Goal: Information Seeking & Learning: Learn about a topic

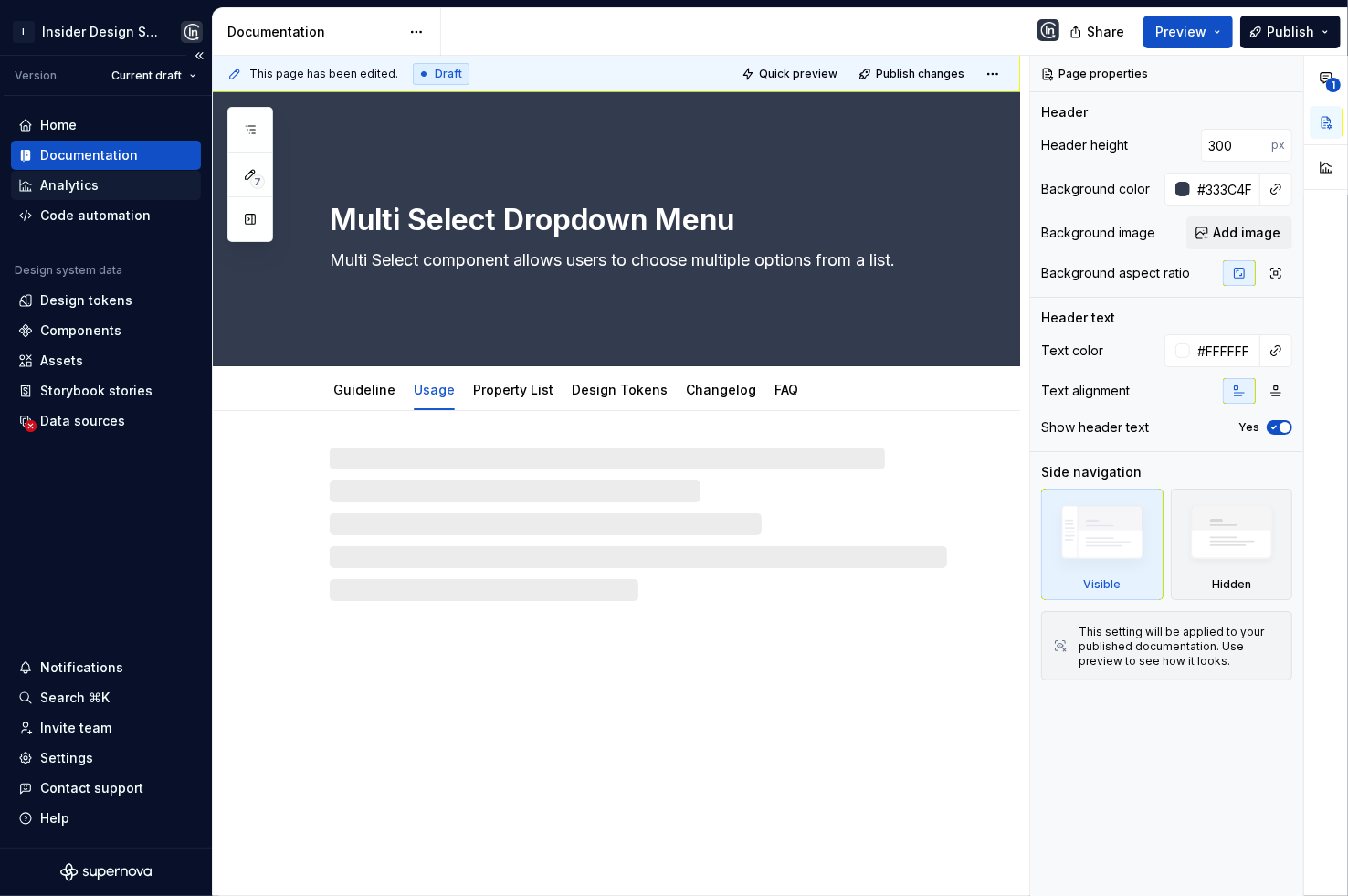
click at [83, 186] on div "Analytics" at bounding box center [69, 186] width 58 height 19
type textarea "*"
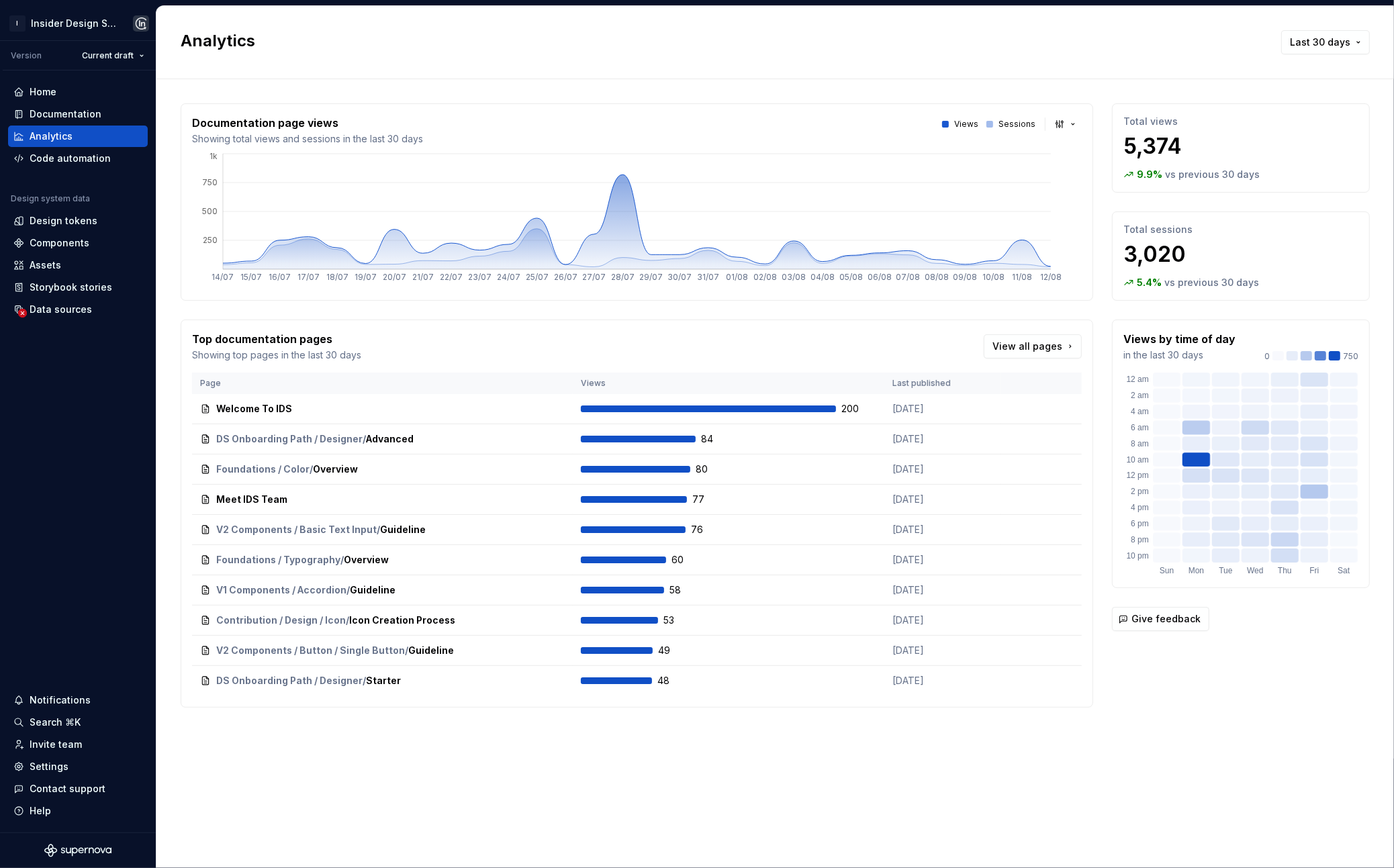
click at [599, 658] on div "Documentation page views Showing total views and sessions in the last 30 days V…" at bounding box center [775, 419] width 1189 height 679
click at [991, 125] on button "button" at bounding box center [1066, 124] width 31 height 19
click at [991, 103] on html "I Insider Design System Version Current draft Home Documentation Analytics Code…" at bounding box center [697, 434] width 1394 height 868
click at [342, 406] on div "Welcome To IDS Open" at bounding box center [382, 409] width 364 height 19
click at [534, 408] on button "Open" at bounding box center [542, 409] width 45 height 19
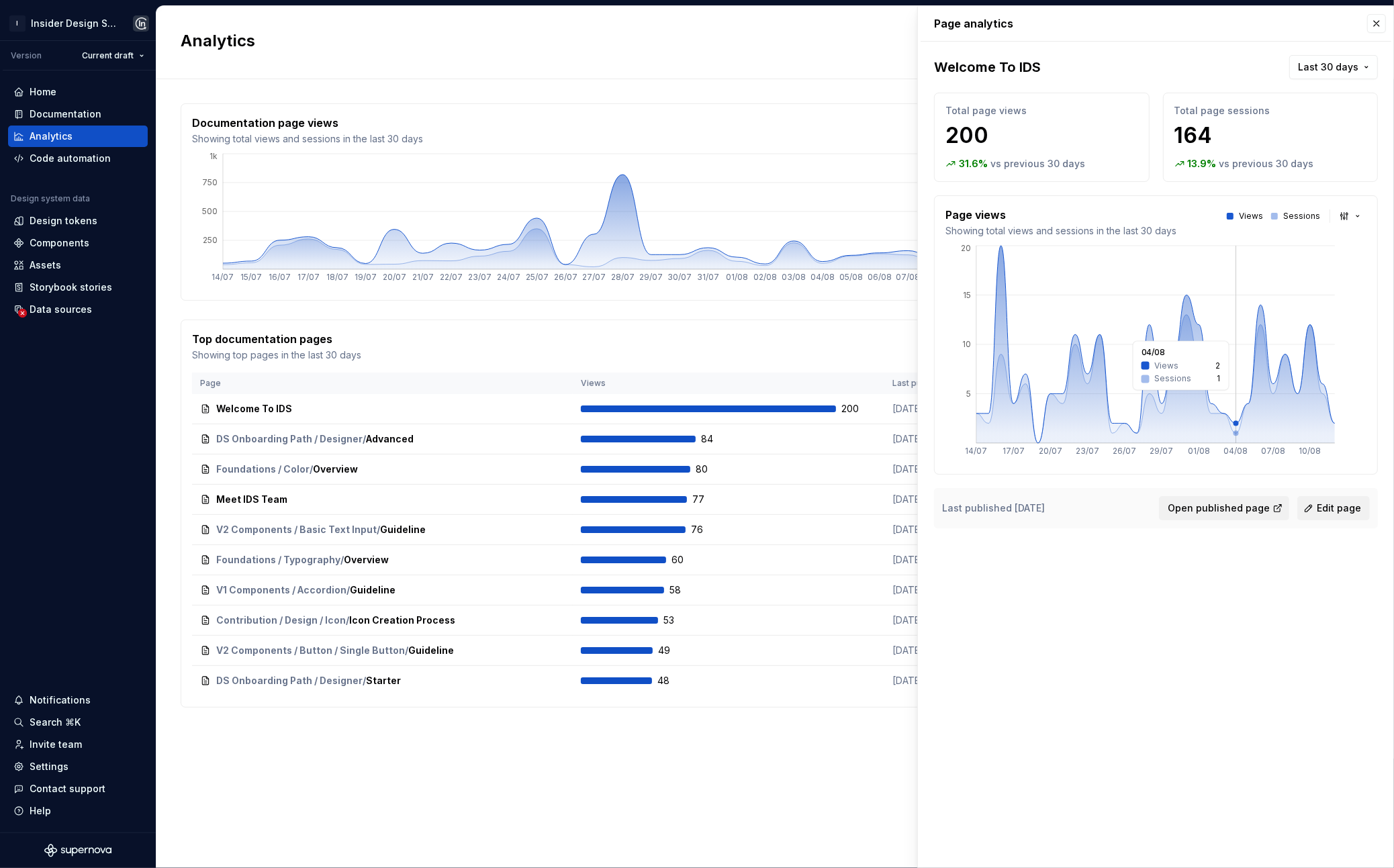
click at [991, 394] on icon "14/07 17/07 20/07 23/07 26/07 29/07 01/08 04/08 07/08 10/08 5 10 15 20" at bounding box center [1155, 353] width 420 height 221
click at [991, 123] on div "Total page sessions 164 13.9 % vs previous 30 days" at bounding box center [1271, 137] width 216 height 89
click at [991, 22] on button "button" at bounding box center [1377, 23] width 19 height 19
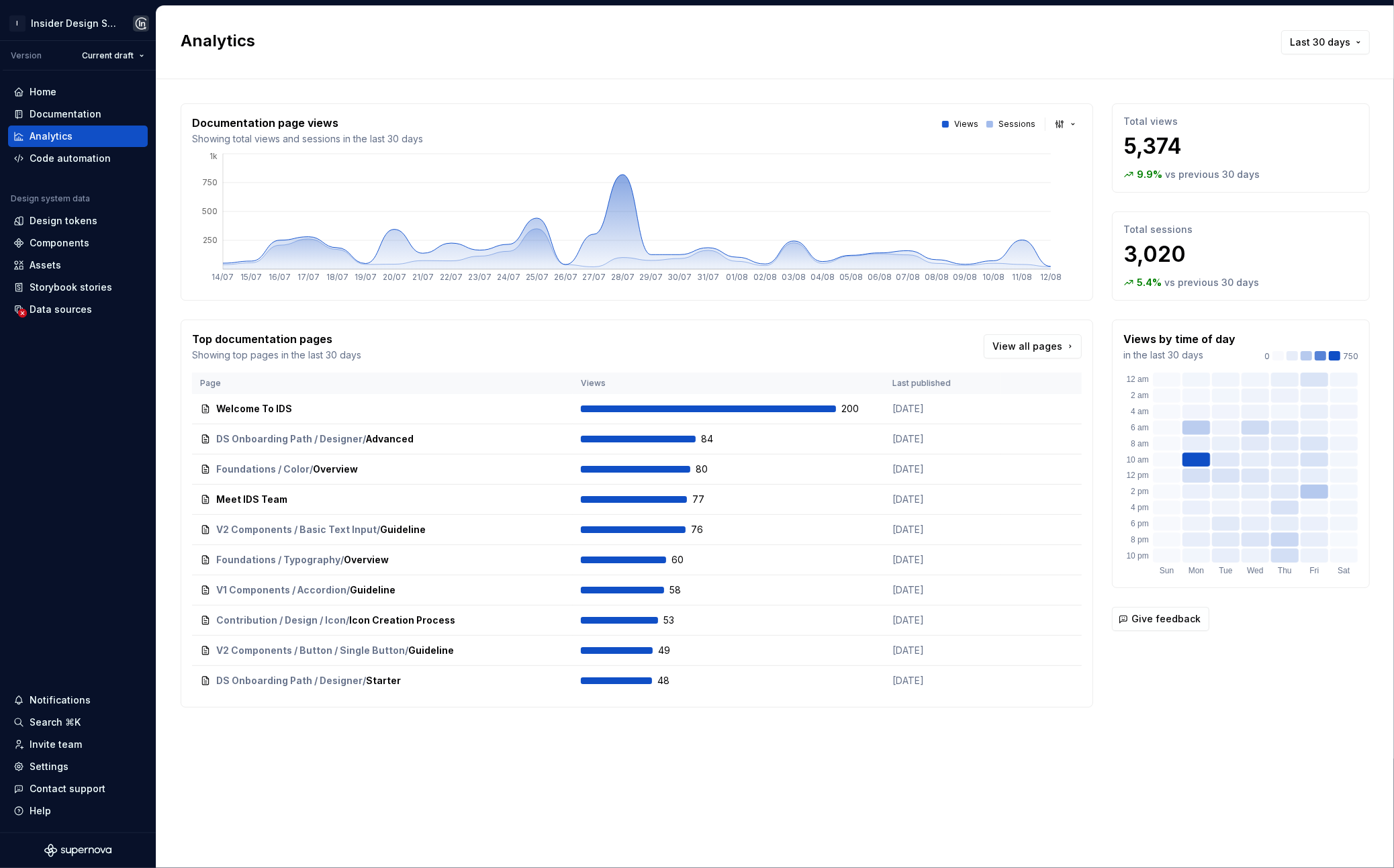
click at [991, 29] on div "Analytics Last 30 days" at bounding box center [775, 42] width 1237 height 73
click at [991, 38] on span "Last 30 days" at bounding box center [1320, 42] width 60 height 14
click at [991, 38] on html "I Insider Design System Version Current draft Home Documentation Analytics Code…" at bounding box center [697, 434] width 1394 height 868
click at [30, 658] on div "Help" at bounding box center [78, 811] width 139 height 22
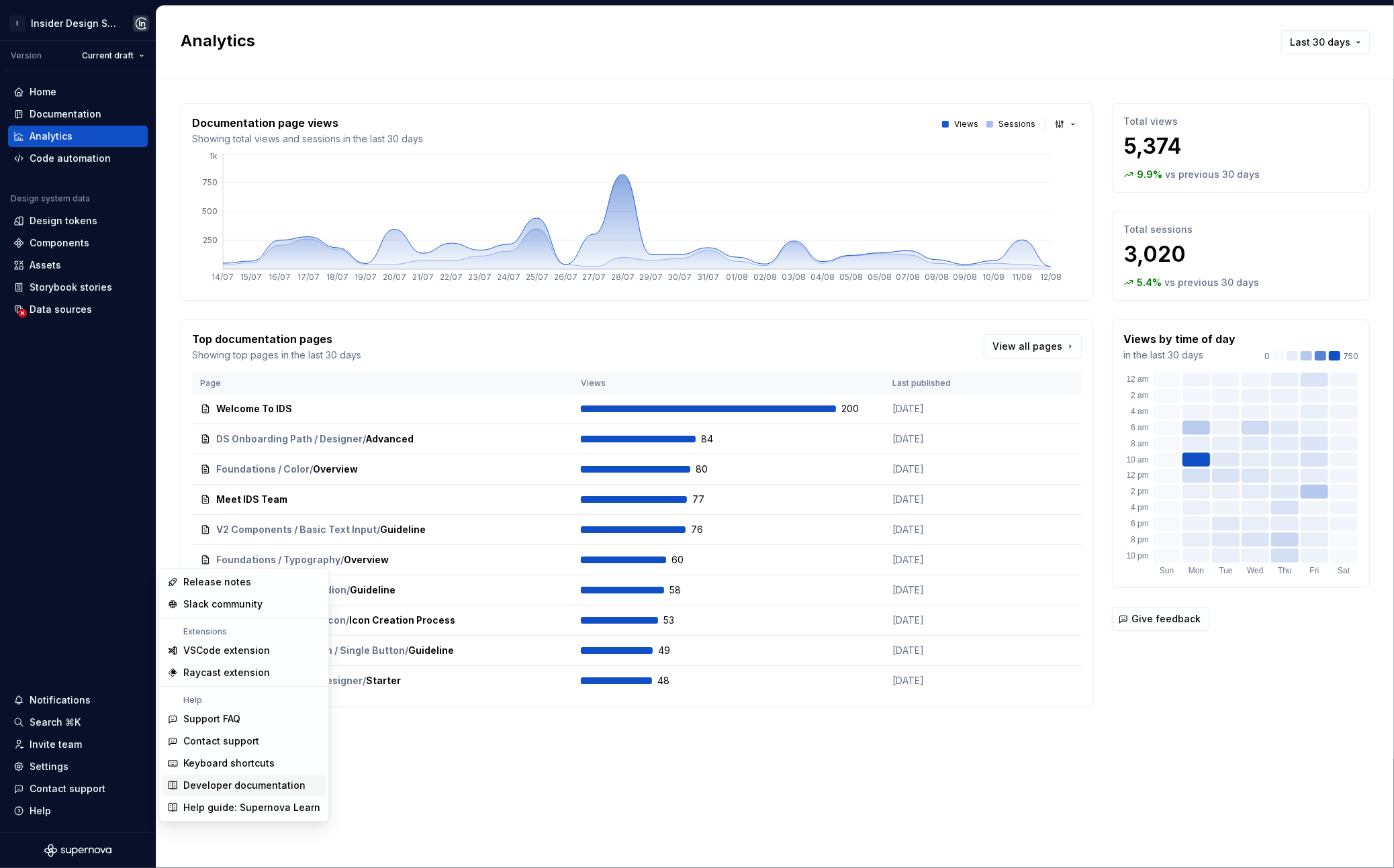
click at [403, 658] on div "Analytics Last 30 days Documentation page views Showing total views and session…" at bounding box center [775, 437] width 1237 height 862
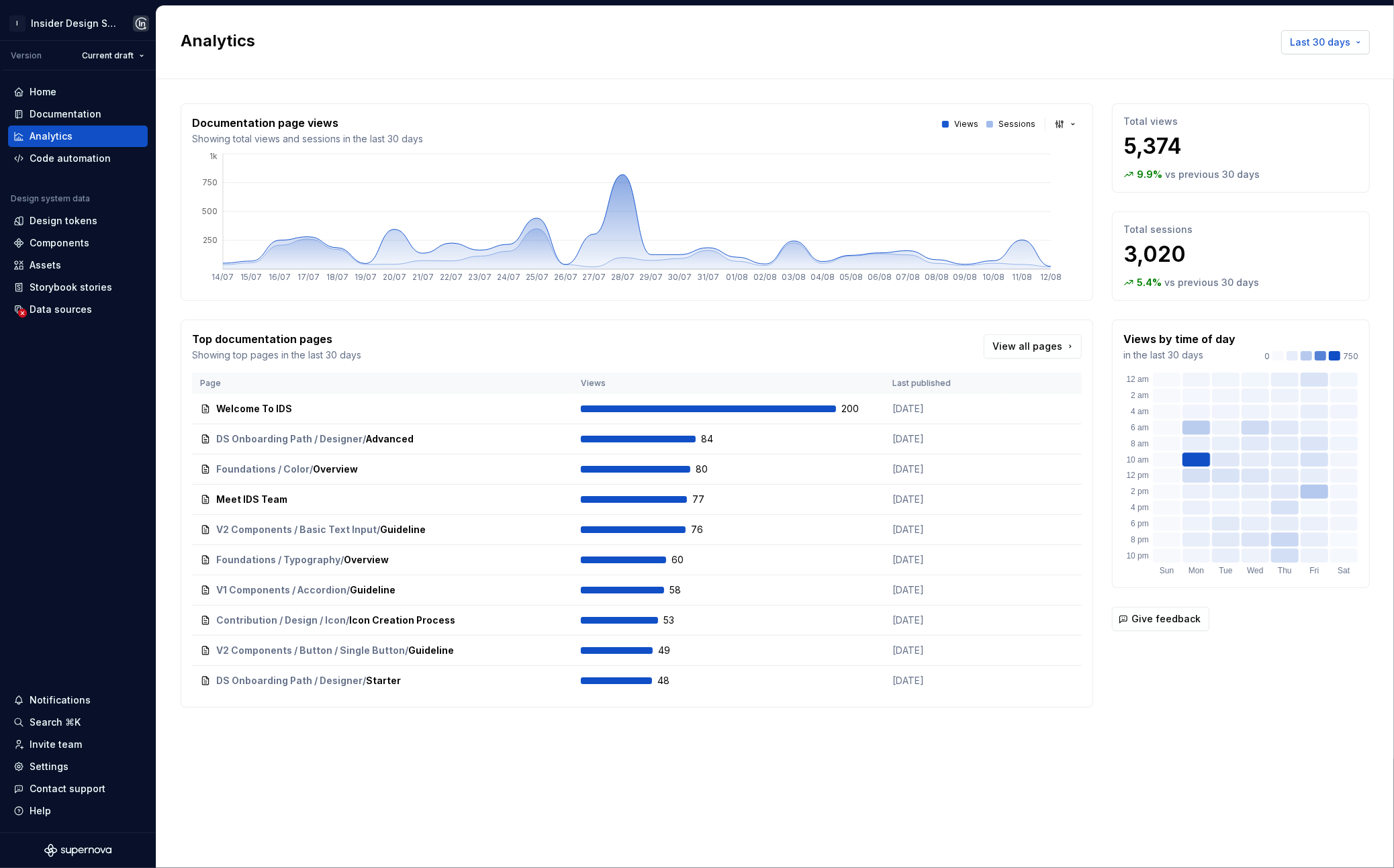
click at [991, 46] on span "Last 30 days" at bounding box center [1320, 42] width 60 height 14
click at [991, 129] on div "Last 6 months" at bounding box center [1280, 136] width 67 height 14
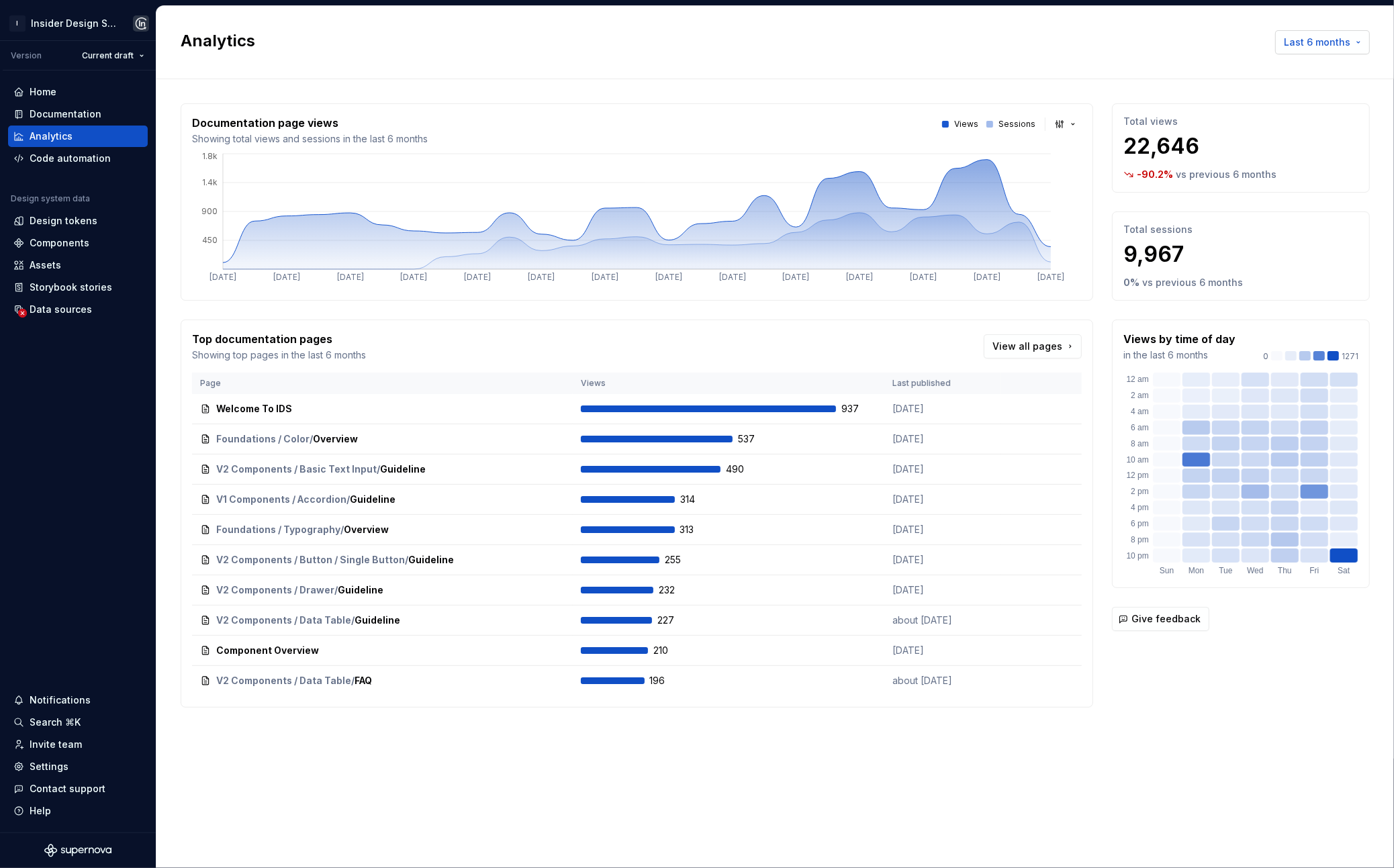
click at [991, 30] on button "Last 6 months" at bounding box center [1322, 42] width 94 height 24
click at [991, 67] on div "Last 7 days" at bounding box center [1303, 71] width 114 height 14
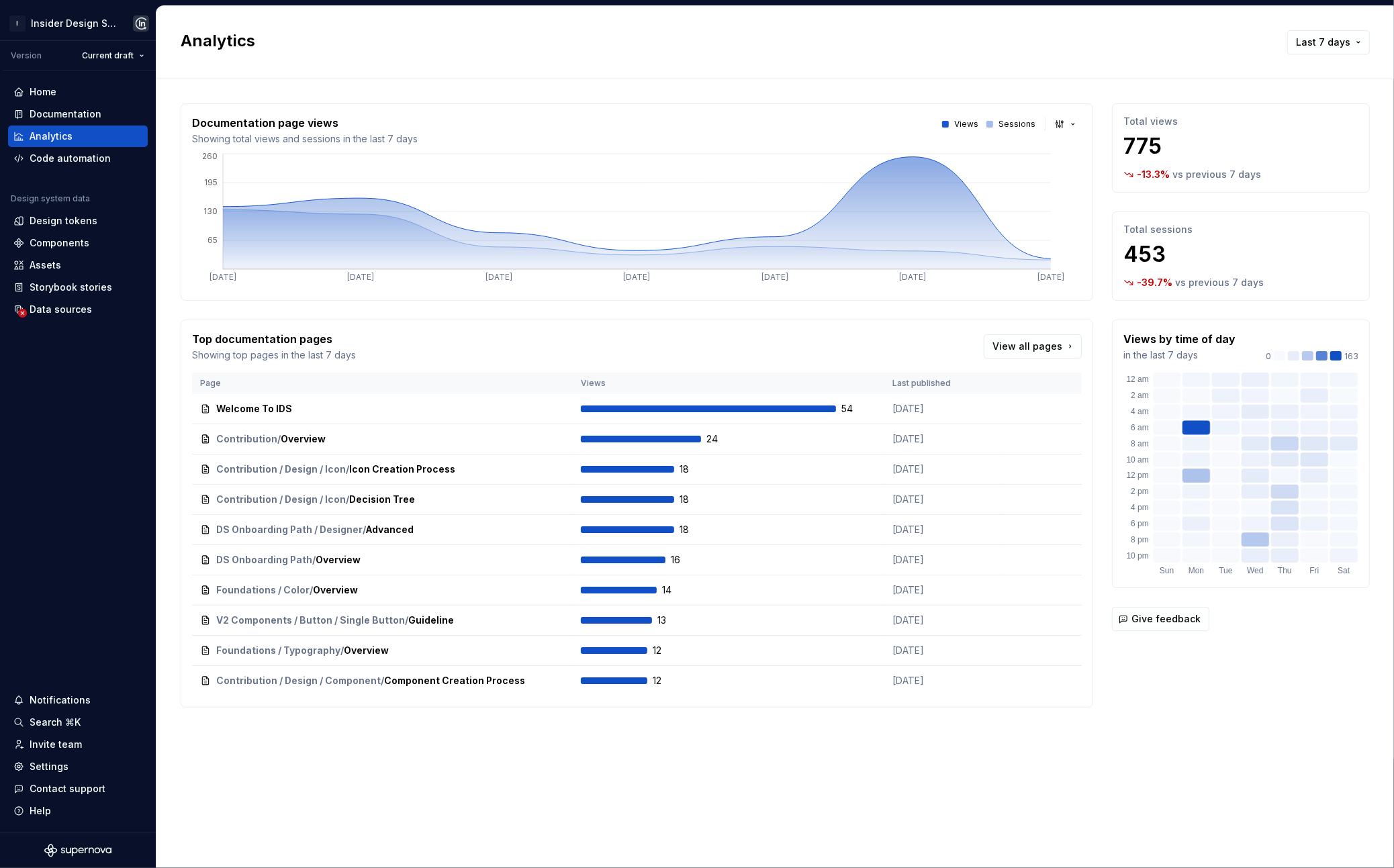
click at [991, 49] on button "Last 7 days" at bounding box center [1329, 42] width 83 height 24
click at [991, 80] on span "Last 7 days" at bounding box center [1296, 71] width 141 height 22
click at [991, 50] on button "Last 7 days" at bounding box center [1329, 42] width 83 height 24
click at [991, 49] on html "I Insider Design System Version Current draft Home Documentation Analytics Code…" at bounding box center [697, 434] width 1394 height 868
click at [991, 38] on span "Last 7 days" at bounding box center [1323, 42] width 54 height 14
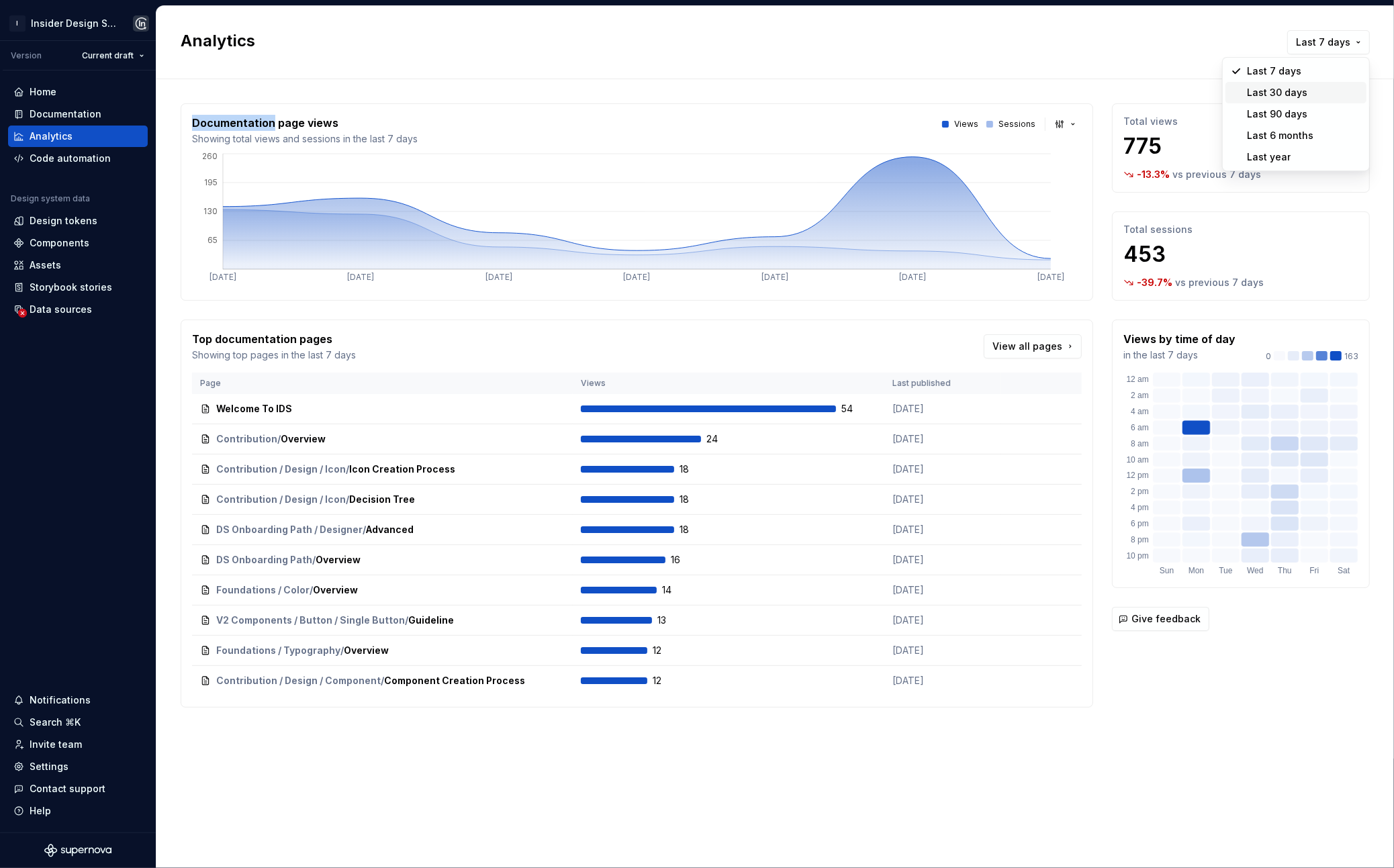
click at [991, 91] on div "Last 30 days" at bounding box center [1303, 92] width 114 height 14
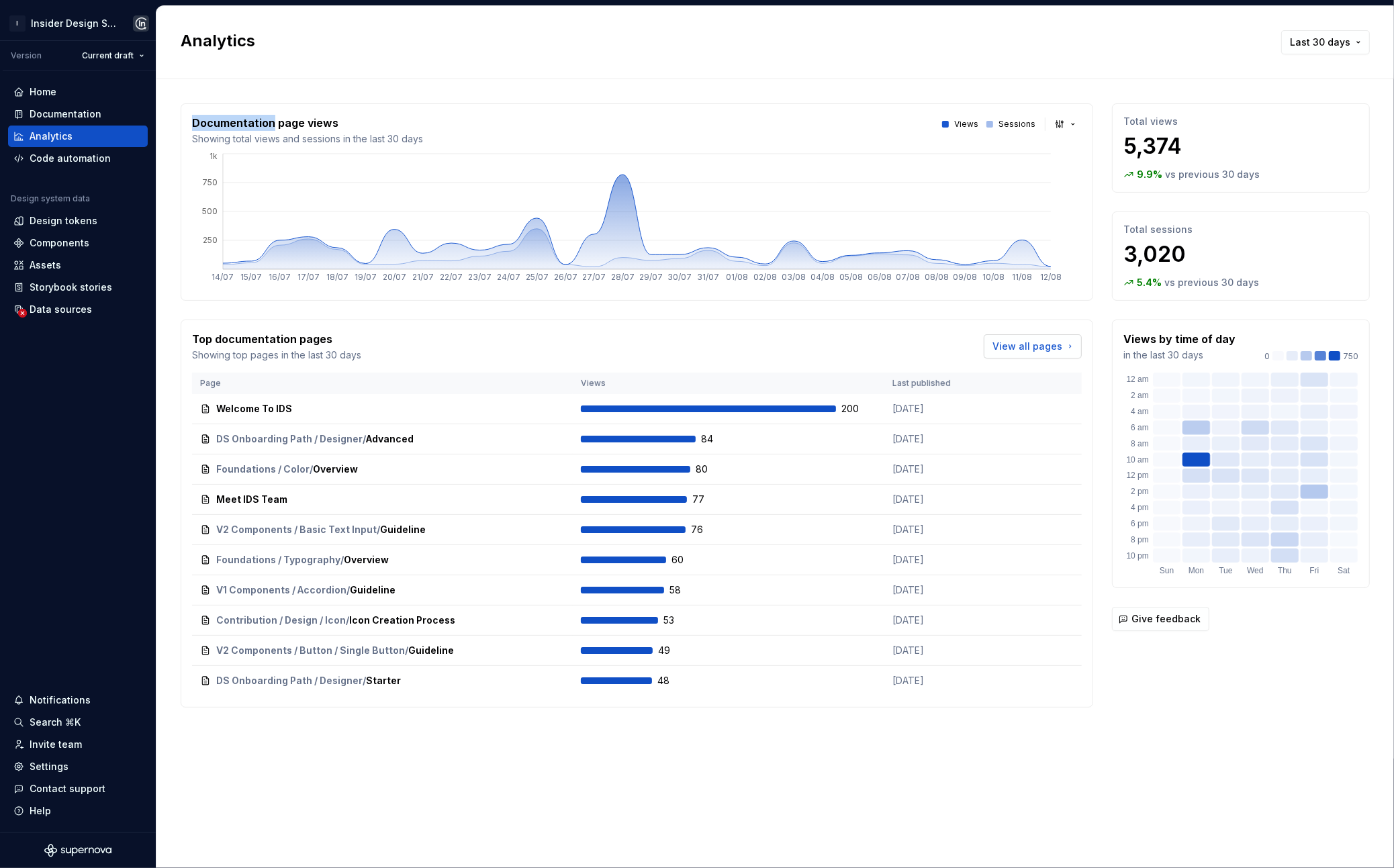
click at [991, 345] on span "View all pages" at bounding box center [1028, 346] width 70 height 14
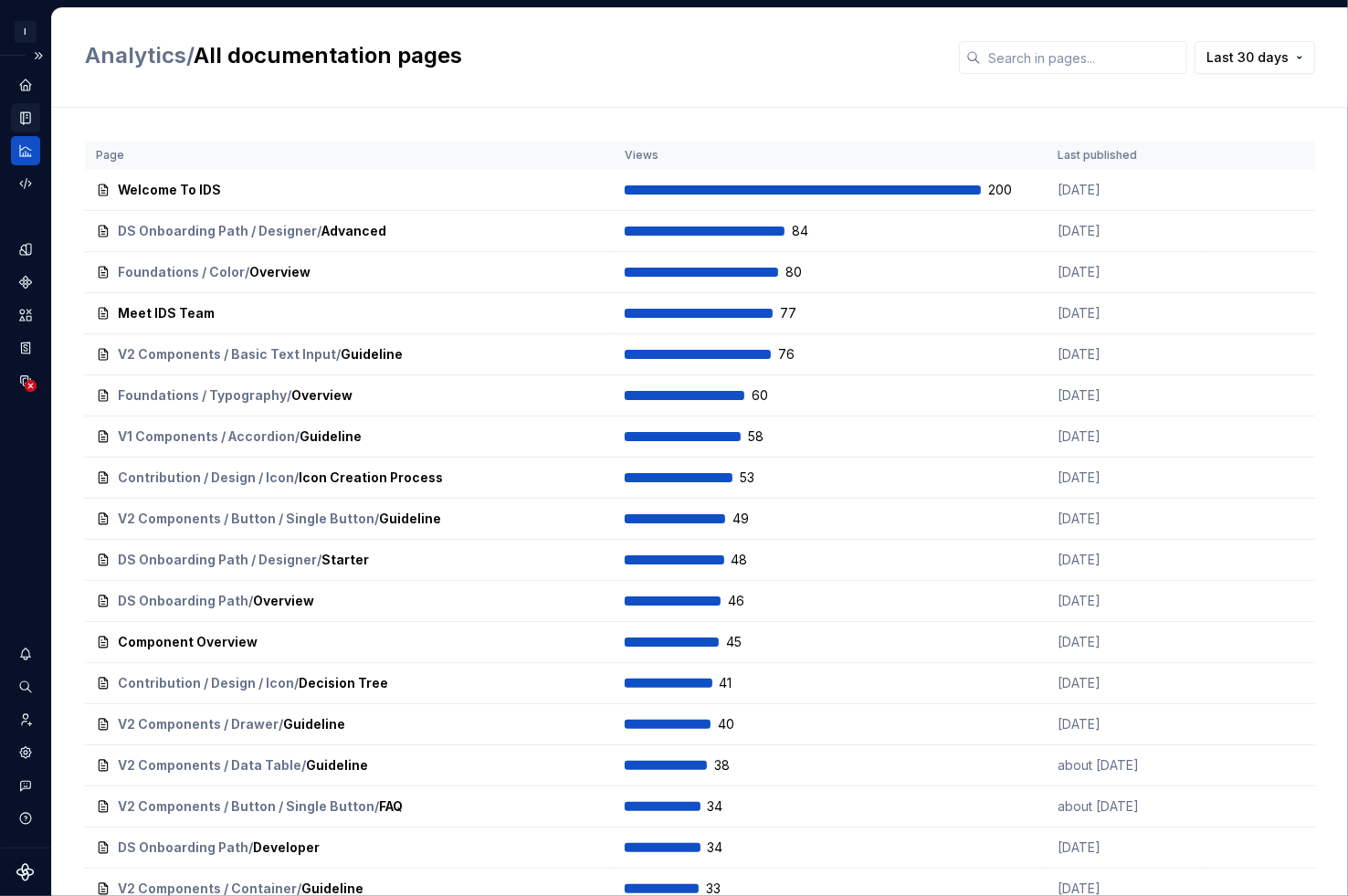
click at [24, 110] on icon "Documentation" at bounding box center [26, 117] width 17 height 17
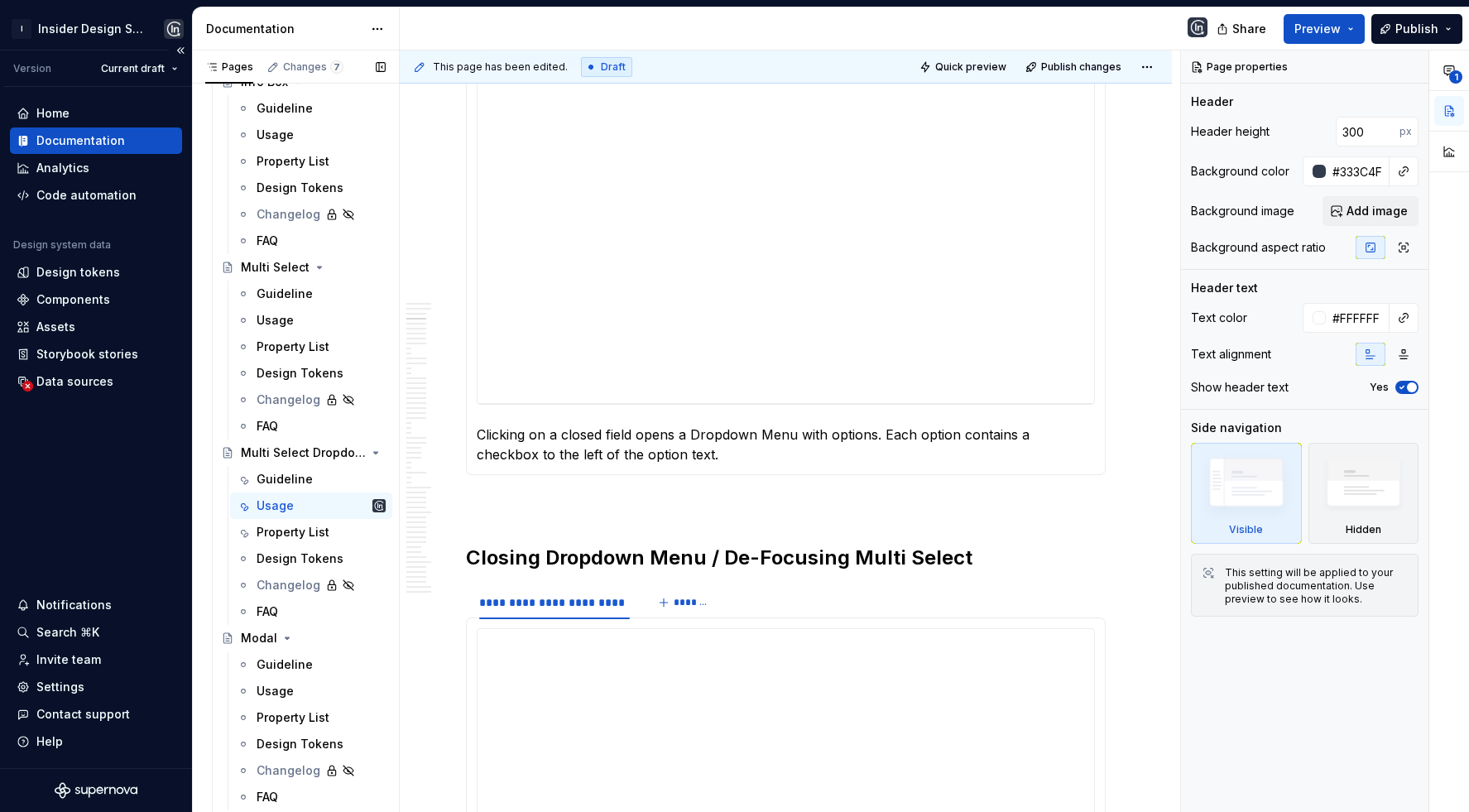
scroll to position [2222, 0]
click at [300, 479] on div "Guideline" at bounding box center [284, 479] width 56 height 17
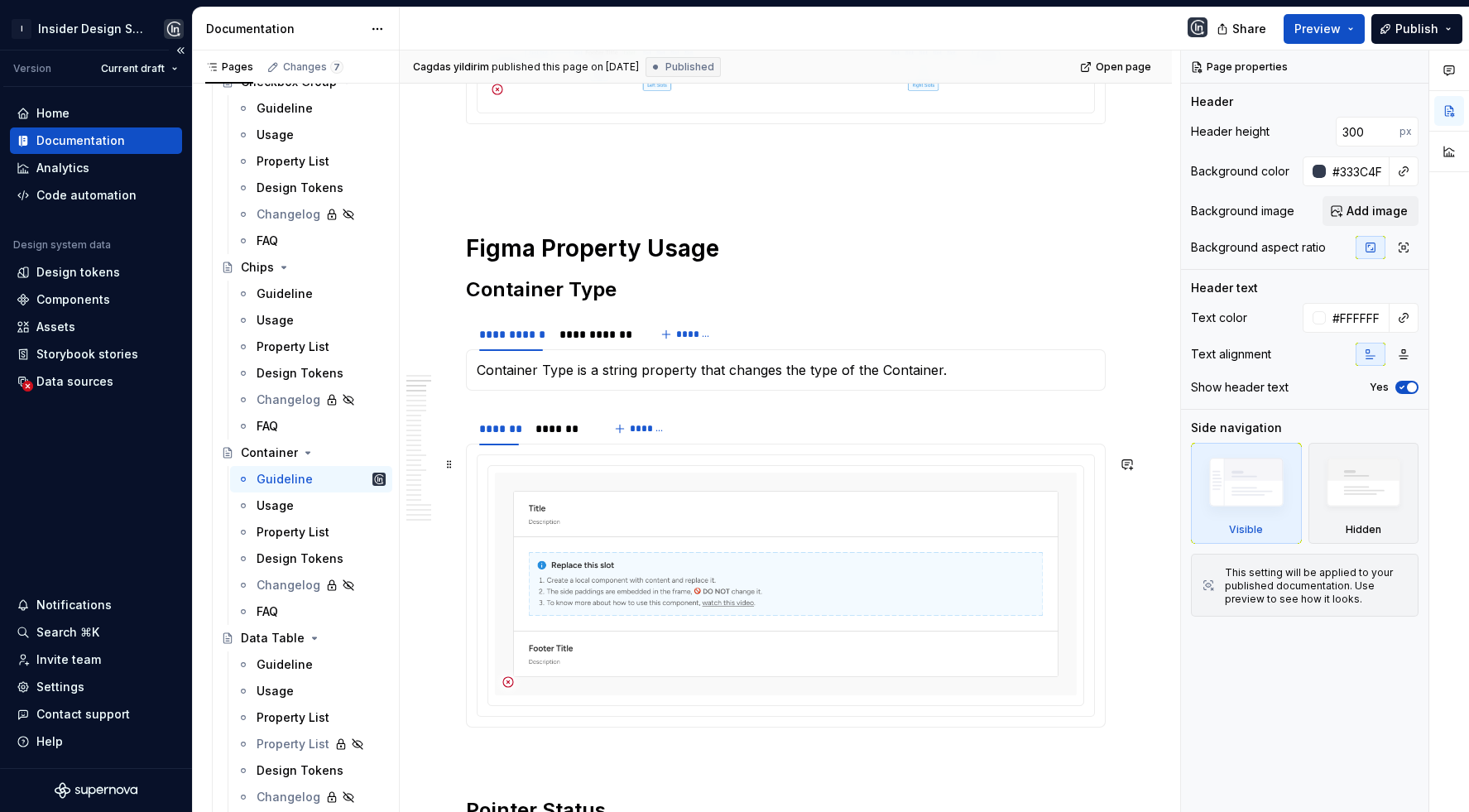
scroll to position [684, 0]
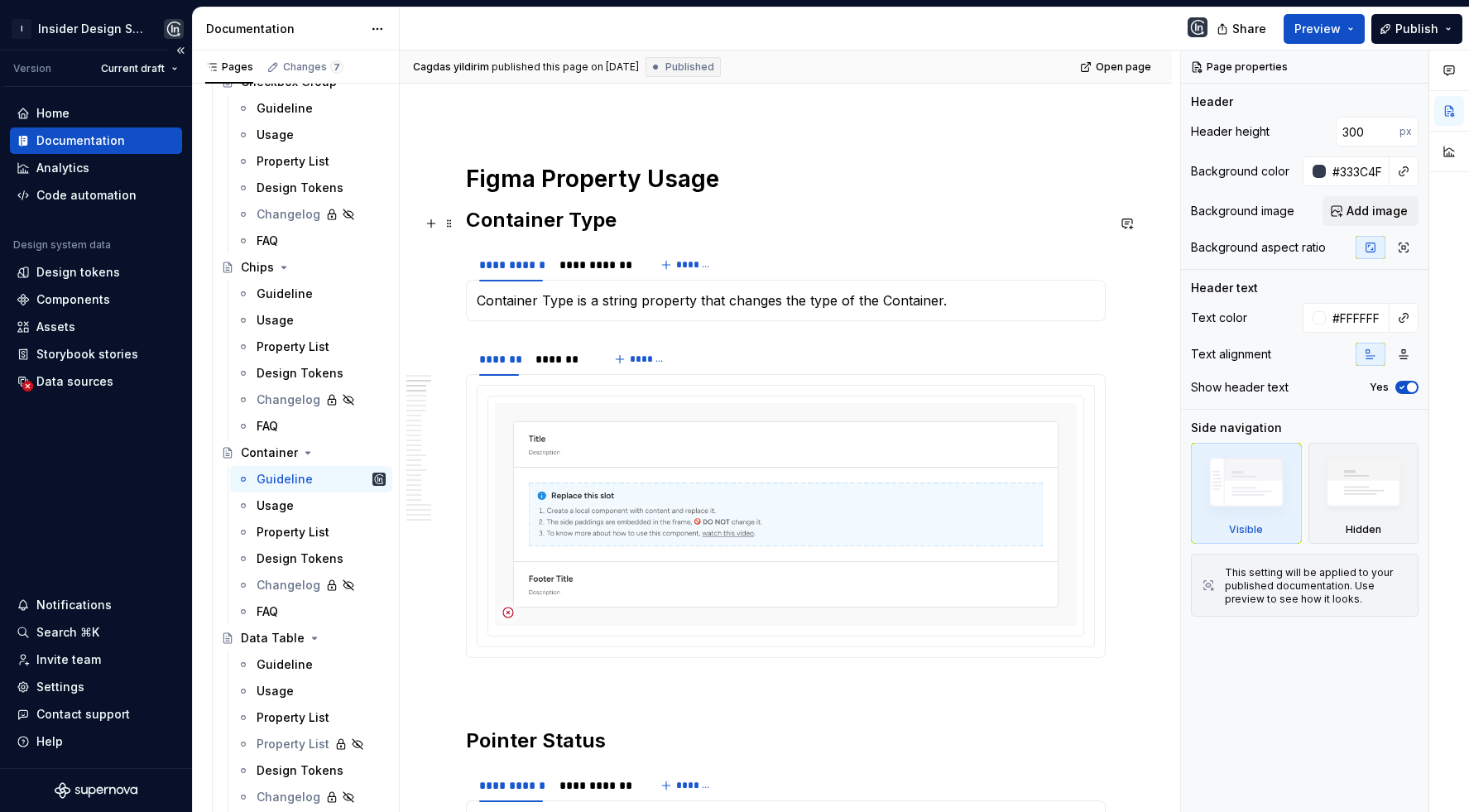
click at [624, 216] on h2 "Container Type" at bounding box center [785, 220] width 640 height 27
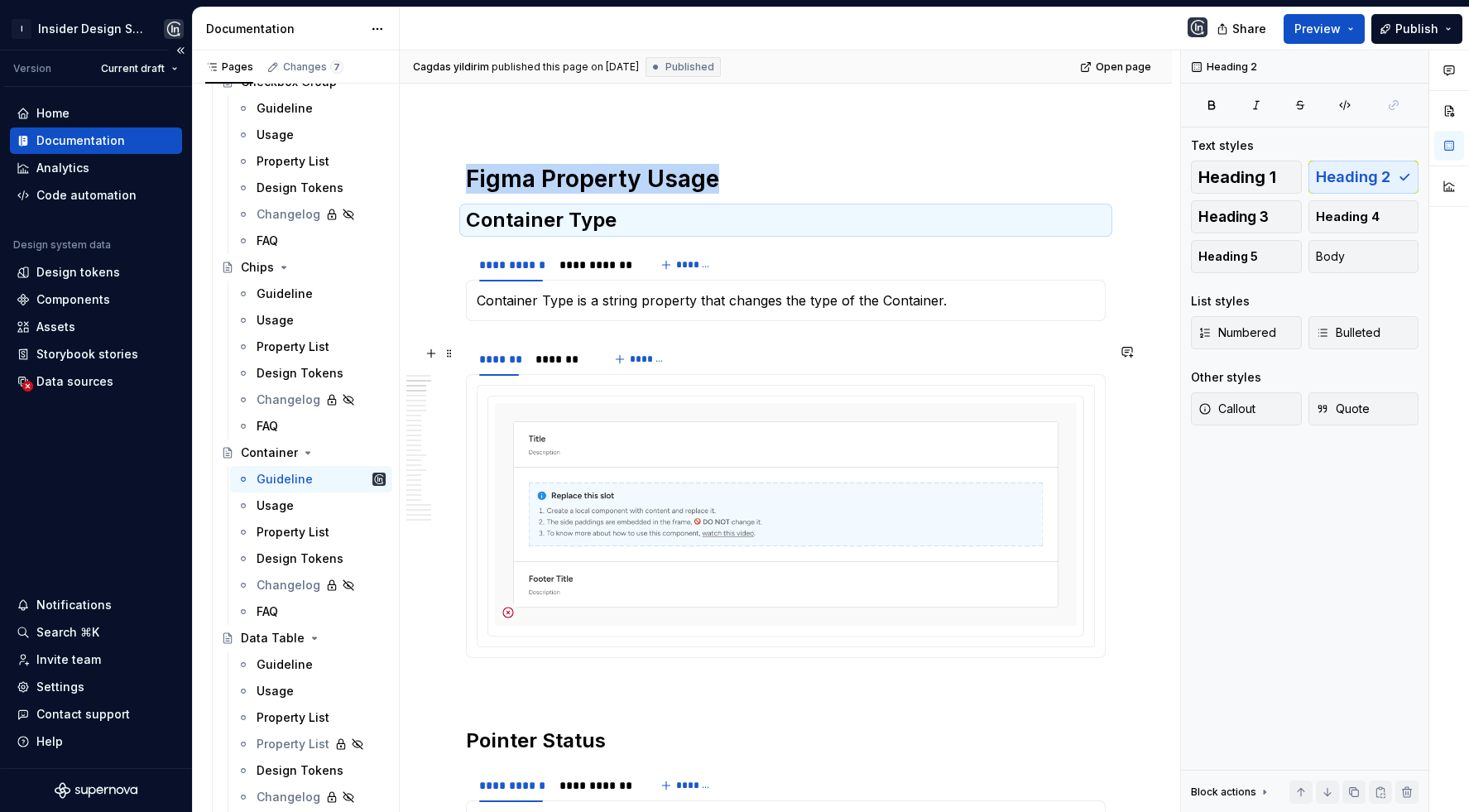
click at [723, 356] on div "******* ******* *******" at bounding box center [785, 359] width 640 height 33
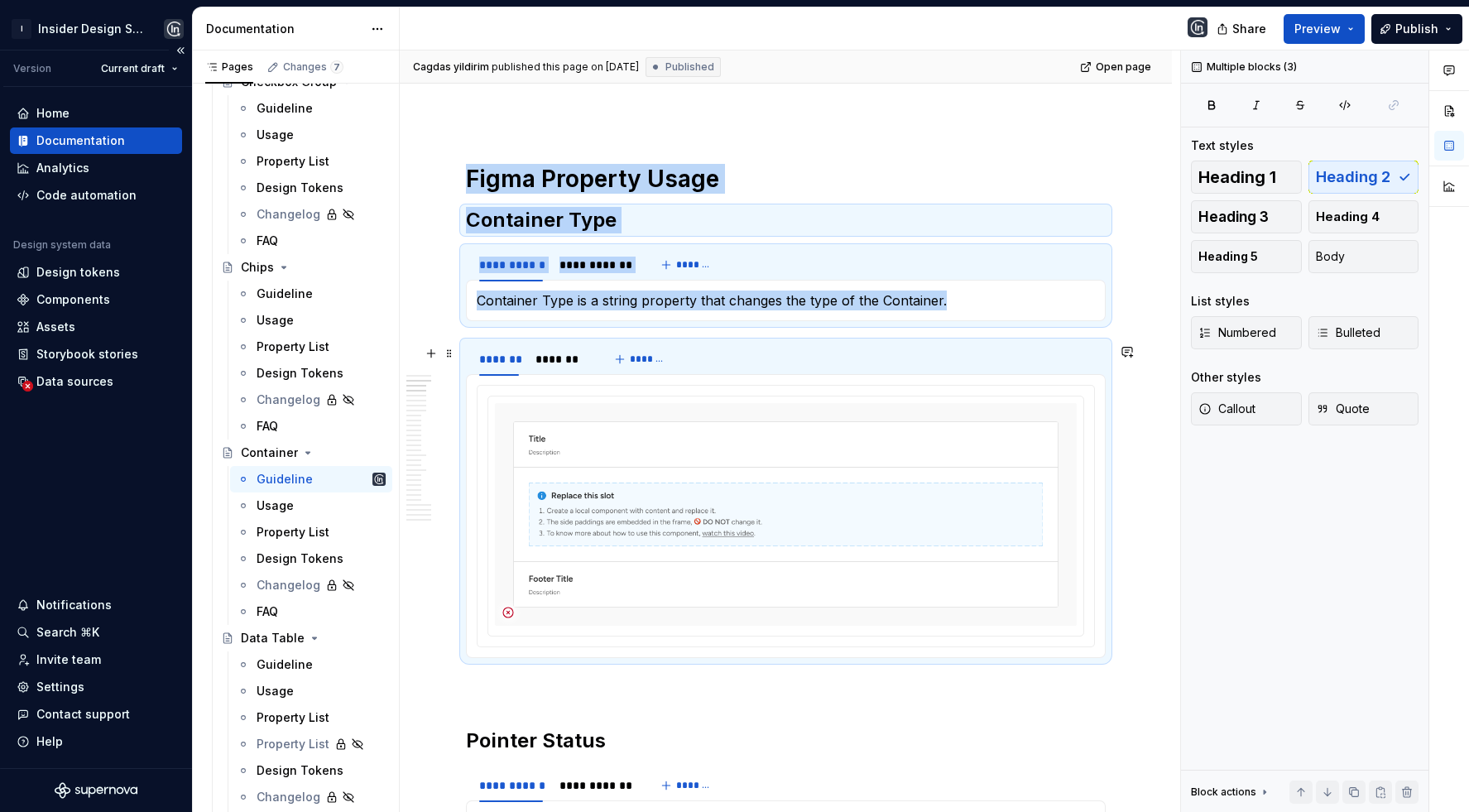
copy div "**********"
click at [554, 694] on p at bounding box center [785, 688] width 640 height 20
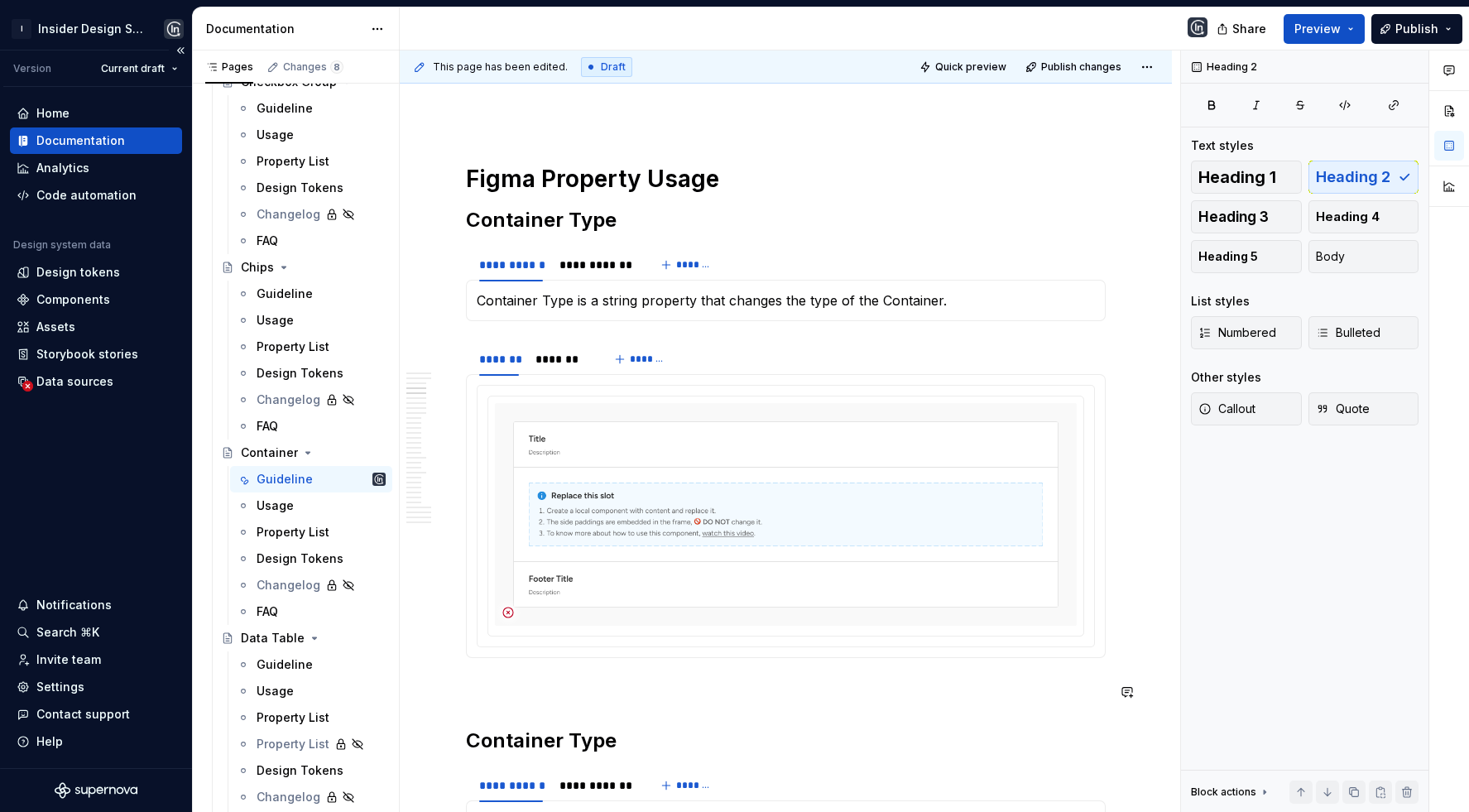
scroll to position [1154, 0]
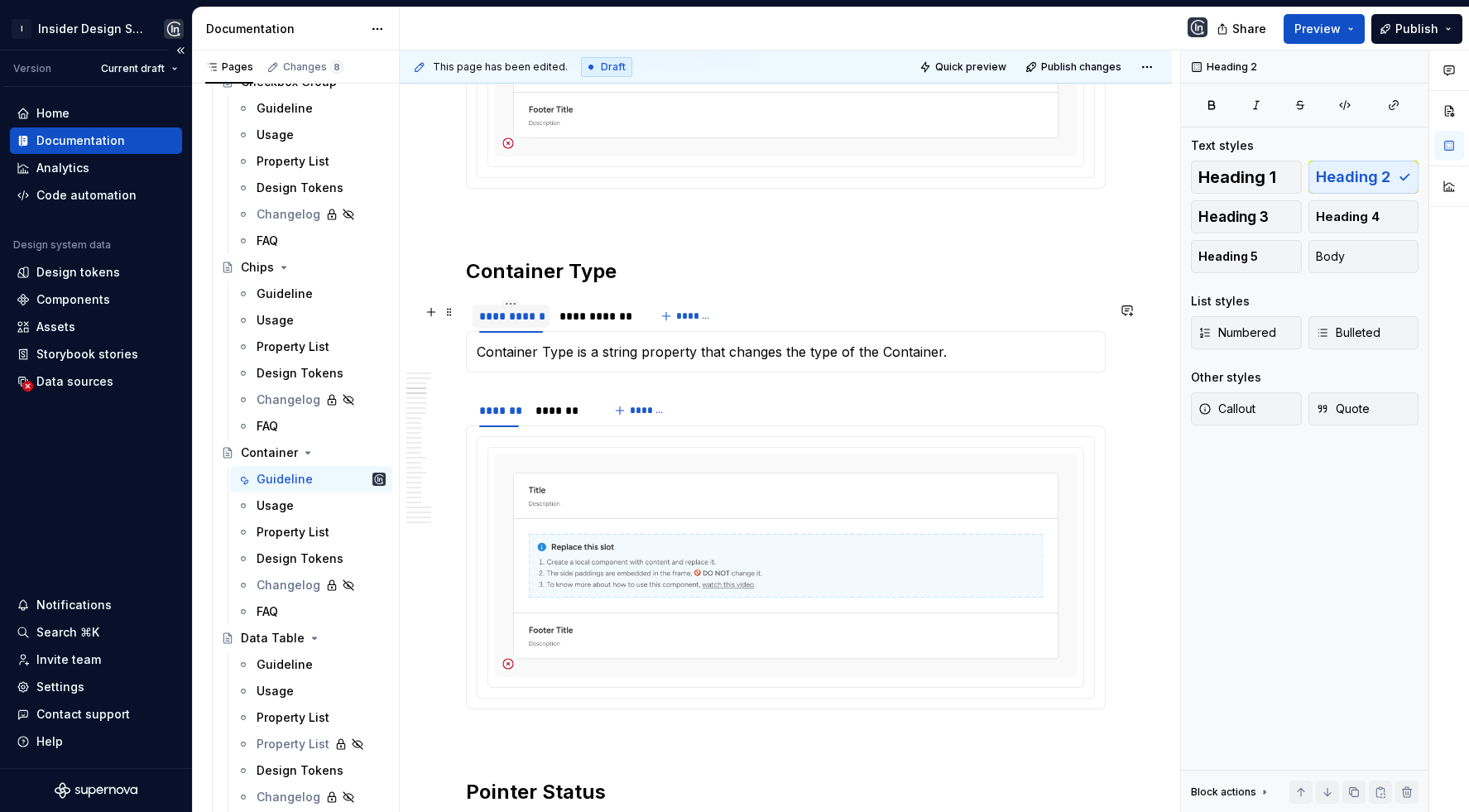
click at [548, 316] on div "**********" at bounding box center [511, 317] width 77 height 23
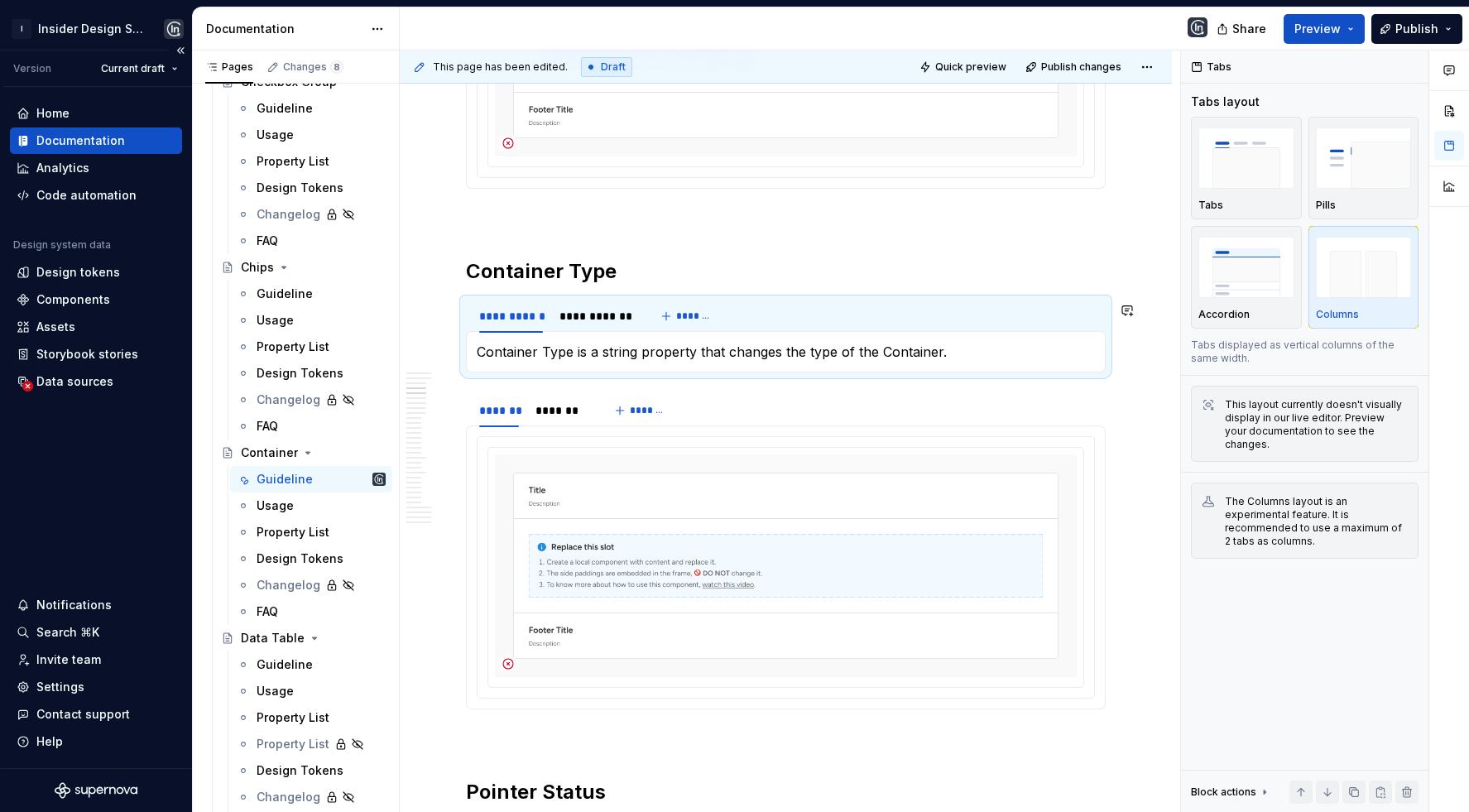
click at [543, 280] on h2 "Container Type" at bounding box center [785, 272] width 640 height 27
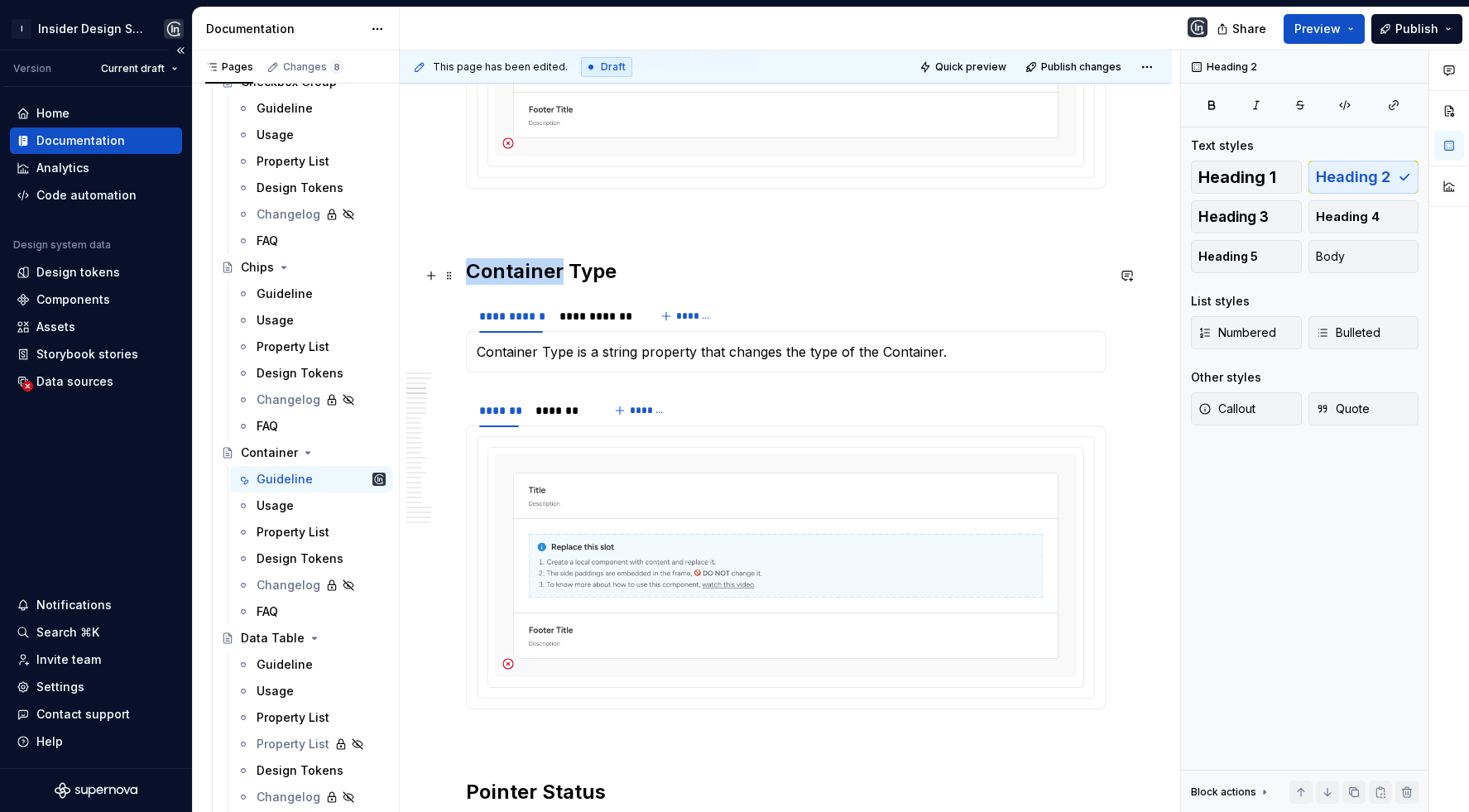
click at [543, 280] on h2 "Container Type" at bounding box center [785, 272] width 640 height 27
click at [547, 268] on h2 "Container Type" at bounding box center [785, 272] width 640 height 27
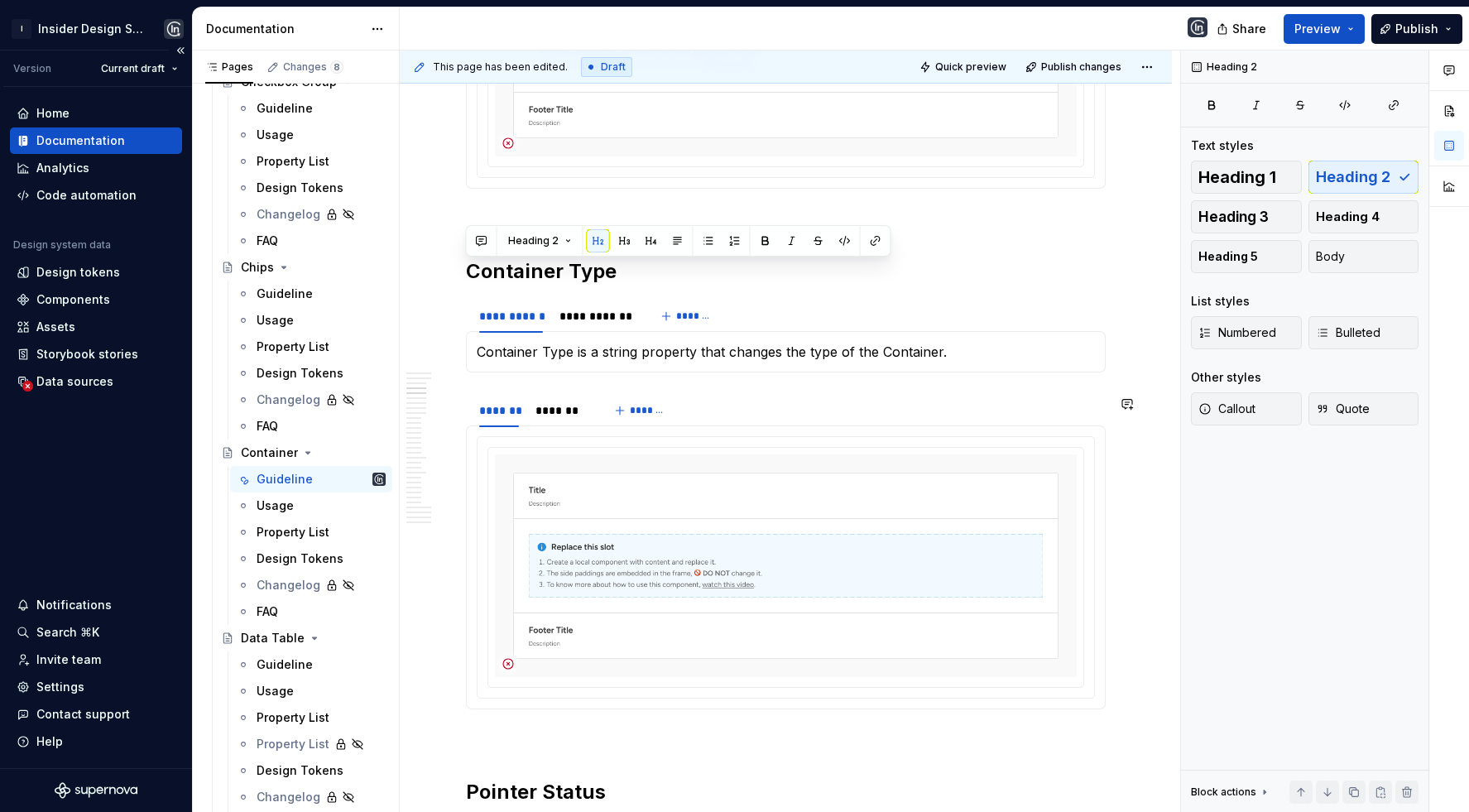
click at [694, 410] on div "******* ******* *******" at bounding box center [785, 410] width 640 height 33
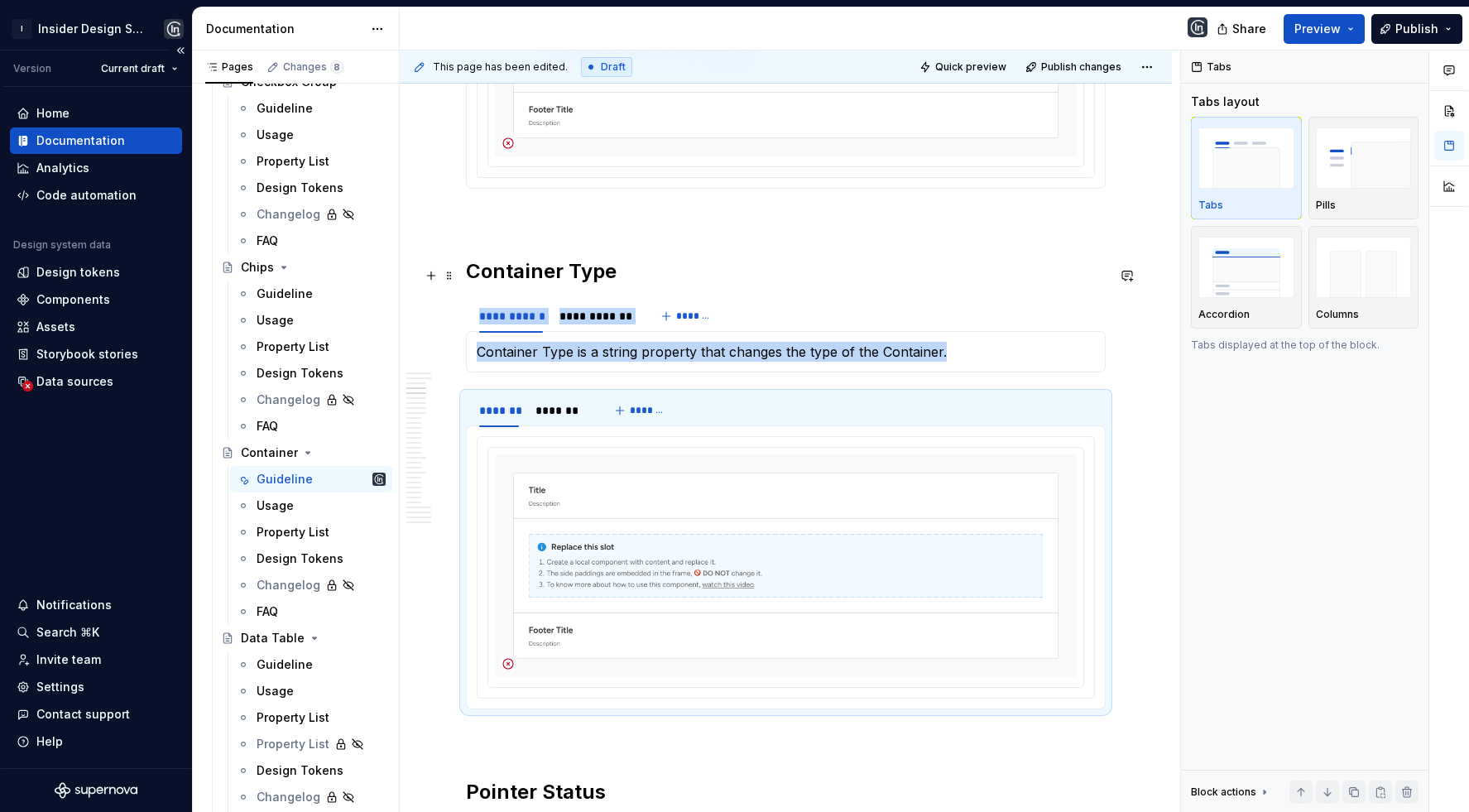
click at [671, 273] on h2 "Container Type" at bounding box center [785, 272] width 640 height 27
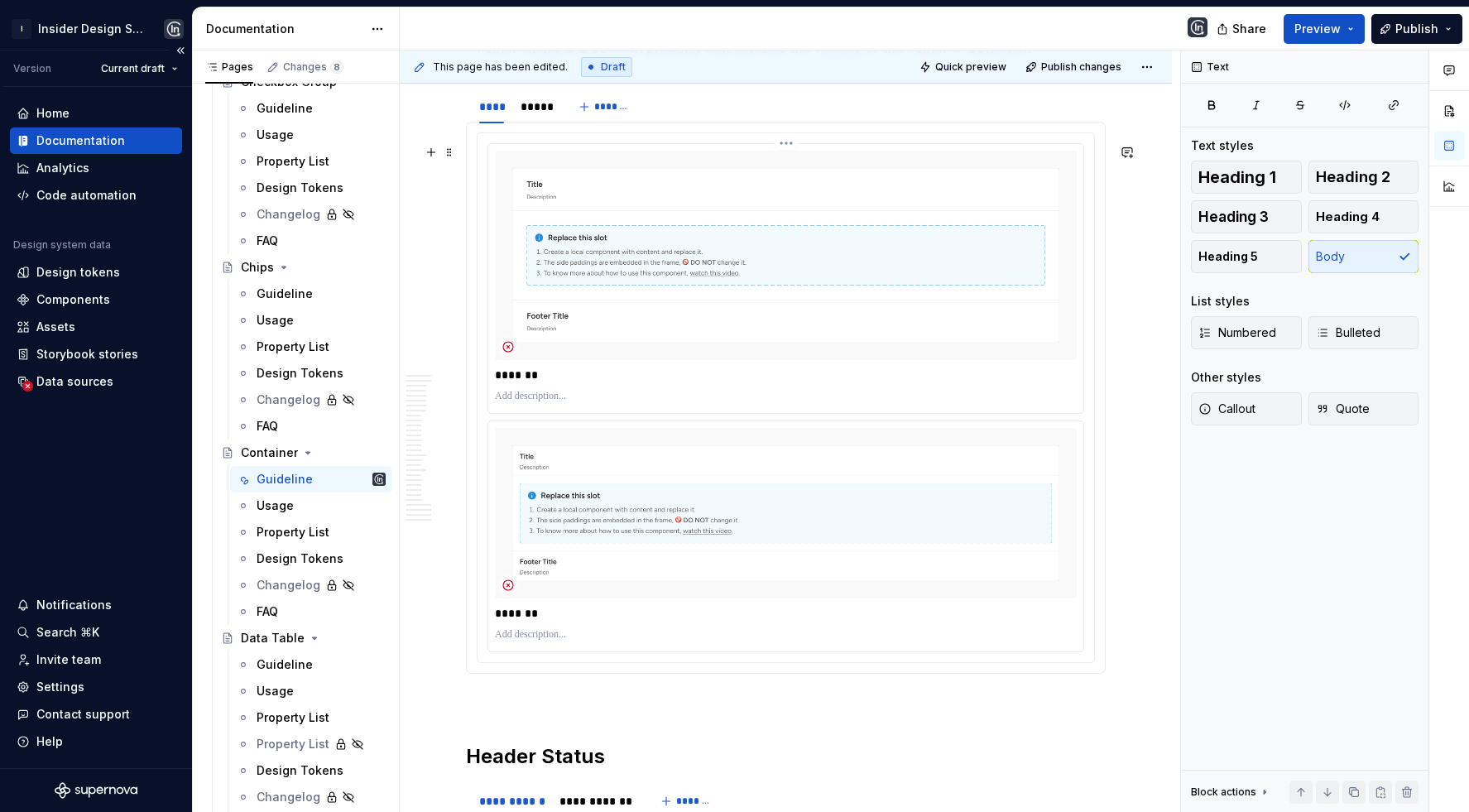
scroll to position [3307, 0]
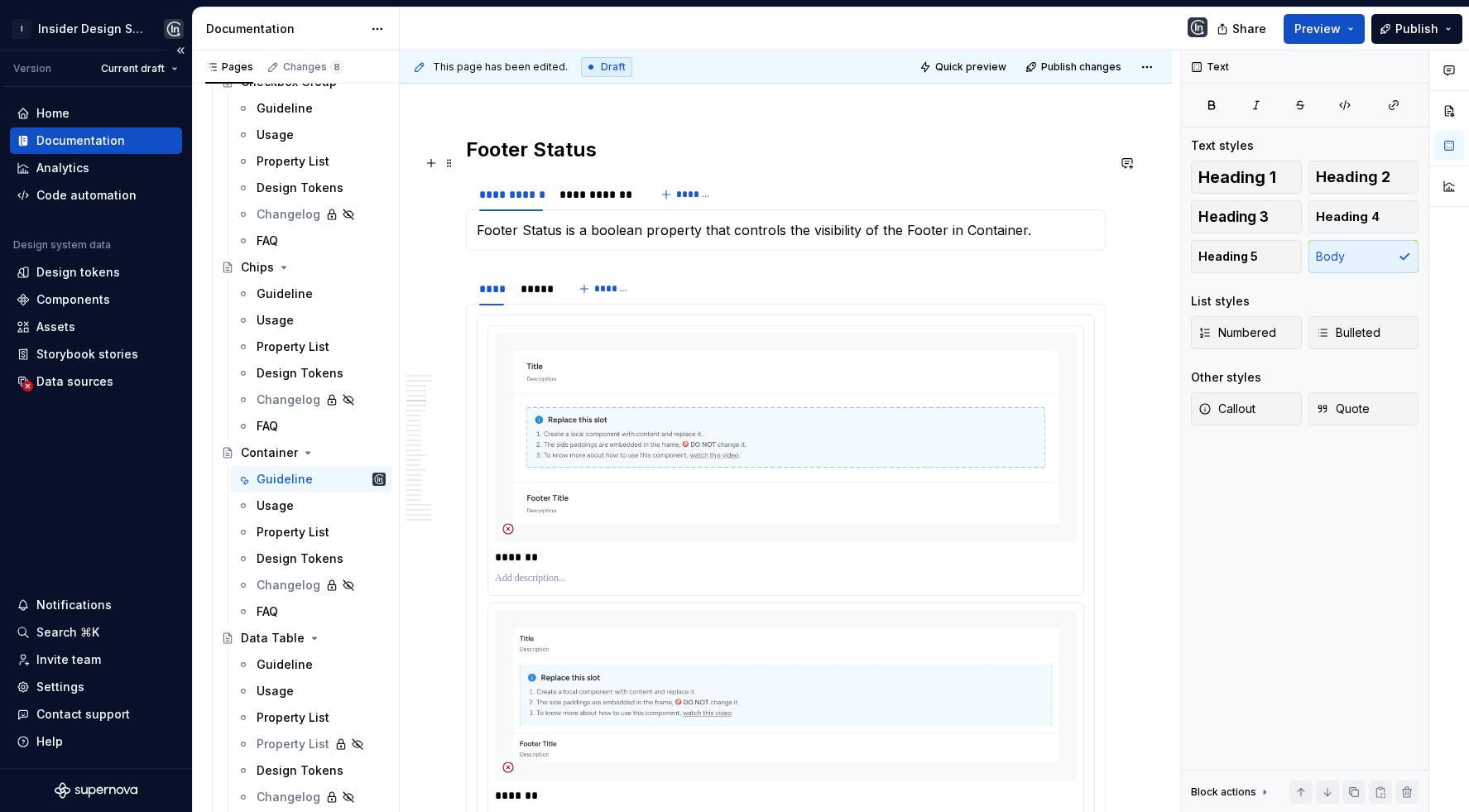
click at [650, 157] on h2 "Footer Status" at bounding box center [785, 150] width 640 height 27
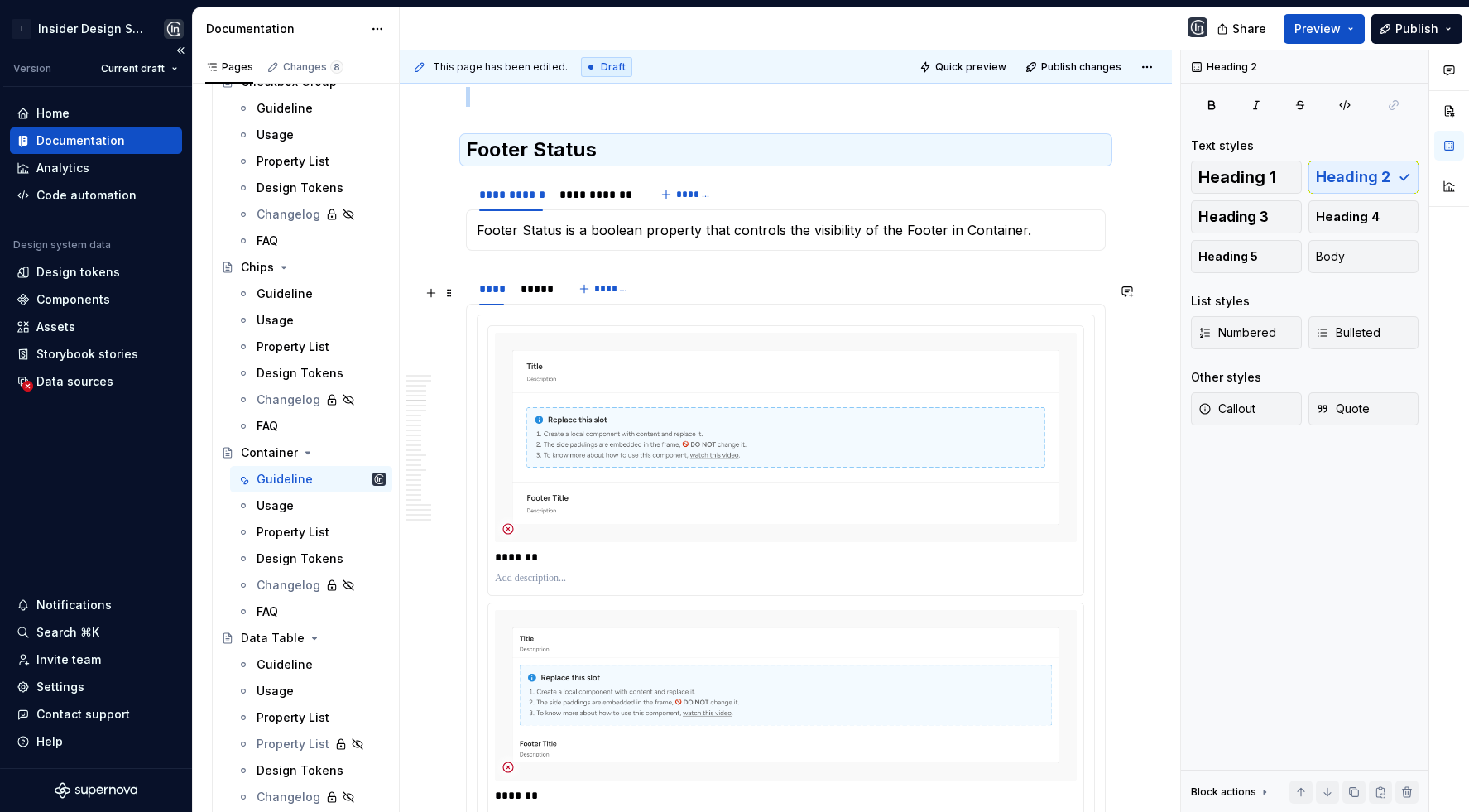
click at [675, 297] on div "**** ***** *******" at bounding box center [785, 288] width 640 height 33
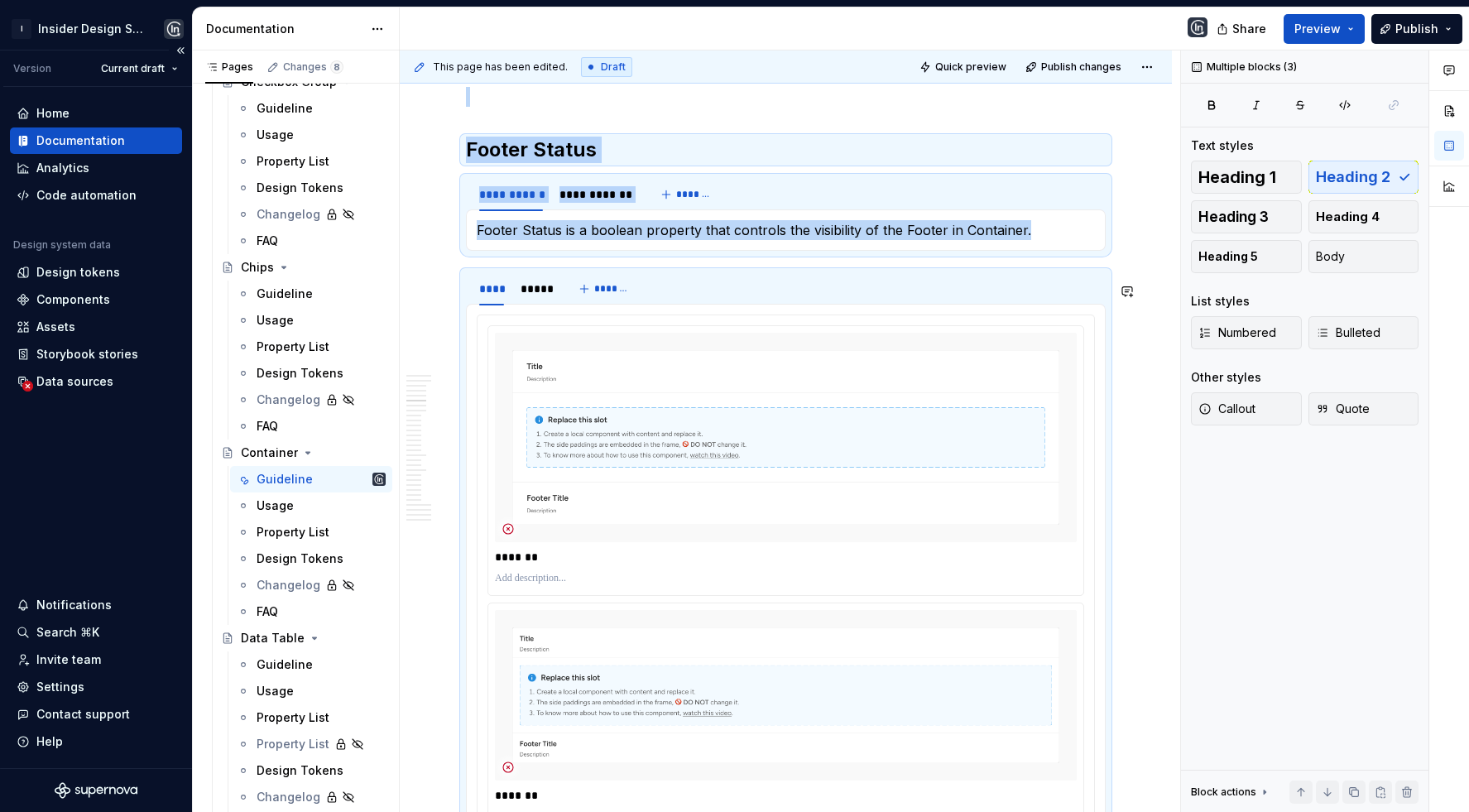
copy div "**********"
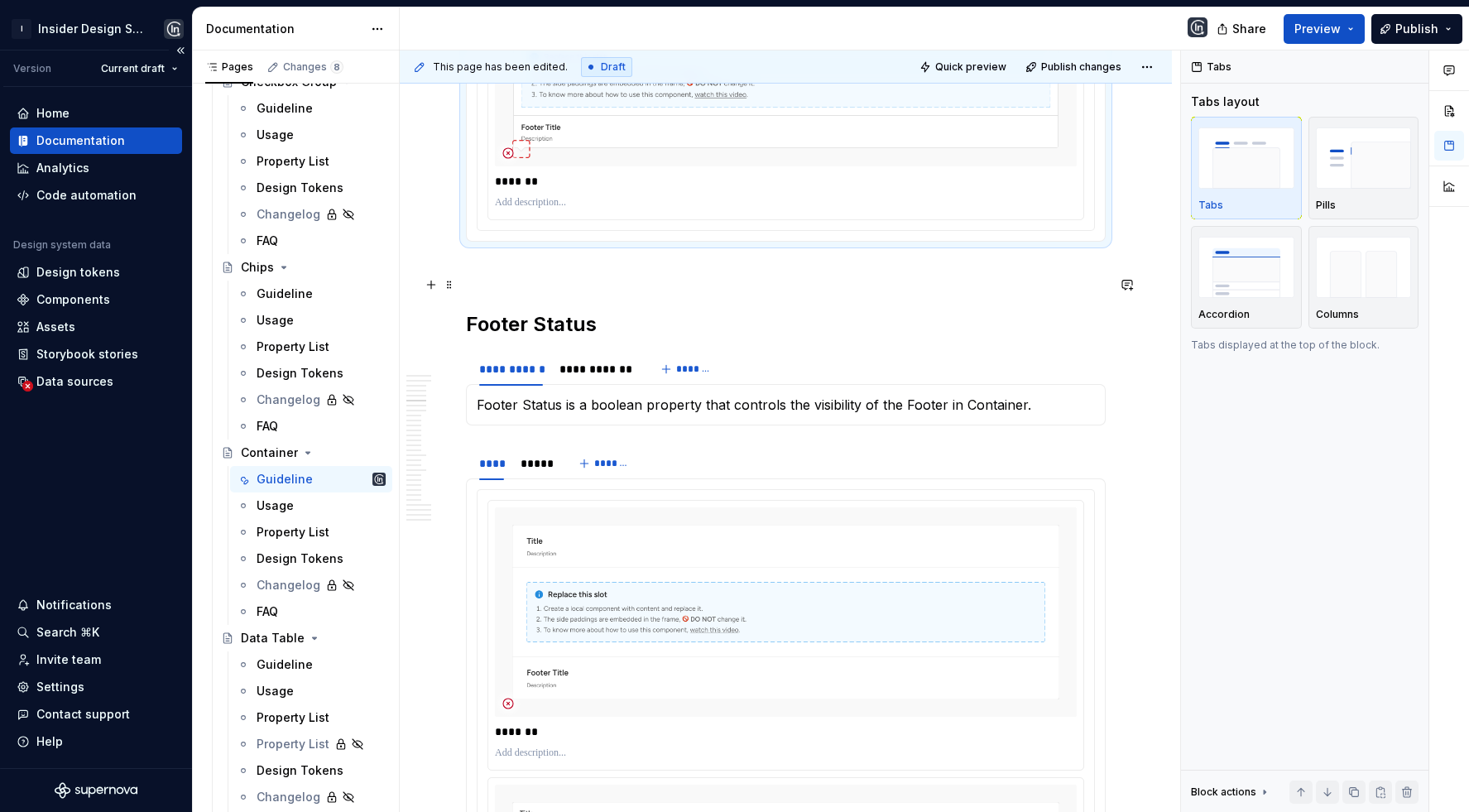
click at [626, 275] on p at bounding box center [785, 271] width 640 height 20
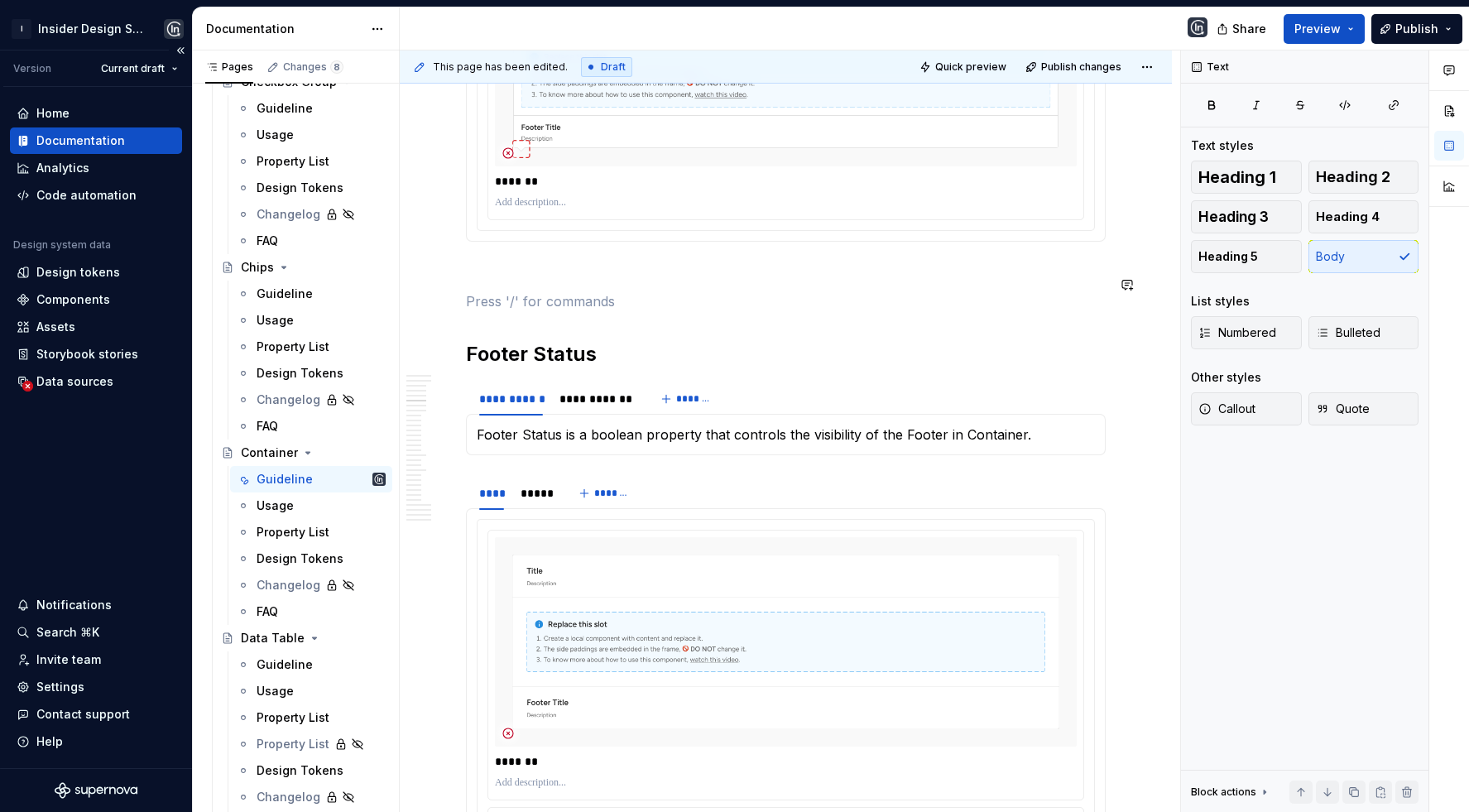
paste div
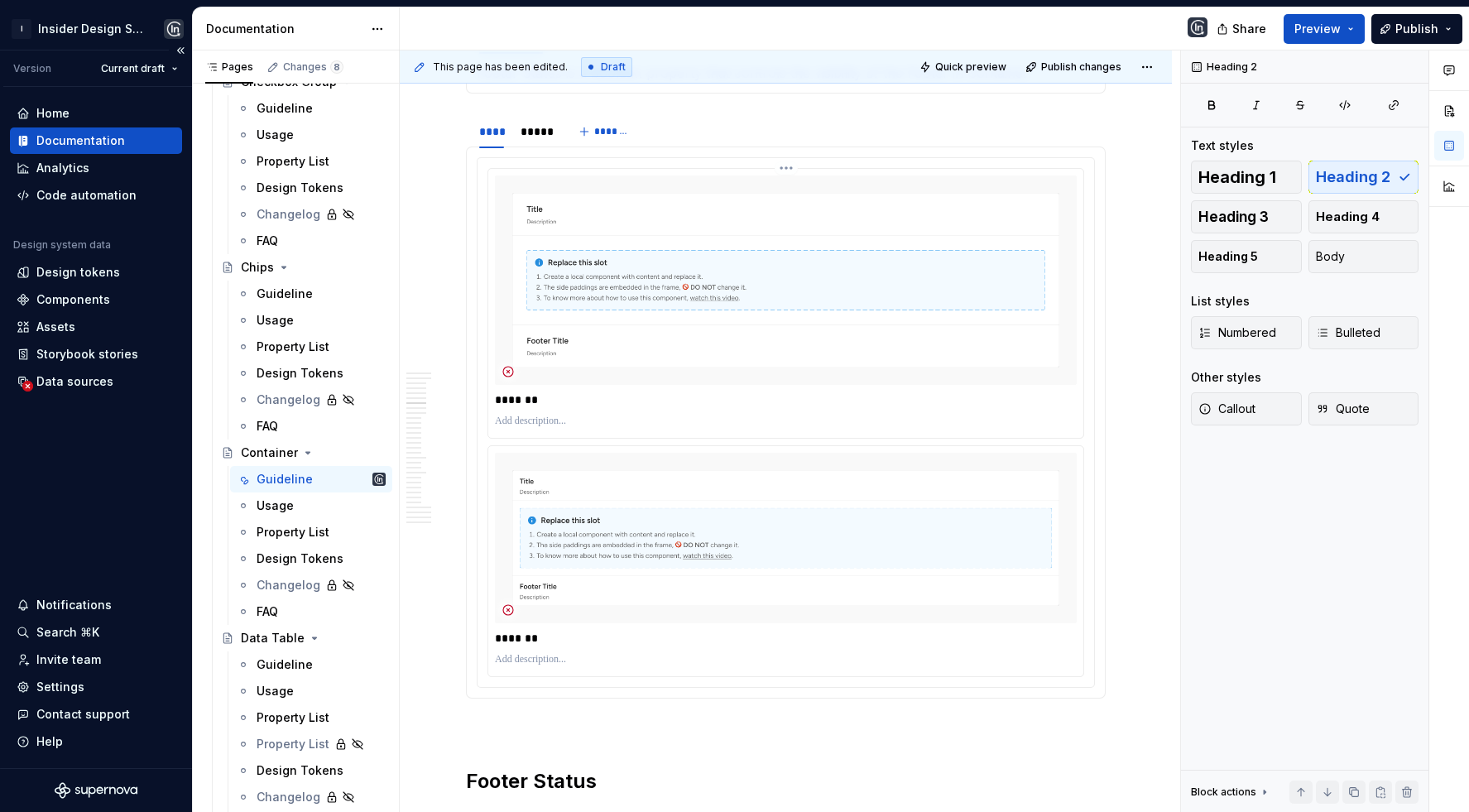
type textarea "*"
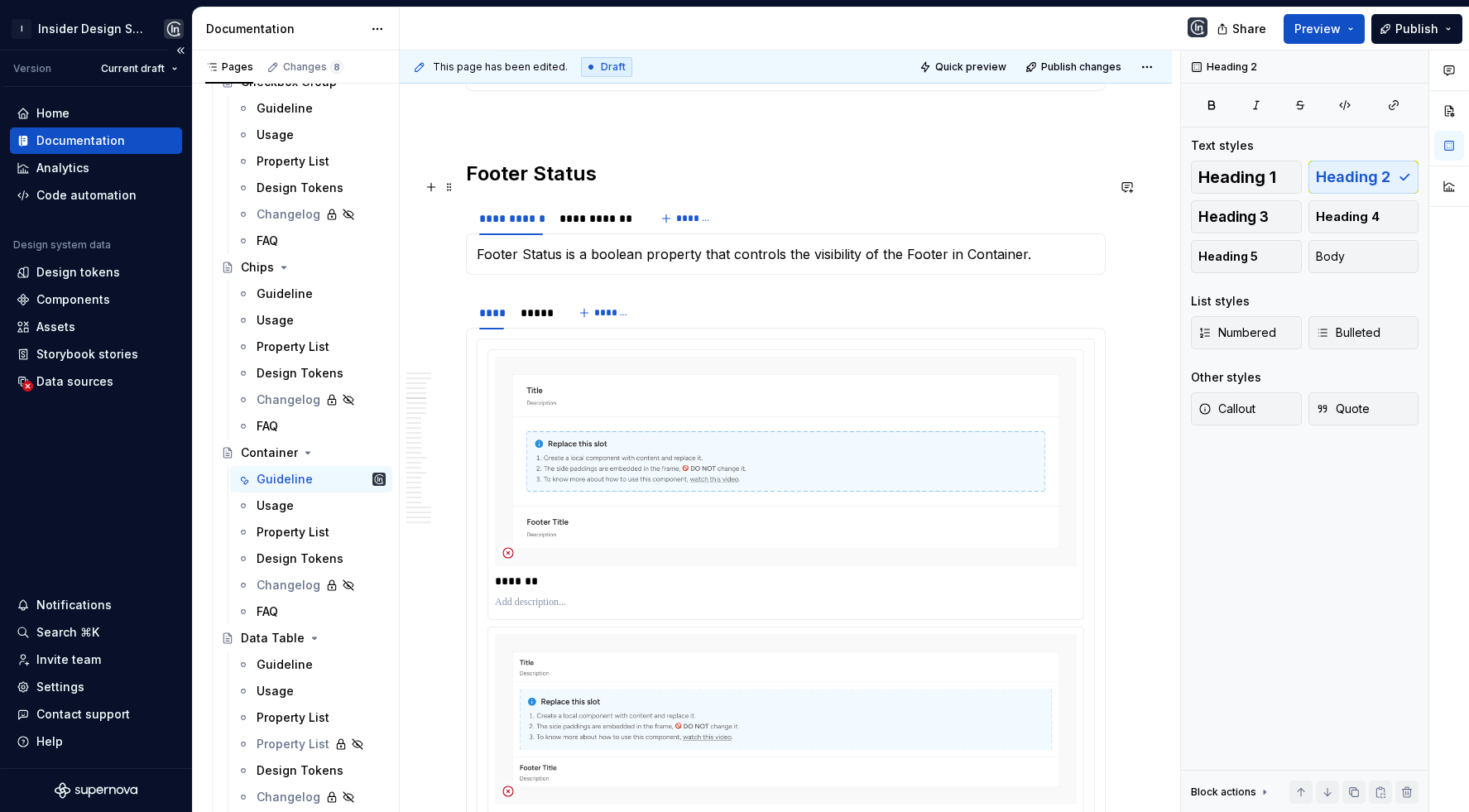
click at [497, 187] on h2 "Footer Status" at bounding box center [785, 174] width 640 height 27
click at [495, 261] on p "Footer Status is a boolean property that controls the visibility of the Footer …" at bounding box center [785, 254] width 618 height 20
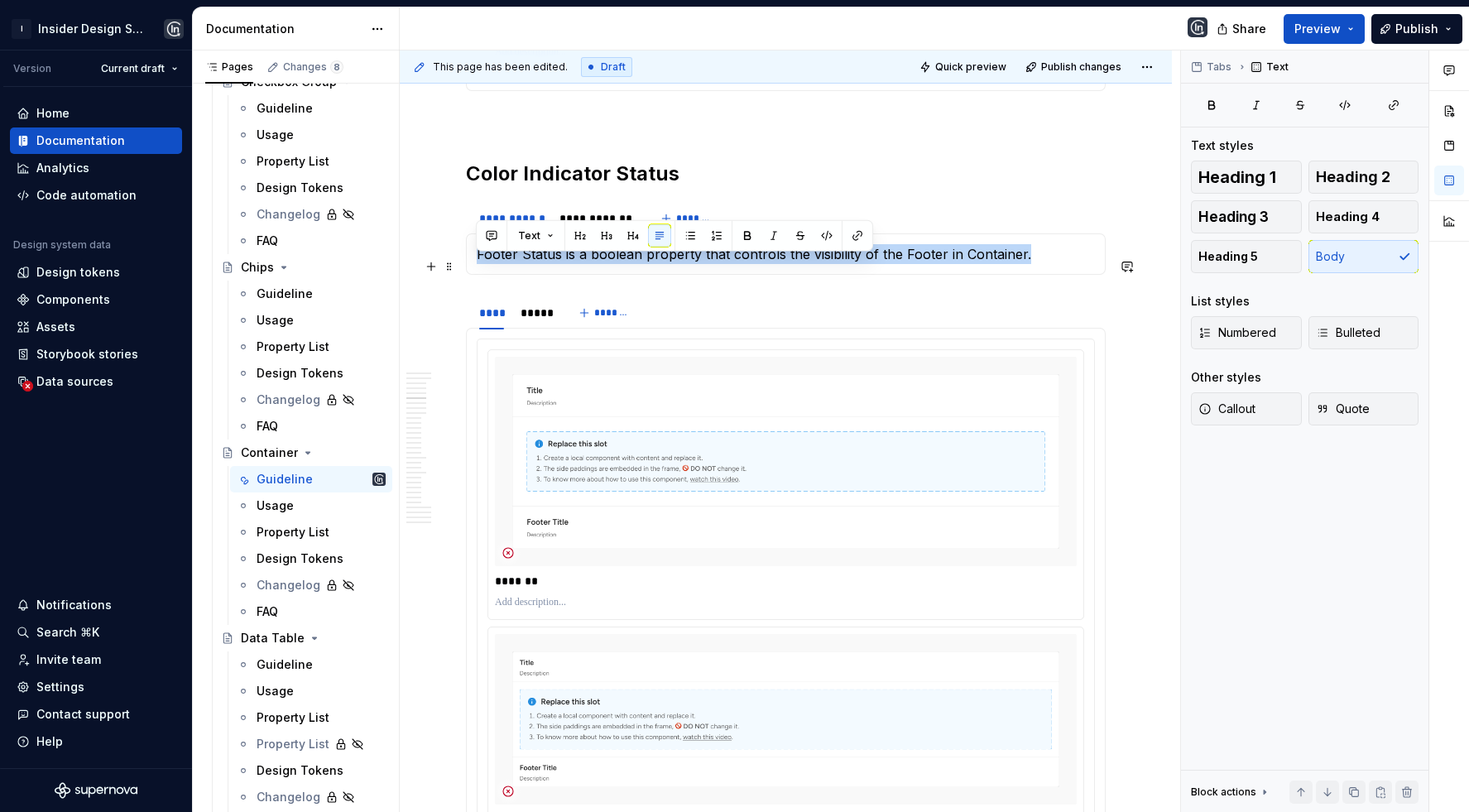
click at [495, 261] on p "Footer Status is a boolean property that controls the visibility of the Footer …" at bounding box center [785, 254] width 618 height 20
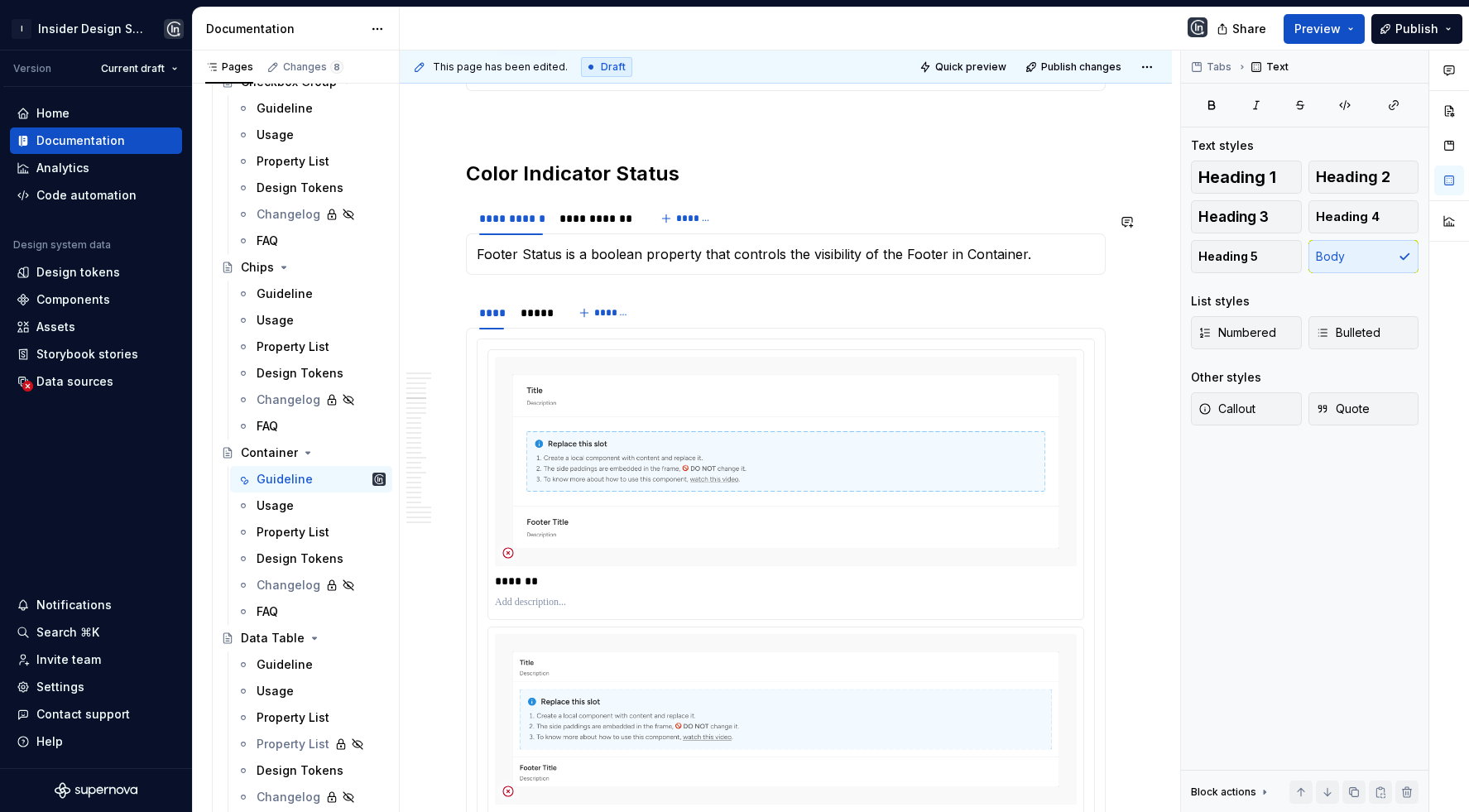
click at [494, 275] on div "Footer Status is a boolean property that controls the visibility of the Footer …" at bounding box center [785, 254] width 640 height 41
click at [497, 264] on p "Footer Status is a boolean property that controls the visibility of the Footer …" at bounding box center [785, 254] width 618 height 20
click at [968, 264] on p "Color Indicator Status is a boolean property that controls the visibility of th…" at bounding box center [785, 254] width 618 height 20
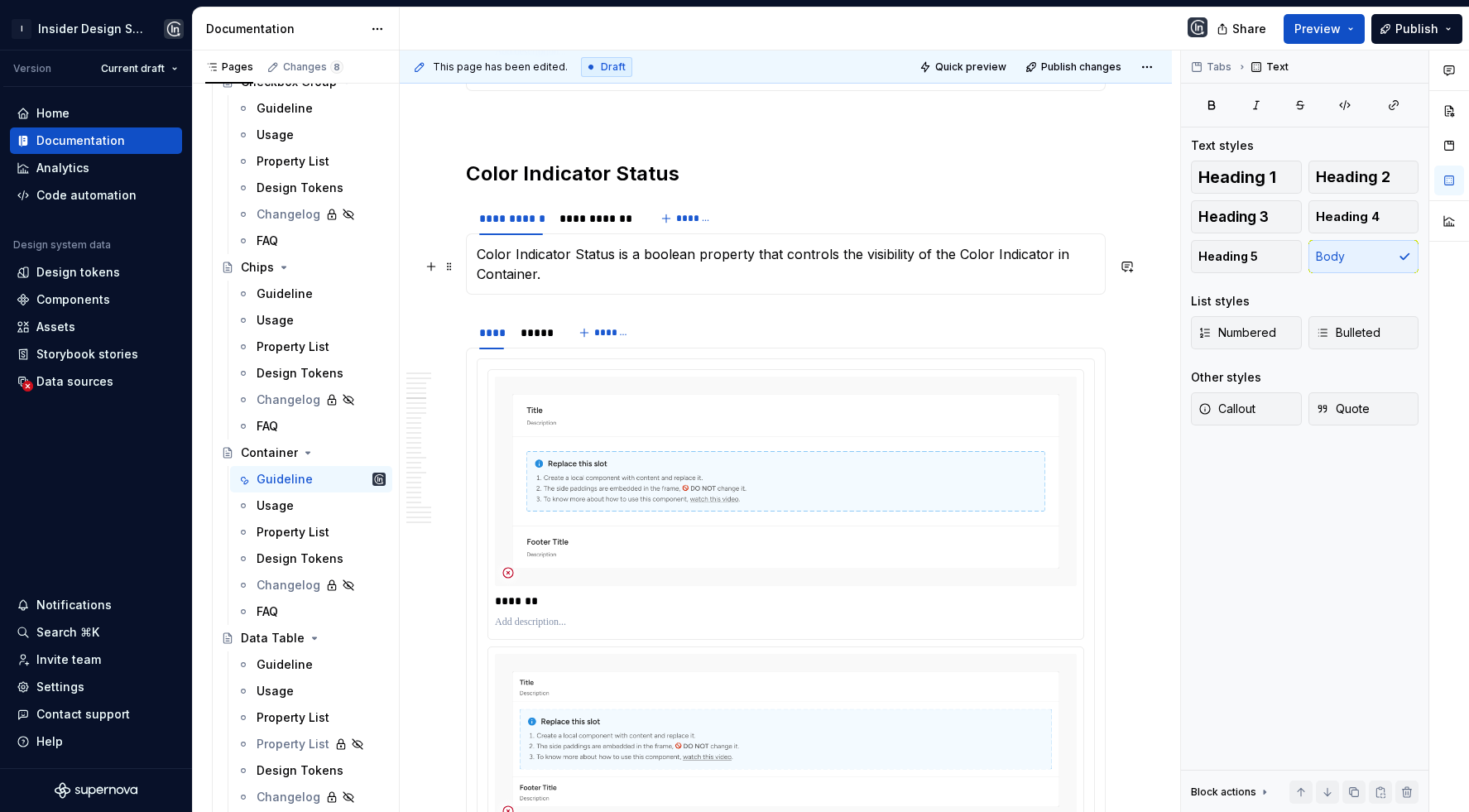
click at [911, 283] on p "Color Indicator Status is a boolean property that controls the visibility of th…" at bounding box center [785, 264] width 618 height 39
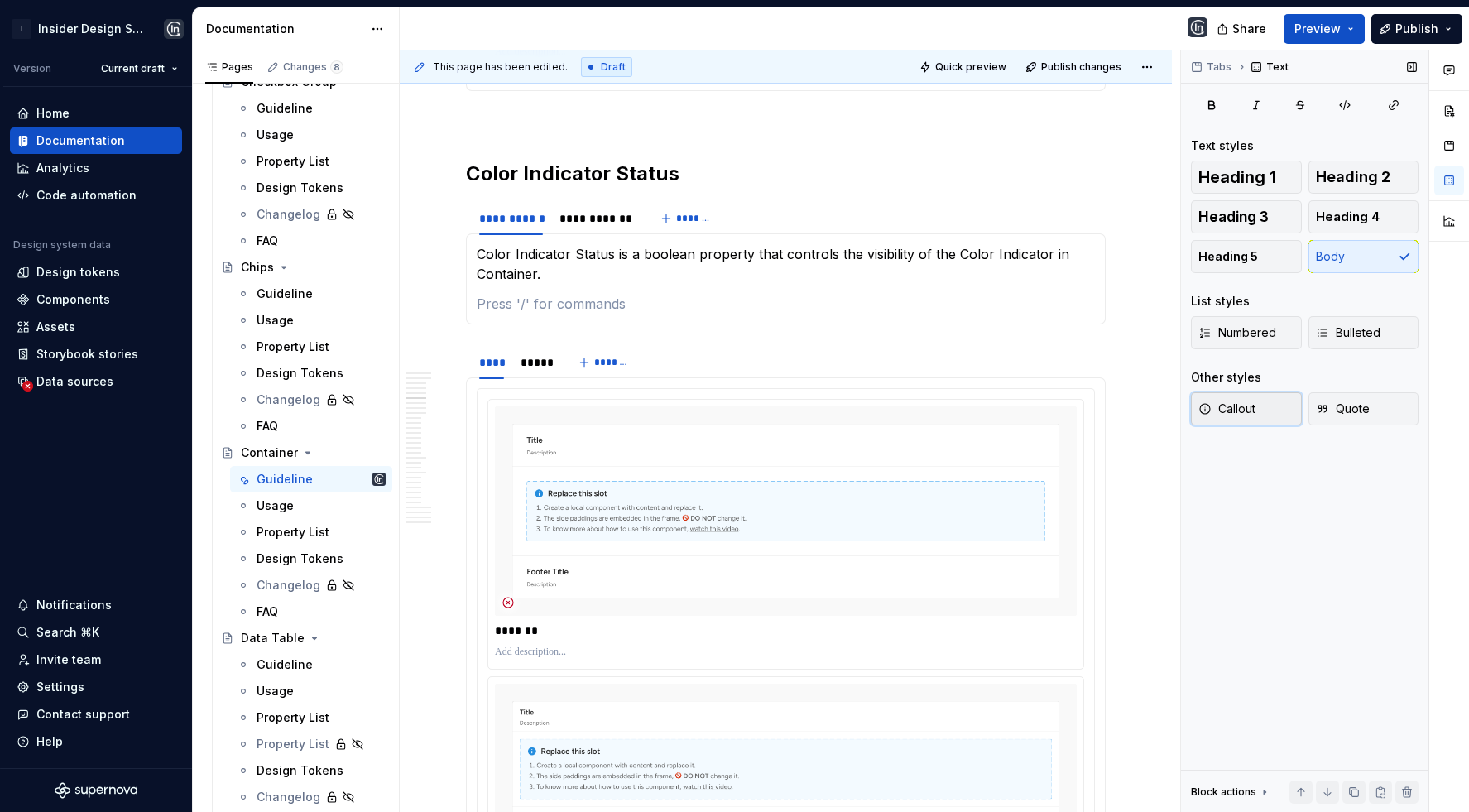
click at [1221, 410] on span "Callout" at bounding box center [1227, 409] width 57 height 17
click at [1221, 410] on div "Callout Quote" at bounding box center [1305, 409] width 227 height 33
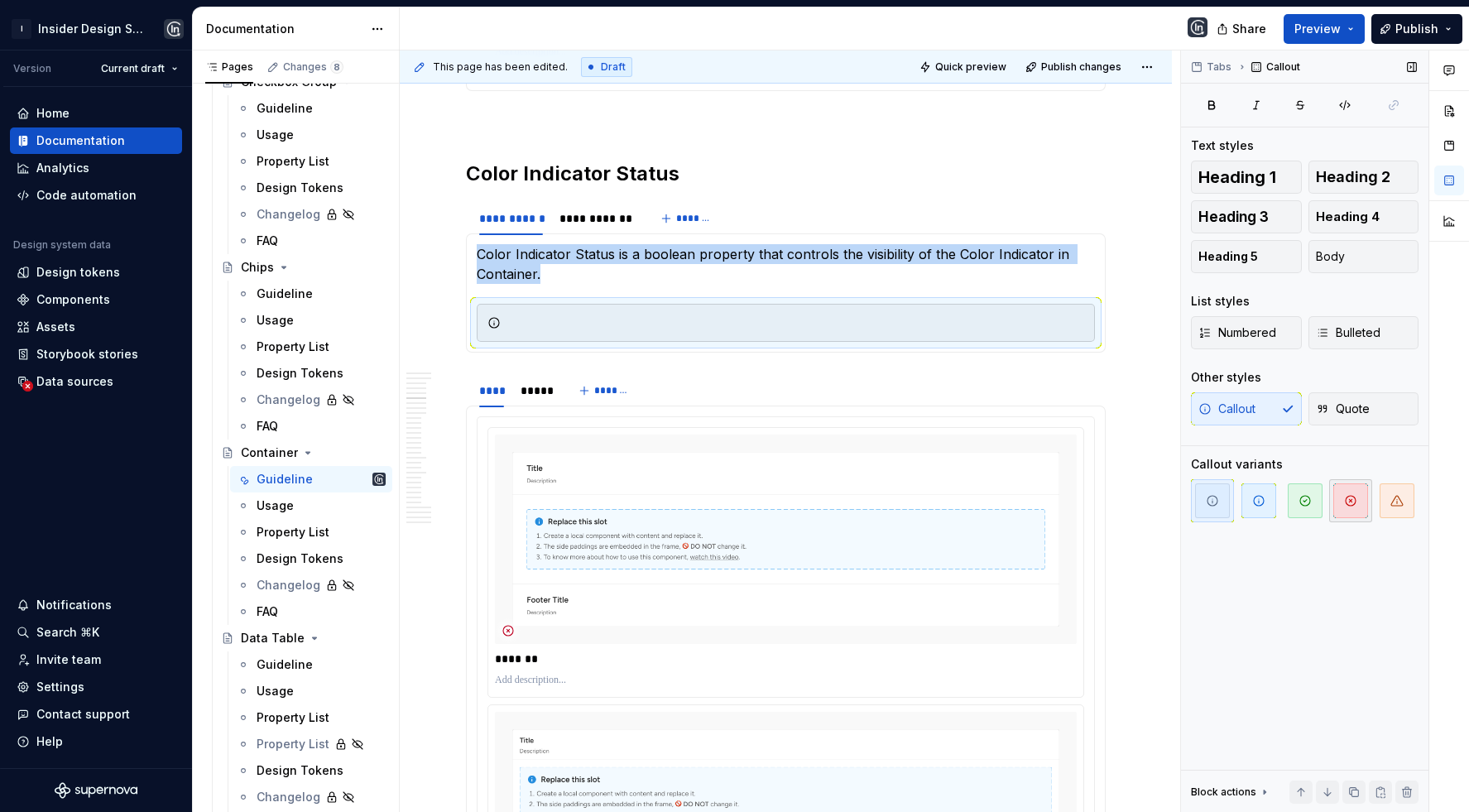
click at [1221, 504] on span "button" at bounding box center [1351, 500] width 35 height 35
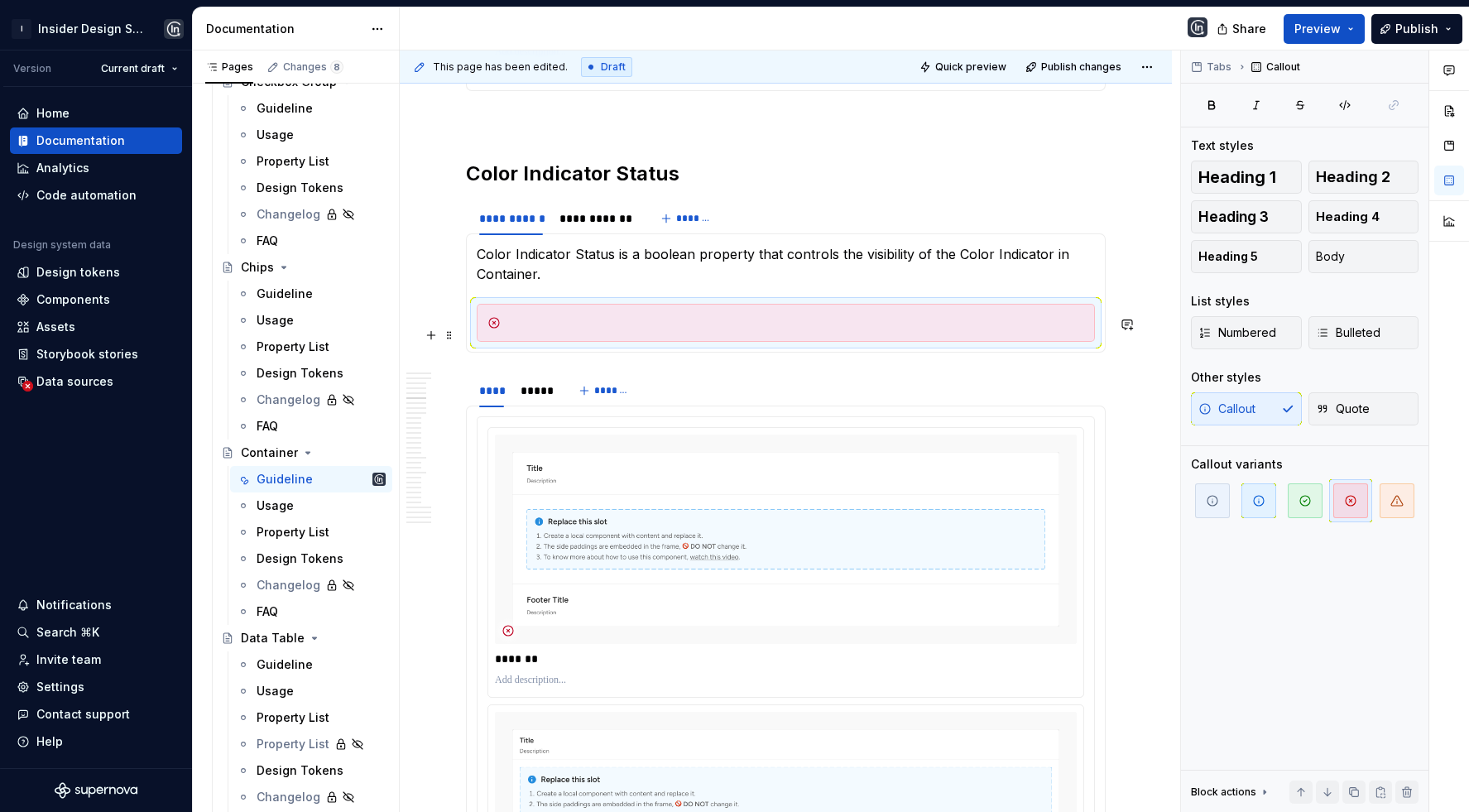
click at [610, 331] on div at bounding box center [795, 323] width 577 height 17
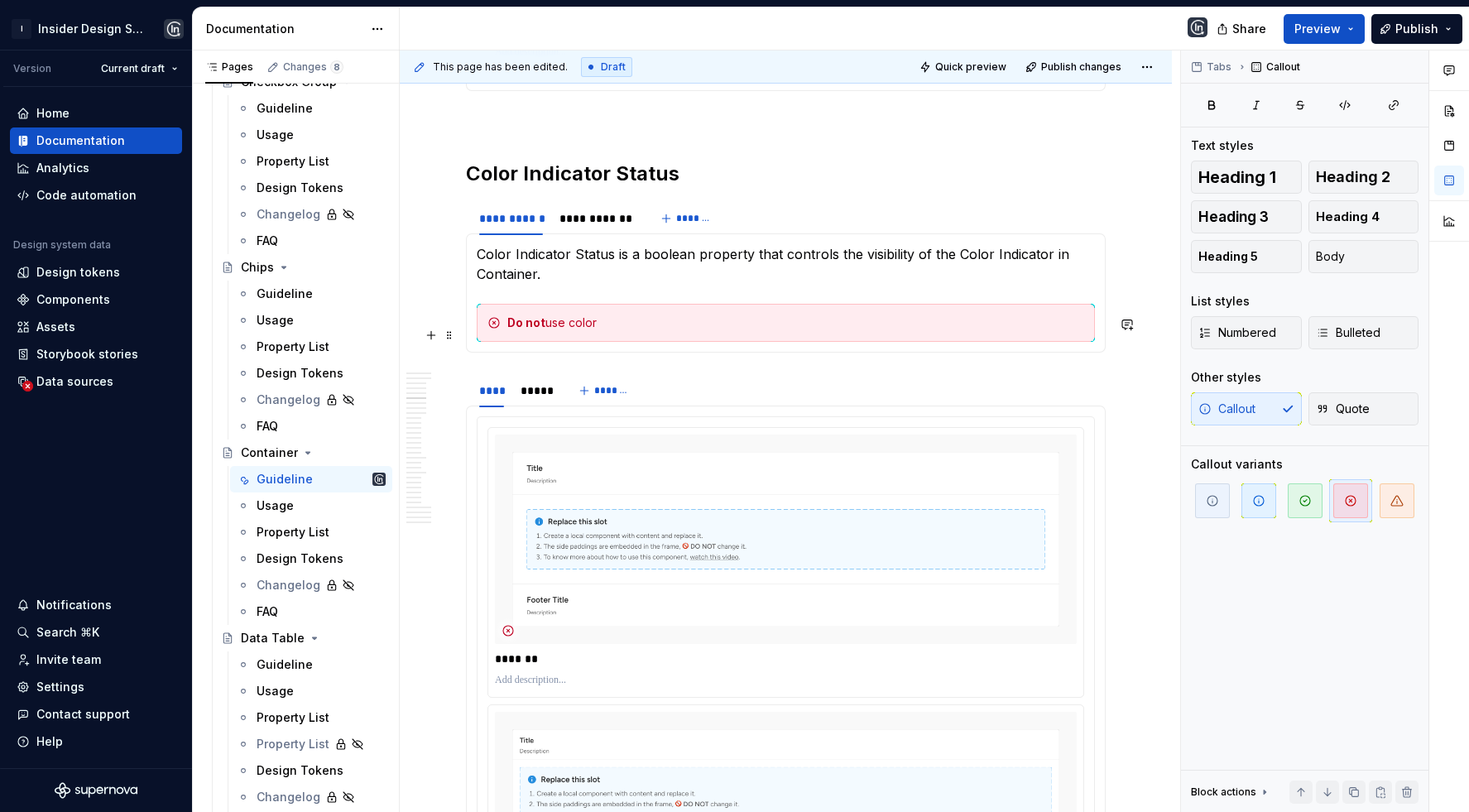
click at [549, 331] on div "Do not use color" at bounding box center [795, 323] width 577 height 17
click at [630, 328] on div "Do not use color" at bounding box center [795, 323] width 577 height 17
click at [900, 331] on div "Do not use color indicator to indicate any states, it can be used to indicate" at bounding box center [795, 323] width 577 height 17
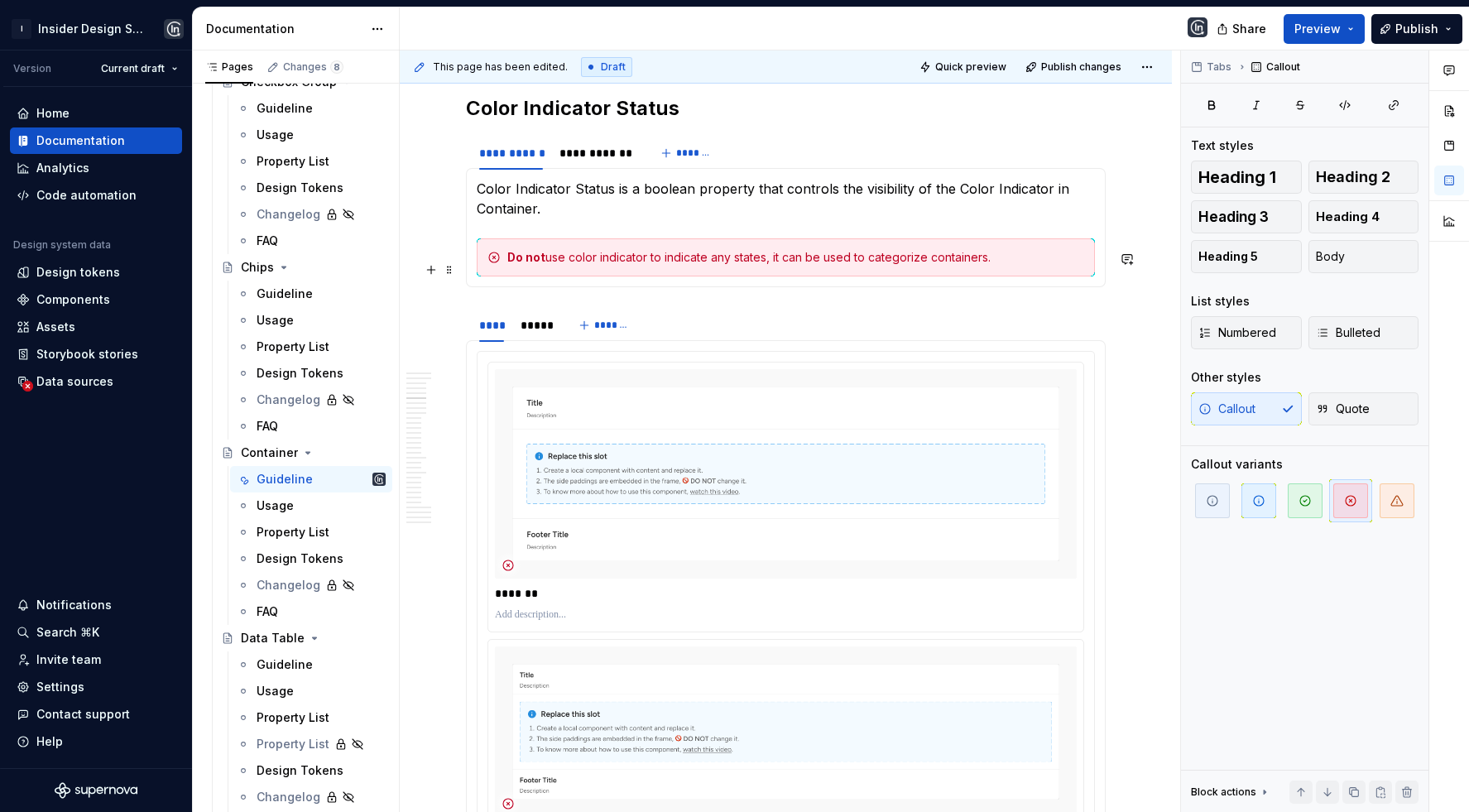
scroll to position [3340, 0]
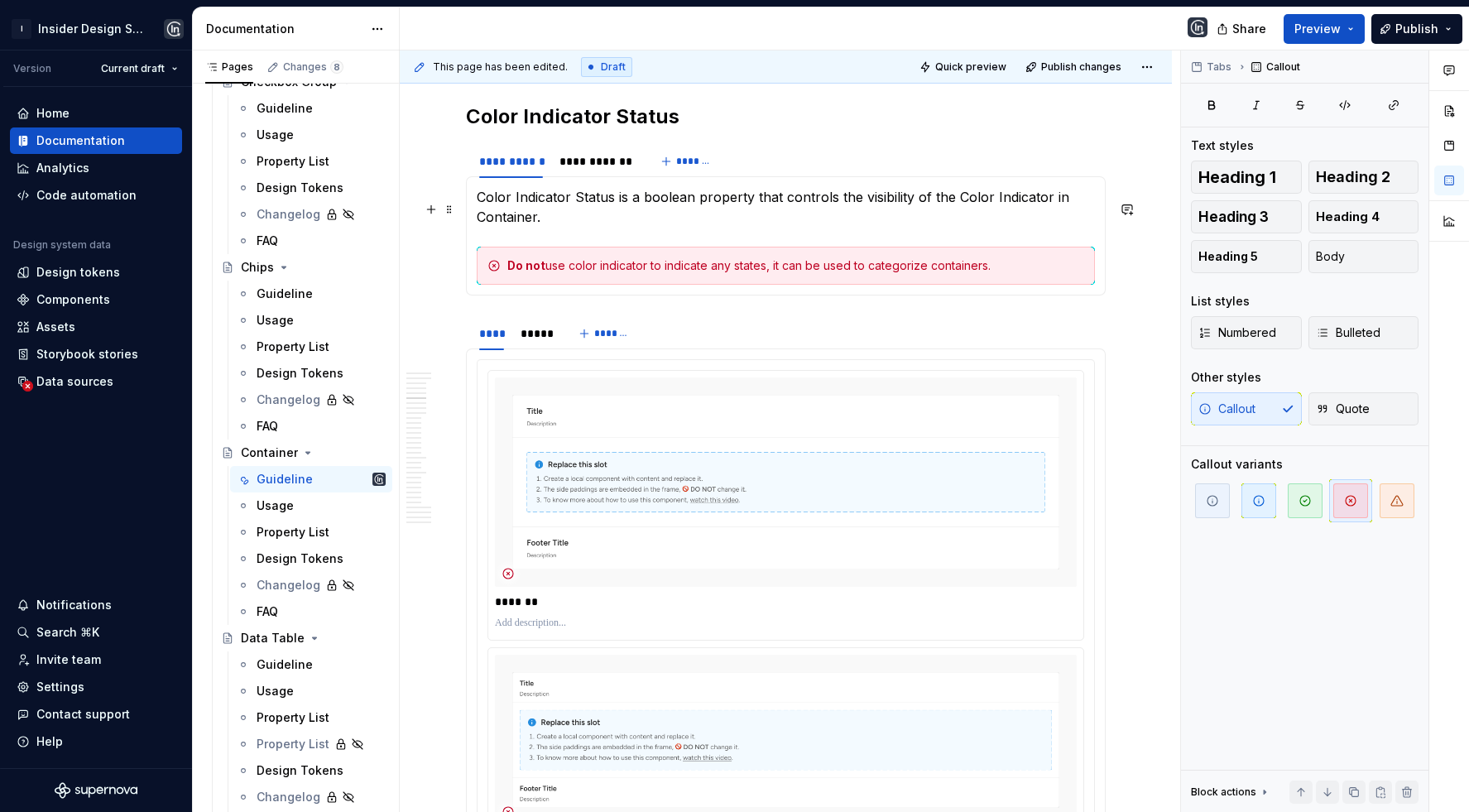
click at [571, 222] on p "Color Indicator Status is a boolean property that controls the visibility of th…" at bounding box center [785, 207] width 618 height 39
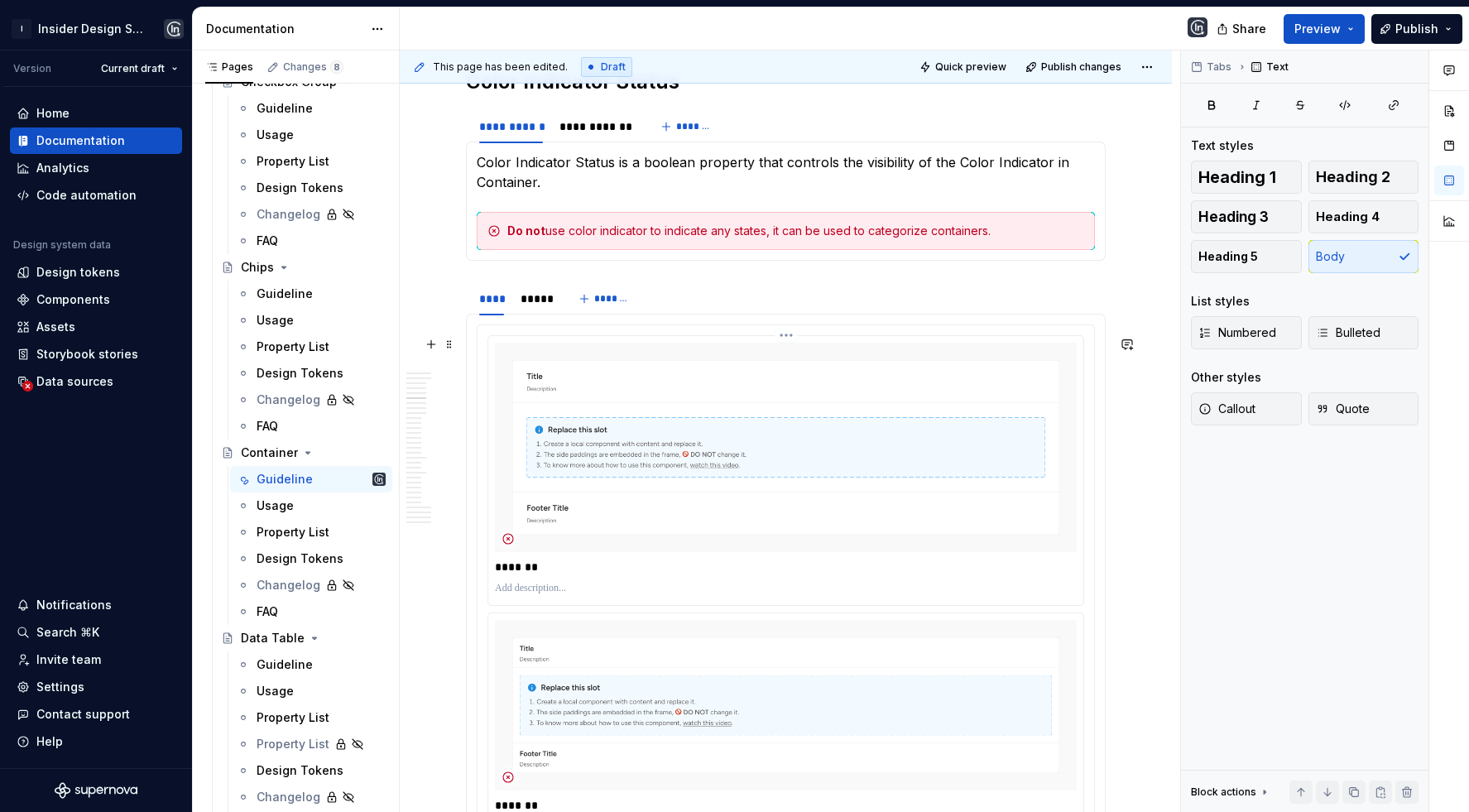
scroll to position [3371, 0]
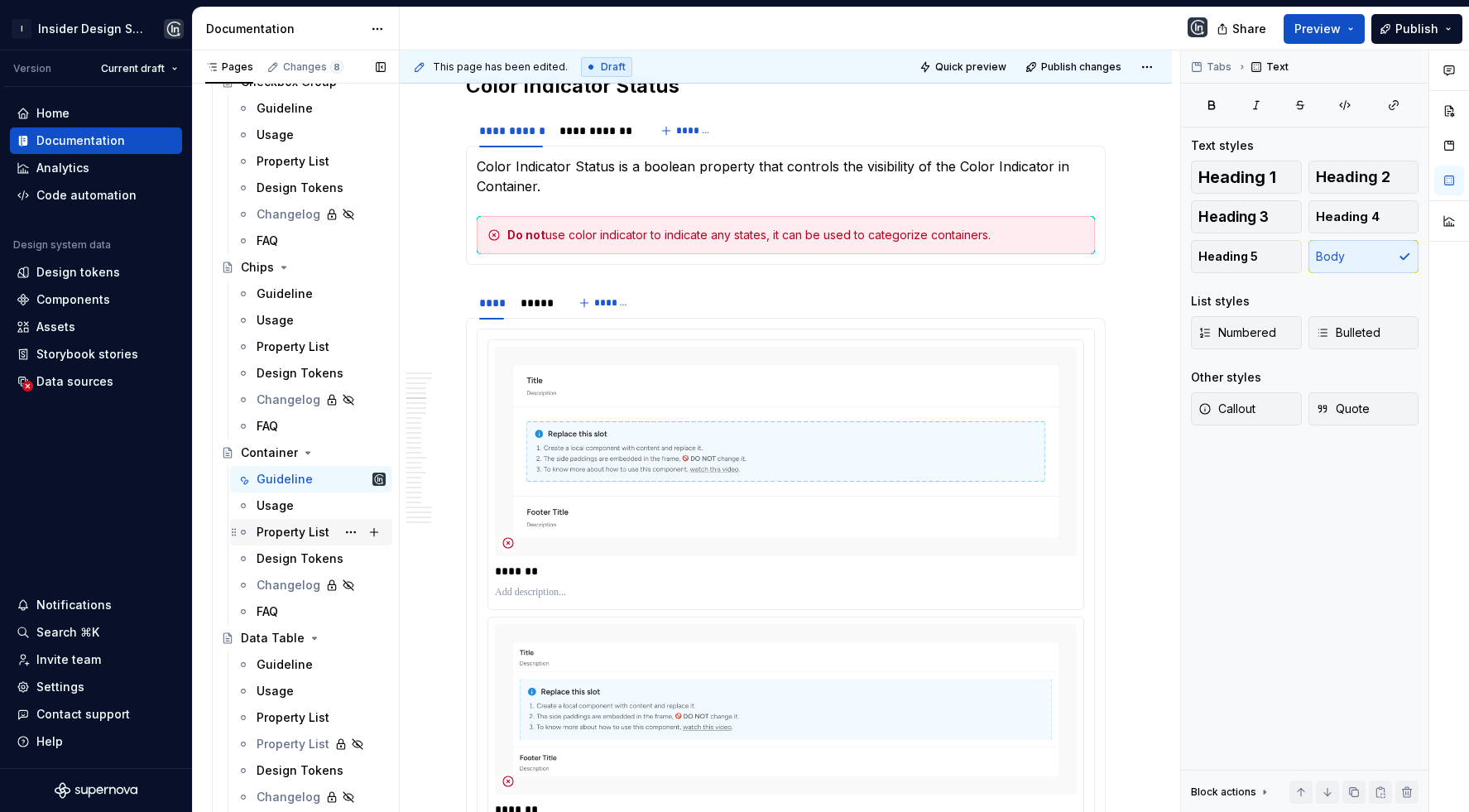
click at [282, 520] on div "Property List" at bounding box center [321, 532] width 129 height 23
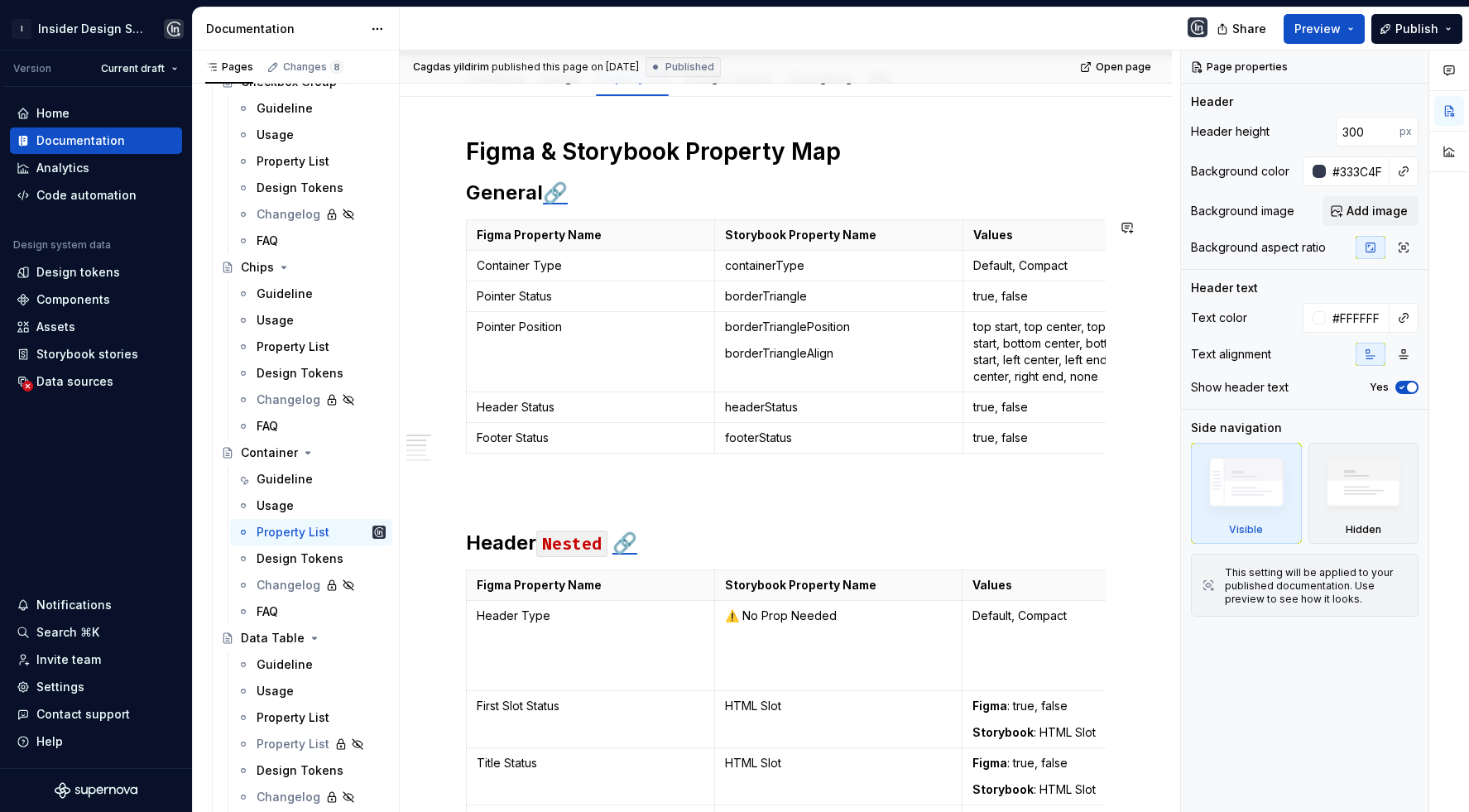
scroll to position [275, 0]
click at [468, 351] on html "I Insider Design System Version Current draft Home Documentation Analytics Code…" at bounding box center [734, 406] width 1469 height 812
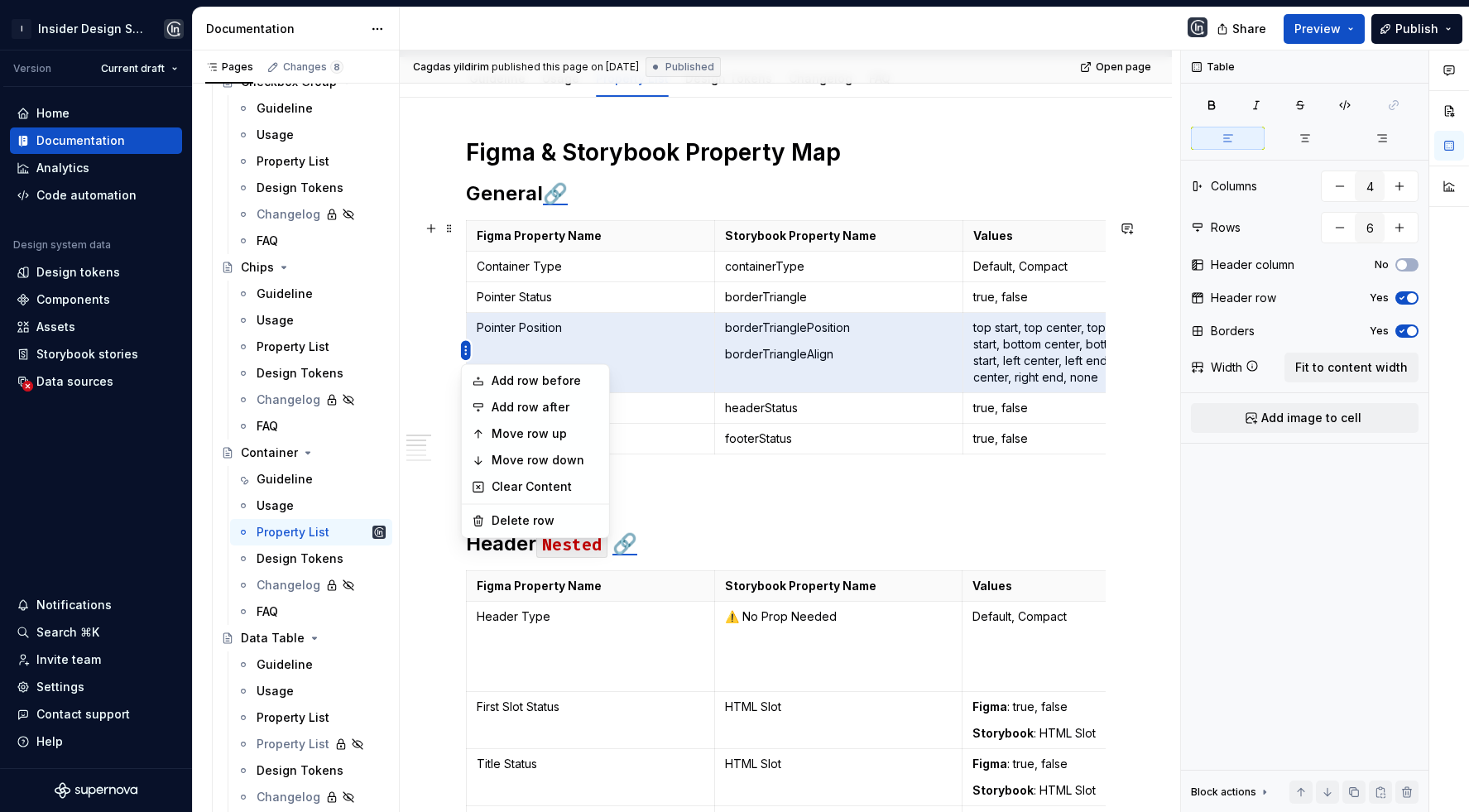
type textarea "*"
click at [532, 410] on div "Add row after" at bounding box center [546, 407] width 107 height 17
type input "7"
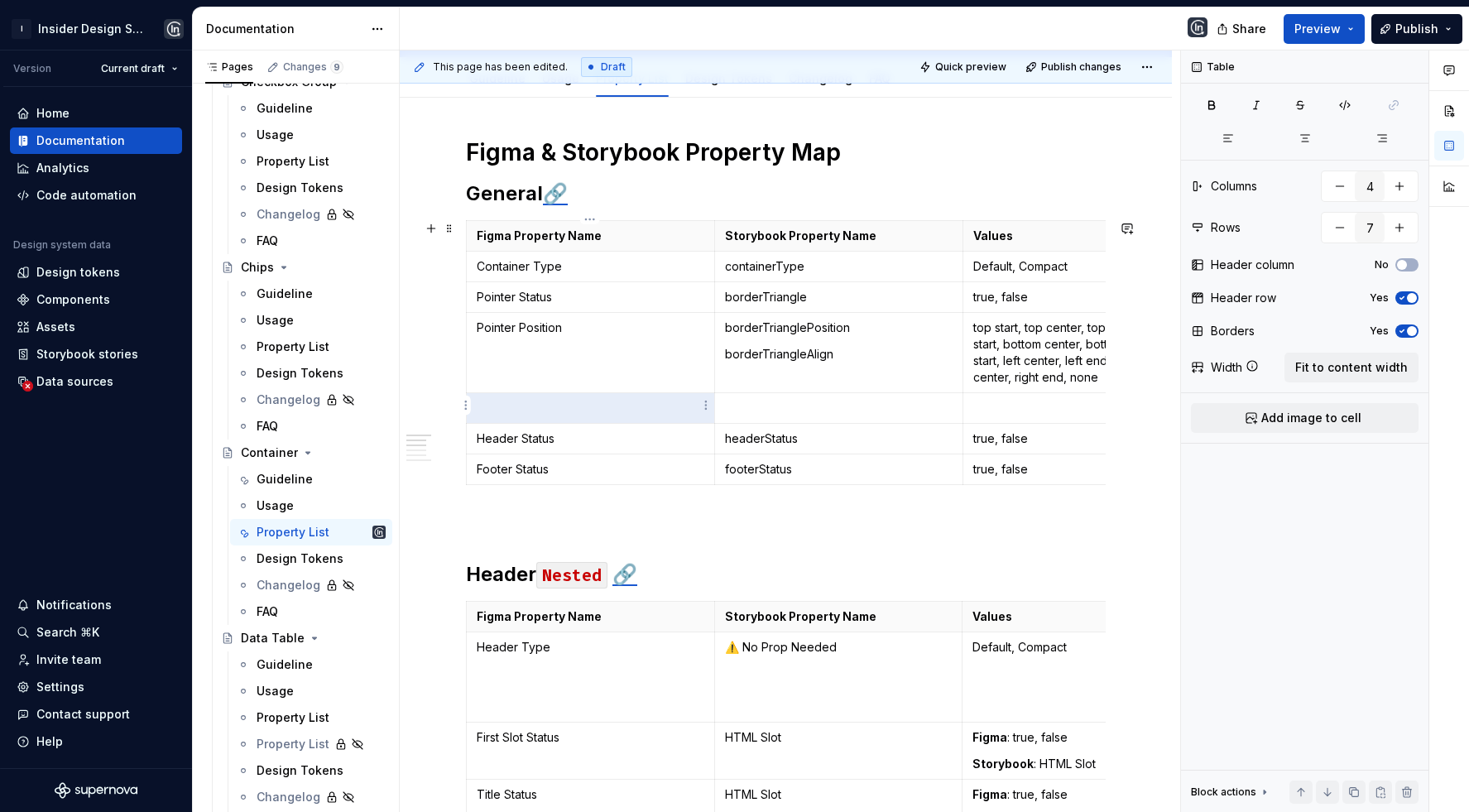
click at [565, 411] on p at bounding box center [590, 408] width 227 height 17
click at [772, 404] on p at bounding box center [839, 408] width 227 height 17
click at [612, 401] on p "Color Indicator" at bounding box center [590, 408] width 227 height 17
type textarea "*"
click at [721, 407] on td at bounding box center [839, 409] width 249 height 30
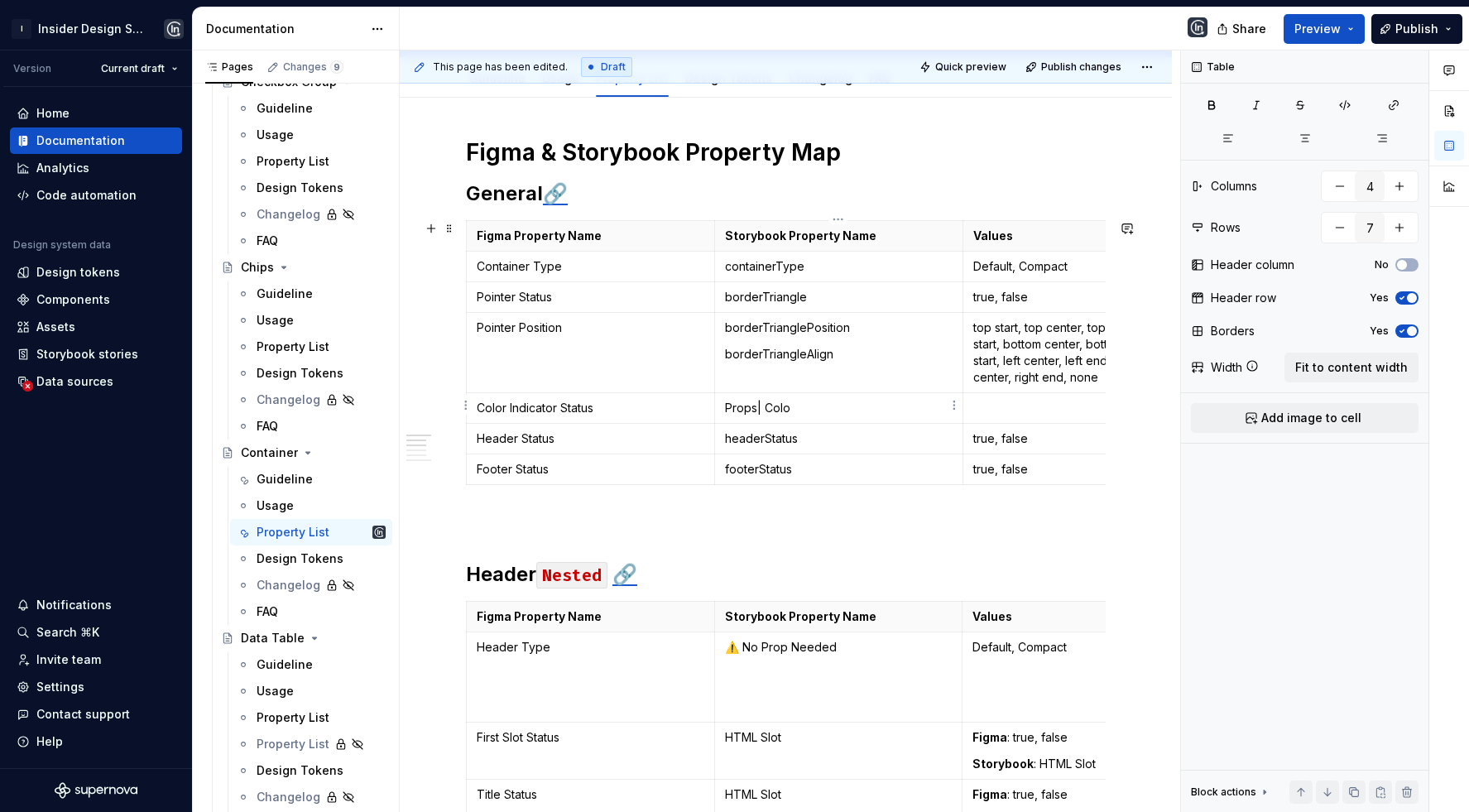
click at [756, 407] on p "Props| Colo" at bounding box center [839, 408] width 227 height 17
click at [809, 400] on p "Props | Colo" at bounding box center [839, 408] width 227 height 17
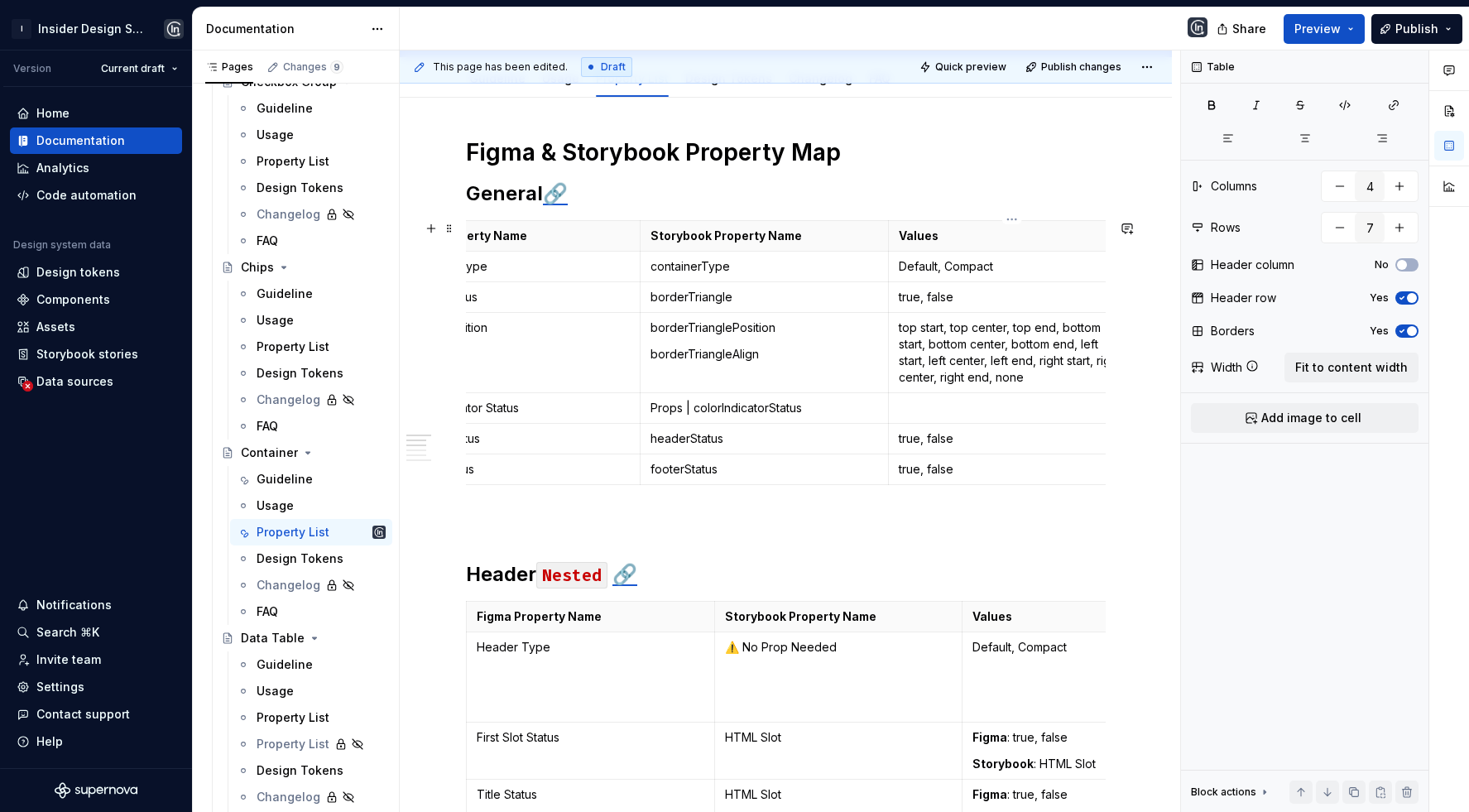
click at [944, 402] on p at bounding box center [1013, 408] width 227 height 17
click at [929, 430] on p "true, false" at bounding box center [1013, 438] width 227 height 17
copy p "true, false"
click at [859, 424] on td "headerStatus" at bounding box center [764, 439] width 249 height 30
click at [907, 413] on td at bounding box center [1013, 409] width 249 height 30
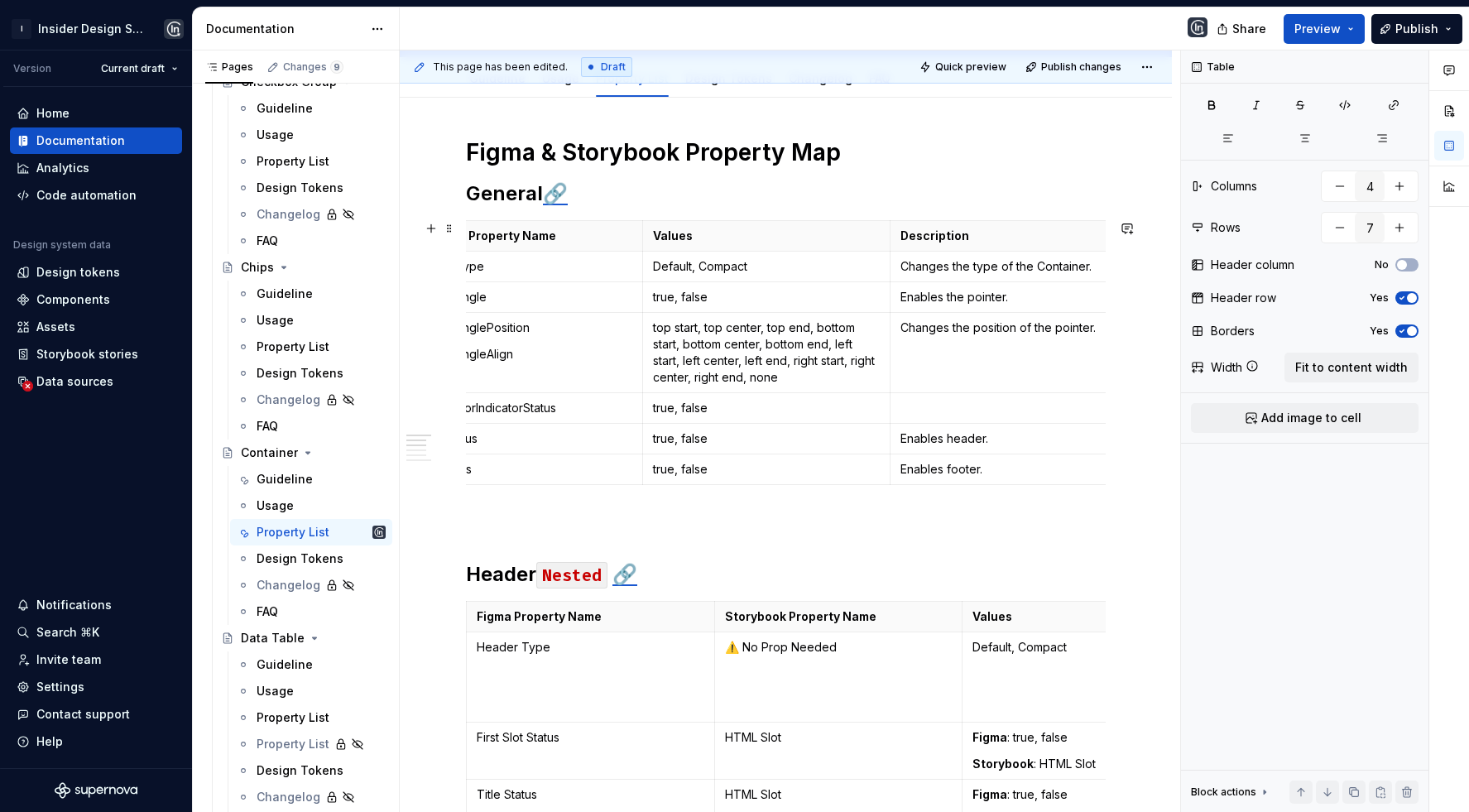
scroll to position [0, 344]
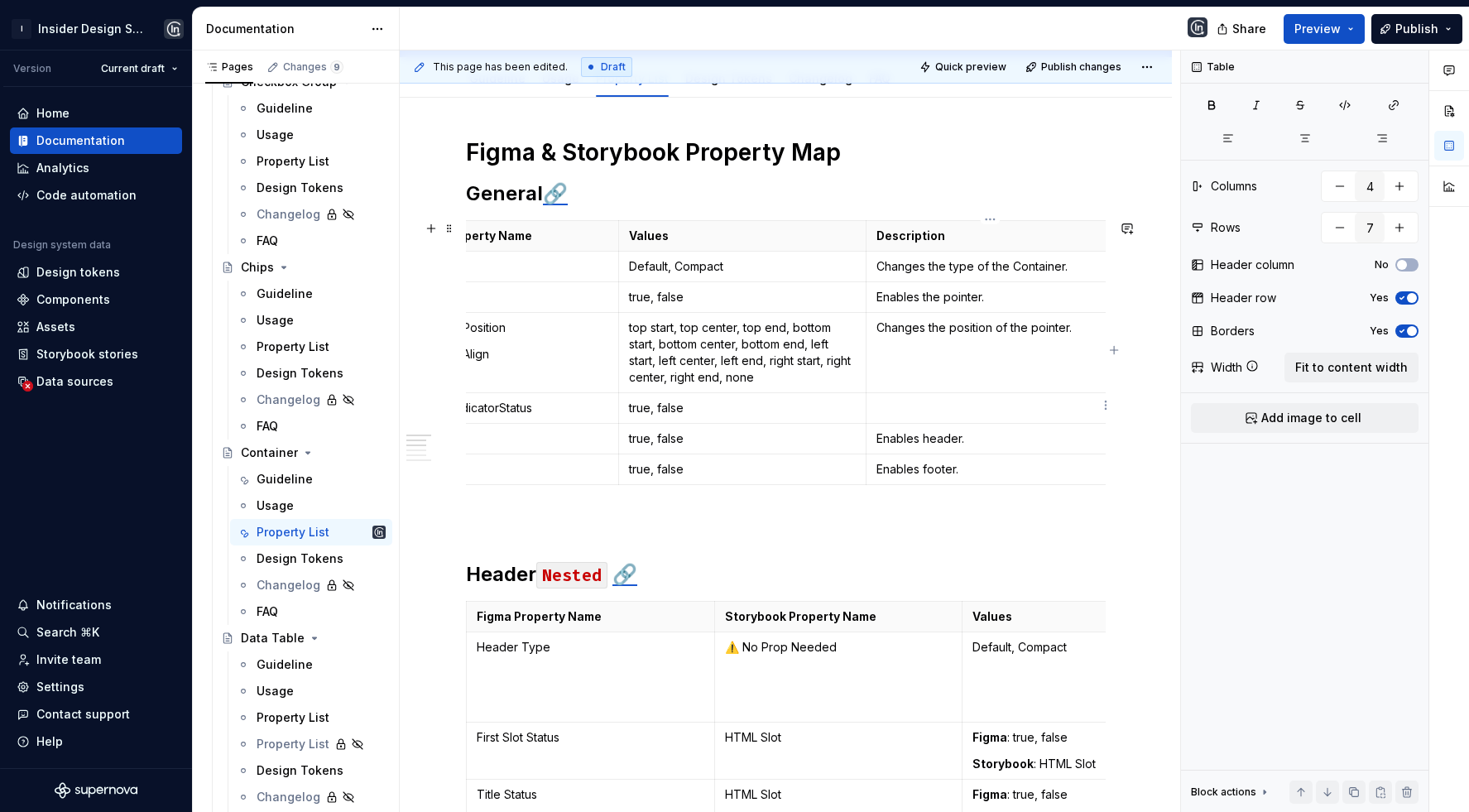
click at [905, 405] on p at bounding box center [990, 408] width 227 height 17
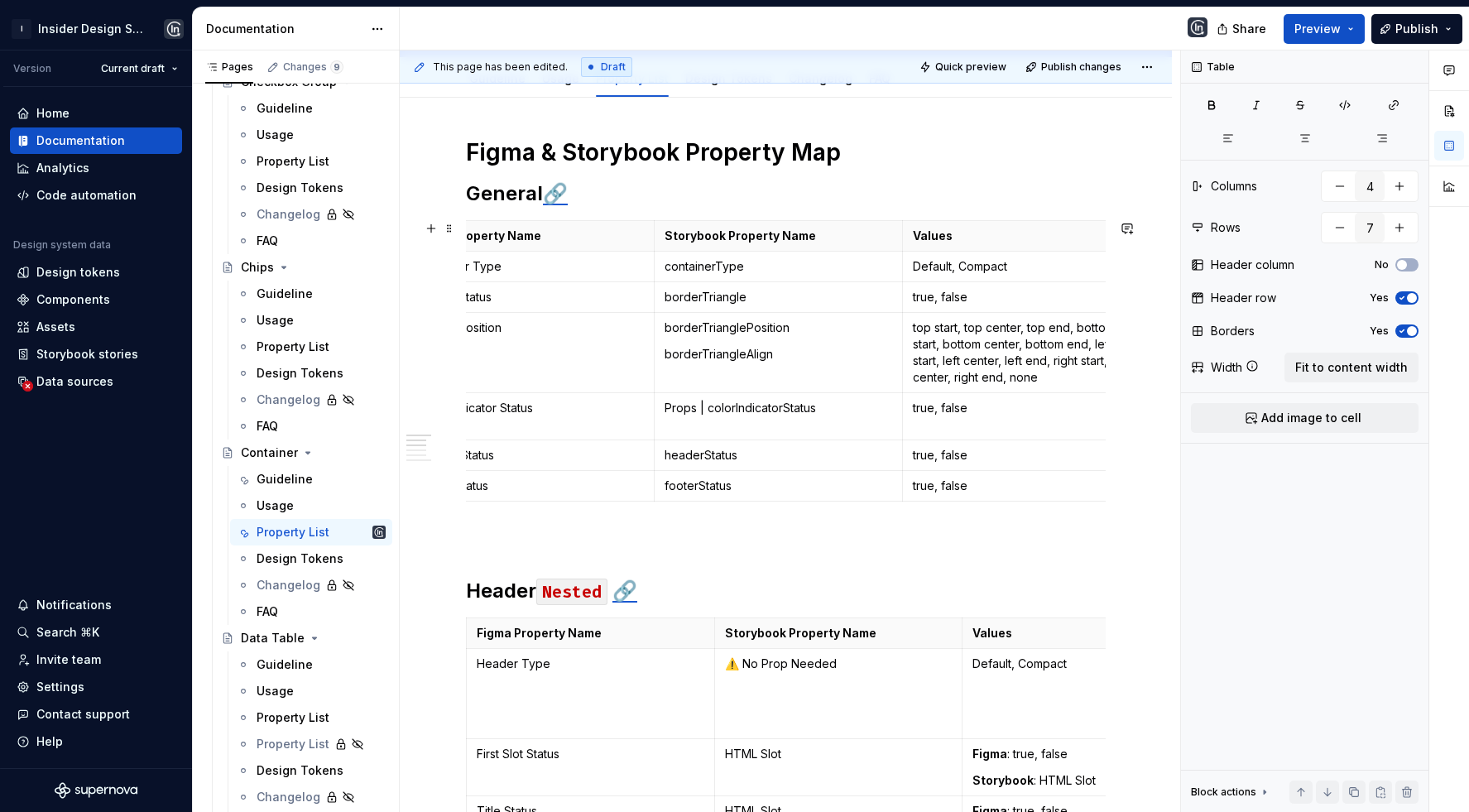
scroll to position [0, 0]
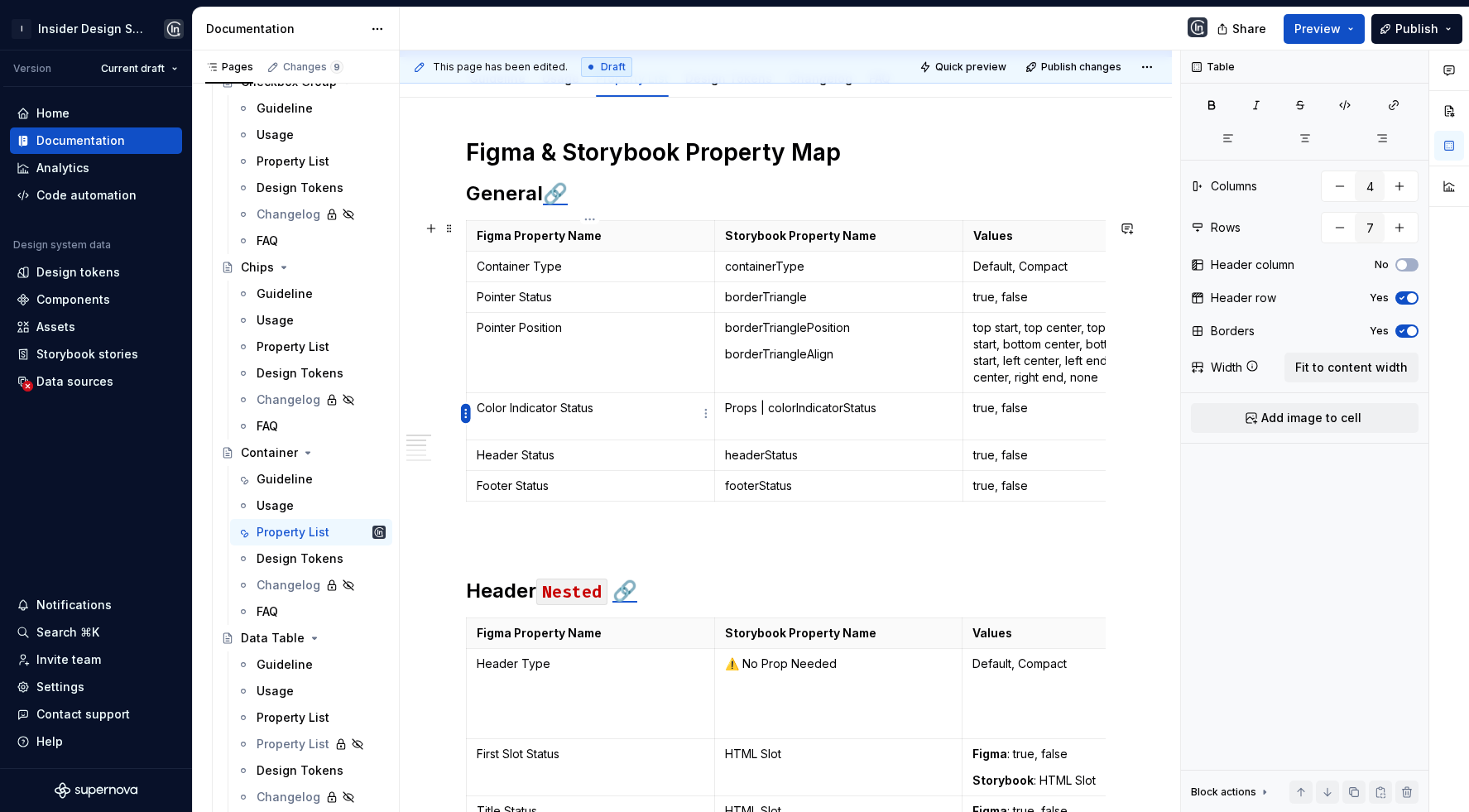
click at [461, 420] on html "I Insider Design System Version Current draft Home Documentation Analytics Code…" at bounding box center [734, 406] width 1469 height 812
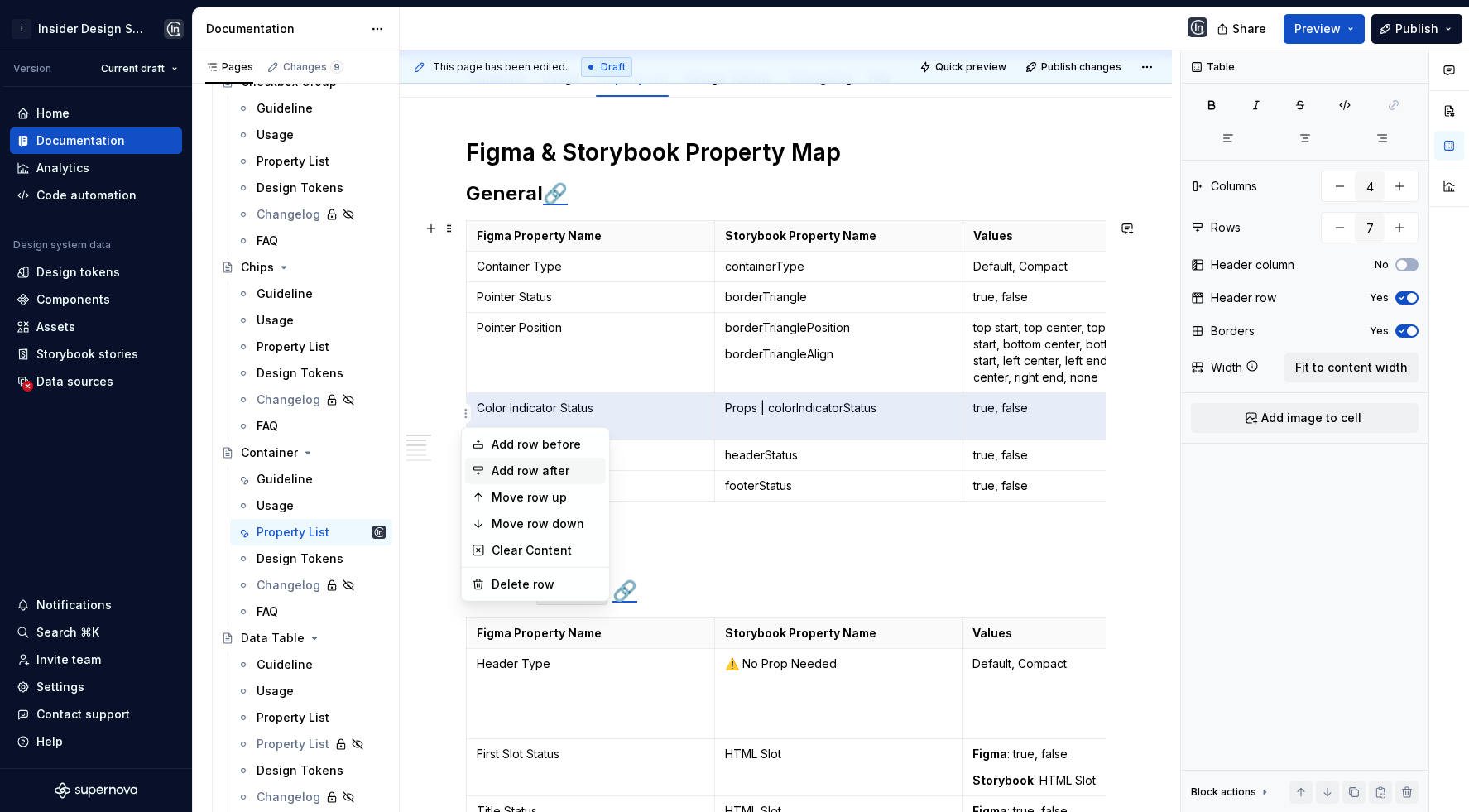
click at [520, 465] on div "Add row after" at bounding box center [546, 470] width 107 height 17
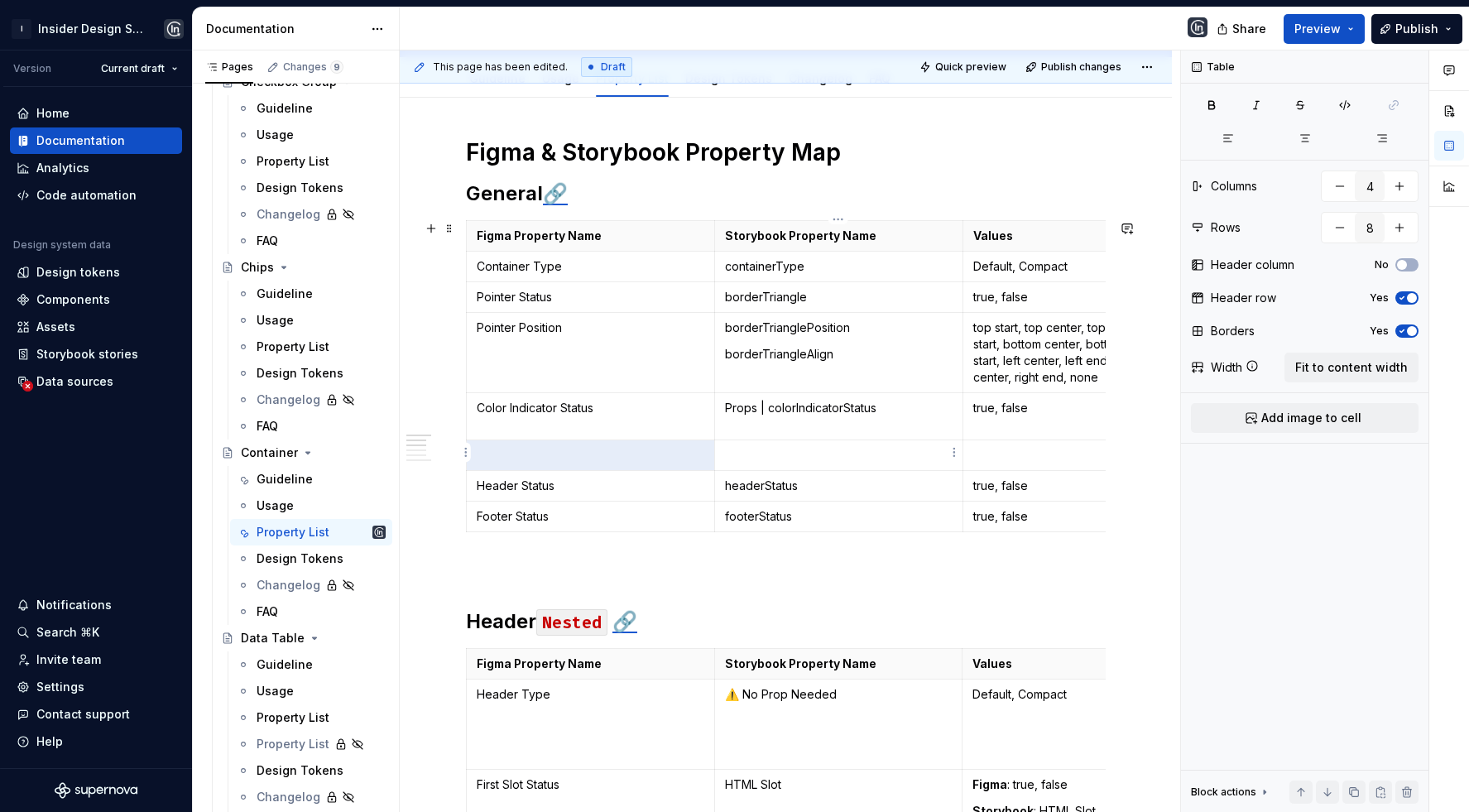
click at [796, 455] on p at bounding box center [839, 455] width 227 height 17
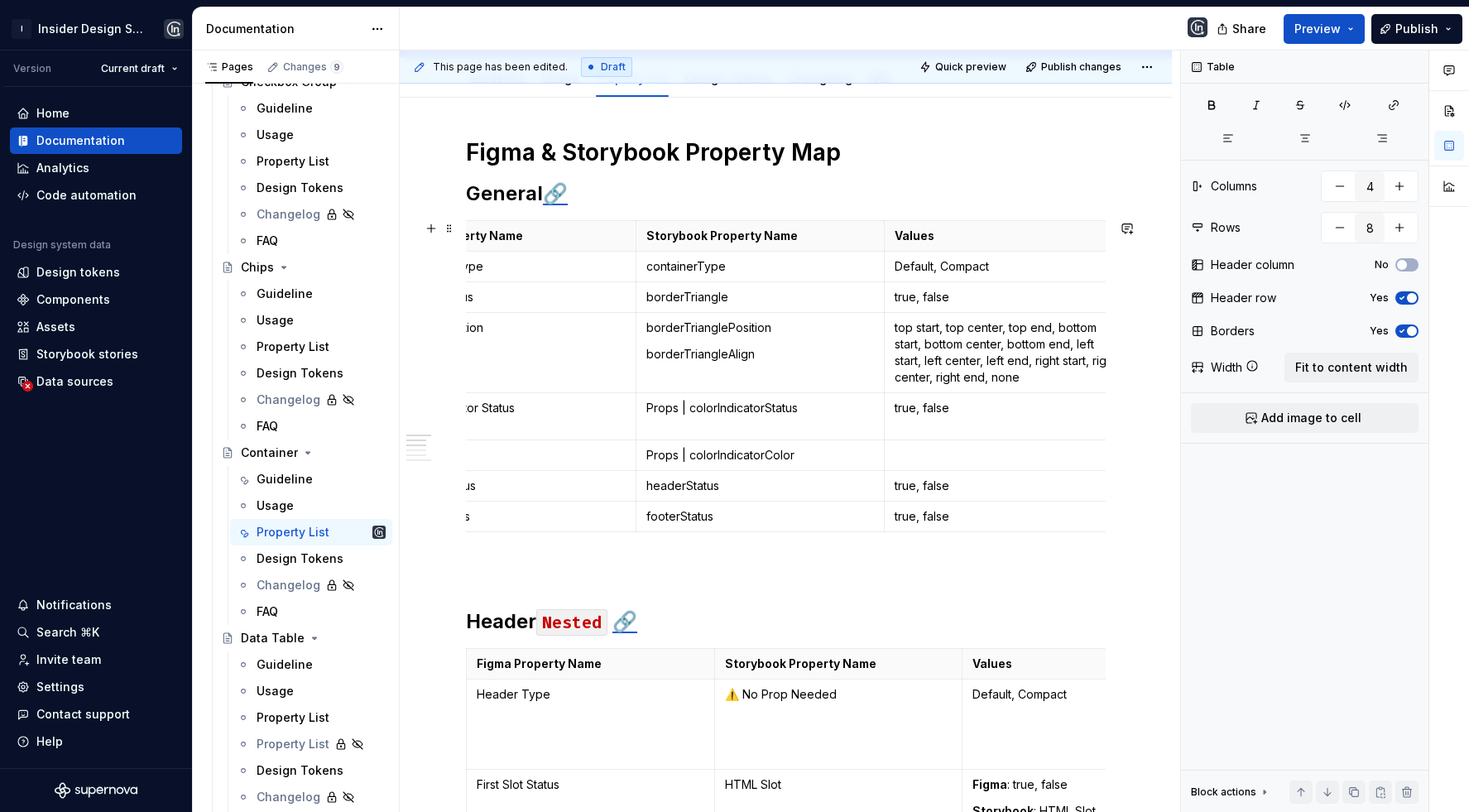
scroll to position [0, 168]
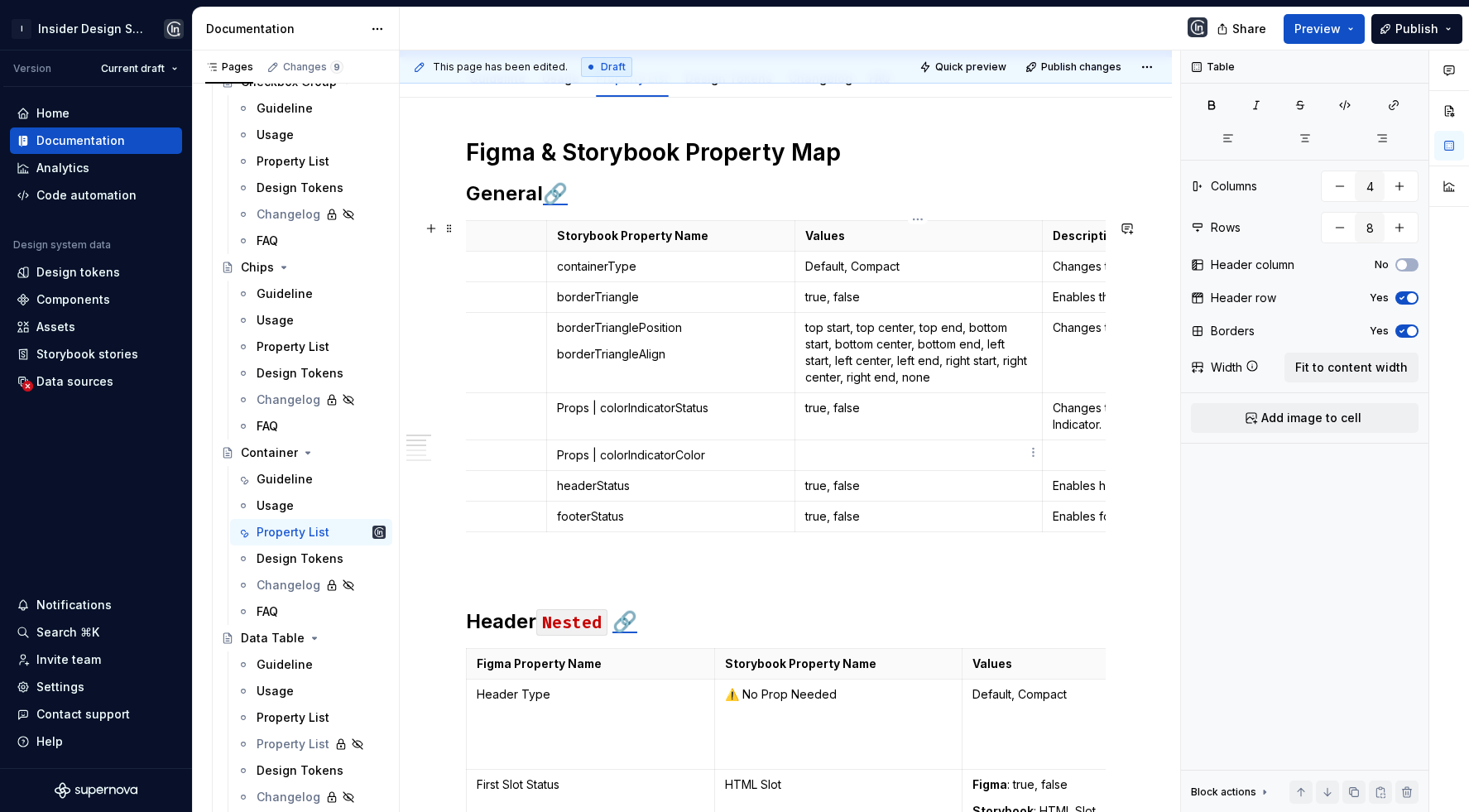
click at [847, 449] on p at bounding box center [919, 455] width 227 height 17
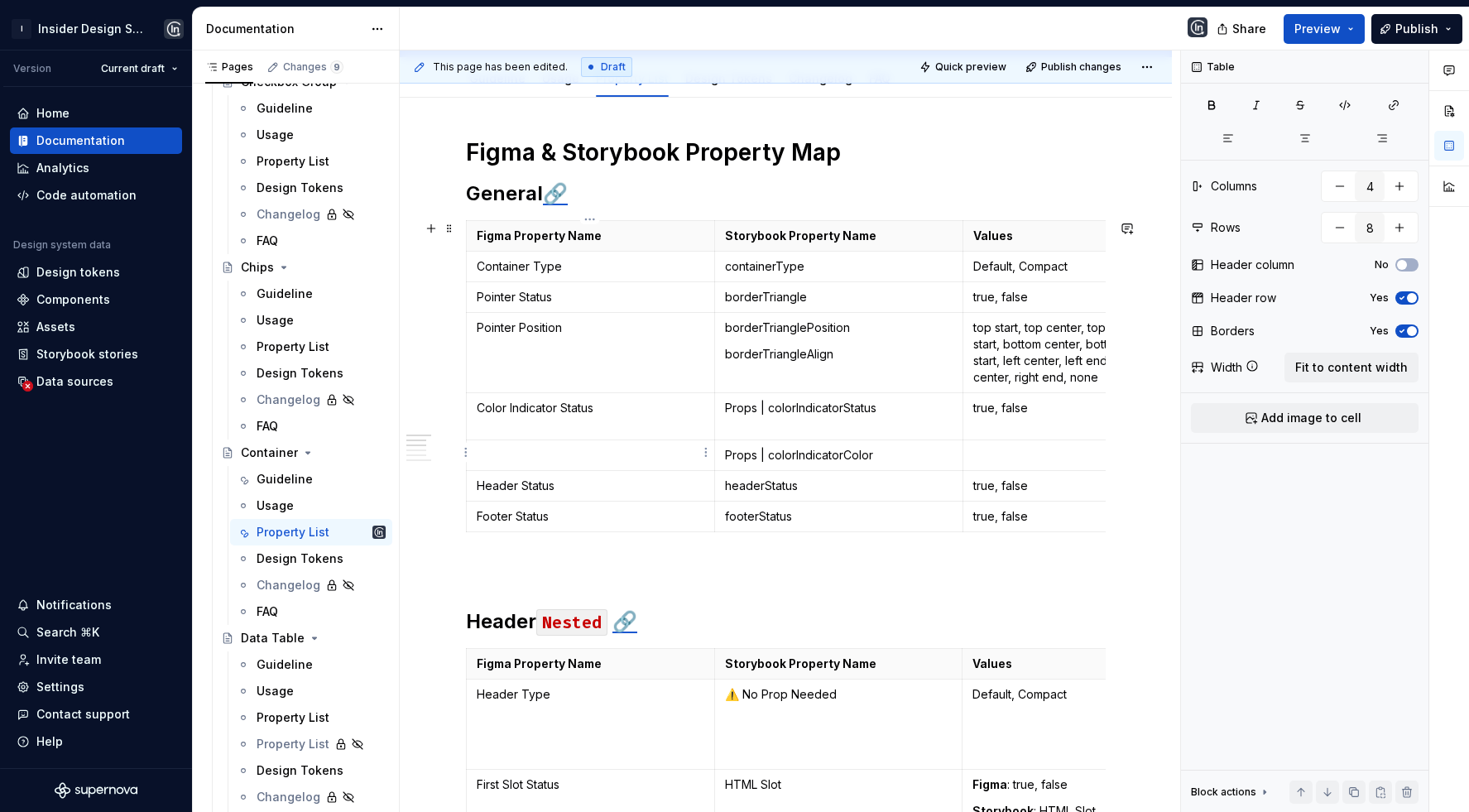
click at [609, 447] on p at bounding box center [590, 455] width 227 height 17
click at [773, 688] on p "⚠️ No Prop Needed" at bounding box center [839, 694] width 227 height 17
click at [749, 691] on p "⚠️ No Prop Needed" at bounding box center [839, 694] width 227 height 17
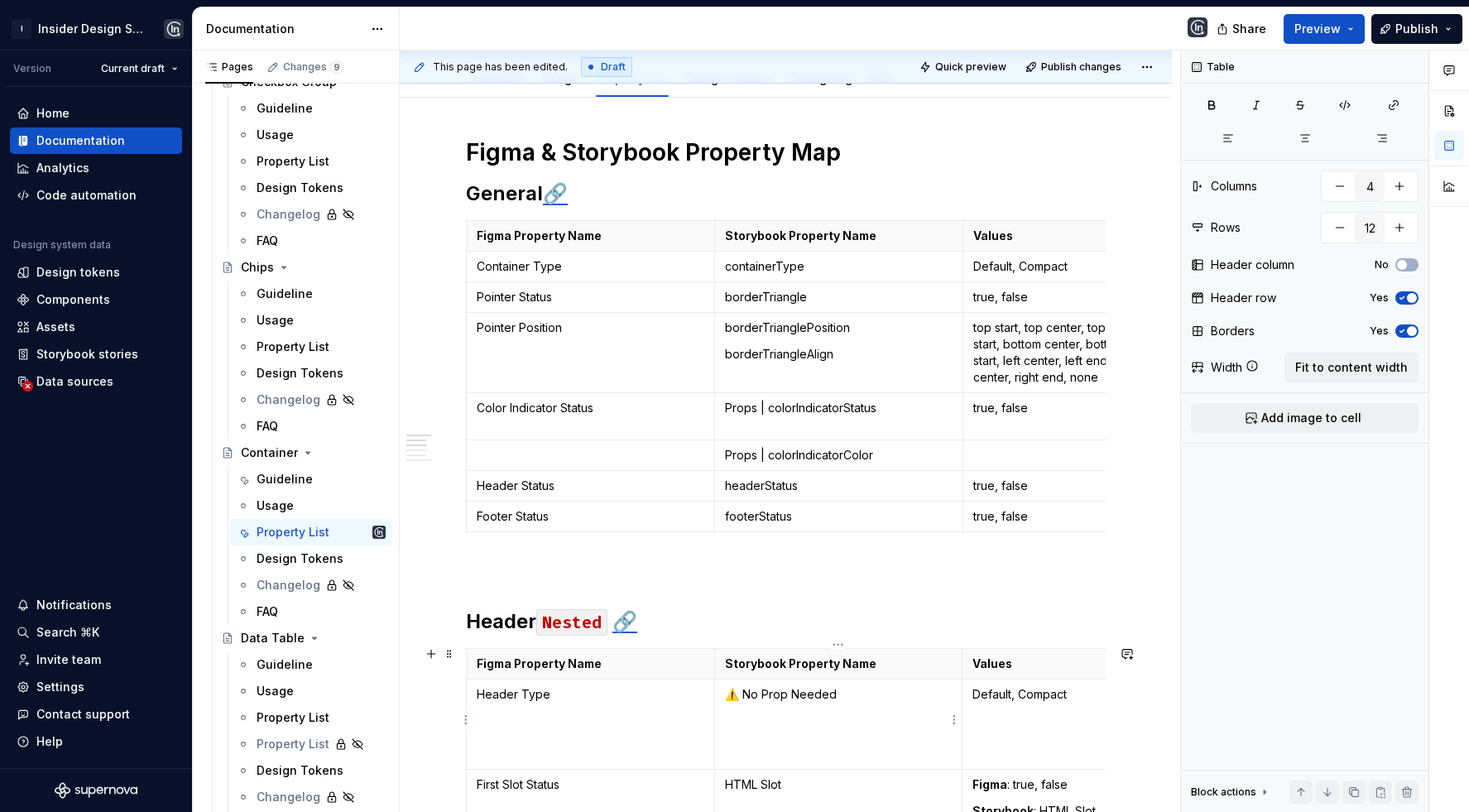
click at [749, 691] on p "⚠️ No Prop Needed" at bounding box center [839, 694] width 227 height 17
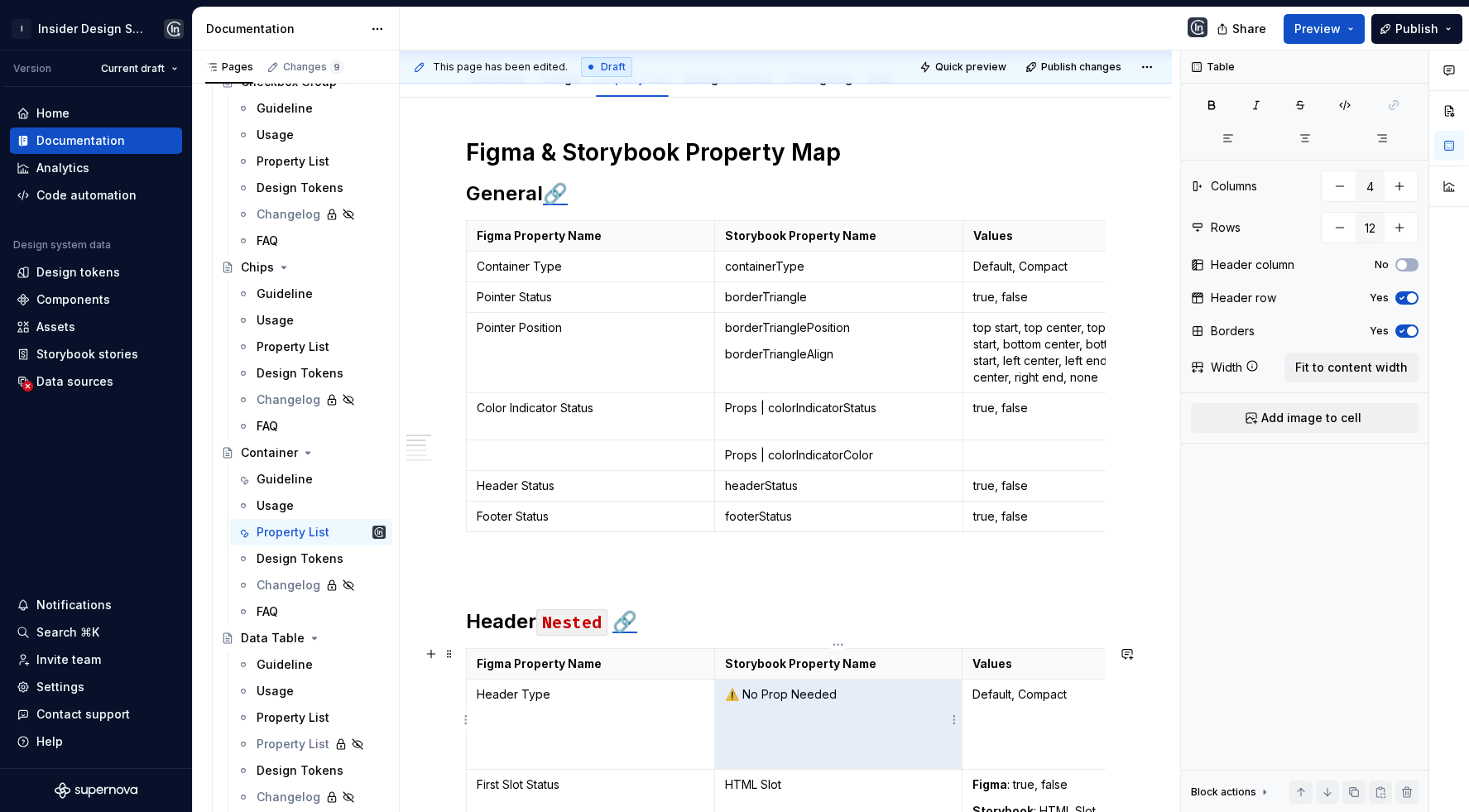
click at [734, 691] on p "⚠️ No Prop Needed" at bounding box center [839, 694] width 227 height 17
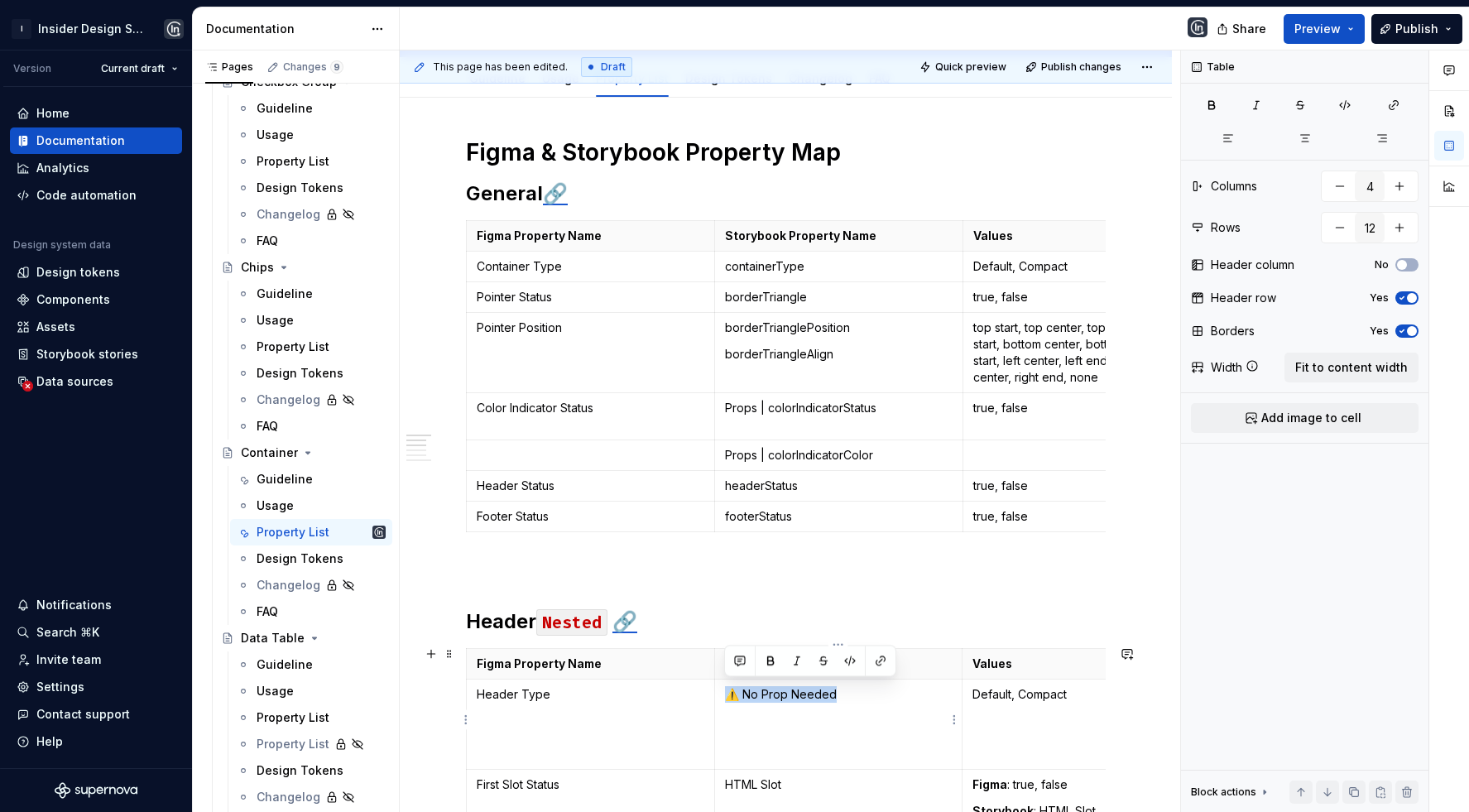
drag, startPoint x: 722, startPoint y: 691, endPoint x: 884, endPoint y: 691, distance: 162.0
click at [884, 691] on td "⚠️ No Prop Needed" at bounding box center [839, 724] width 249 height 90
copy p "⚠️ No Prop Needed"
type input "8"
click at [566, 471] on td "Header Status" at bounding box center [591, 486] width 249 height 30
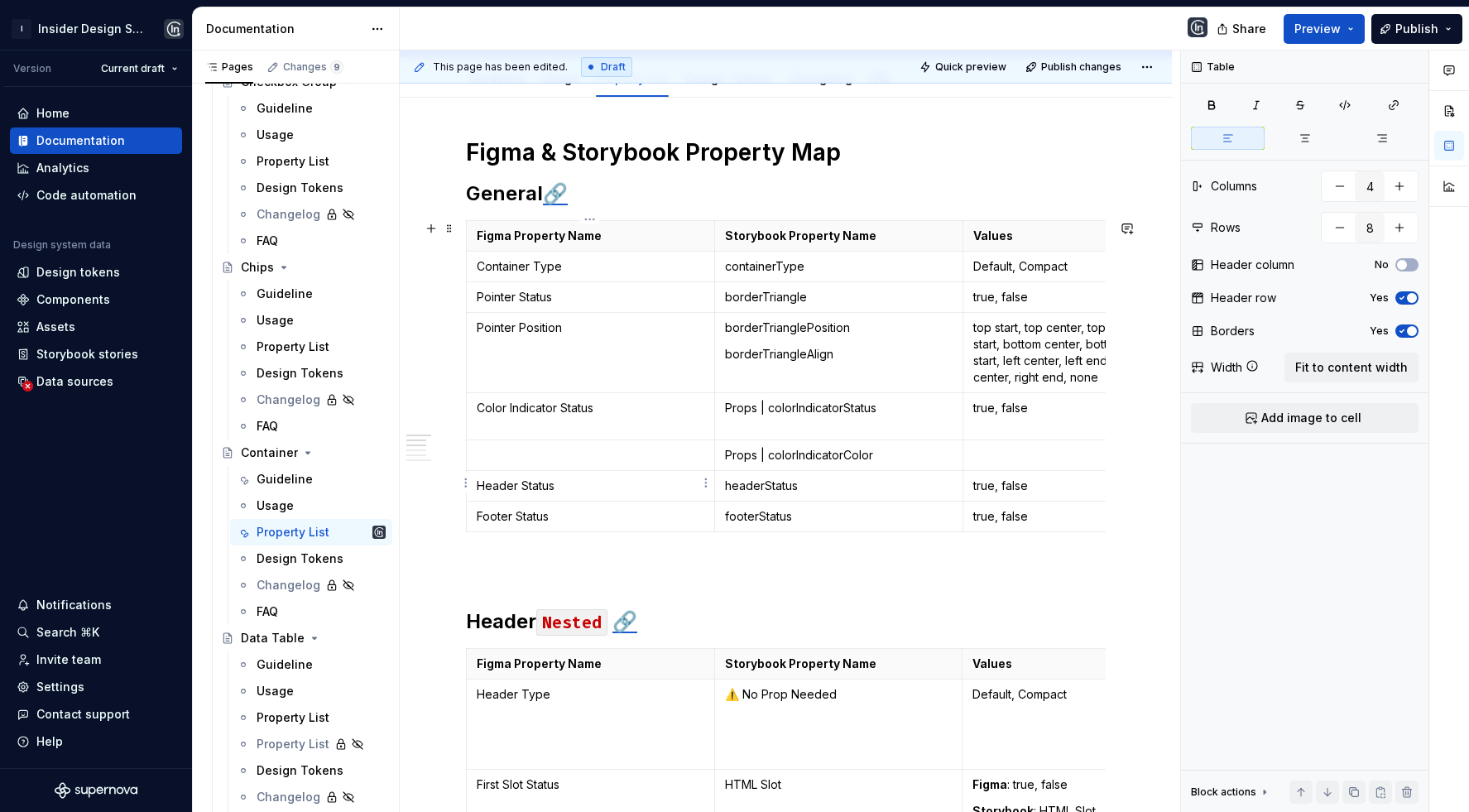
click at [565, 457] on p at bounding box center [590, 455] width 227 height 17
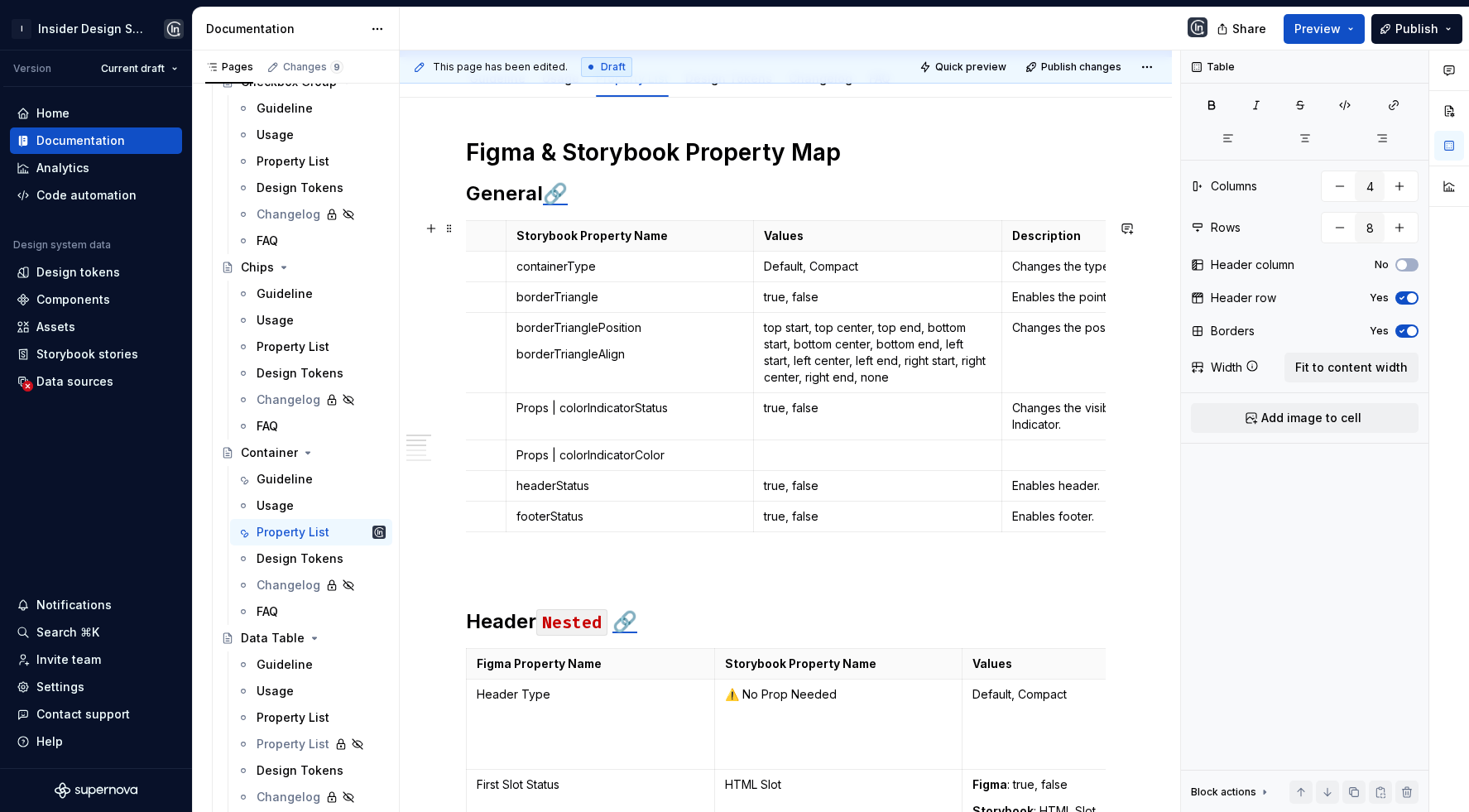
scroll to position [0, 247]
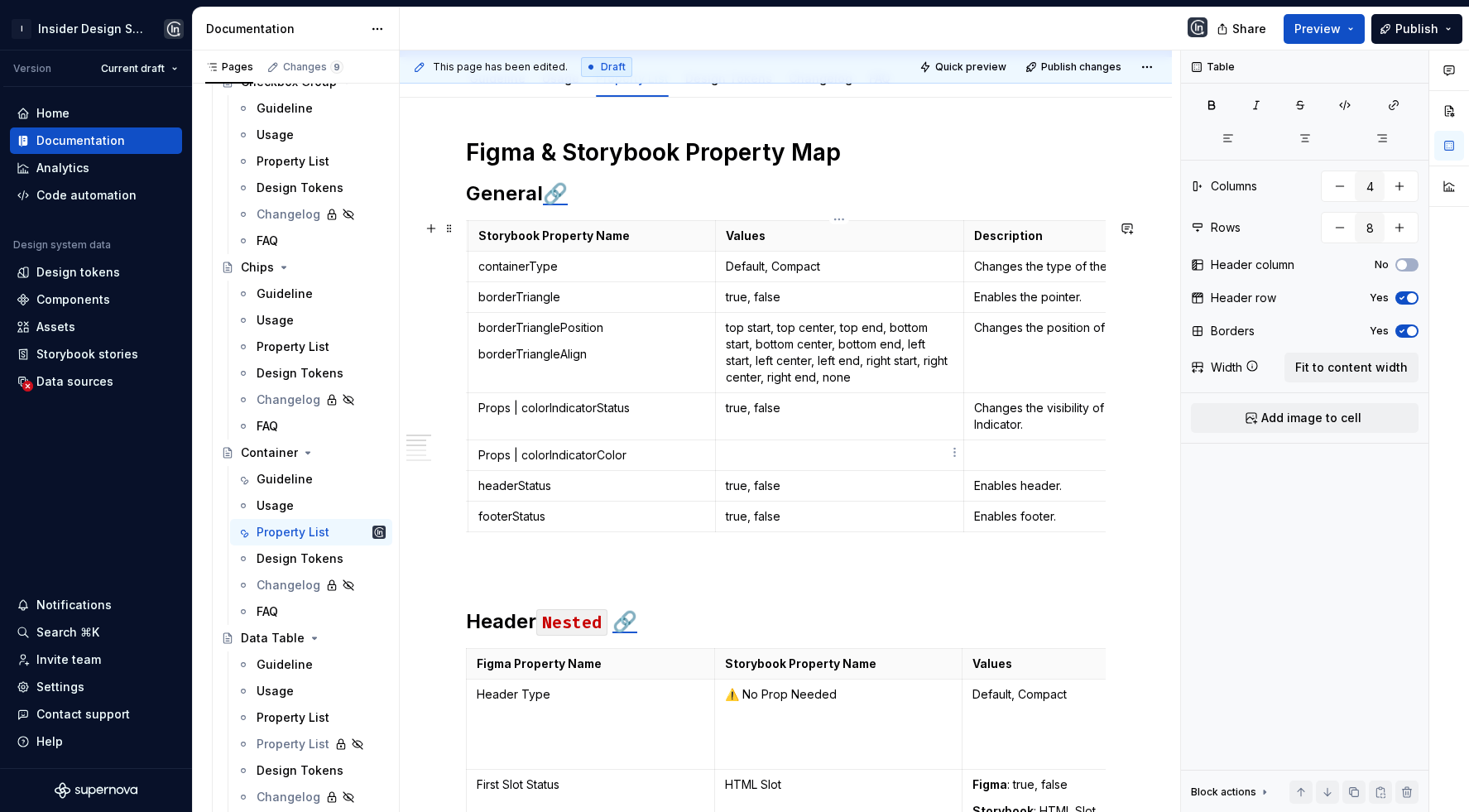
click at [743, 456] on p at bounding box center [840, 455] width 227 height 17
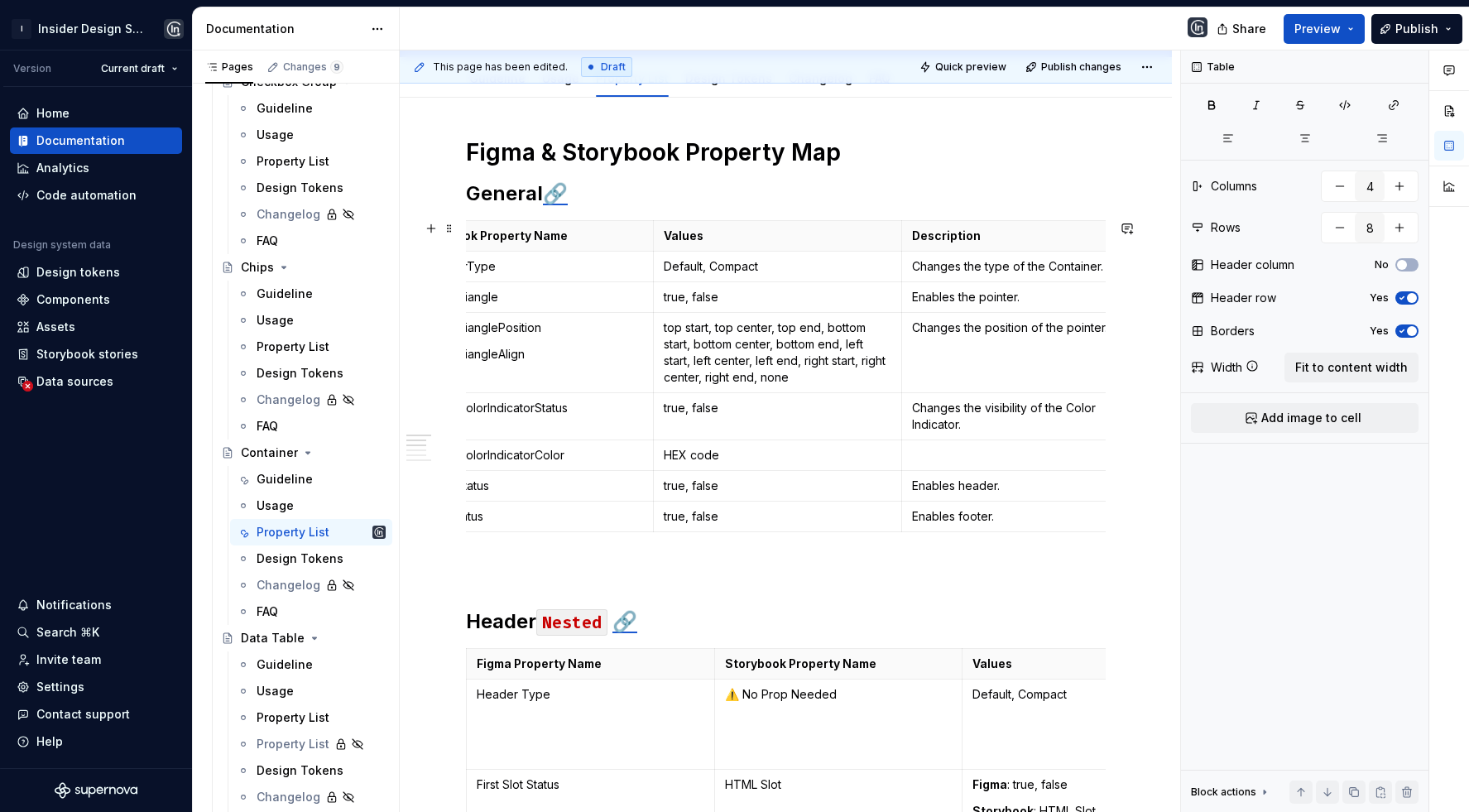
scroll to position [0, 344]
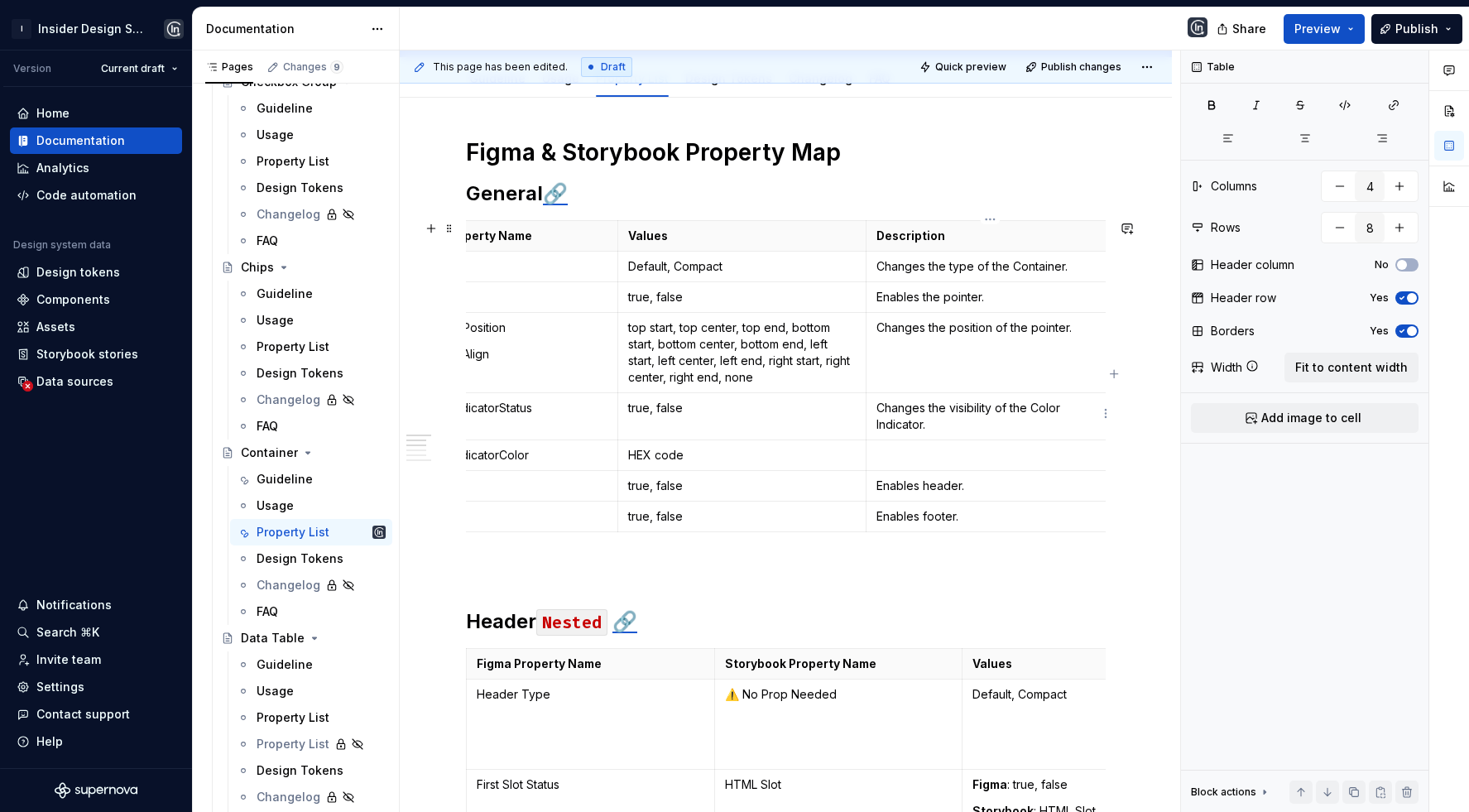
click at [936, 436] on td "Changes the visibility of the Color Indicator." at bounding box center [991, 417] width 249 height 47
click at [906, 458] on p at bounding box center [990, 455] width 227 height 17
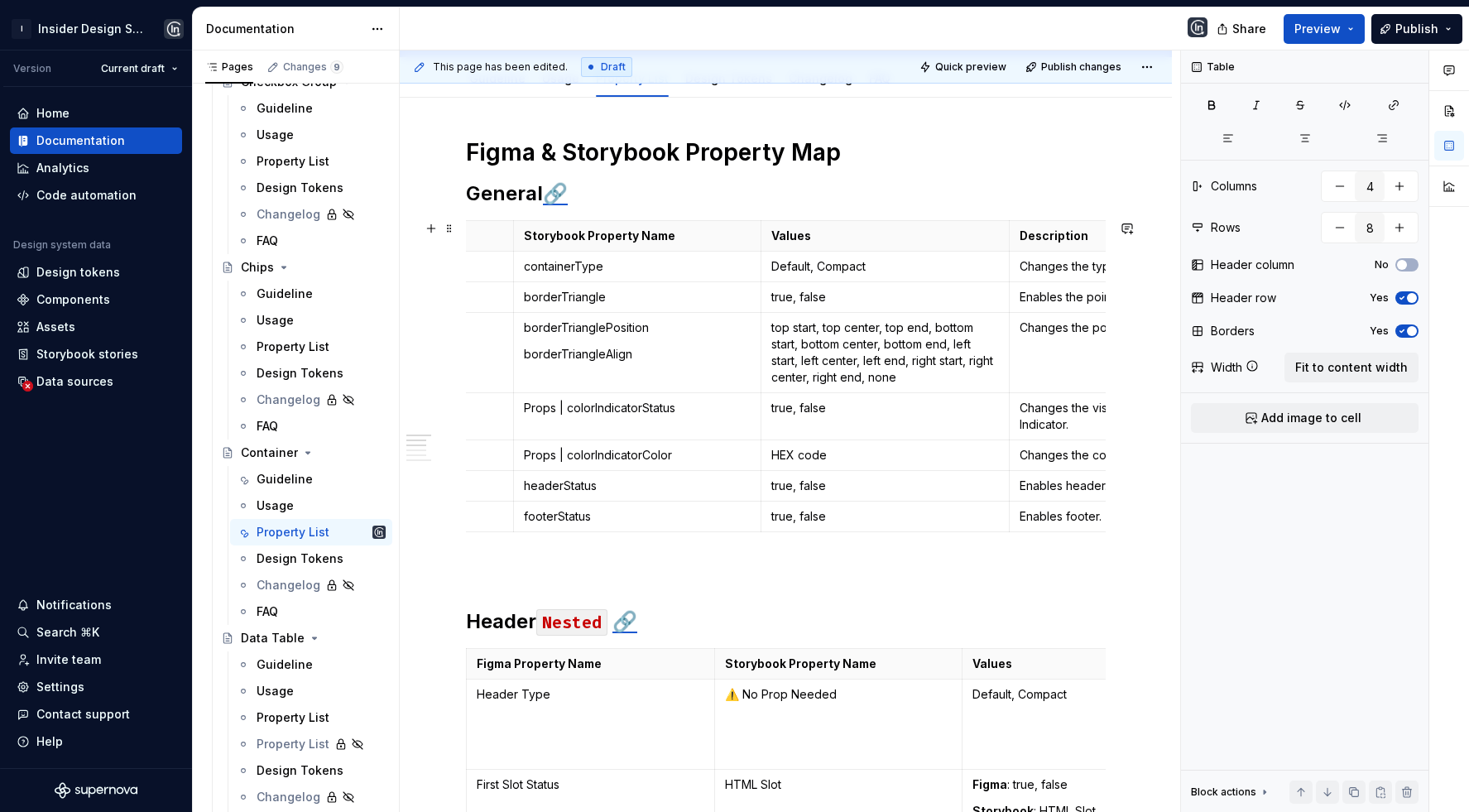
scroll to position [0, 0]
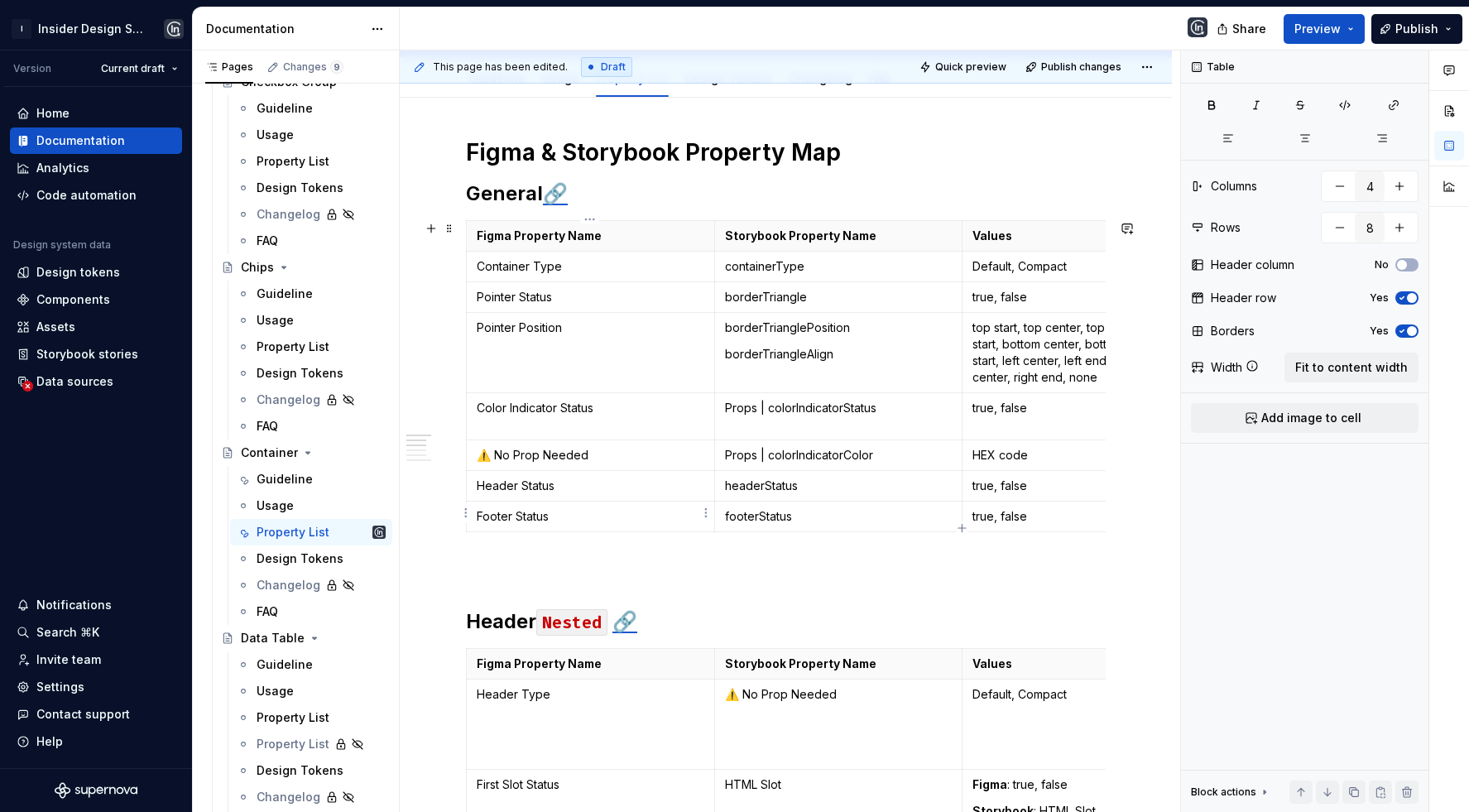
click at [591, 565] on p at bounding box center [785, 569] width 640 height 20
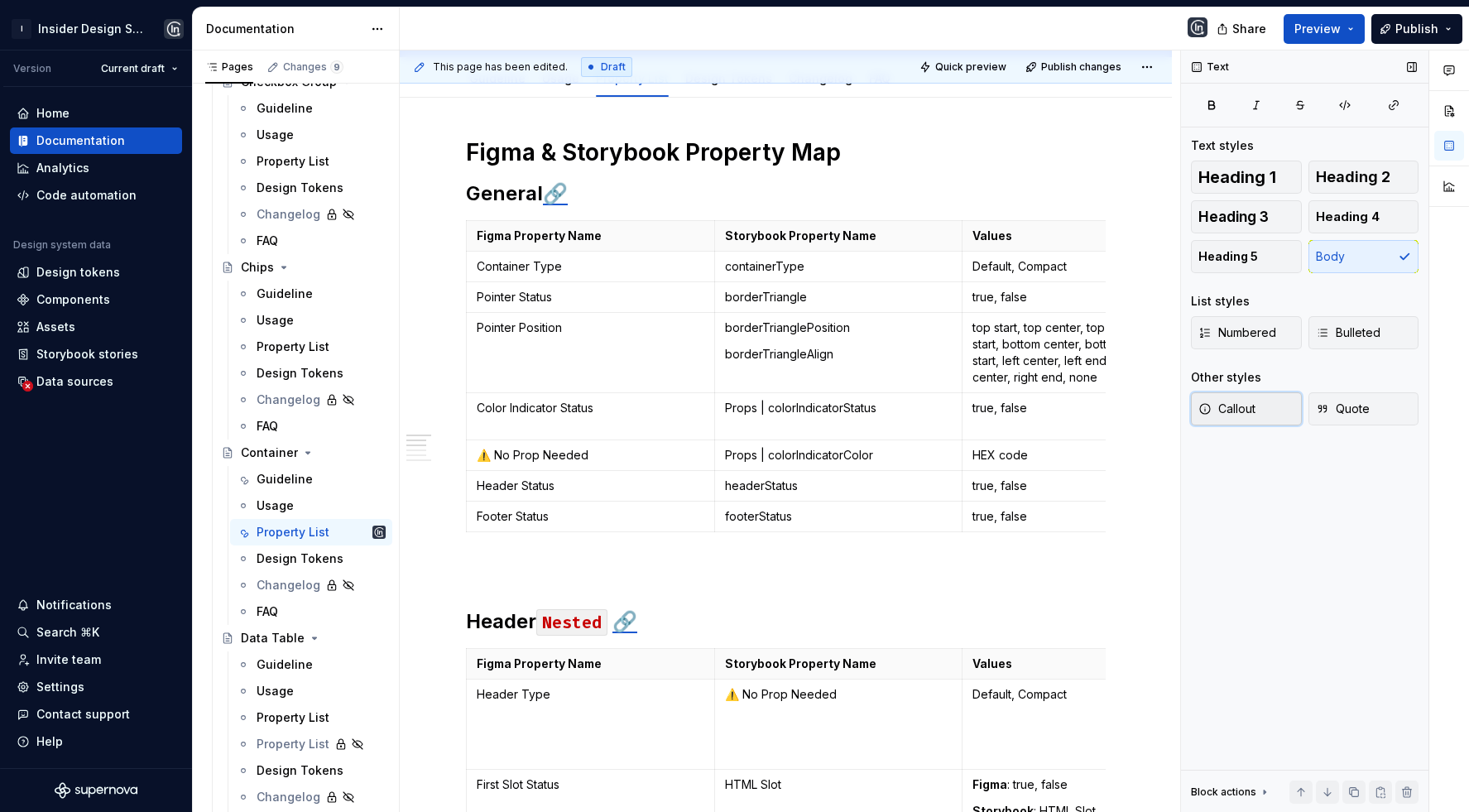
click at [1221, 419] on button "Callout" at bounding box center [1247, 409] width 111 height 33
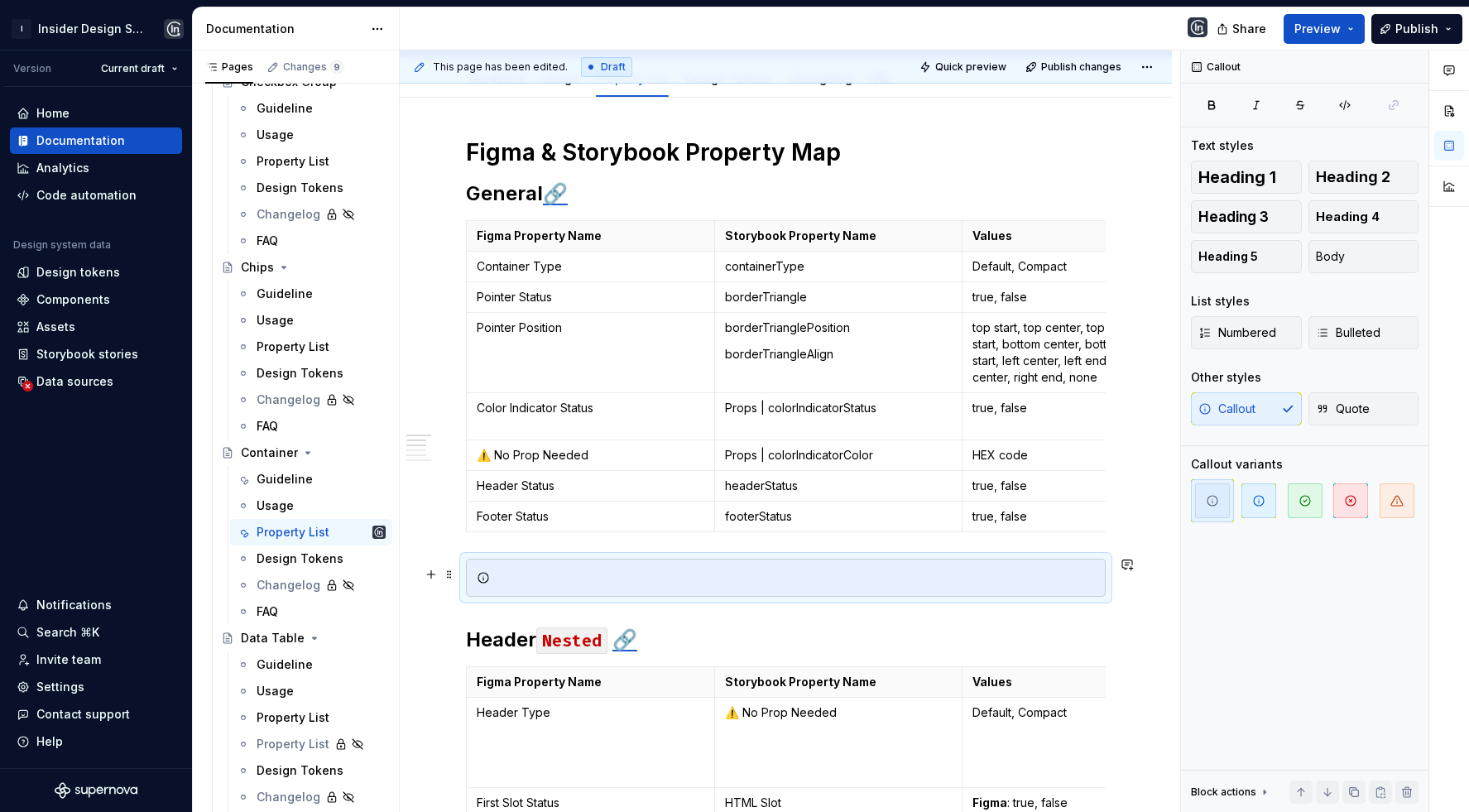
click at [794, 577] on div at bounding box center [795, 578] width 599 height 17
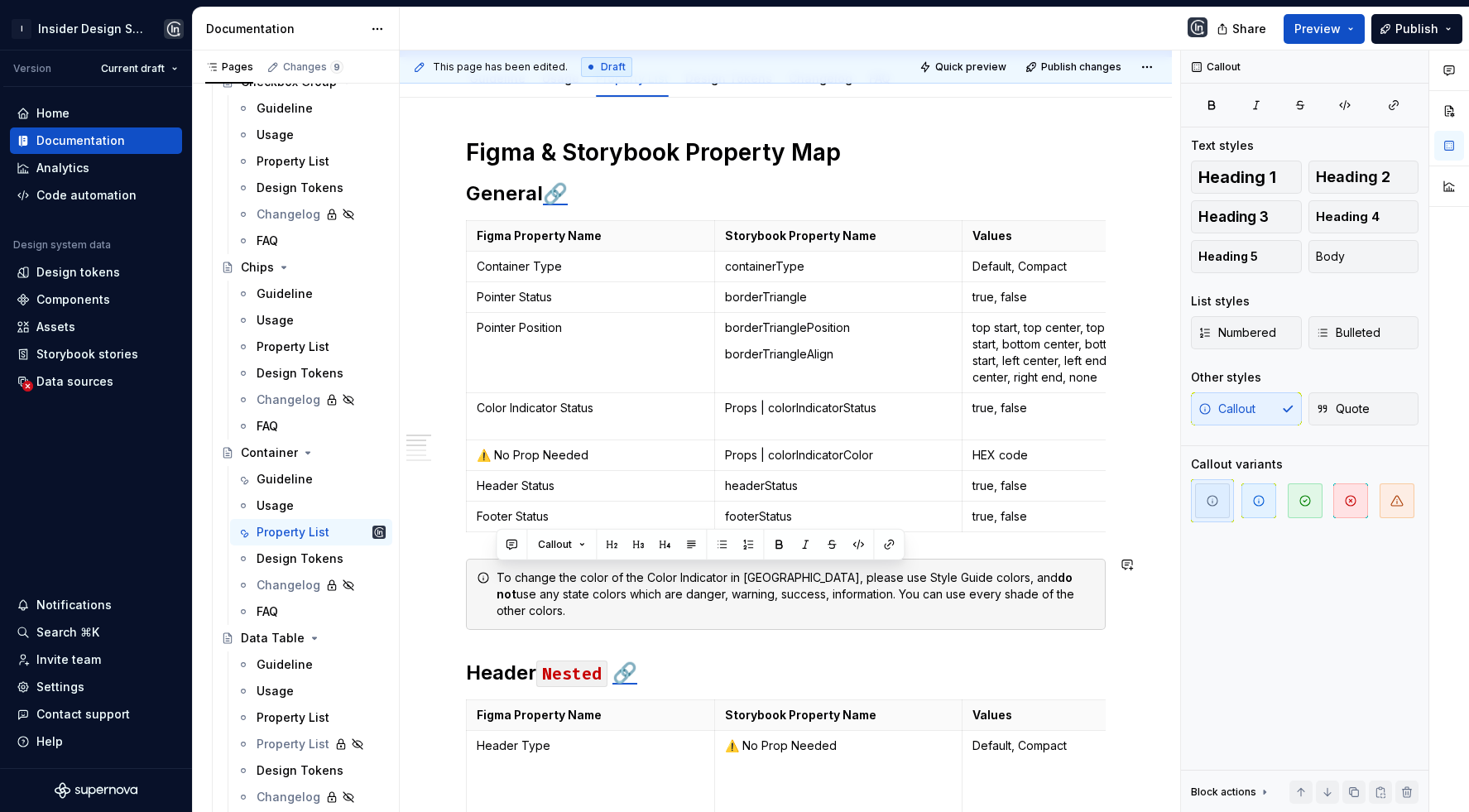
copy div "To change the color of the Color Indicator in [GEOGRAPHIC_DATA], please use Sty…"
click at [284, 471] on div "Guideline" at bounding box center [284, 479] width 56 height 17
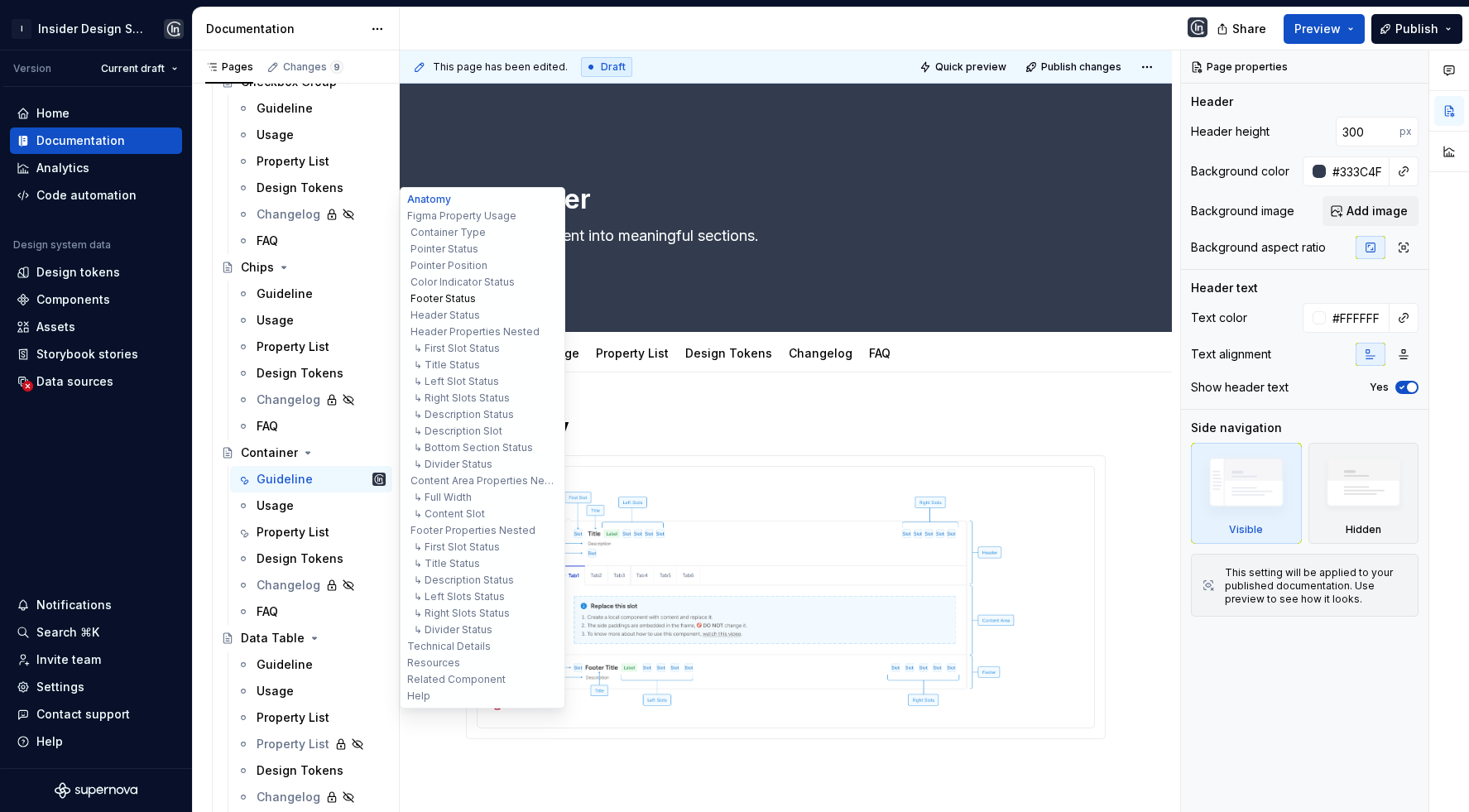
click at [468, 291] on button "Footer Status" at bounding box center [483, 299] width 157 height 17
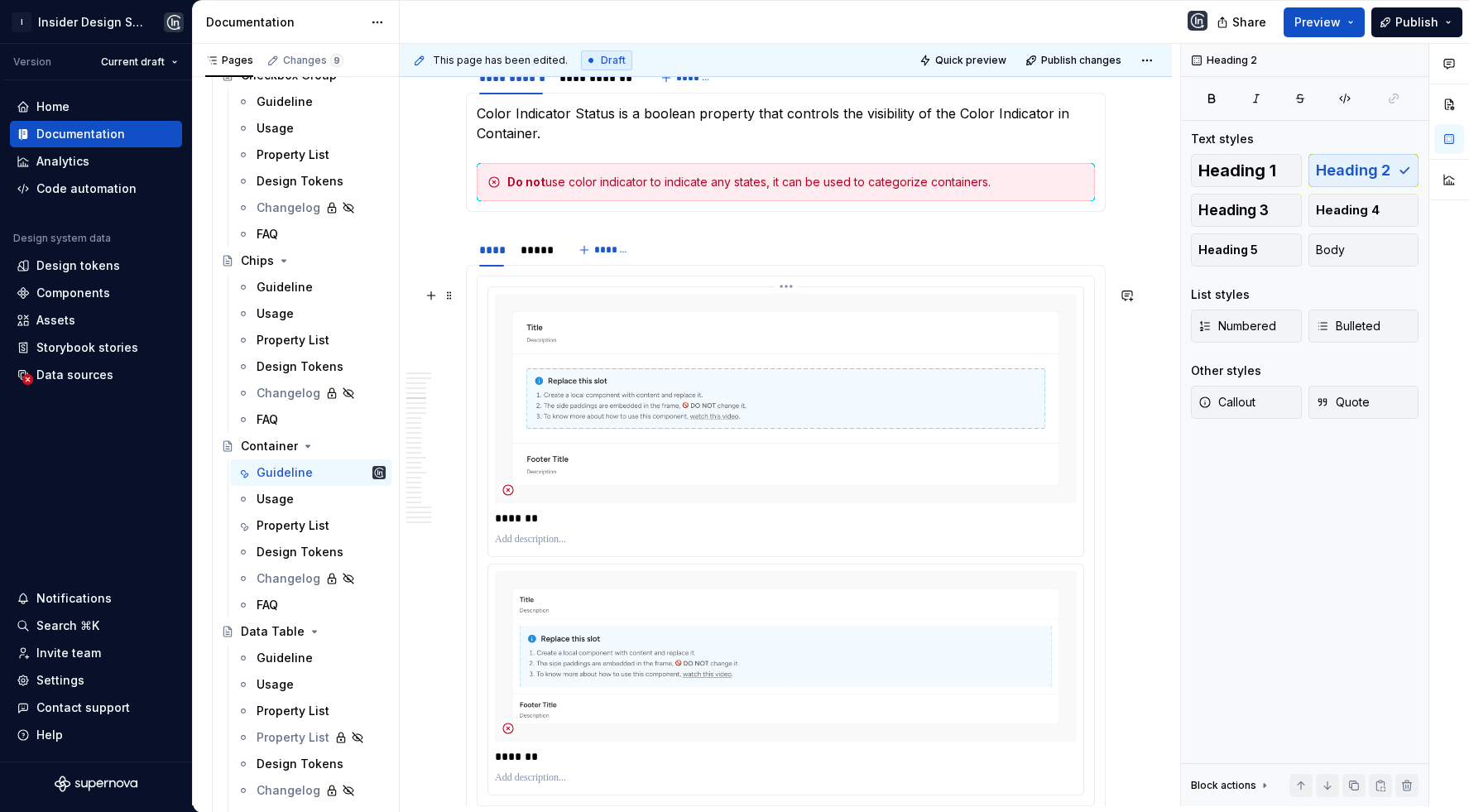
scroll to position [3347, 0]
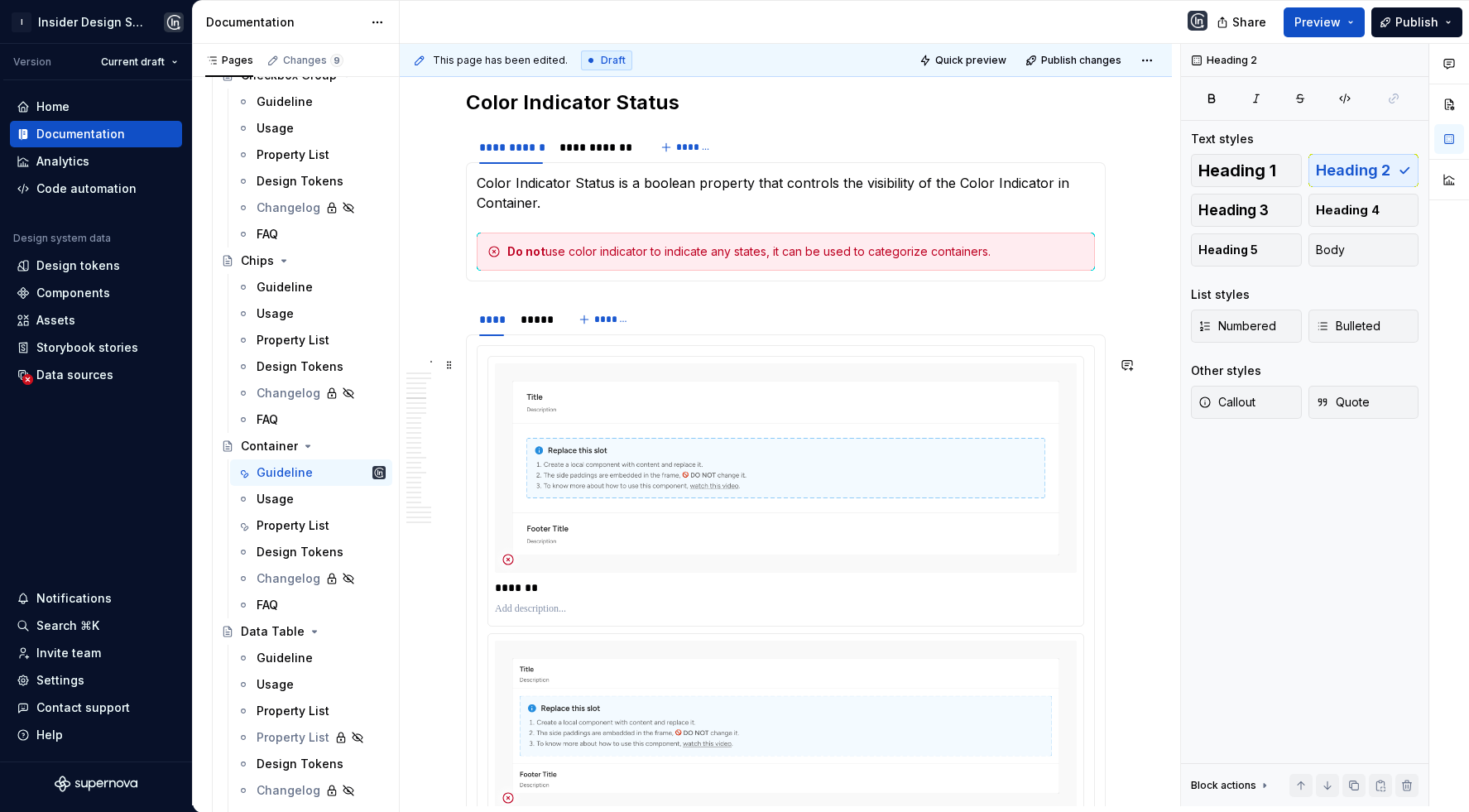
click at [1032, 271] on div "Do not use color indicator to indicate any states, it can be used to categorize…" at bounding box center [785, 251] width 618 height 38
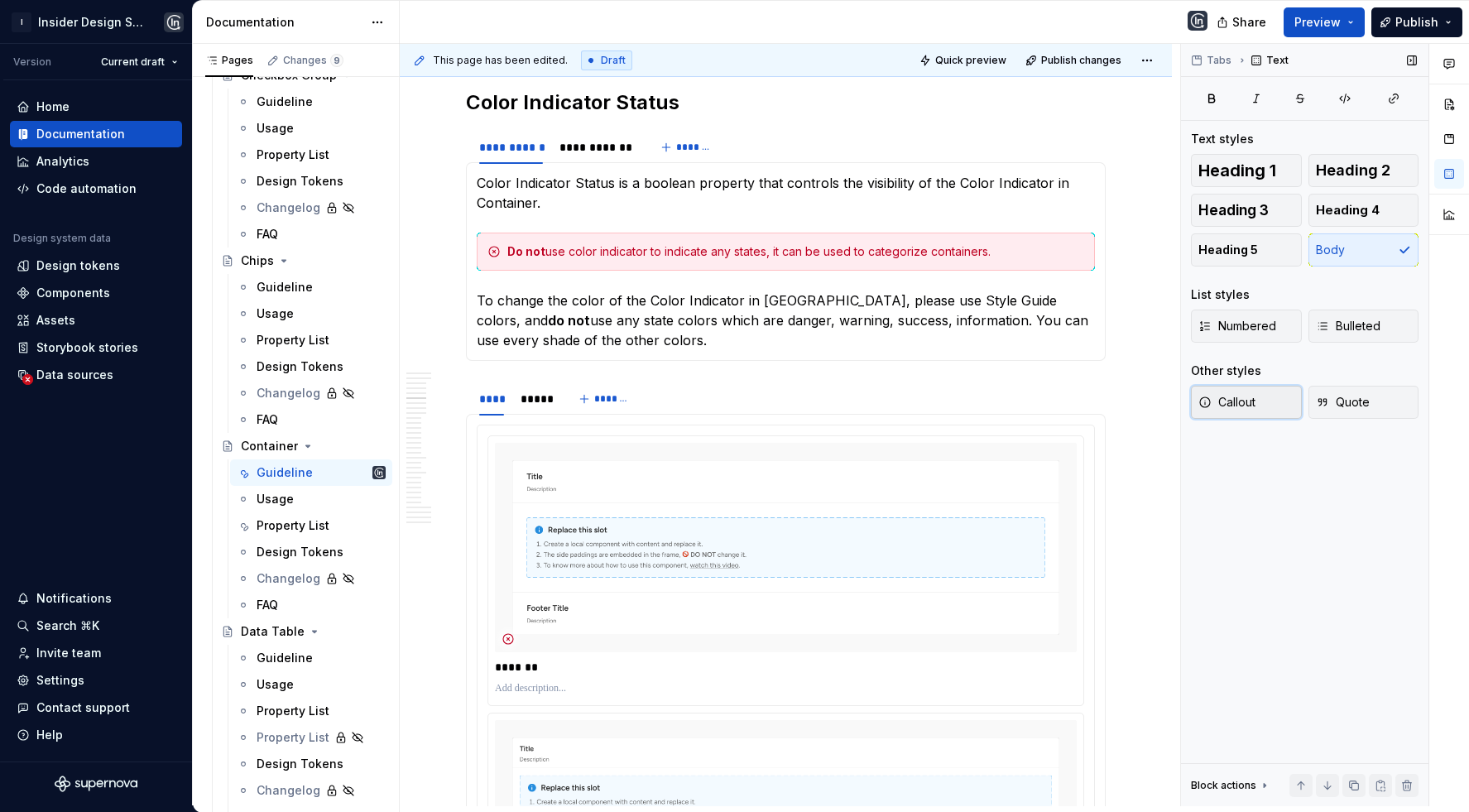
click at [1221, 390] on button "Callout" at bounding box center [1247, 402] width 111 height 33
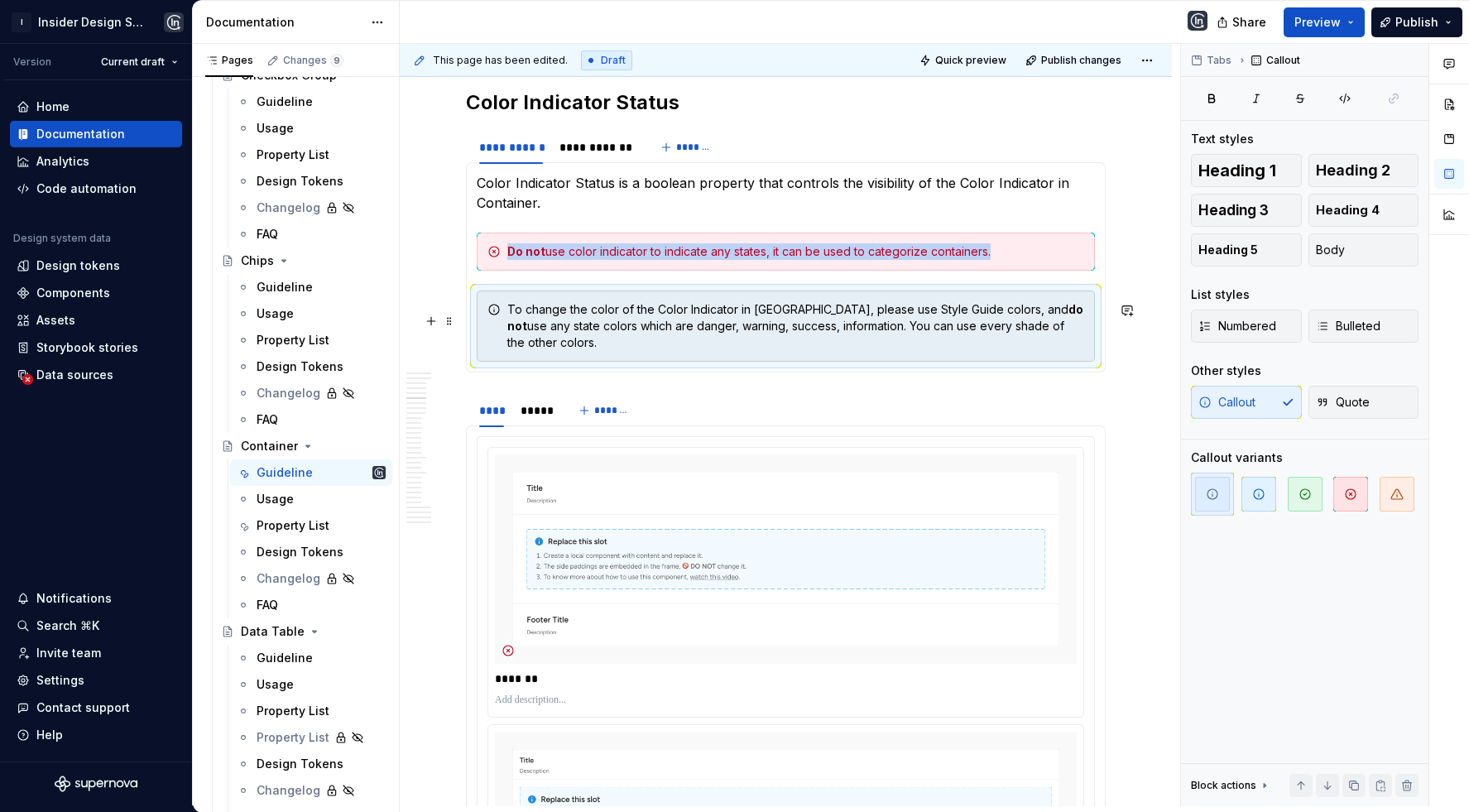
click at [770, 348] on div "To change the color of the Color Indicator in [GEOGRAPHIC_DATA], please use Sty…" at bounding box center [785, 326] width 618 height 72
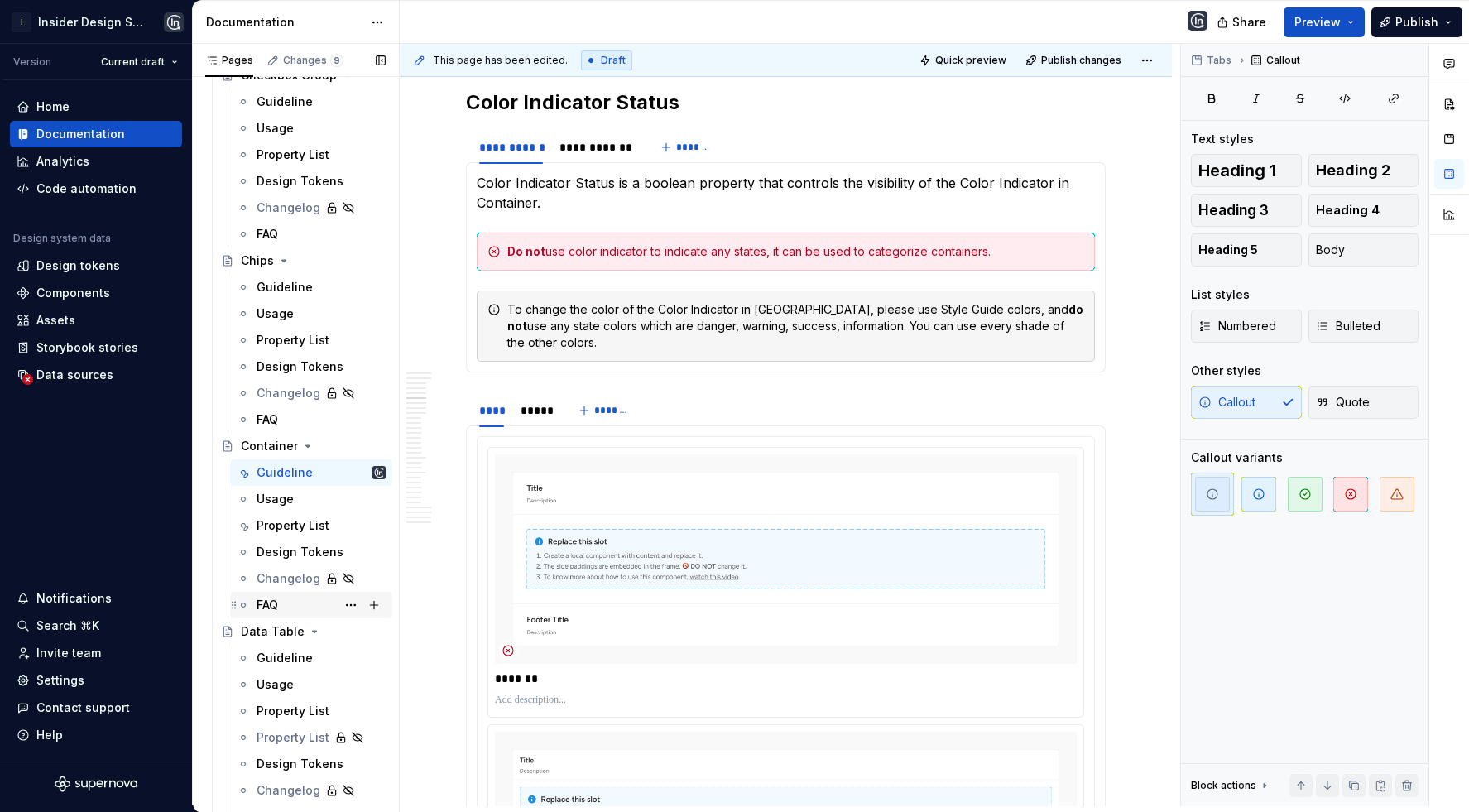
click at [275, 613] on div "FAQ" at bounding box center [321, 605] width 129 height 23
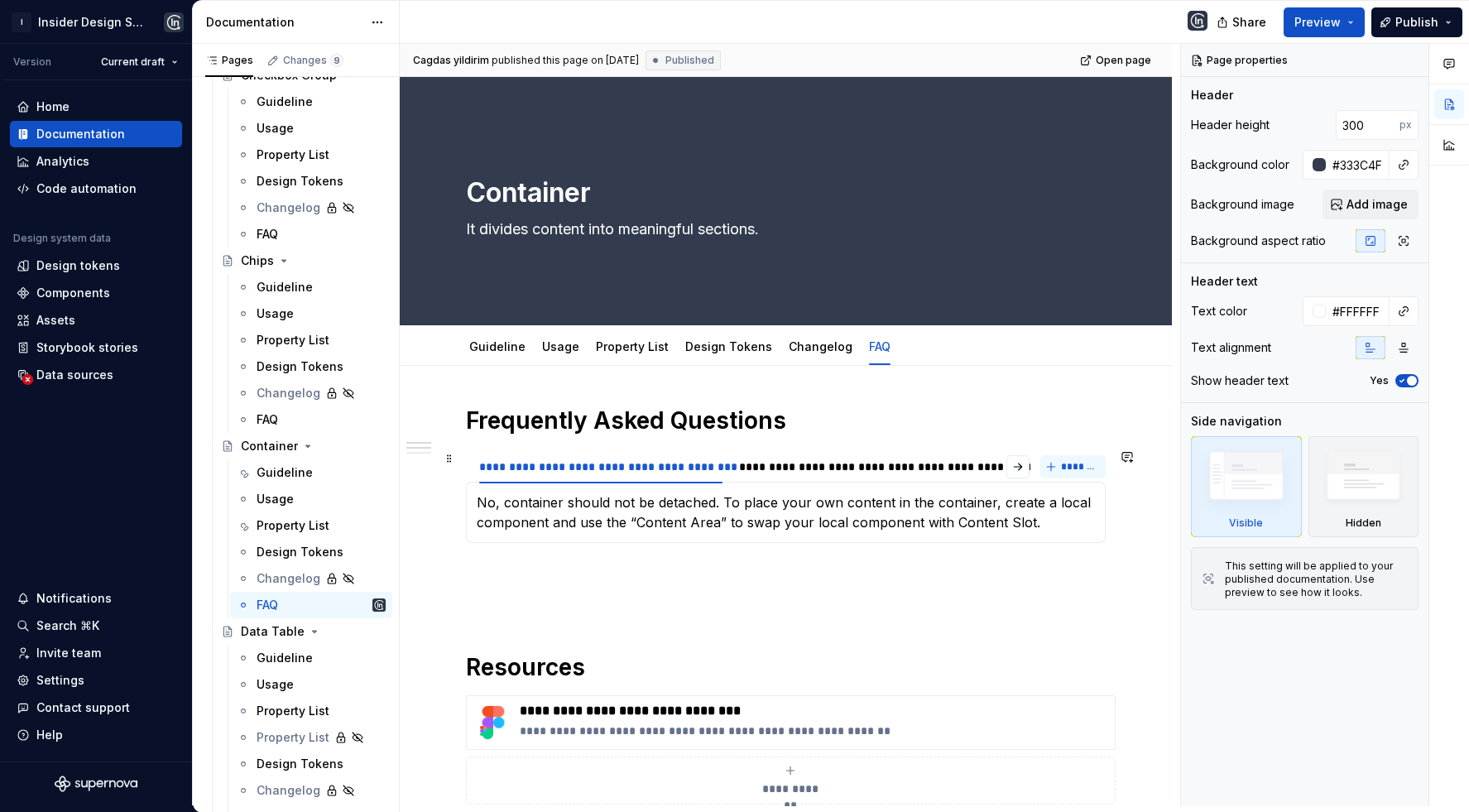
click at [1081, 455] on button "*******" at bounding box center [1073, 467] width 65 height 23
type textarea "*"
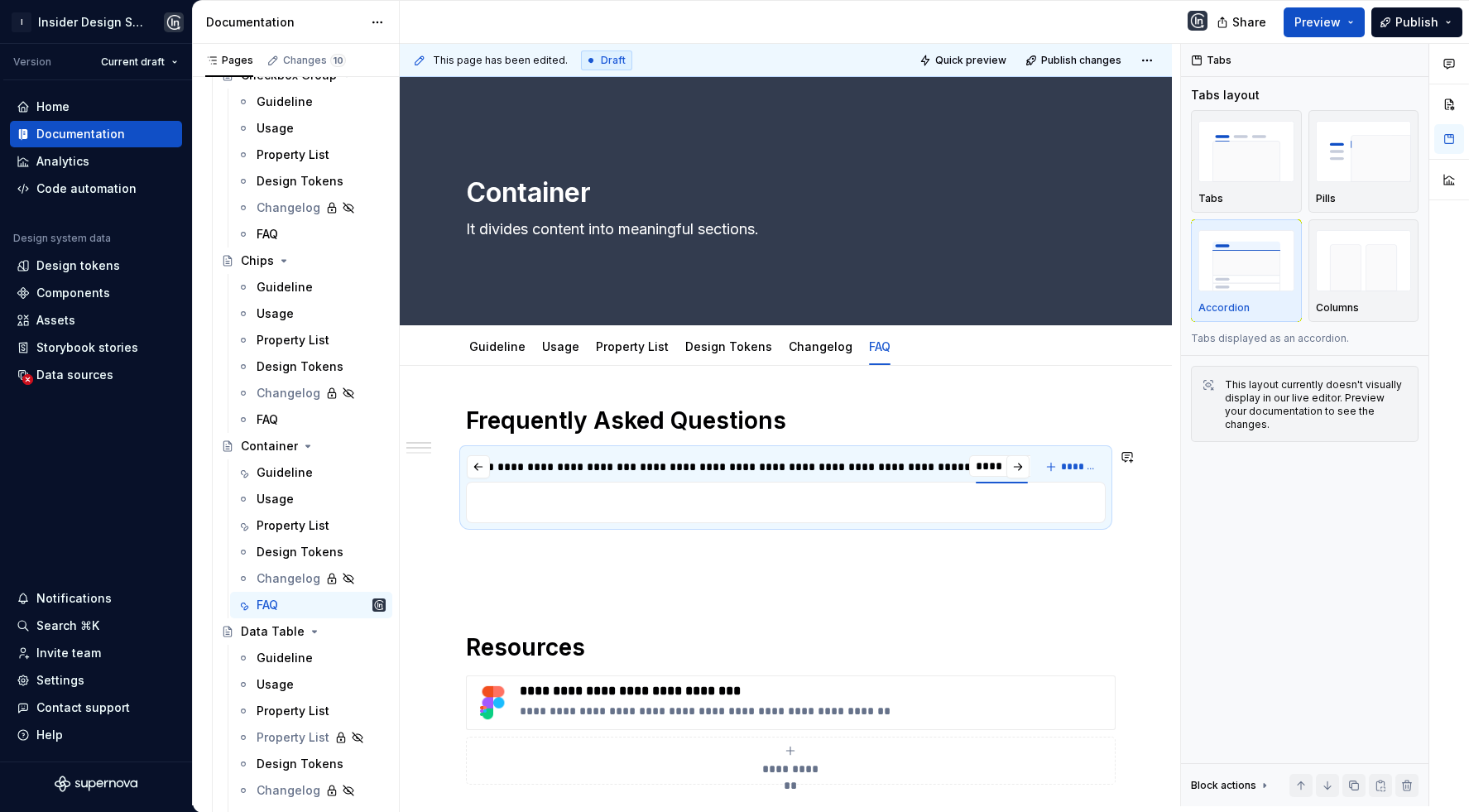
type input "*********"
type textarea "*"
type input "**********"
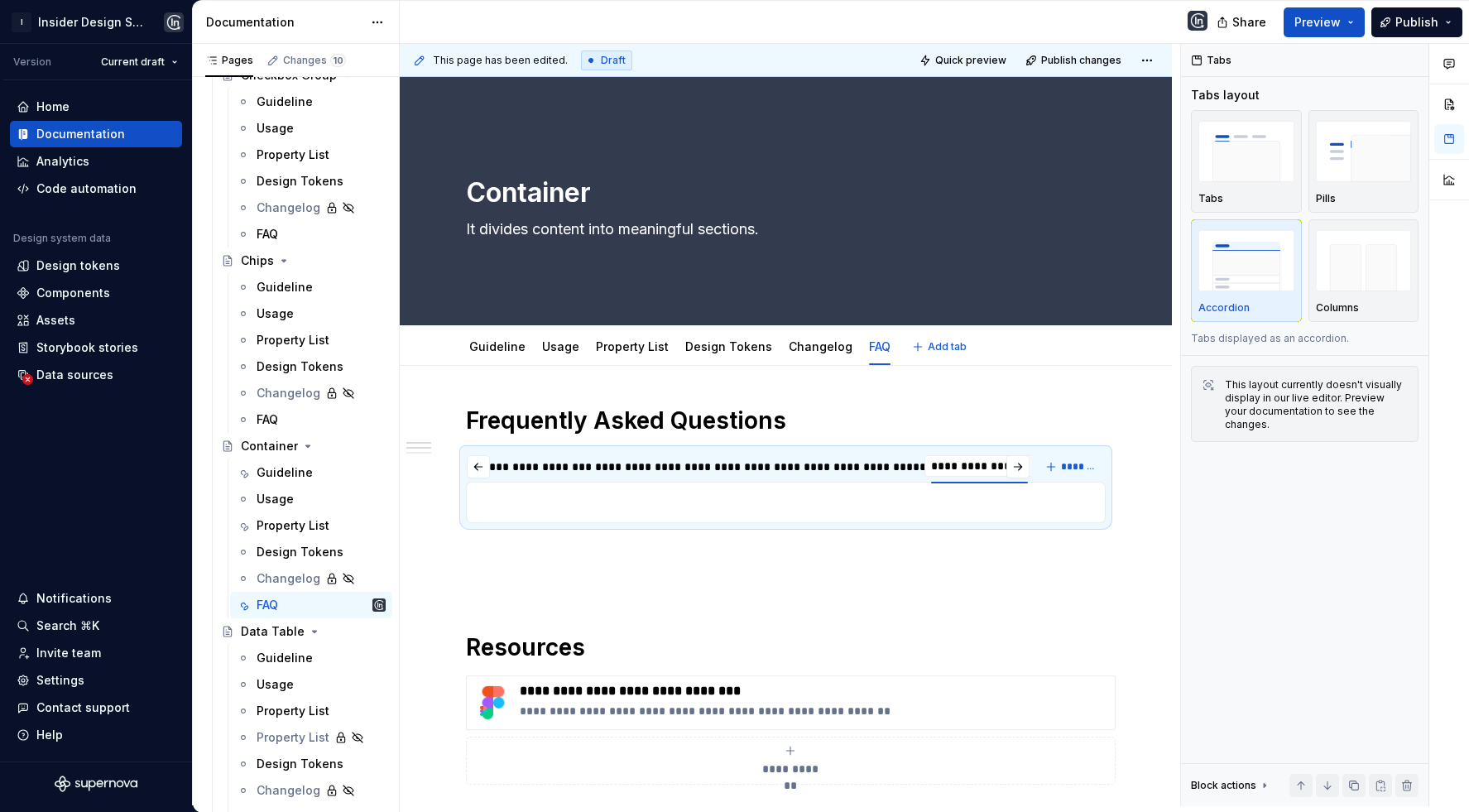
type textarea "*"
click at [1004, 467] on input "**********" at bounding box center [980, 465] width 110 height 30
type input "**********"
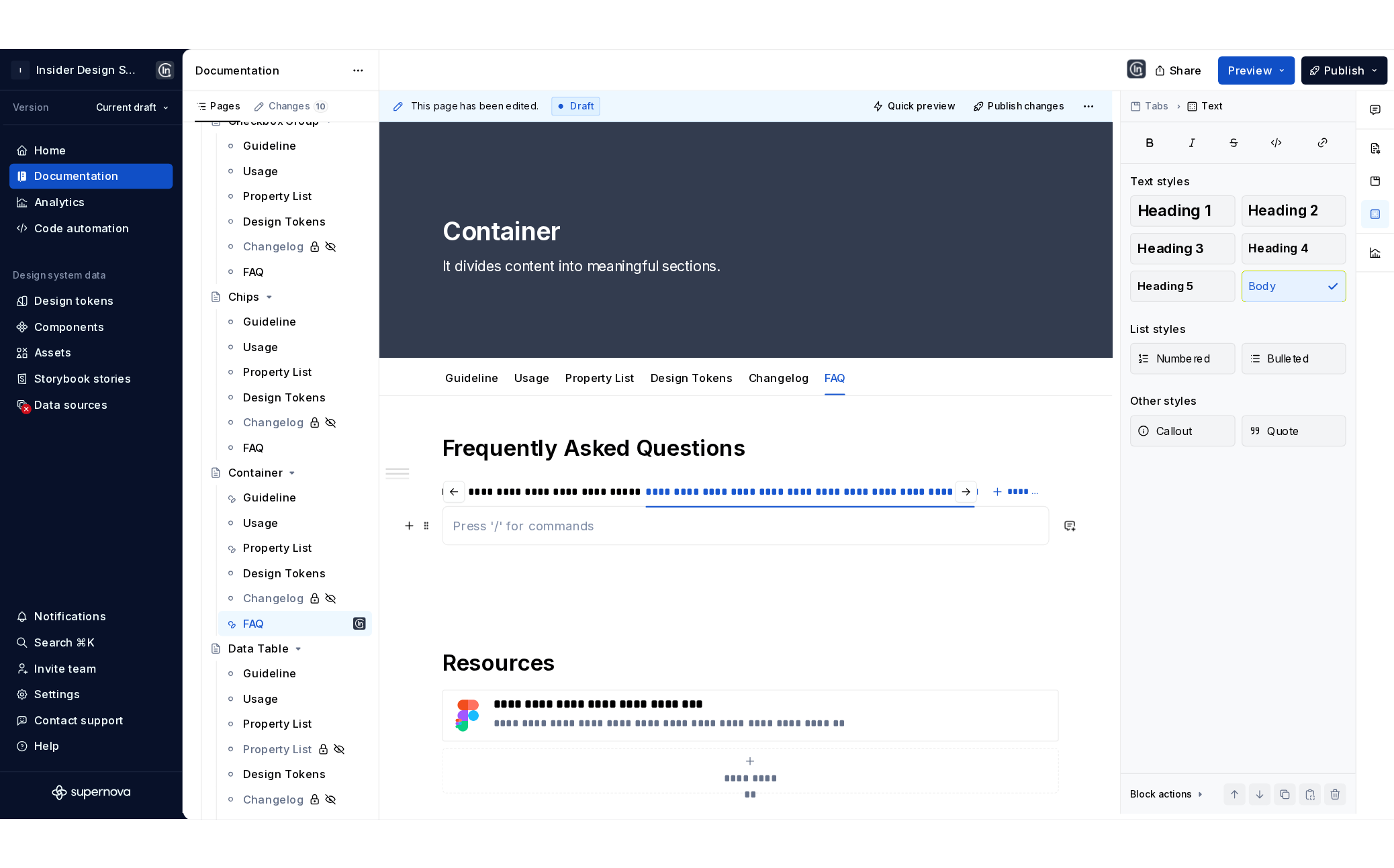
scroll to position [0, 1946]
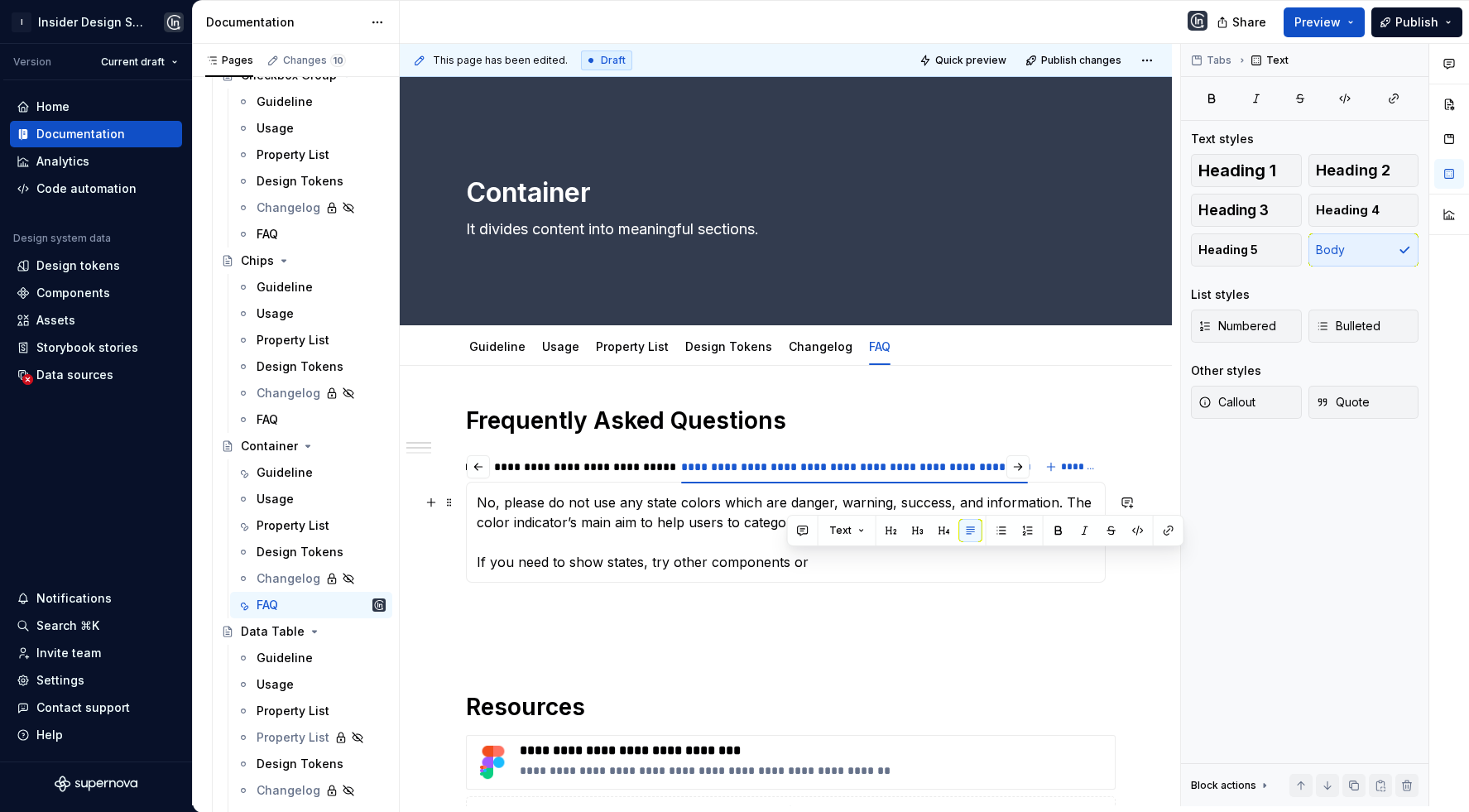
drag, startPoint x: 786, startPoint y: 566, endPoint x: 823, endPoint y: 566, distance: 37.0
click at [823, 566] on p "No, please do not use any state colors which are danger, warning, success, and …" at bounding box center [785, 532] width 618 height 80
click at [825, 566] on p "No, please do not use any state colors which are danger, warning, success, and …" at bounding box center [785, 532] width 618 height 80
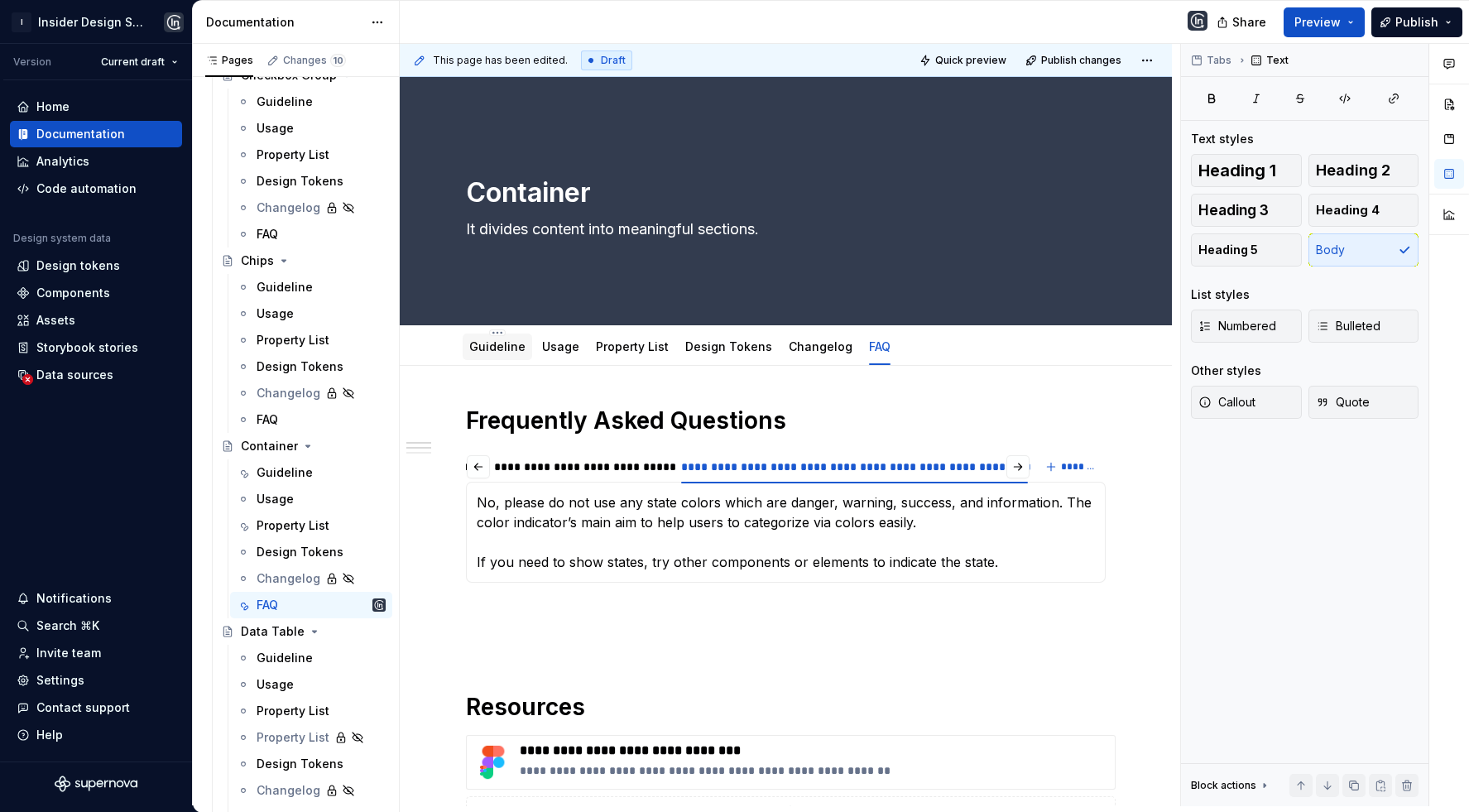
click at [505, 348] on link "Guideline" at bounding box center [497, 346] width 56 height 14
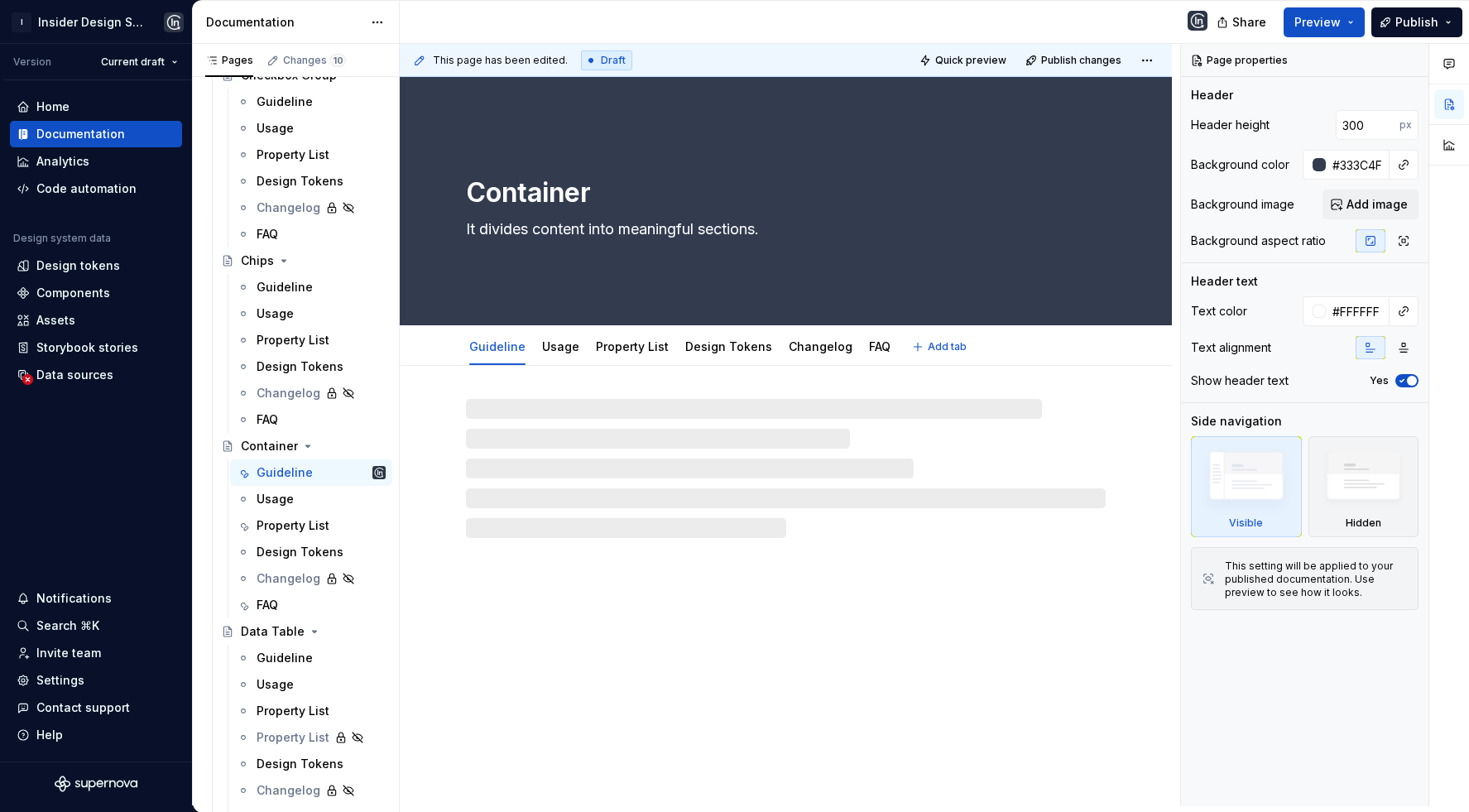
click at [505, 348] on link "Guideline" at bounding box center [497, 346] width 56 height 14
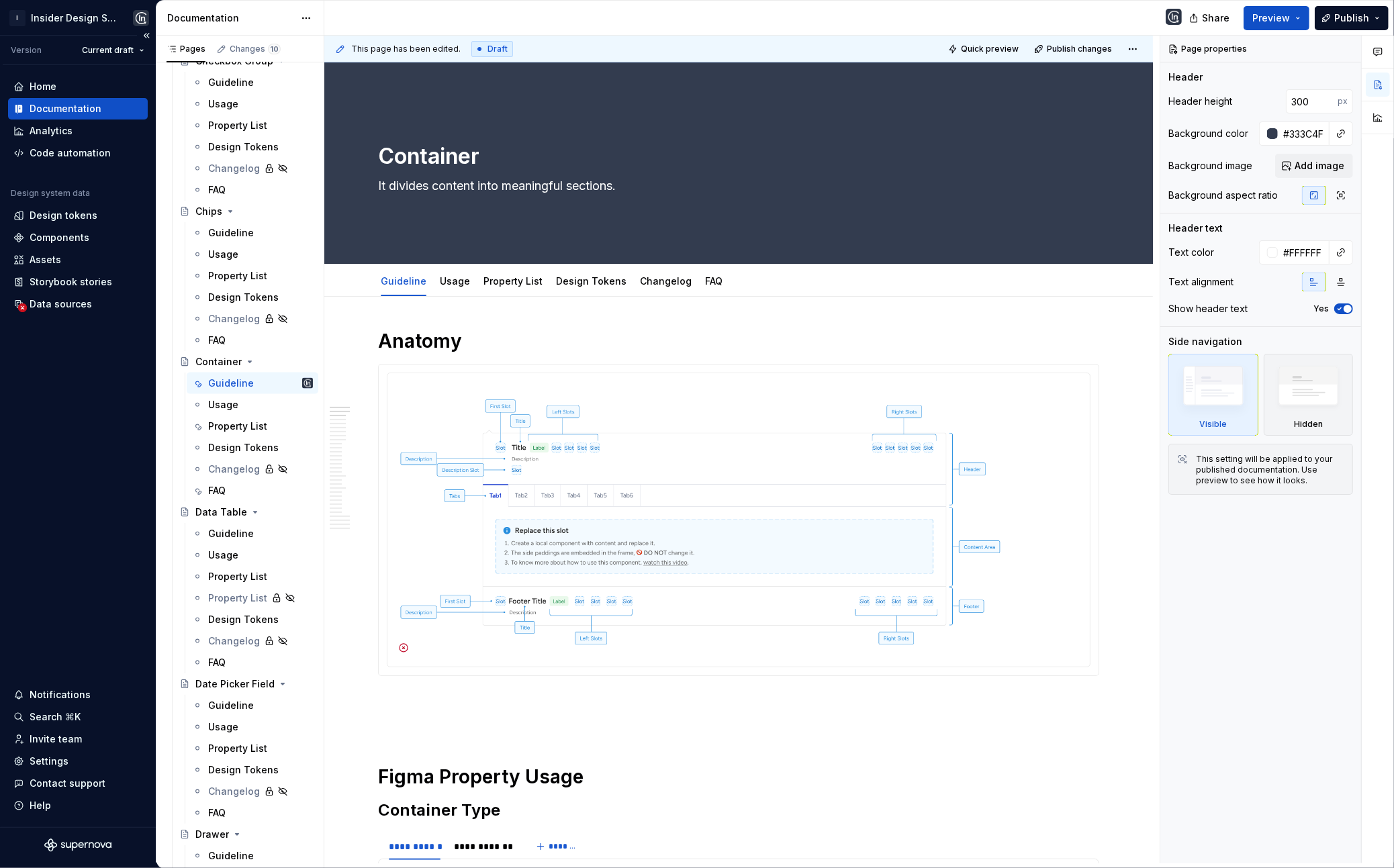
scroll to position [1803, 0]
click at [547, 488] on img at bounding box center [738, 519] width 692 height 280
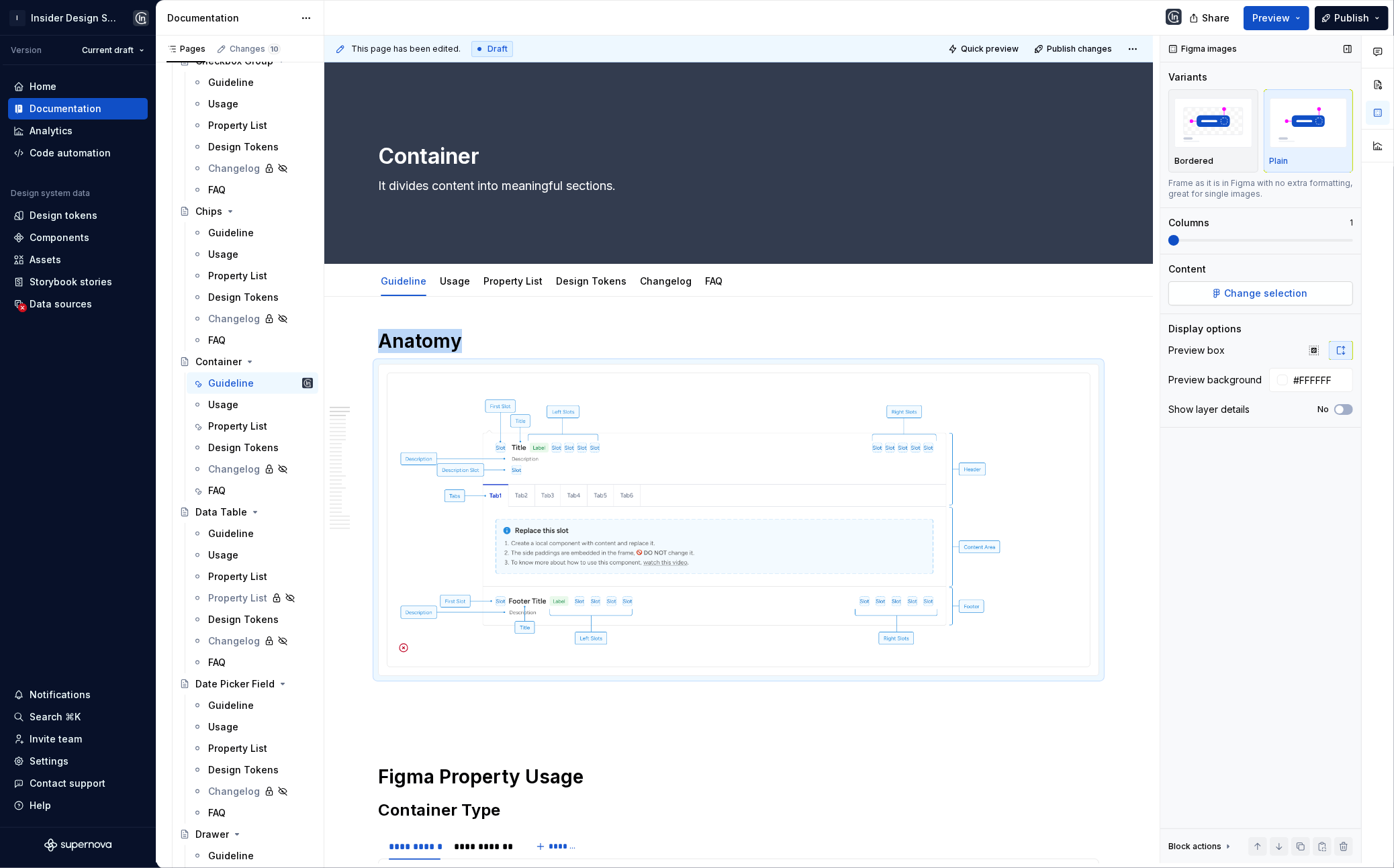
click at [991, 287] on span "Change selection" at bounding box center [1266, 293] width 83 height 14
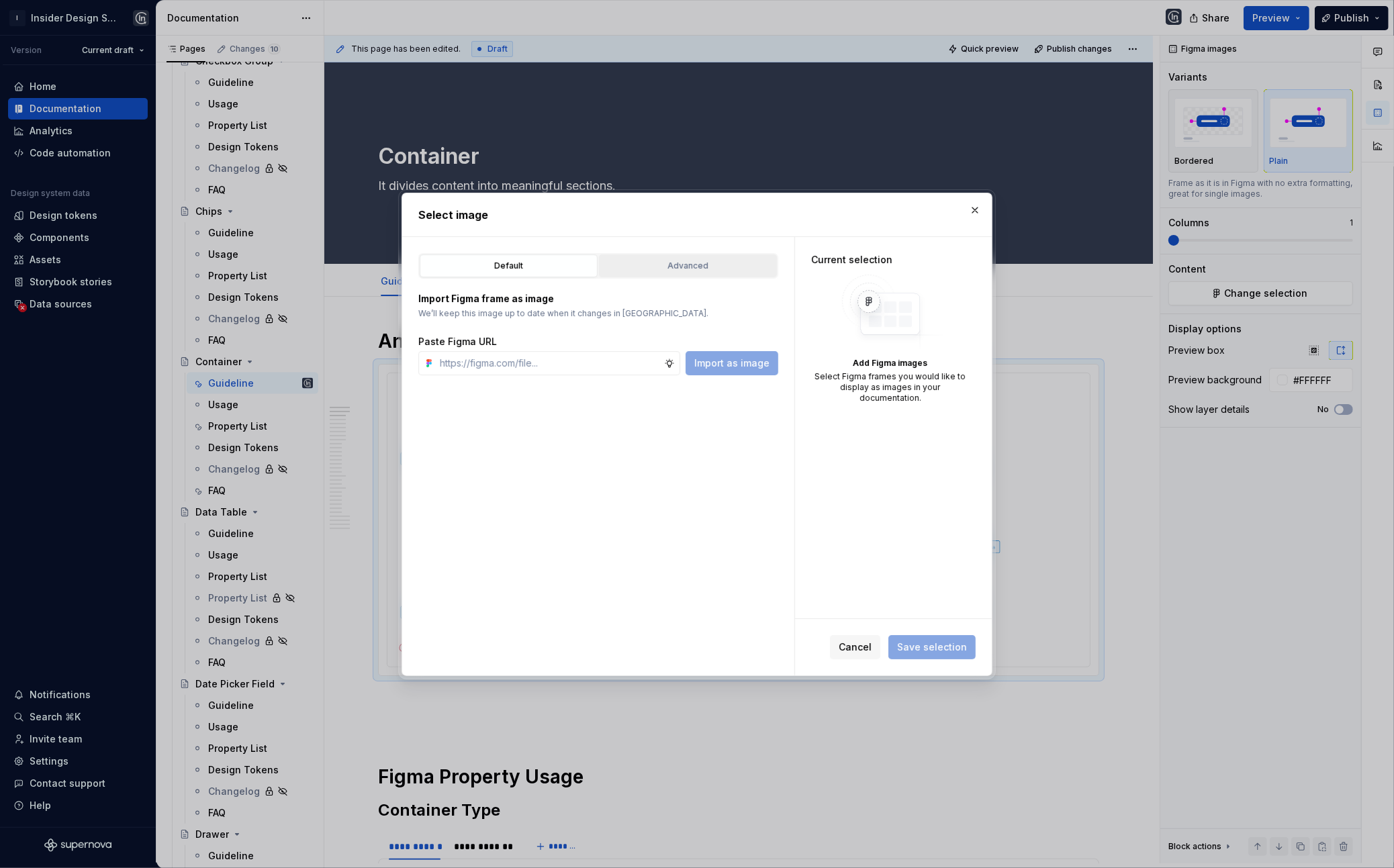
click at [687, 261] on div "Advanced" at bounding box center [688, 266] width 168 height 14
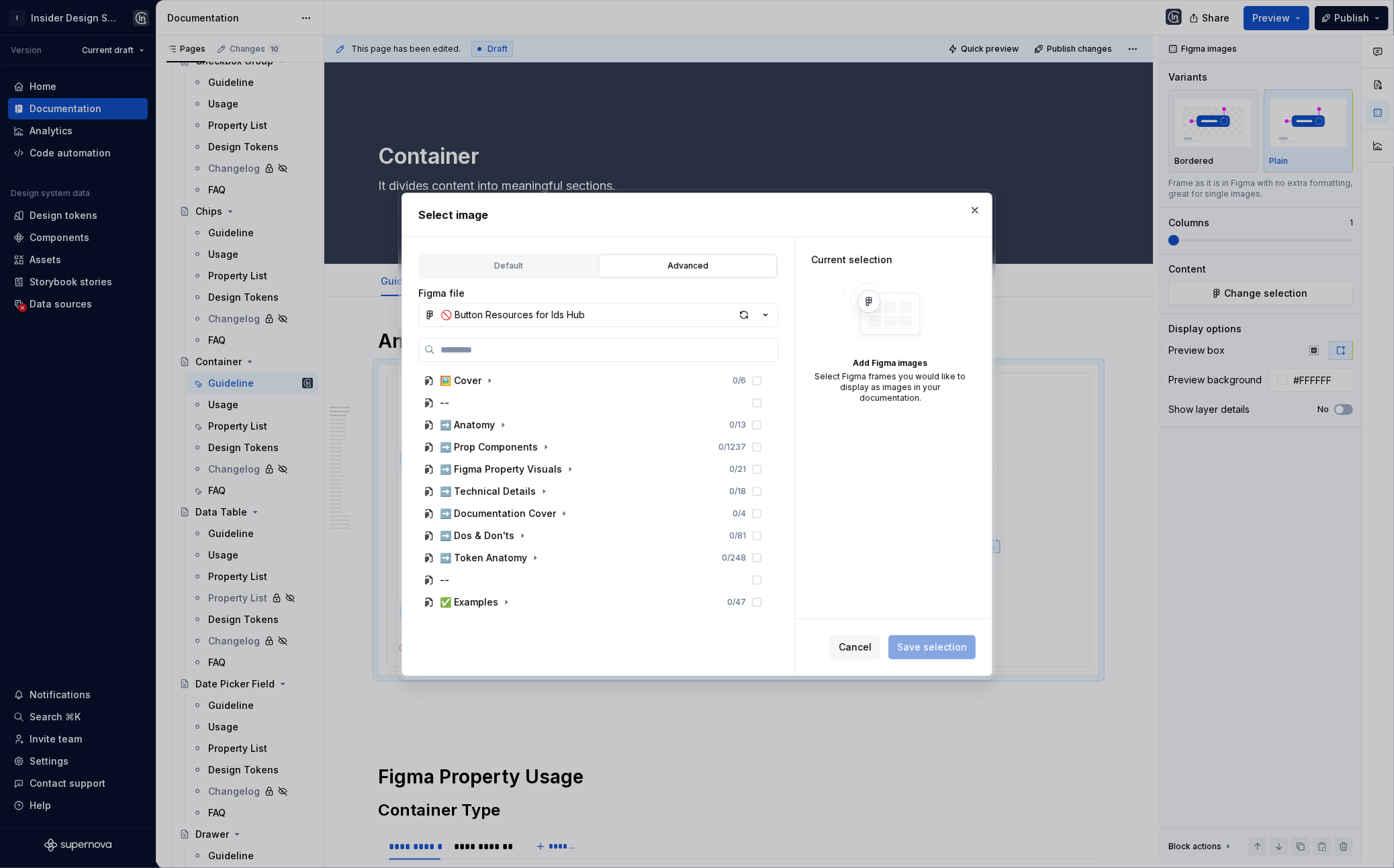
click at [721, 316] on button "🚫 Button Resources for Ids Hub" at bounding box center [598, 314] width 360 height 24
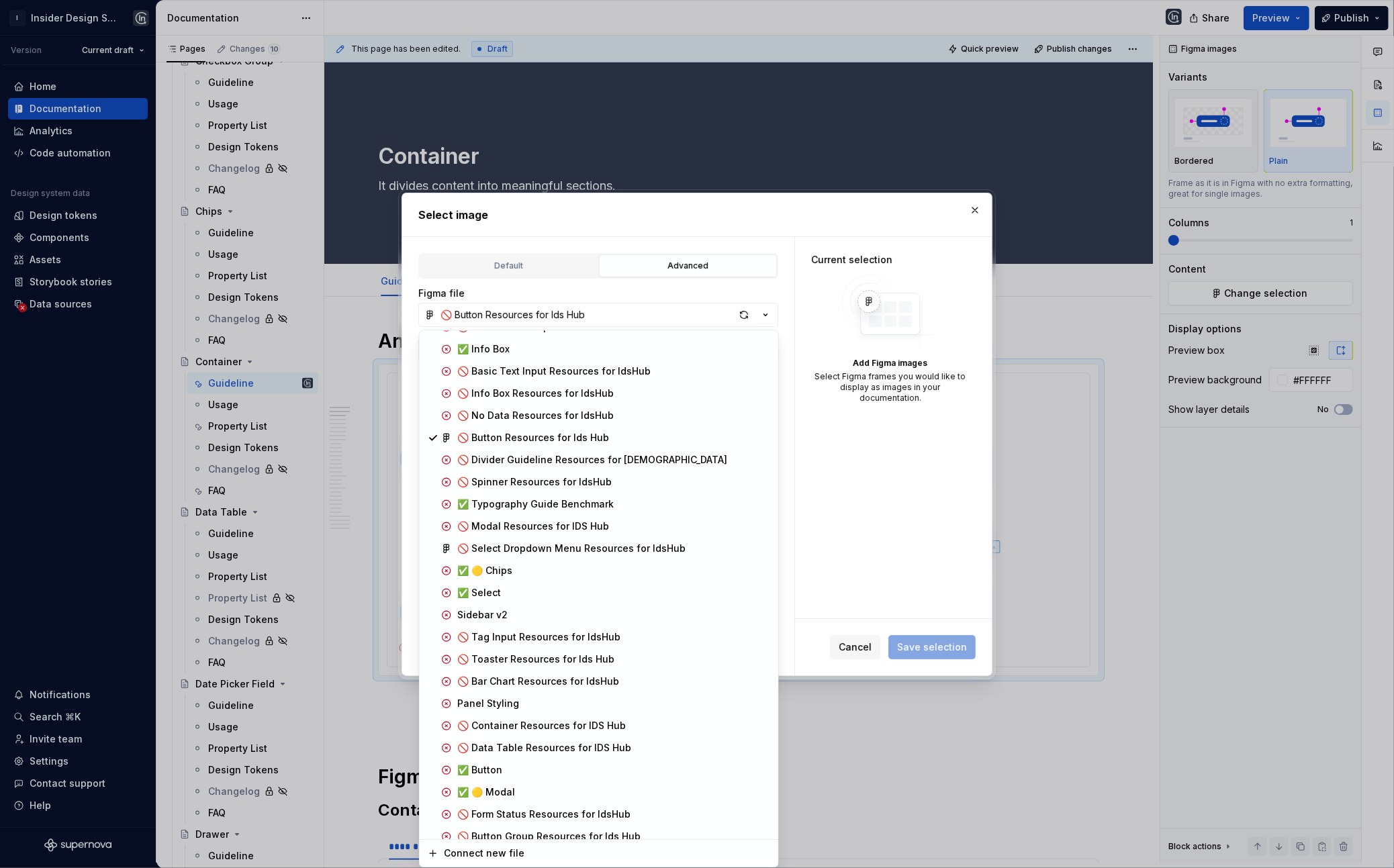
scroll to position [828, 0]
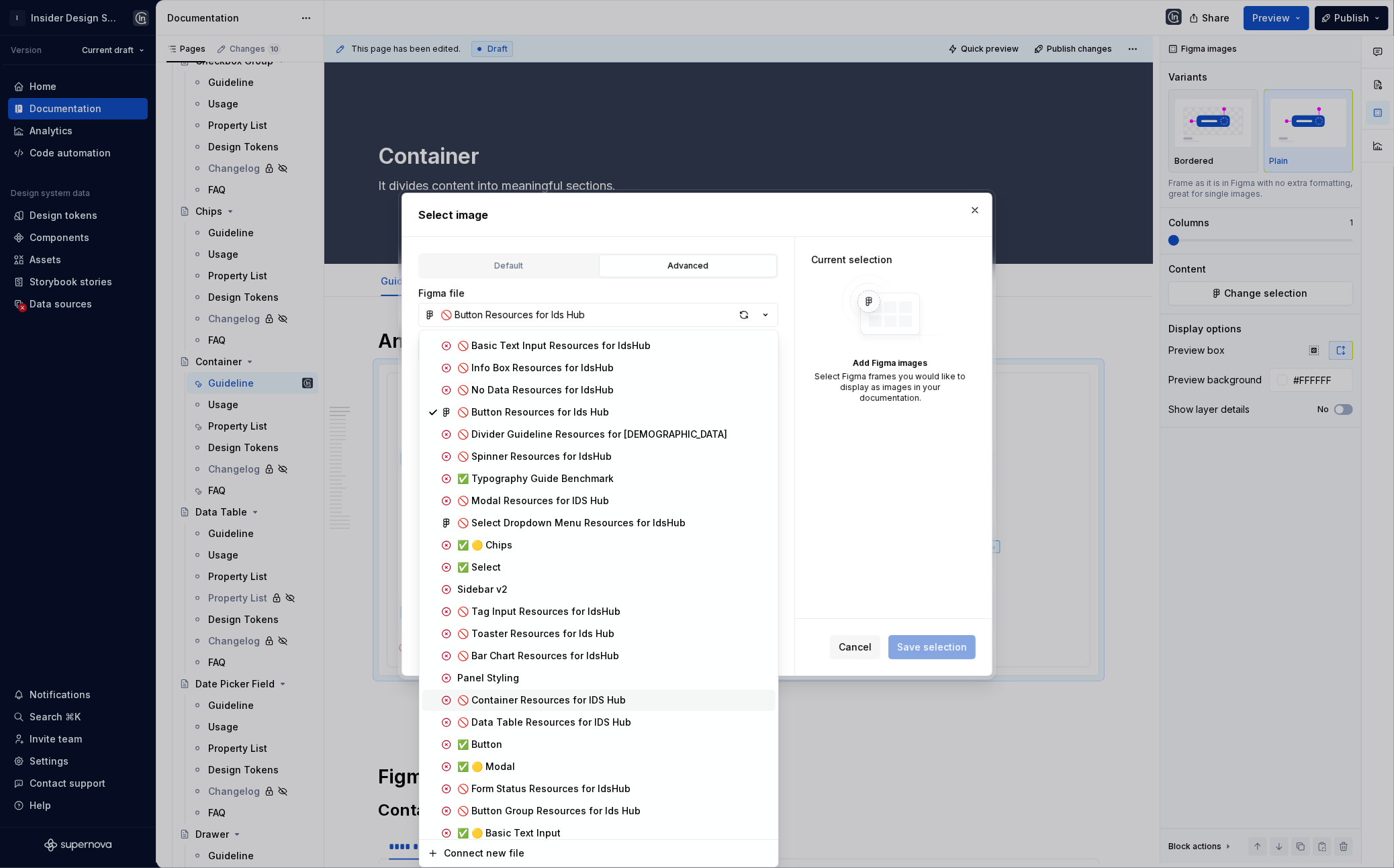
drag, startPoint x: 579, startPoint y: 700, endPoint x: 576, endPoint y: 682, distance: 18.2
click at [576, 658] on div "🚫 Segments Resources for Ids Hub 🚫 Tabs Resources for IdsHub ✅ Dropdown Menu 🚫 …" at bounding box center [599, 417] width 353 height 1785
click at [576, 658] on div "🚫 Container Resources for IDS Hub" at bounding box center [541, 700] width 168 height 14
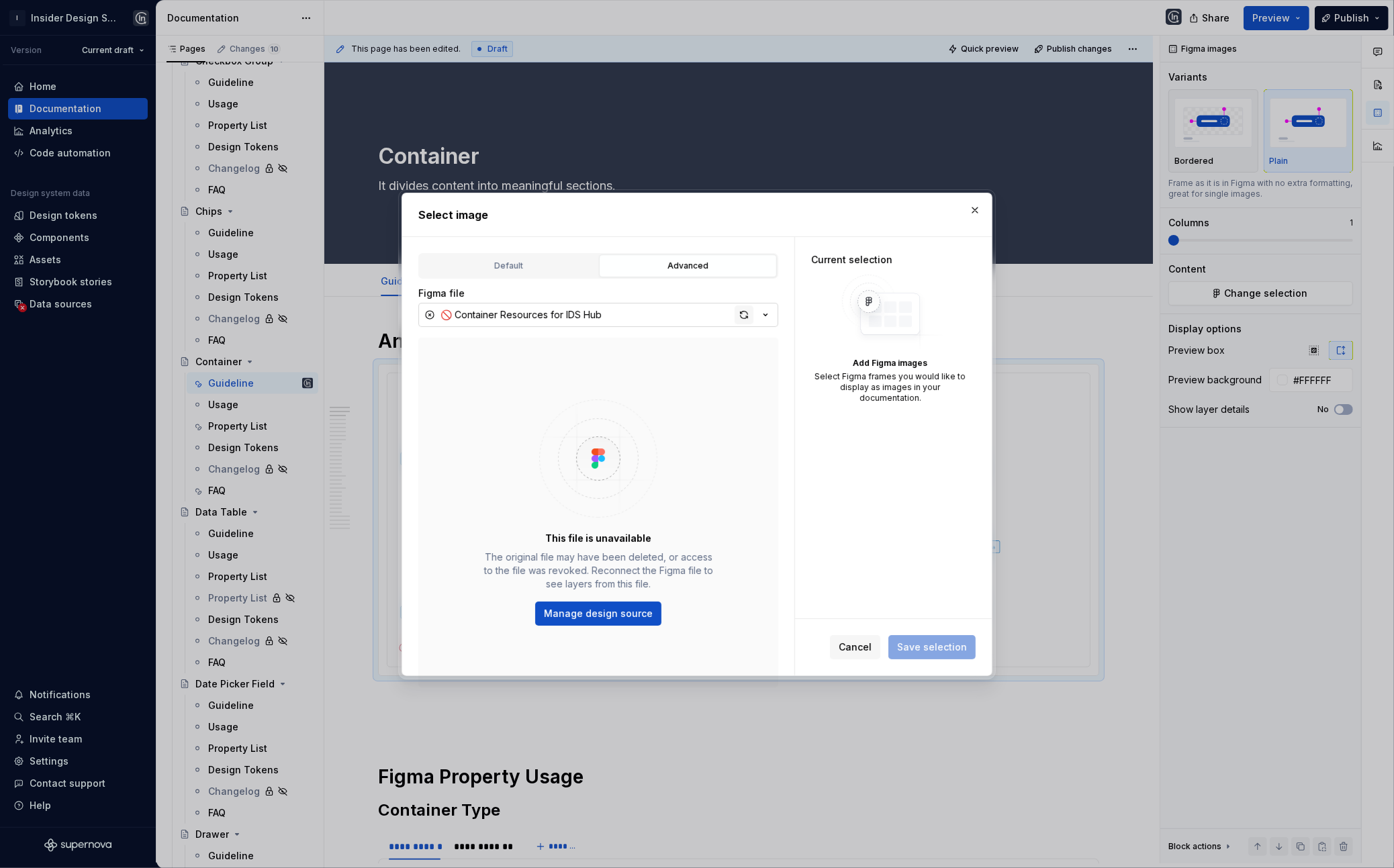
click at [749, 314] on div "button" at bounding box center [744, 315] width 19 height 19
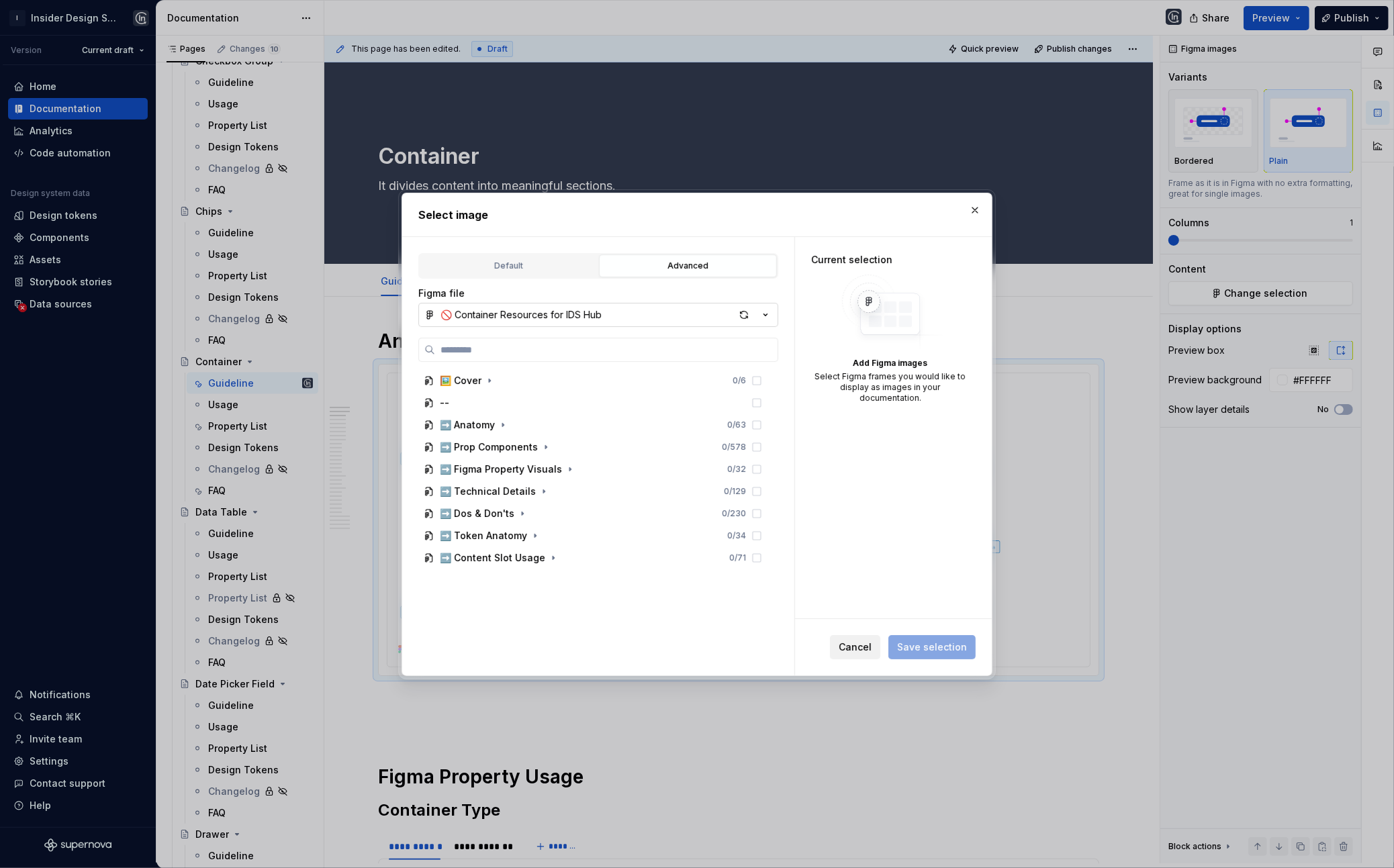
click at [848, 646] on span "Cancel" at bounding box center [855, 647] width 33 height 14
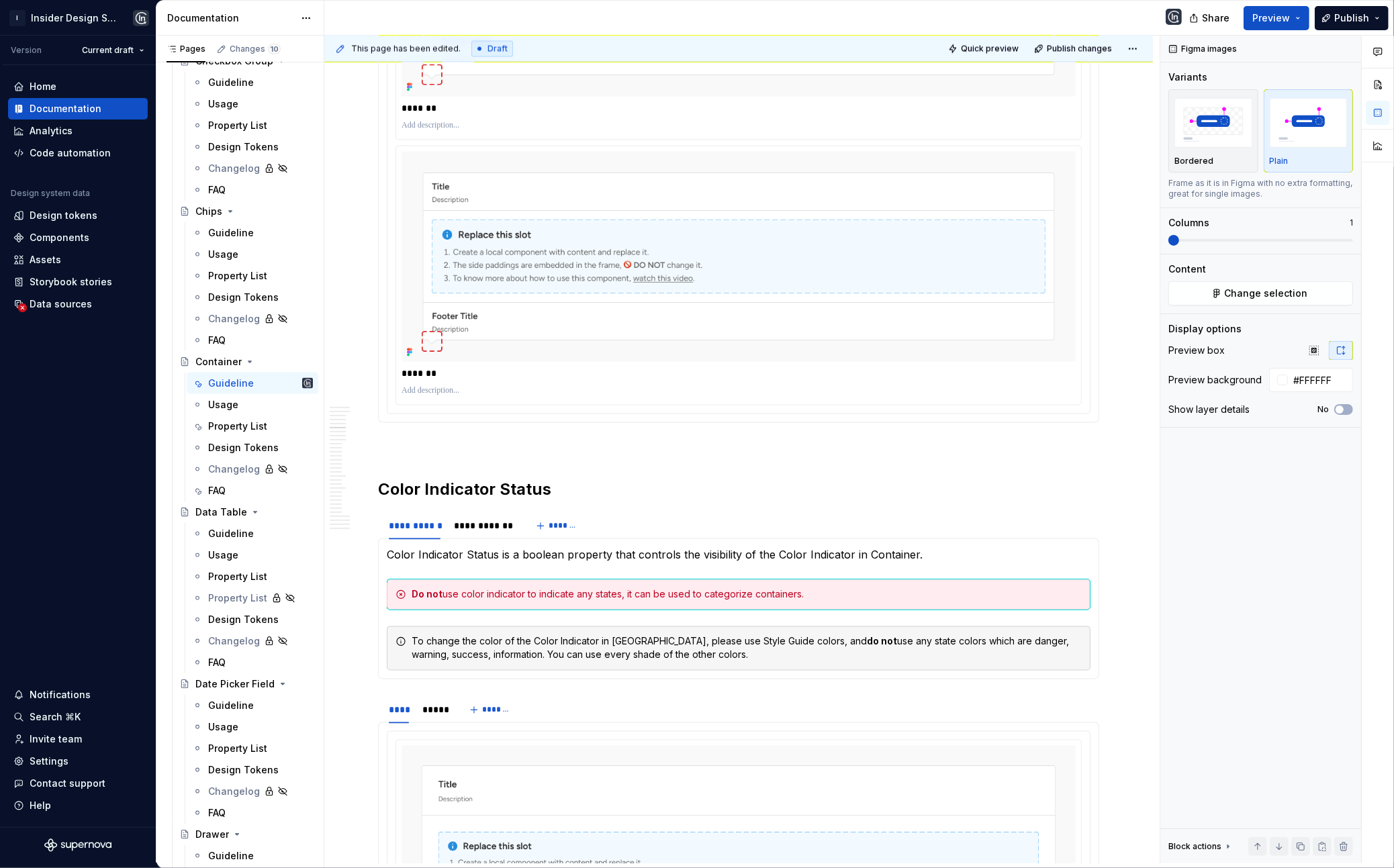
scroll to position [3053, 0]
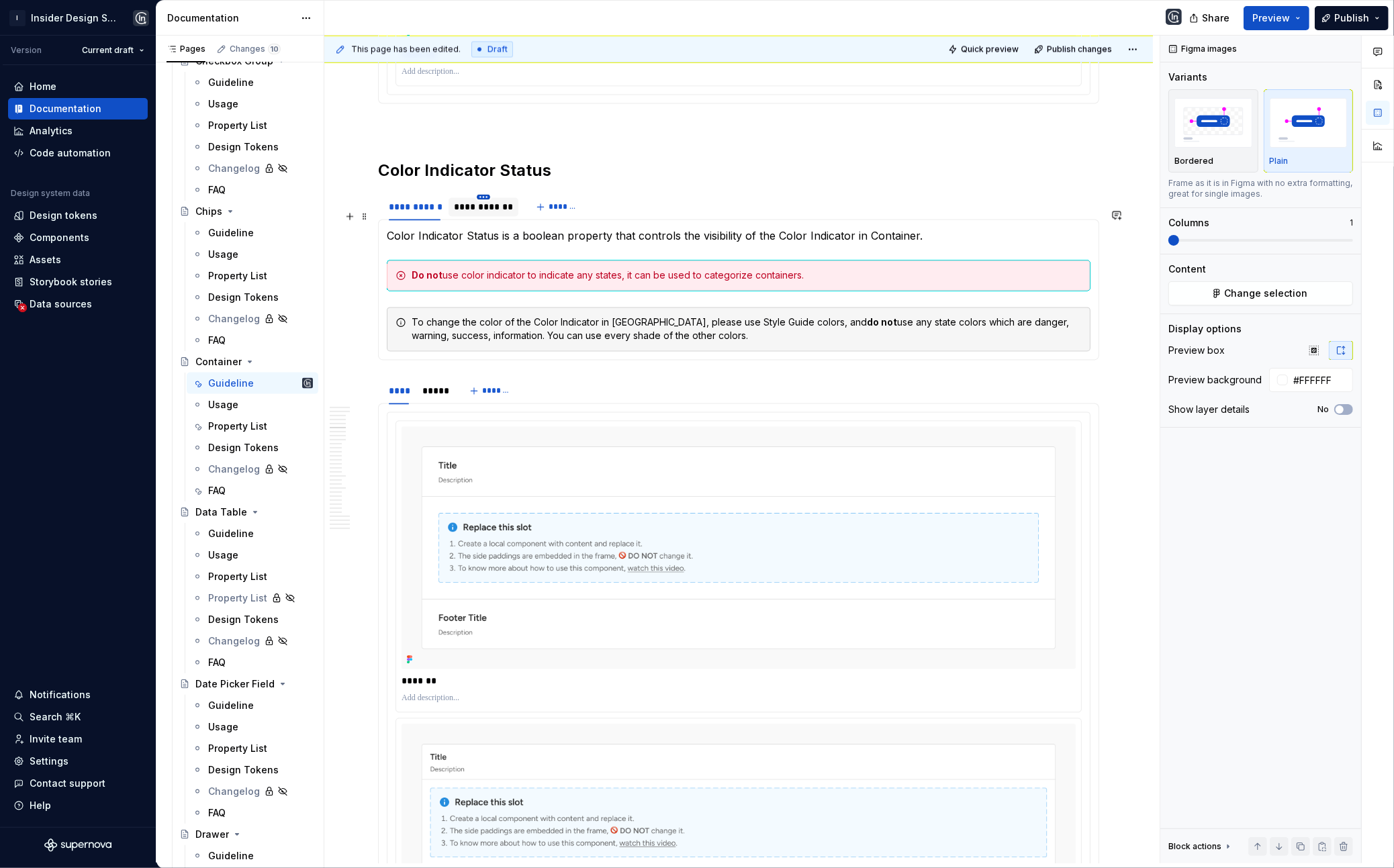
click at [486, 213] on html "I Insider Design System Version Current draft Home Documentation Analytics Code…" at bounding box center [697, 434] width 1394 height 868
click at [459, 223] on html "I Insider Design System Version Current draft Home Documentation Analytics Code…" at bounding box center [697, 434] width 1394 height 868
click at [458, 213] on div "**********" at bounding box center [483, 207] width 59 height 14
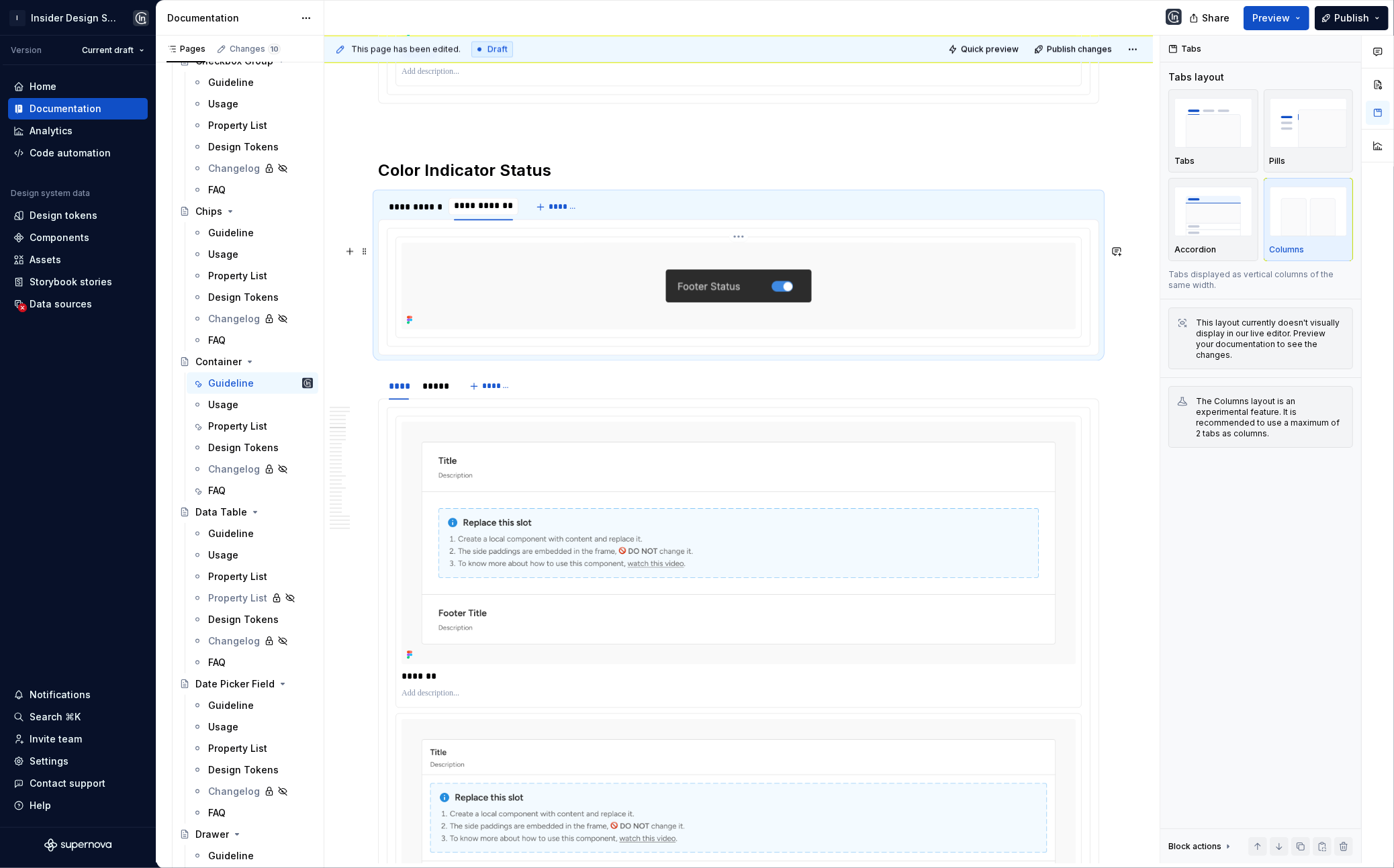
click at [537, 280] on div at bounding box center [738, 285] width 674 height 86
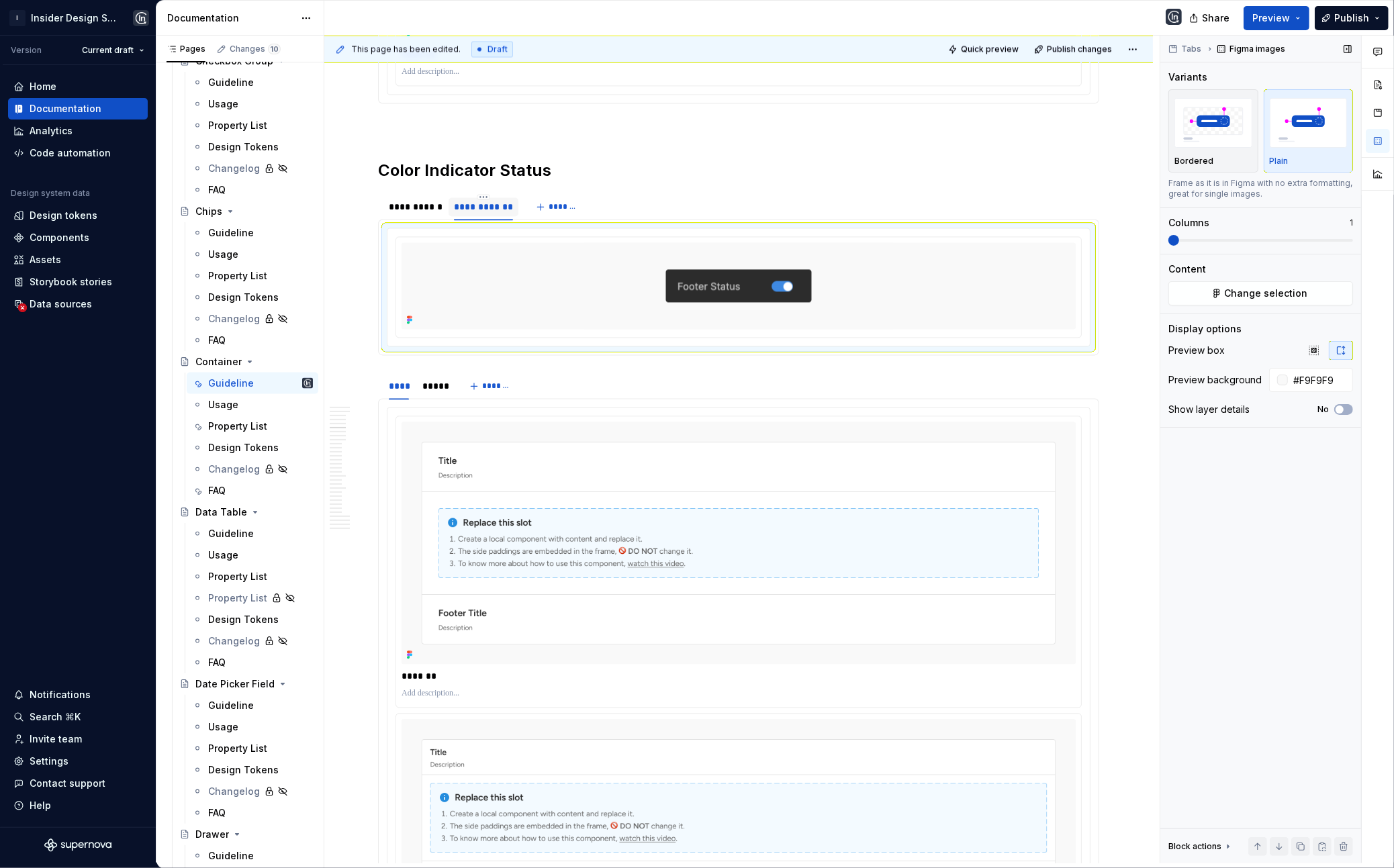
click at [991, 277] on div "Content Change selection" at bounding box center [1260, 284] width 184 height 43
click at [991, 279] on div "Content Change selection" at bounding box center [1260, 284] width 184 height 43
click at [991, 283] on button "Change selection" at bounding box center [1260, 293] width 184 height 24
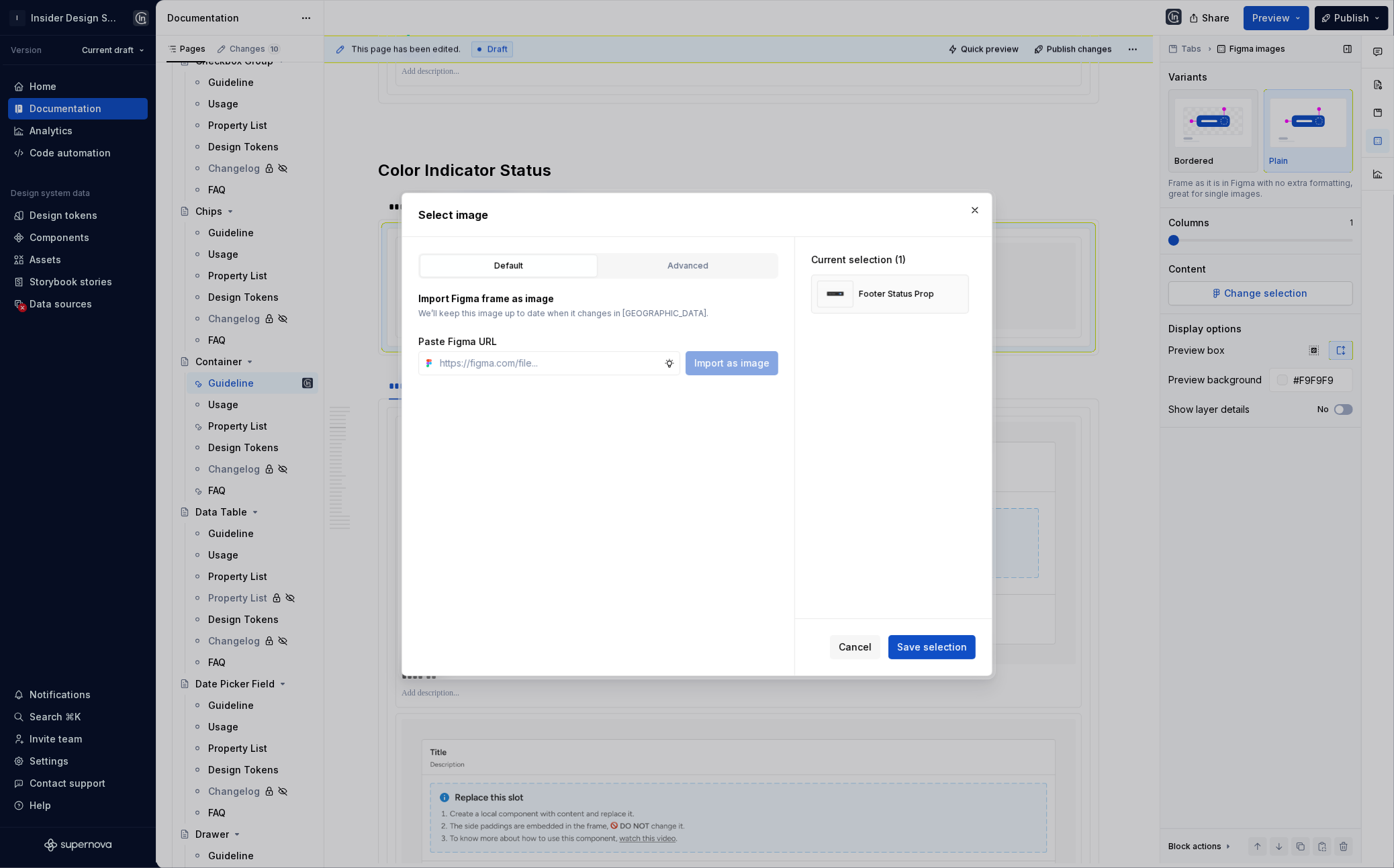
click at [991, 283] on div at bounding box center [697, 434] width 1394 height 868
type textarea "*"
click at [693, 249] on div "Default Advanced Import Figma frame as image We’ll keep this image up to date w…" at bounding box center [598, 456] width 392 height 438
click at [665, 266] on div "Advanced" at bounding box center [688, 266] width 168 height 14
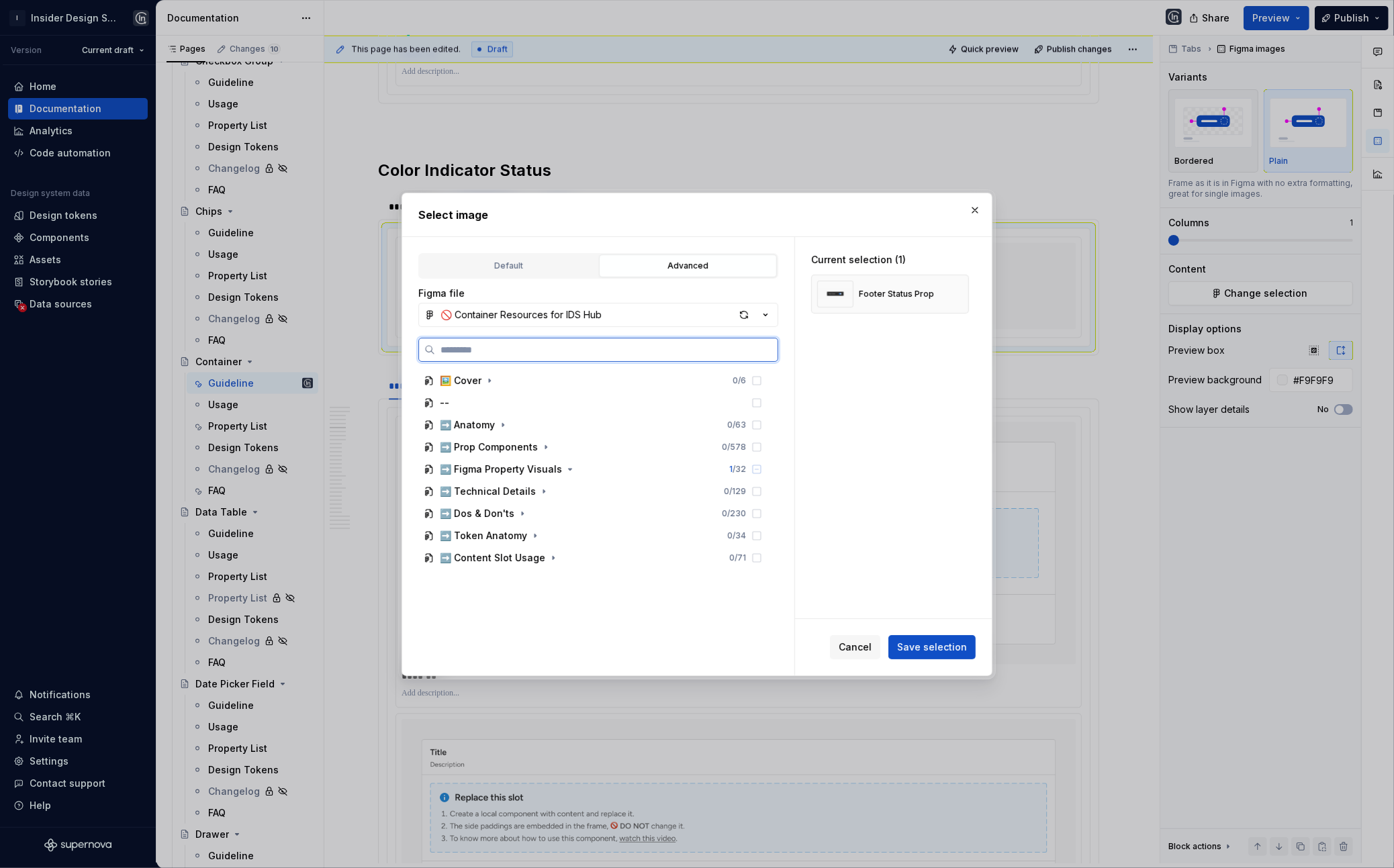
click at [620, 346] on input "search" at bounding box center [607, 350] width 343 height 14
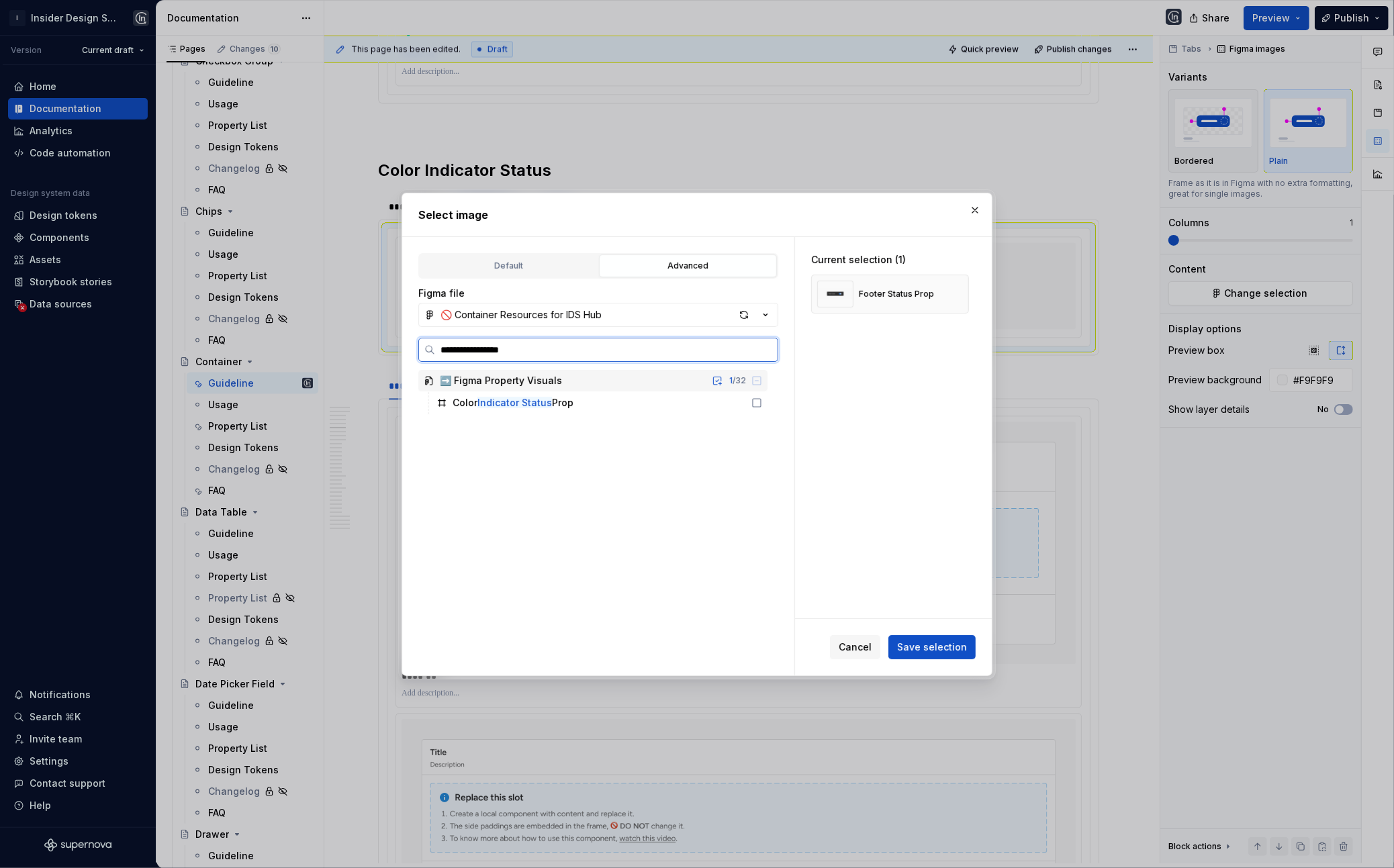
type input "**********"
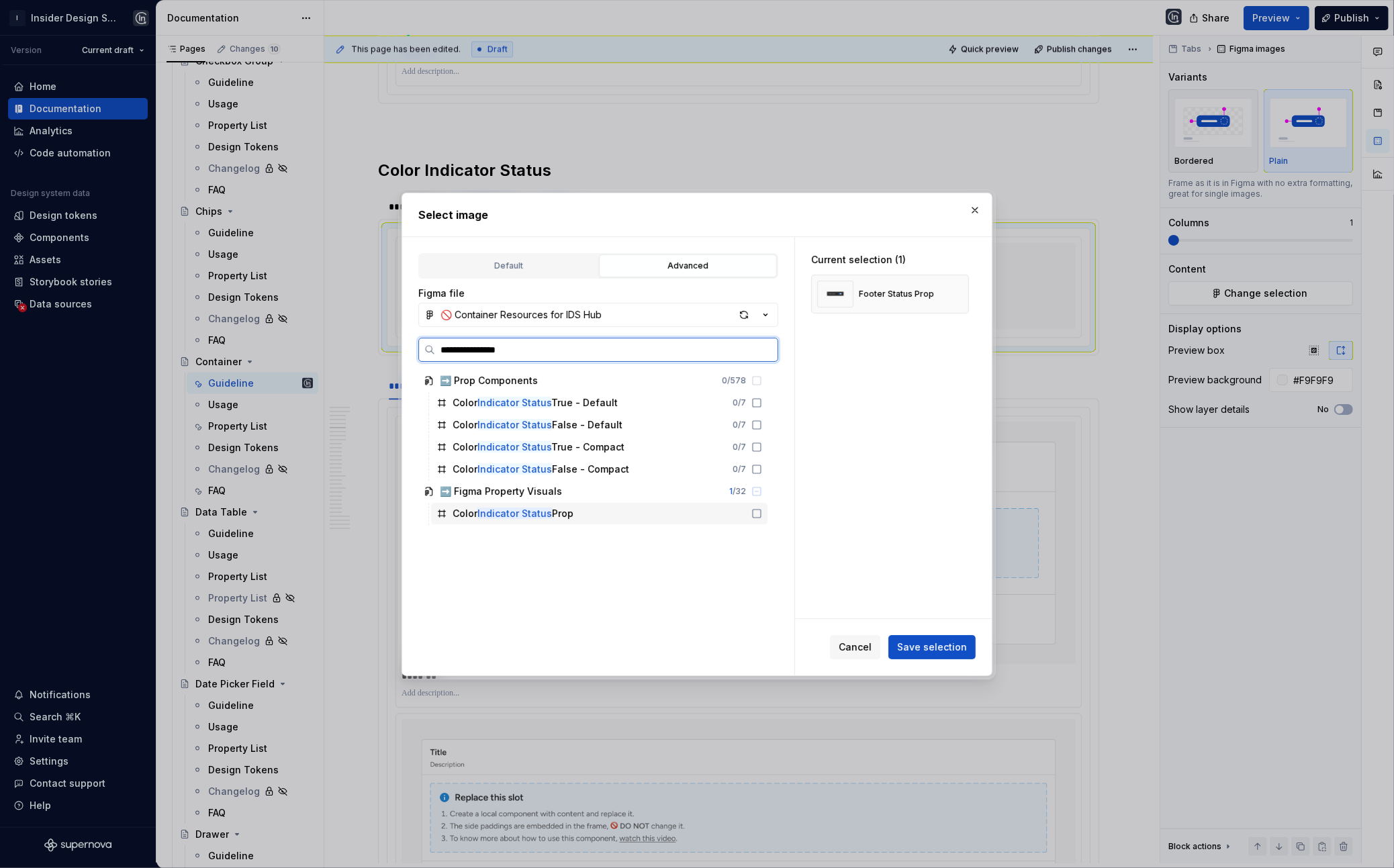
click at [586, 520] on div "Color Indicator Status Prop" at bounding box center [599, 514] width 337 height 22
click at [958, 292] on button "button" at bounding box center [954, 294] width 19 height 19
click at [919, 644] on span "Save selection" at bounding box center [932, 647] width 70 height 14
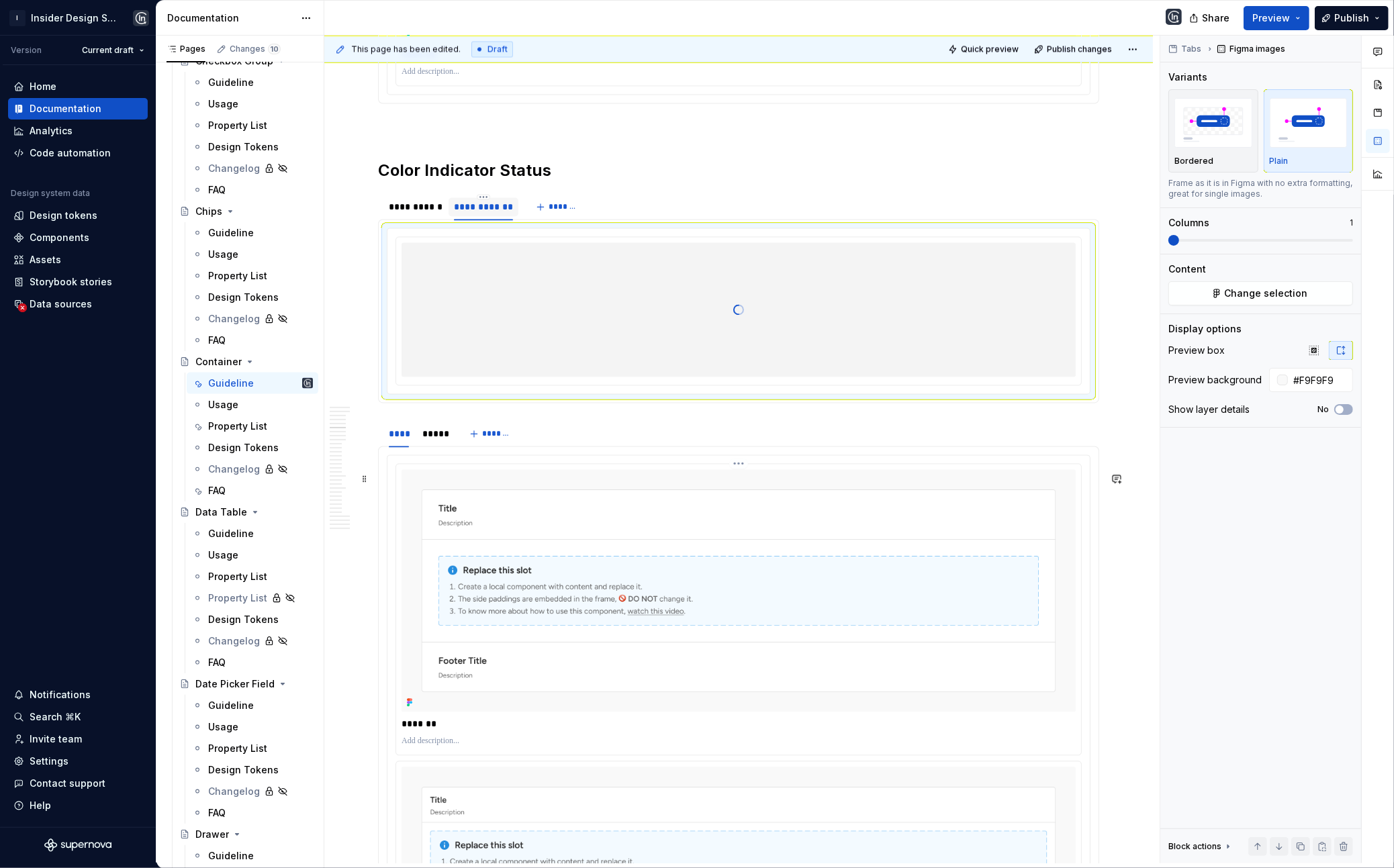
click at [491, 533] on img at bounding box center [738, 591] width 674 height 242
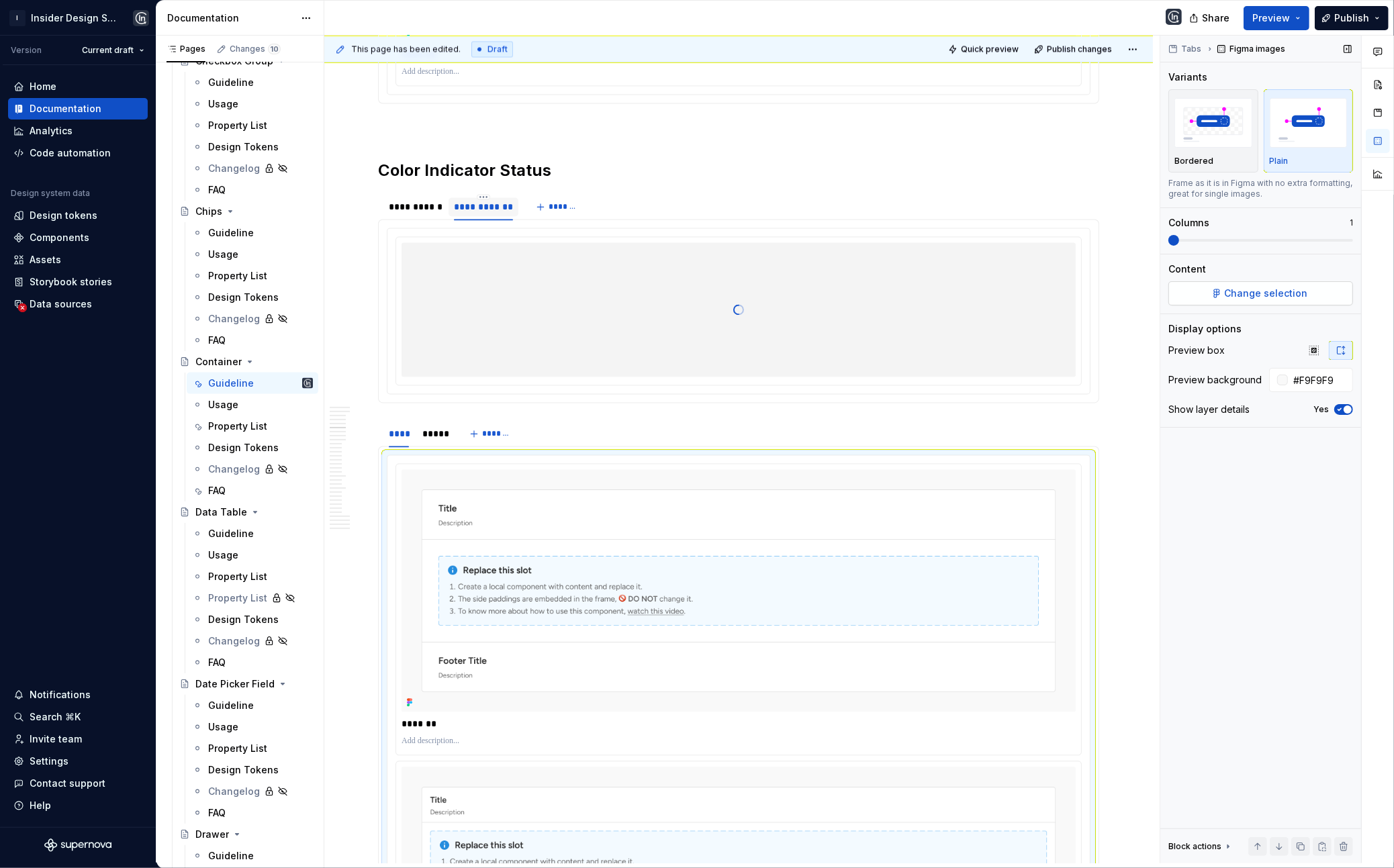
click at [991, 293] on span "Change selection" at bounding box center [1266, 293] width 83 height 14
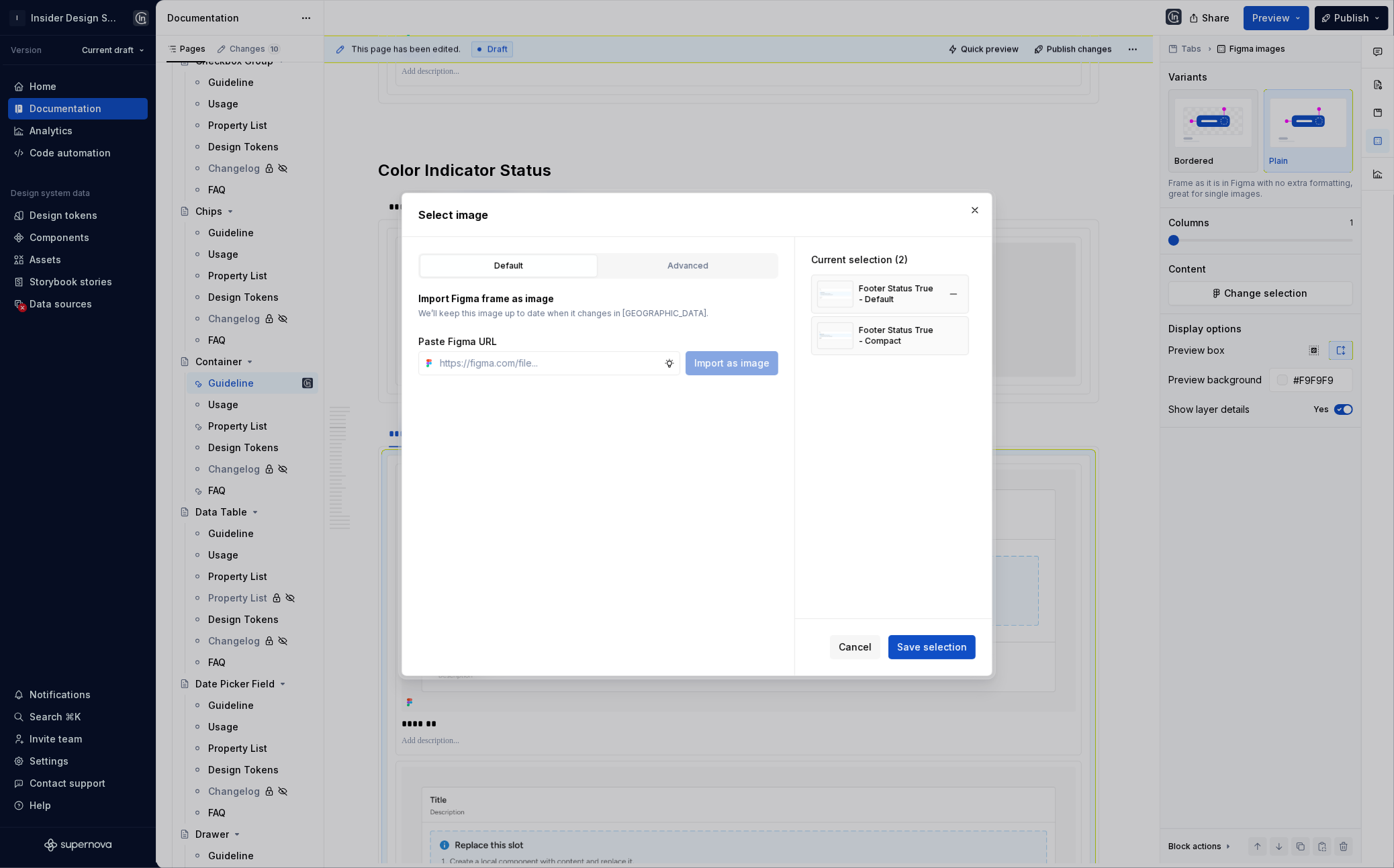
click at [969, 292] on div "Footer Status True - Default" at bounding box center [890, 294] width 157 height 39
click at [963, 292] on button "button" at bounding box center [954, 294] width 19 height 19
click at [965, 314] on div "Current selection (1) Footer Status True - Compact" at bounding box center [890, 284] width 190 height 93
click at [963, 298] on button "button" at bounding box center [954, 294] width 19 height 19
click at [662, 263] on div "Advanced" at bounding box center [688, 266] width 168 height 14
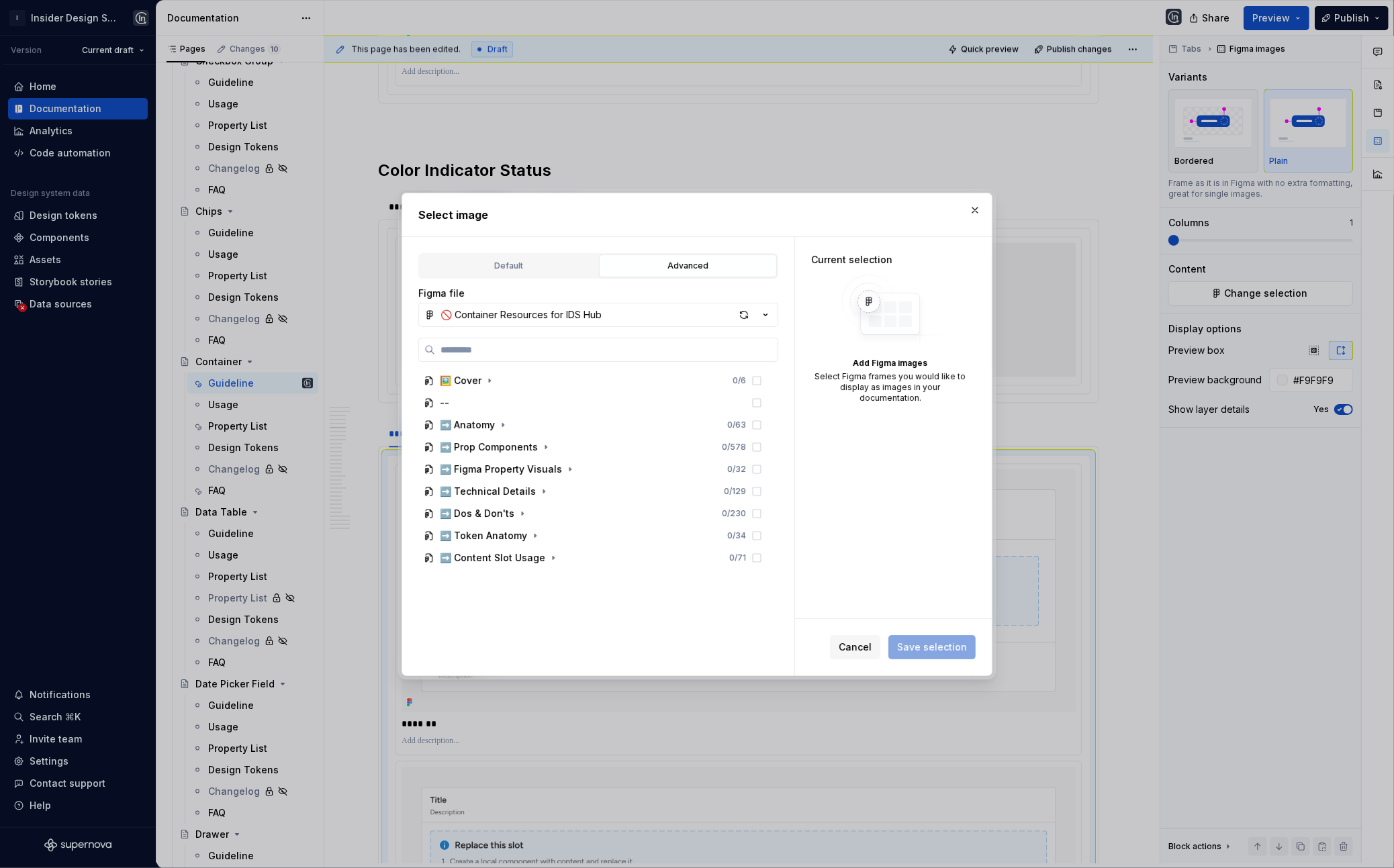
click at [581, 367] on div "🖼️ Cover 0 / 6 -- ➡️ Anatomy 0 / 63 ➡️ Prop Components 0 / 578 ➡️ Figma Propert…" at bounding box center [598, 504] width 360 height 335
click at [581, 360] on label at bounding box center [598, 349] width 360 height 24
click at [581, 356] on input "search" at bounding box center [607, 350] width 343 height 14
paste input "**********"
type input "**********"
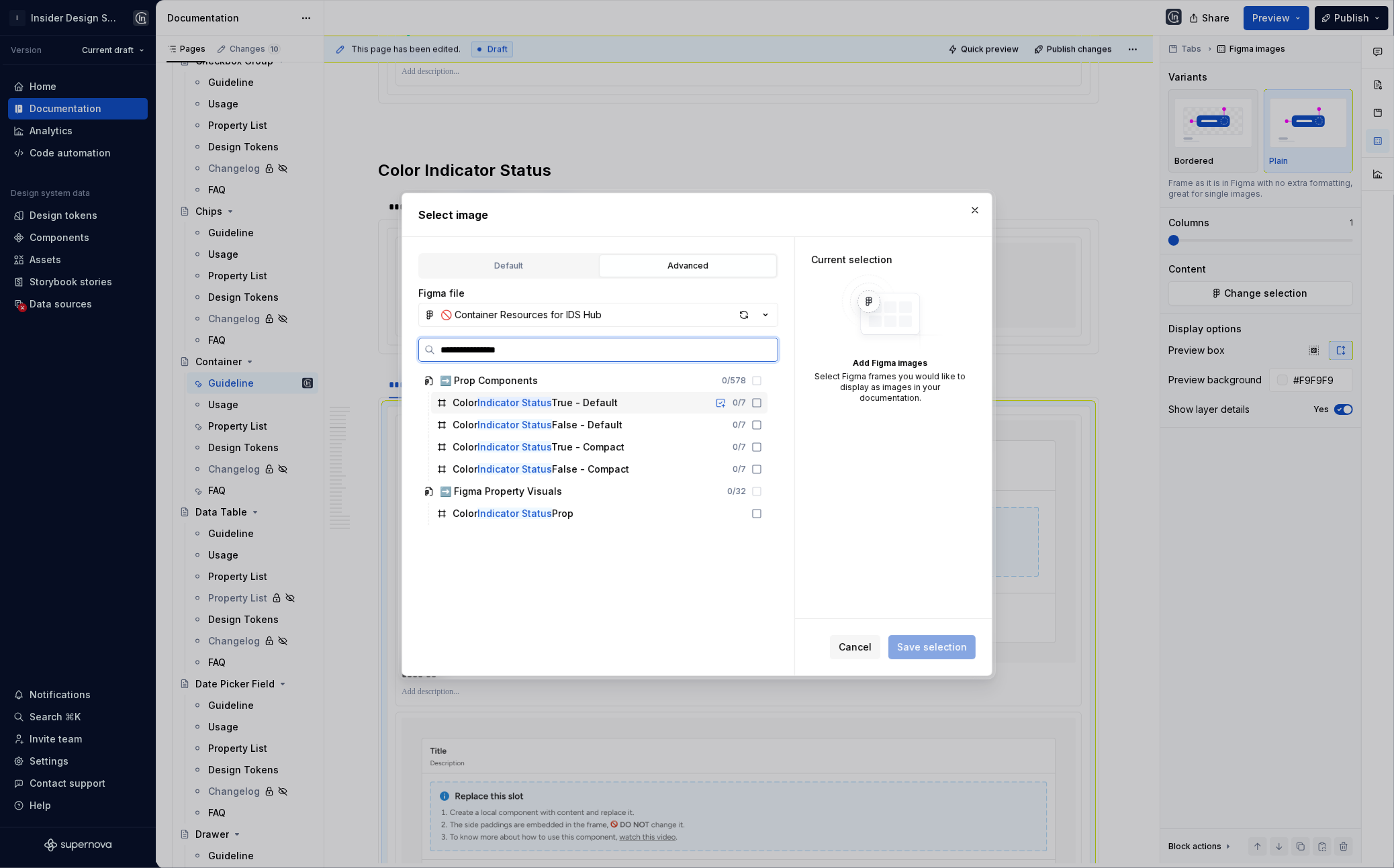
click at [652, 406] on div "Color Indicator Status True - Default 0 / 7" at bounding box center [599, 403] width 337 height 22
click at [647, 452] on div "Color Indicator Status True - Compact 0 / 7" at bounding box center [599, 447] width 337 height 22
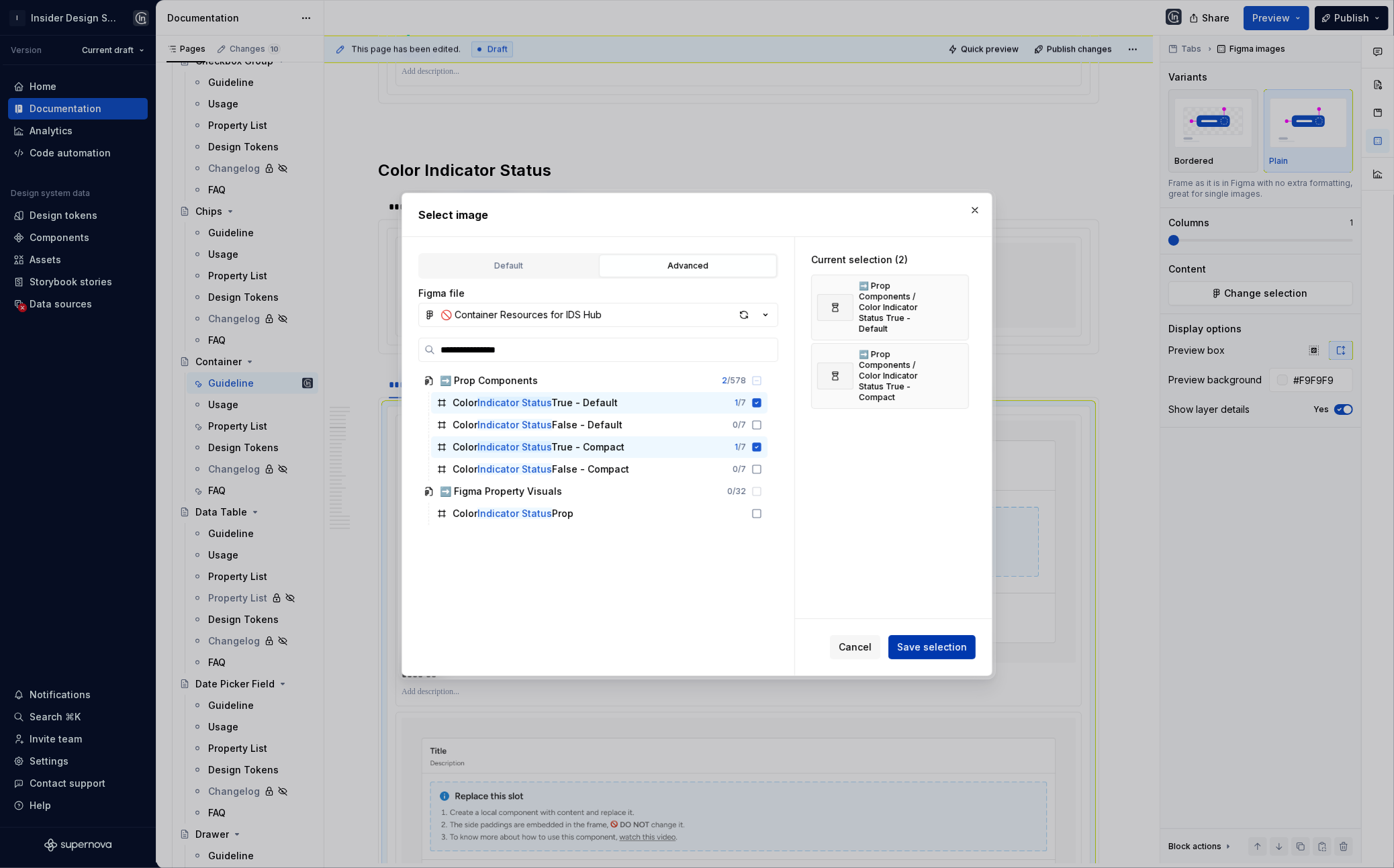
click at [953, 645] on span "Save selection" at bounding box center [932, 647] width 70 height 14
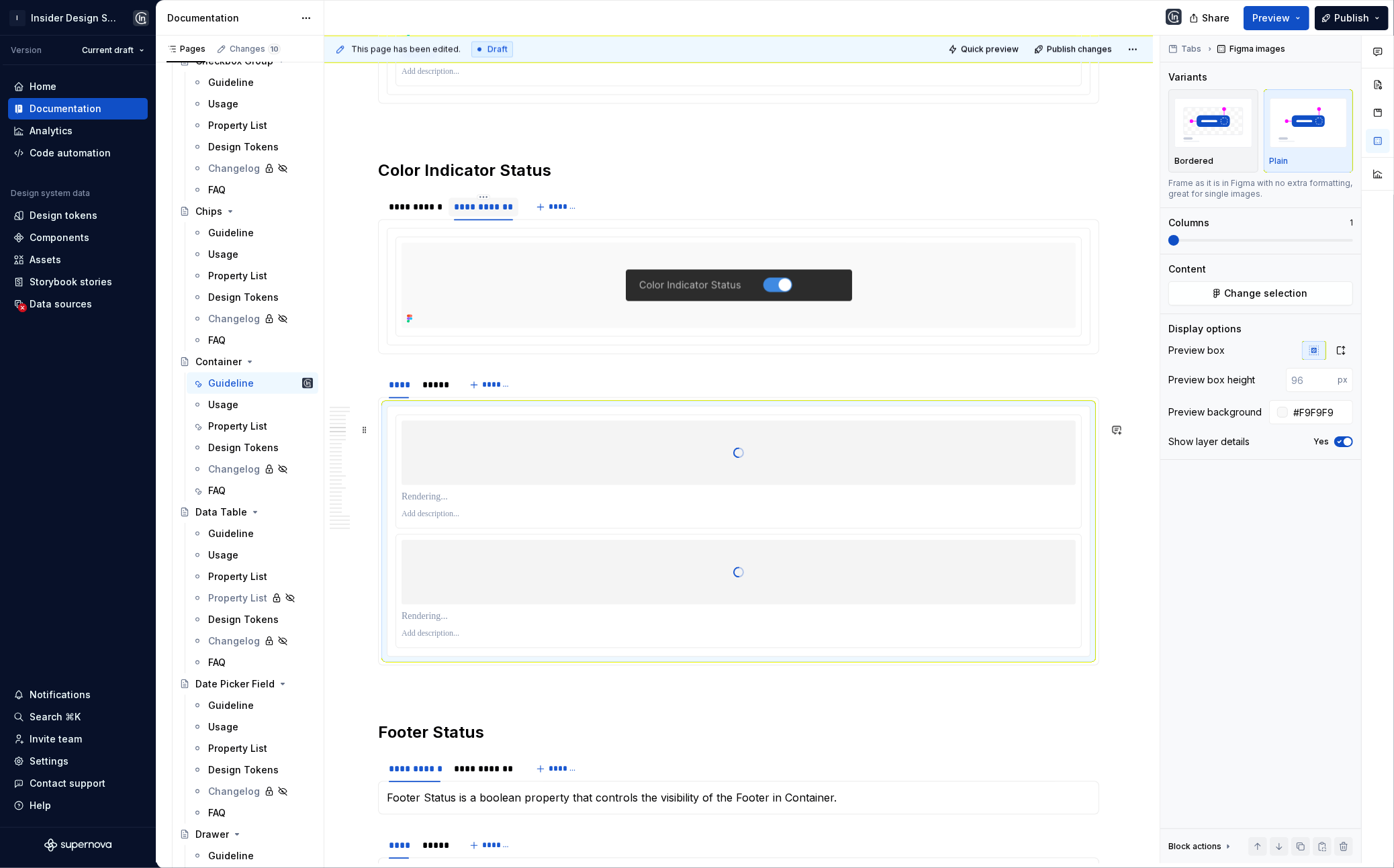
click at [451, 504] on p at bounding box center [738, 496] width 674 height 14
click at [457, 626] on div at bounding box center [738, 617] width 674 height 19
click at [448, 623] on p at bounding box center [738, 616] width 674 height 14
click at [448, 394] on div "*****" at bounding box center [434, 385] width 34 height 19
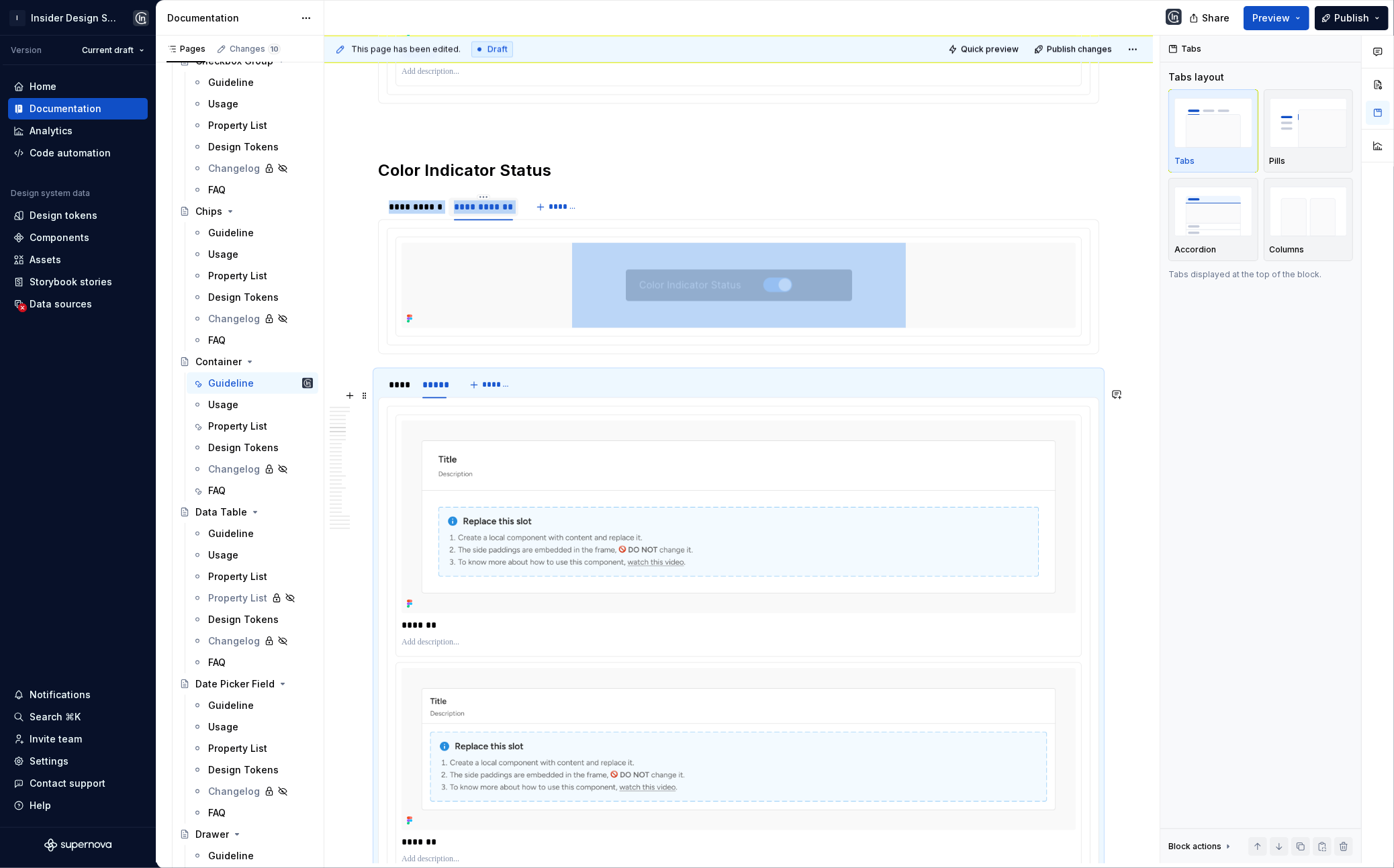
click at [448, 479] on img at bounding box center [738, 517] width 674 height 193
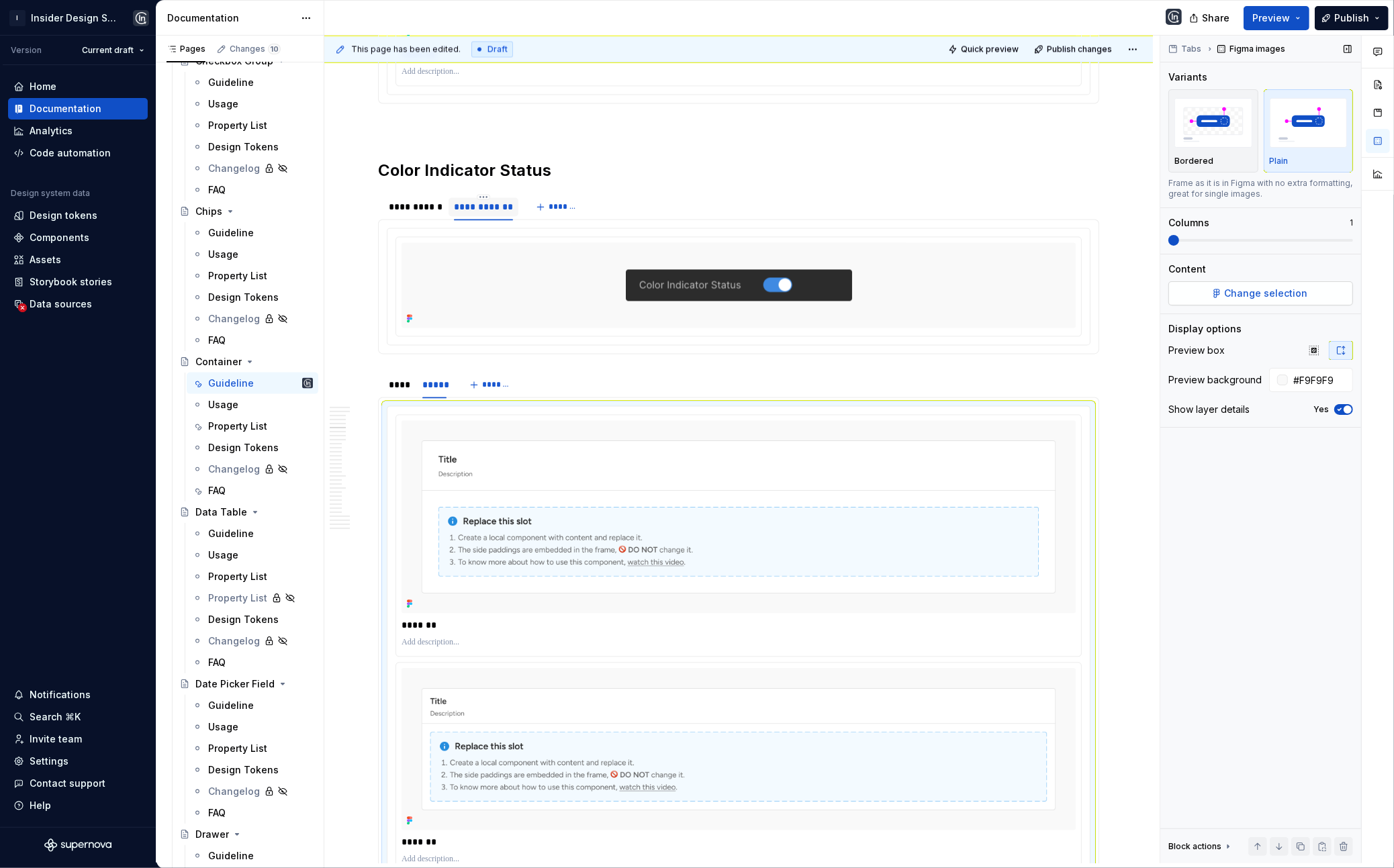
click at [991, 282] on button "Change selection" at bounding box center [1260, 293] width 184 height 24
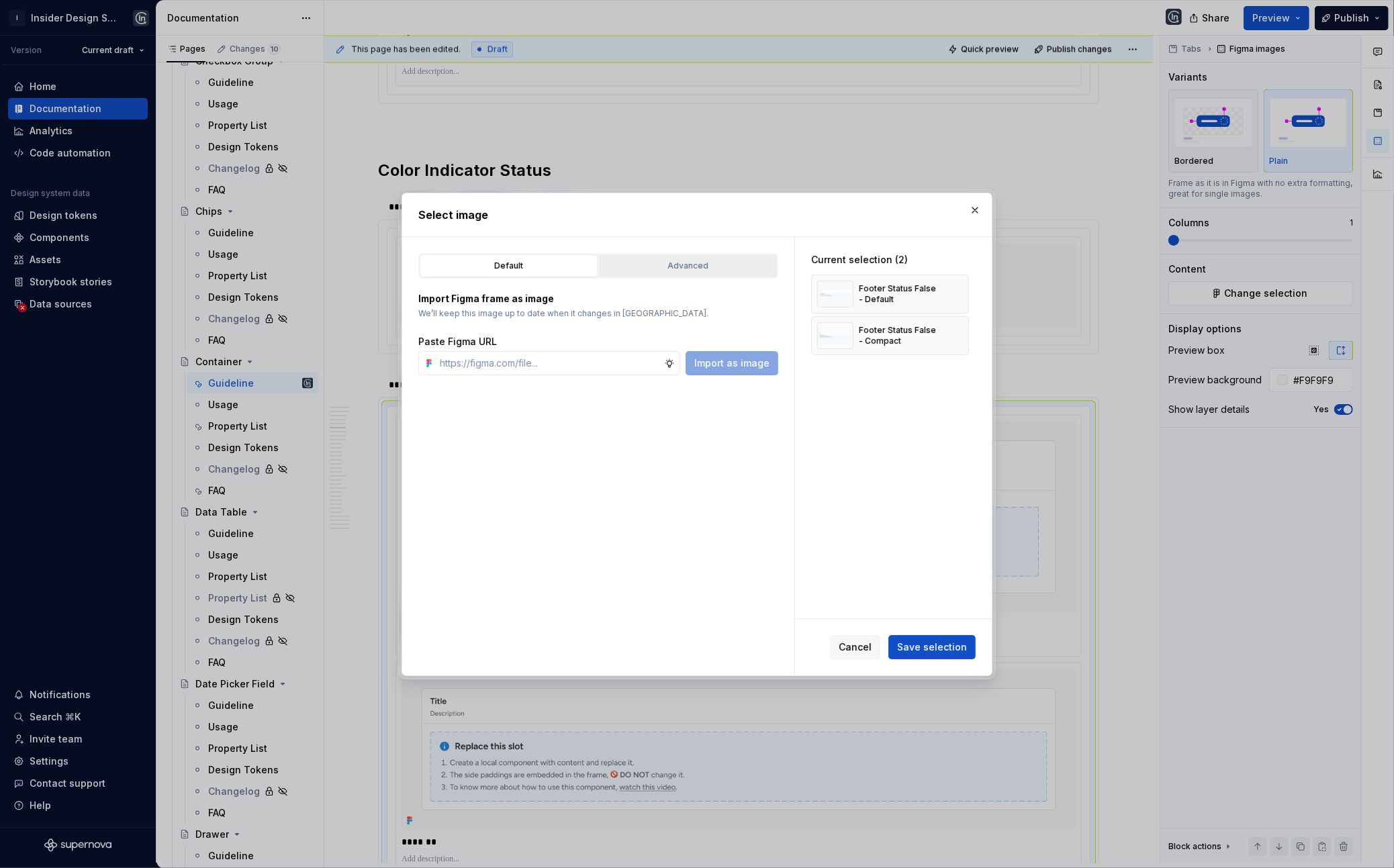
click at [710, 277] on button "Advanced" at bounding box center [687, 266] width 178 height 22
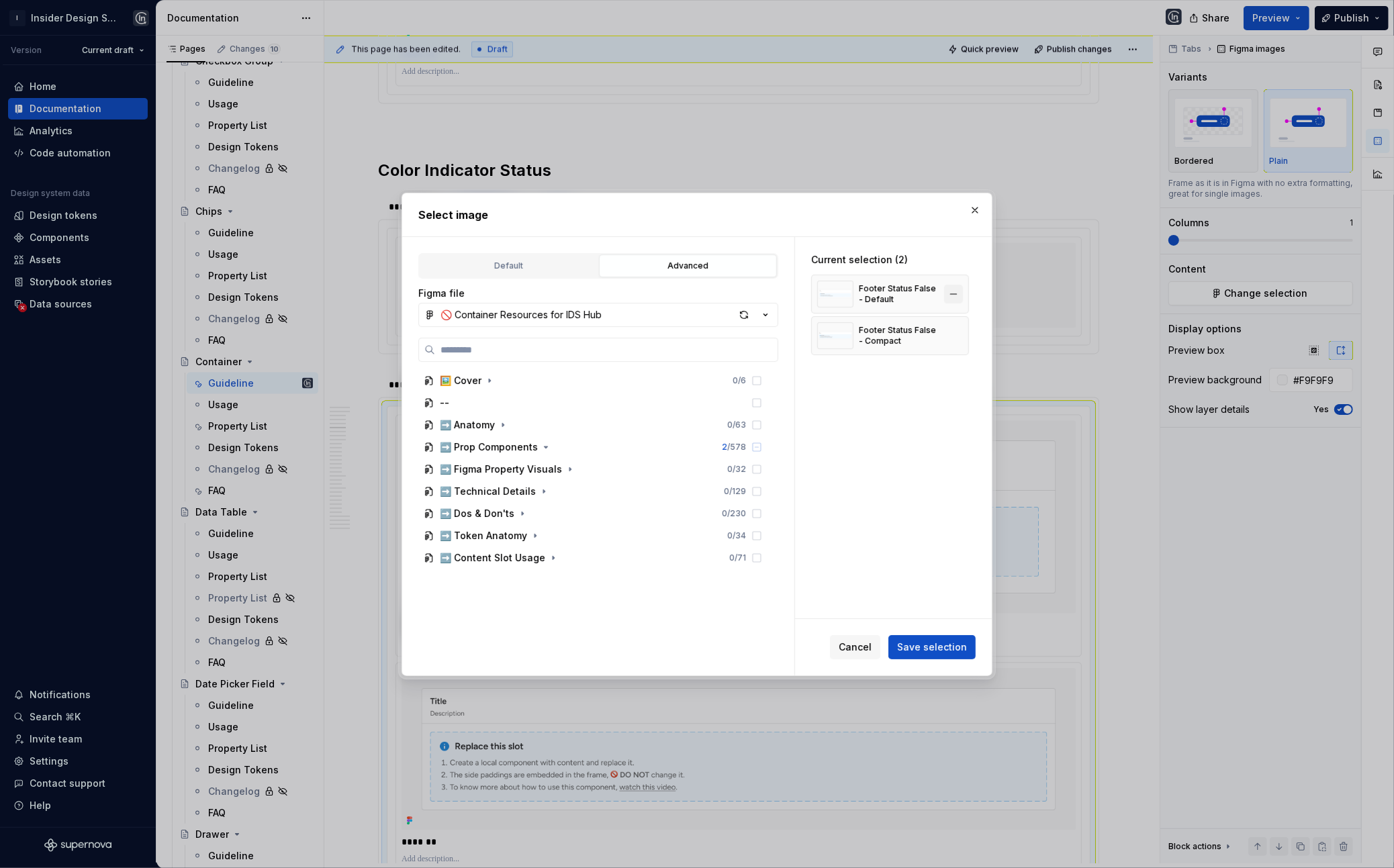
click at [952, 294] on button "button" at bounding box center [954, 294] width 19 height 19
click at [956, 292] on button "button" at bounding box center [954, 294] width 19 height 19
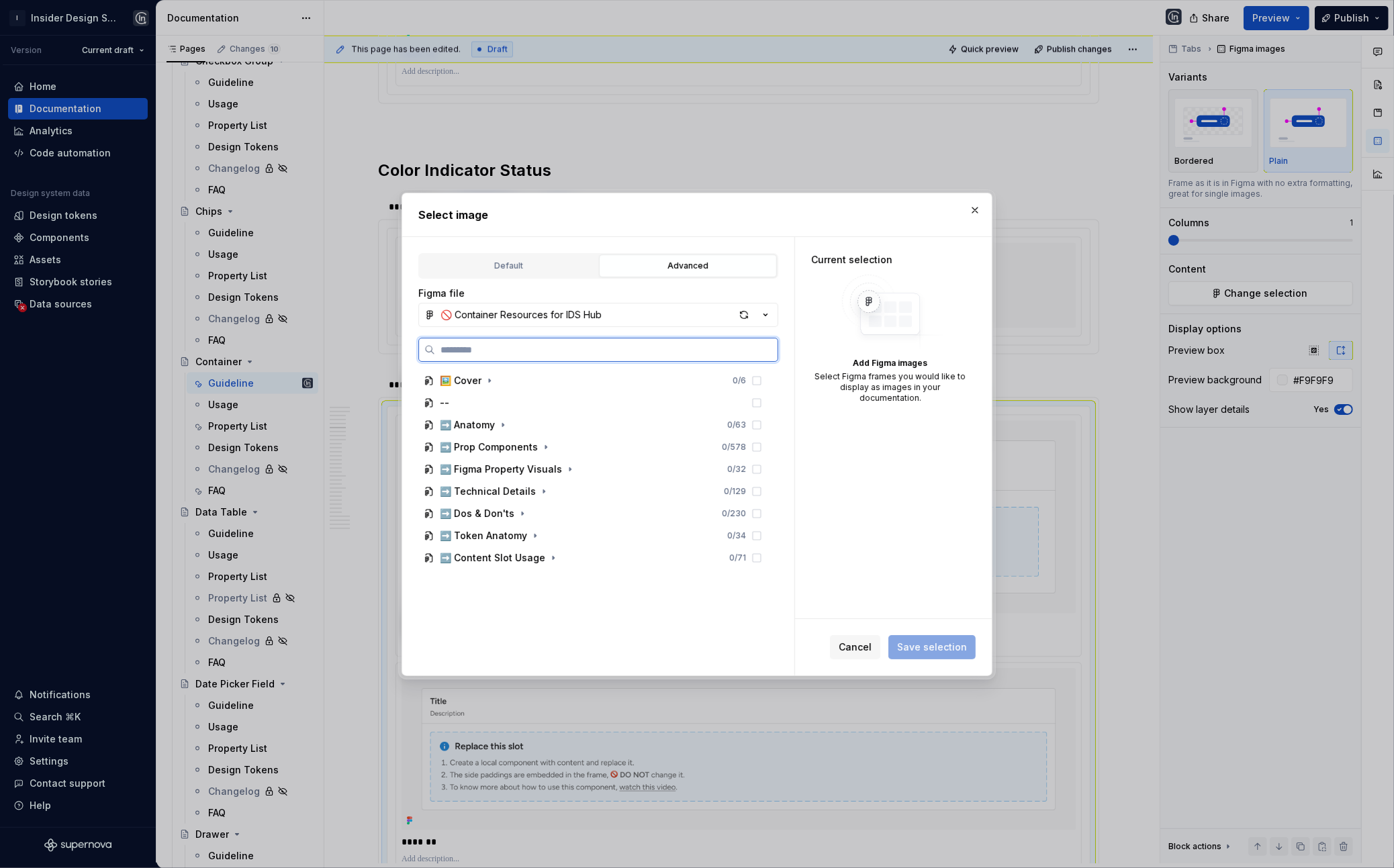
click at [675, 344] on input "search" at bounding box center [607, 350] width 343 height 14
paste input "**********"
type input "**********"
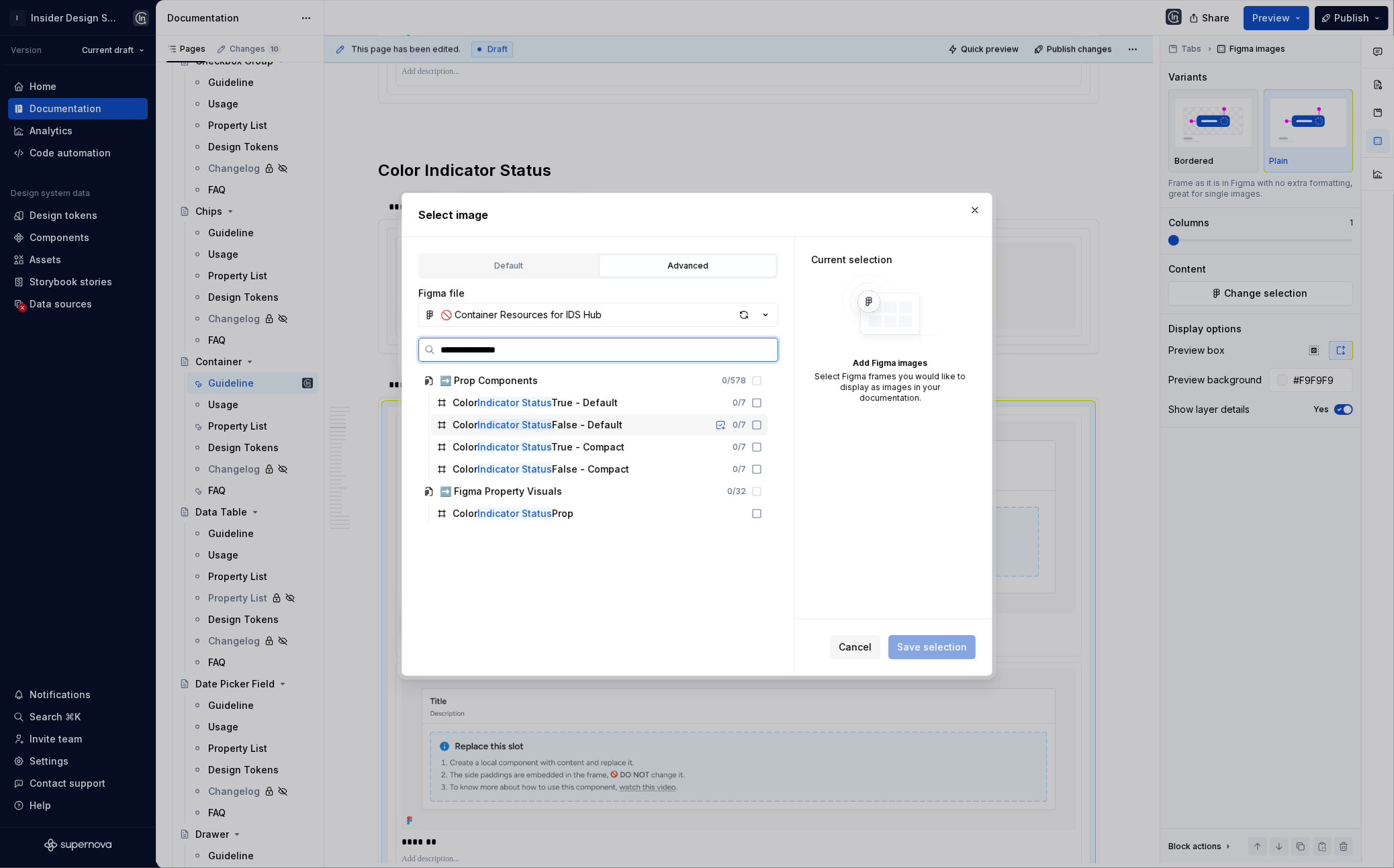
click at [644, 430] on div "Color Indicator Status False - Default 0 / 7" at bounding box center [599, 425] width 337 height 22
click at [644, 467] on div "Color Indicator Status False - Compact 0 / 7" at bounding box center [599, 470] width 337 height 22
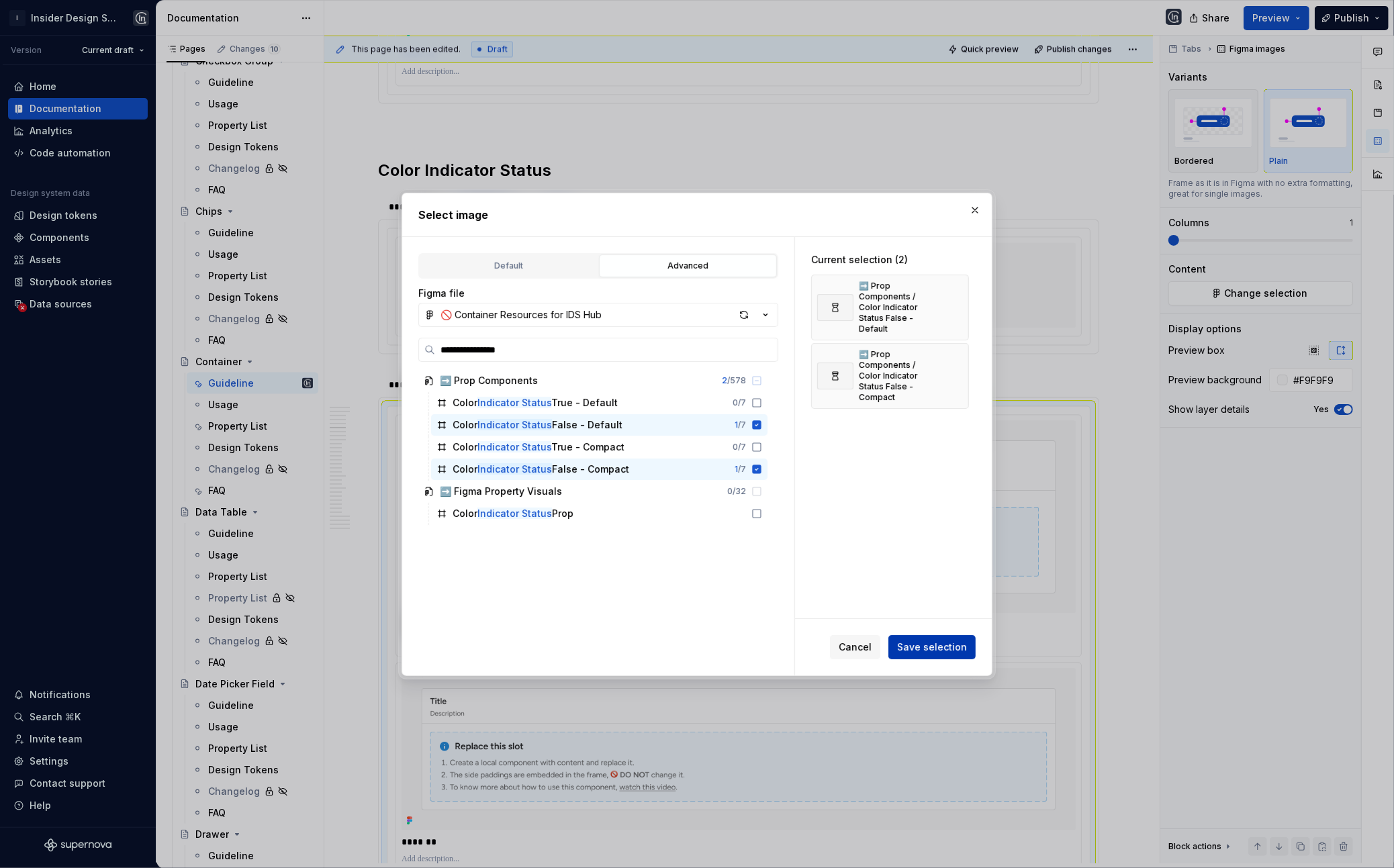
click at [913, 643] on span "Save selection" at bounding box center [932, 647] width 70 height 14
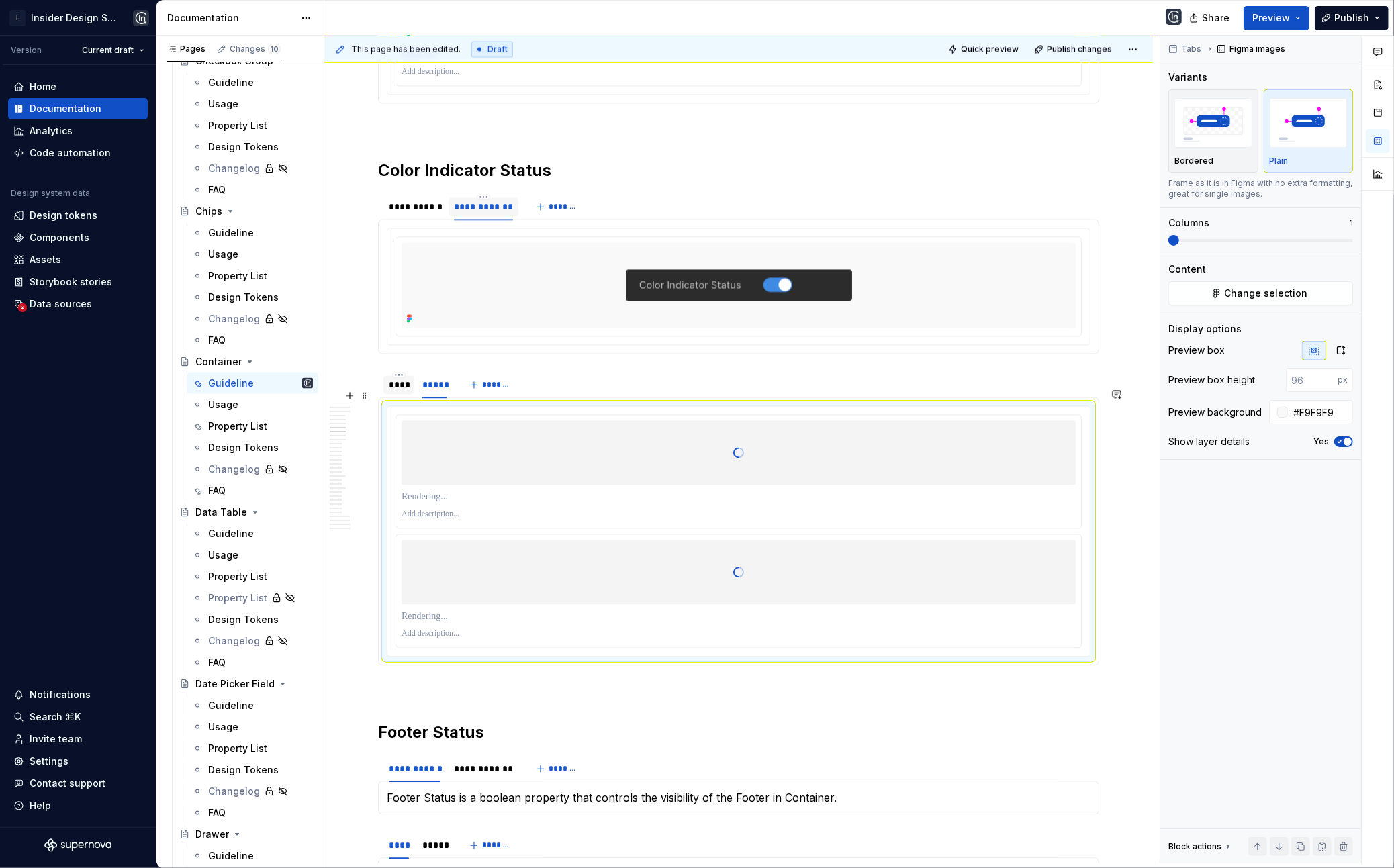
click at [386, 394] on div "****" at bounding box center [398, 385] width 31 height 19
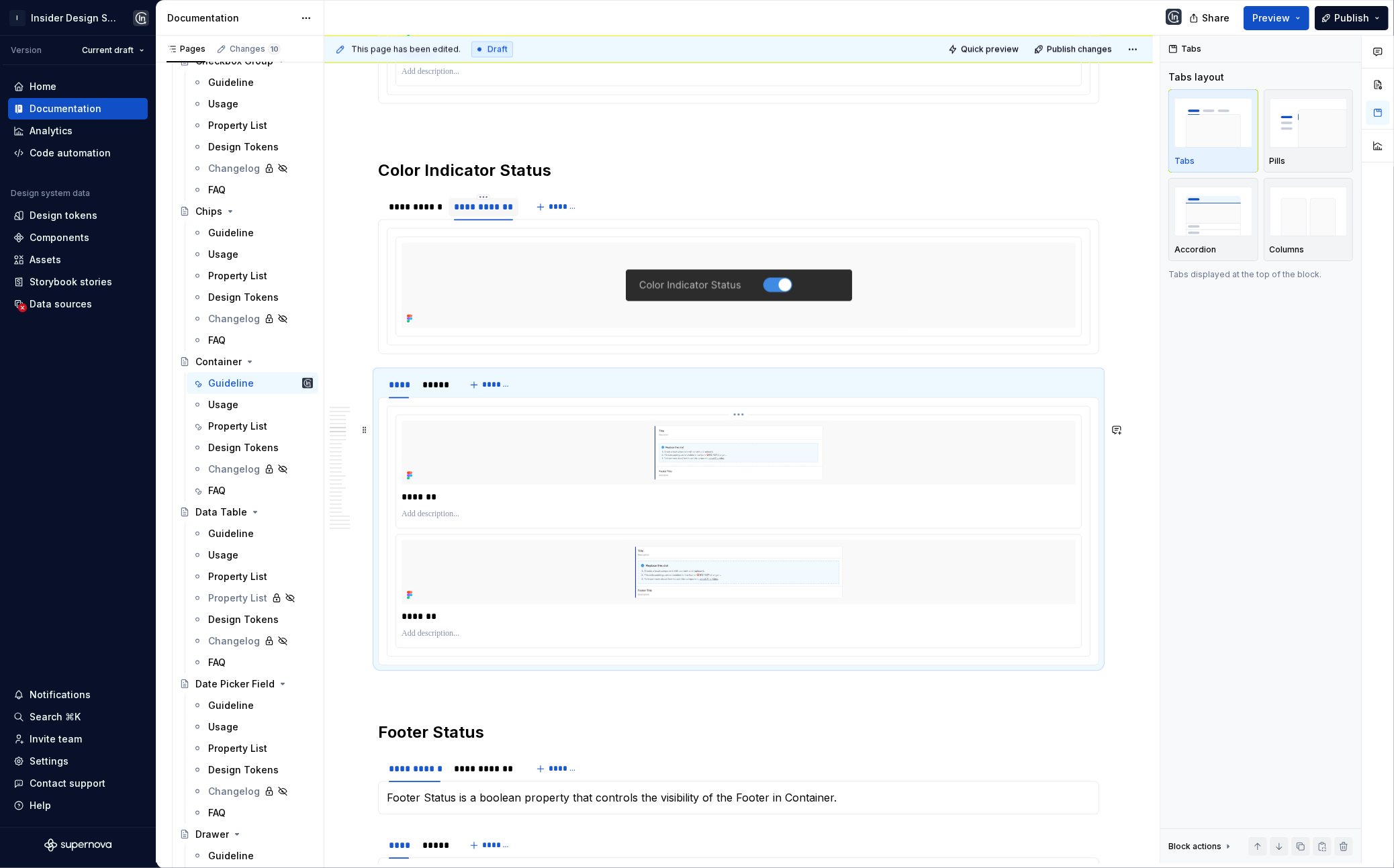
click at [479, 485] on img at bounding box center [738, 452] width 674 height 65
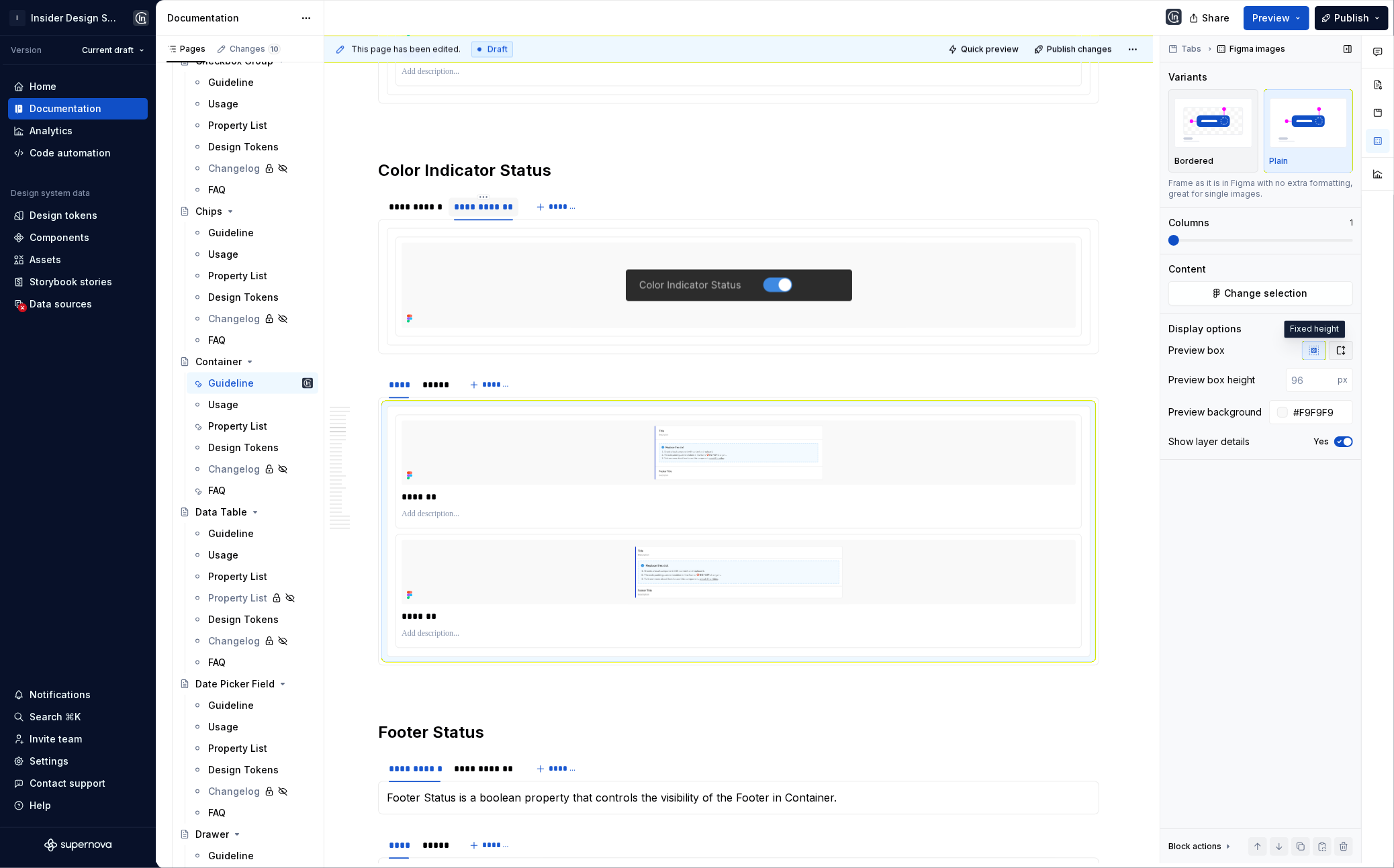
click at [991, 349] on button "button" at bounding box center [1340, 351] width 24 height 19
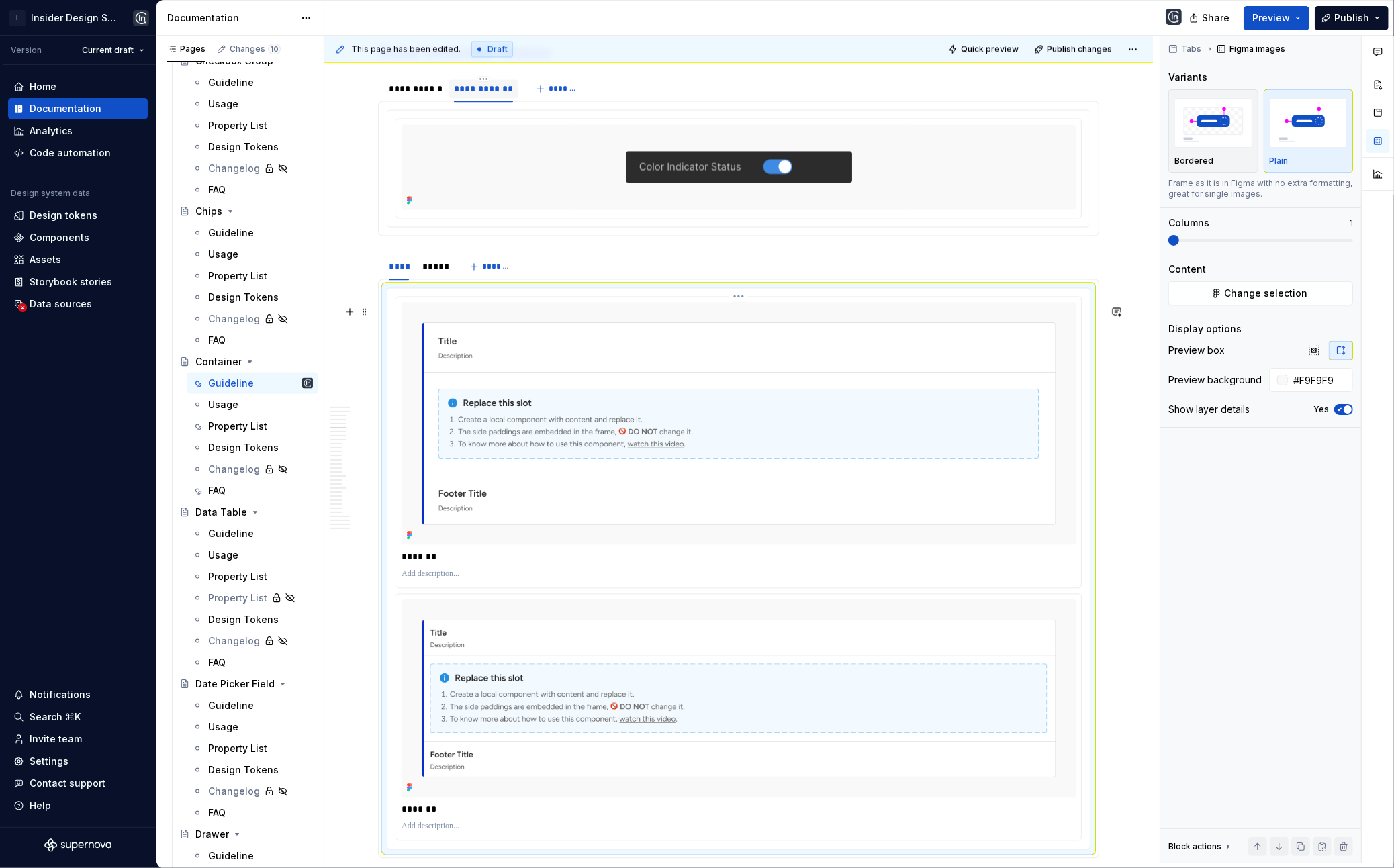
scroll to position [3198, 0]
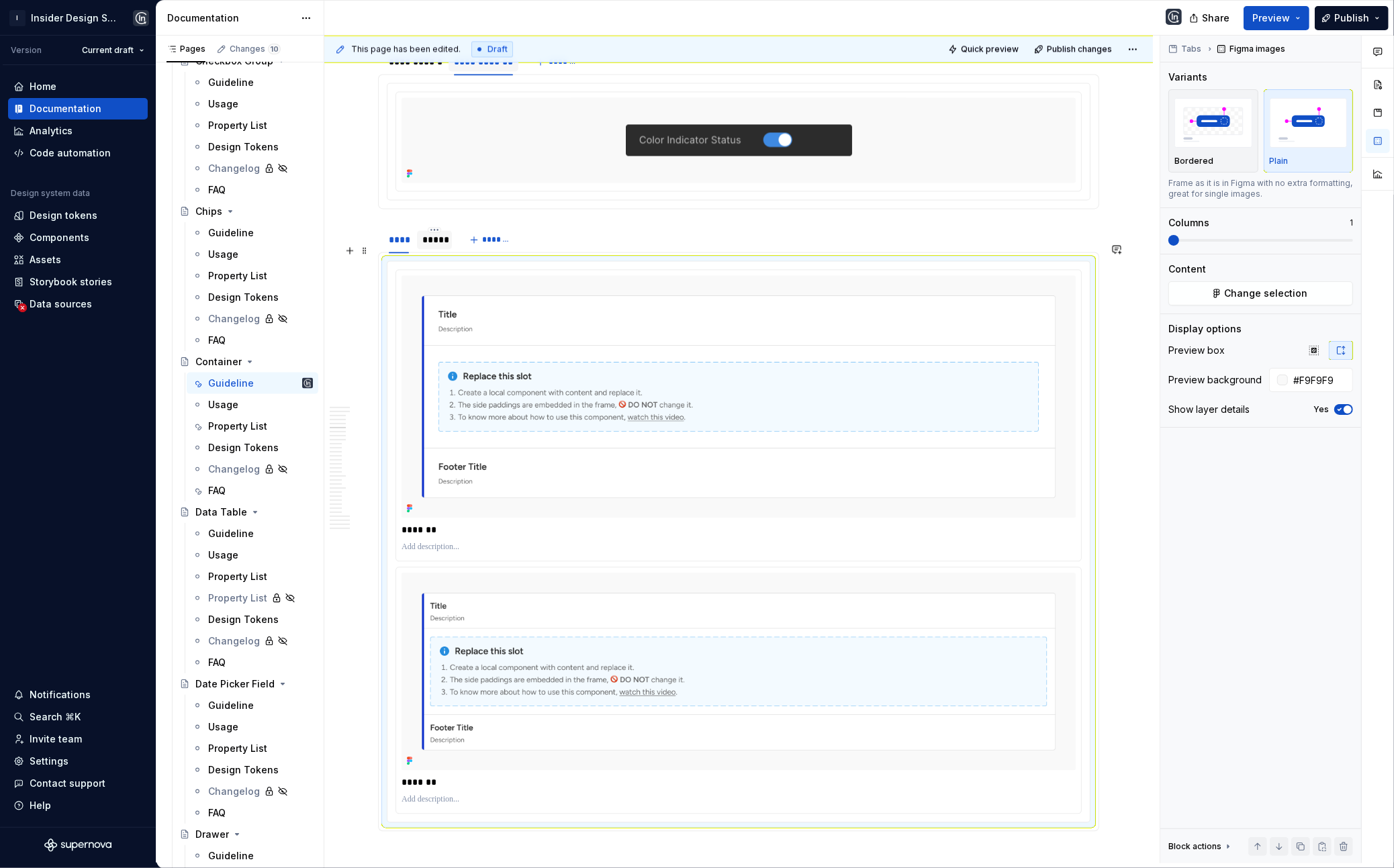
click at [425, 247] on div "*****" at bounding box center [434, 239] width 23 height 14
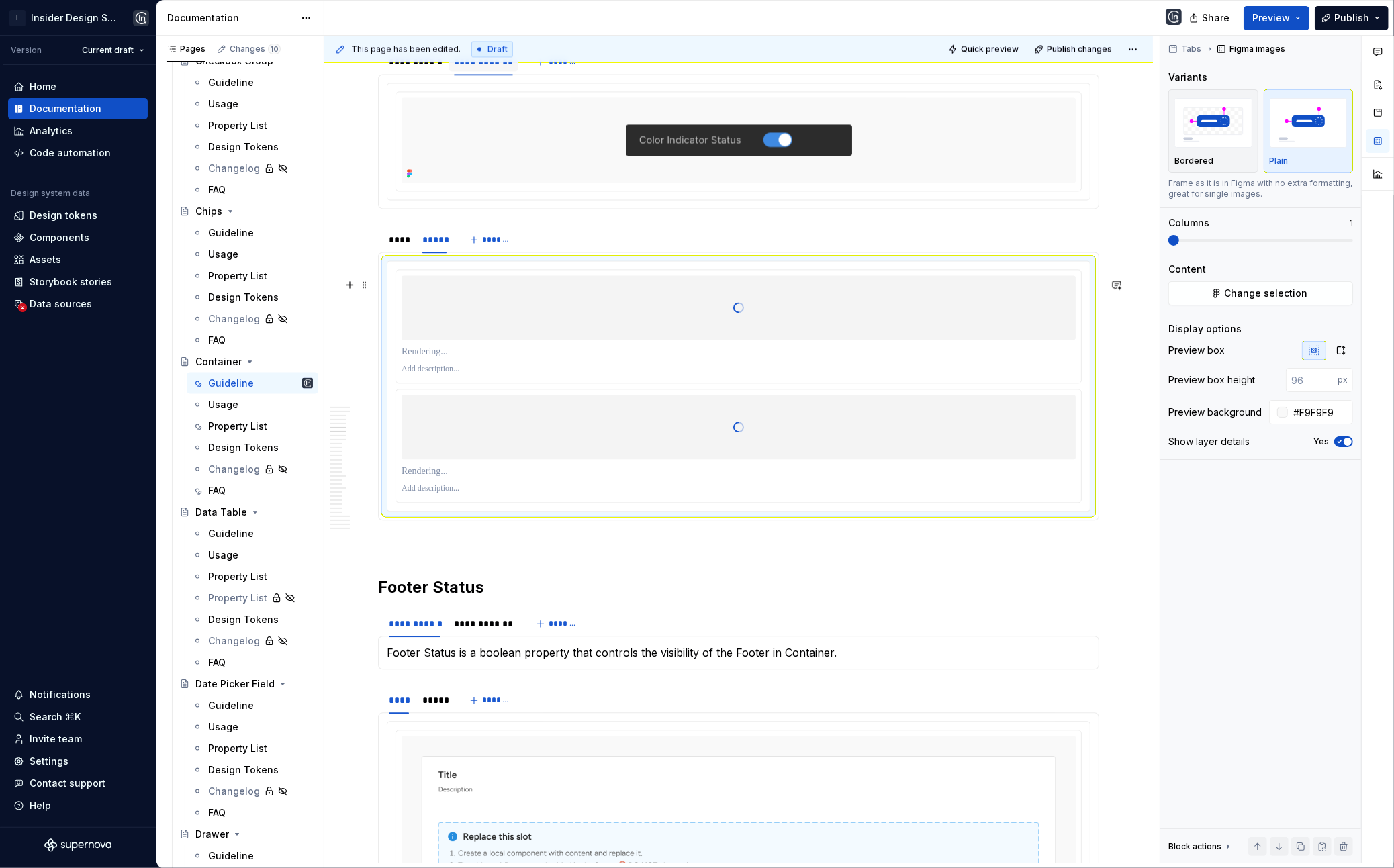
click at [613, 467] on div at bounding box center [738, 427] width 674 height 134
click at [991, 345] on icon "button" at bounding box center [1340, 351] width 11 height 11
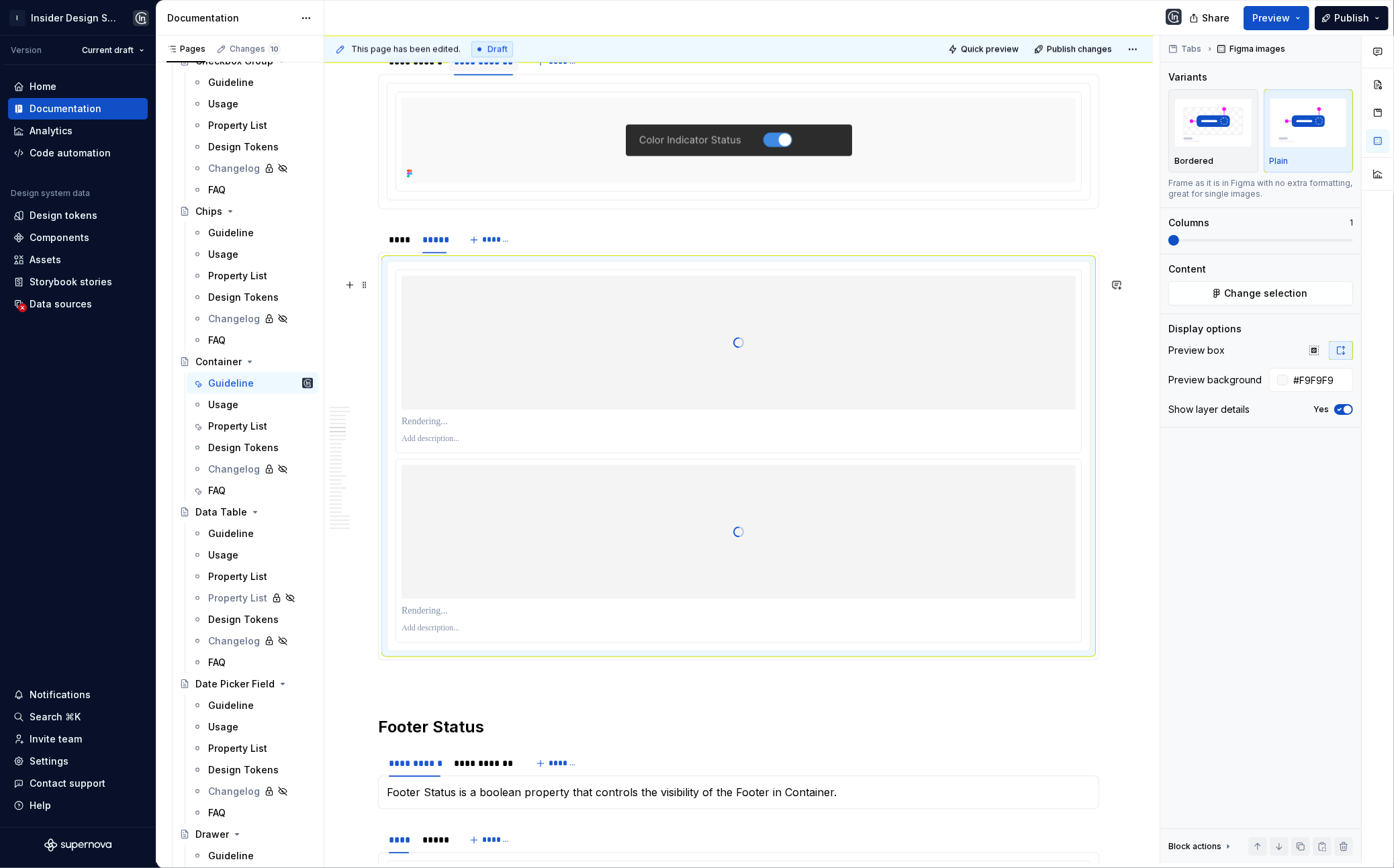
click at [702, 431] on div at bounding box center [738, 422] width 674 height 19
click at [671, 428] on p at bounding box center [738, 422] width 674 height 14
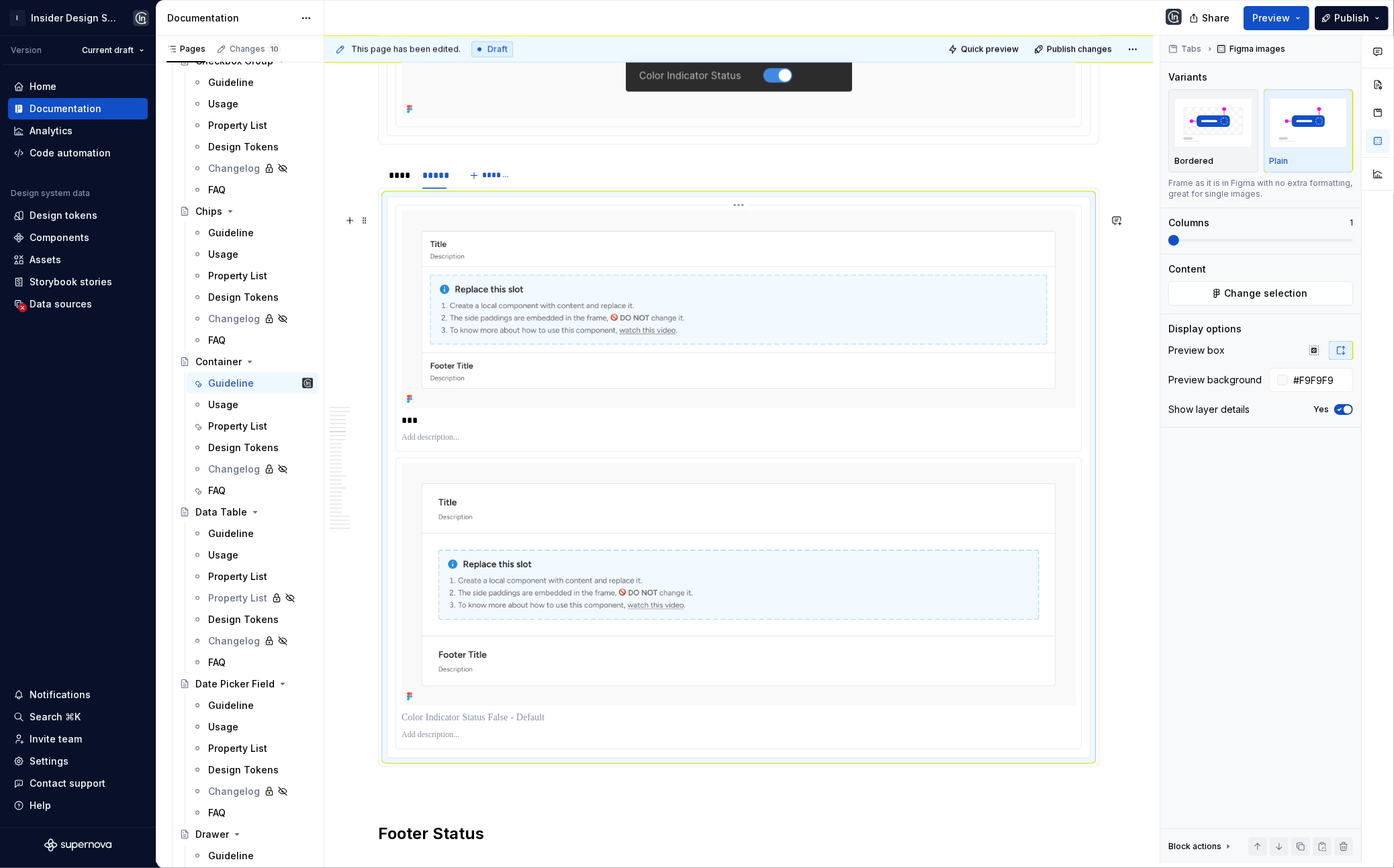
click at [433, 430] on div "***" at bounding box center [738, 420] width 674 height 19
click at [432, 427] on p "***" at bounding box center [741, 420] width 679 height 14
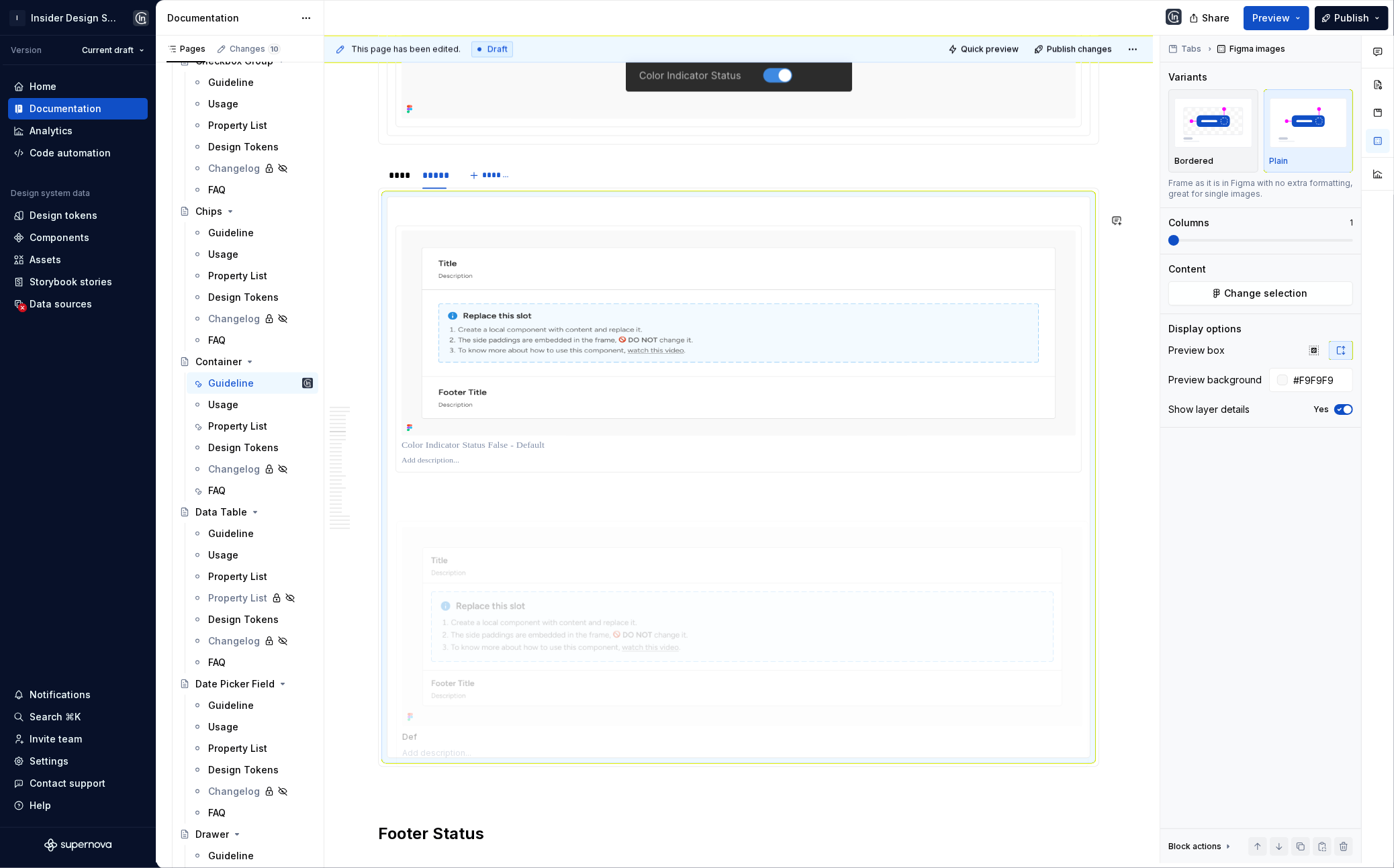
drag, startPoint x: 517, startPoint y: 395, endPoint x: 508, endPoint y: 615, distance: 220.2
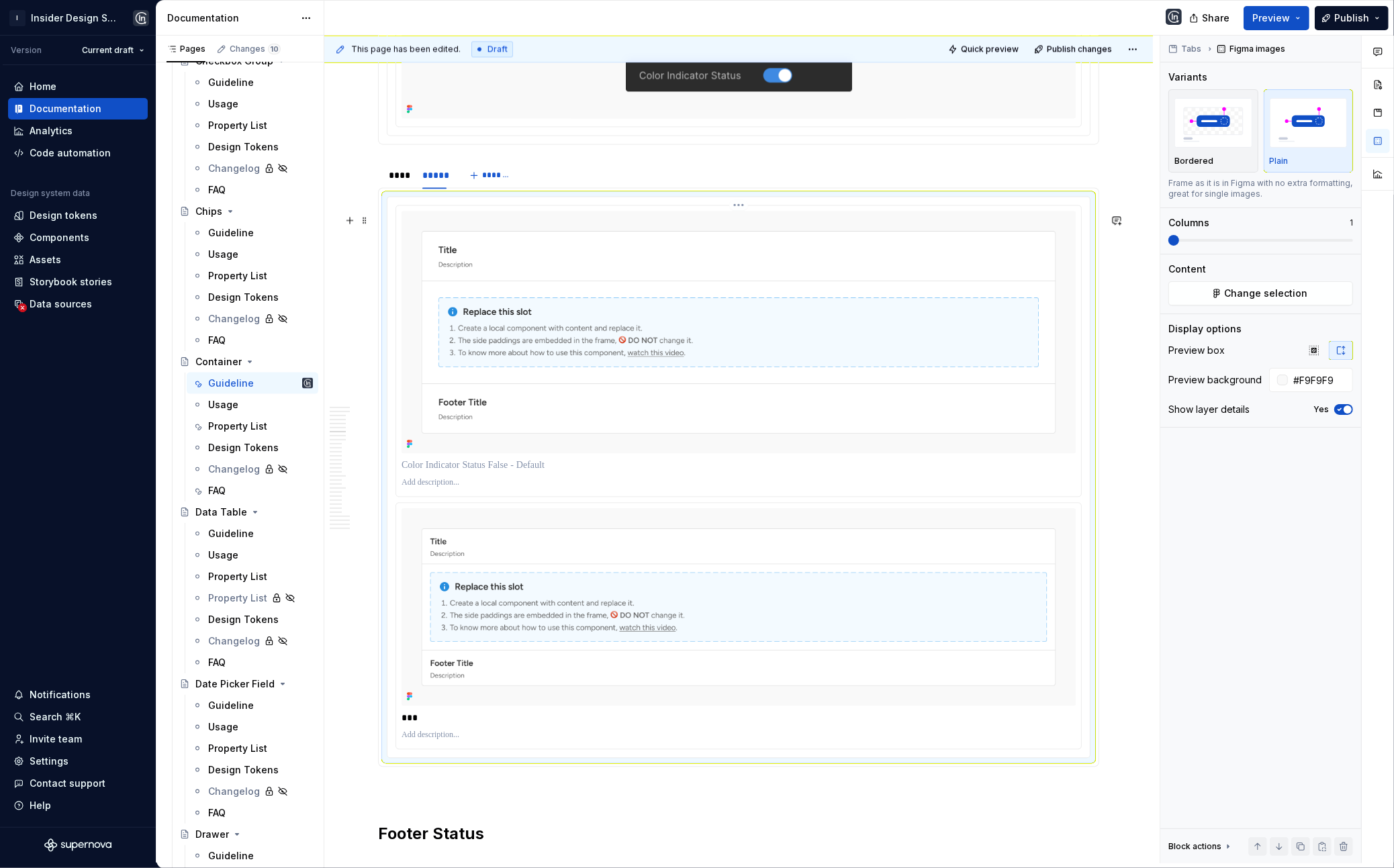
click at [441, 473] on div at bounding box center [739, 351] width 685 height 291
click at [441, 472] on p at bounding box center [738, 465] width 674 height 14
click at [439, 658] on p "***" at bounding box center [741, 718] width 679 height 14
type textarea "*"
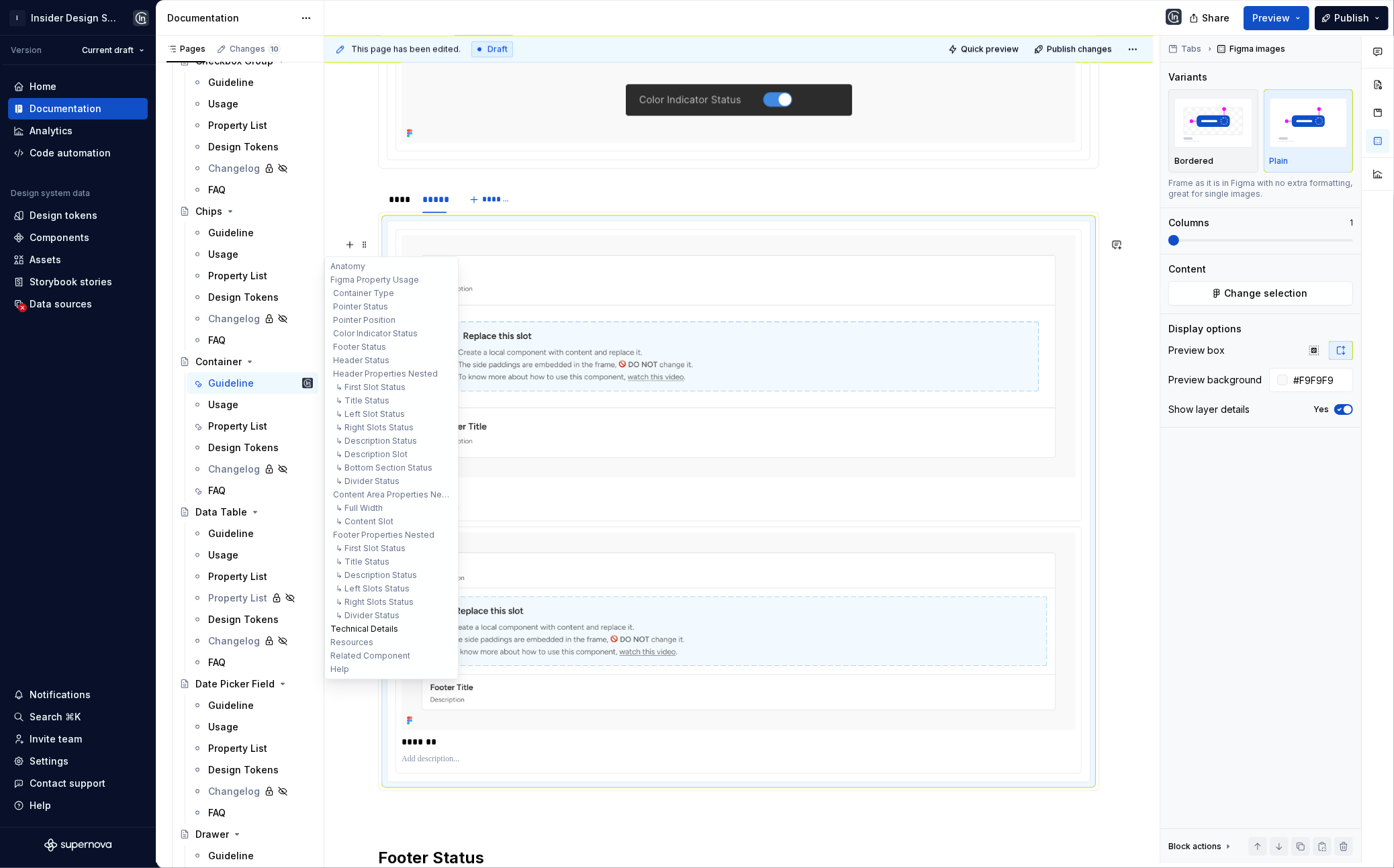
click at [374, 627] on button "Technical Details" at bounding box center [392, 629] width 128 height 14
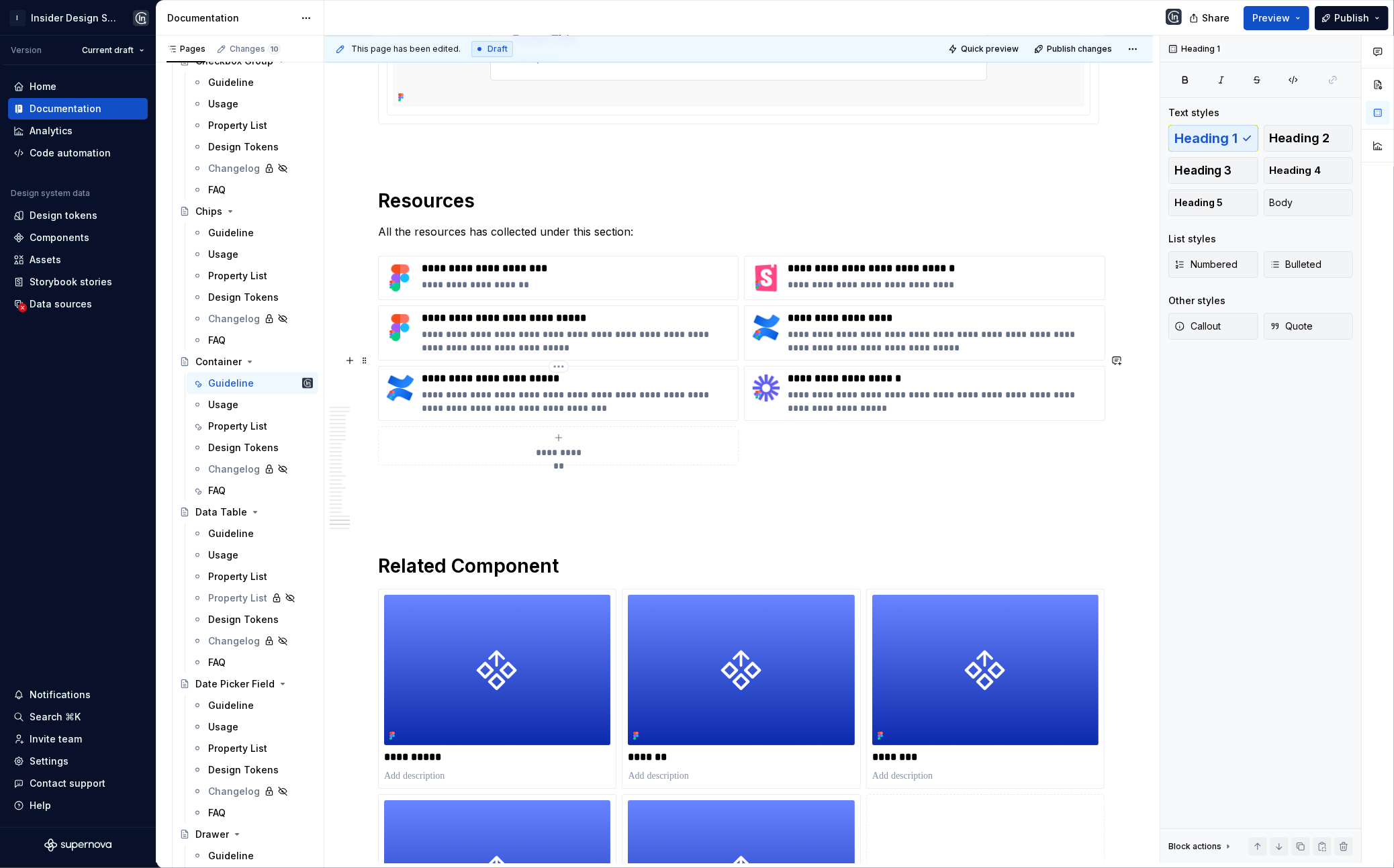
scroll to position [16293, 0]
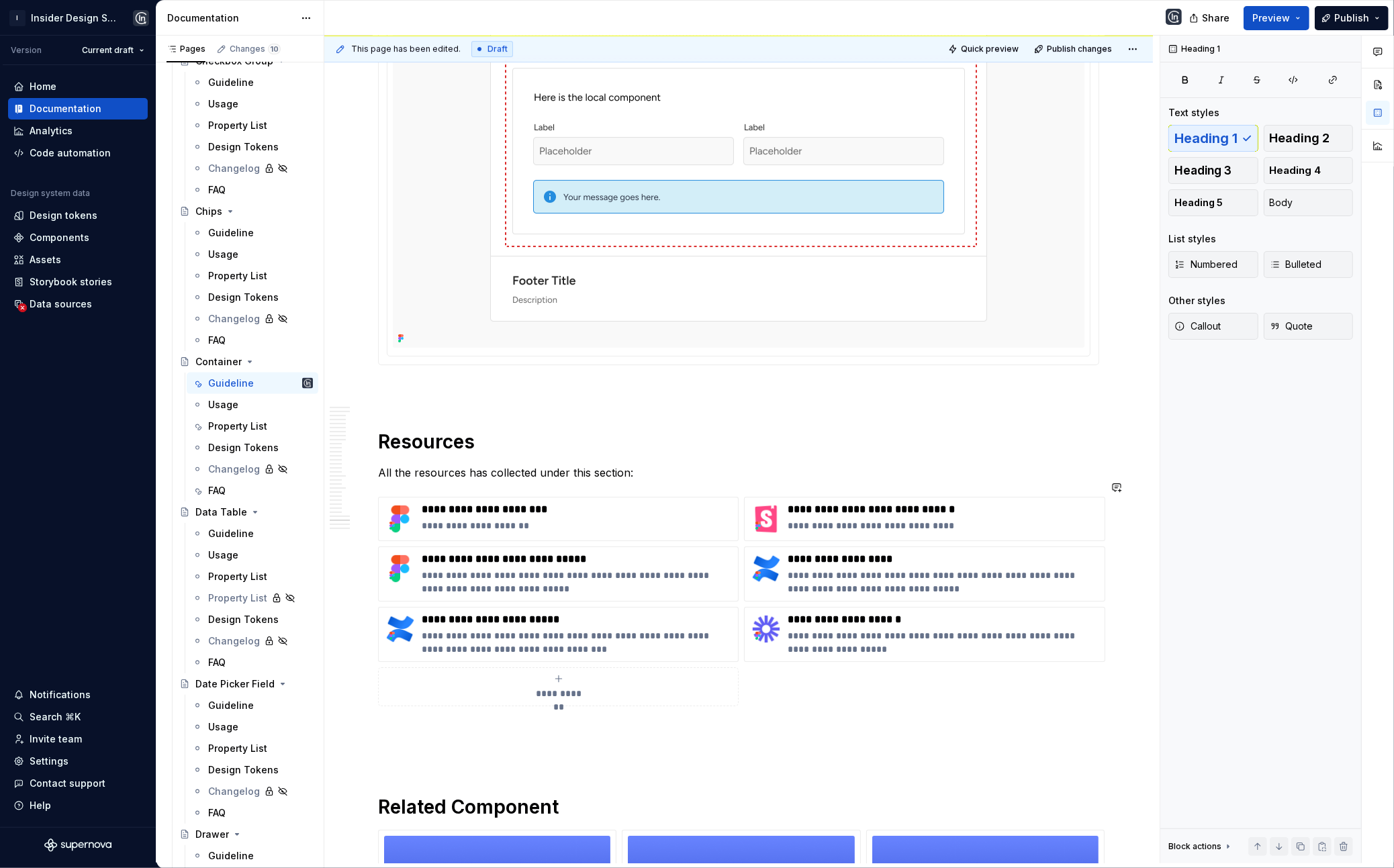
click at [504, 398] on p at bounding box center [739, 390] width 721 height 16
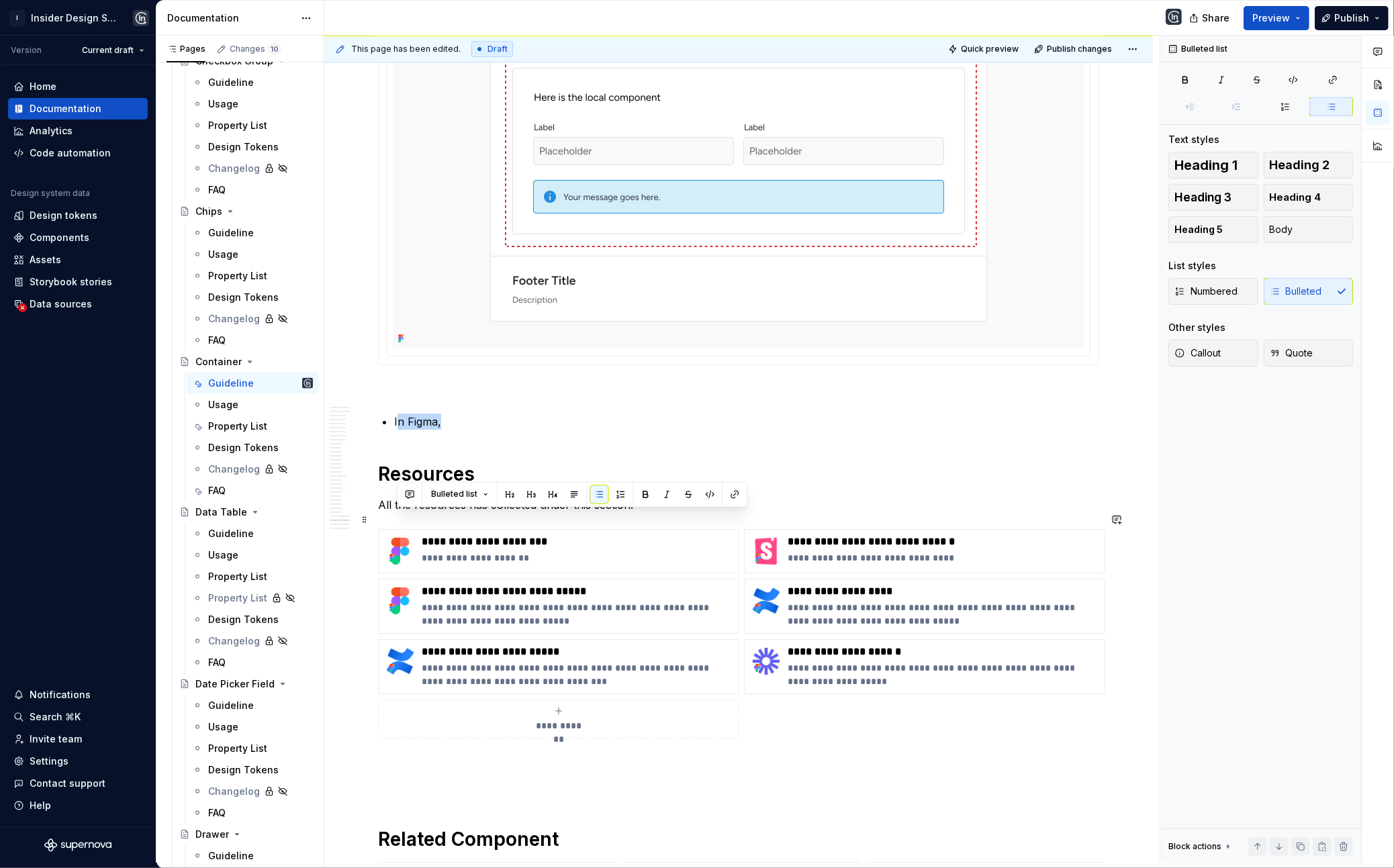
drag, startPoint x: 398, startPoint y: 521, endPoint x: 534, endPoint y: 526, distance: 136.1
click at [532, 430] on p "In Figma," at bounding box center [747, 422] width 705 height 16
click at [535, 430] on p "In Storybook, there is a proeprty called “" at bounding box center [747, 422] width 705 height 16
click at [627, 430] on p "In Storybook, there is a property called “" at bounding box center [747, 422] width 705 height 16
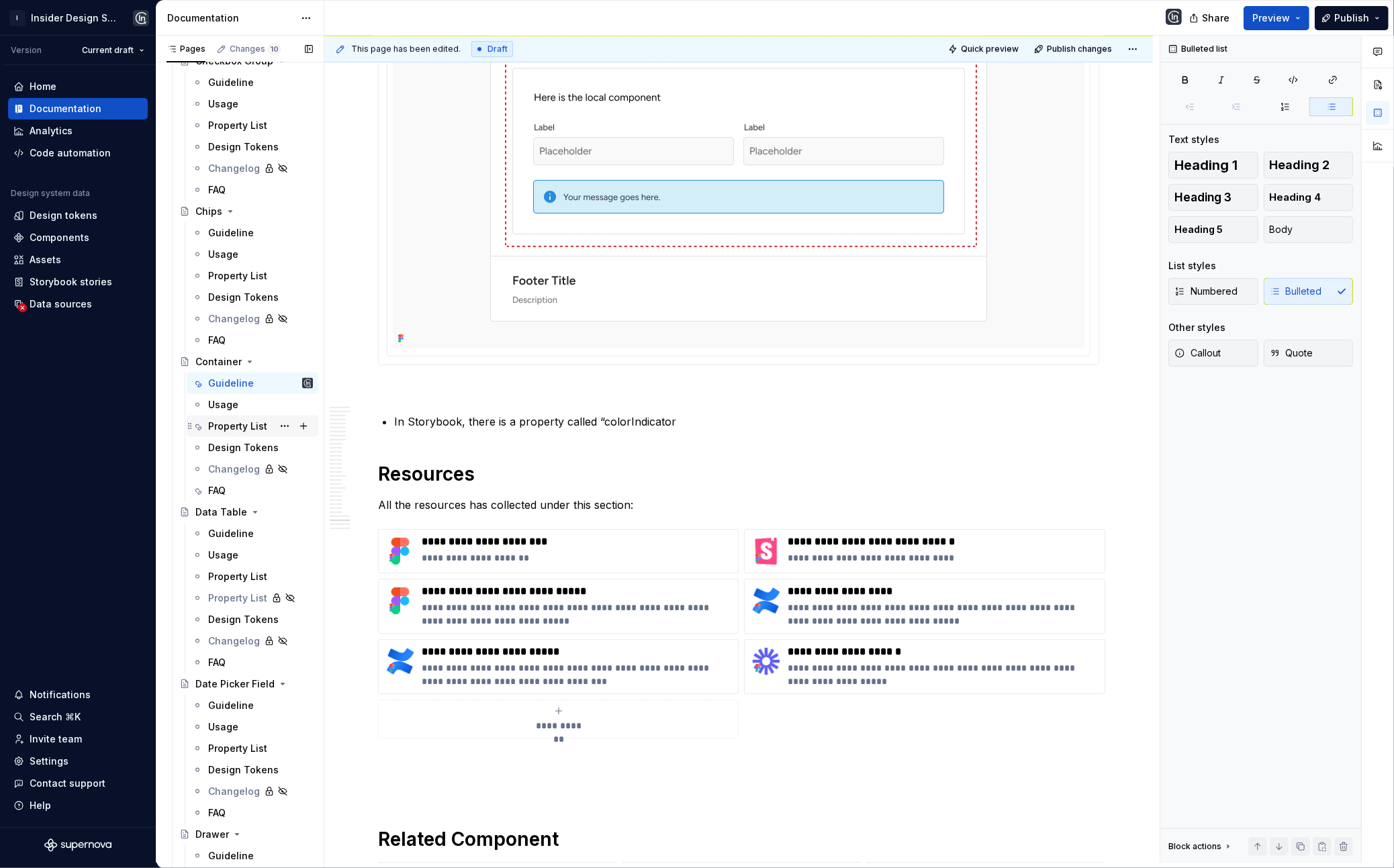
click at [229, 429] on div "Property List" at bounding box center [237, 426] width 59 height 14
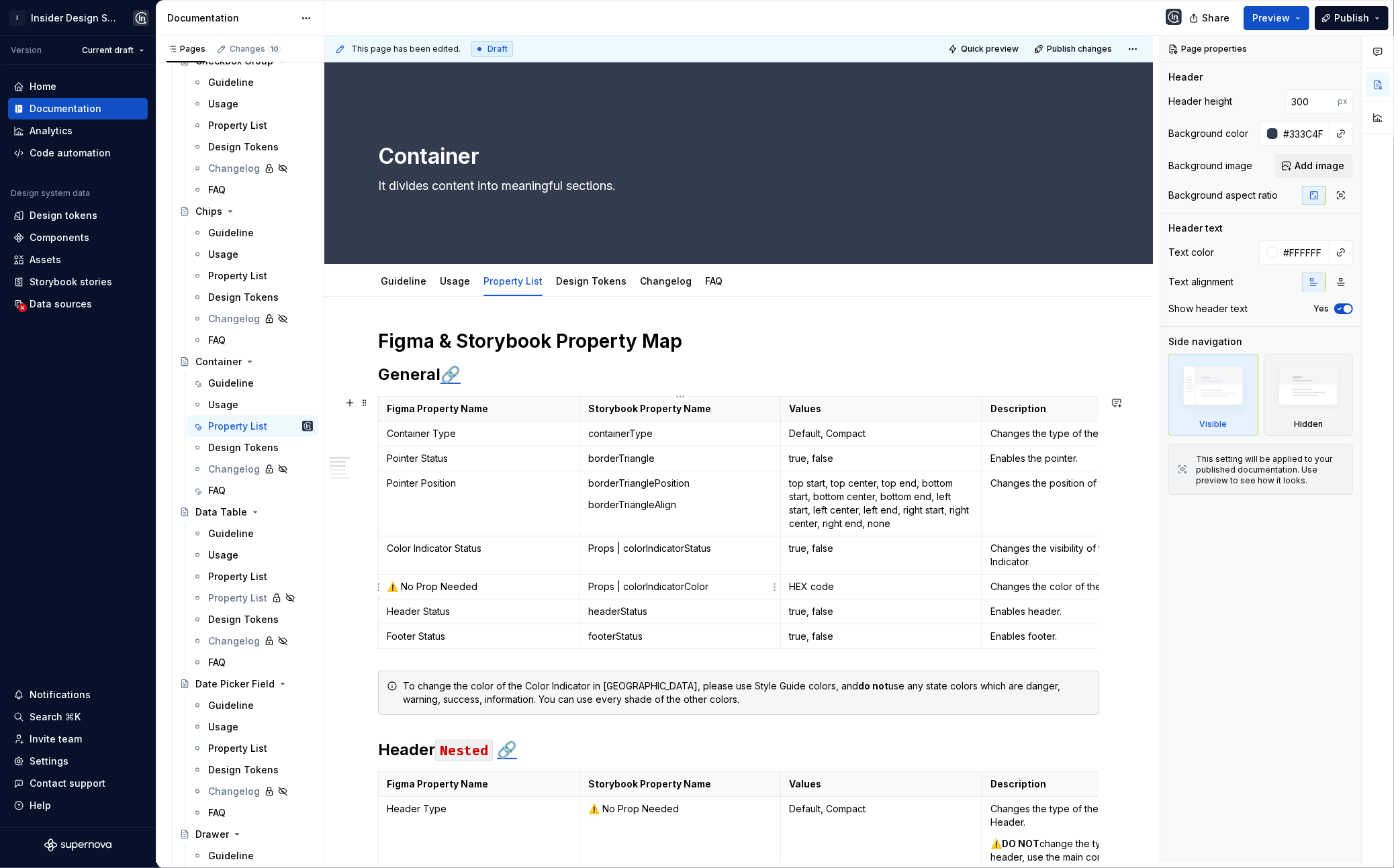
click at [673, 585] on p "Props | colorIndicatorColor" at bounding box center [681, 586] width 184 height 14
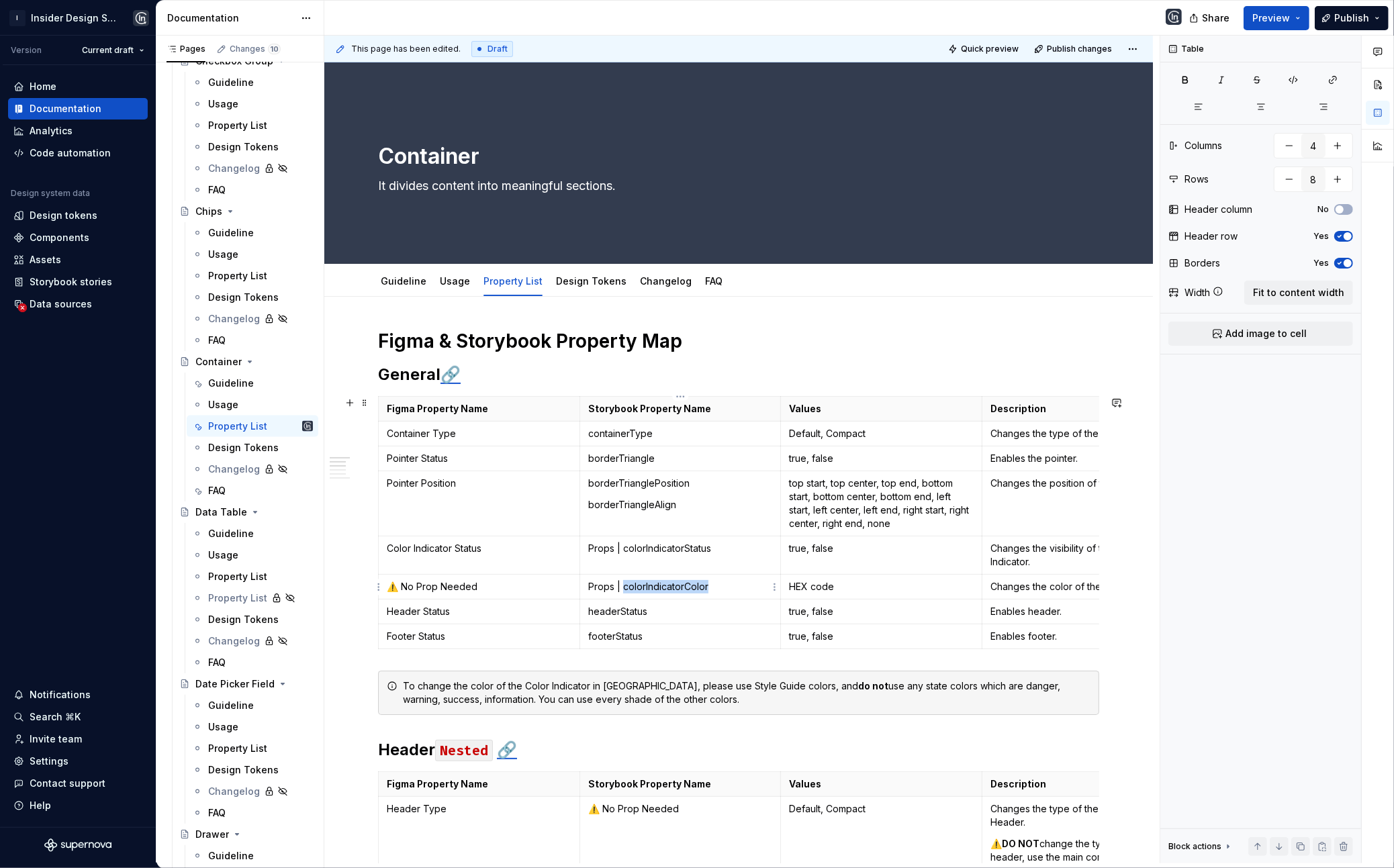
click at [673, 585] on p "Props | colorIndicatorColor" at bounding box center [681, 586] width 184 height 14
copy p "colorIndicatorColor"
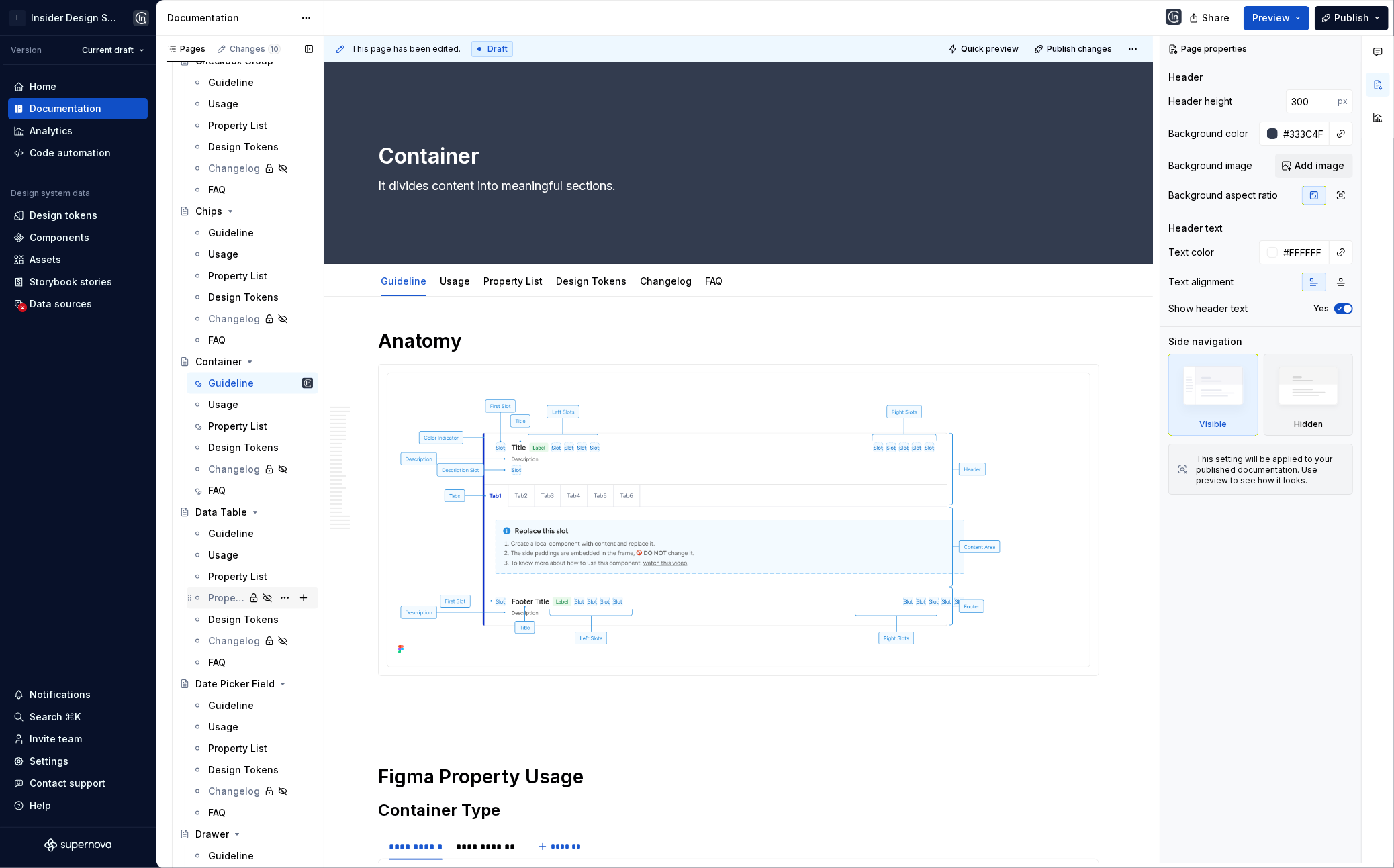
type textarea "*"
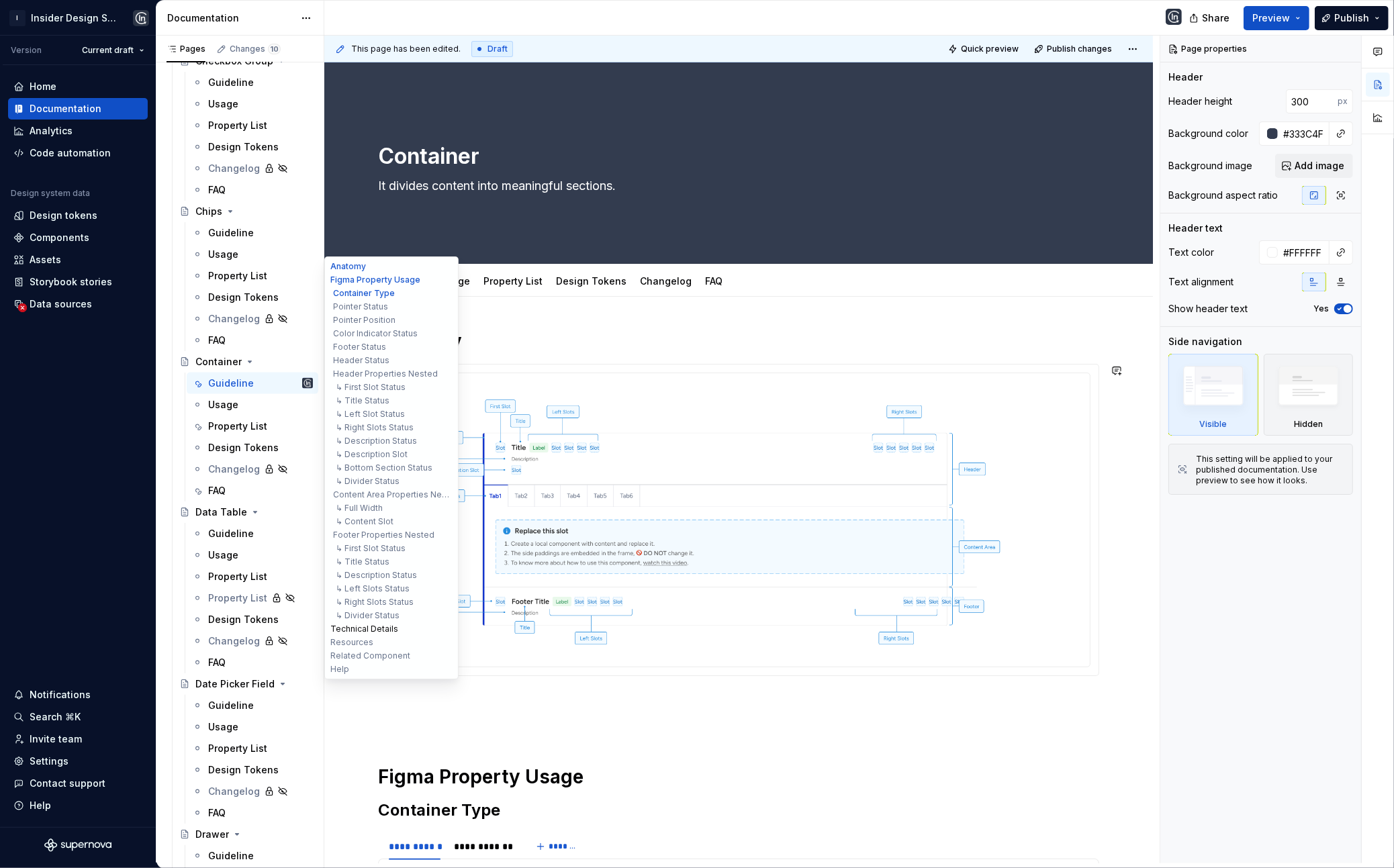
click at [385, 626] on button "Technical Details" at bounding box center [392, 629] width 128 height 14
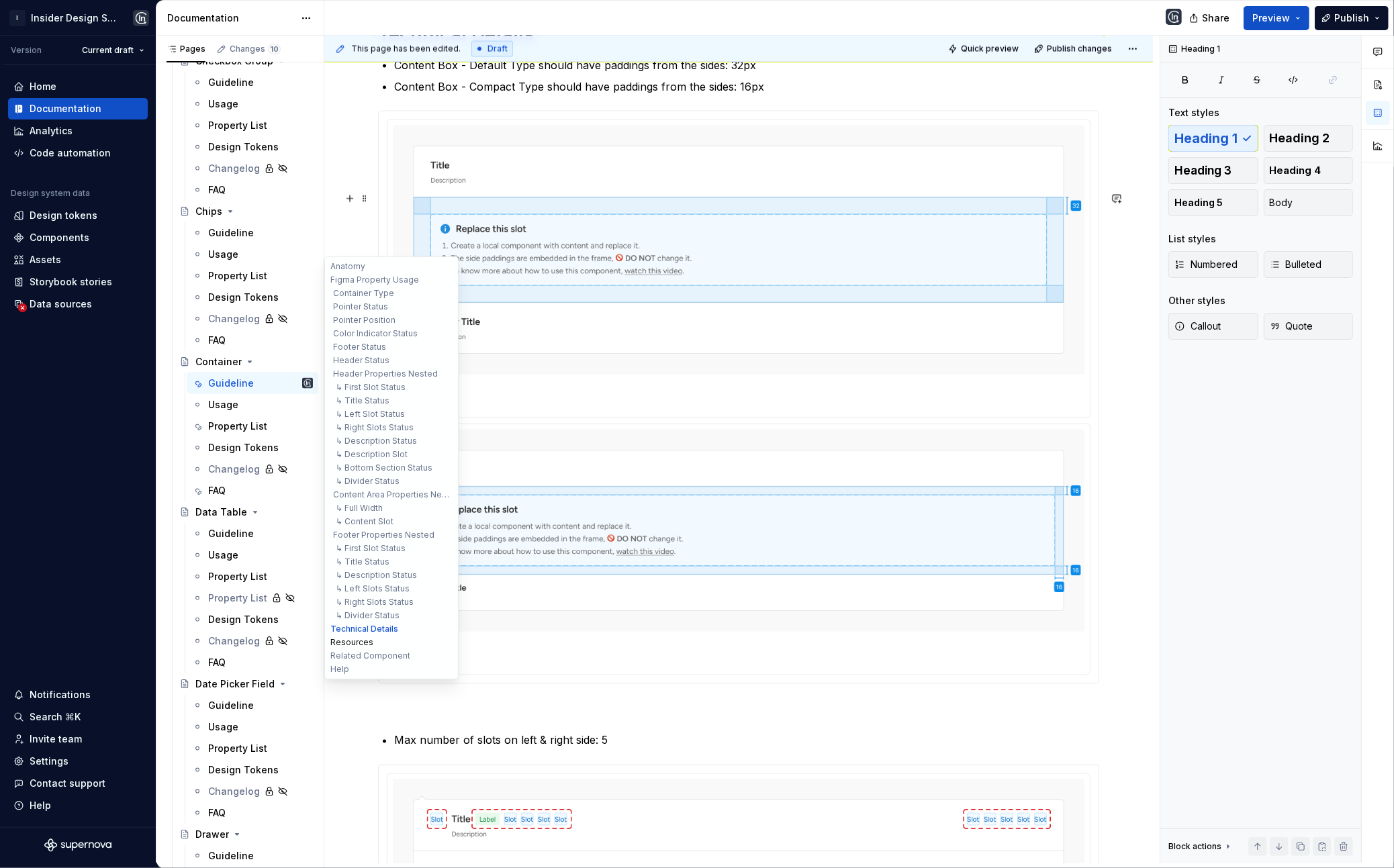
click at [356, 645] on button "Resources" at bounding box center [392, 642] width 128 height 14
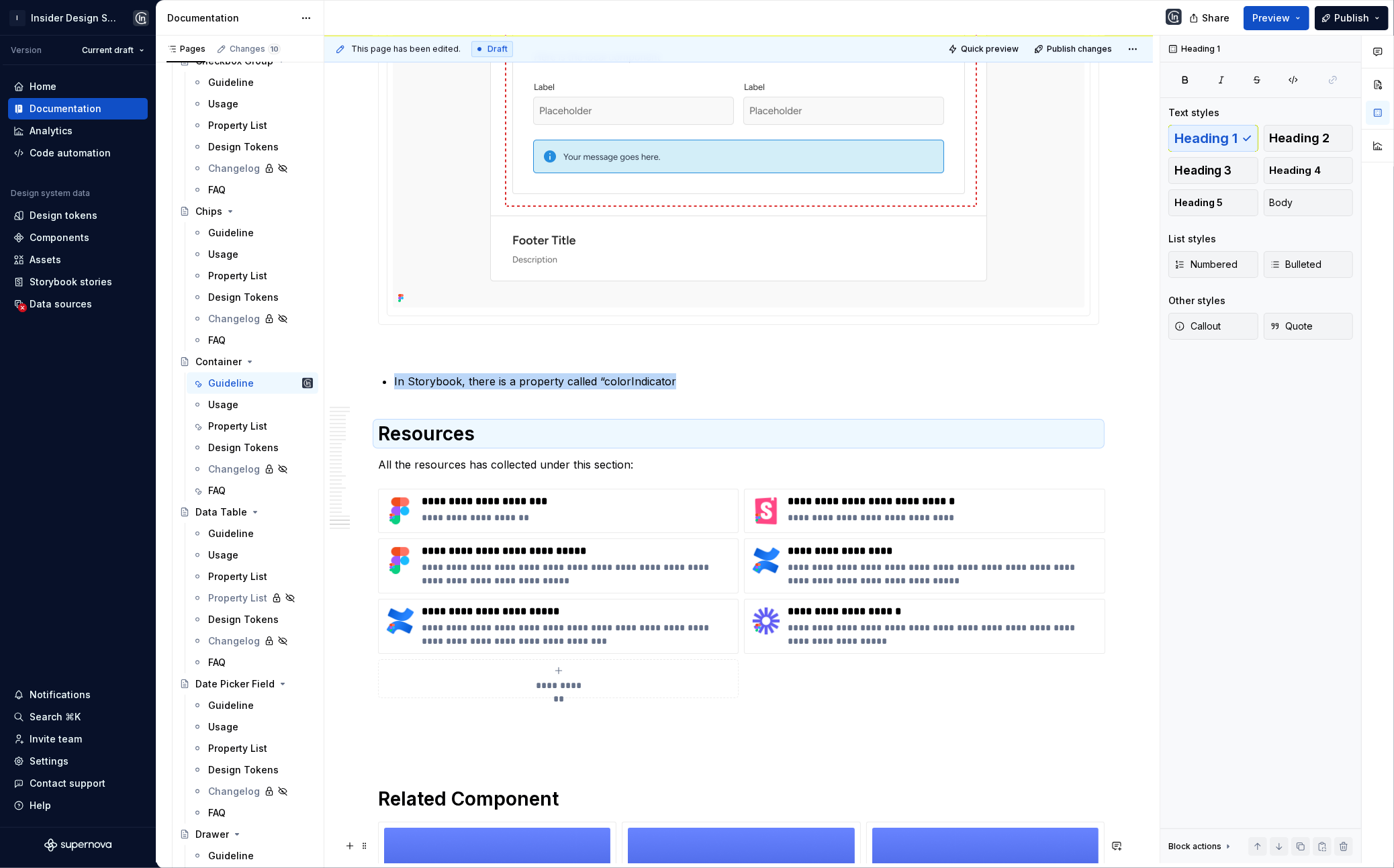
scroll to position [16221, 0]
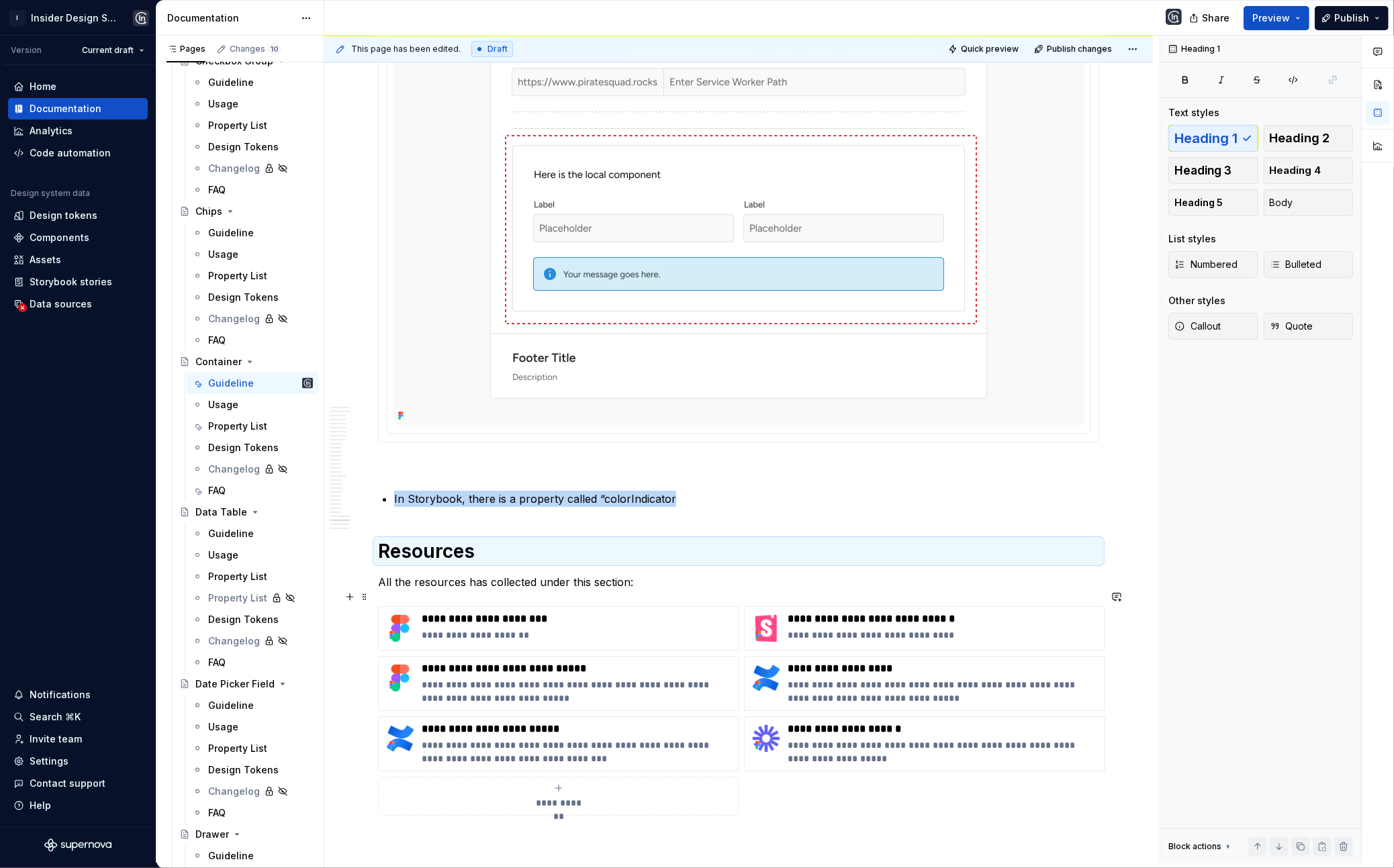
click at [634, 507] on p "In Storybook, there is a property called “colorIndicator" at bounding box center [747, 499] width 705 height 16
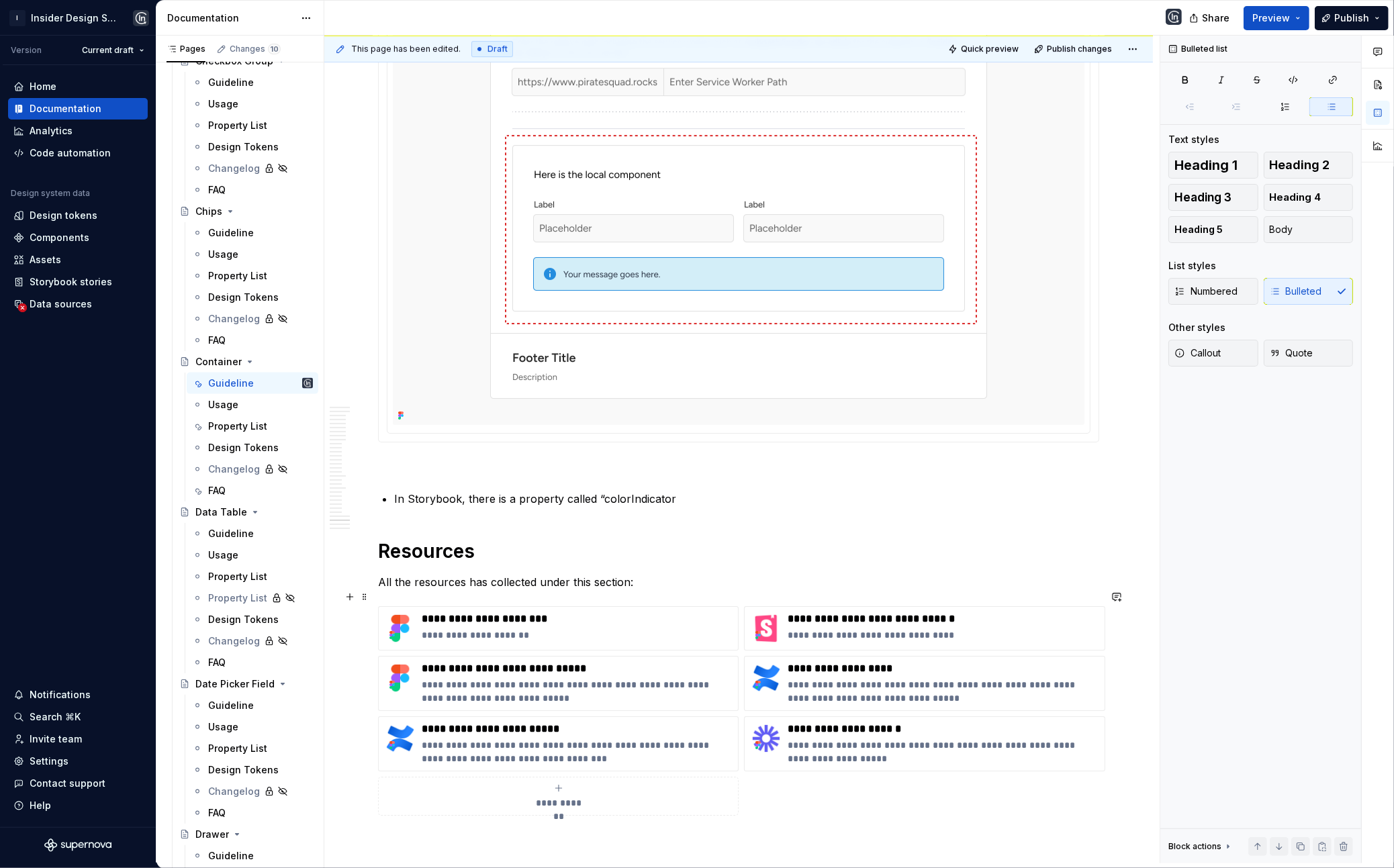
click at [625, 507] on p "In Storybook, there is a property called “colorIndicator" at bounding box center [747, 499] width 705 height 16
paste div
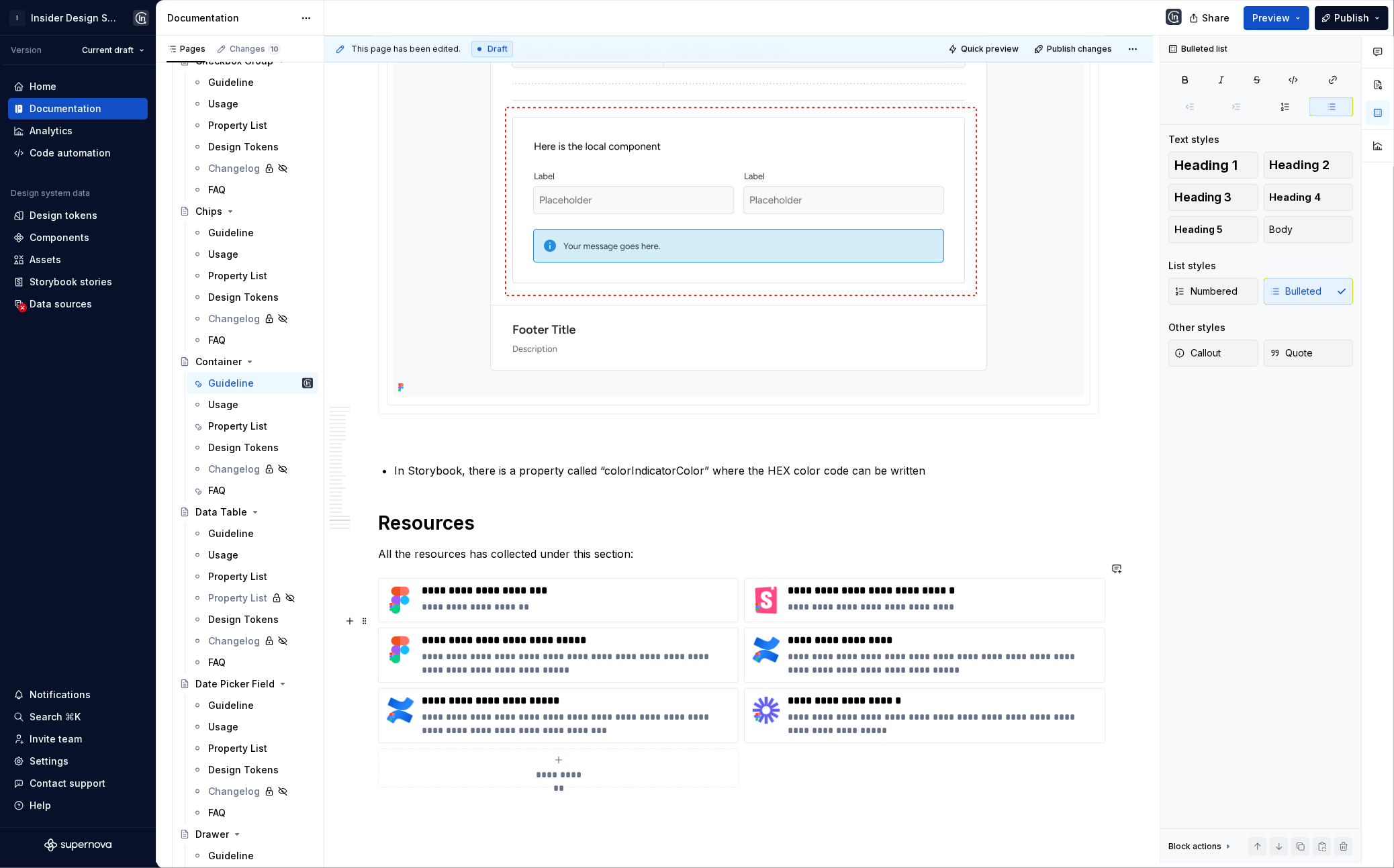
scroll to position [16258, 0]
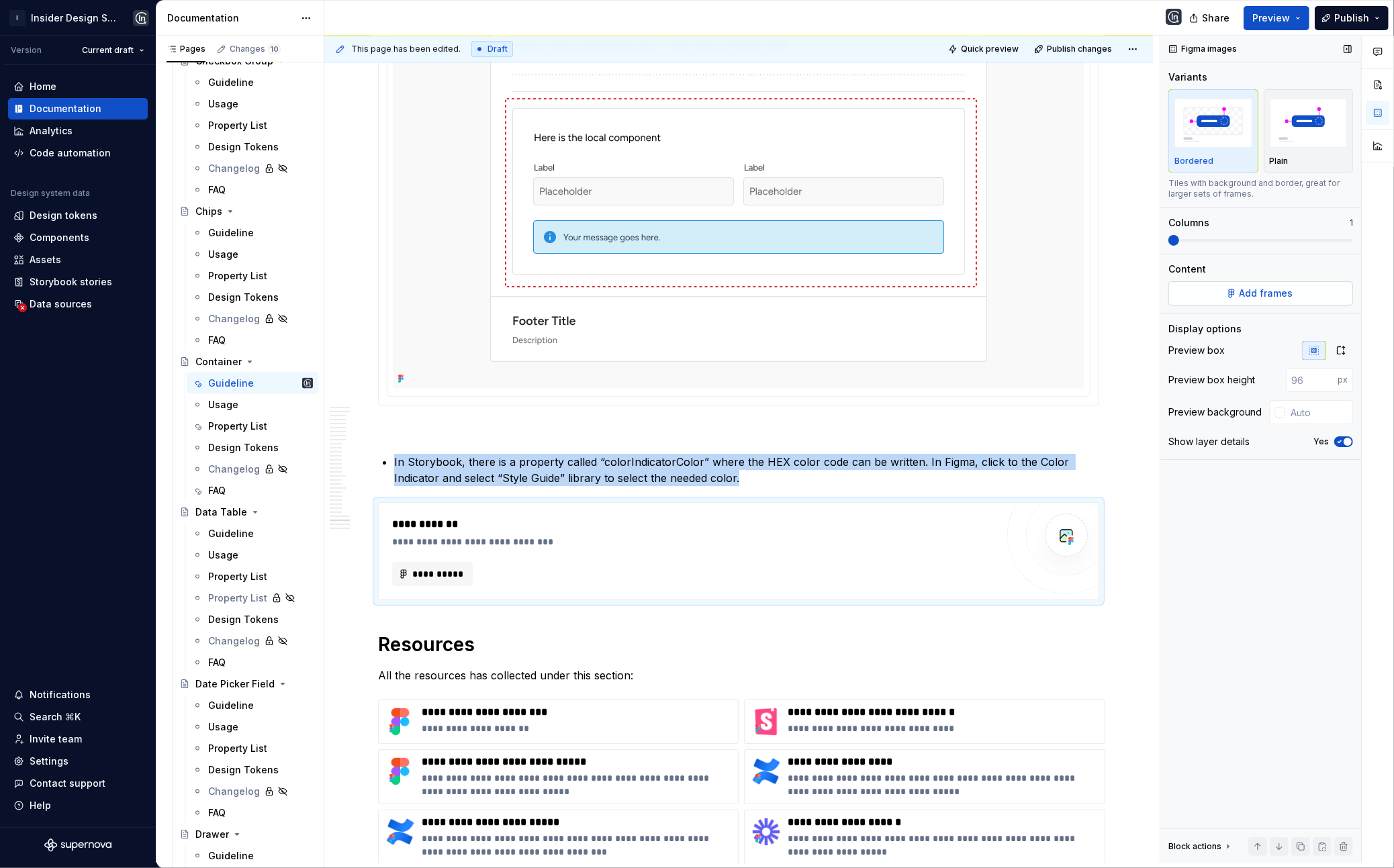
click at [991, 282] on button "Add frames" at bounding box center [1260, 293] width 184 height 24
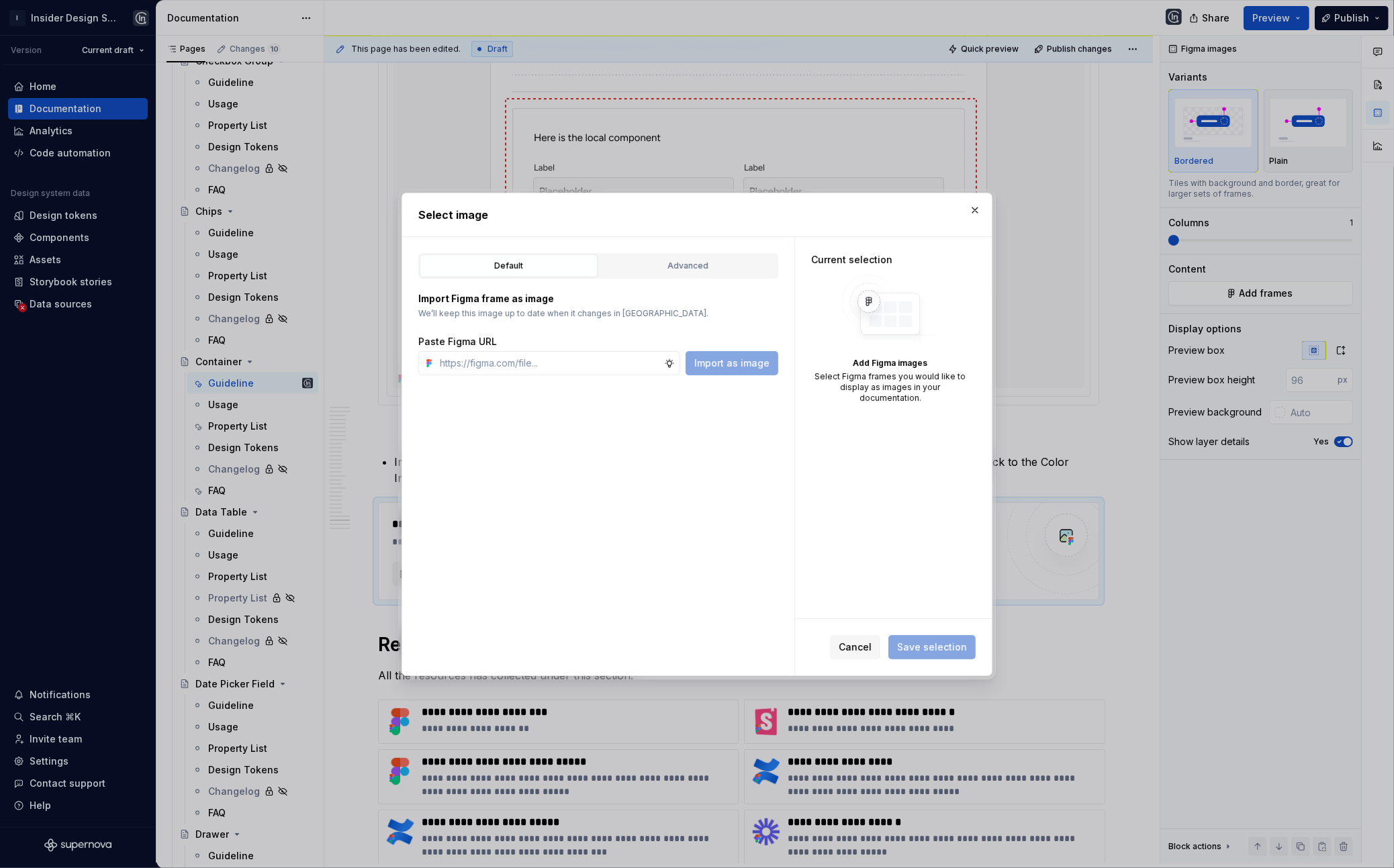
click at [616, 263] on div "Advanced" at bounding box center [688, 266] width 168 height 14
type textarea "*"
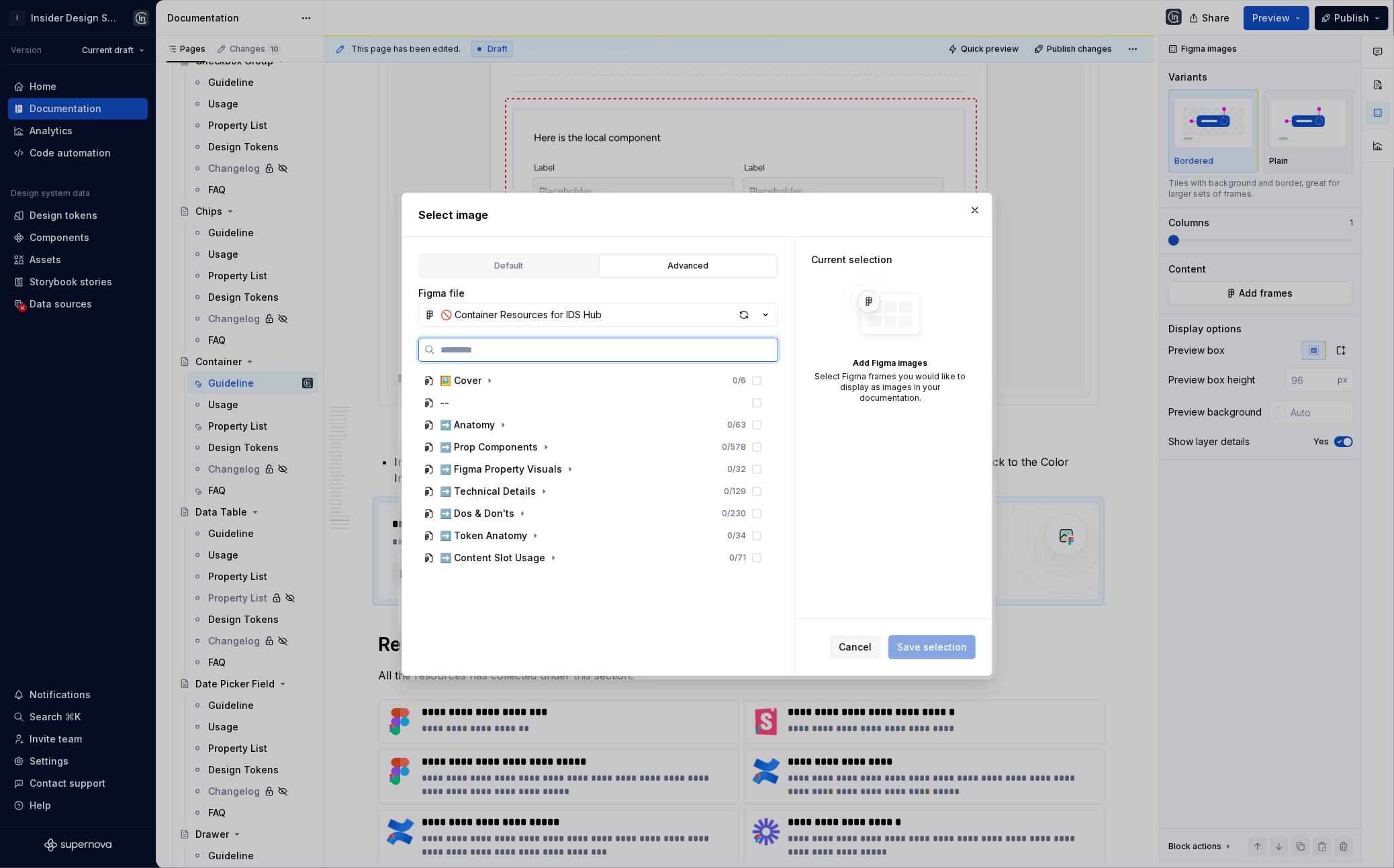
click at [578, 355] on input "search" at bounding box center [607, 350] width 343 height 14
paste input "**********"
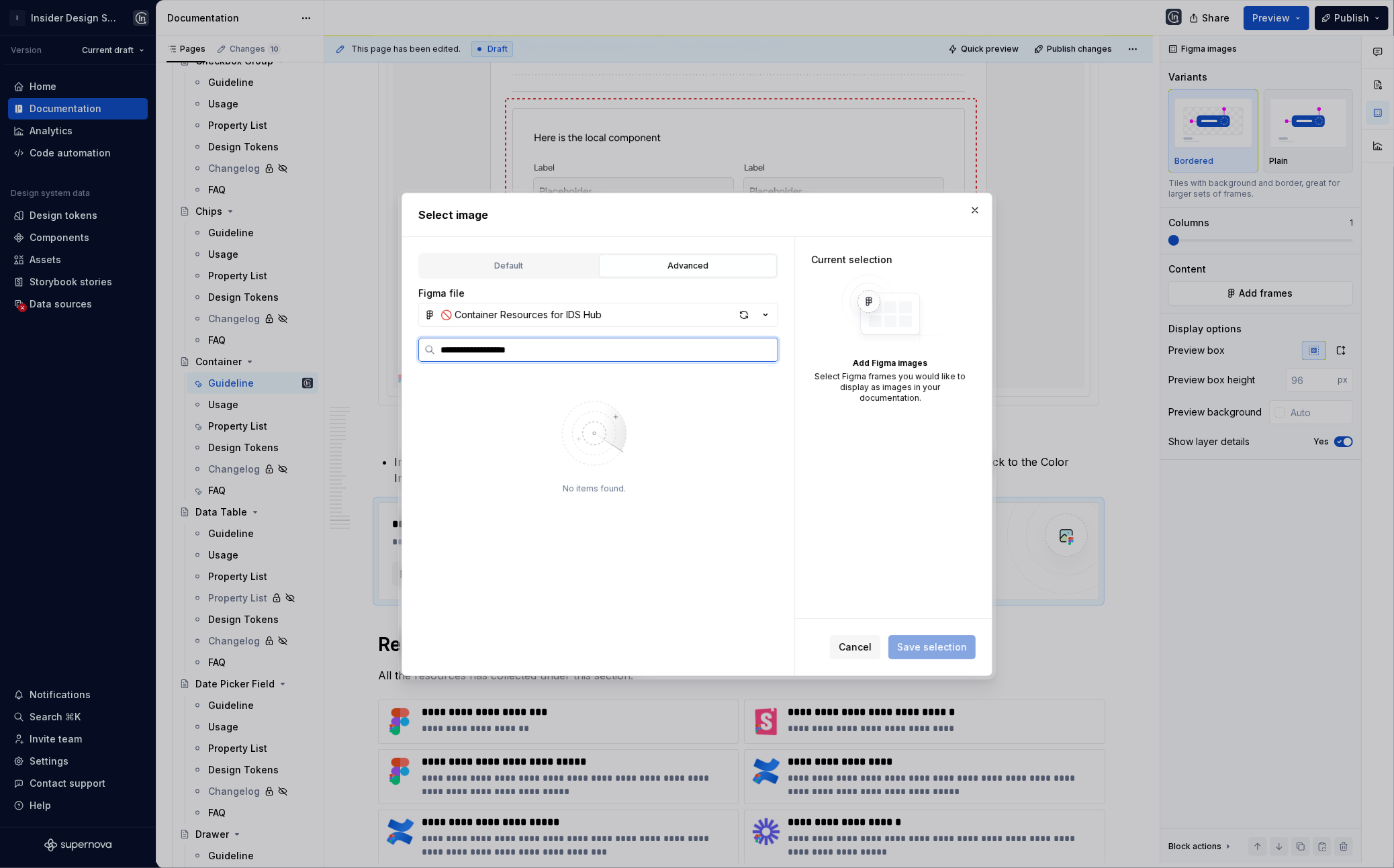
click at [495, 351] on input "**********" at bounding box center [607, 350] width 343 height 14
type input "*"
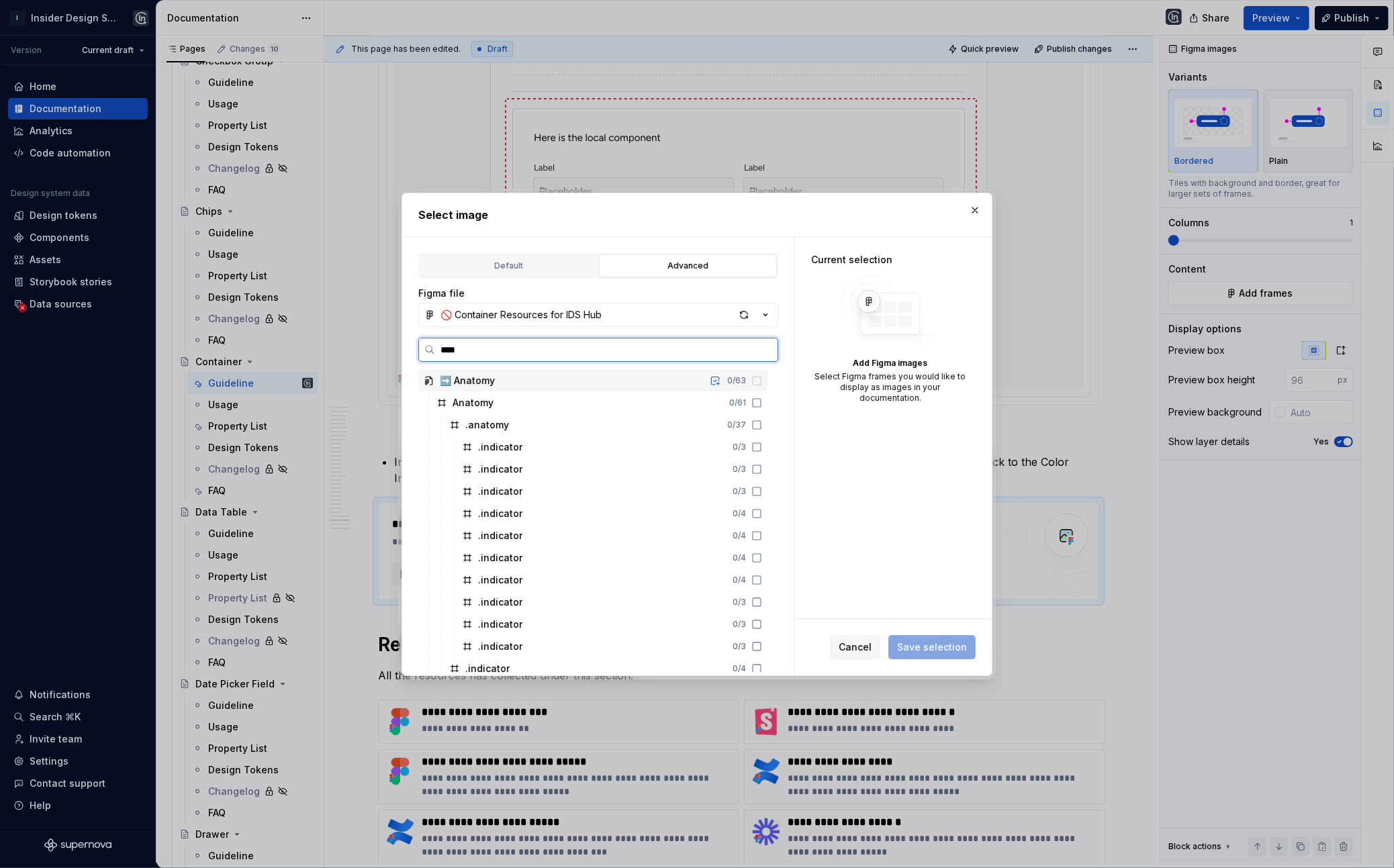
type input "*****"
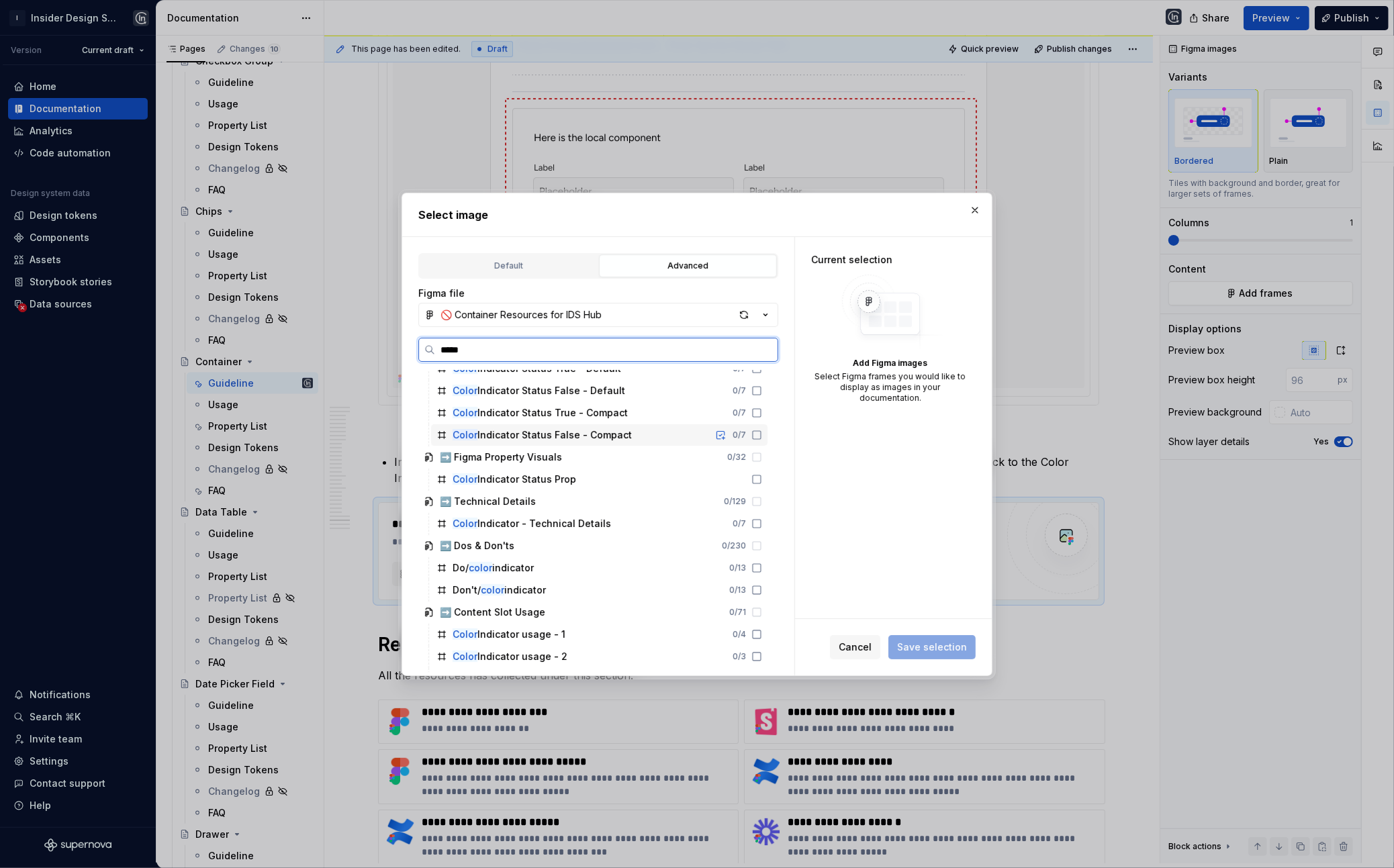
scroll to position [52, 0]
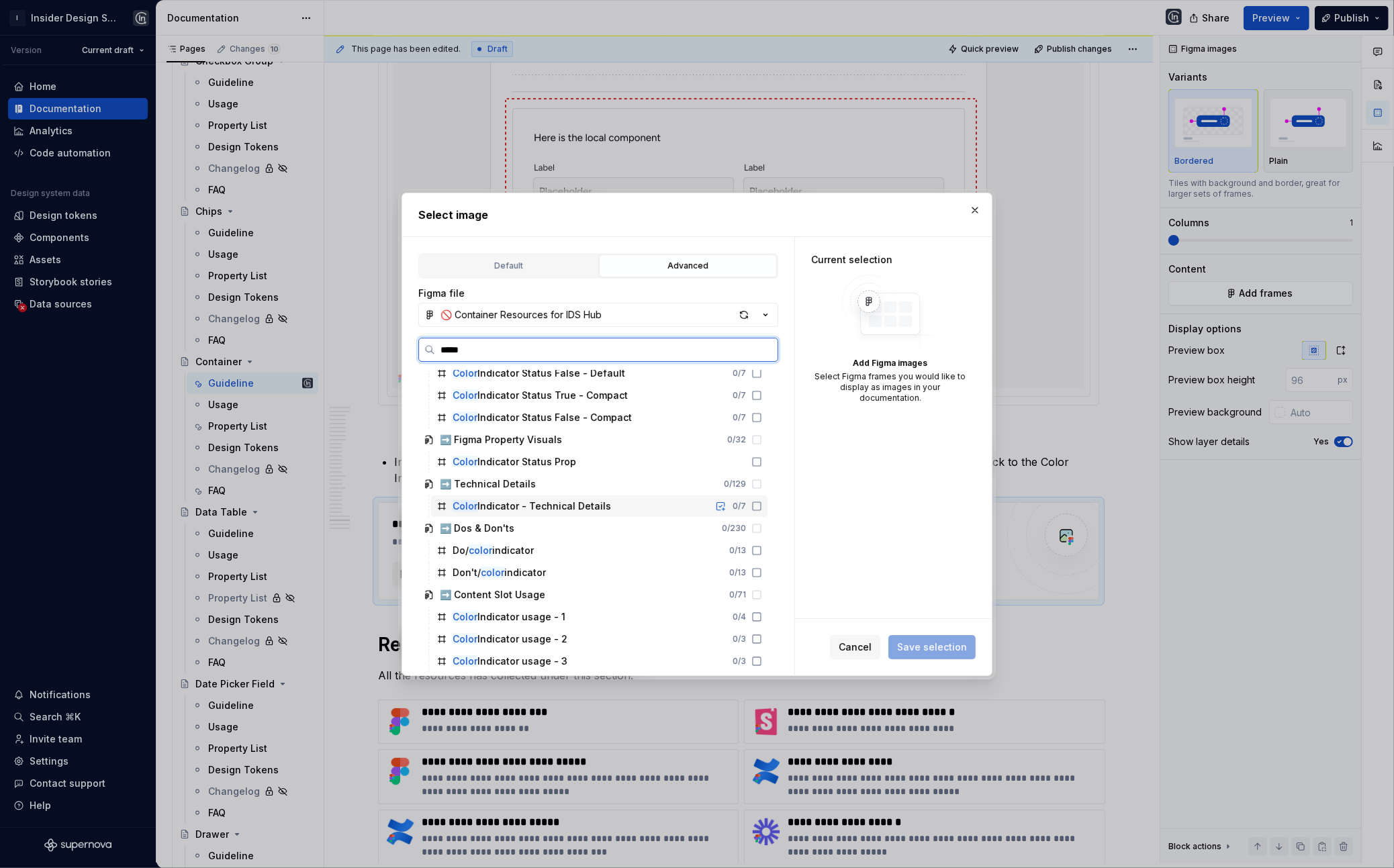
click at [531, 507] on div "Color Indicator - Technical Details" at bounding box center [532, 506] width 158 height 14
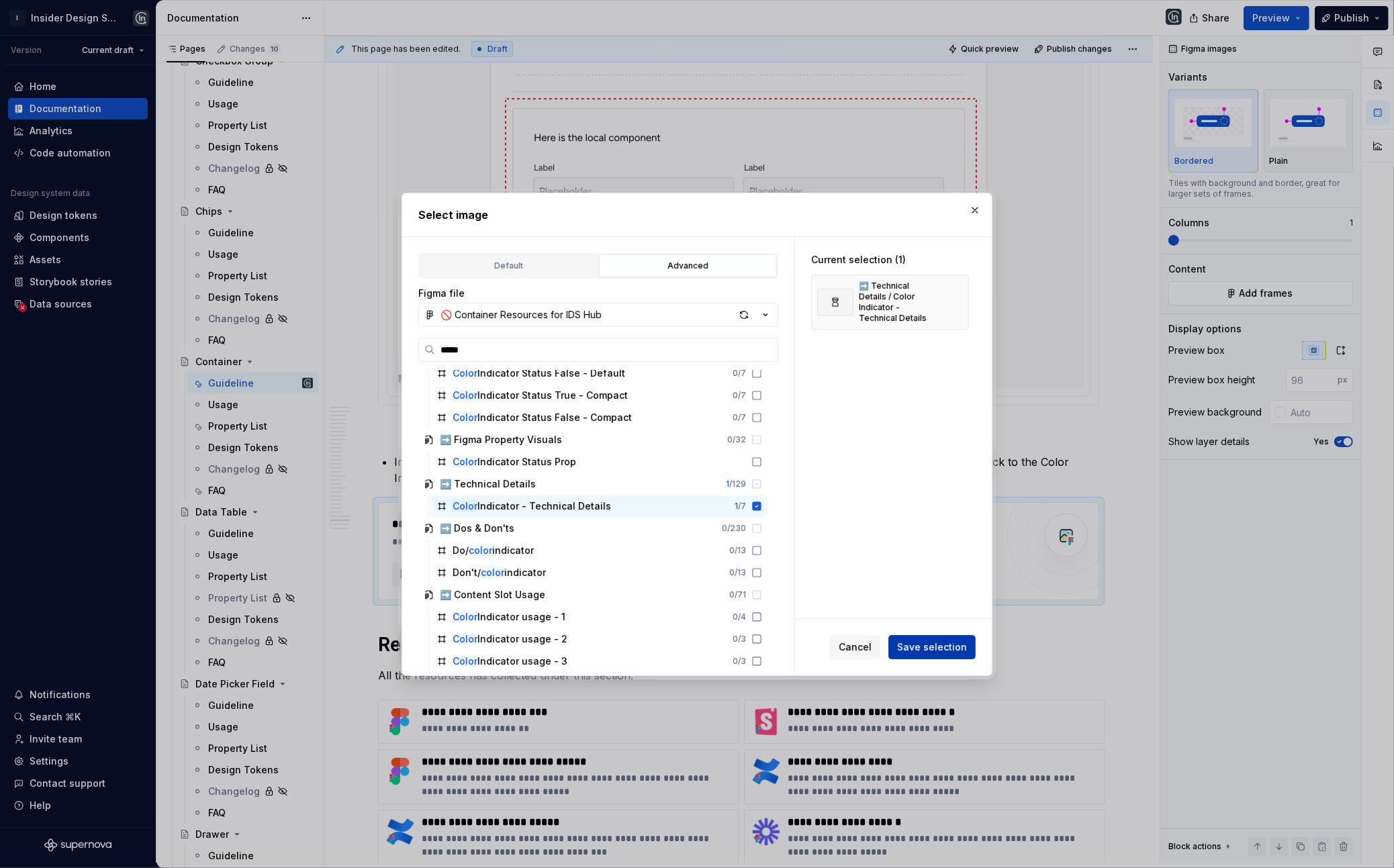
click at [932, 643] on span "Save selection" at bounding box center [932, 647] width 70 height 14
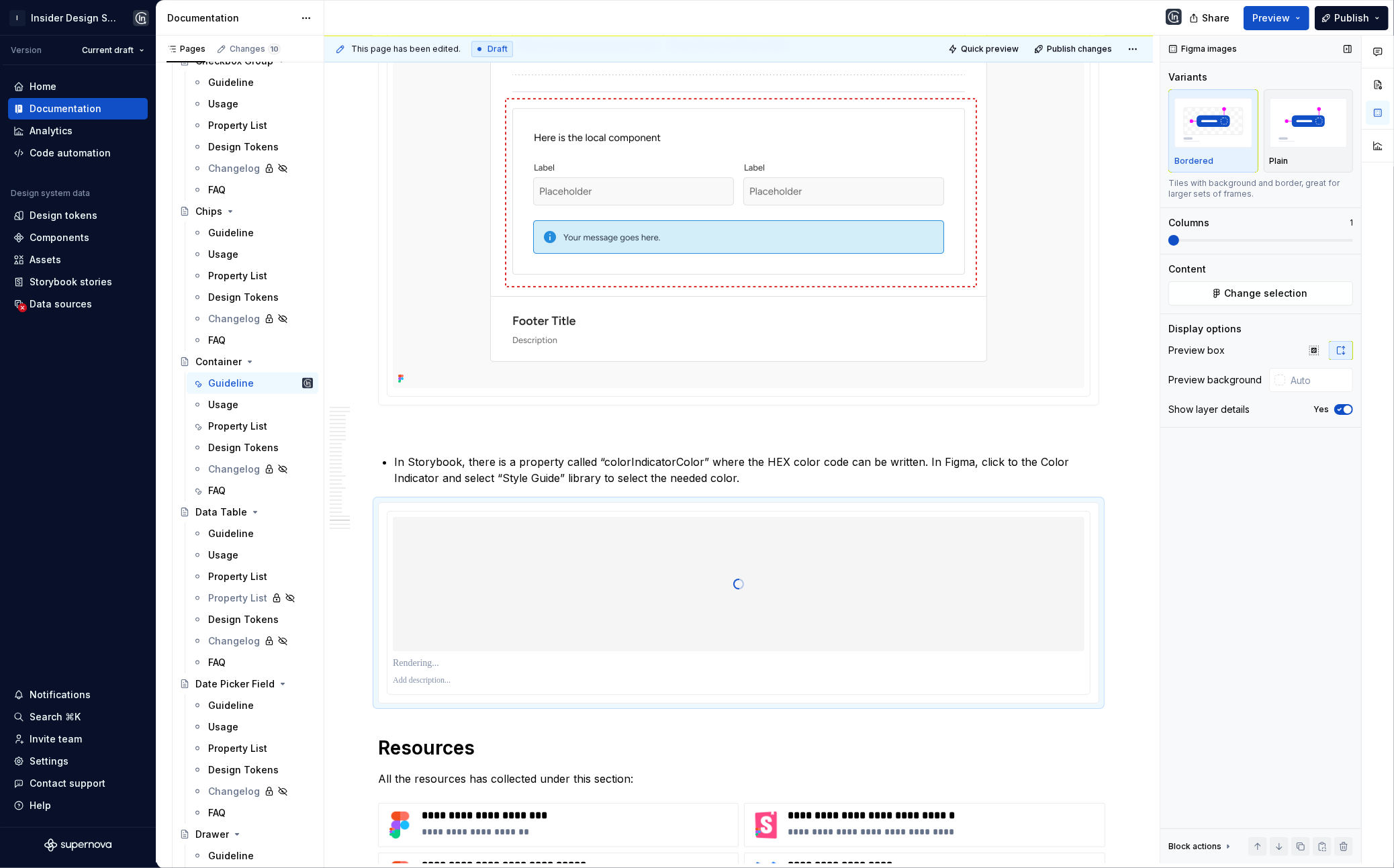
click at [991, 414] on div "Yes" at bounding box center [1333, 409] width 40 height 11
click at [991, 413] on button "Yes" at bounding box center [1344, 409] width 19 height 11
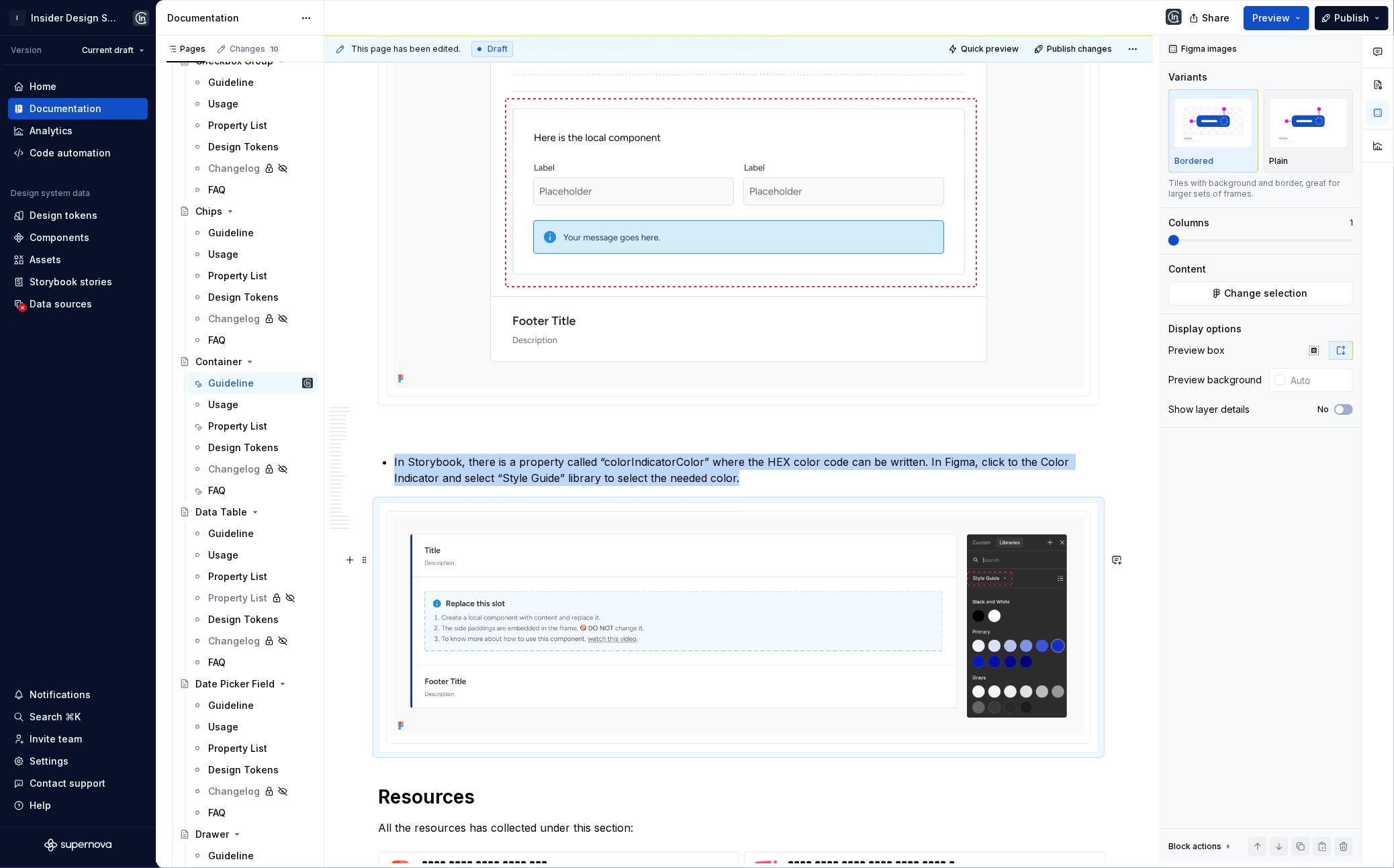
scroll to position [16317, 0]
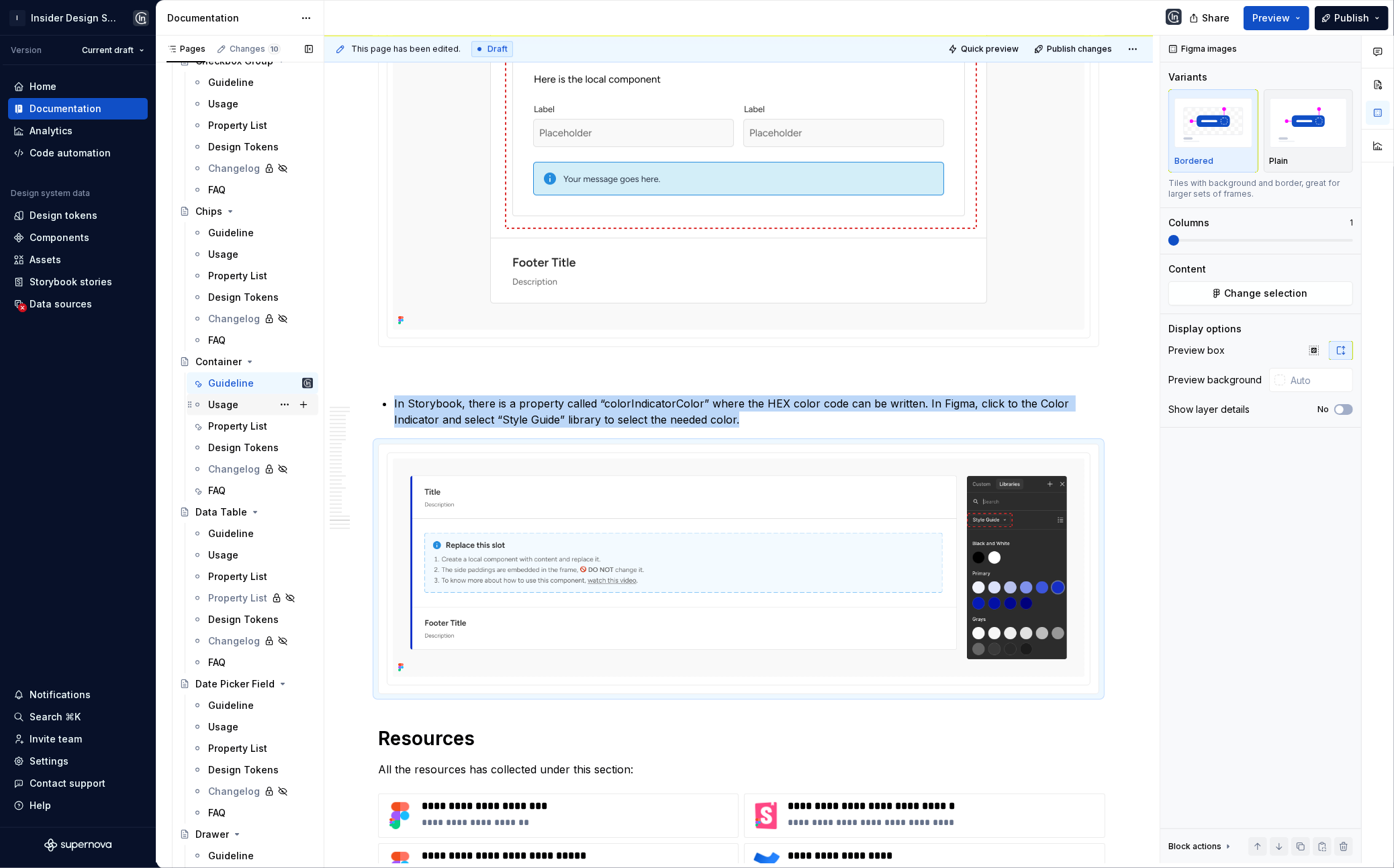
click at [232, 402] on div "Usage" at bounding box center [224, 405] width 30 height 14
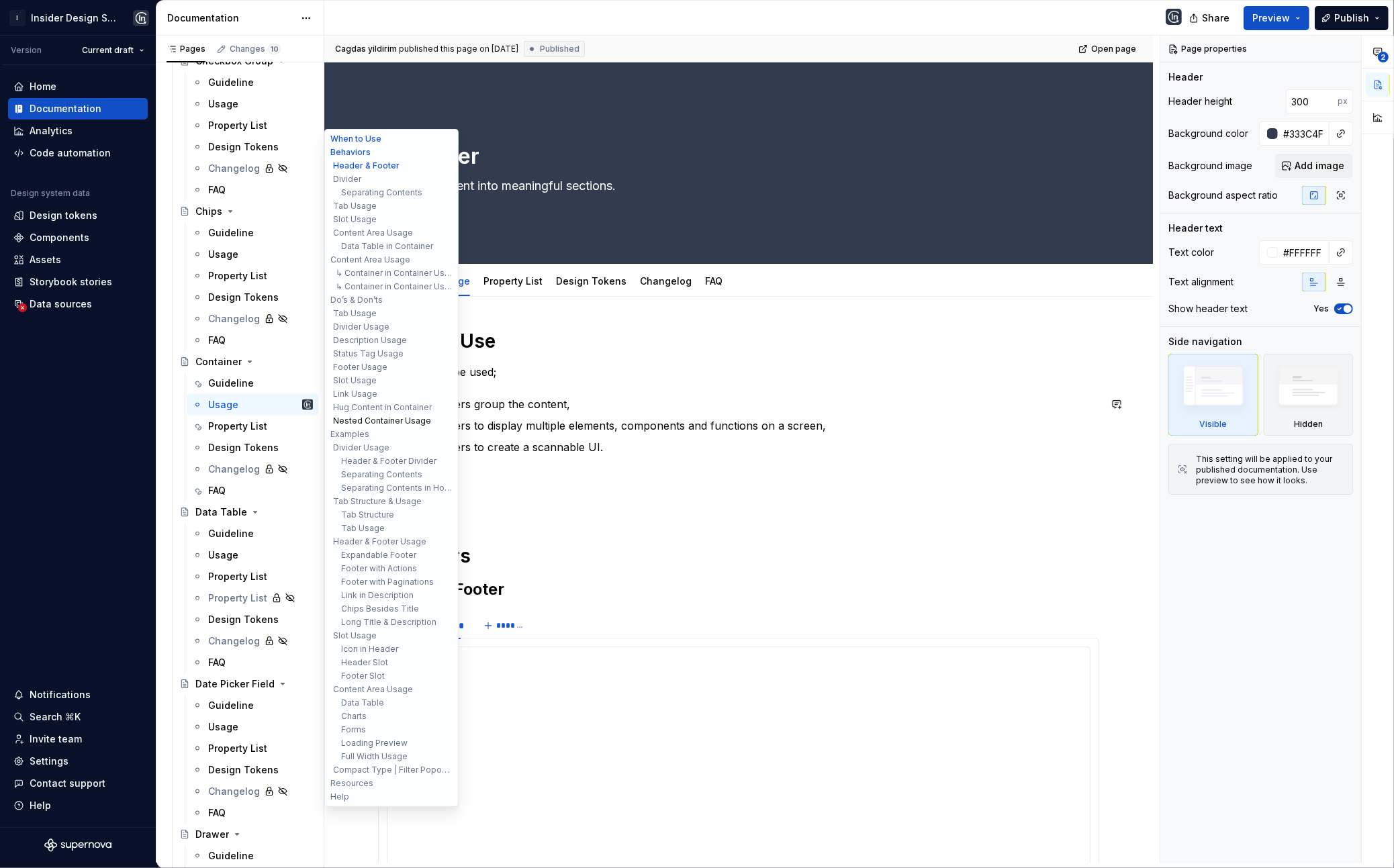
click at [366, 419] on button "Nested Container Usage" at bounding box center [392, 421] width 128 height 14
type textarea "*"
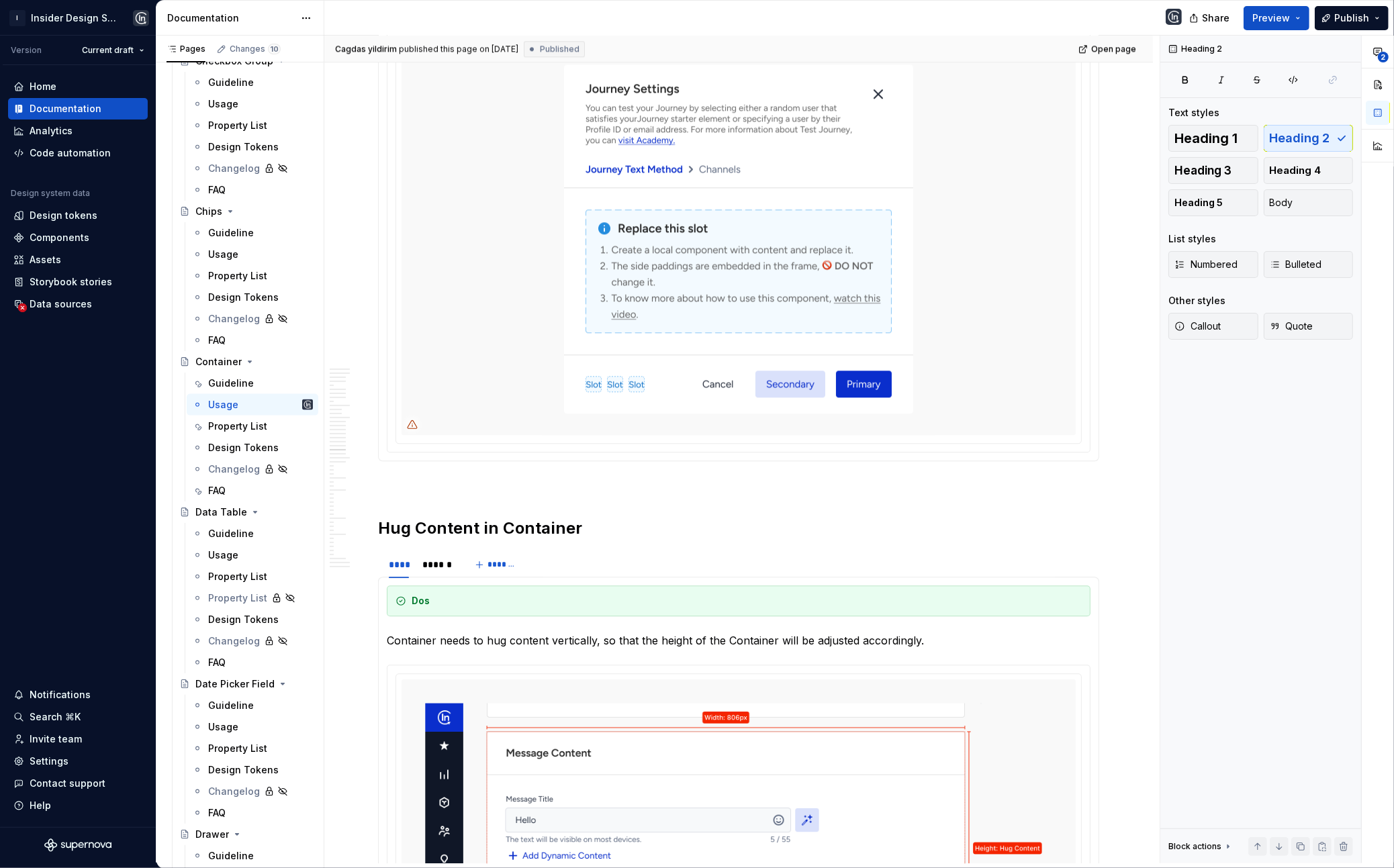
scroll to position [14661, 0]
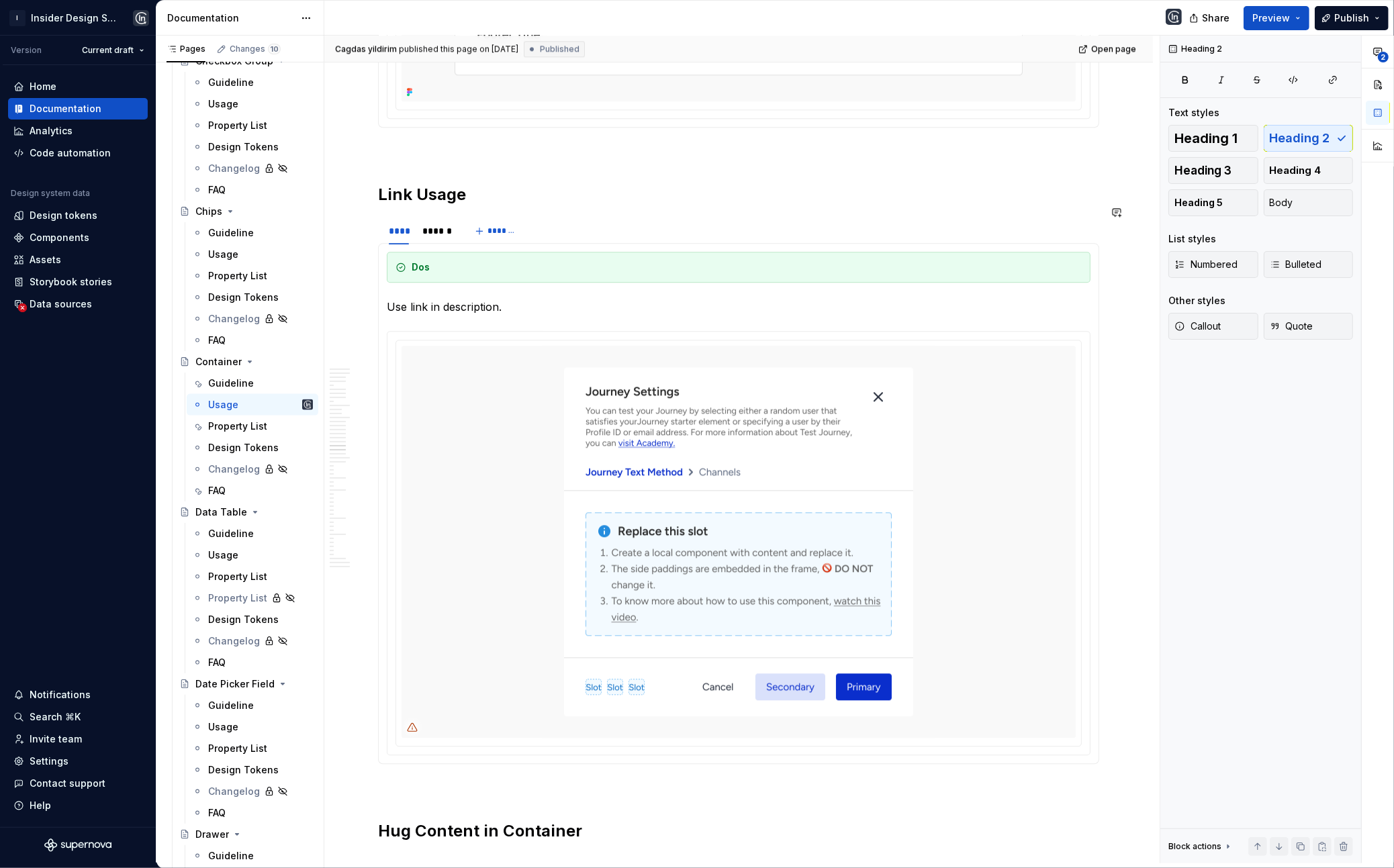
click at [578, 245] on div "**** ****** *******" at bounding box center [739, 231] width 721 height 27
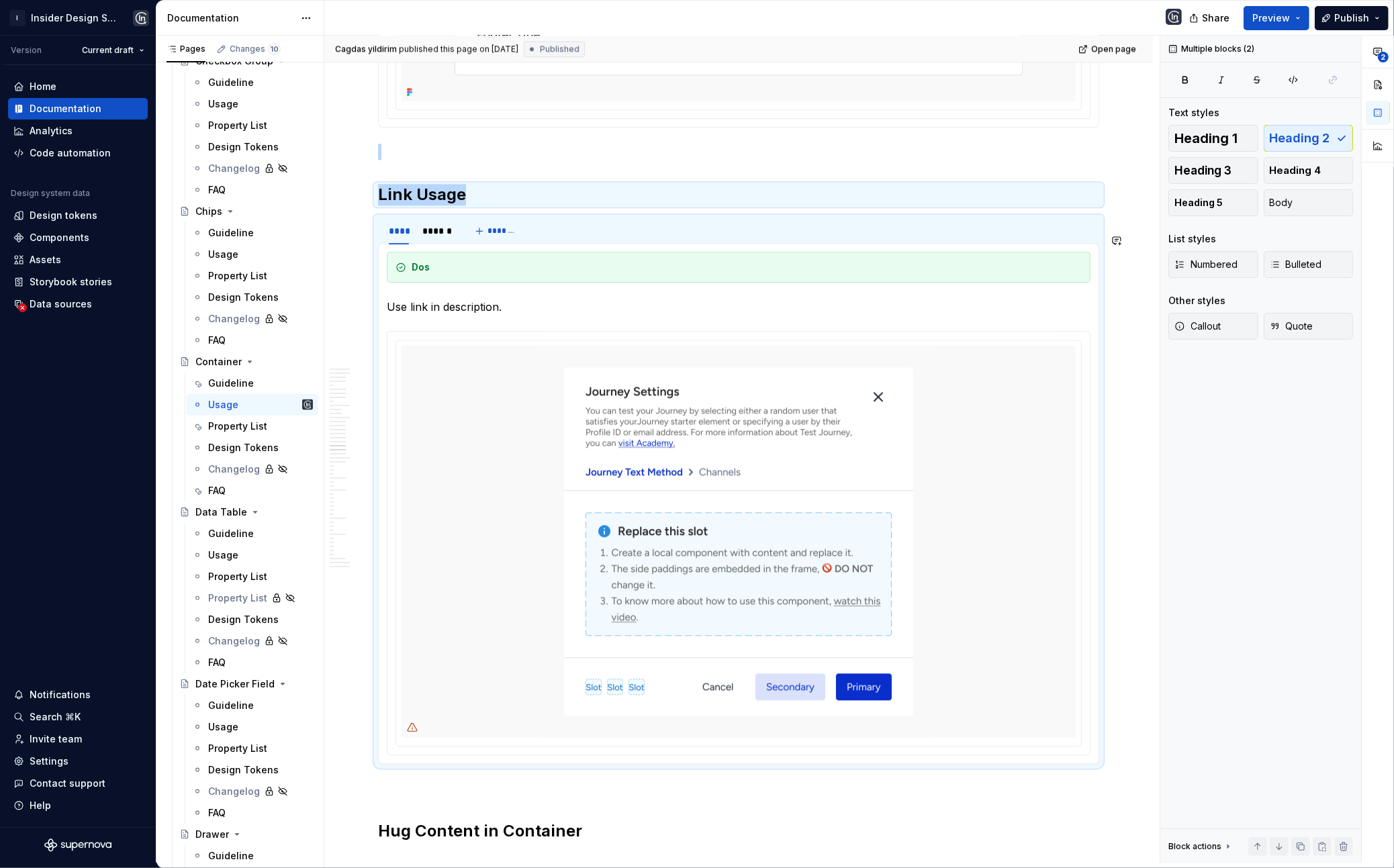
copy div "Link Usage"
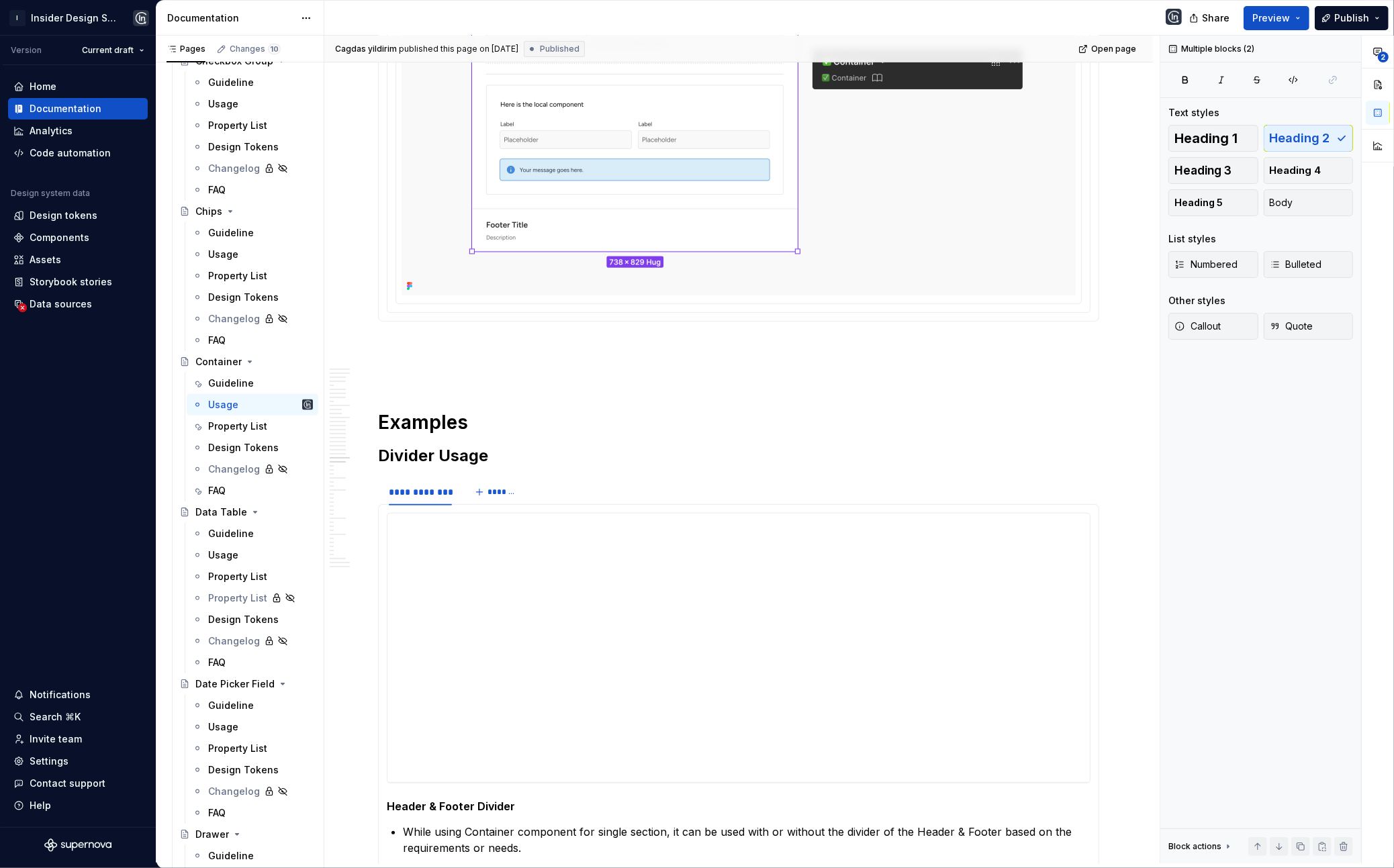
scroll to position [17193, 0]
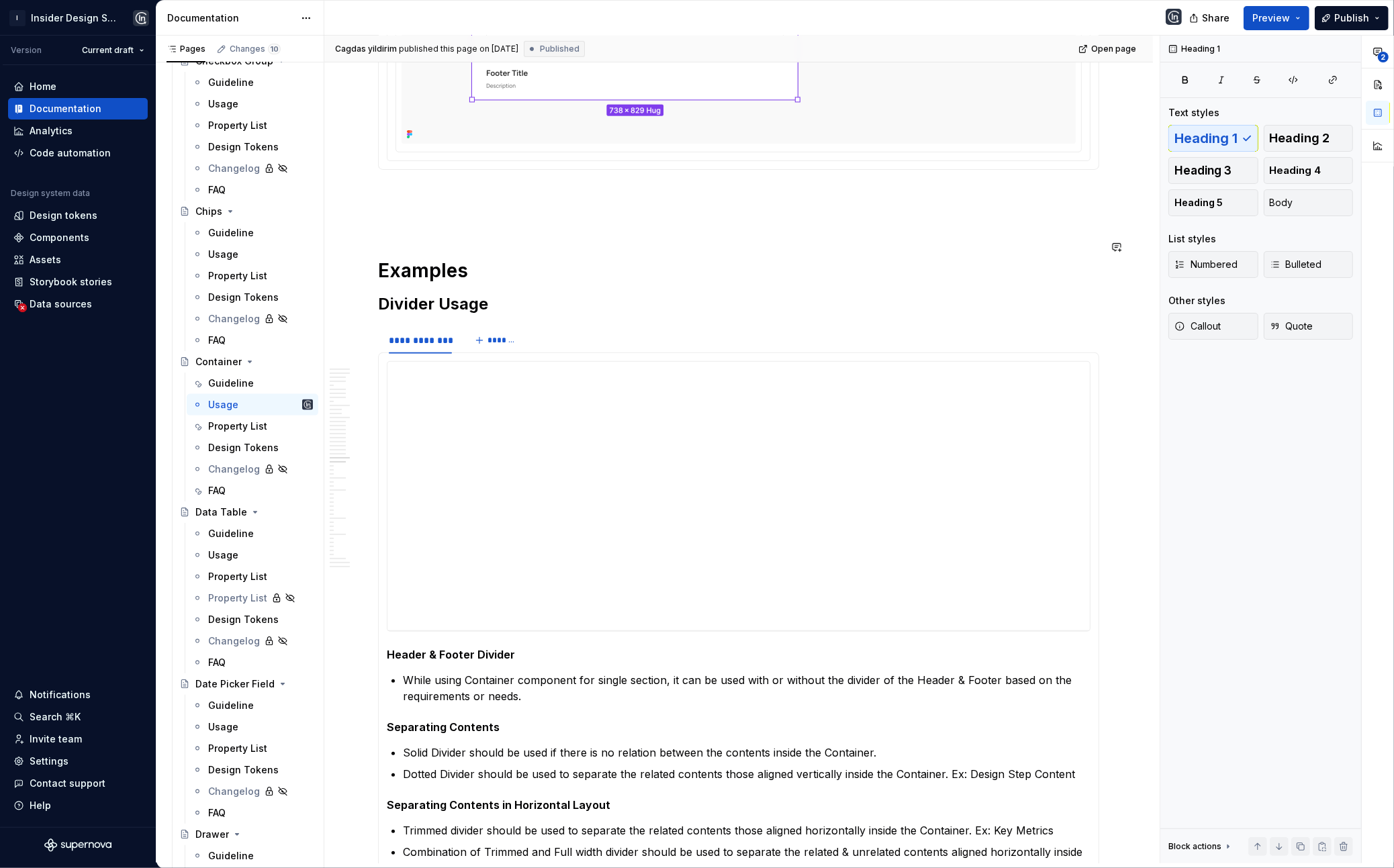
click at [541, 202] on p at bounding box center [739, 194] width 721 height 16
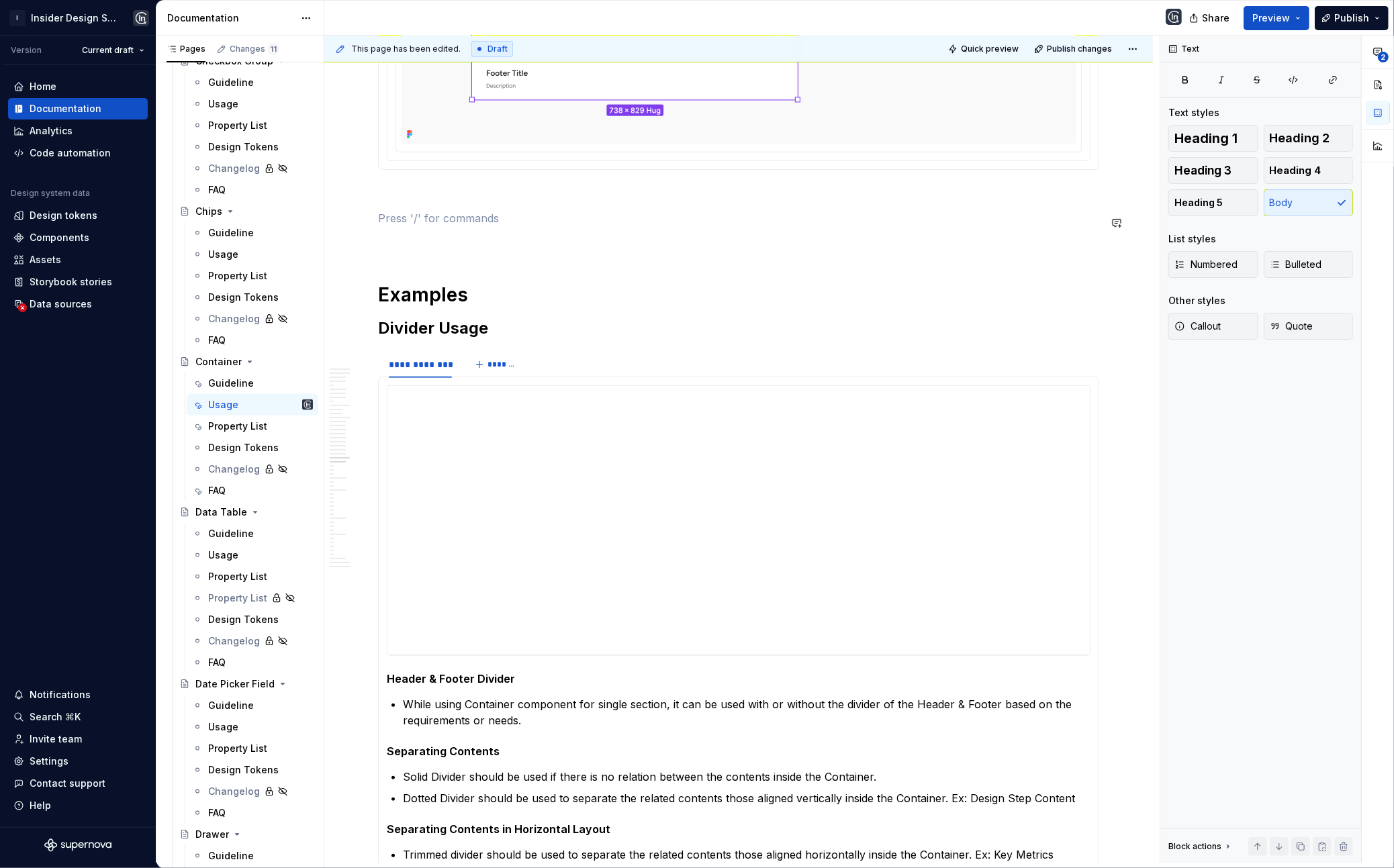
paste div
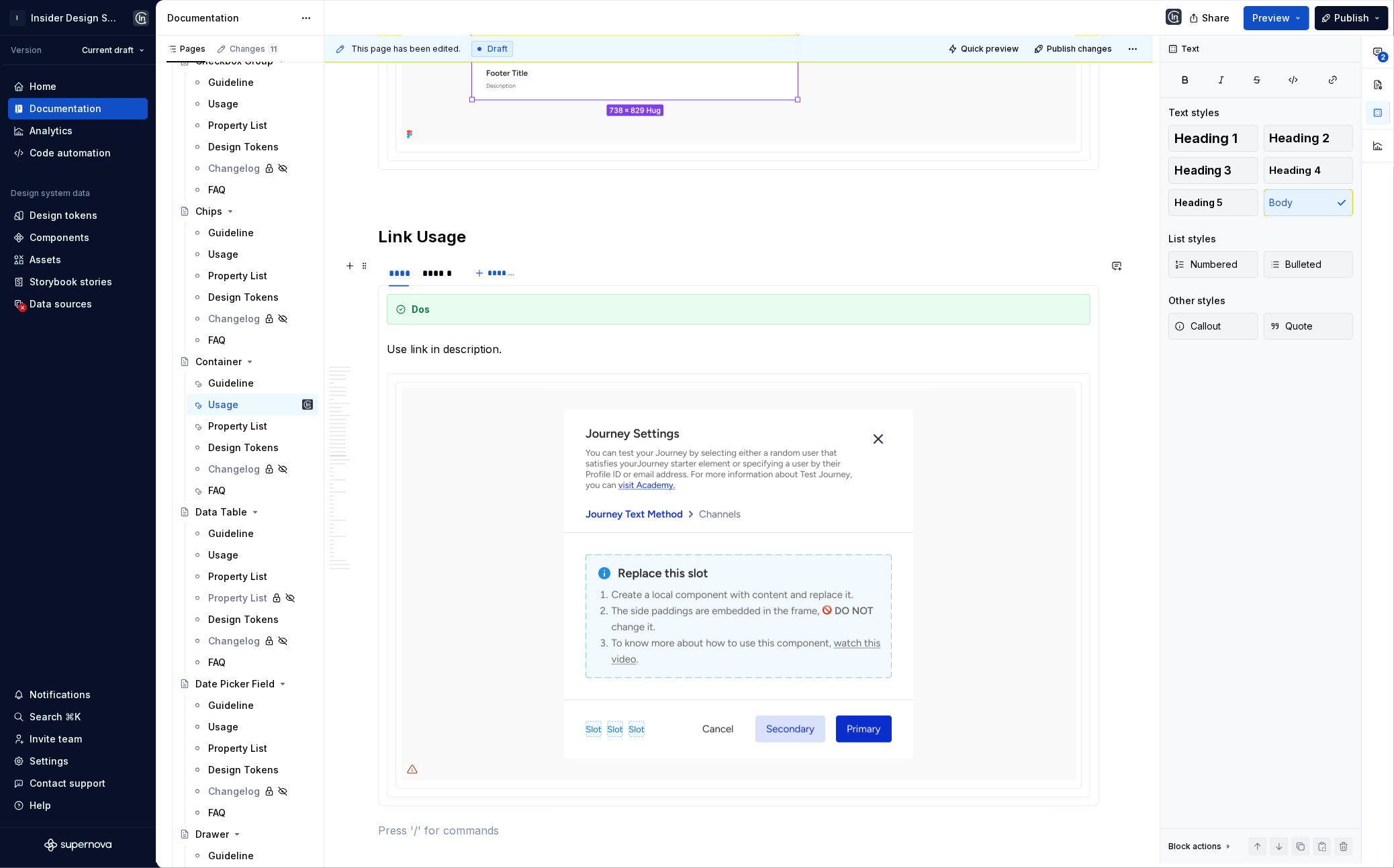
click at [391, 247] on h2 "Link Usage" at bounding box center [739, 237] width 721 height 22
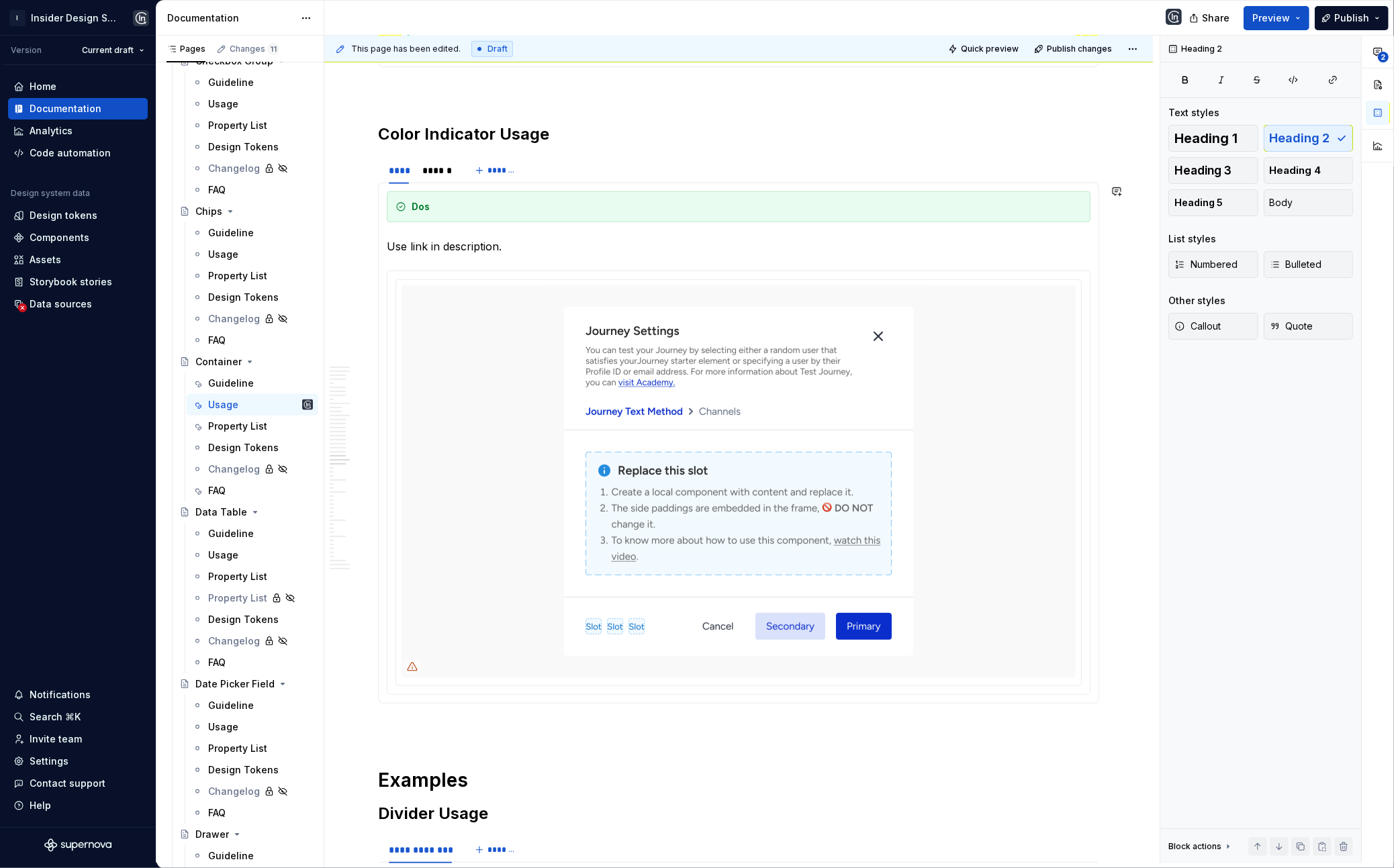
scroll to position [17334, 0]
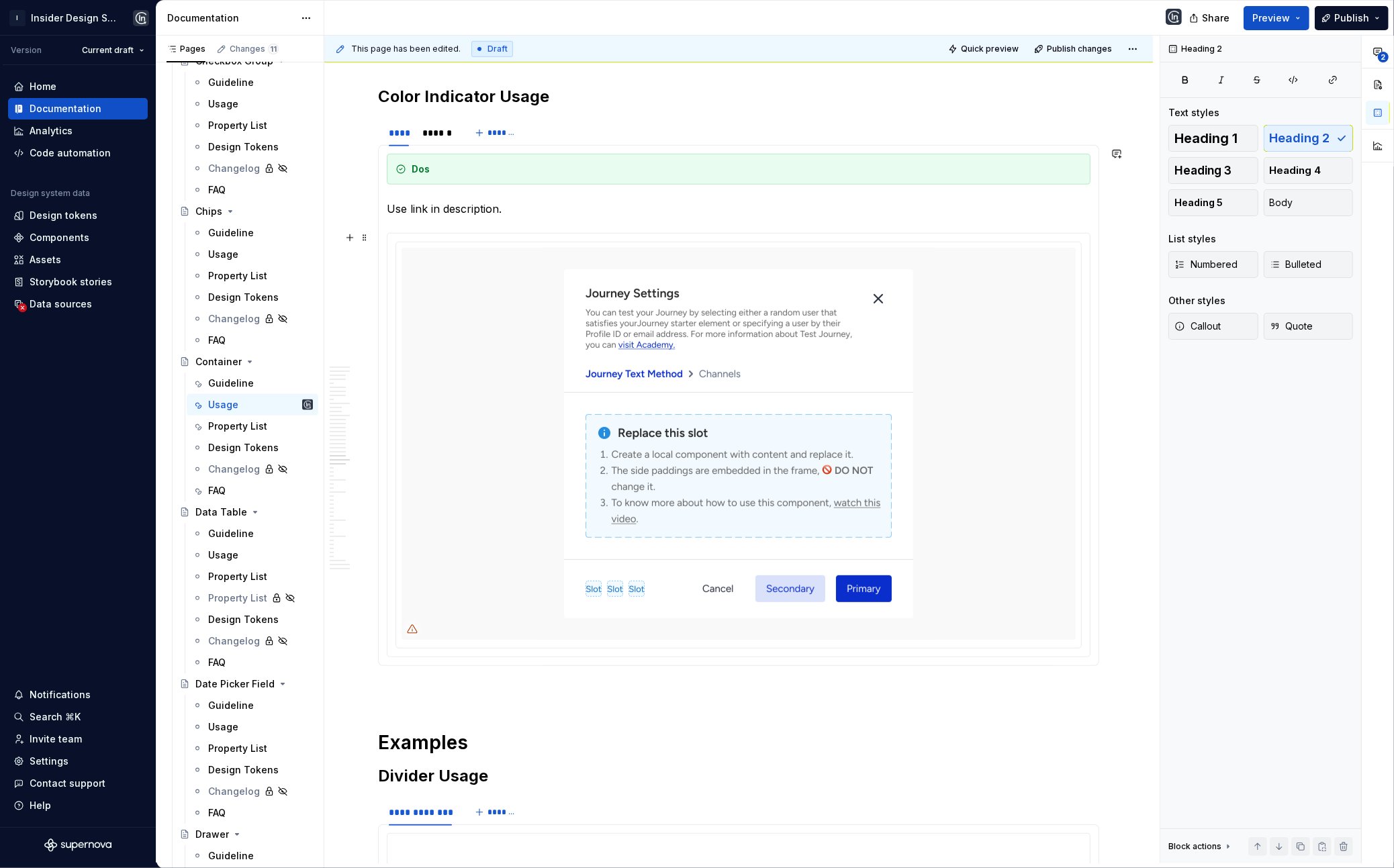
click at [448, 217] on p "Use link in description." at bounding box center [739, 209] width 704 height 16
type textarea "*"
drag, startPoint x: 430, startPoint y: 238, endPoint x: 534, endPoint y: 238, distance: 104.0
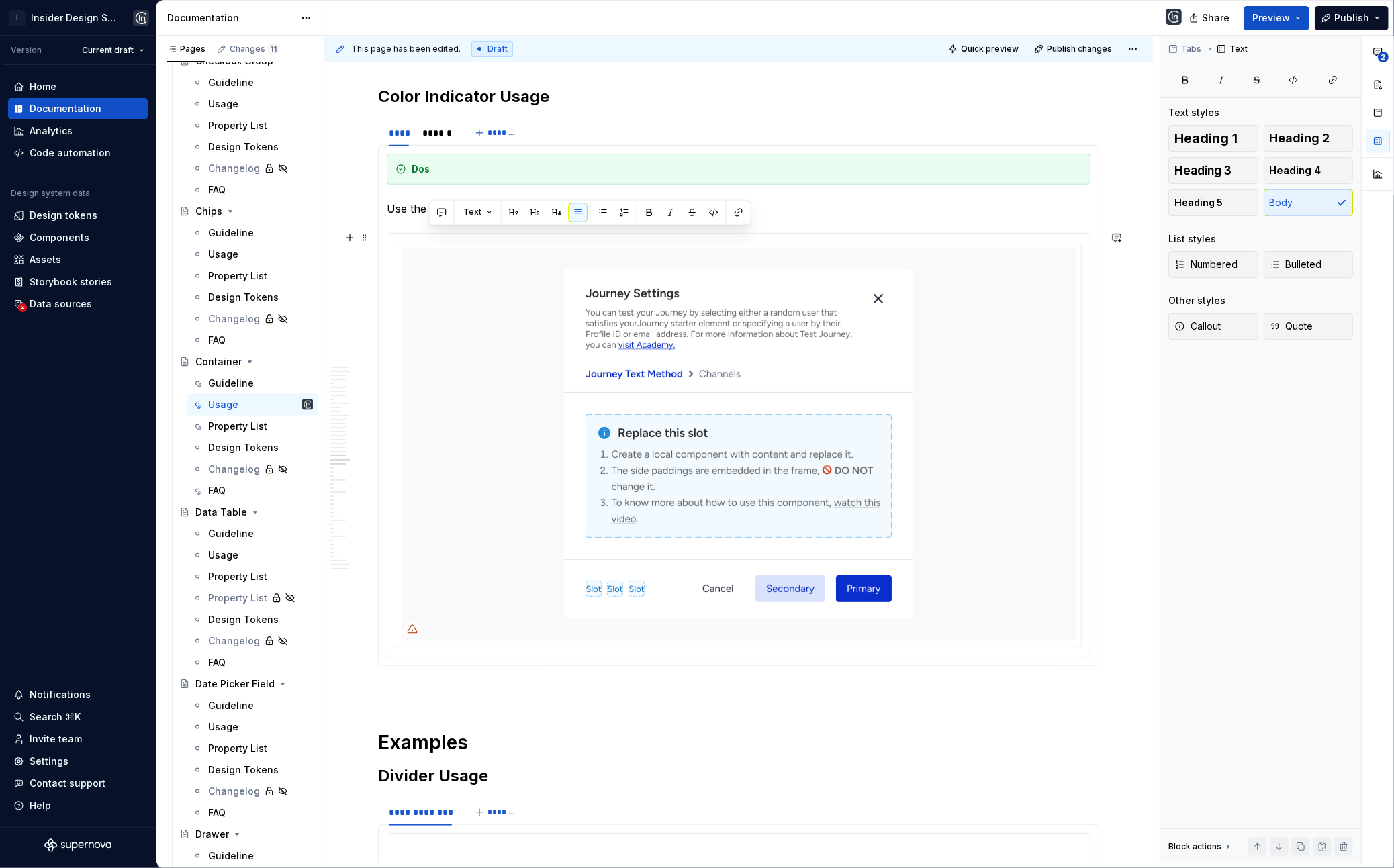
click at [534, 217] on p "Use the non-semantic colors for Color Indicator in Container." at bounding box center [739, 209] width 704 height 16
click at [729, 208] on button "button" at bounding box center [739, 213] width 19 height 19
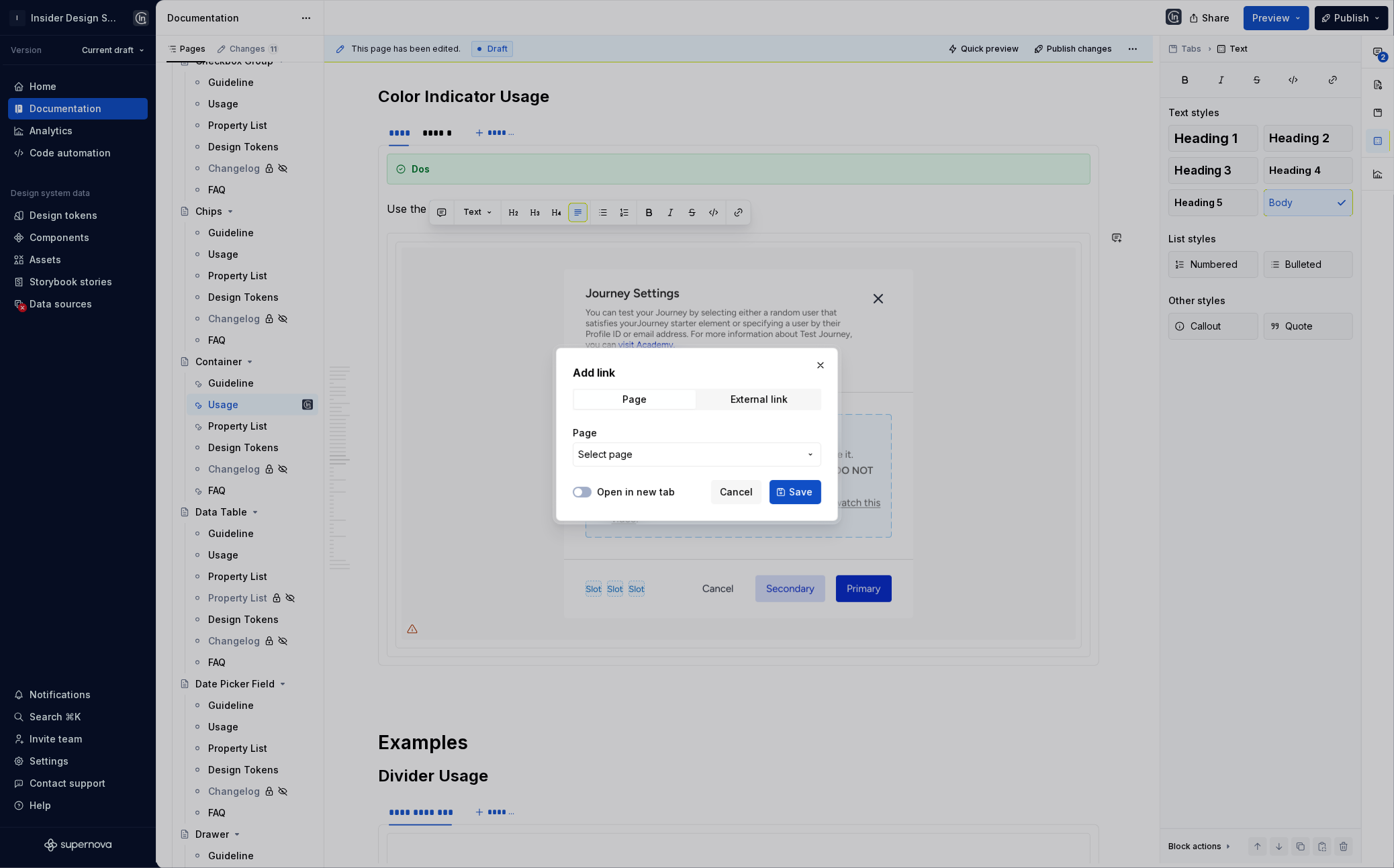
click at [671, 454] on span "Select page" at bounding box center [689, 454] width 221 height 14
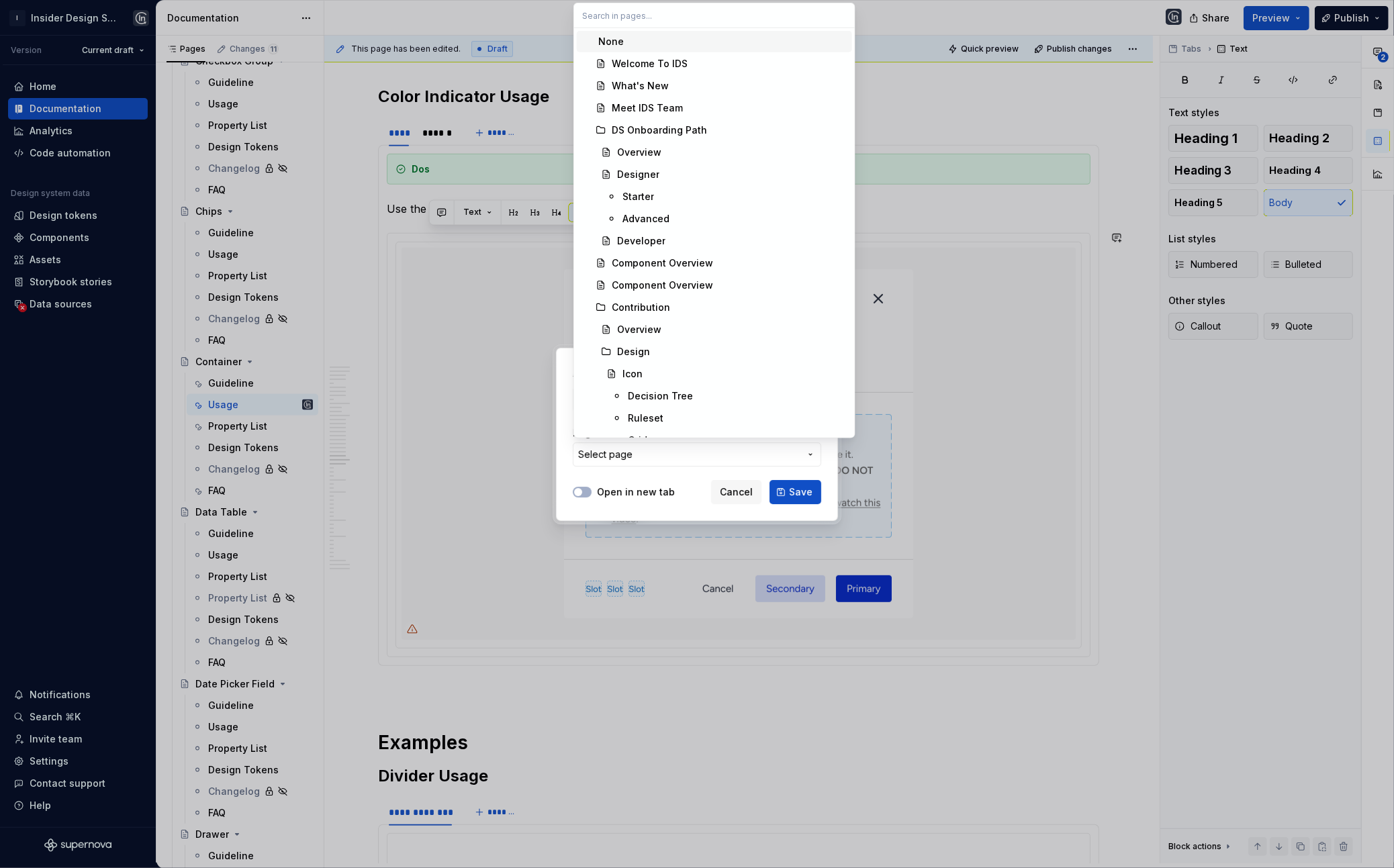
click at [635, 493] on div "Add link Page External link Page Select page Open in new tab Cancel Save" at bounding box center [697, 434] width 1394 height 868
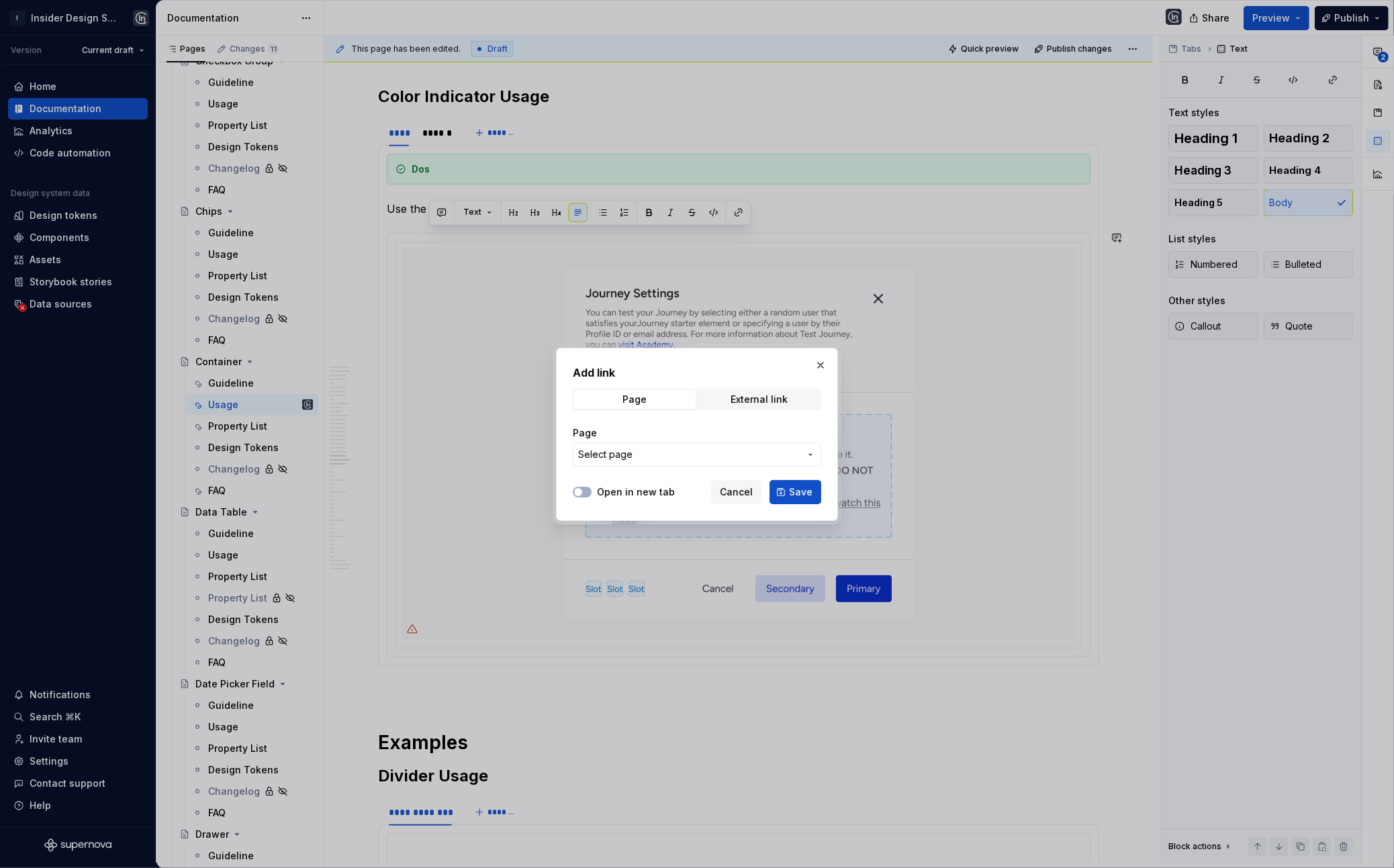
click at [617, 494] on label "Open in new tab" at bounding box center [636, 492] width 78 height 14
click at [591, 494] on button "Open in new tab" at bounding box center [582, 492] width 19 height 11
click at [638, 456] on span "Select page" at bounding box center [689, 454] width 221 height 14
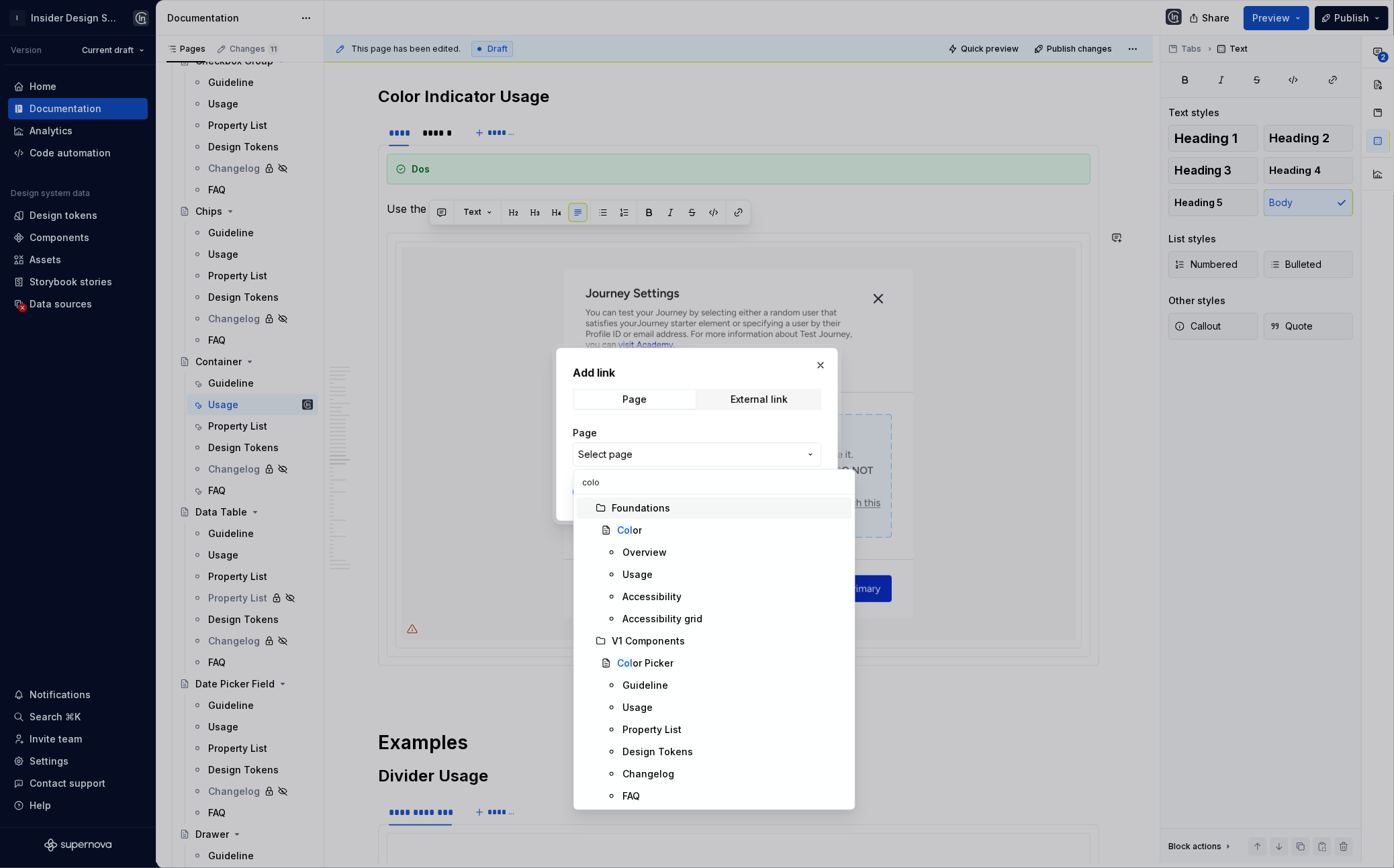
type input "color"
click at [664, 532] on div "Color" at bounding box center [731, 531] width 229 height 14
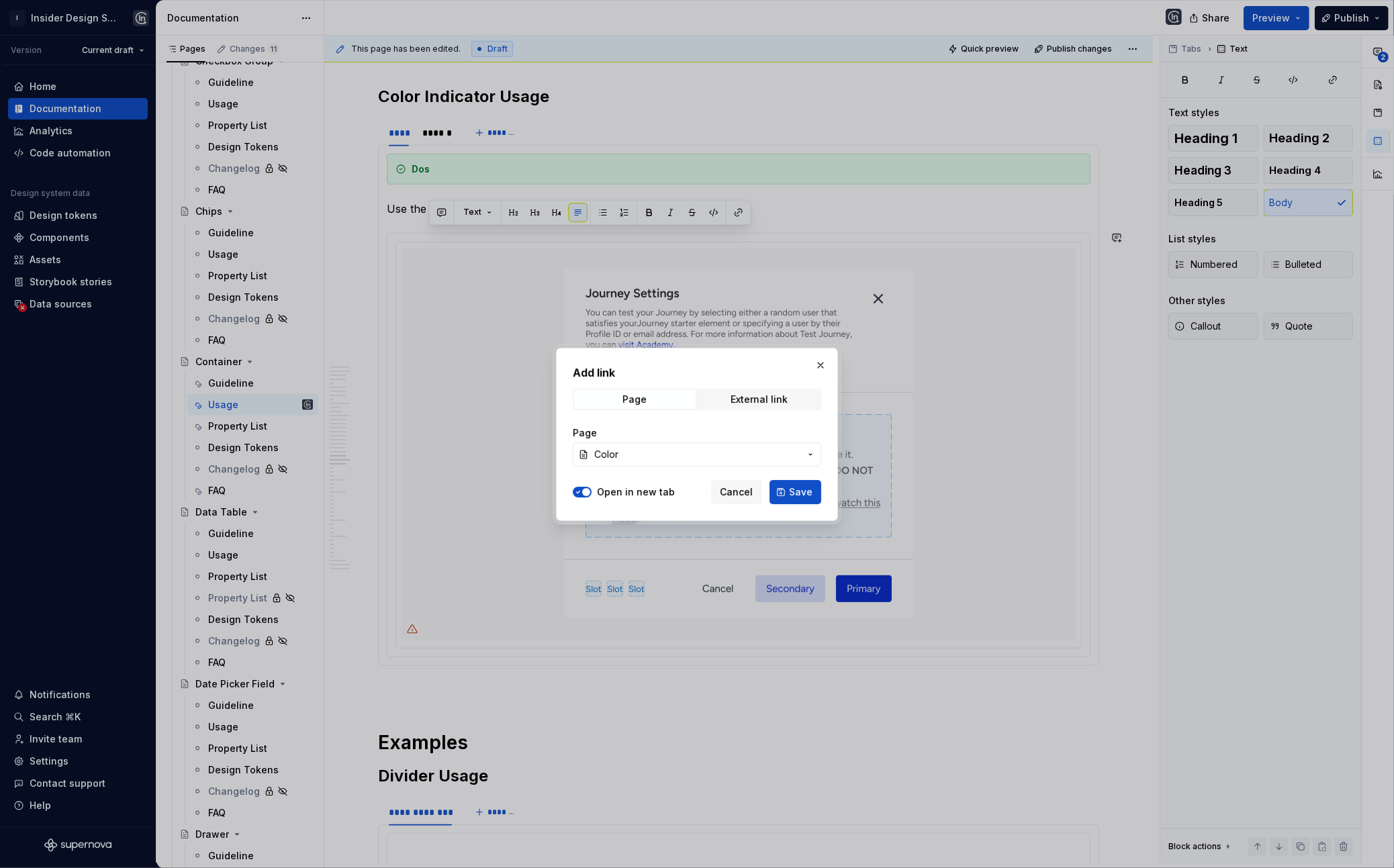
click at [675, 446] on button "Color" at bounding box center [697, 454] width 248 height 24
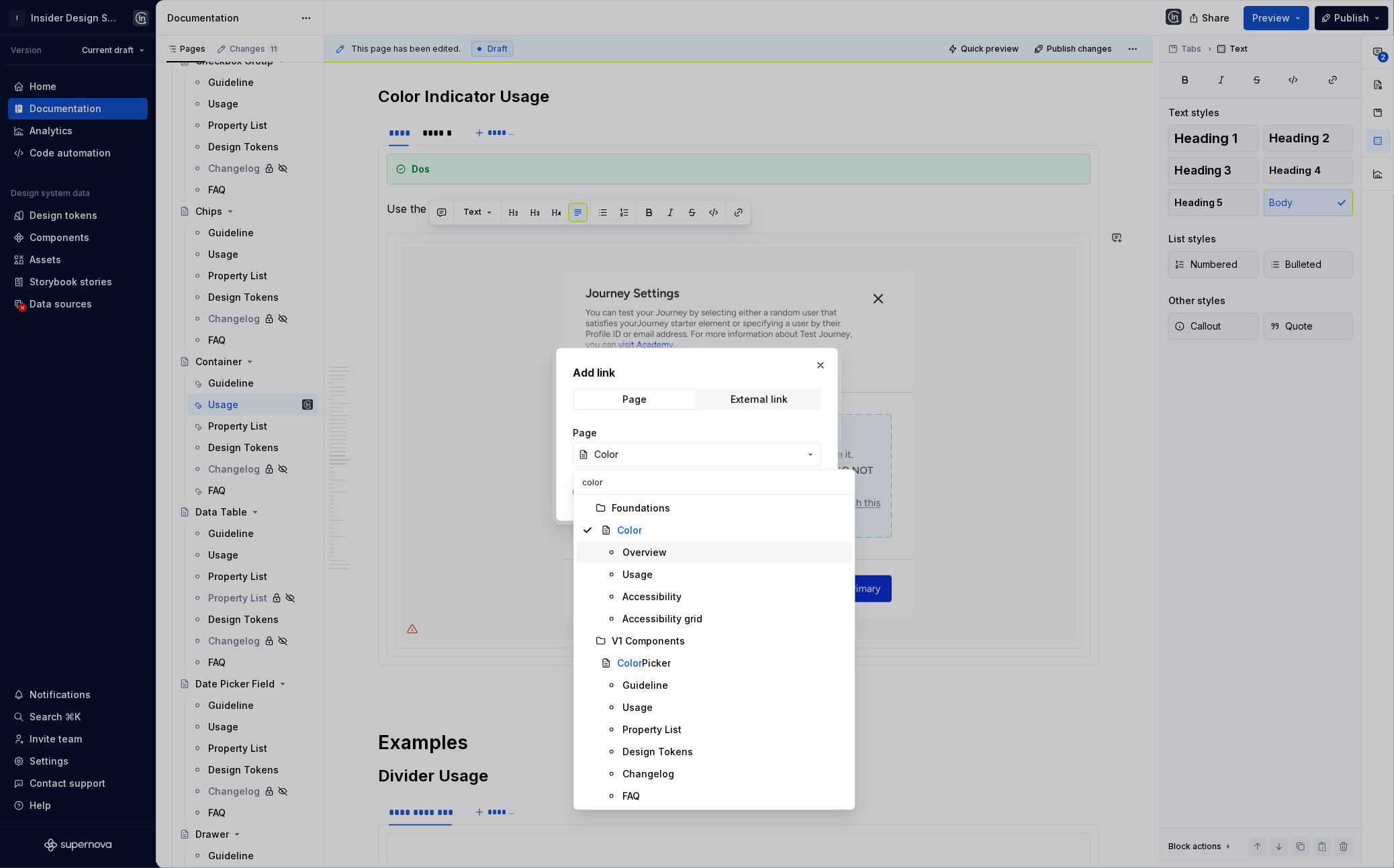
type input "color"
click at [668, 560] on span "Overview" at bounding box center [714, 553] width 275 height 22
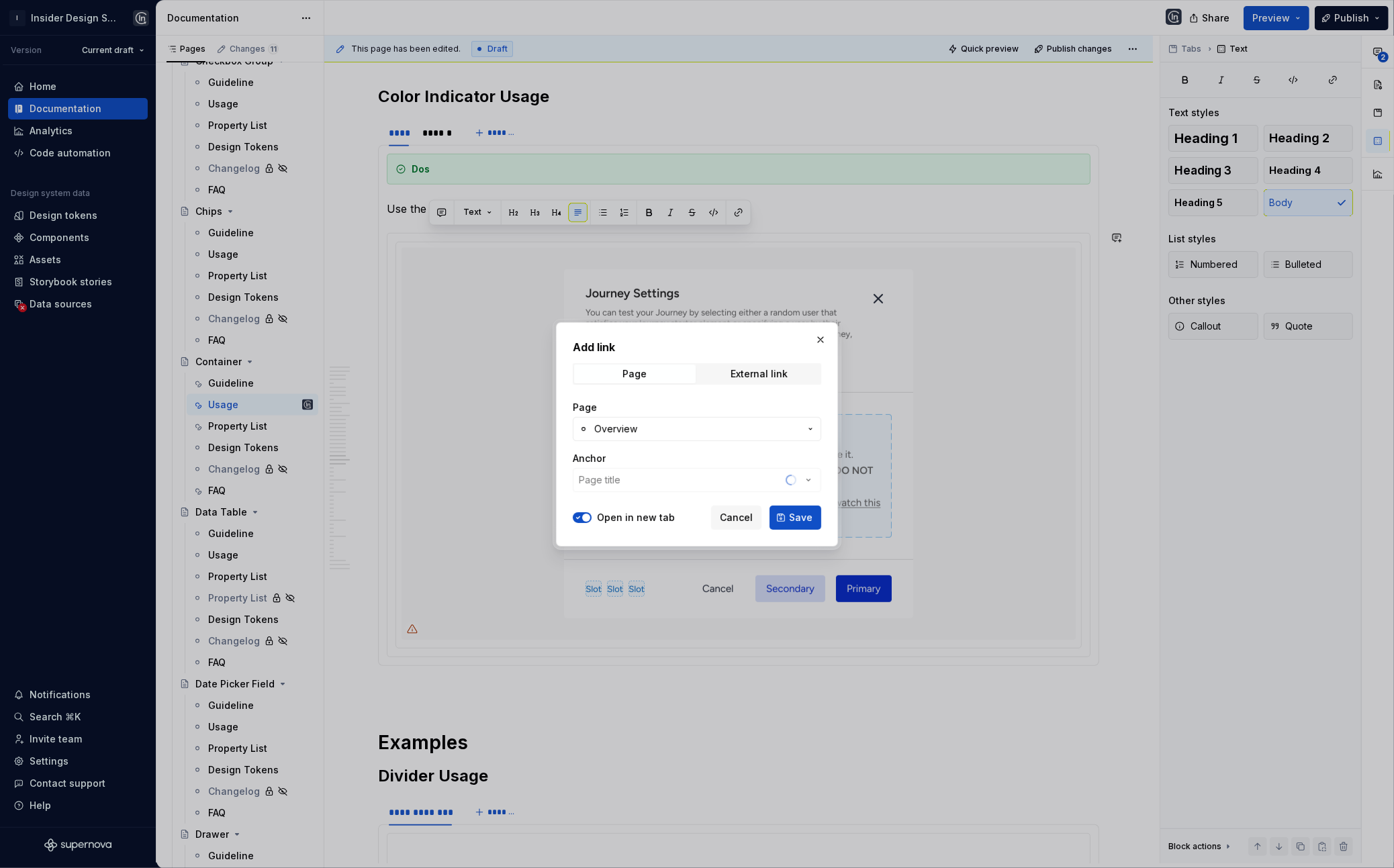
click at [640, 481] on div "Anchor Page title" at bounding box center [697, 472] width 248 height 41
click at [634, 478] on div "Anchor Page title" at bounding box center [697, 472] width 248 height 41
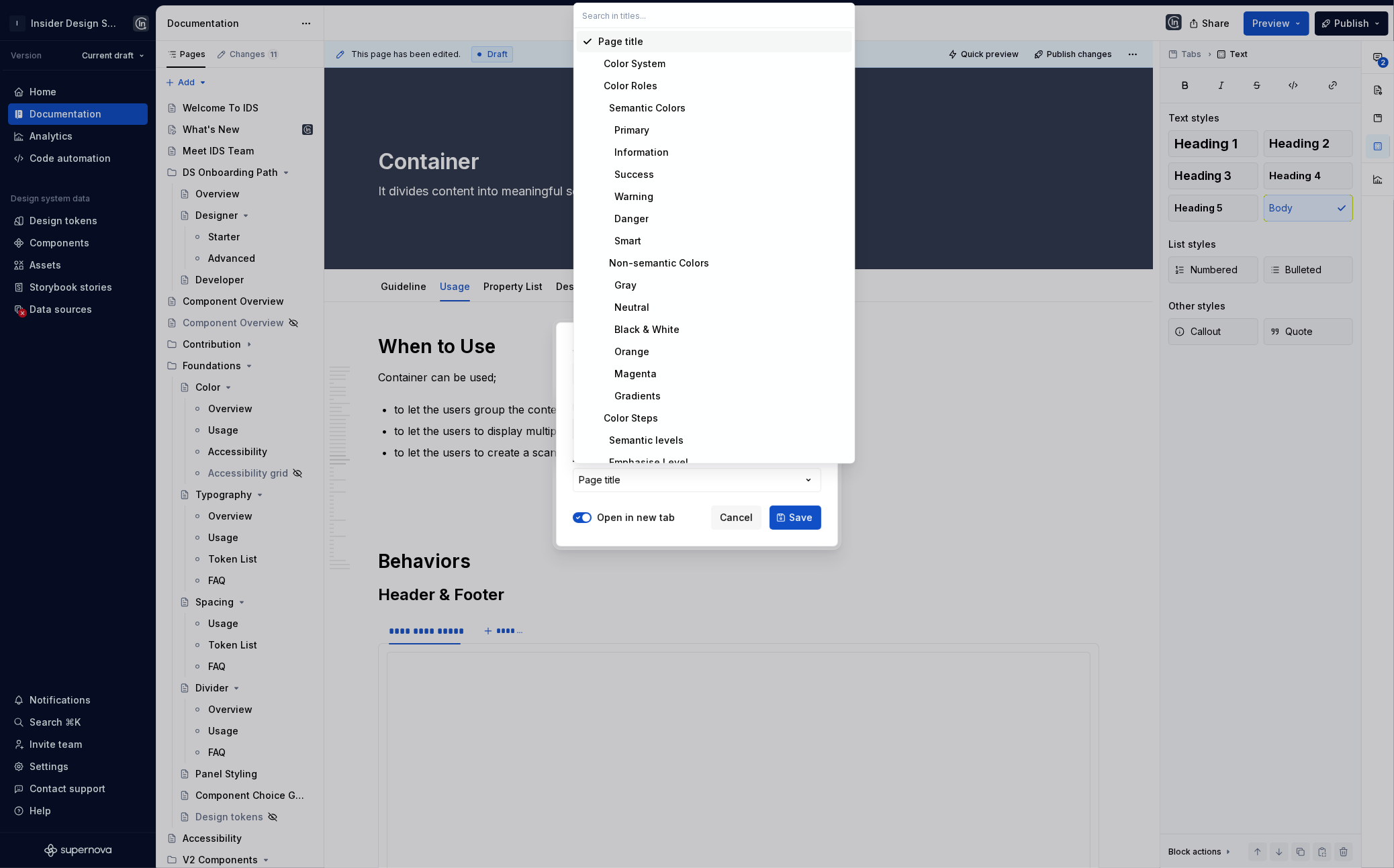
scroll to position [17334, 0]
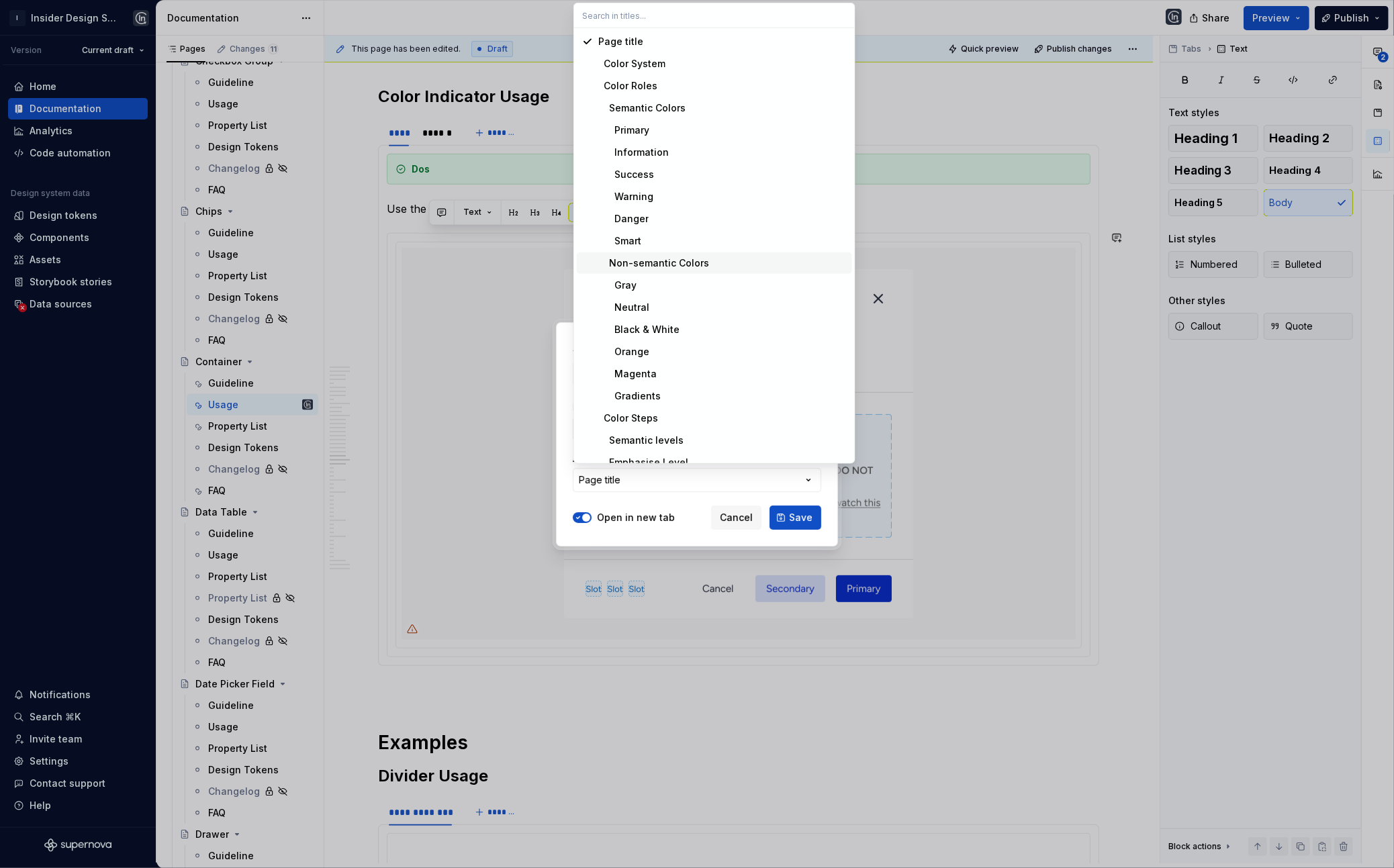
click at [684, 266] on div "Non-semantic Colors" at bounding box center [653, 263] width 111 height 14
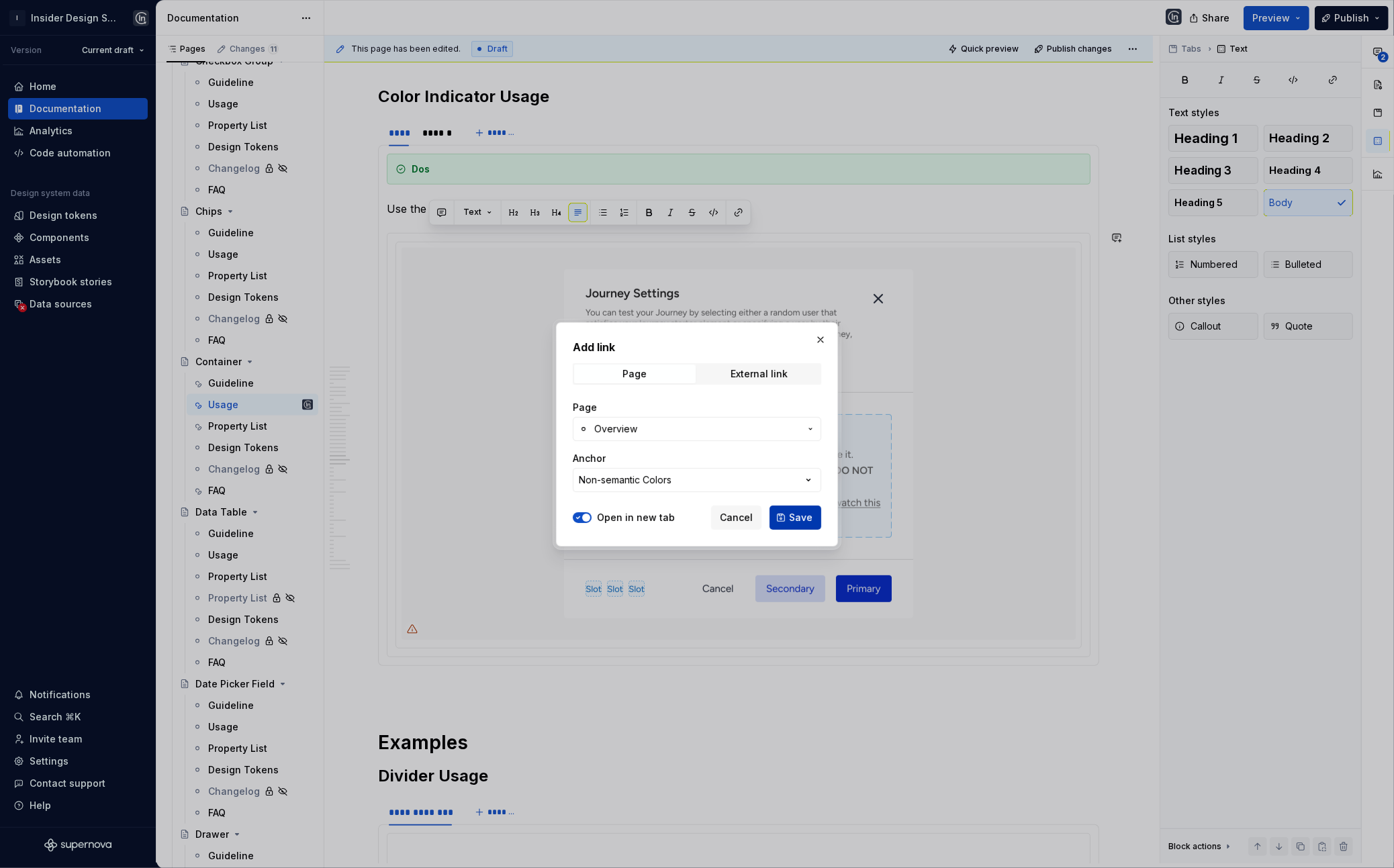
click at [795, 520] on span "Save" at bounding box center [800, 517] width 23 height 14
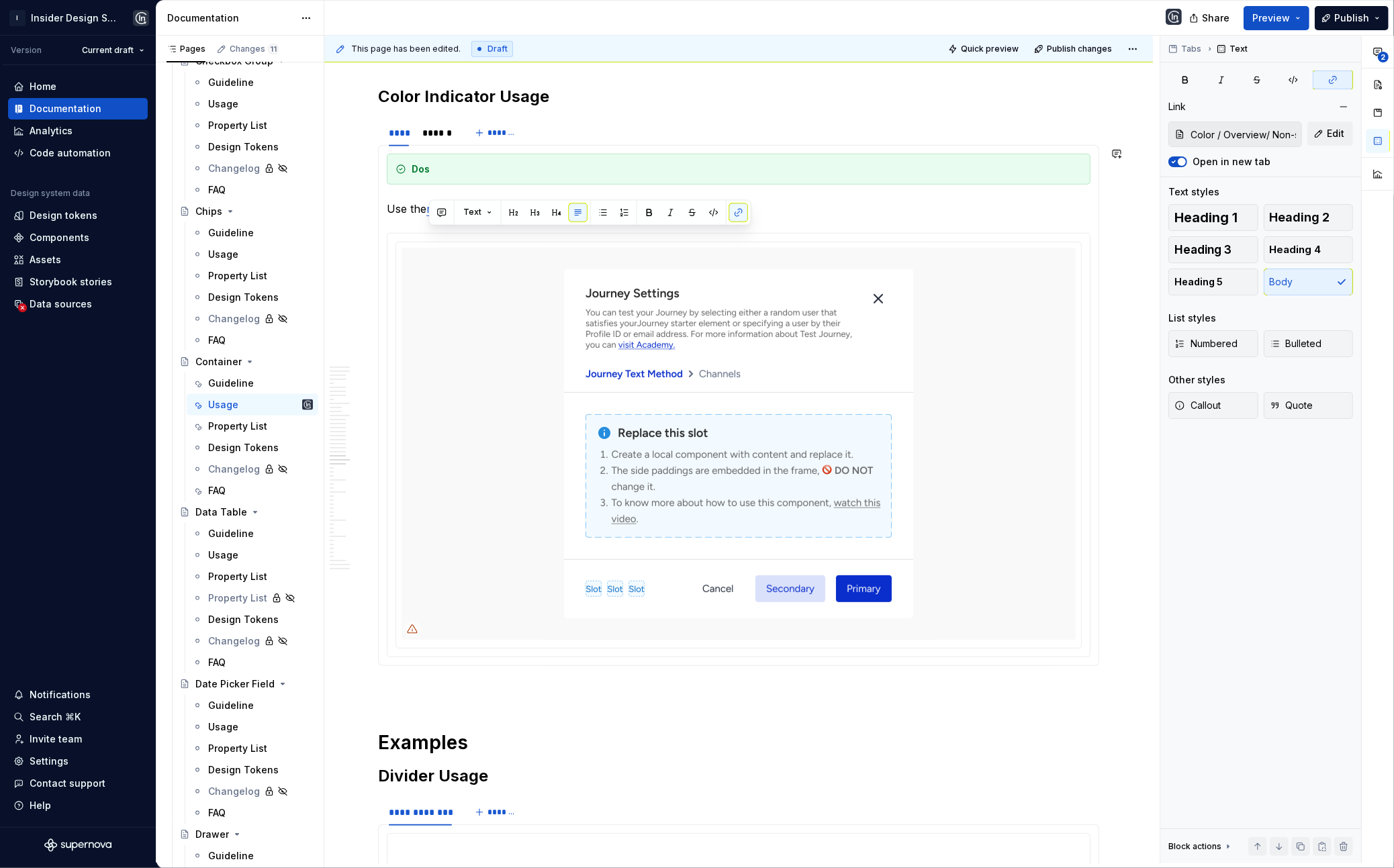
click at [726, 247] on section-item-column "Dos Use the non-semantic colors for Color Indicator in Container." at bounding box center [739, 406] width 704 height 504
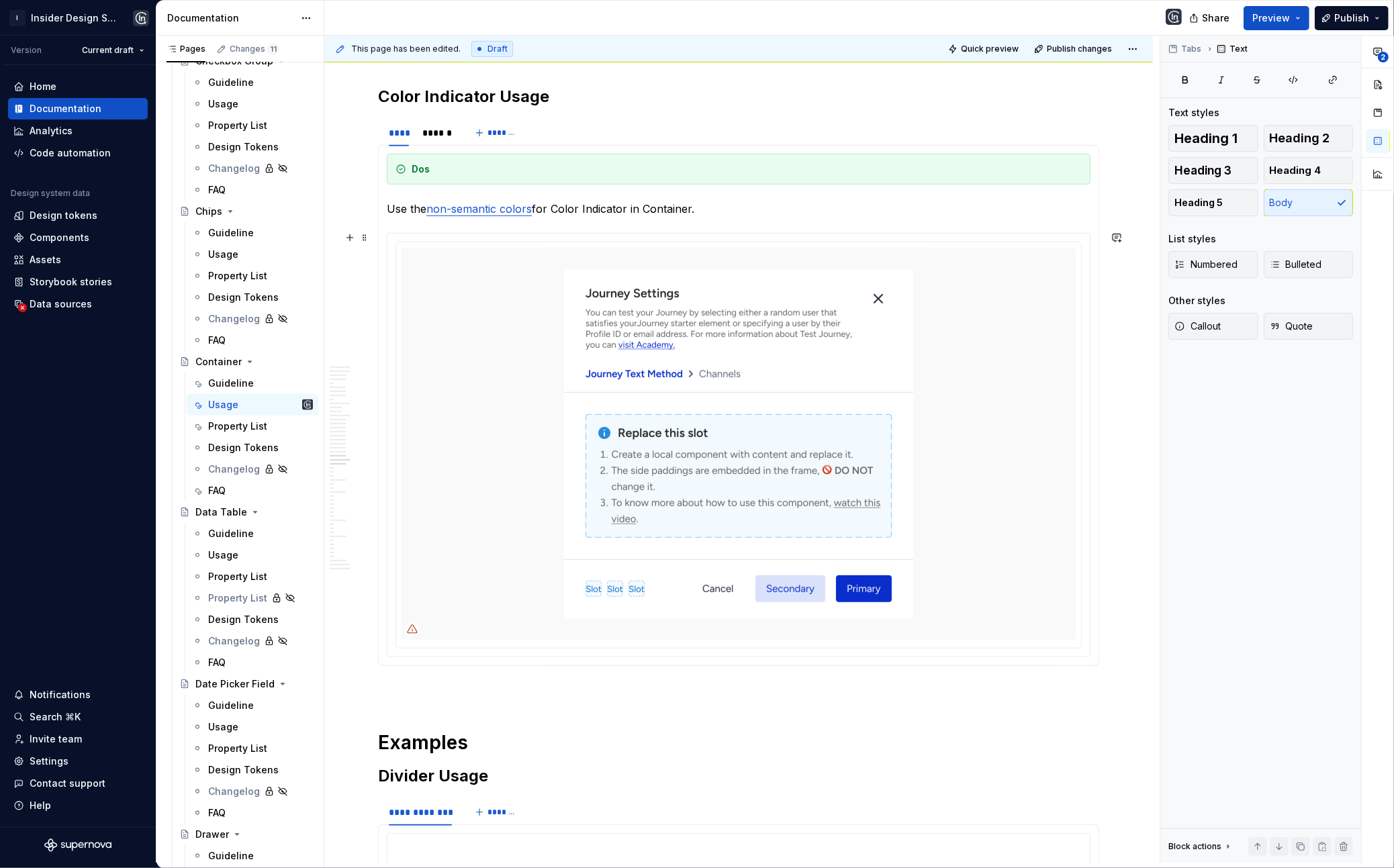
click at [537, 217] on p "Use the non-semantic colors for Color Indicator in Container." at bounding box center [739, 209] width 704 height 16
click at [593, 217] on p "Use the non-semantic colors and purple for Color Indicator in Container." at bounding box center [739, 209] width 704 height 16
click at [573, 217] on p "Use the non-semantic colors and purple for Color Indicator in Container." at bounding box center [739, 209] width 704 height 16
click at [572, 217] on p "Use the non-semantic colors and purple for Color Indicator in Container." at bounding box center [739, 209] width 704 height 16
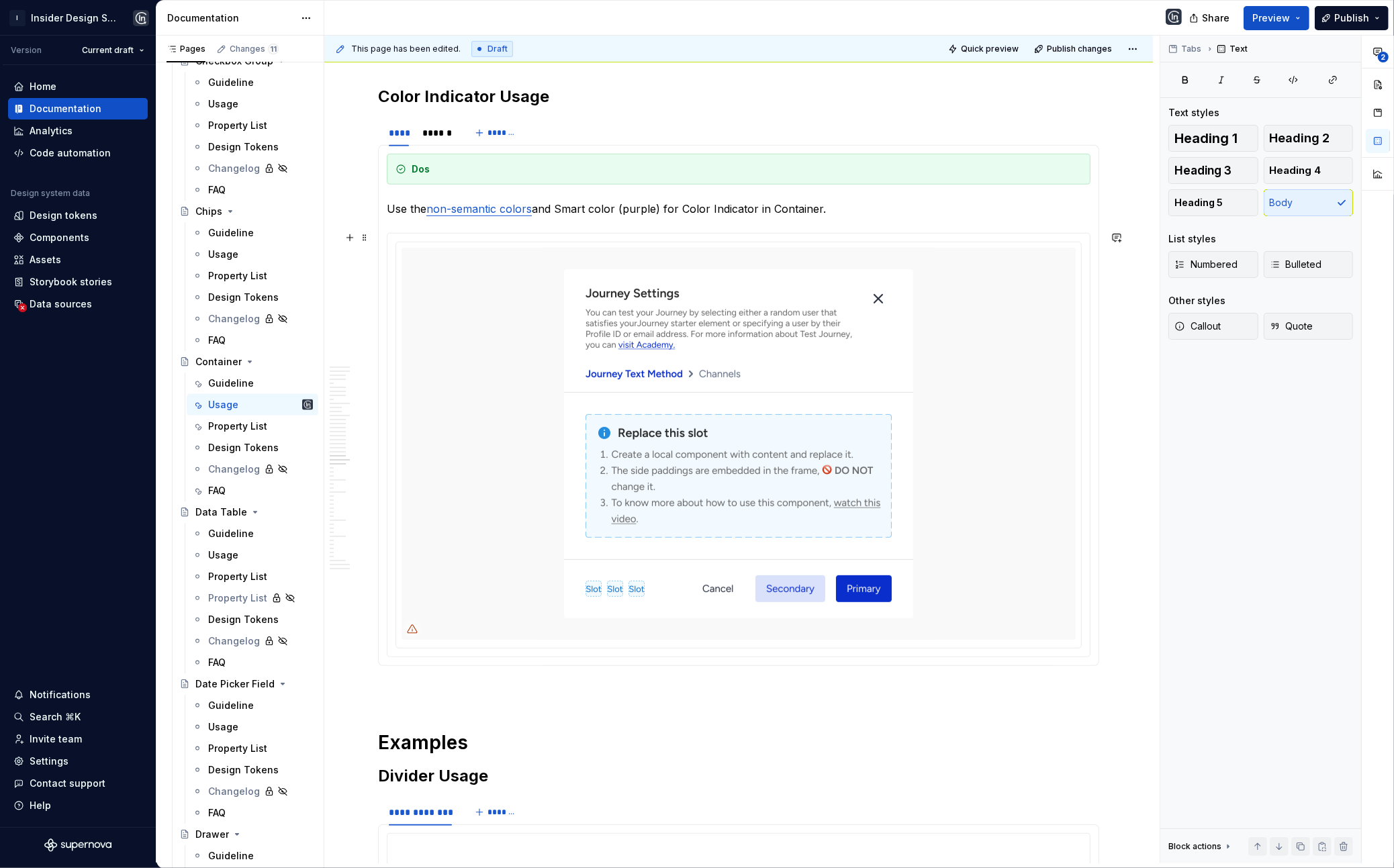
click at [872, 217] on p "Use the non-semantic colors and Smart color (purple) for Color Indicator in Con…" at bounding box center [739, 209] width 704 height 16
click at [451, 139] on div "******" at bounding box center [437, 133] width 29 height 14
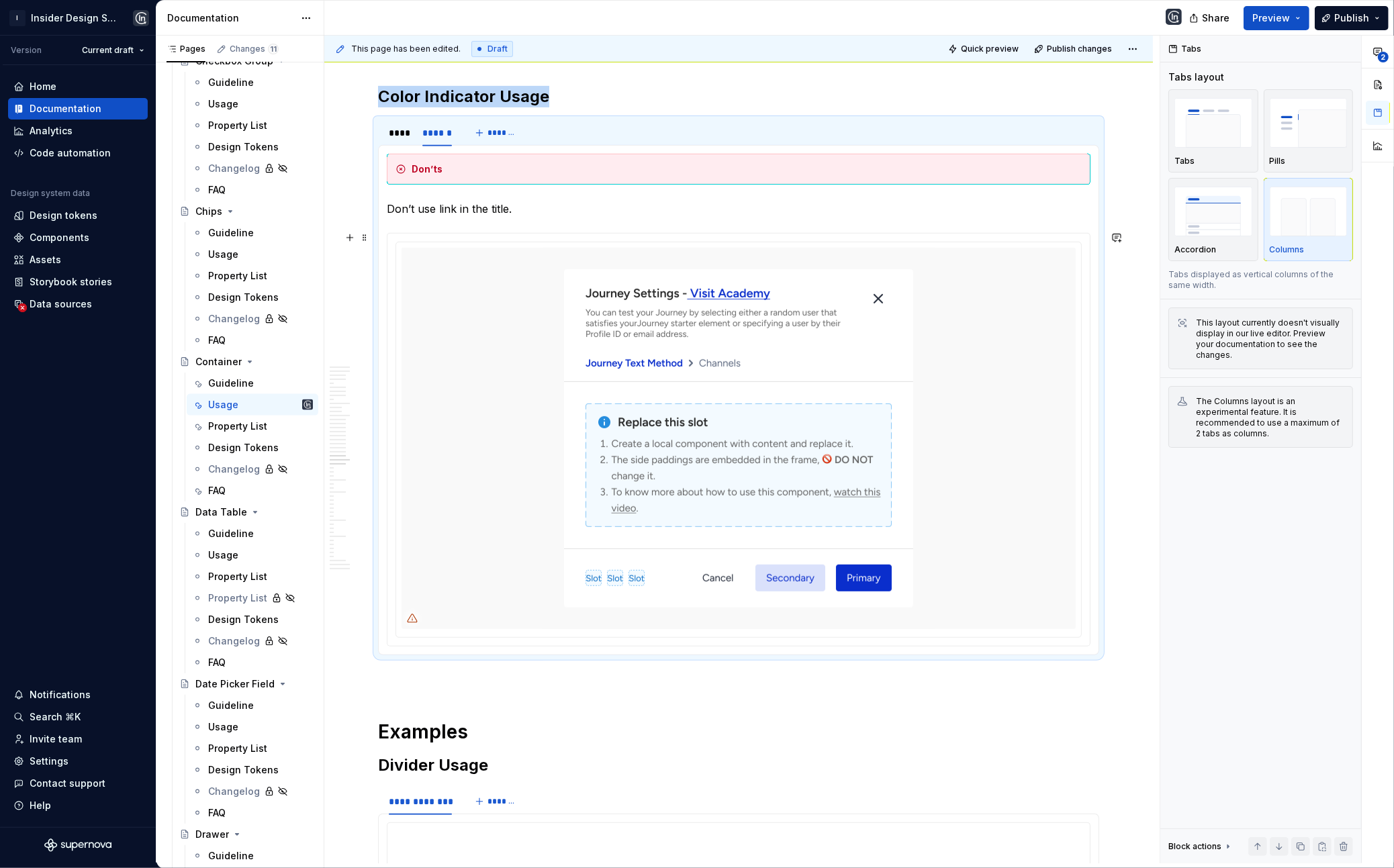
click at [471, 217] on p "Don’t use link in the title." at bounding box center [739, 209] width 704 height 16
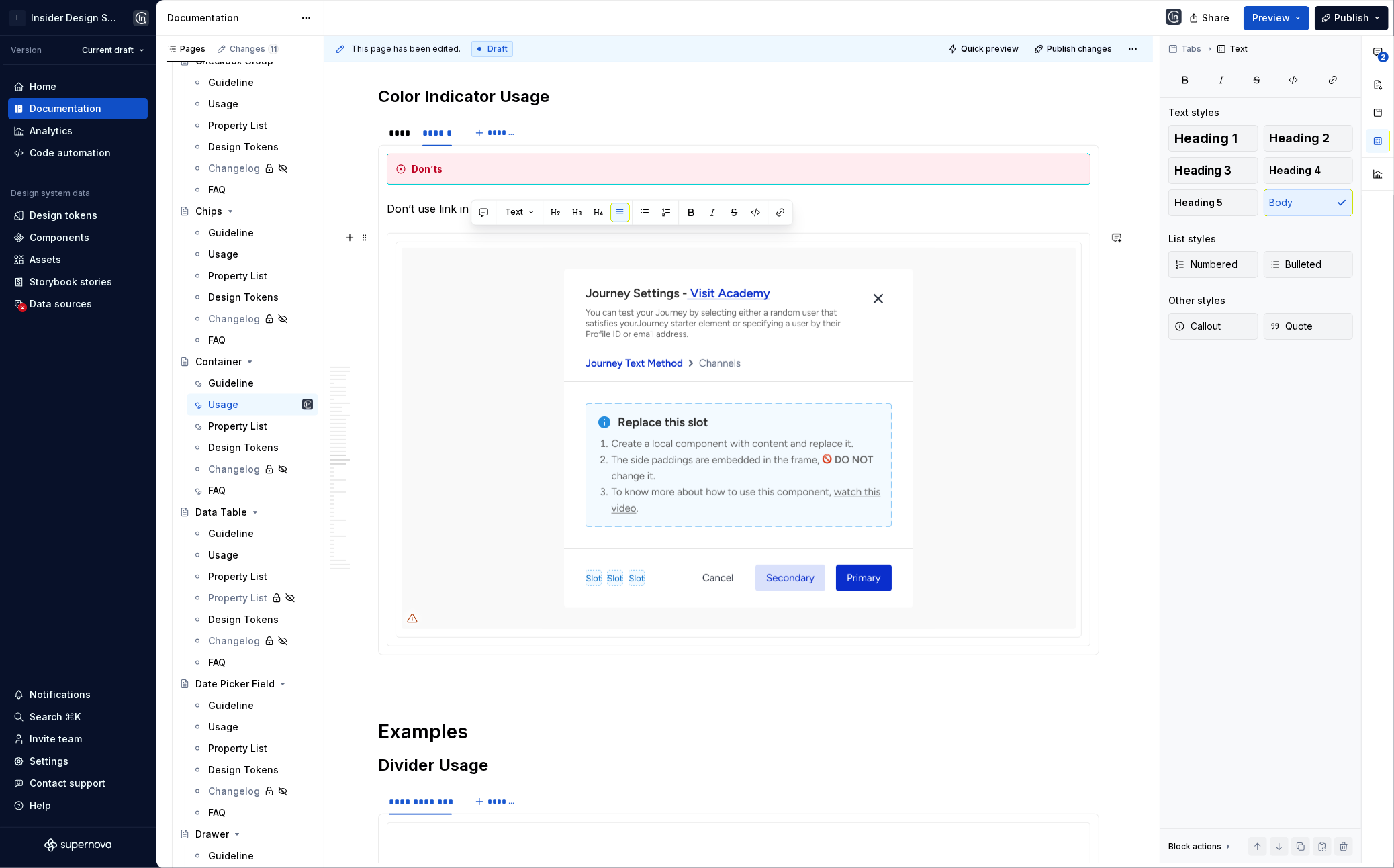
click at [471, 217] on p "Don’t use link in the title." at bounding box center [739, 209] width 704 height 16
click at [415, 217] on p "Don’t use link in the title." at bounding box center [739, 209] width 704 height 16
drag, startPoint x: 437, startPoint y: 239, endPoint x: 581, endPoint y: 245, distance: 144.1
click at [581, 217] on p "Don’t use link in the title." at bounding box center [739, 209] width 704 height 16
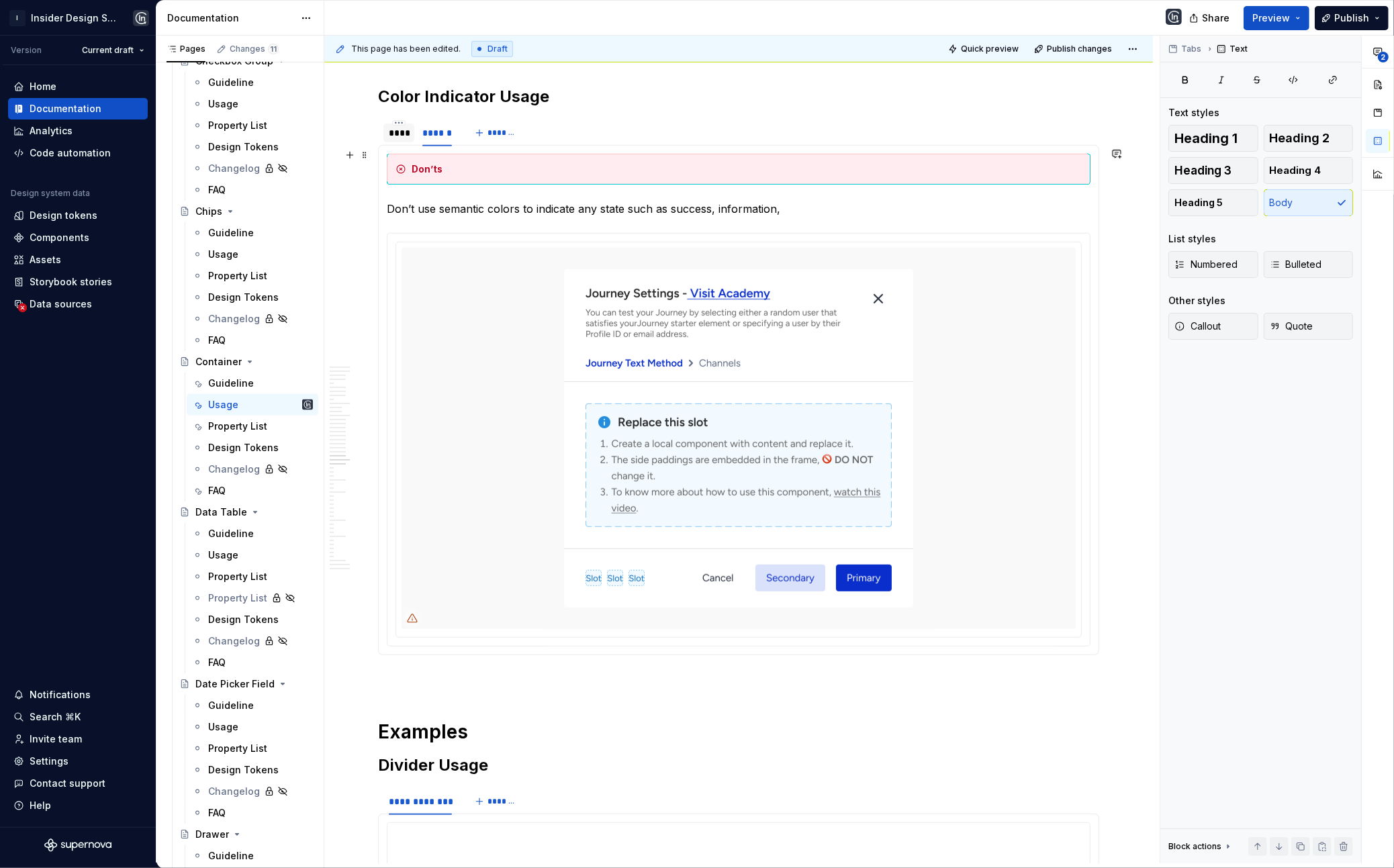
click at [397, 153] on div "**** ******" at bounding box center [420, 136] width 85 height 33
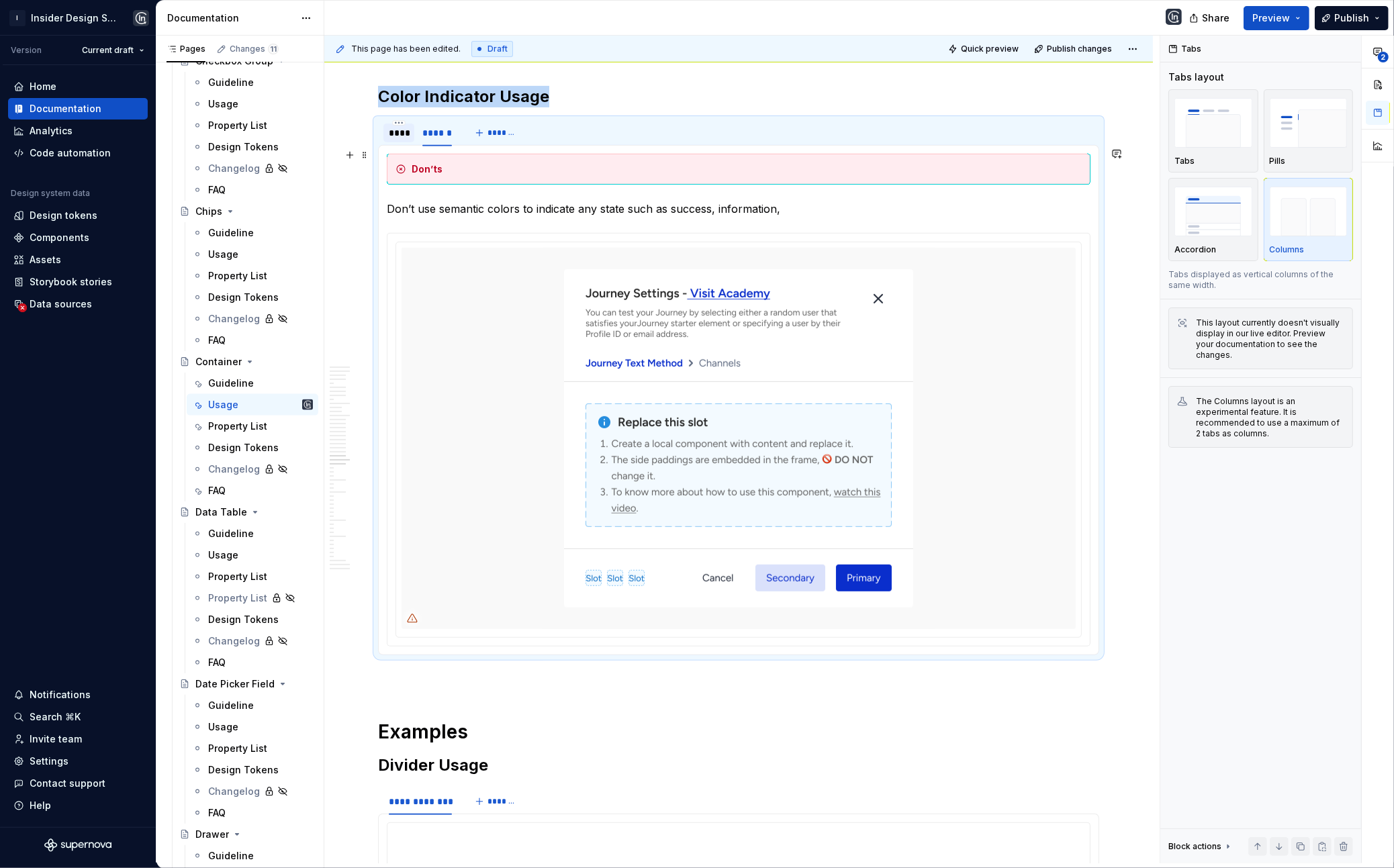
click at [398, 139] on div "****" at bounding box center [399, 133] width 20 height 14
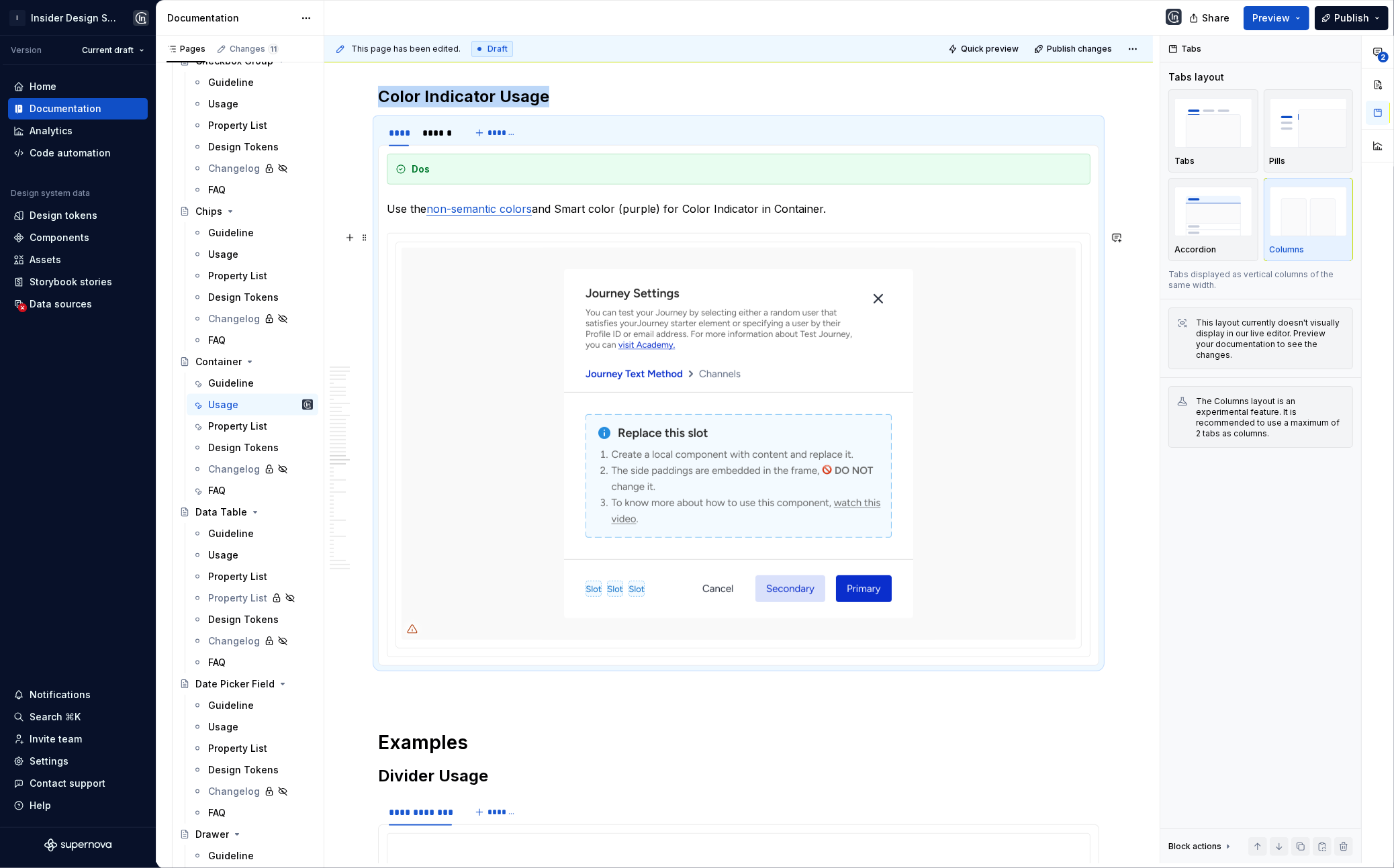
click at [555, 217] on p "Use the non-semantic colors and Smart color (purple) for Color Indicator in Con…" at bounding box center [739, 209] width 704 height 16
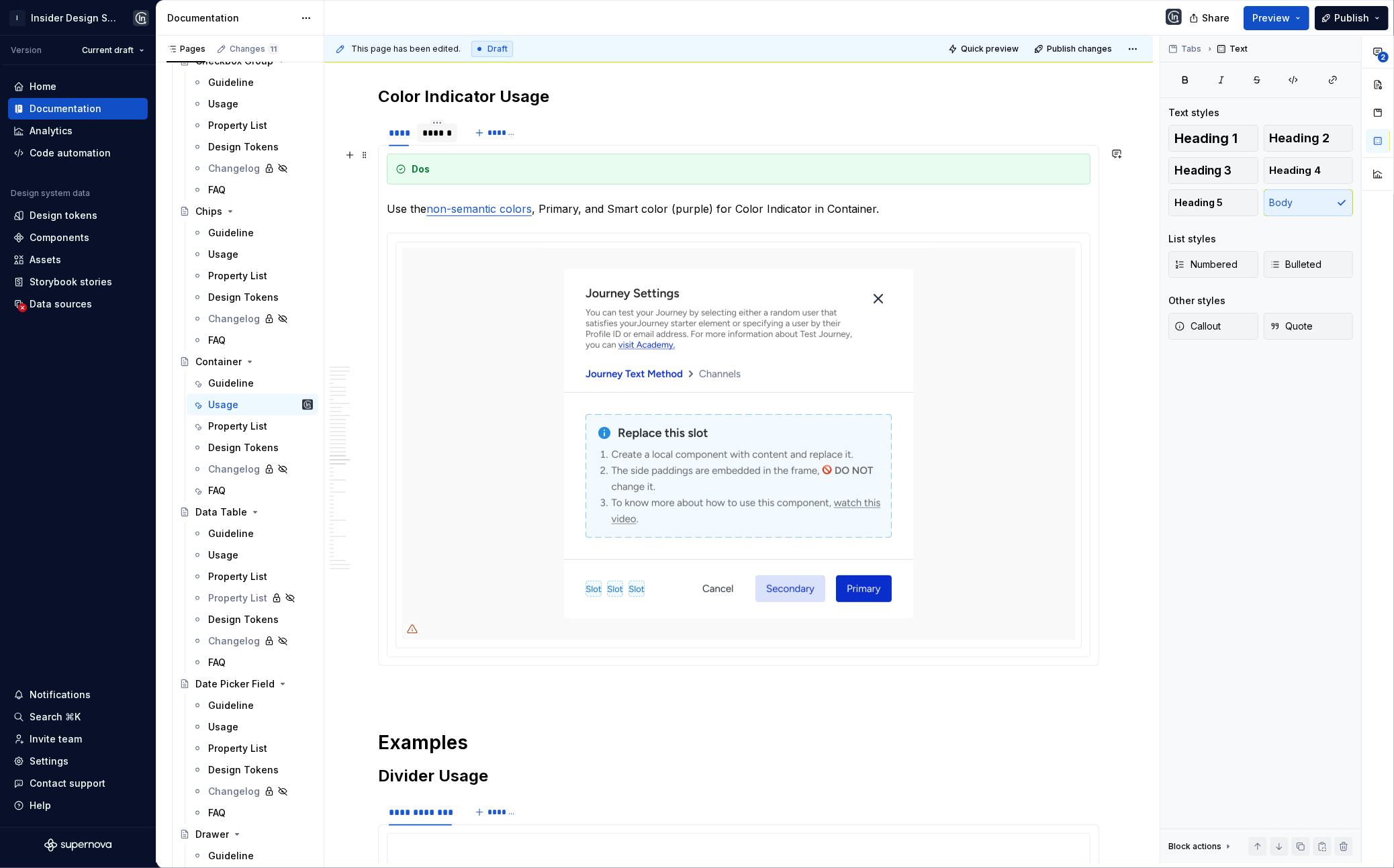
click at [432, 142] on div "******" at bounding box center [437, 133] width 40 height 19
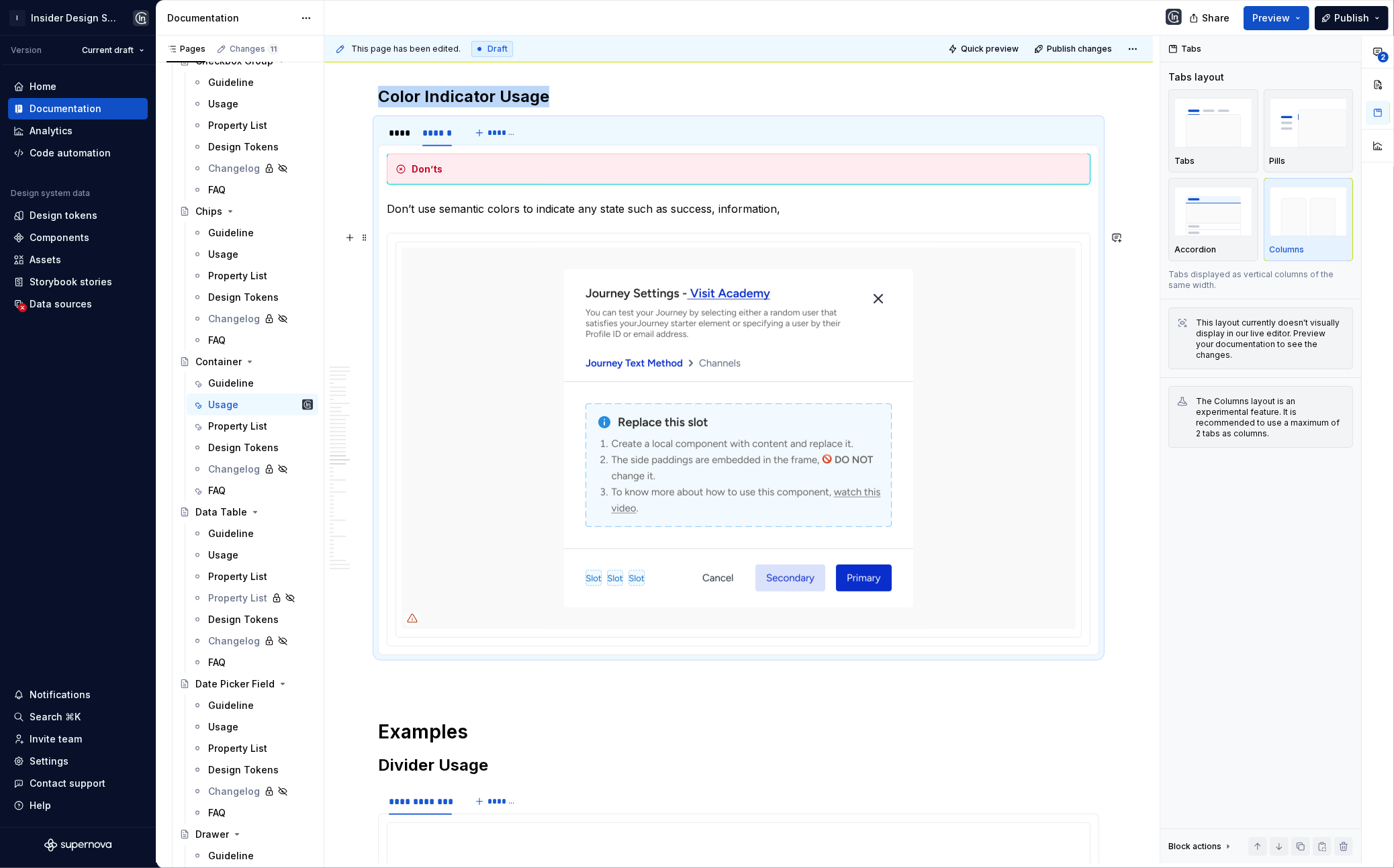
click at [517, 217] on p "Don’t use semantic colors to indicate any state such as success, information," at bounding box center [739, 209] width 704 height 16
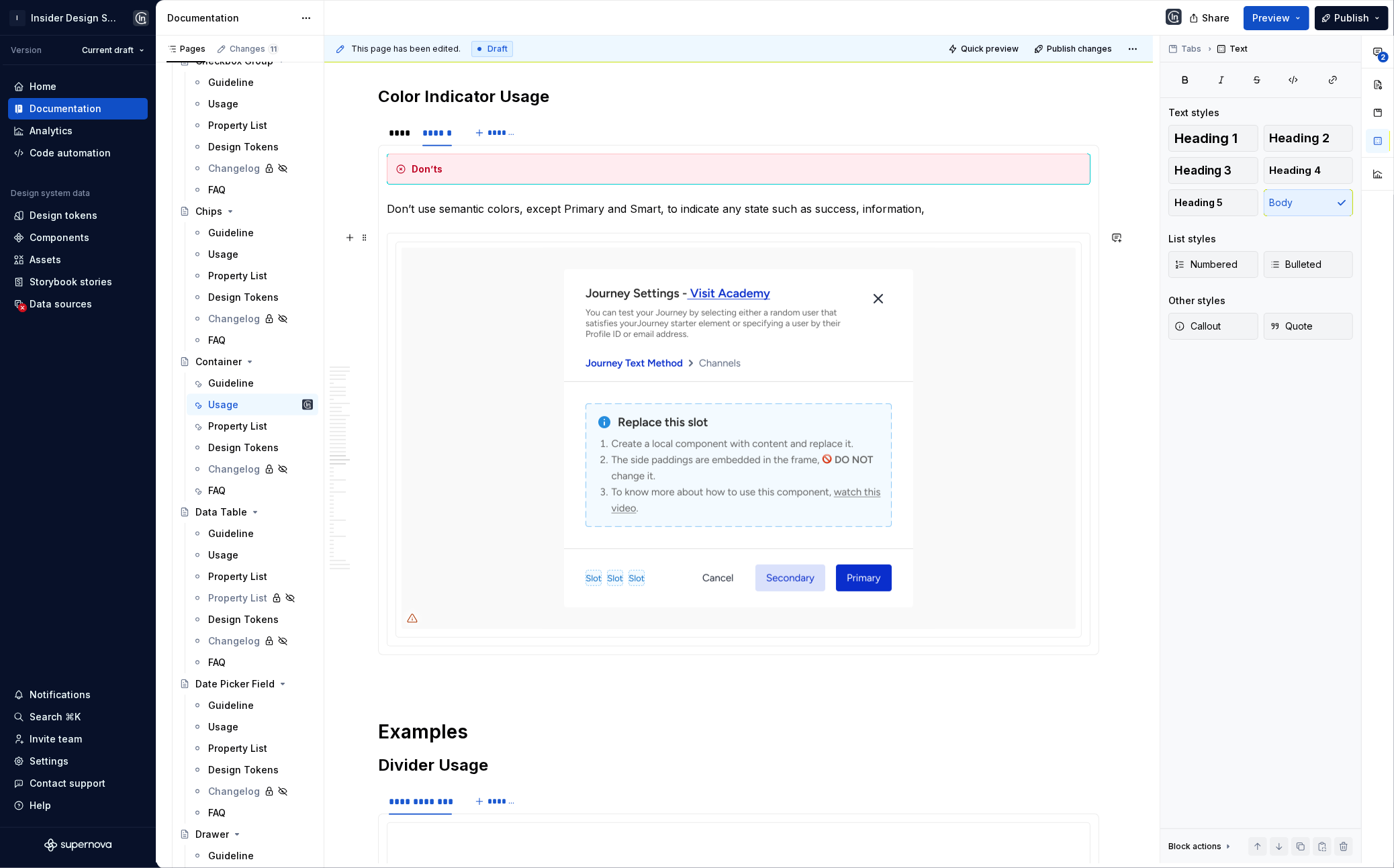
click at [945, 217] on p "Don’t use semantic colors, except Primary and Smart, to indicate any state such…" at bounding box center [739, 209] width 704 height 16
drag, startPoint x: 765, startPoint y: 238, endPoint x: 991, endPoint y: 239, distance: 226.0
click at [991, 217] on p "Don’t use semantic colors, except Primary and Smart, to indicate any state such…" at bounding box center [739, 209] width 704 height 16
click at [396, 139] on div "****" at bounding box center [399, 133] width 20 height 14
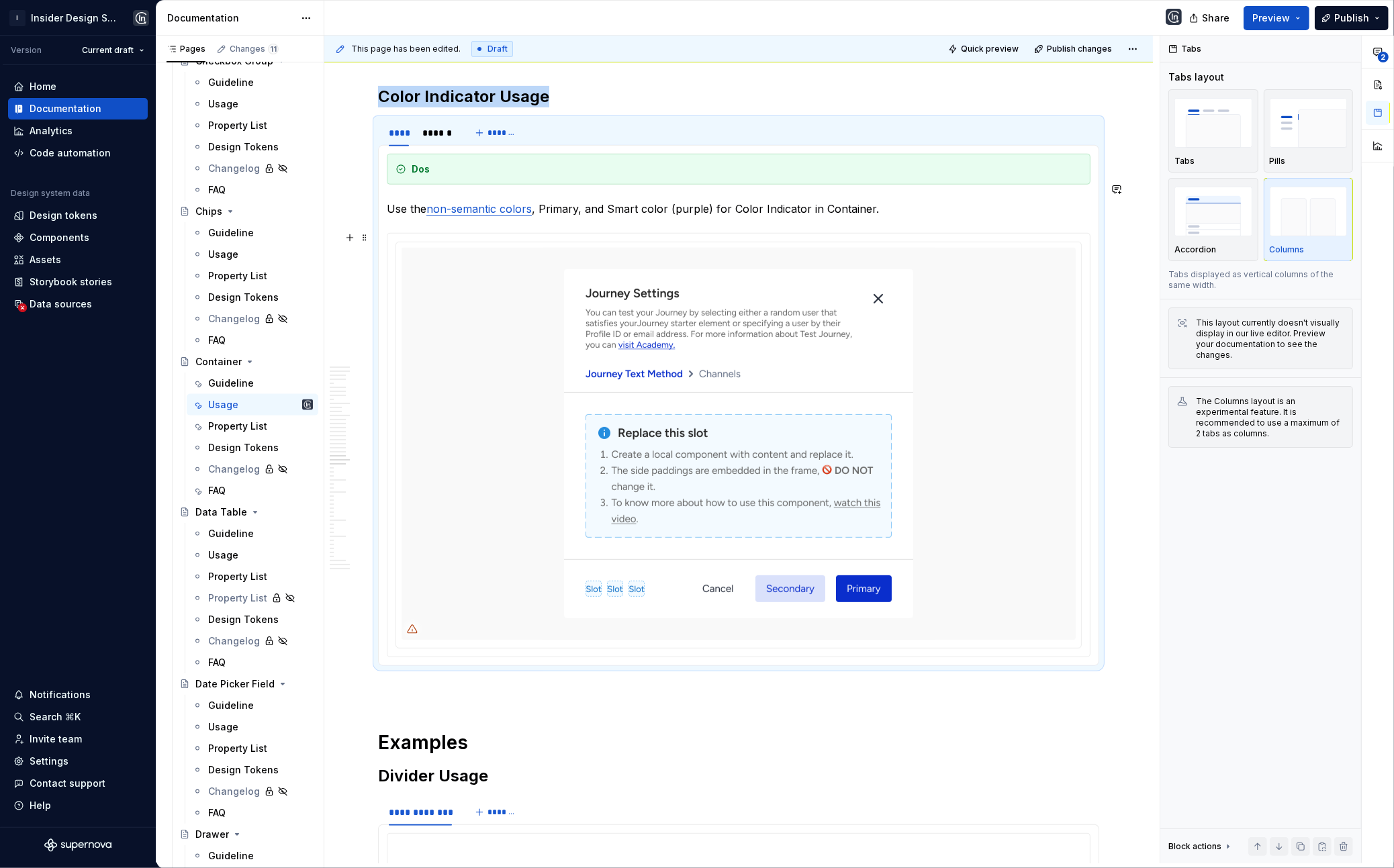
click at [538, 353] on div at bounding box center [738, 443] width 674 height 392
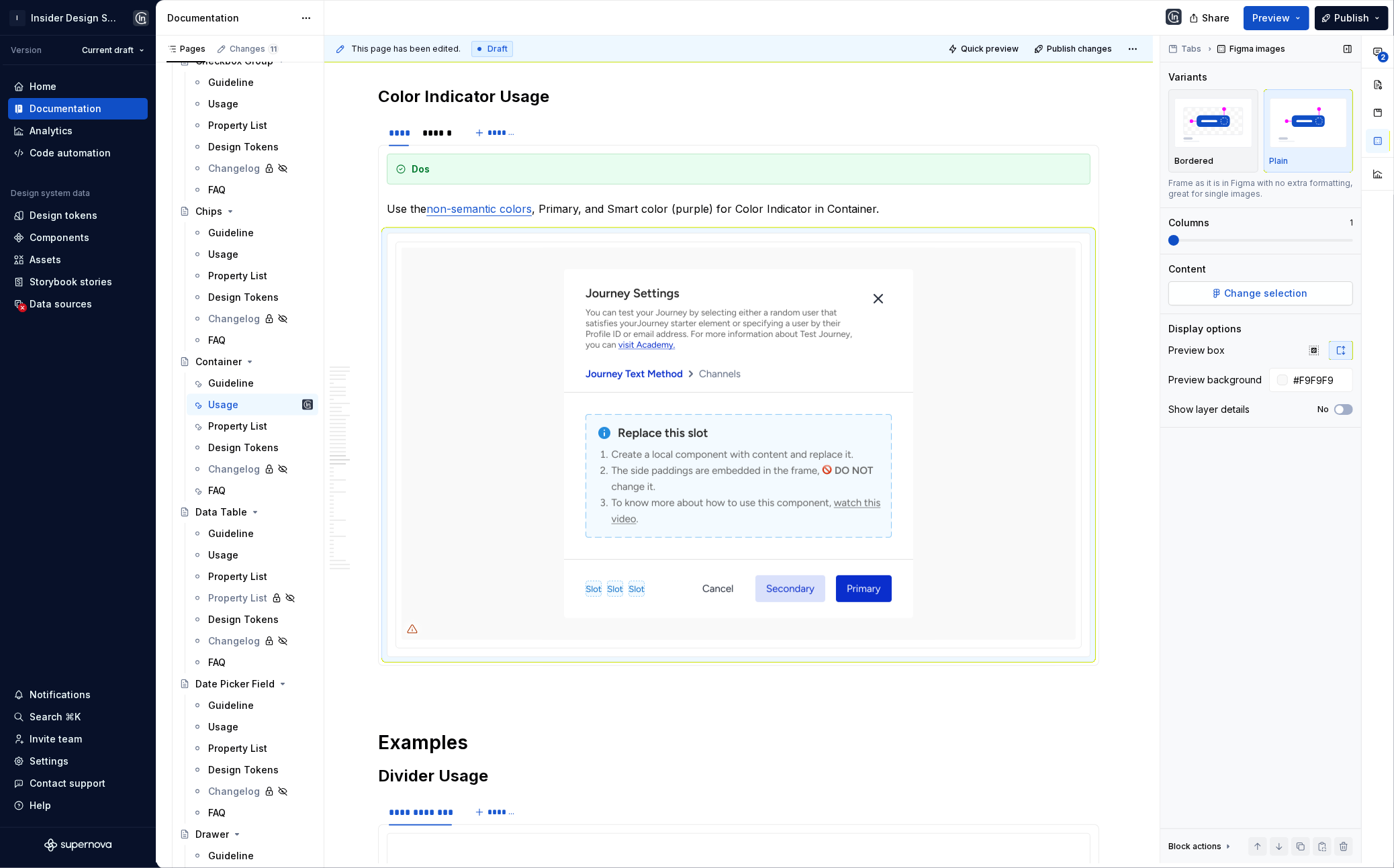
click at [1229, 292] on span "Change selection" at bounding box center [1266, 293] width 83 height 14
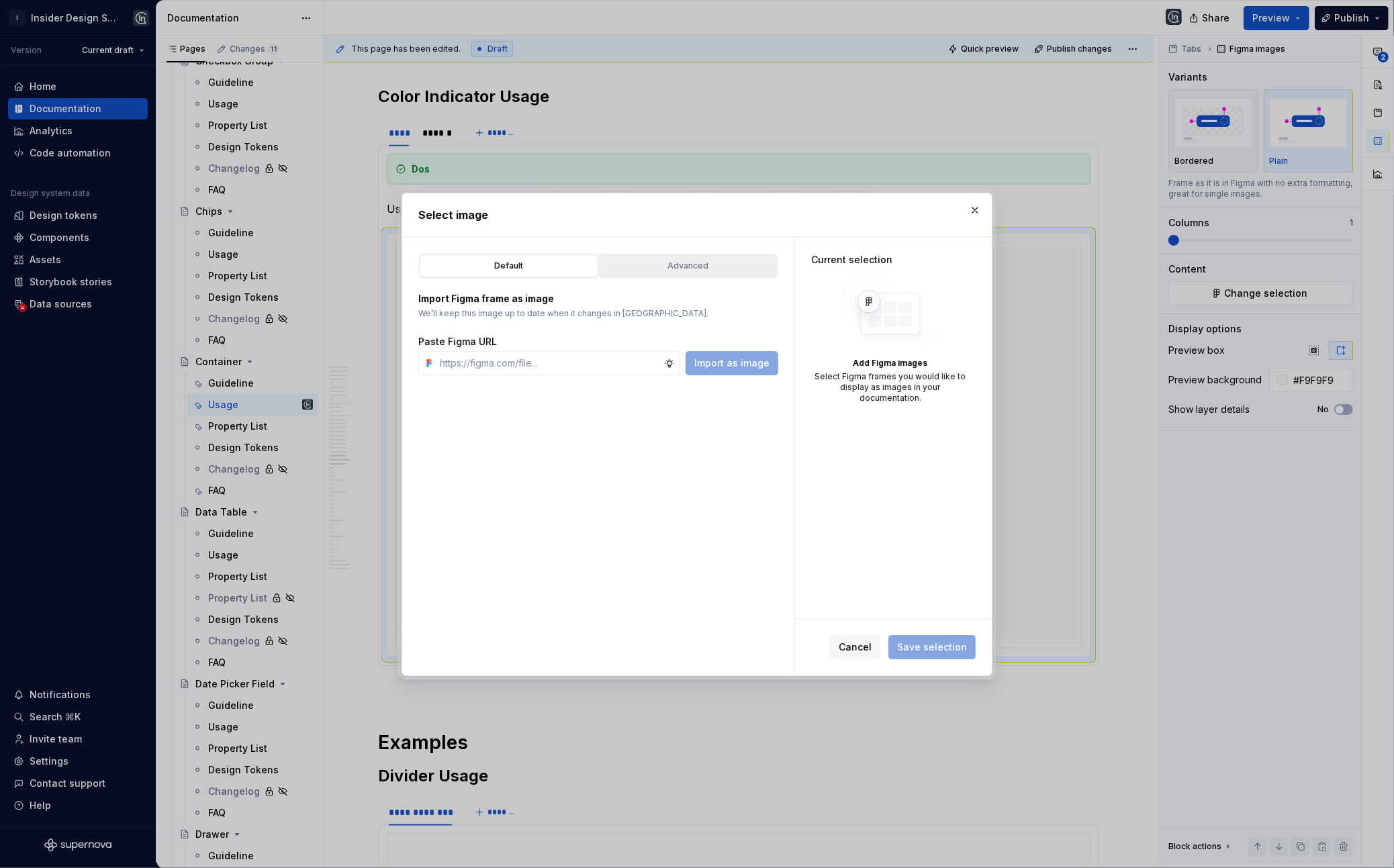
type textarea "*"
click at [654, 259] on div "Advanced" at bounding box center [688, 266] width 168 height 14
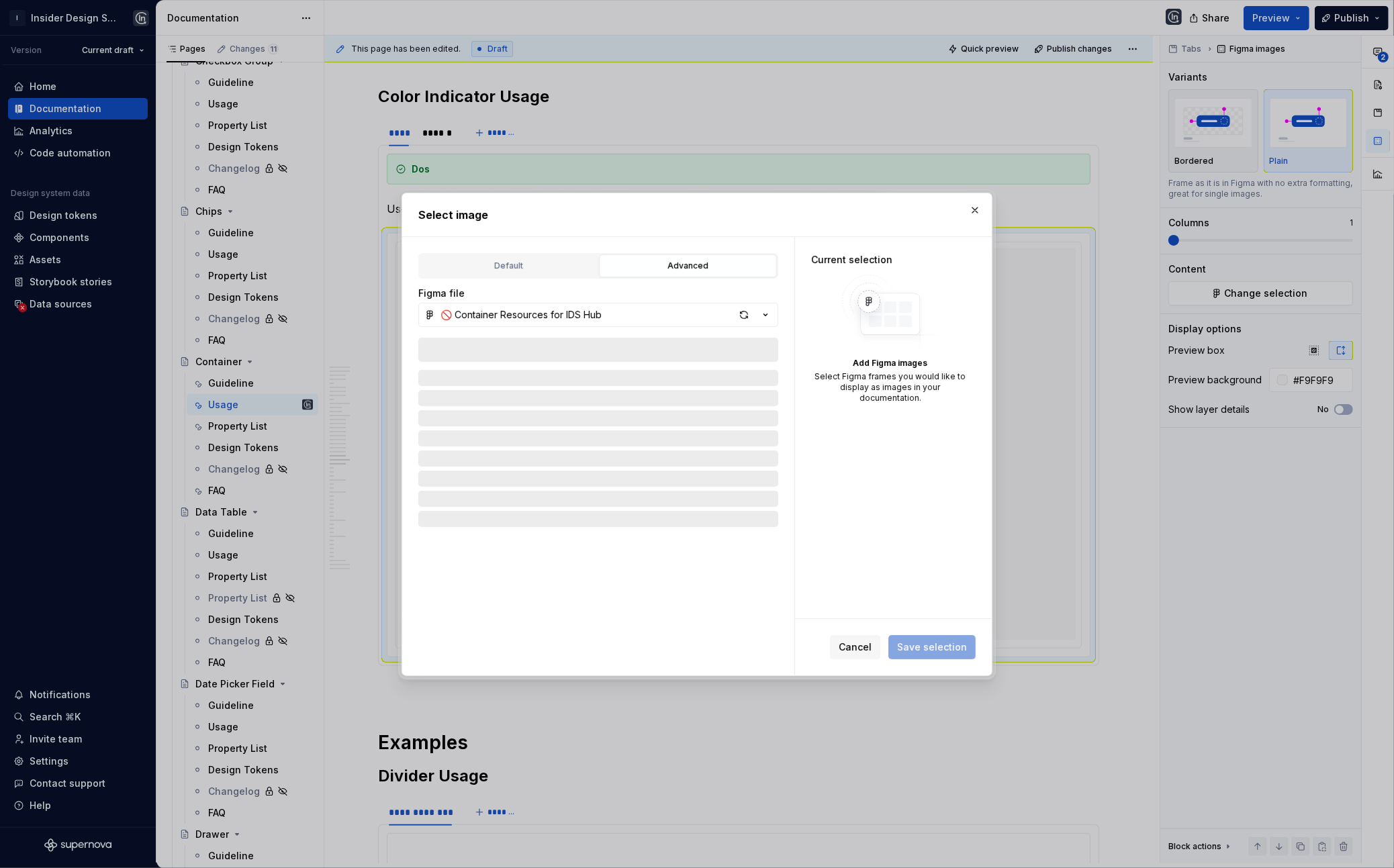
click at [584, 355] on div at bounding box center [598, 504] width 360 height 335
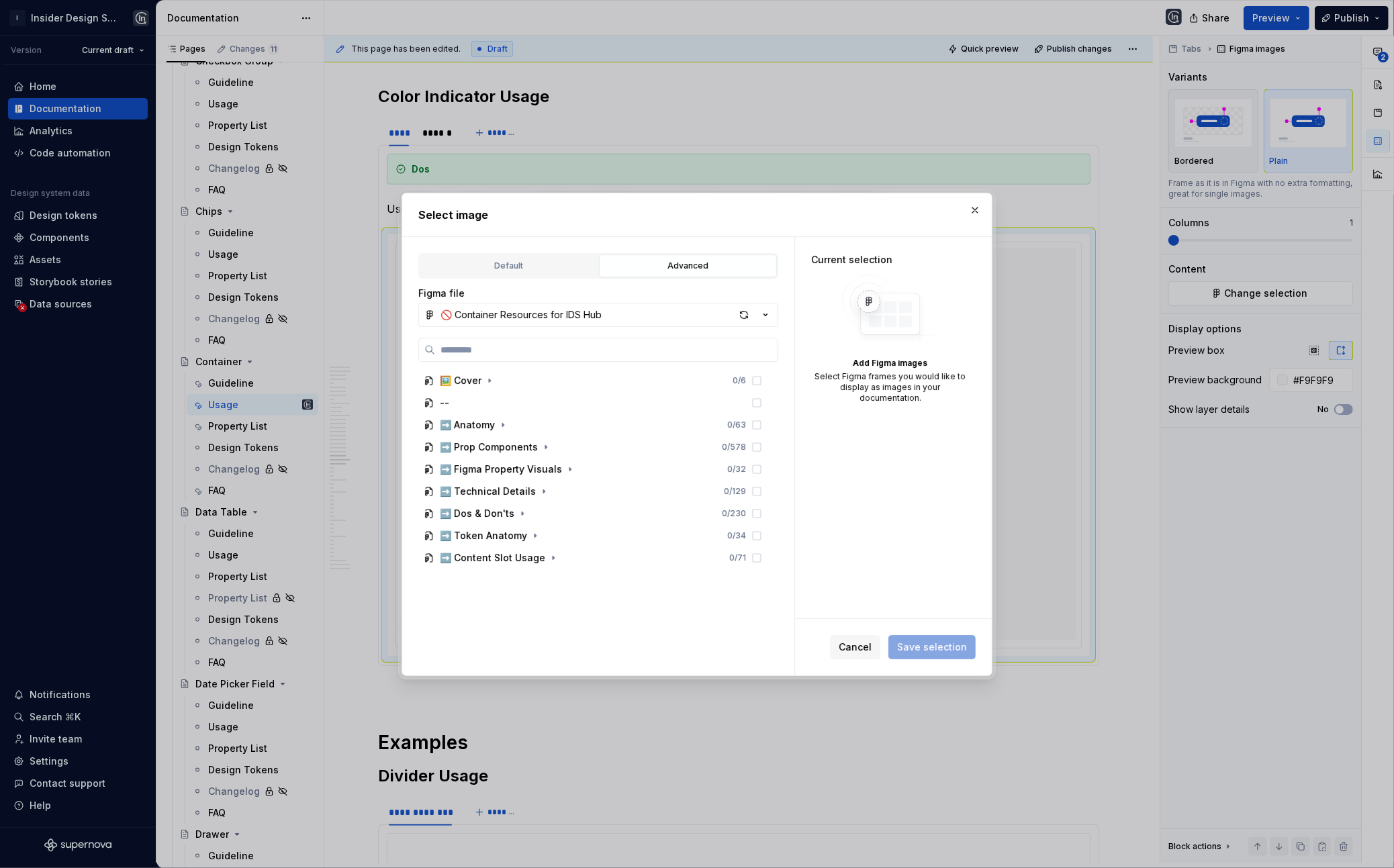
click at [584, 355] on input "search" at bounding box center [607, 350] width 343 height 14
type input "**********"
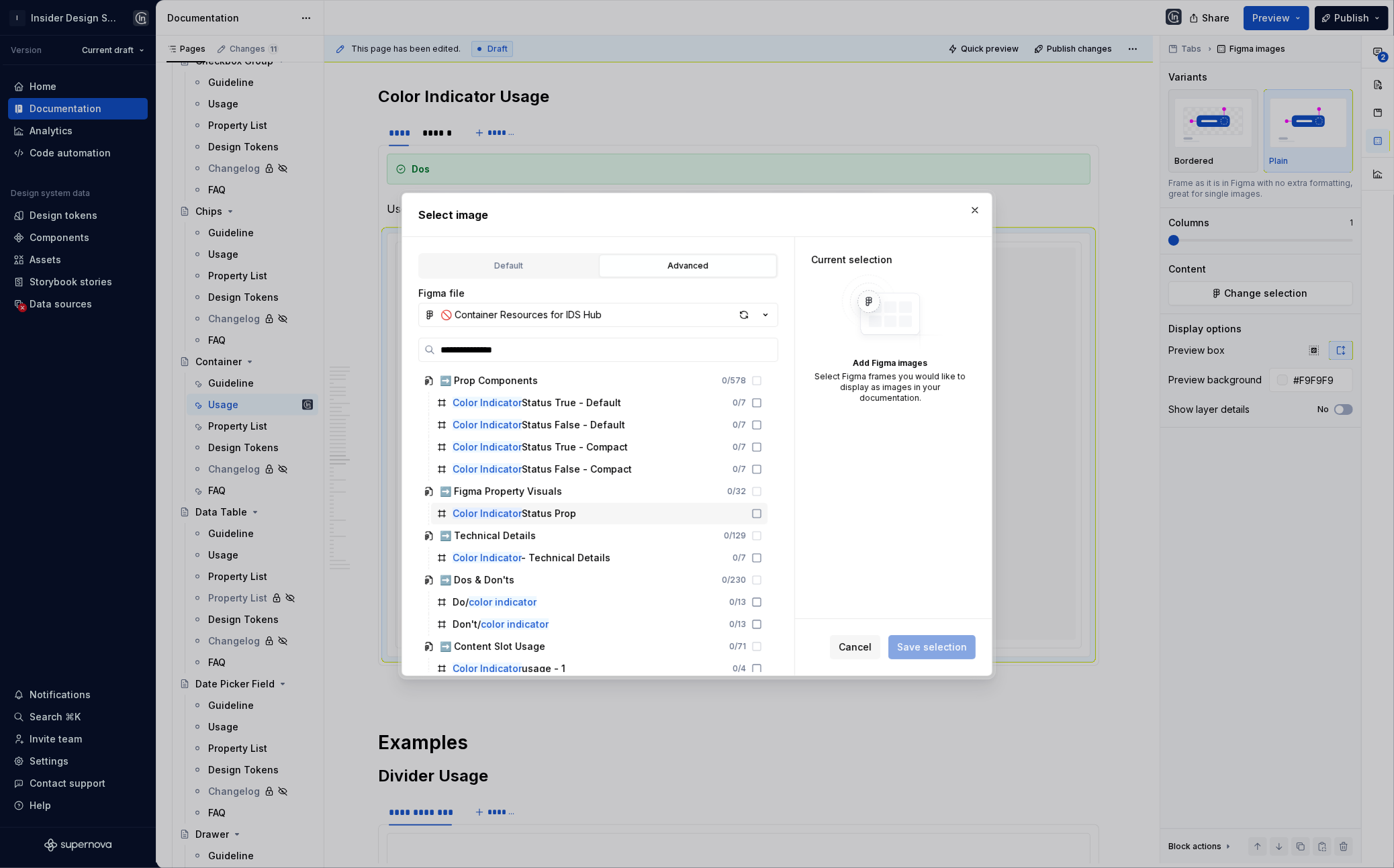
scroll to position [52, 0]
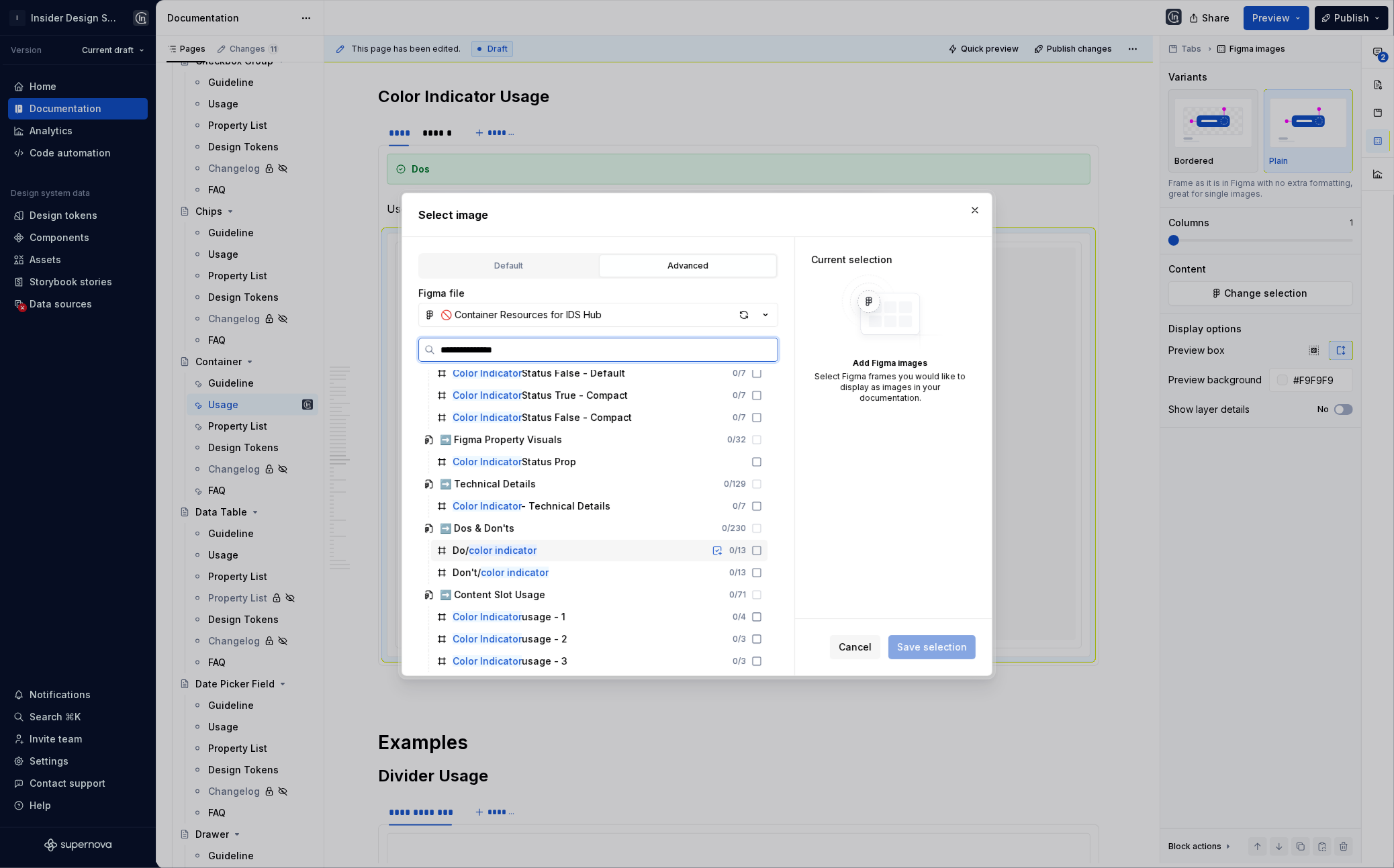
click at [560, 553] on div "Do/ color indicator 0 / 13" at bounding box center [599, 551] width 337 height 22
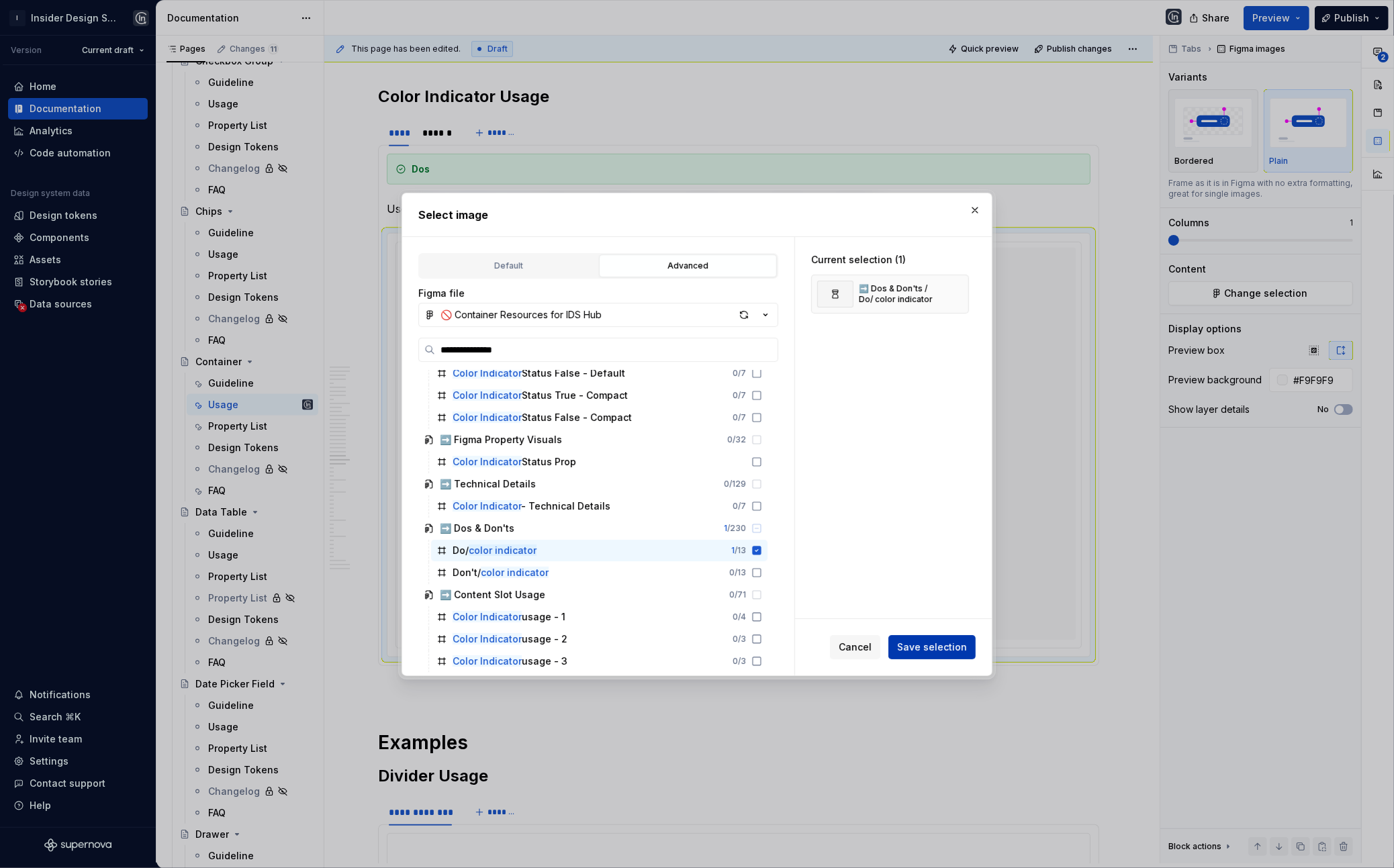
click at [946, 648] on span "Save selection" at bounding box center [932, 647] width 70 height 14
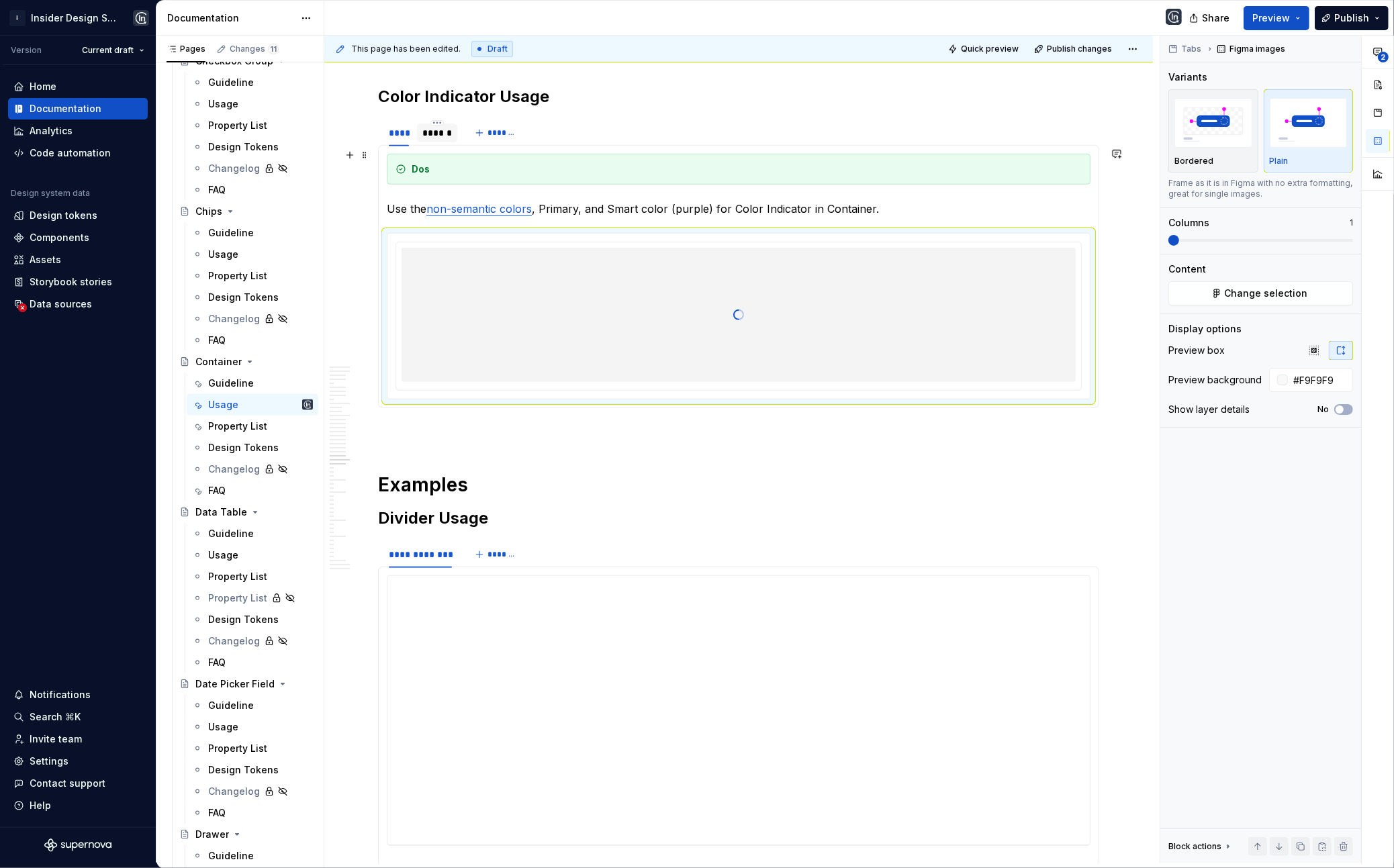
click at [432, 139] on div "******" at bounding box center [437, 133] width 29 height 14
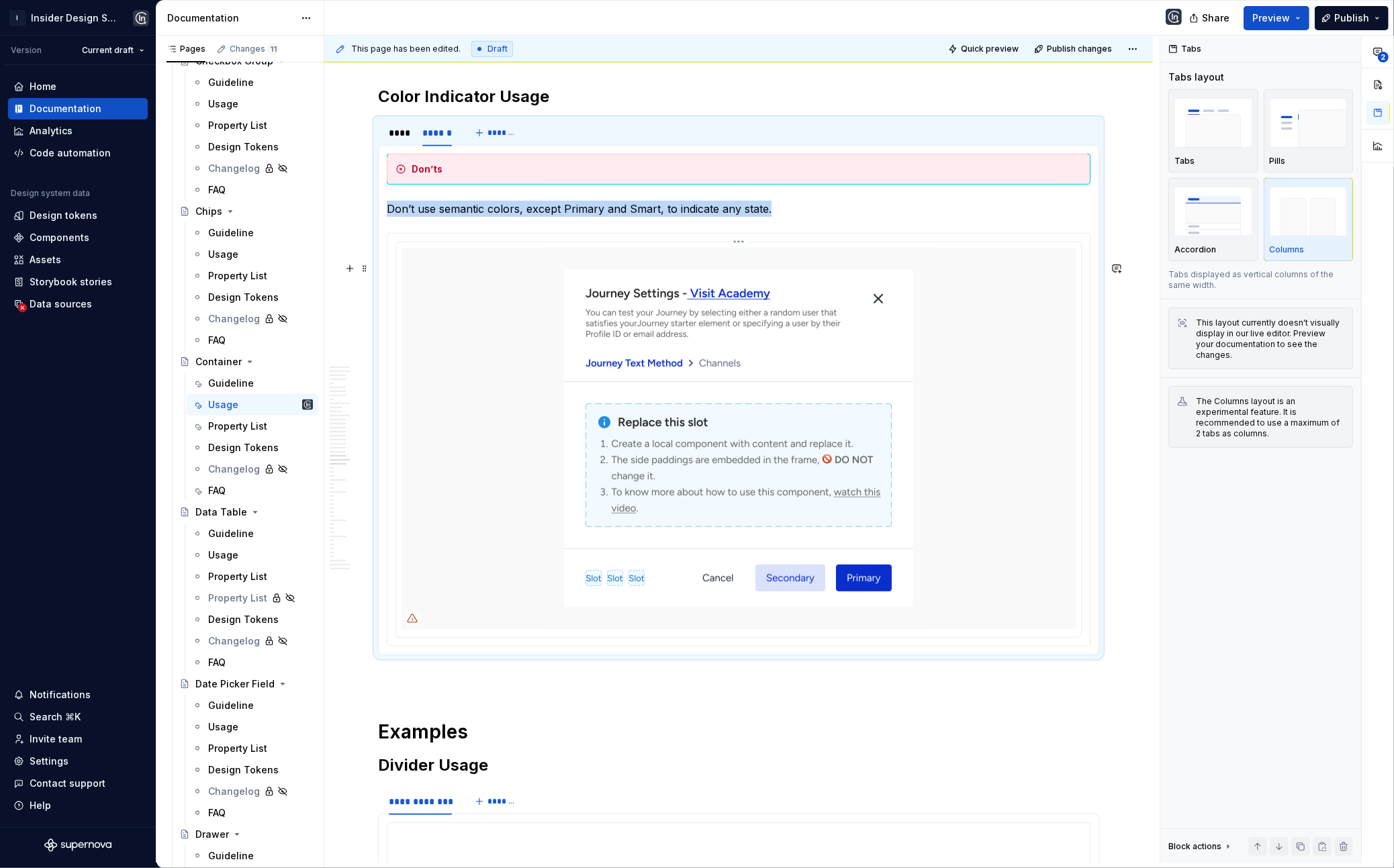
click at [639, 348] on img at bounding box center [739, 438] width 392 height 382
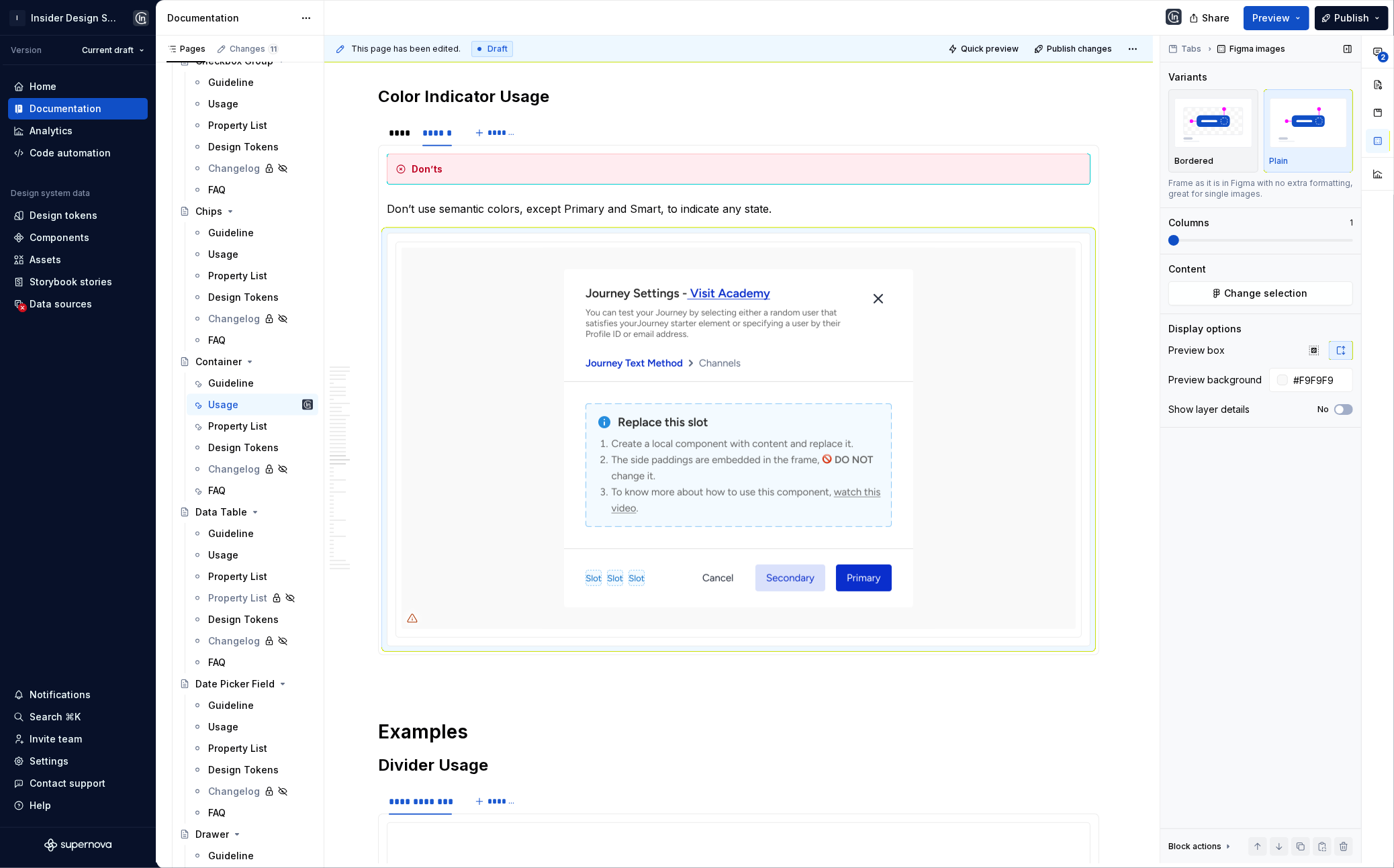
click at [1260, 278] on div "Content Change selection" at bounding box center [1260, 284] width 184 height 43
click at [1260, 300] on span "Change selection" at bounding box center [1266, 293] width 83 height 14
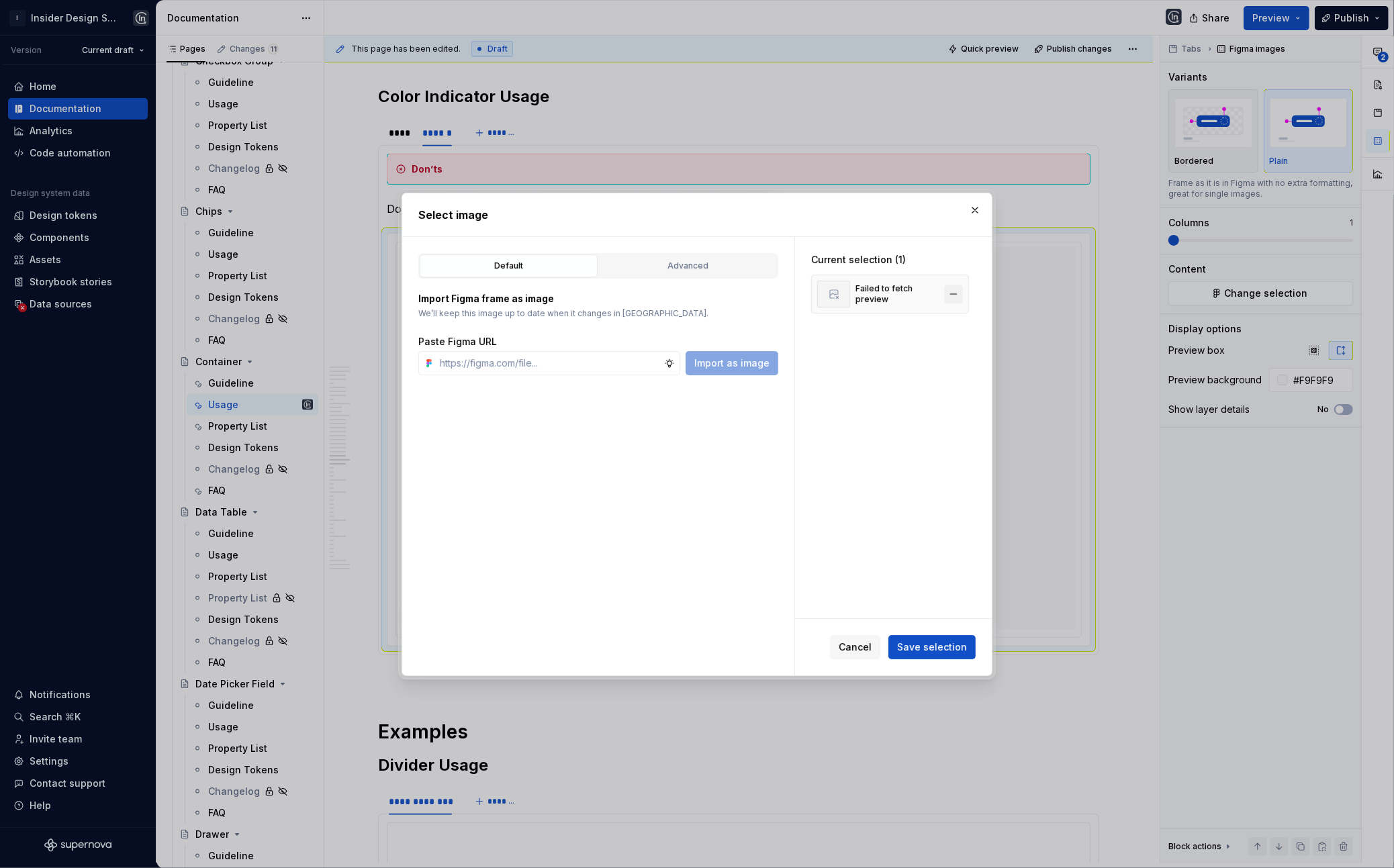
click at [960, 293] on button "button" at bounding box center [954, 294] width 19 height 19
click at [740, 273] on button "Advanced" at bounding box center [687, 266] width 178 height 22
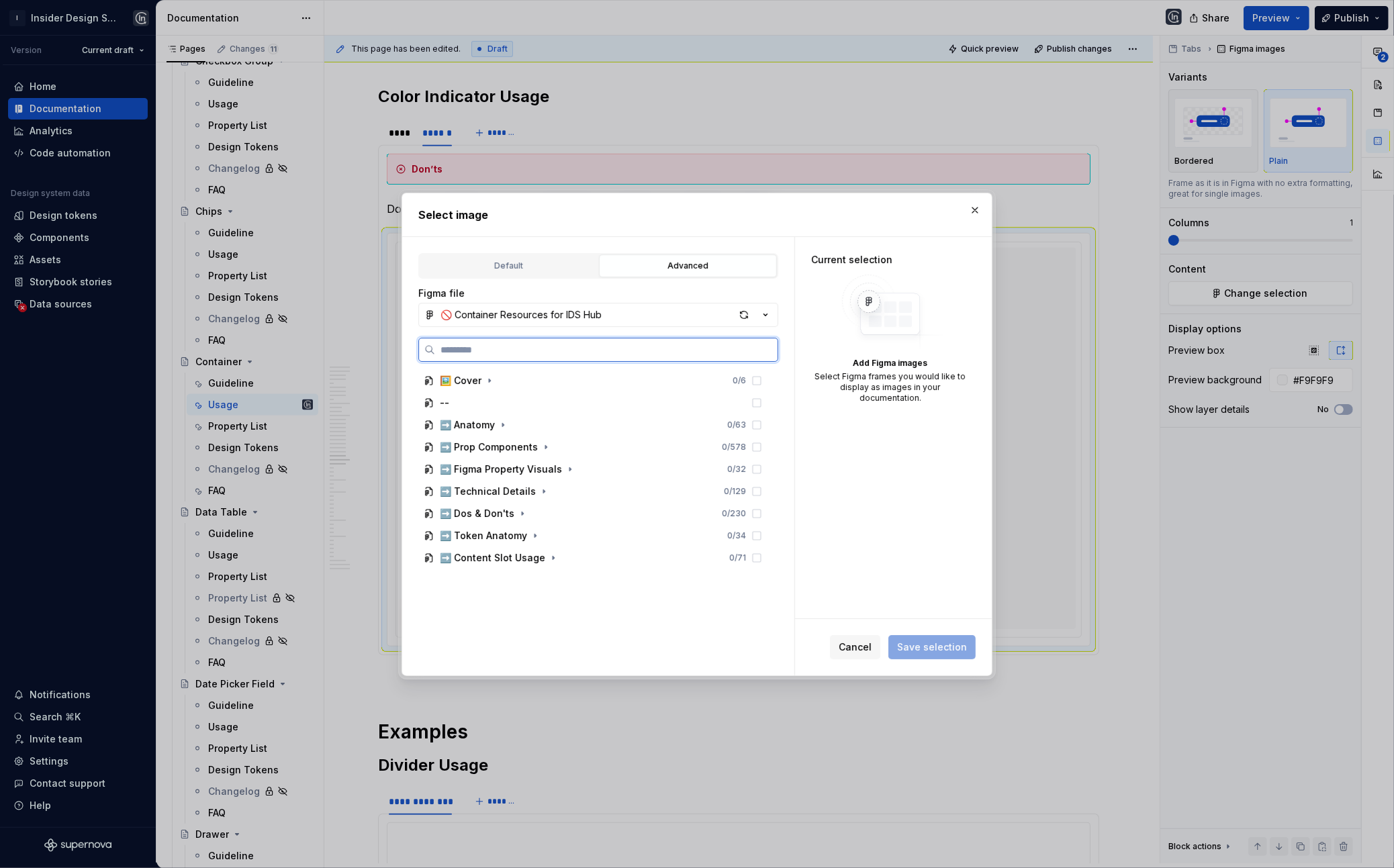
click at [546, 356] on input "search" at bounding box center [607, 350] width 343 height 14
type input "*"
type input "**********"
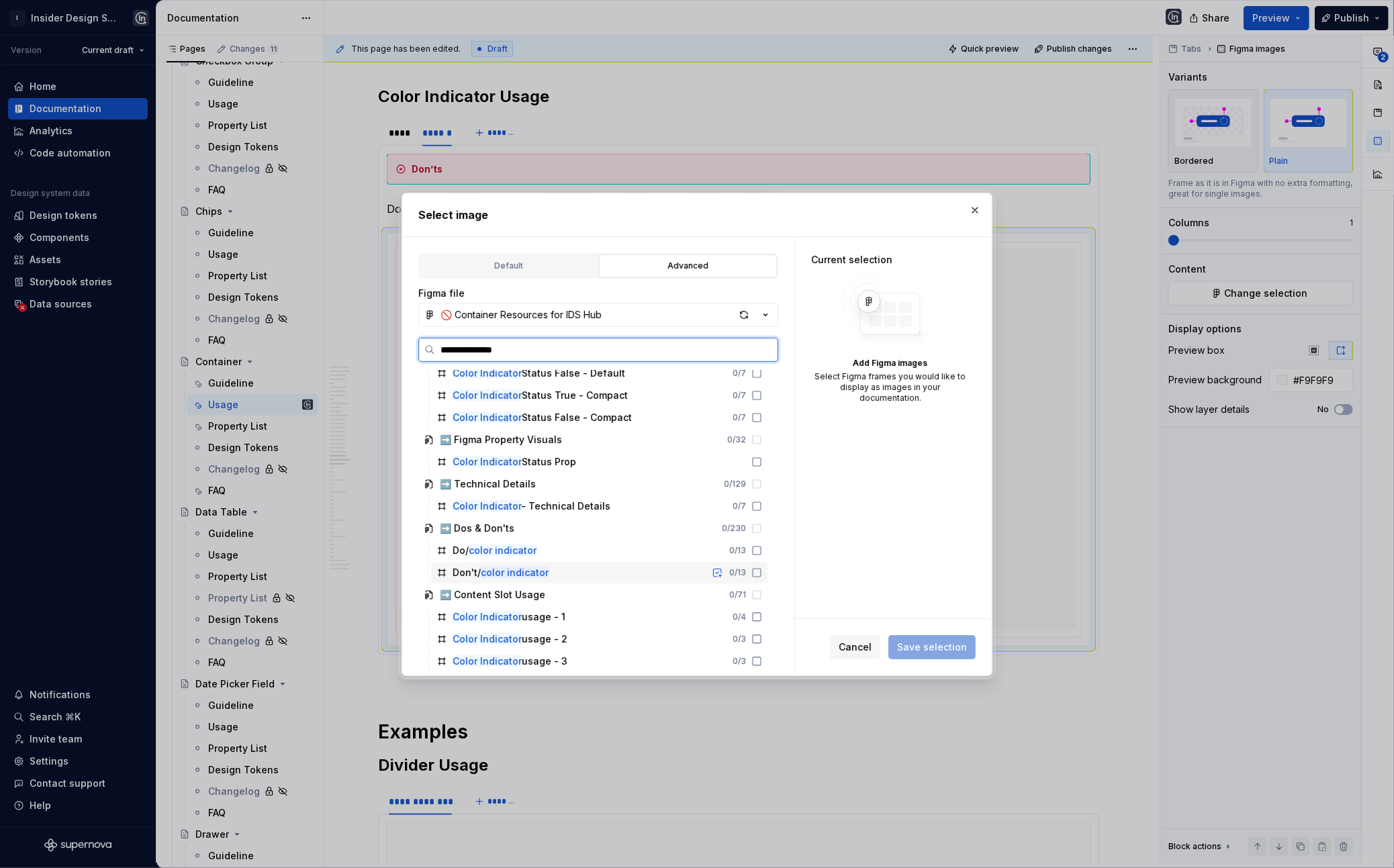
click at [562, 576] on div "Don't/ color indicator 0 / 13" at bounding box center [599, 573] width 337 height 22
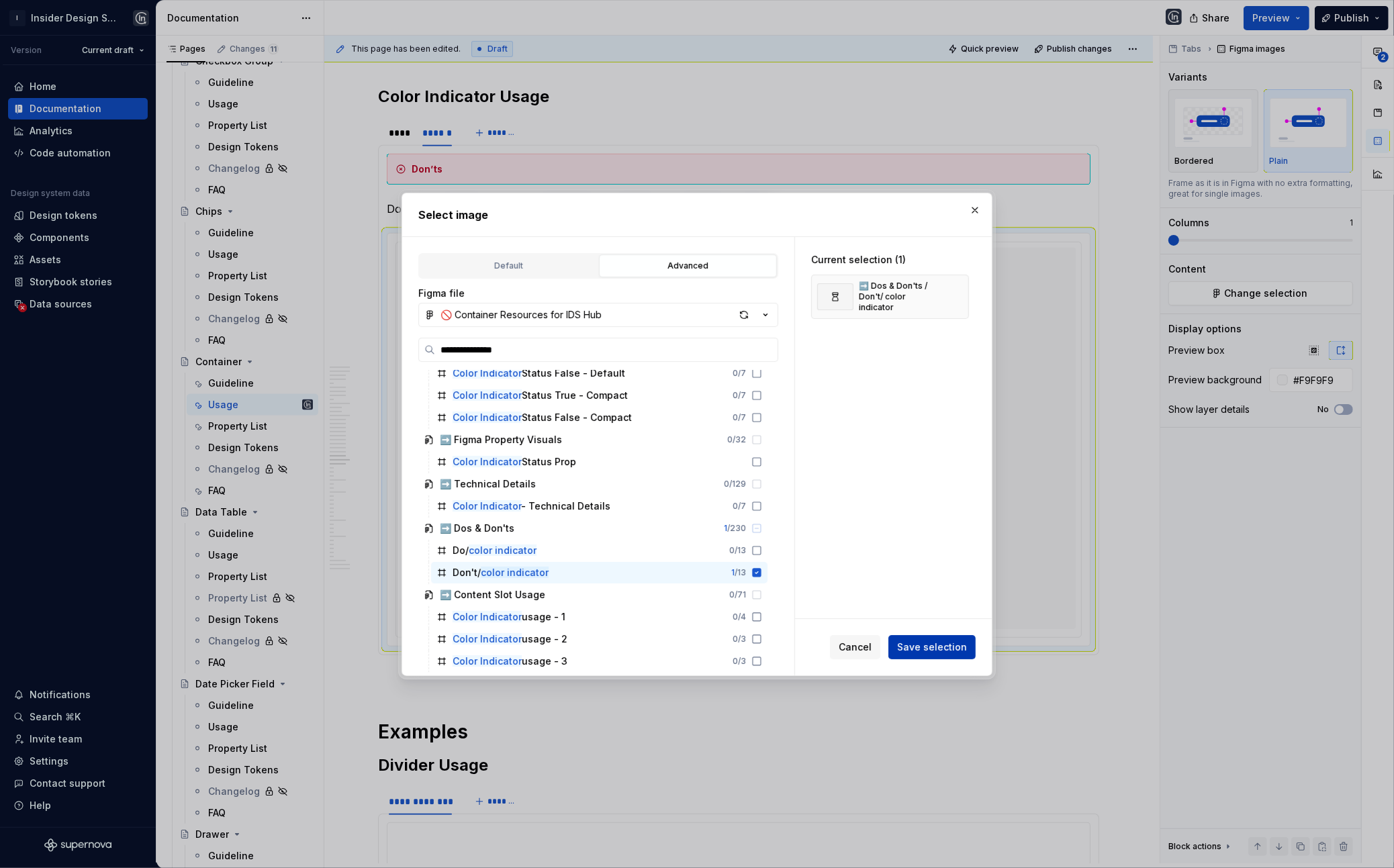
click at [944, 652] on span "Save selection" at bounding box center [932, 647] width 70 height 14
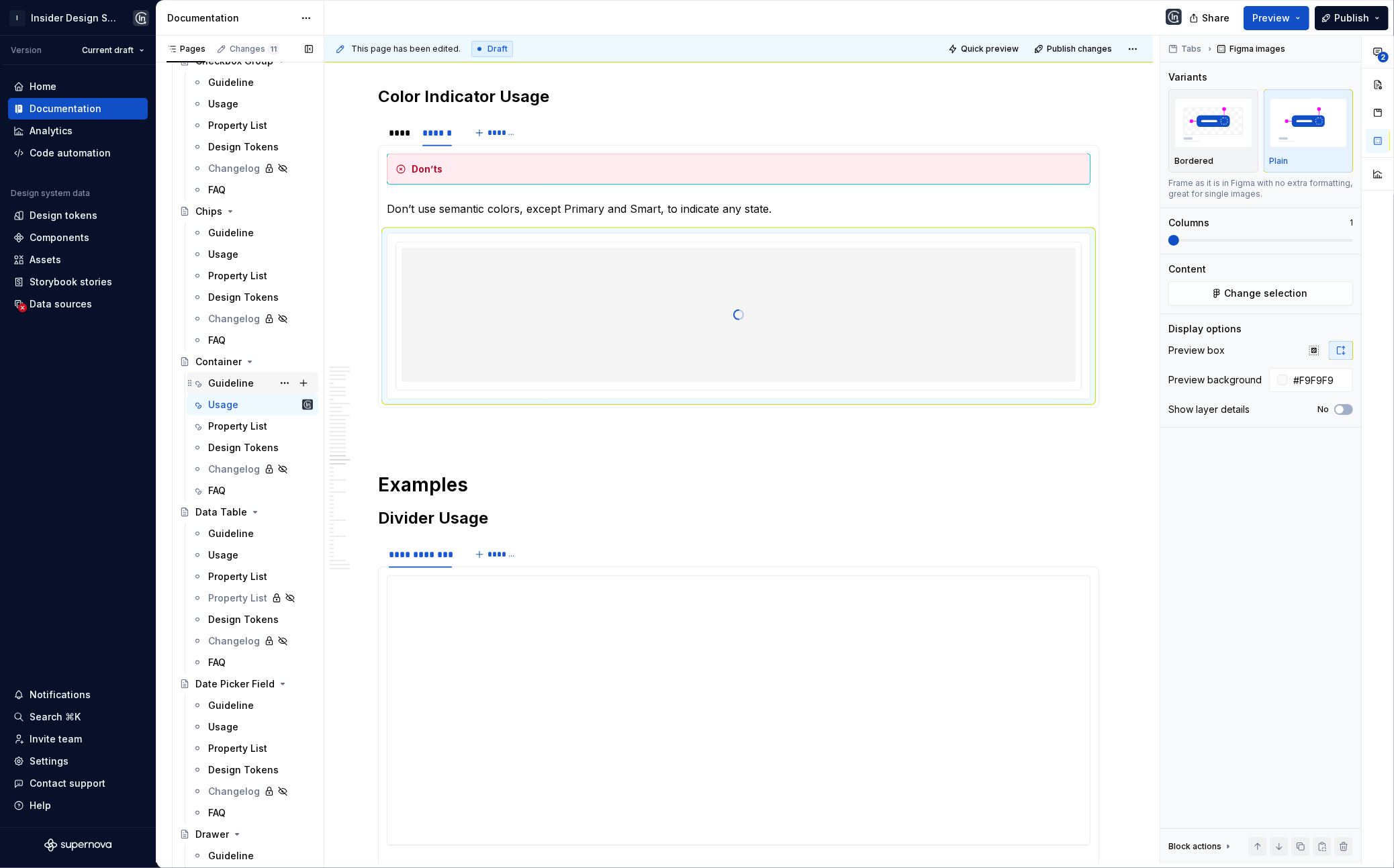
click at [229, 381] on div "Guideline" at bounding box center [231, 383] width 46 height 14
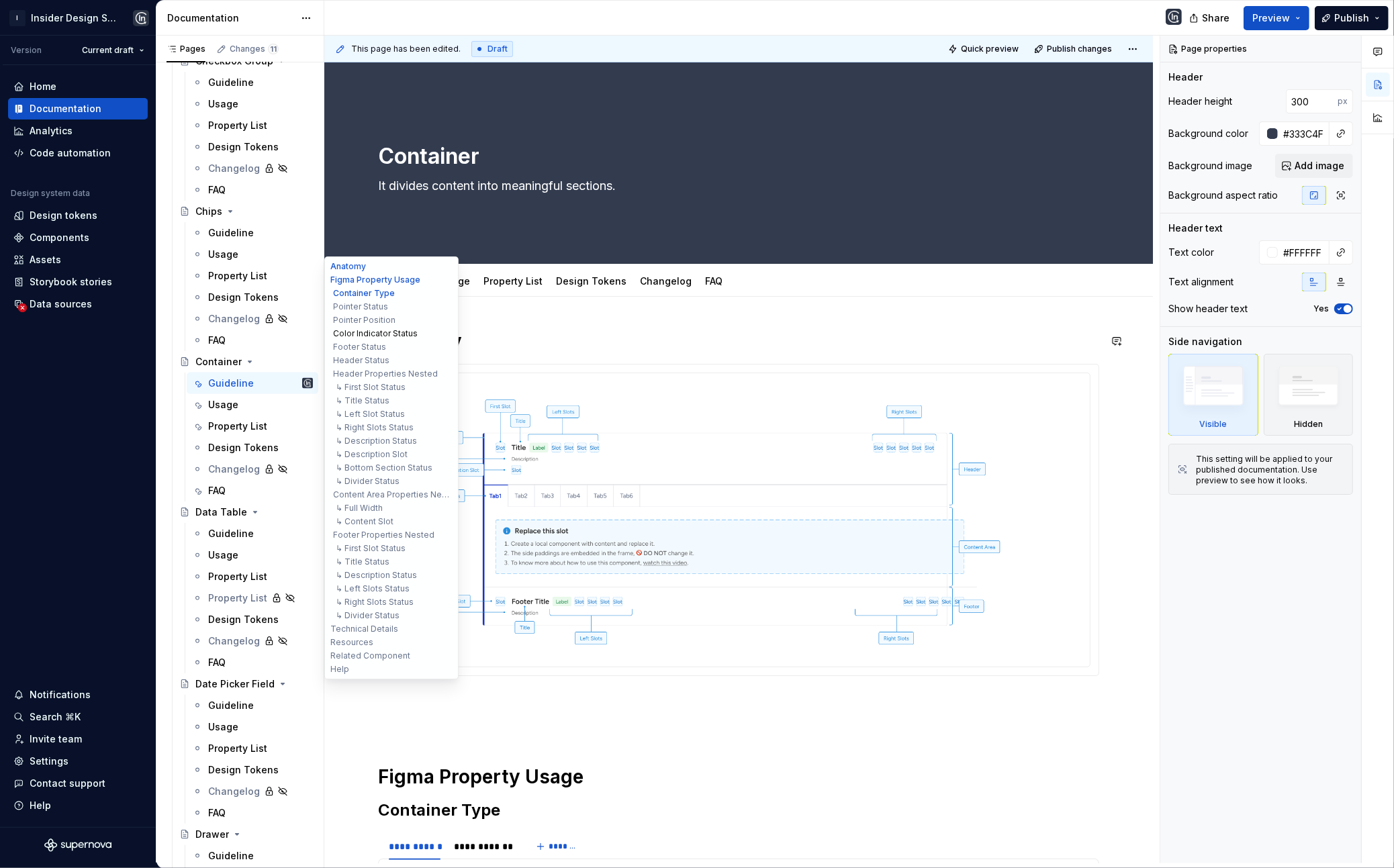
click at [375, 331] on button "Color Indicator Status" at bounding box center [392, 334] width 128 height 14
type textarea "*"
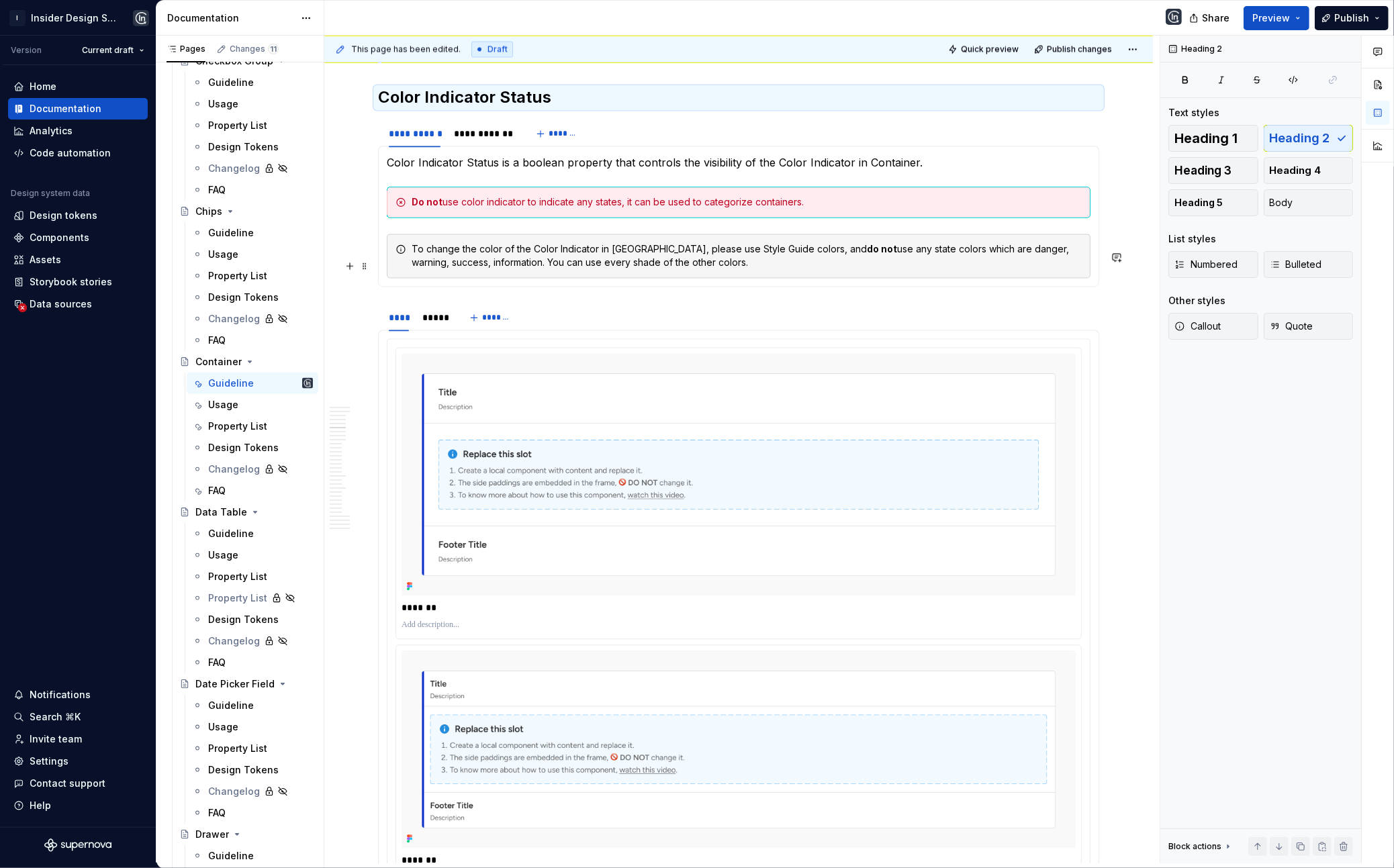
scroll to position [3086, 0]
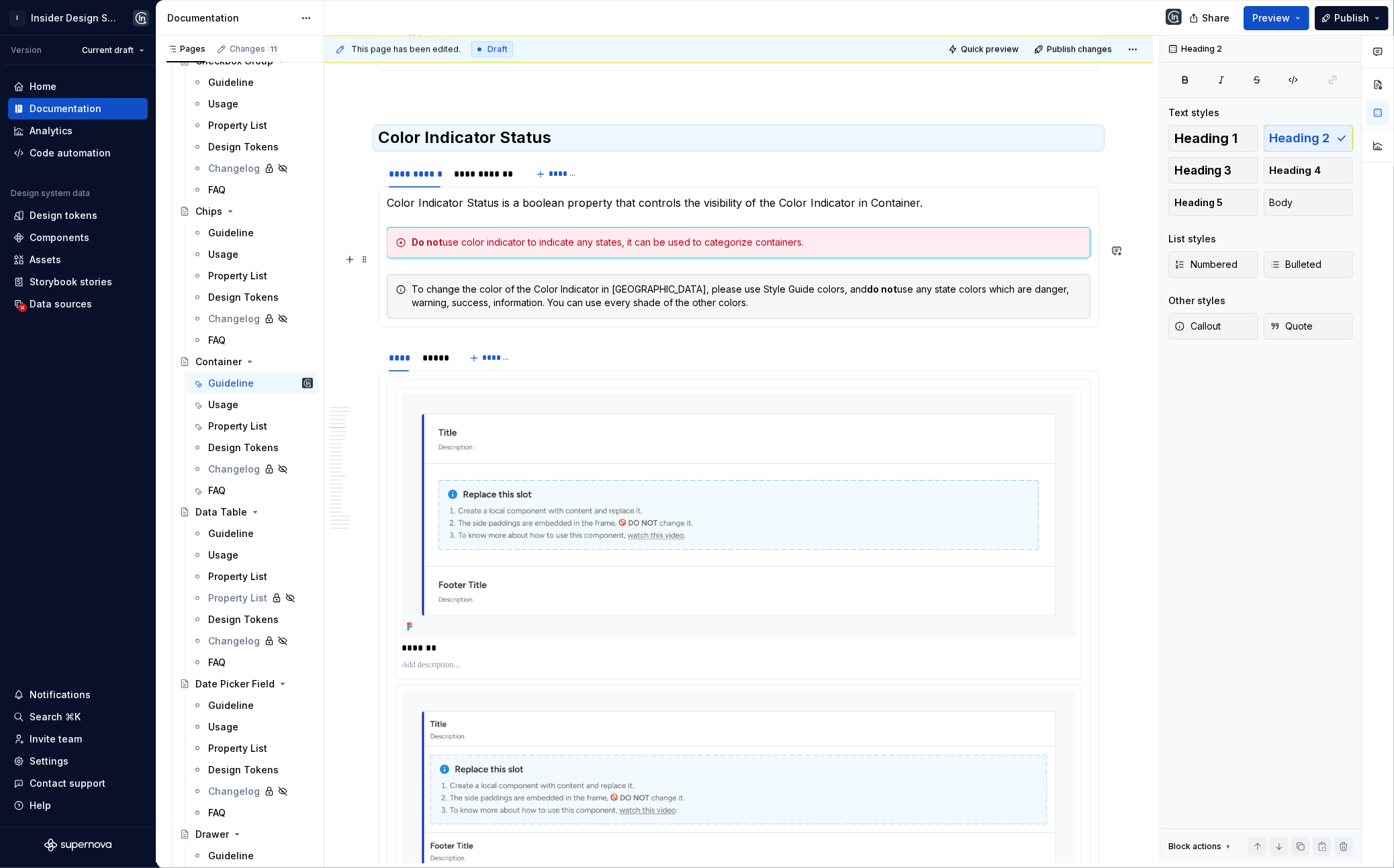
click at [479, 249] on div "Do not use color indicator to indicate any states, it can be used to categorize…" at bounding box center [746, 242] width 670 height 14
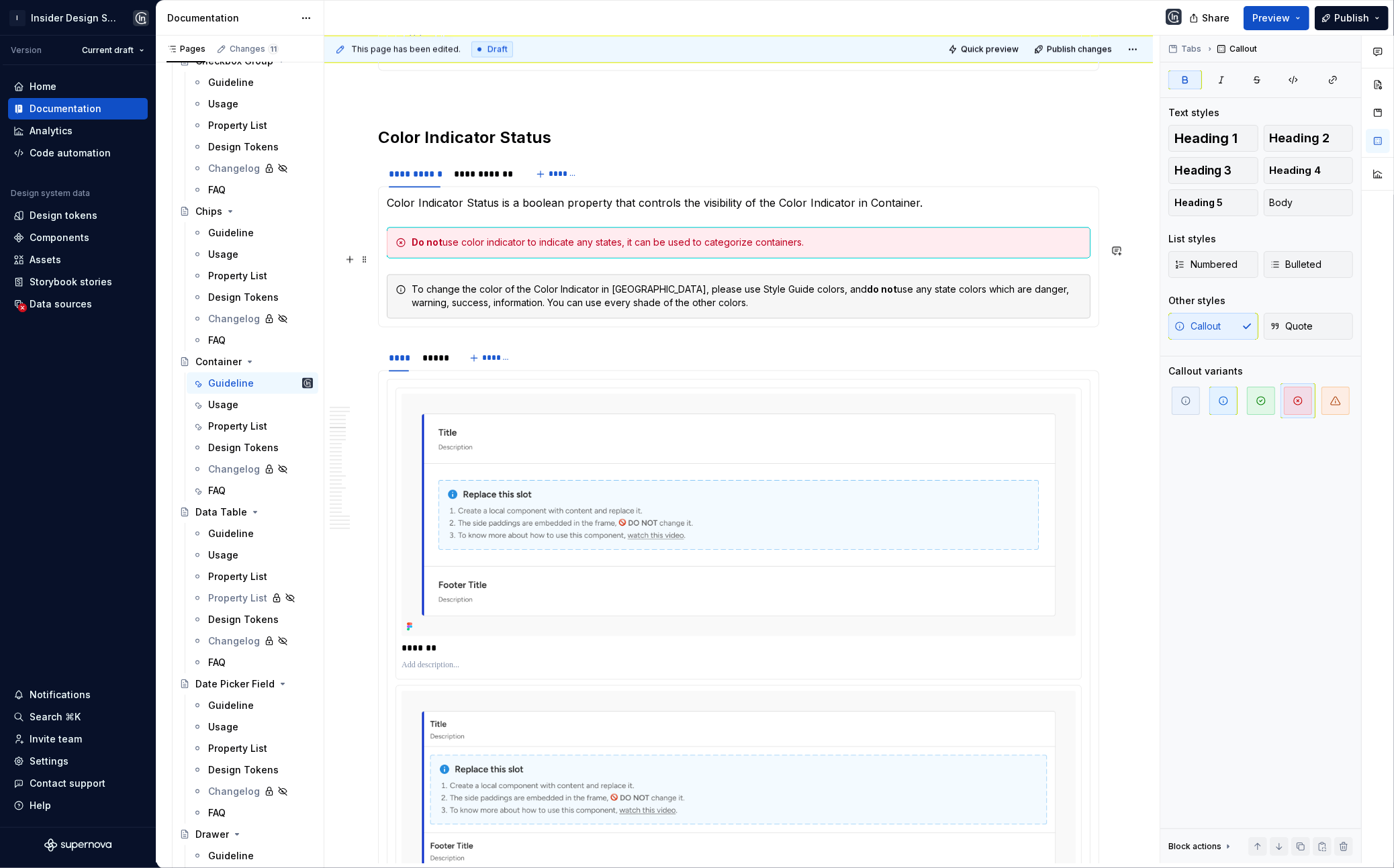
click at [504, 249] on div "Do not use color indicator to indicate any states, it can be used to categorize…" at bounding box center [746, 242] width 670 height 14
click at [485, 249] on div "Do not use color indicator to indicate any states, it can be used to categorize…" at bounding box center [746, 242] width 670 height 14
click at [460, 249] on div "Do not use color indicator to indicate any states, it can be used to categorize…" at bounding box center [746, 242] width 670 height 14
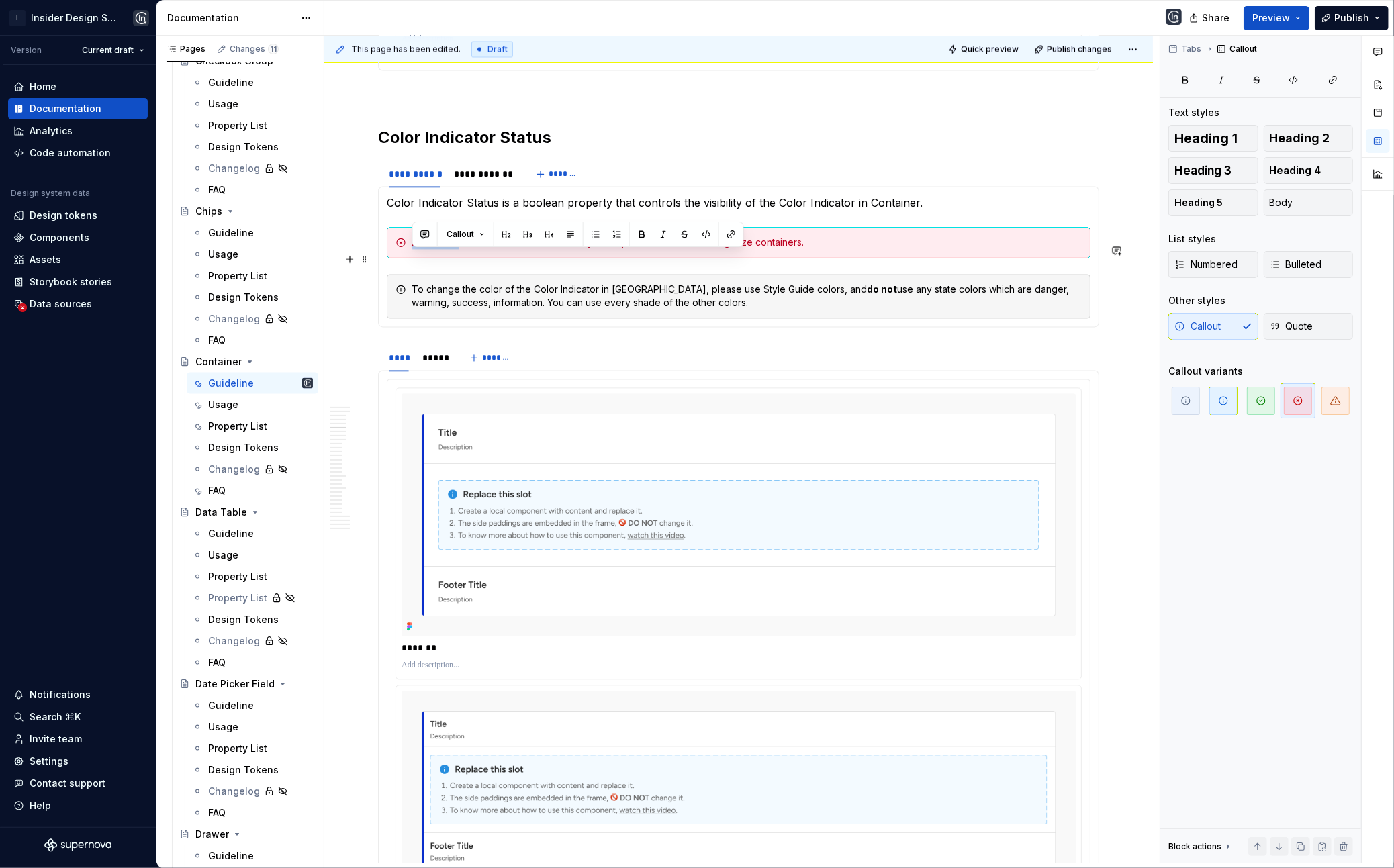
click at [460, 249] on div "Do not use color indicator to indicate any states, it can be used to categorize…" at bounding box center [746, 242] width 670 height 14
click at [464, 249] on div "Do not use color indicator to indicate any states, it can be used to categorize…" at bounding box center [746, 242] width 670 height 14
drag, startPoint x: 463, startPoint y: 259, endPoint x: 923, endPoint y: 281, distance: 460.5
click at [924, 281] on section-item-column "Color Indicator Status is a boolean property that controls the visibility of th…" at bounding box center [739, 256] width 704 height 123
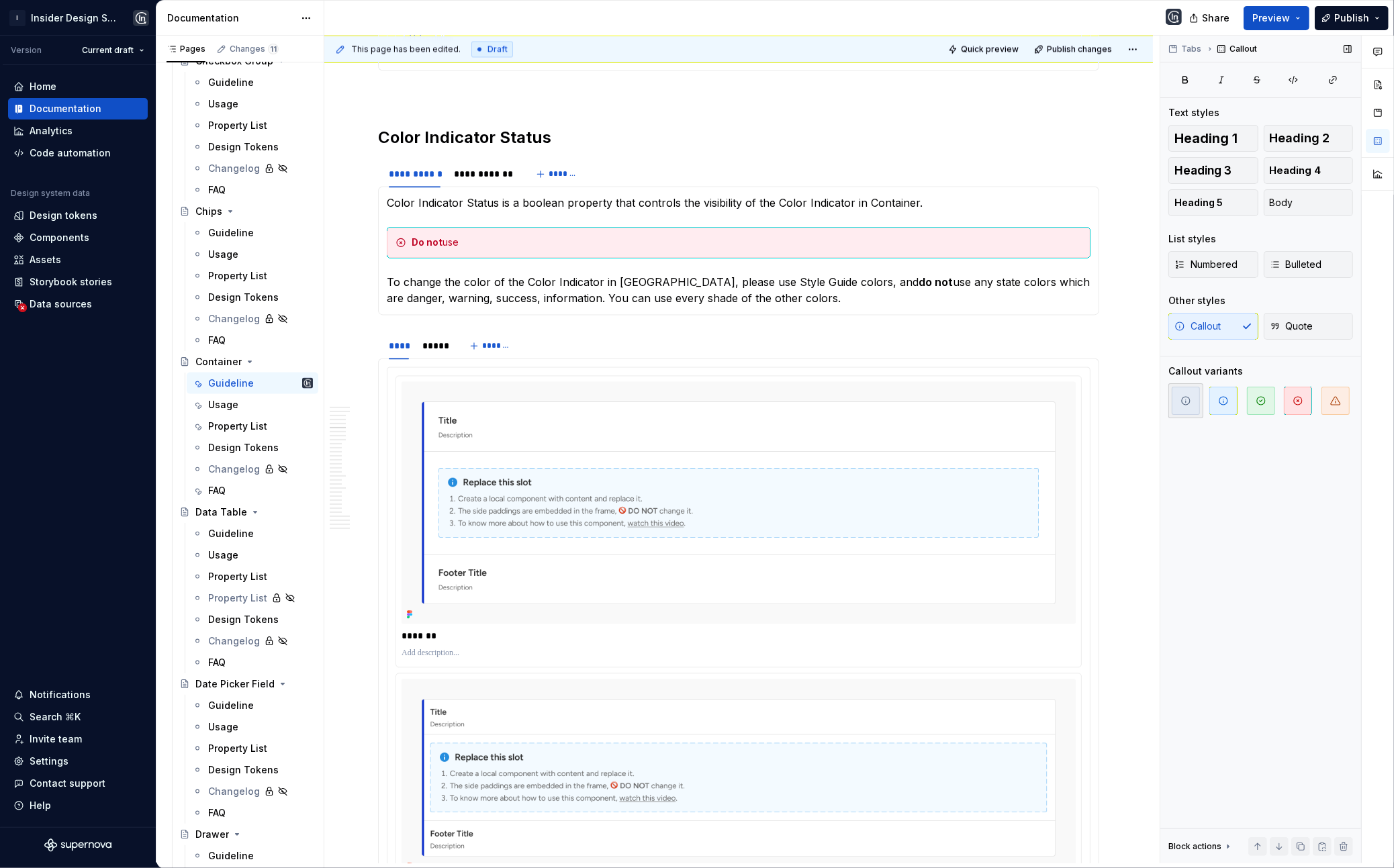
click at [1194, 406] on span "button" at bounding box center [1186, 401] width 28 height 28
click at [464, 250] on div "Do not use" at bounding box center [739, 242] width 704 height 31
click at [489, 249] on div "Do not use" at bounding box center [746, 242] width 670 height 14
type textarea "*"
drag, startPoint x: 464, startPoint y: 262, endPoint x: 533, endPoint y: 261, distance: 69.0
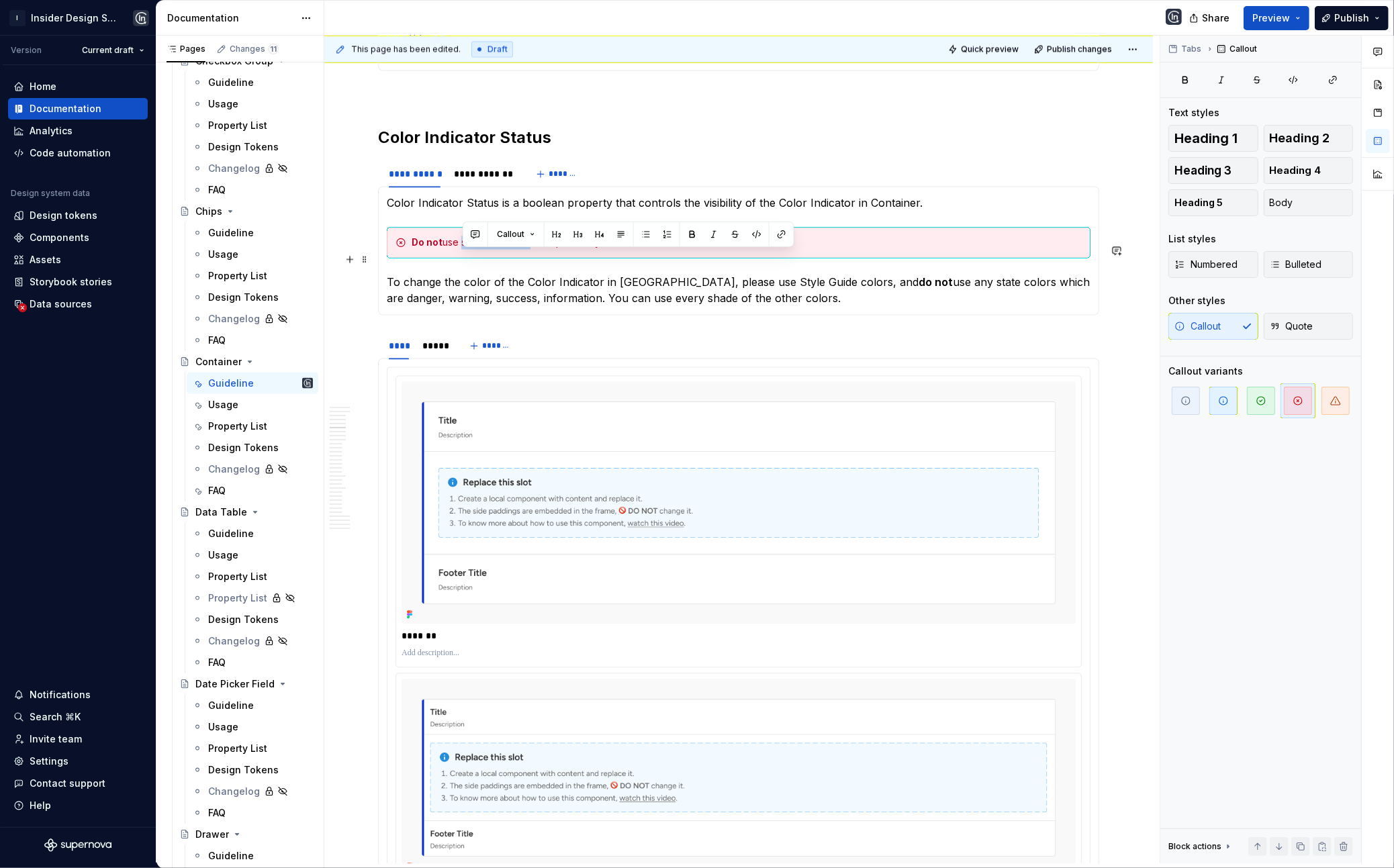
click at [533, 249] on div "Do not use semantic colors except Primary and Smart for the Color Indicator." at bounding box center [746, 242] width 670 height 14
click at [779, 232] on button "button" at bounding box center [782, 234] width 19 height 19
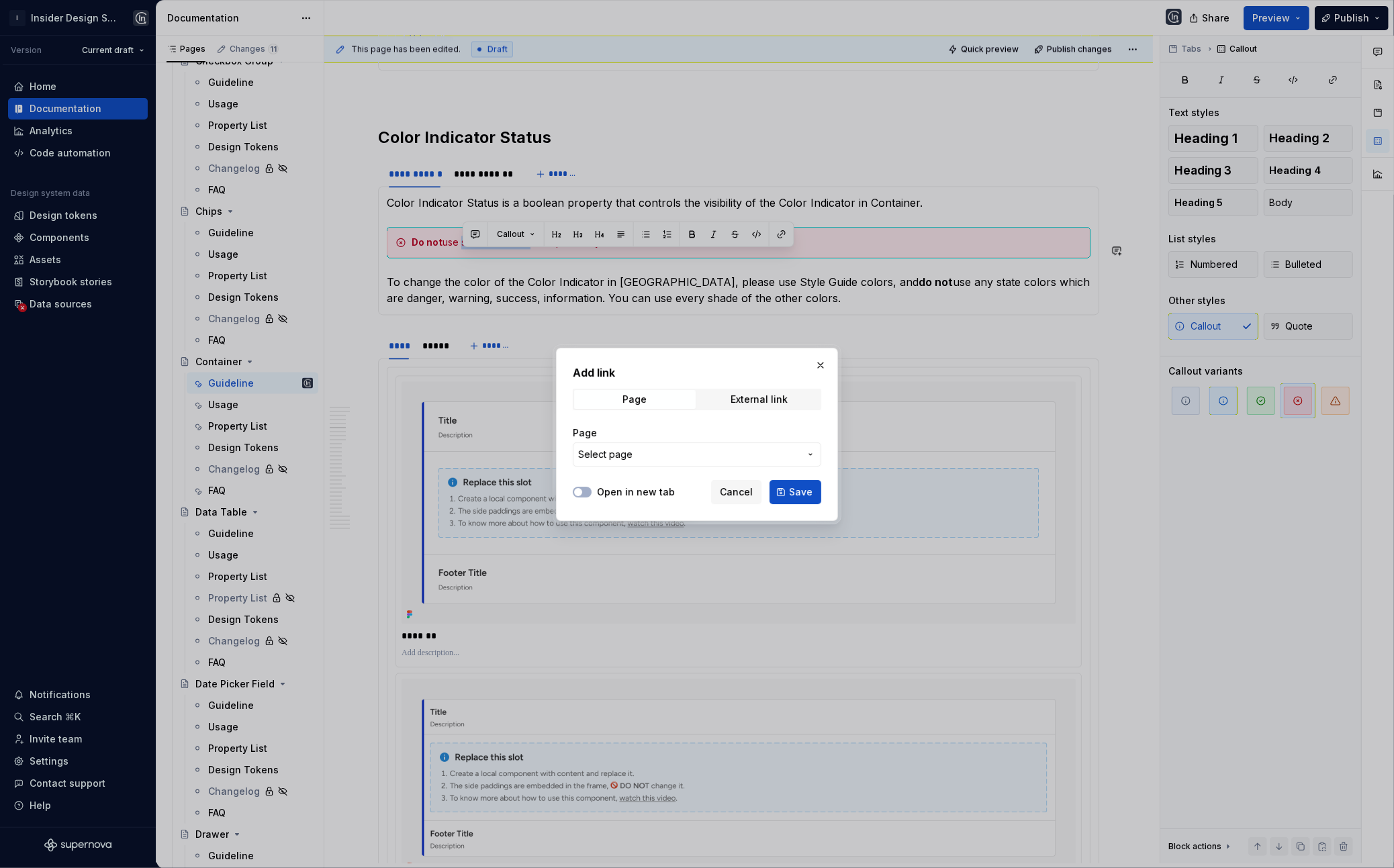
click at [672, 454] on span "Select page" at bounding box center [689, 454] width 221 height 14
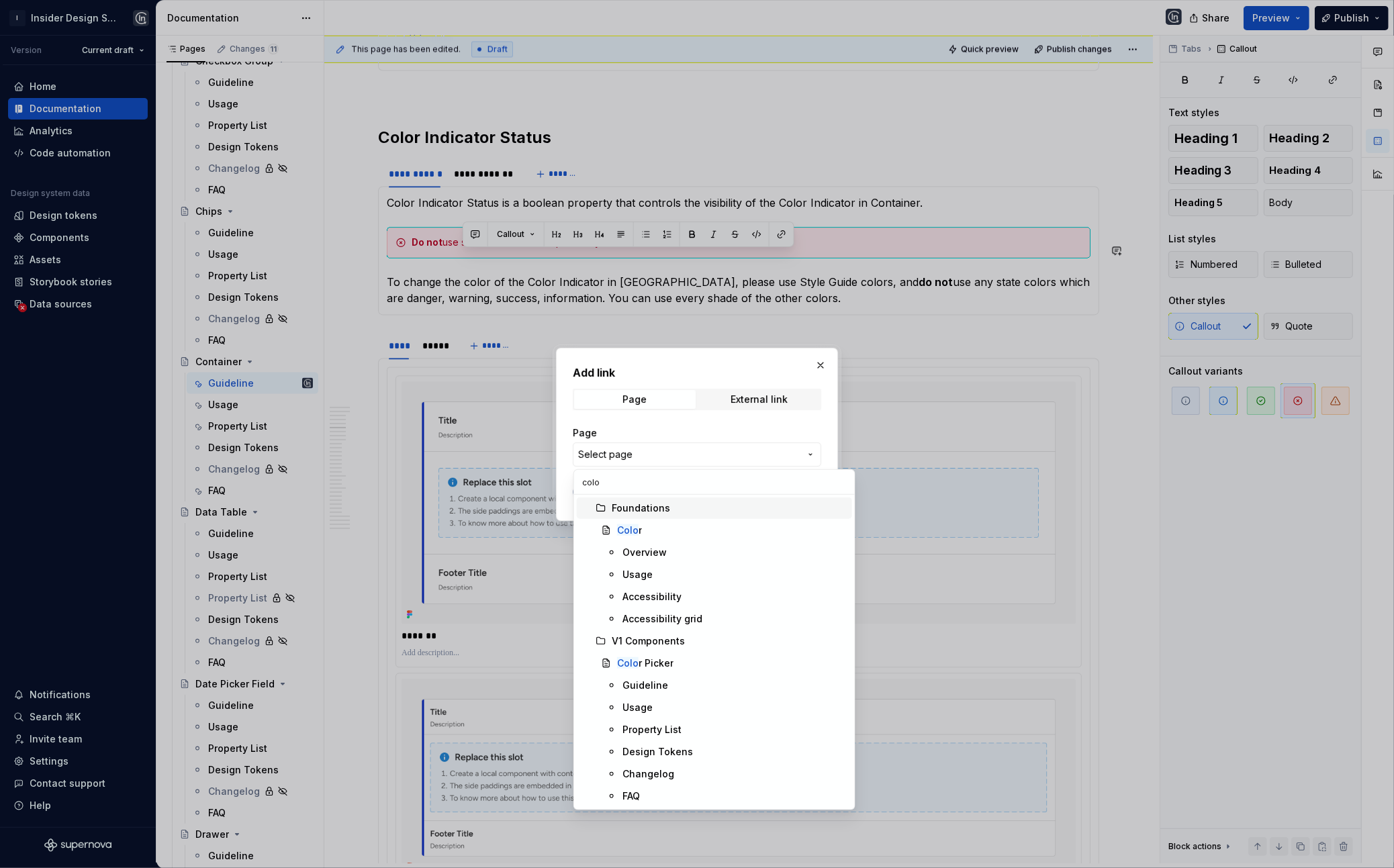
type input "color"
click at [668, 553] on div "Overview" at bounding box center [734, 552] width 224 height 14
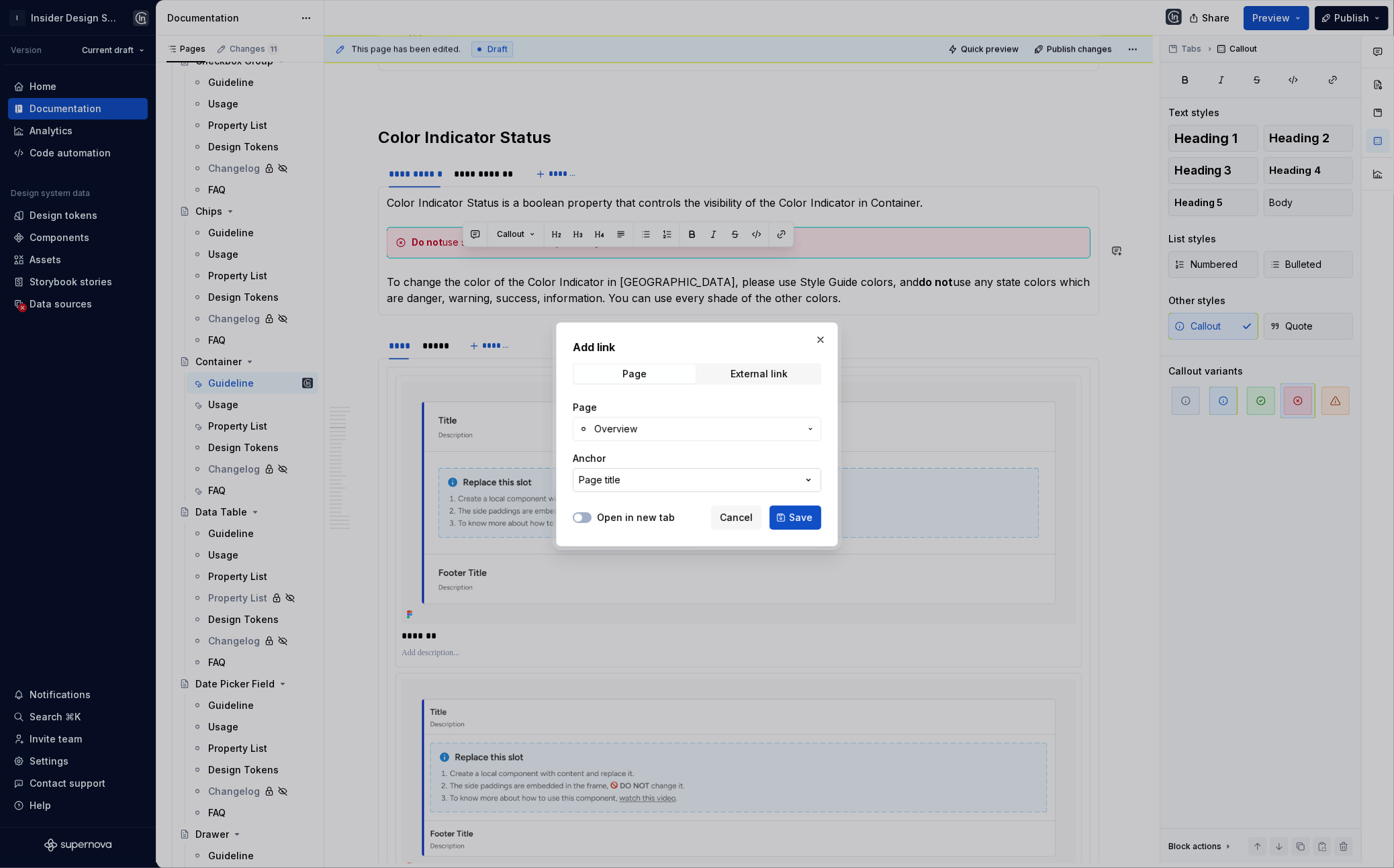
click at [627, 482] on button "Page title" at bounding box center [697, 480] width 248 height 24
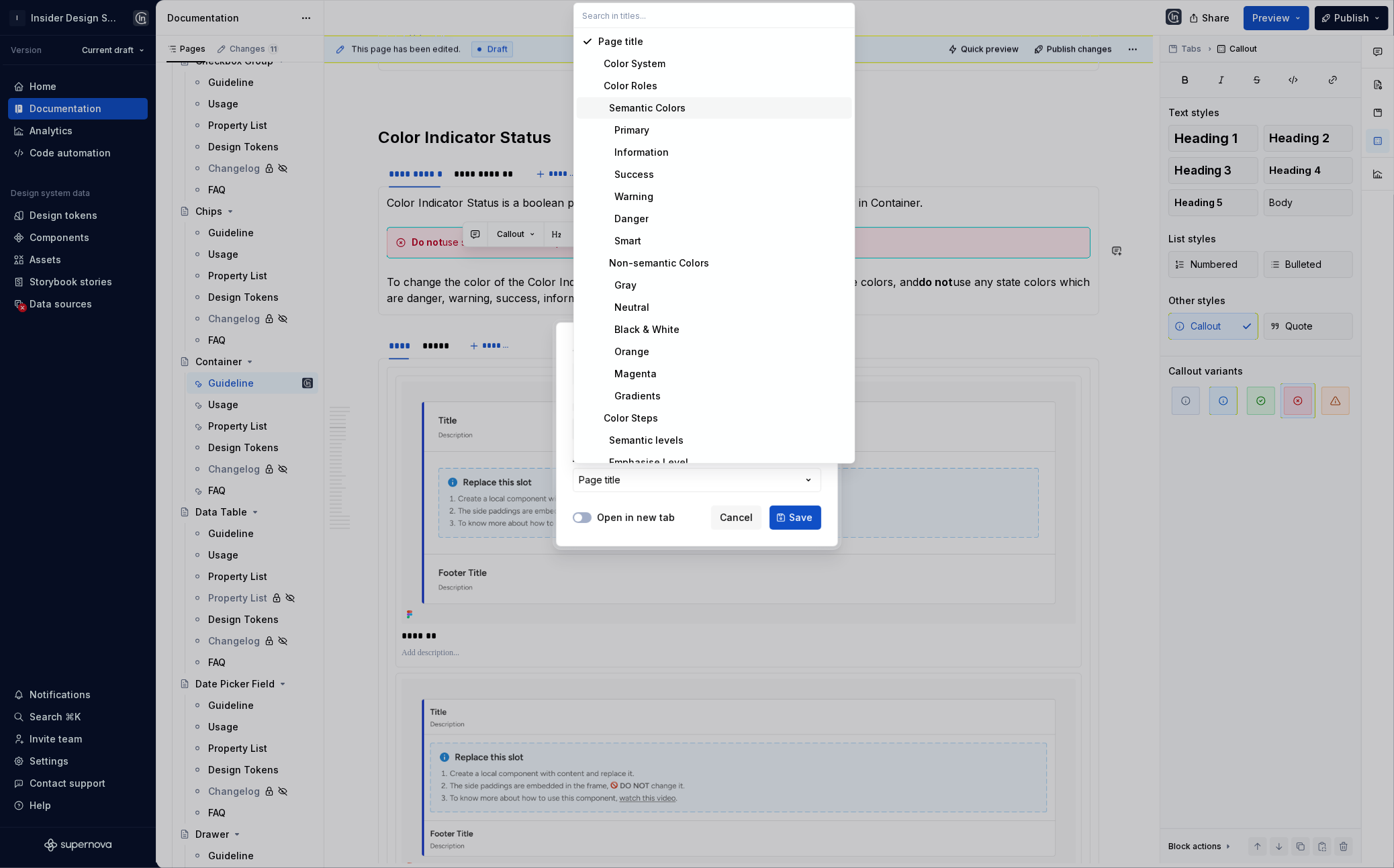
click at [651, 112] on div "Semantic Colors" at bounding box center [641, 108] width 87 height 14
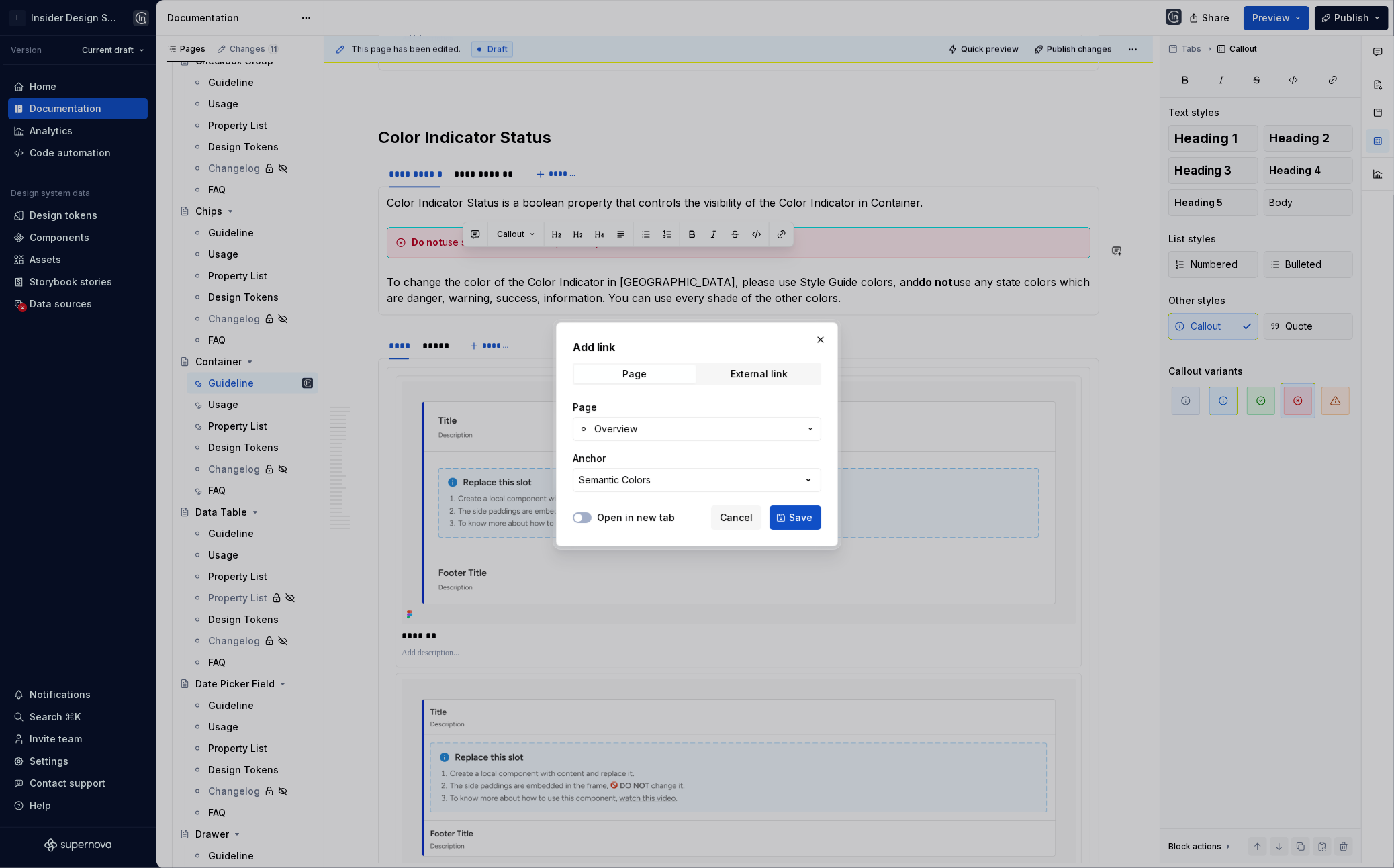
click at [643, 519] on label "Open in new tab" at bounding box center [636, 517] width 78 height 14
click at [591, 519] on button "Open in new tab" at bounding box center [582, 517] width 19 height 11
click at [792, 519] on span "Save" at bounding box center [800, 517] width 23 height 14
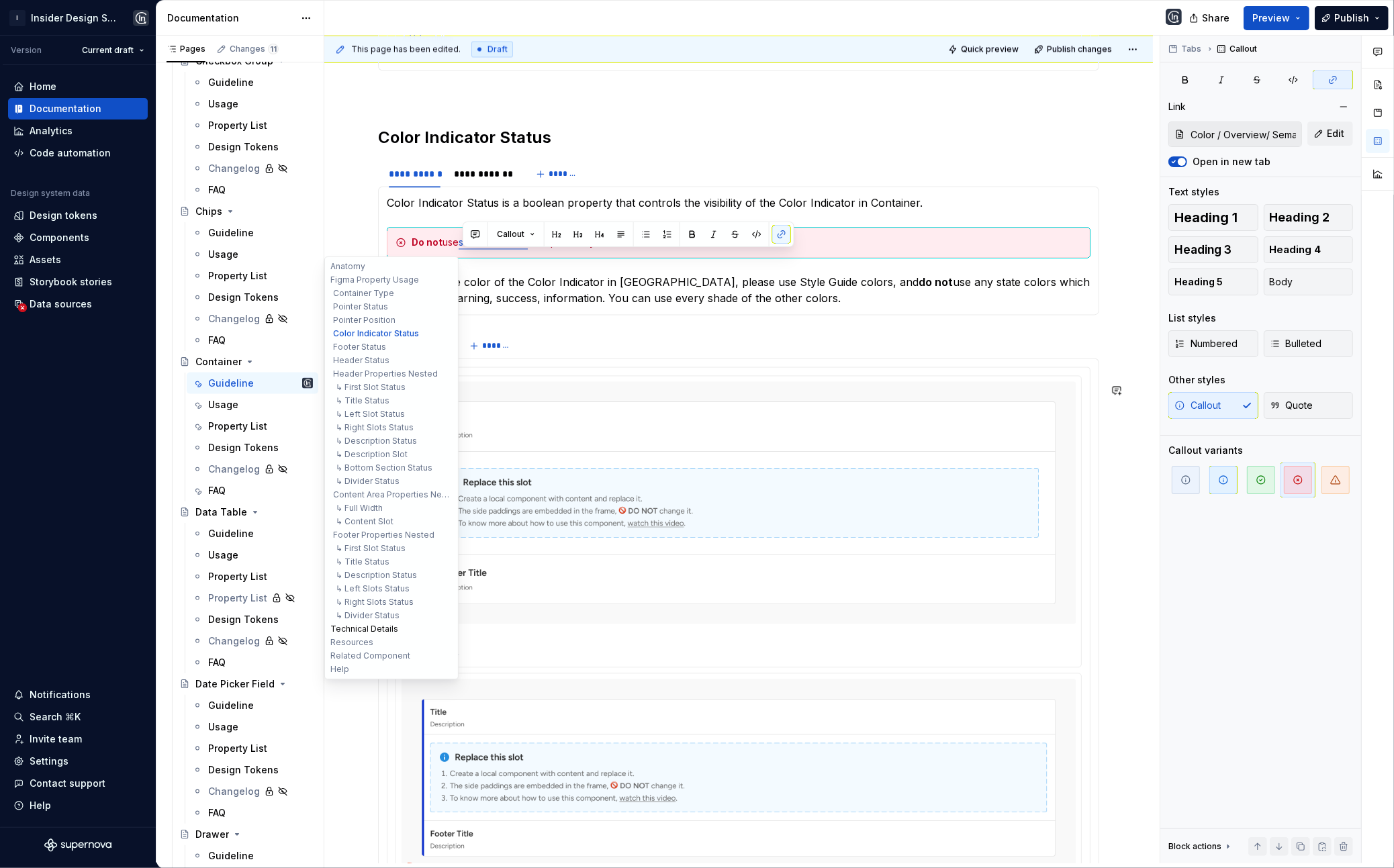
click at [376, 625] on button "Technical Details" at bounding box center [392, 629] width 128 height 14
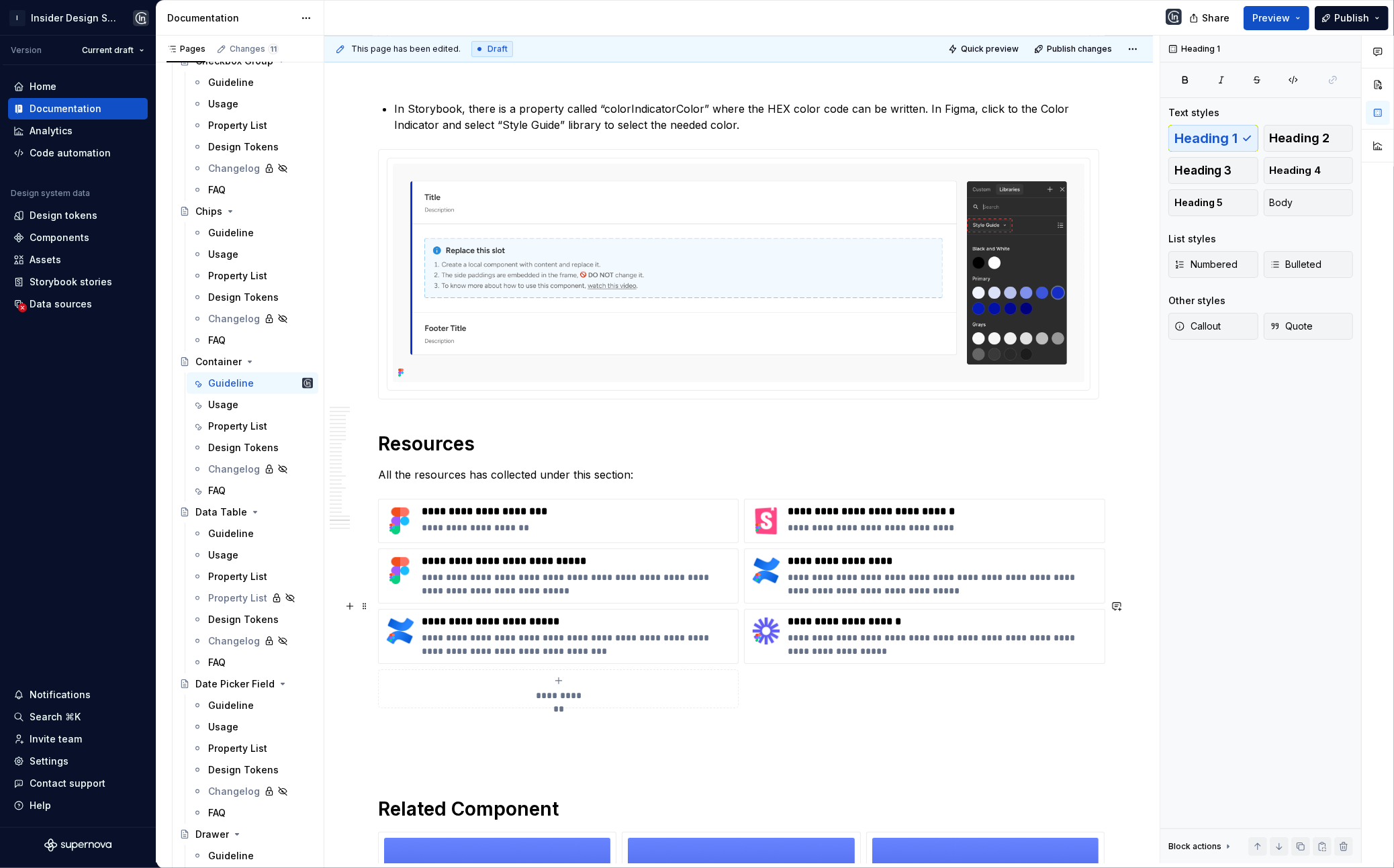
scroll to position [16601, 0]
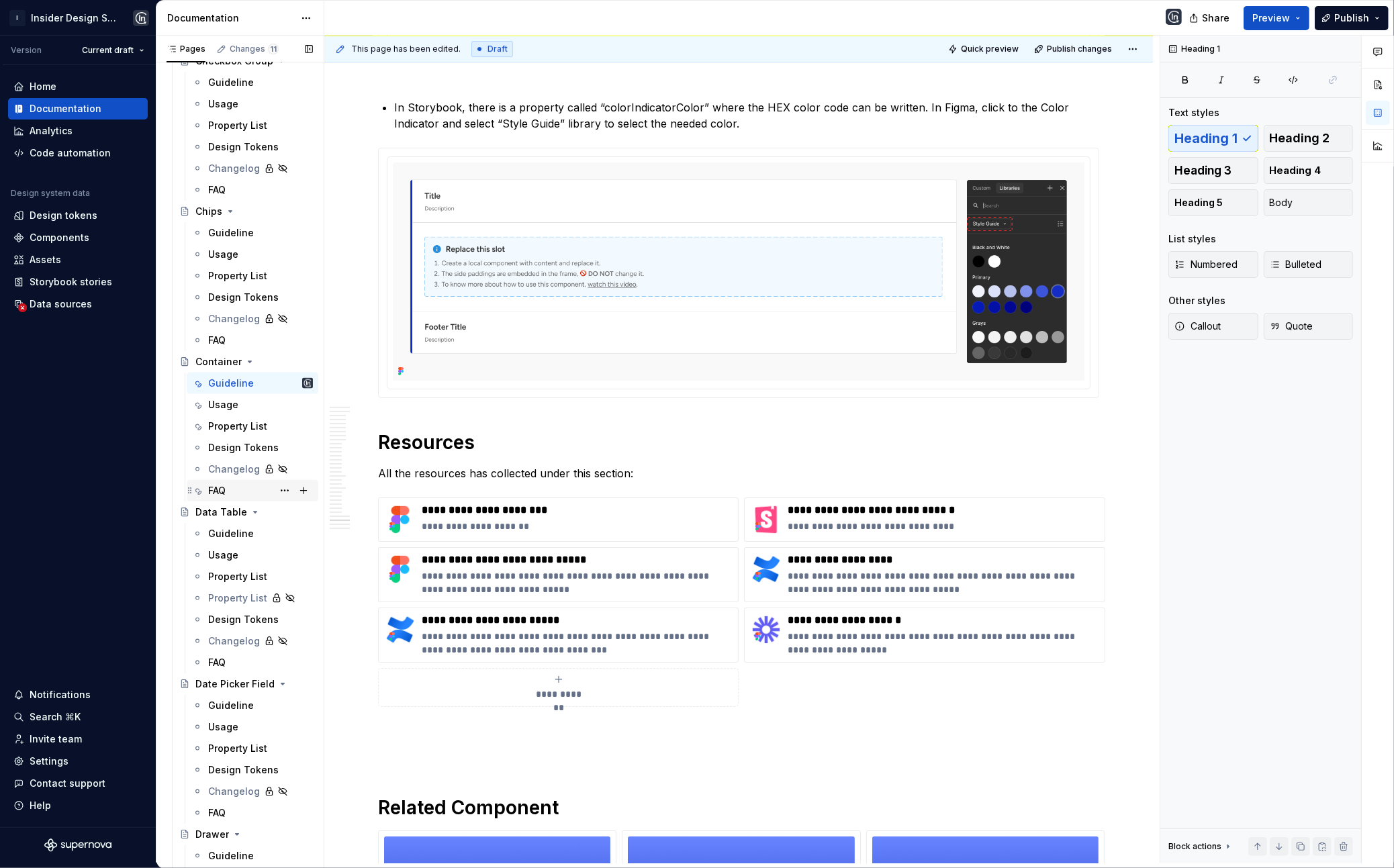
click at [231, 488] on div "FAQ" at bounding box center [261, 491] width 104 height 19
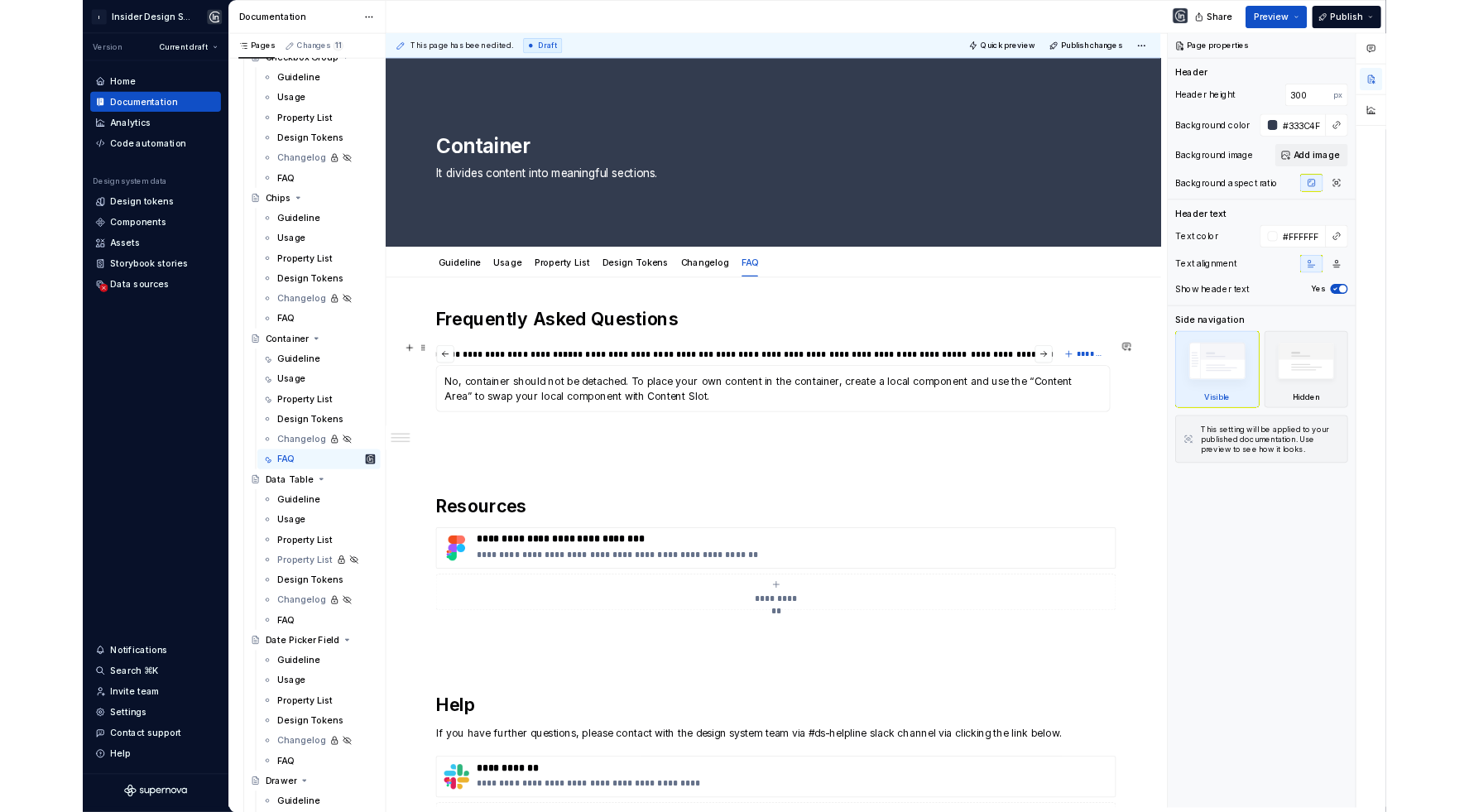
scroll to position [0, 2151]
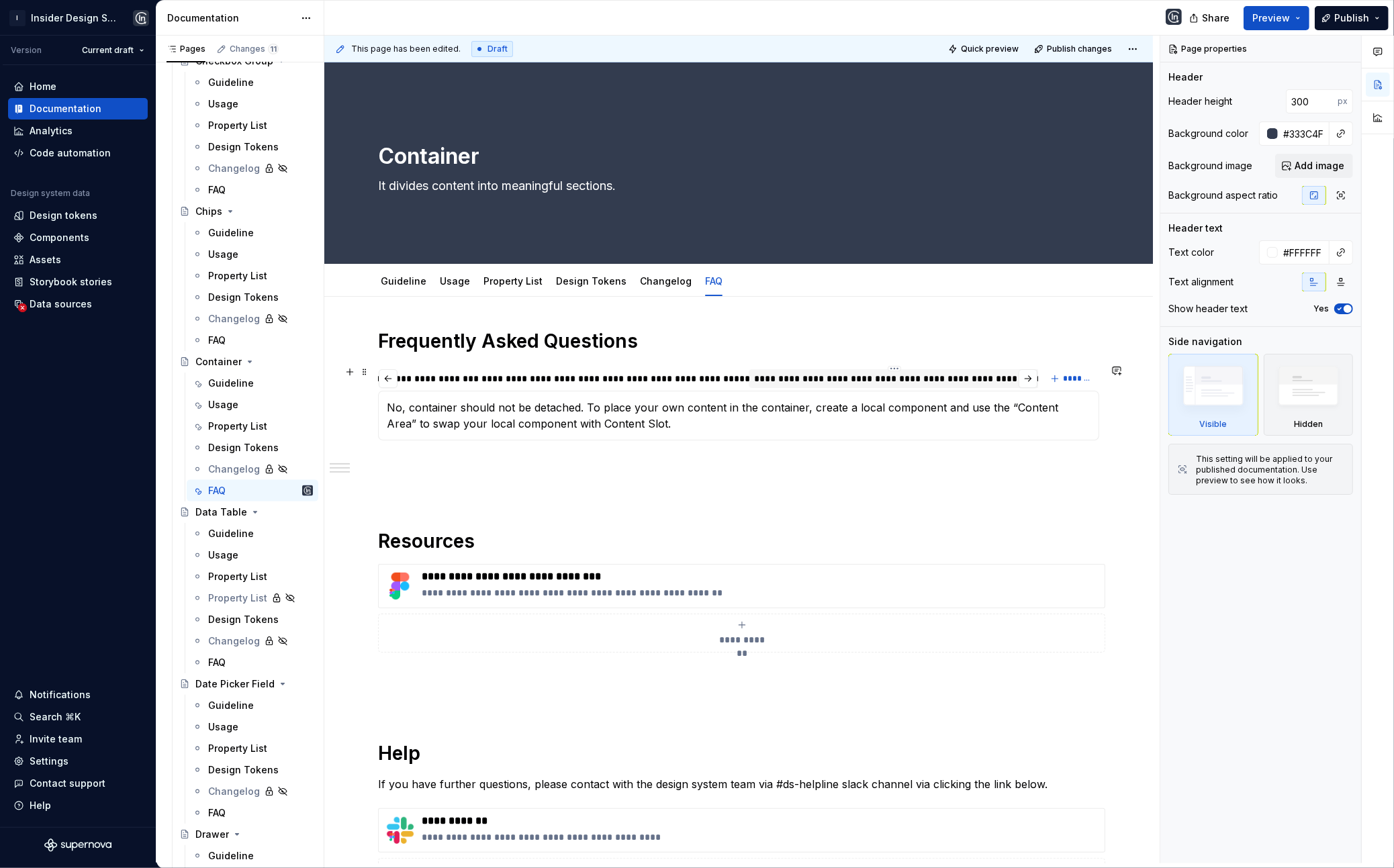
click at [970, 380] on div "**********" at bounding box center [895, 379] width 282 height 14
type textarea "*"
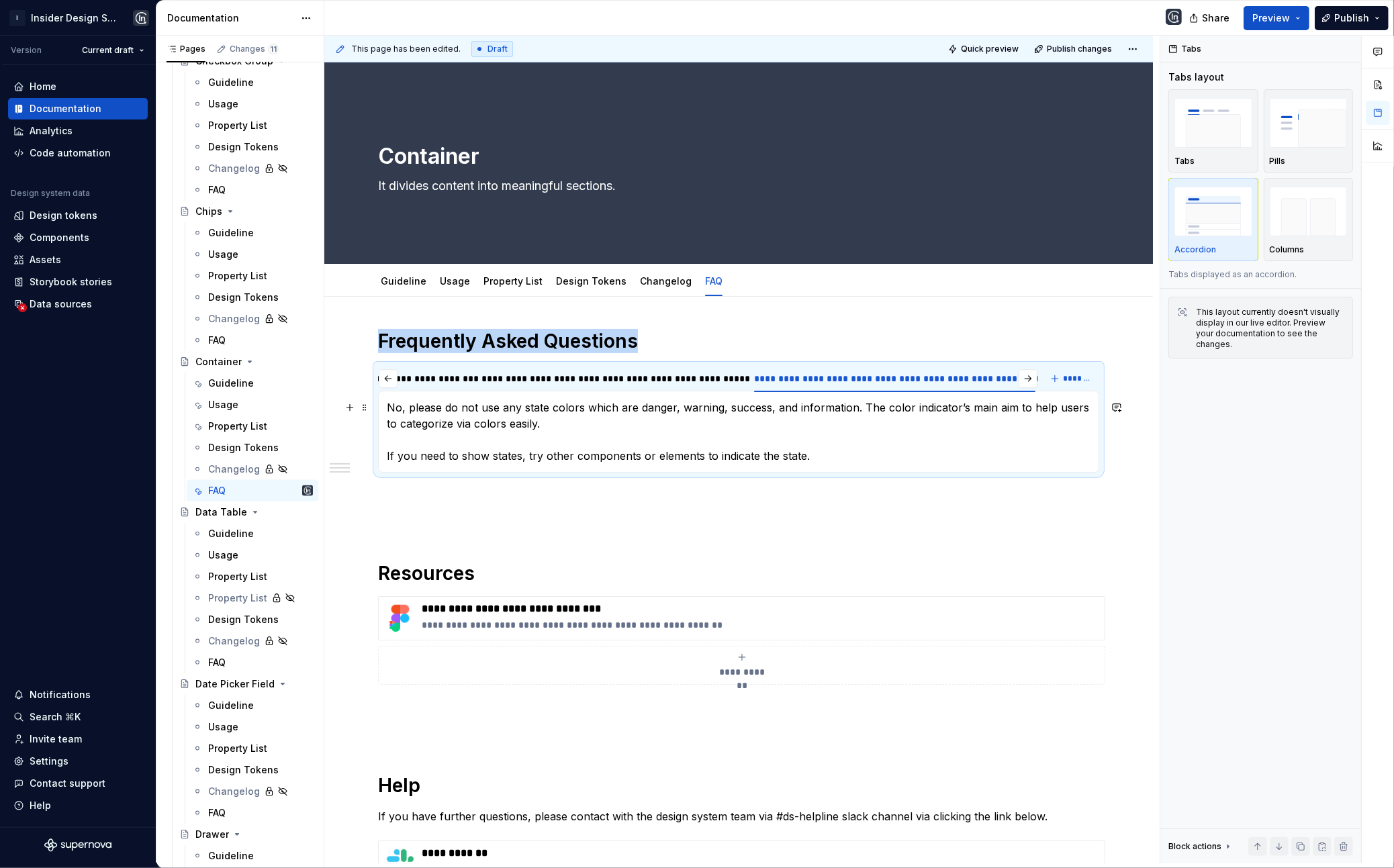
click at [533, 410] on p "No, please do not use any state colors which are danger, warning, success, and …" at bounding box center [739, 432] width 704 height 65
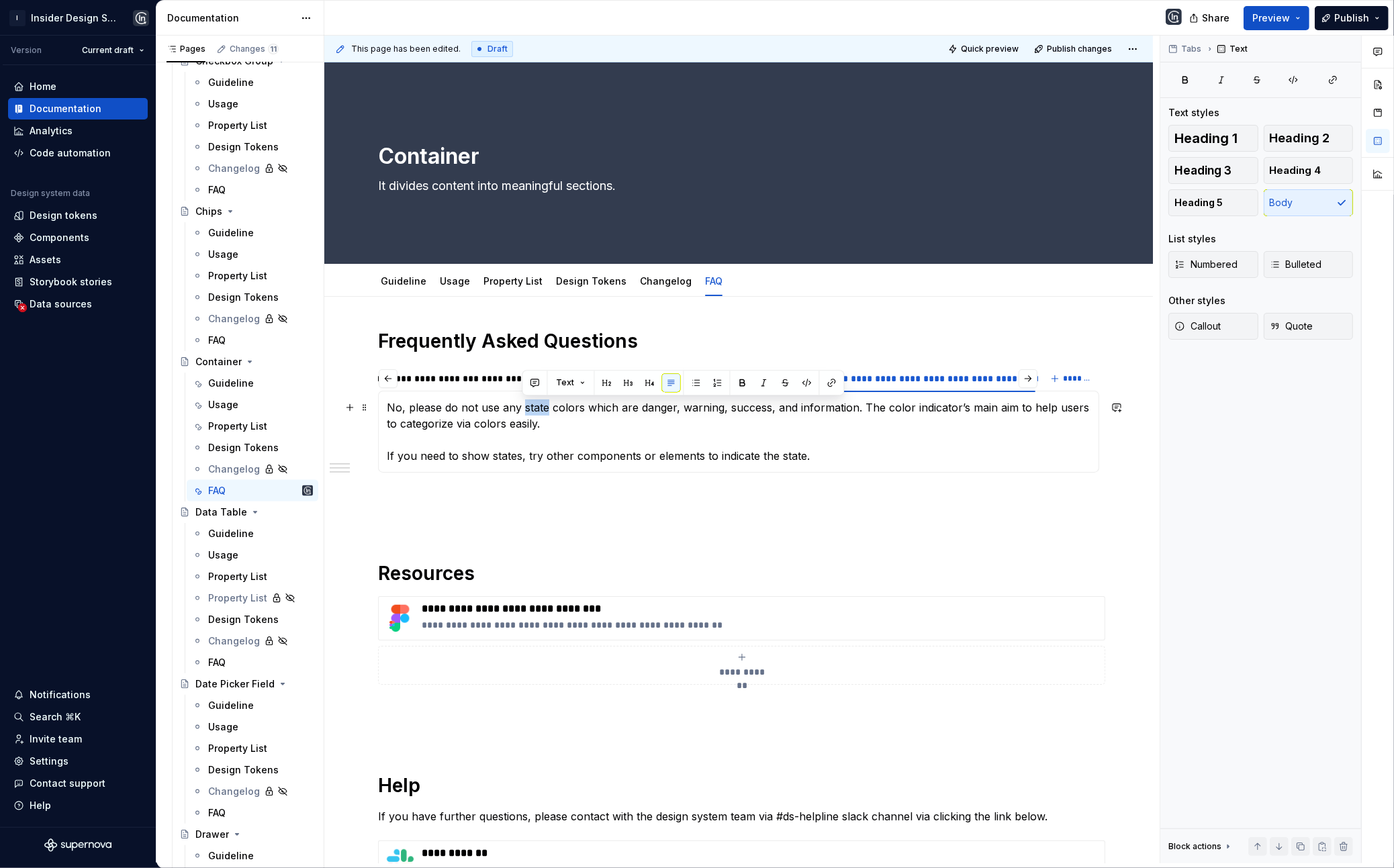
click at [533, 410] on p "No, please do not use any state colors which are danger, warning, success, and …" at bounding box center [739, 432] width 704 height 65
click at [603, 408] on p "No, please do not use any semantic colors which are danger, warning, success, a…" at bounding box center [739, 432] width 704 height 65
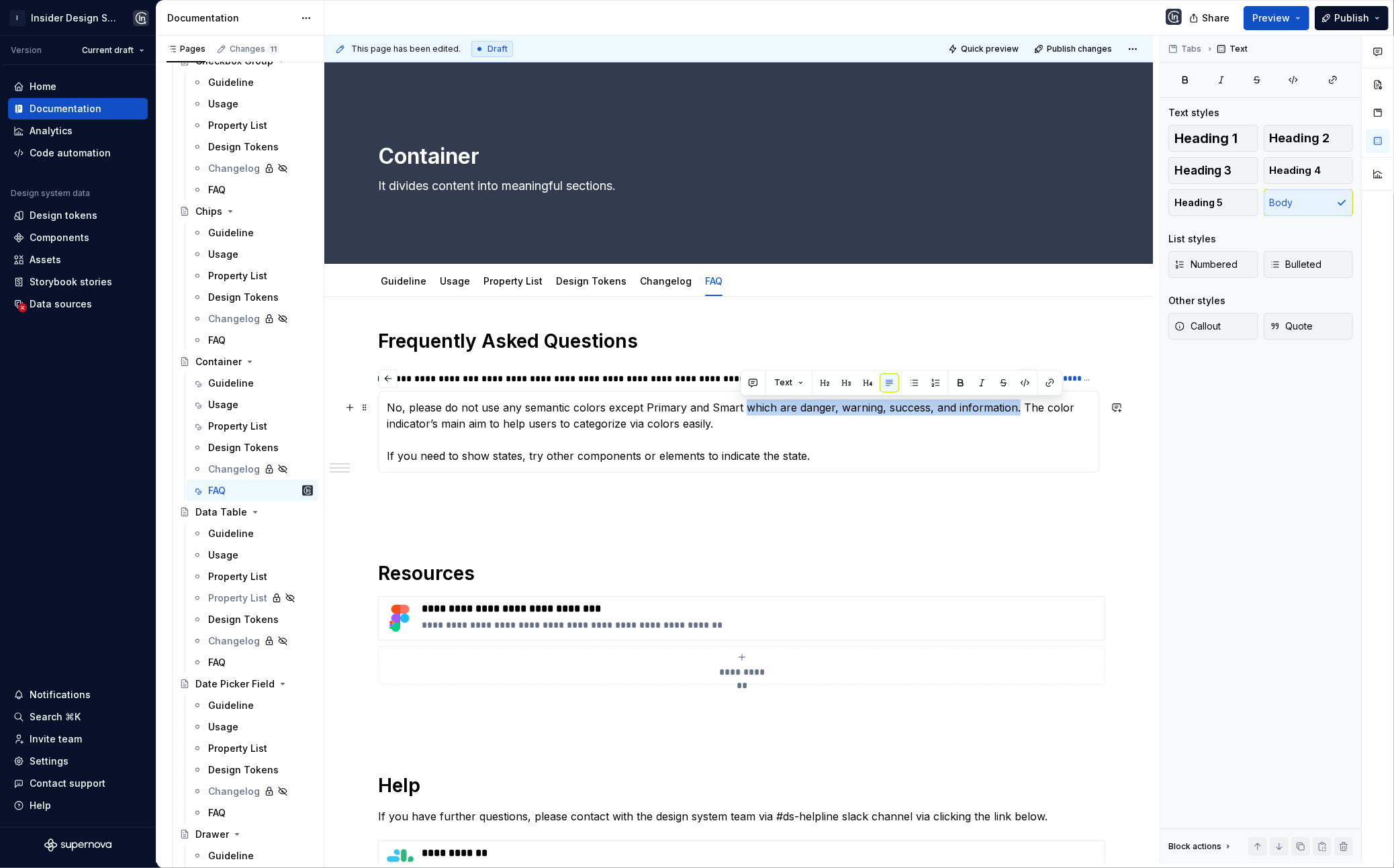
drag, startPoint x: 742, startPoint y: 407, endPoint x: 1013, endPoint y: 412, distance: 271.0
click at [1013, 412] on p "No, please do not use any semantic colors except Primary and Smart which are da…" at bounding box center [739, 432] width 704 height 65
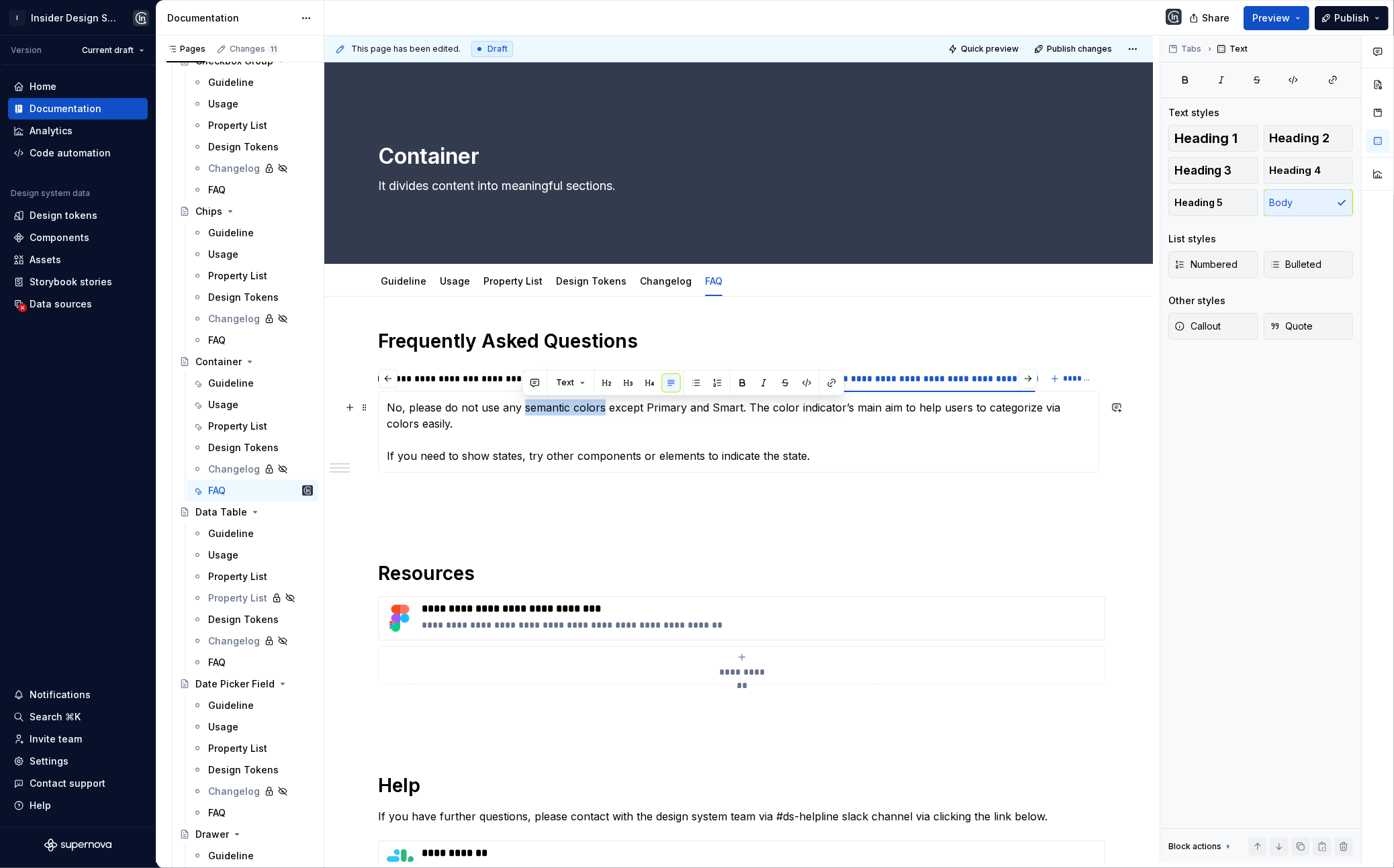
drag, startPoint x: 522, startPoint y: 409, endPoint x: 601, endPoint y: 413, distance: 79.1
click at [601, 413] on p "No, please do not use any semantic colors except Primary and Smart. The color i…" at bounding box center [739, 432] width 704 height 65
click at [830, 379] on button "button" at bounding box center [832, 382] width 19 height 19
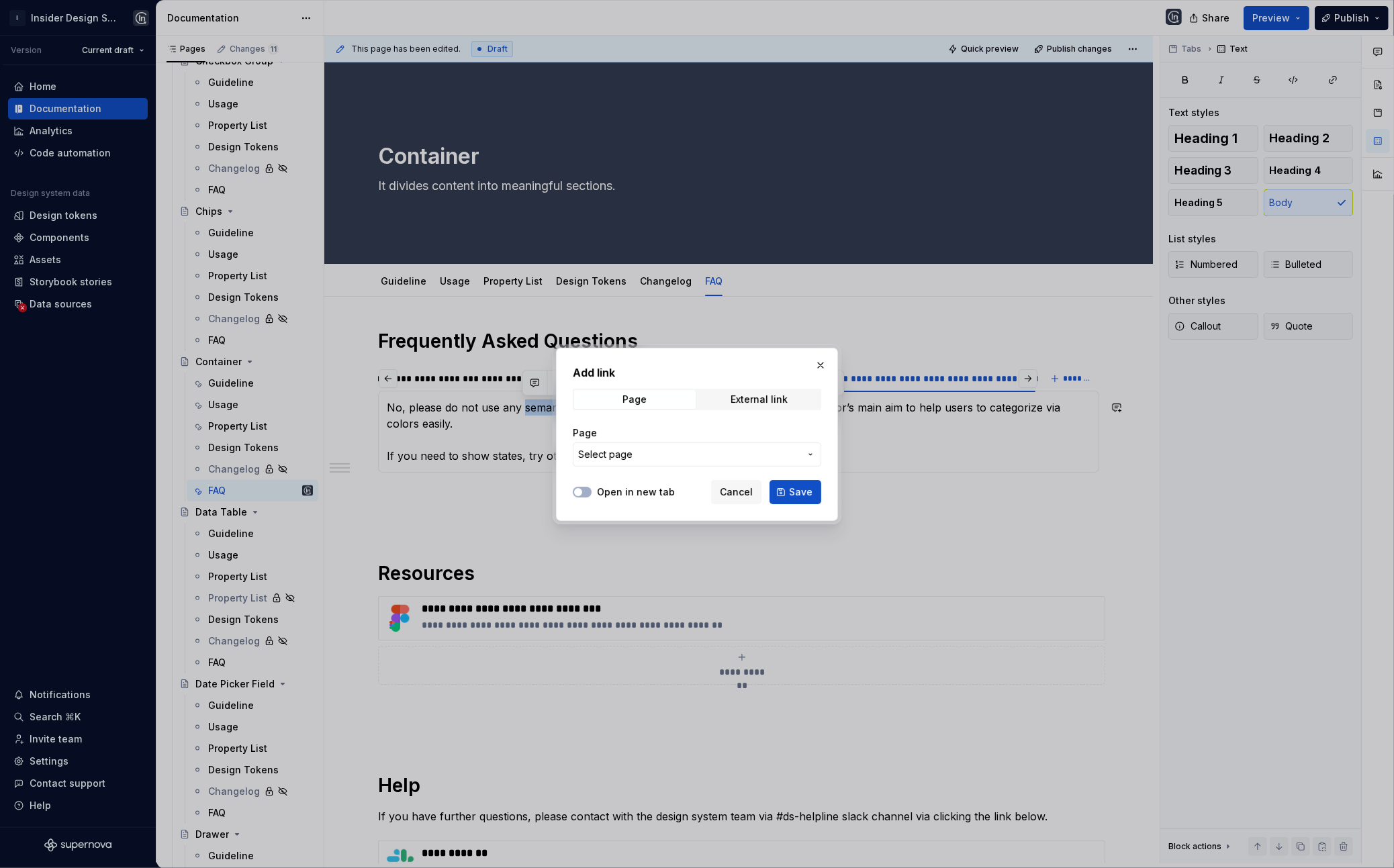
click at [660, 457] on span "Select page" at bounding box center [689, 454] width 221 height 14
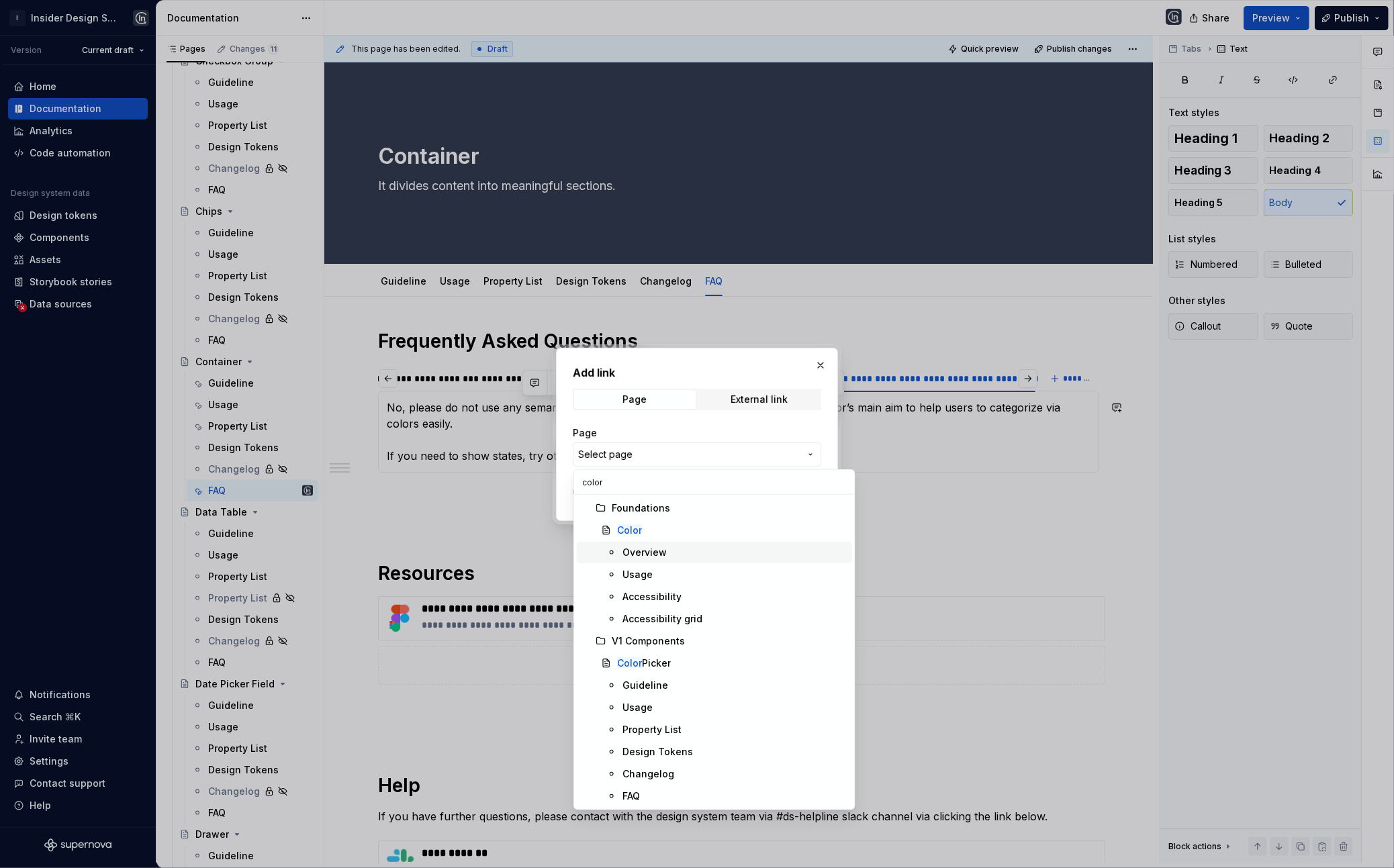
type input "color"
click at [673, 554] on div "Overview" at bounding box center [734, 552] width 224 height 14
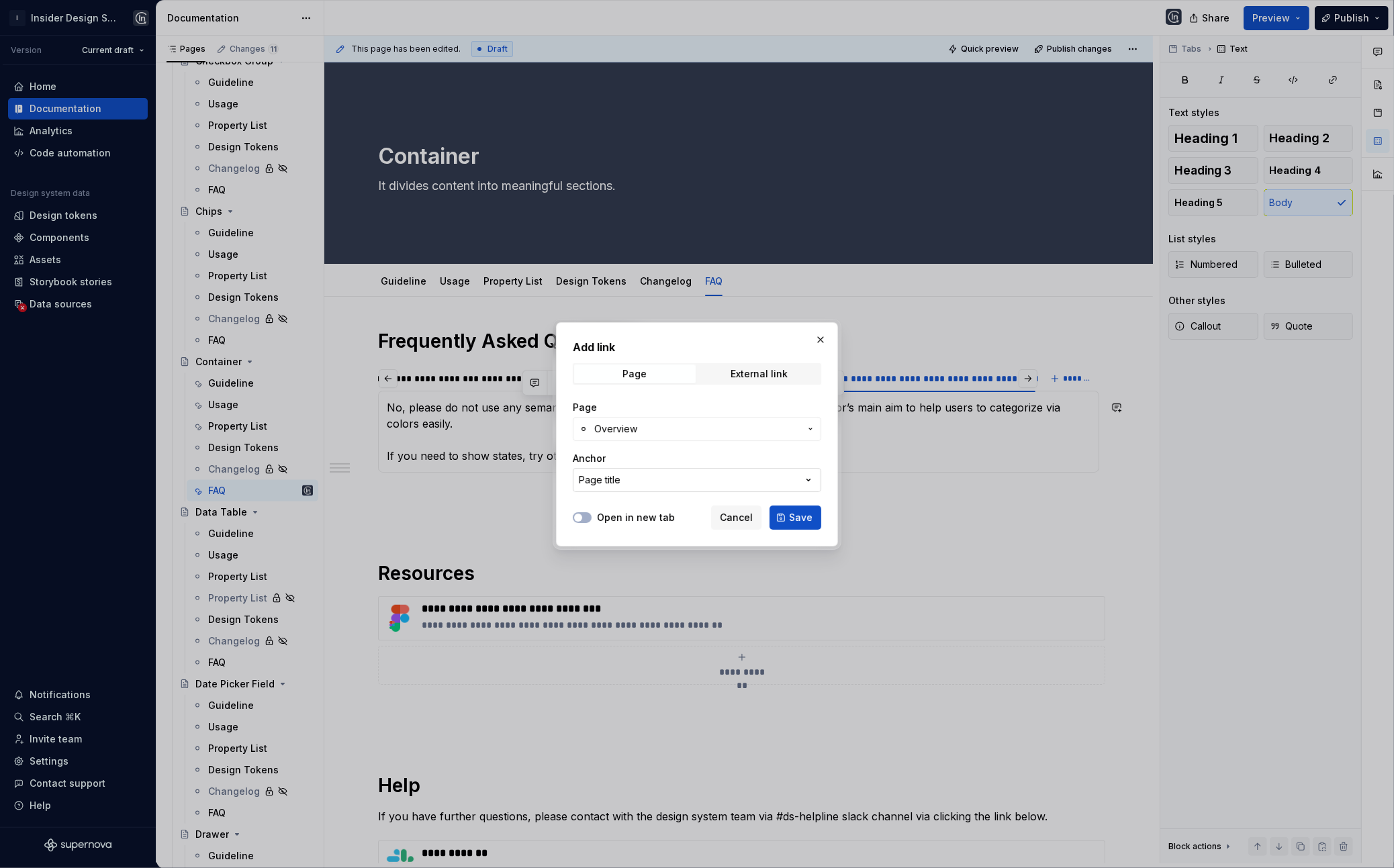
click at [613, 490] on button "Page title" at bounding box center [697, 480] width 248 height 24
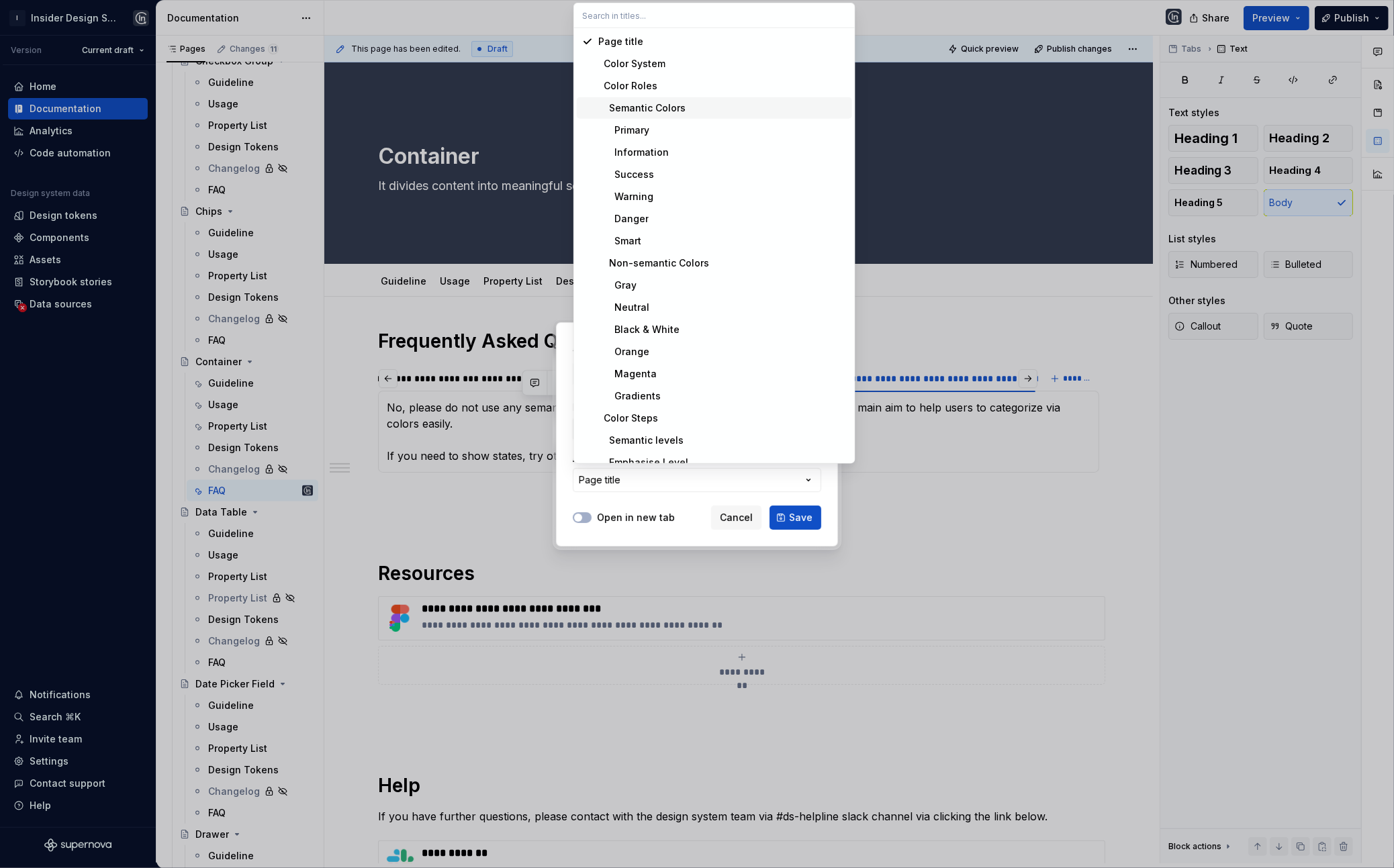
click at [651, 105] on div "Semantic Colors" at bounding box center [641, 108] width 87 height 14
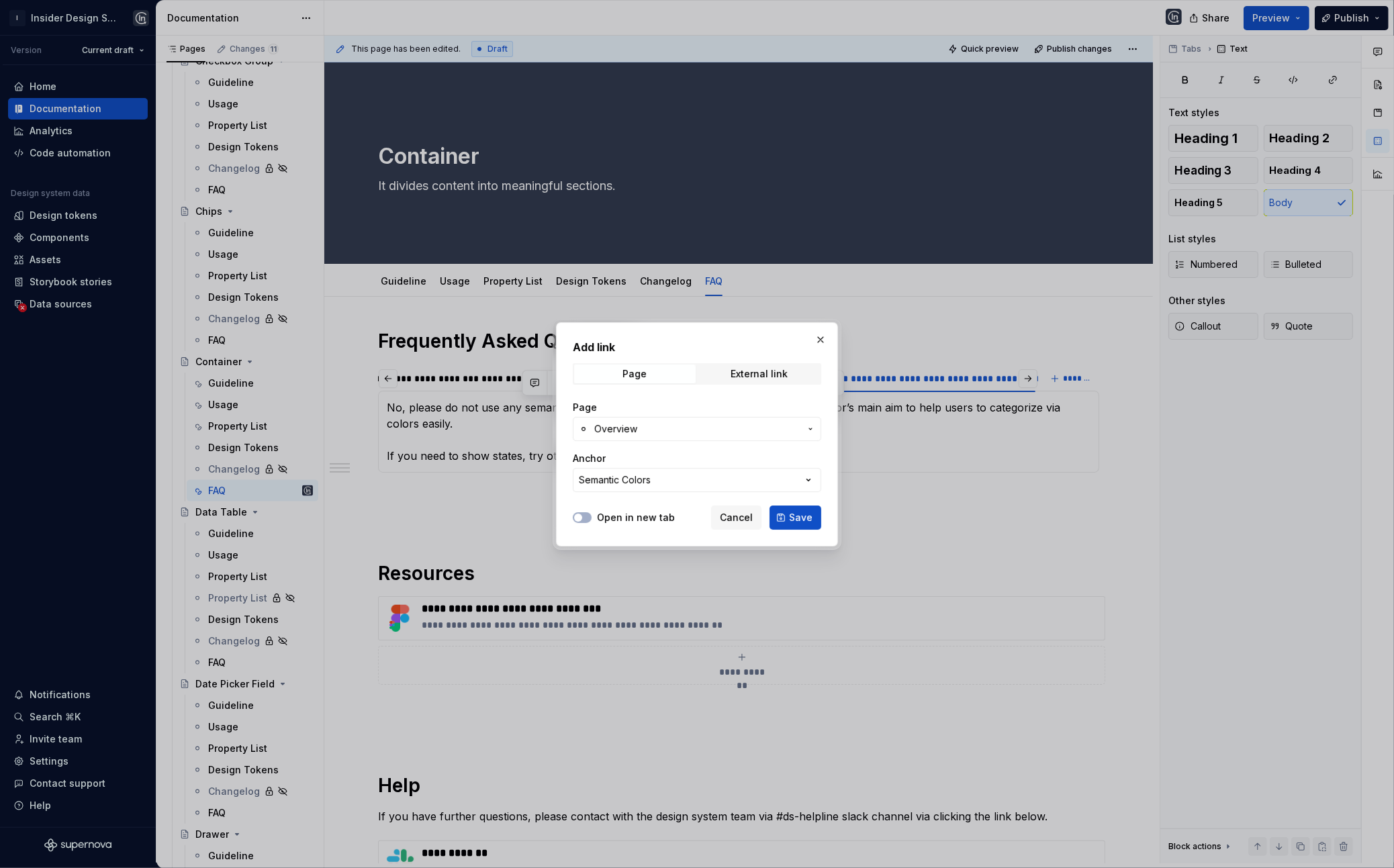
click at [633, 523] on label "Open in new tab" at bounding box center [636, 517] width 78 height 14
click at [591, 523] on button "Open in new tab" at bounding box center [582, 517] width 19 height 11
click at [808, 512] on span "Save" at bounding box center [800, 517] width 23 height 14
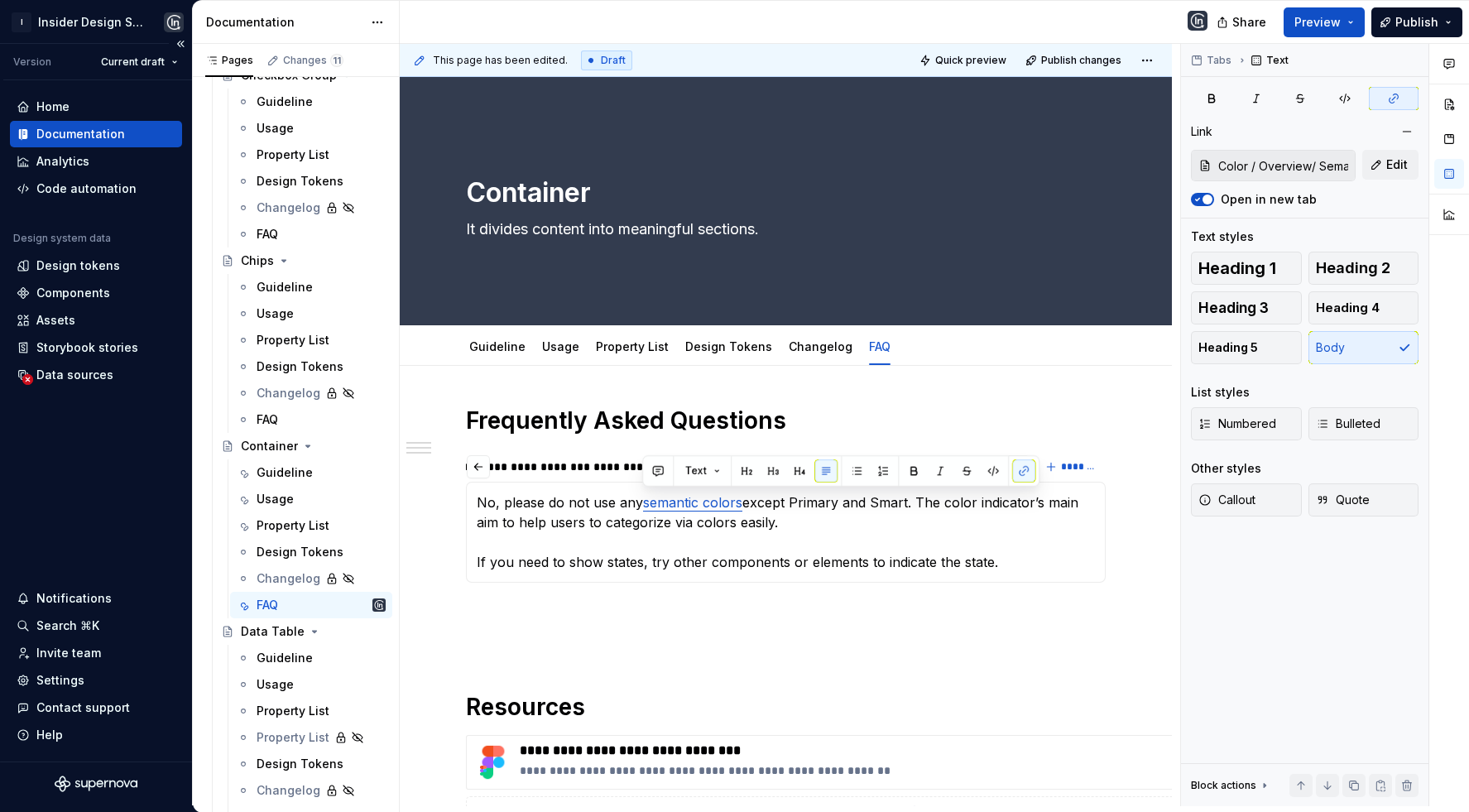
scroll to position [0, 2150]
click at [760, 529] on p "No, please do not use any semantic colors except Primary and Smart. The color i…" at bounding box center [785, 532] width 618 height 80
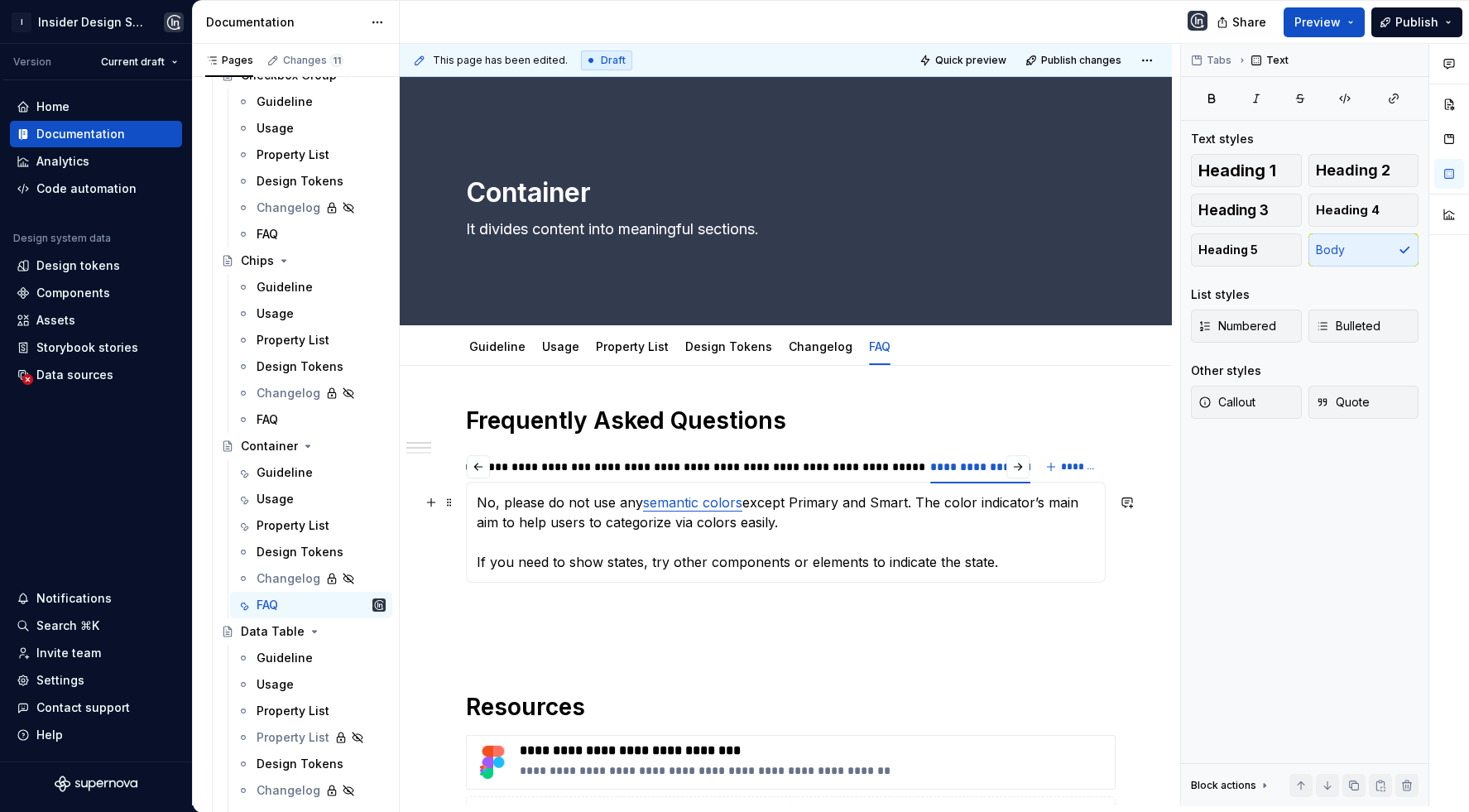
click at [621, 562] on p "No, please do not use any semantic colors except Primary and Smart. The color i…" at bounding box center [785, 532] width 618 height 80
click at [713, 559] on p "No, please do not use any semantic colors except Primary and Smart. The color i…" at bounding box center [785, 532] width 618 height 80
click at [1009, 562] on p "No, please do not use any semantic colors except Primary and Smart. The color i…" at bounding box center [785, 532] width 618 height 80
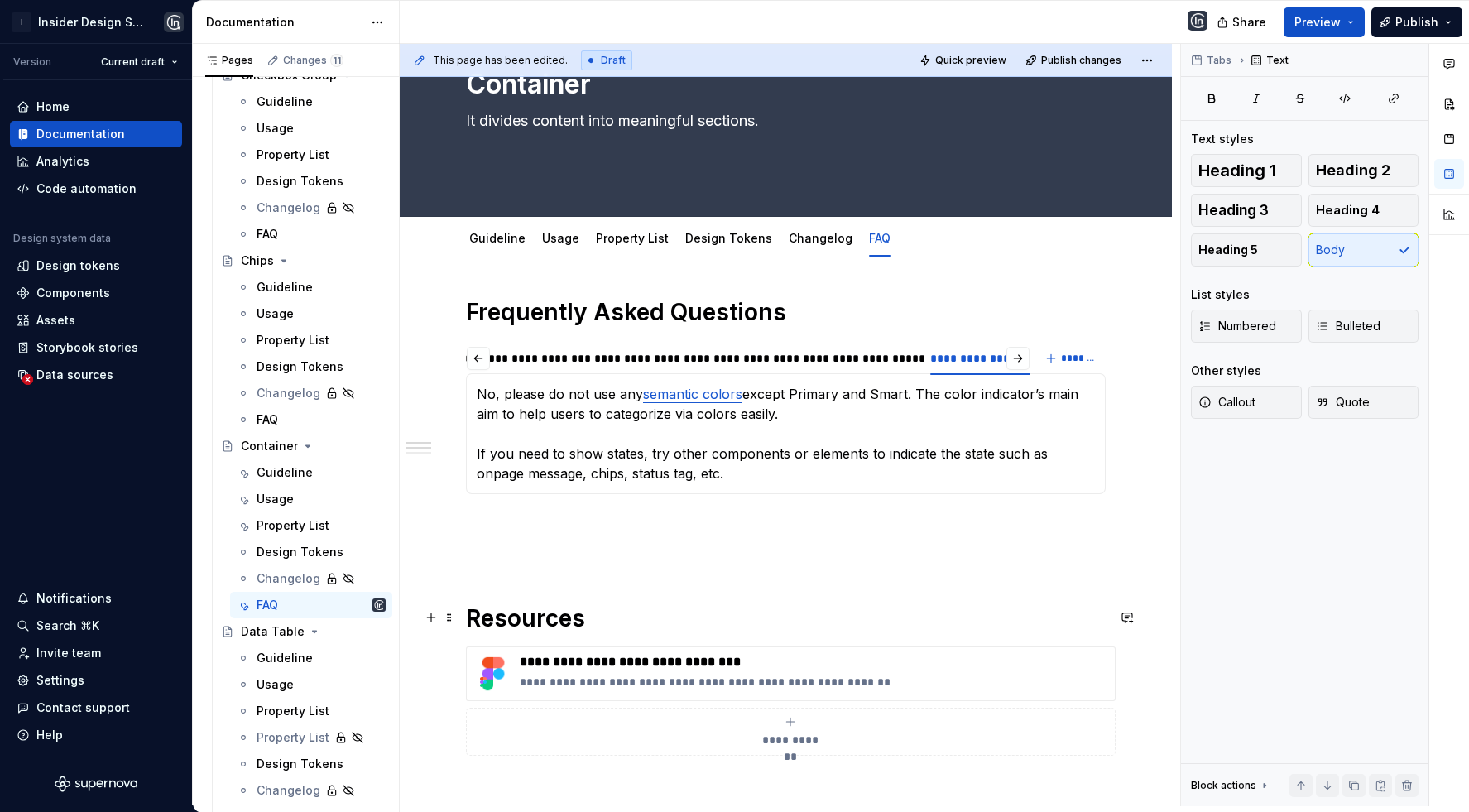
scroll to position [172, 0]
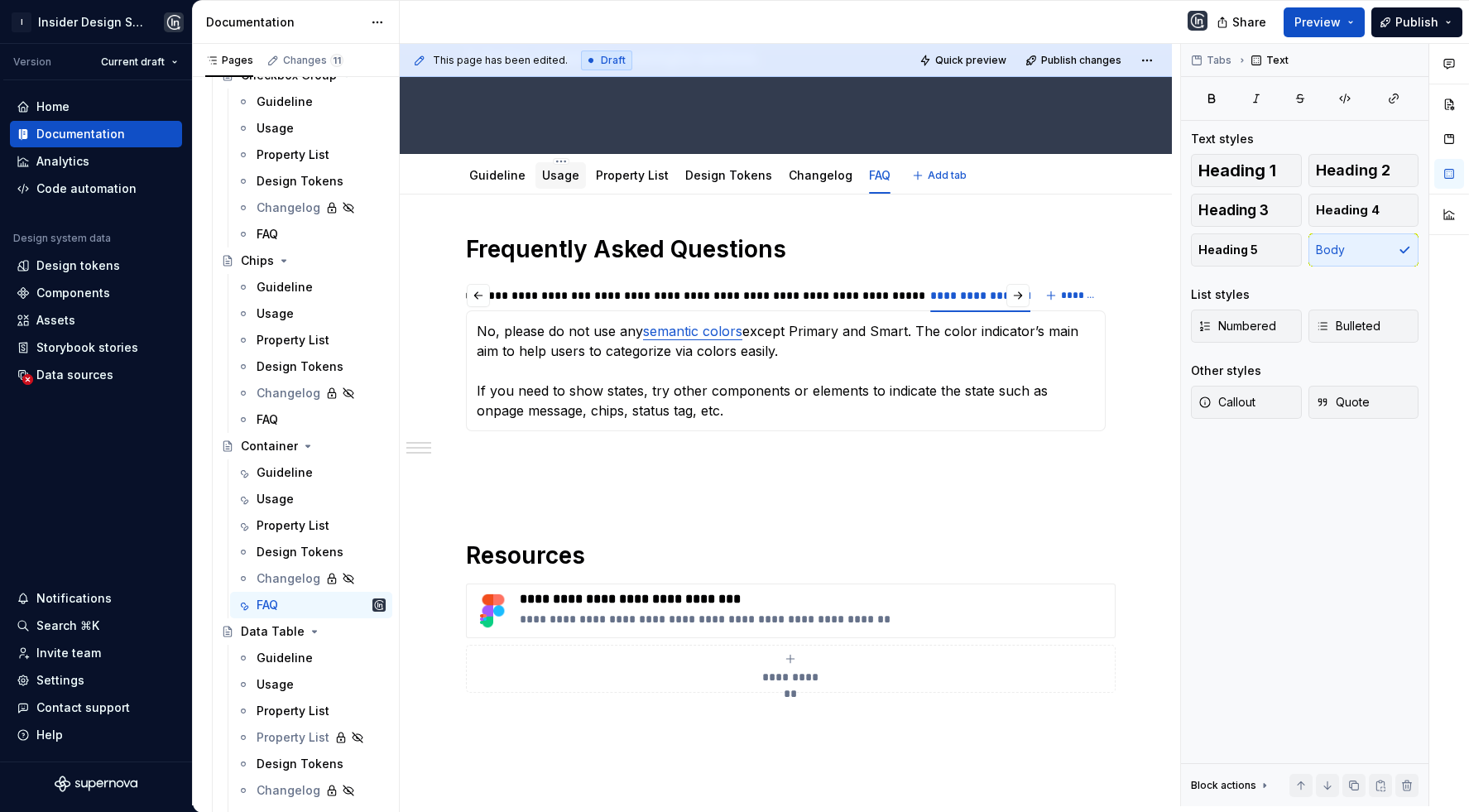
click at [553, 178] on link "Usage" at bounding box center [561, 175] width 38 height 14
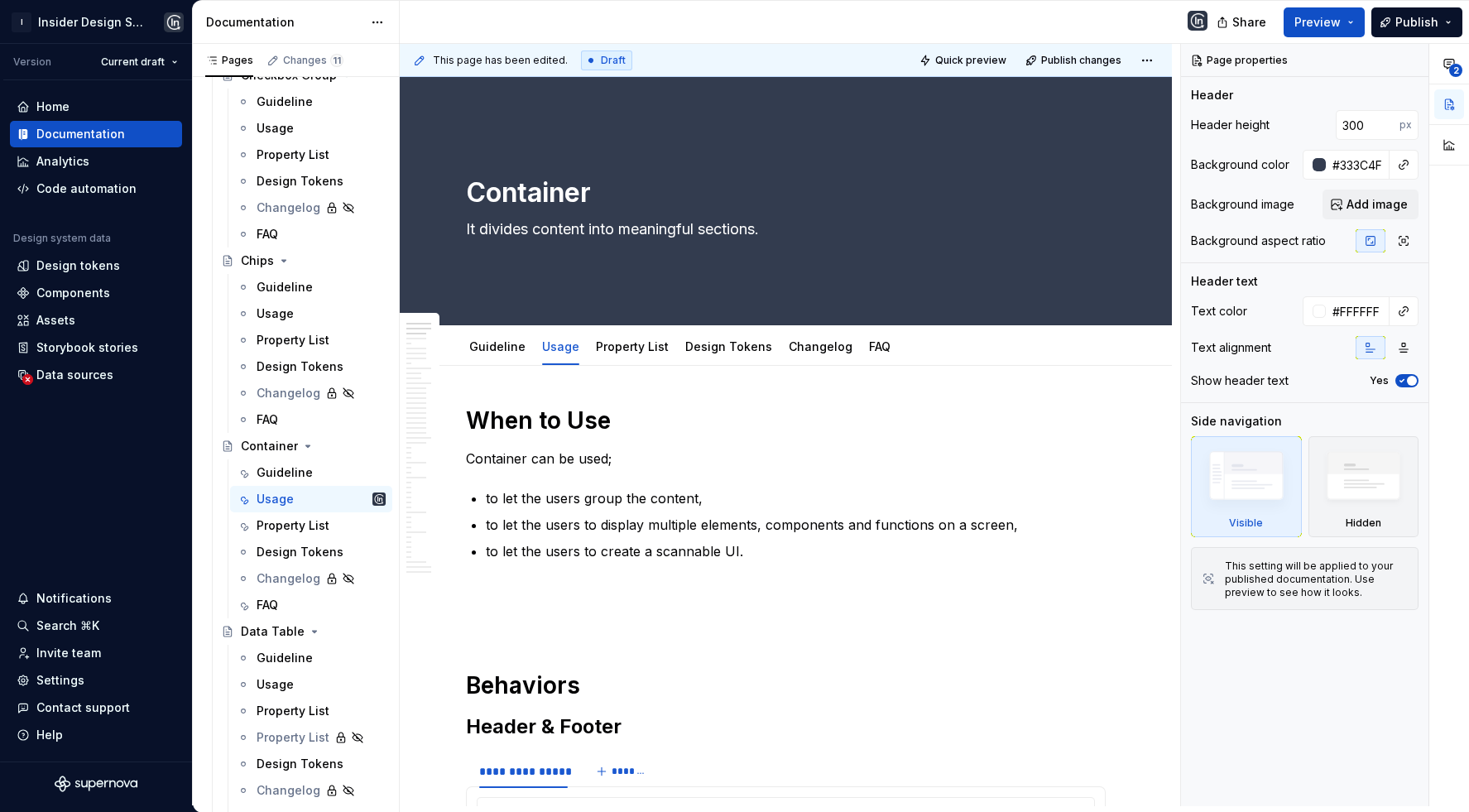
type textarea "*"
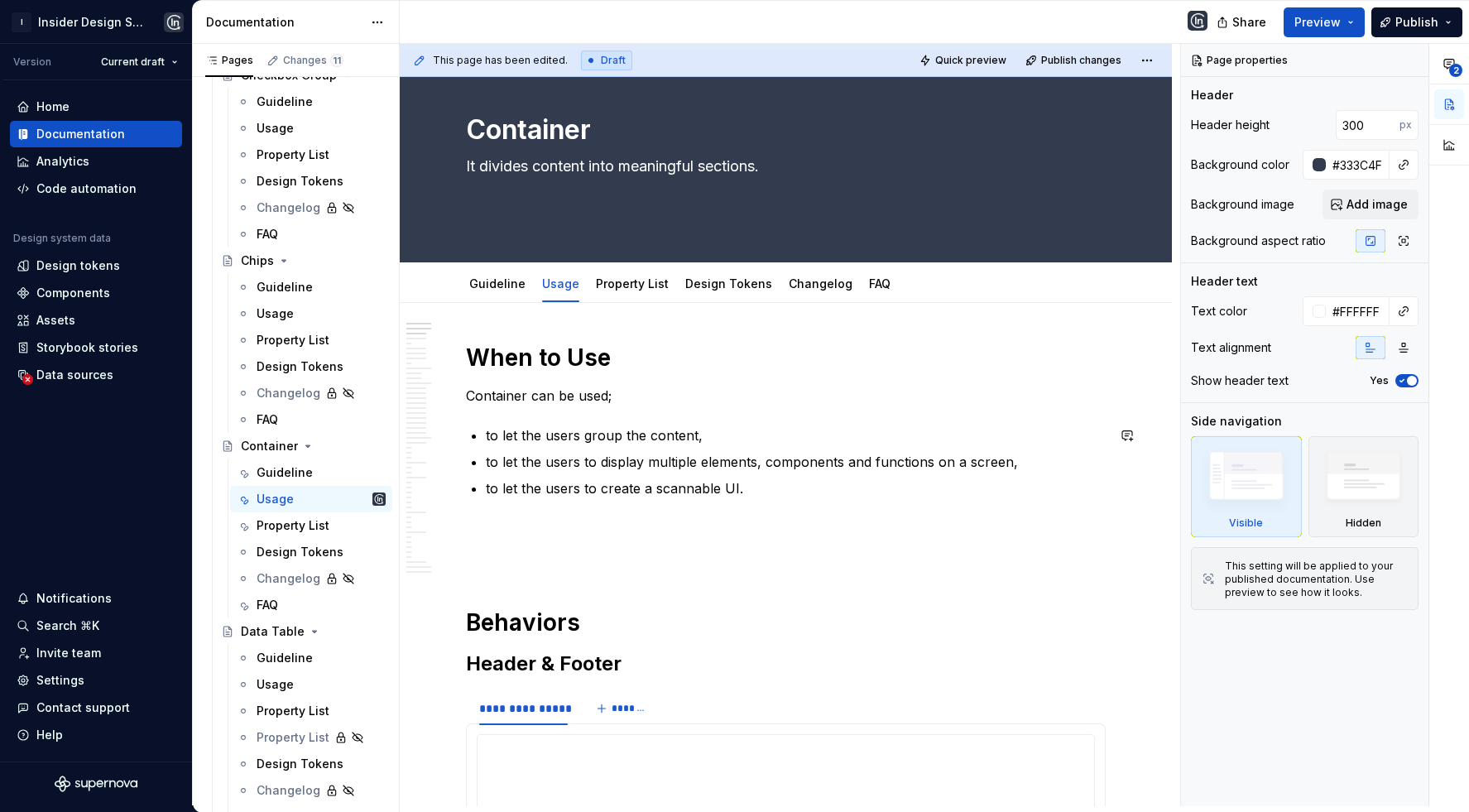
click at [758, 495] on p "to let the users to create a scannable UI." at bounding box center [795, 488] width 620 height 20
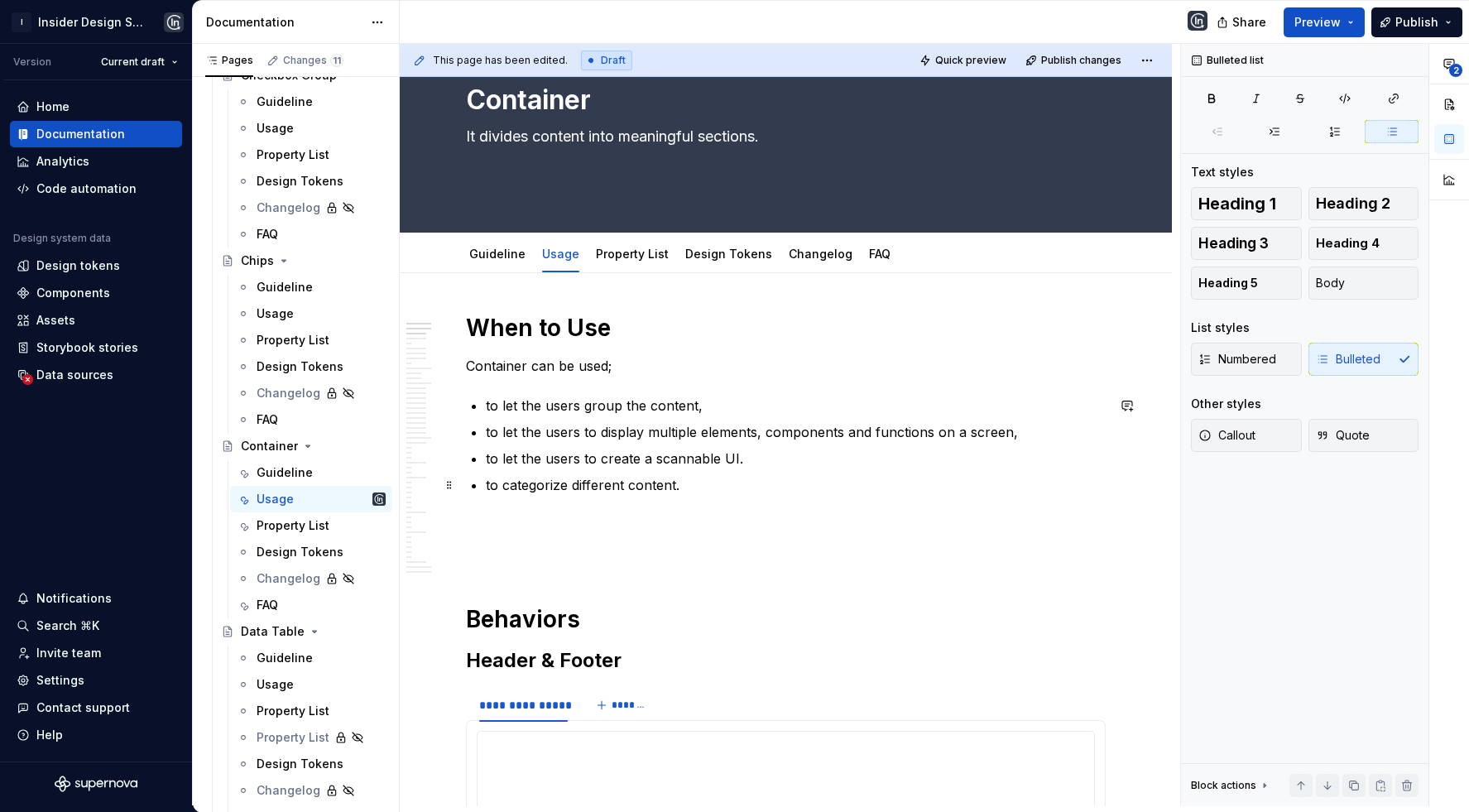
scroll to position [95, 0]
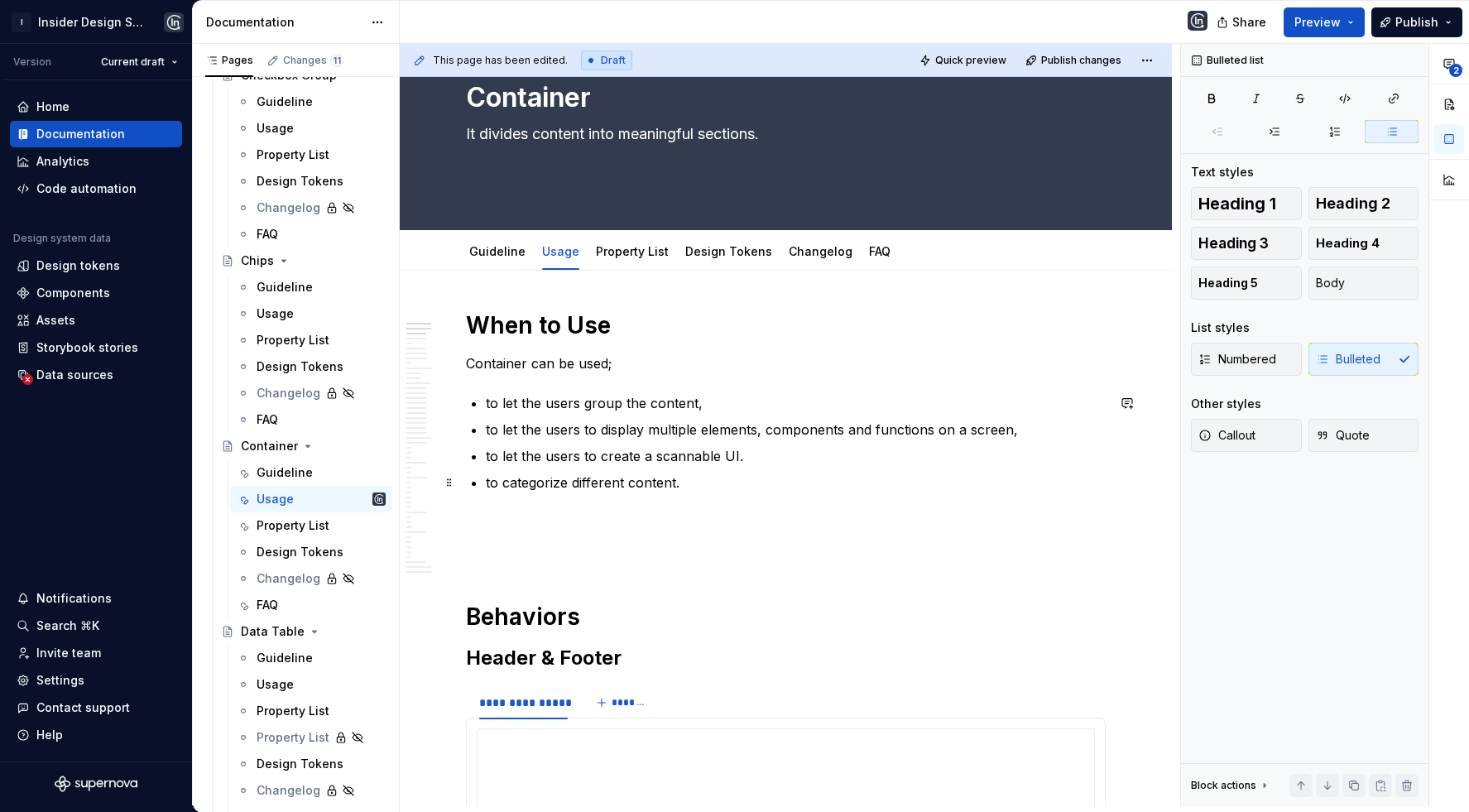
click at [625, 478] on p "to categorize different content." at bounding box center [795, 482] width 620 height 20
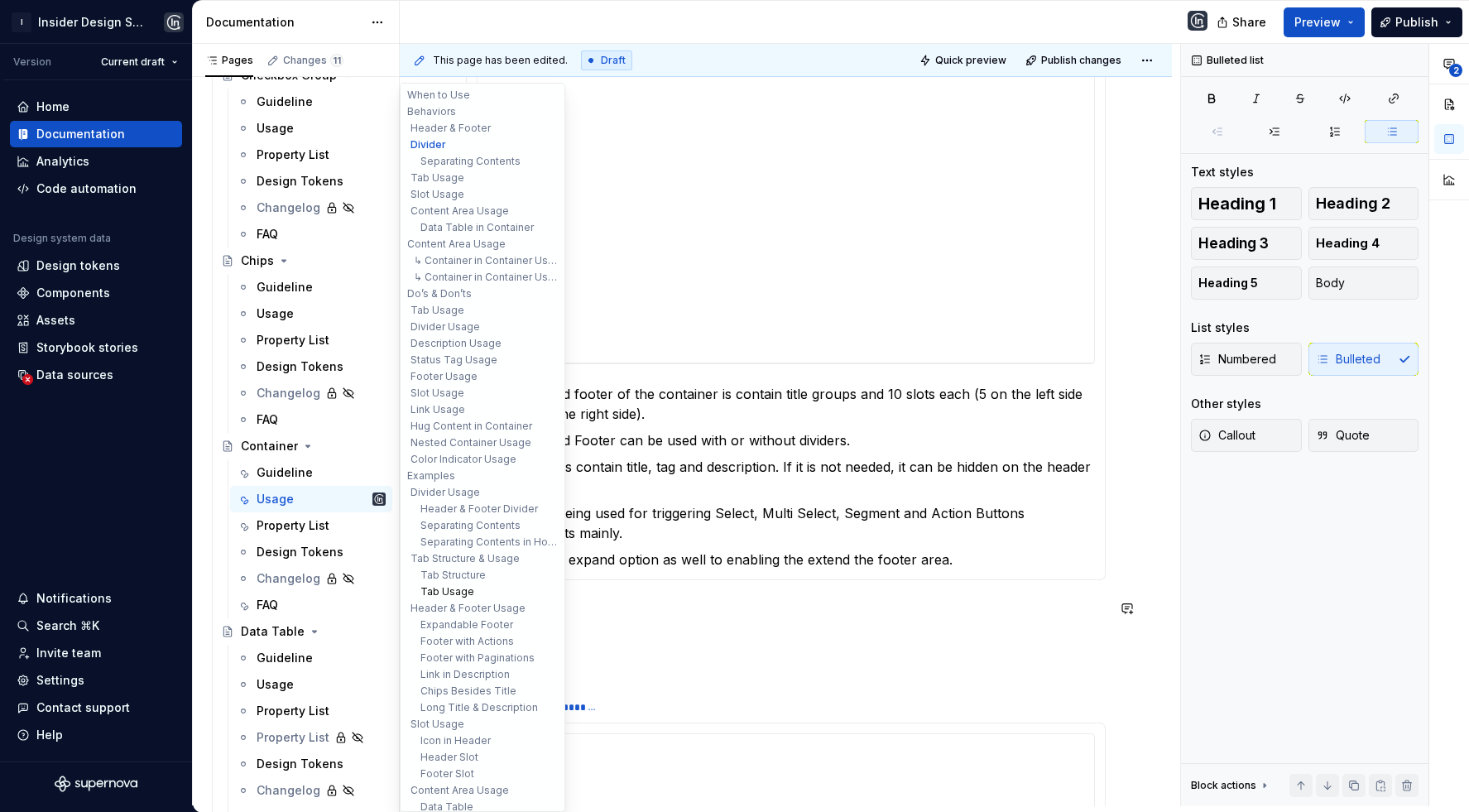
scroll to position [121, 0]
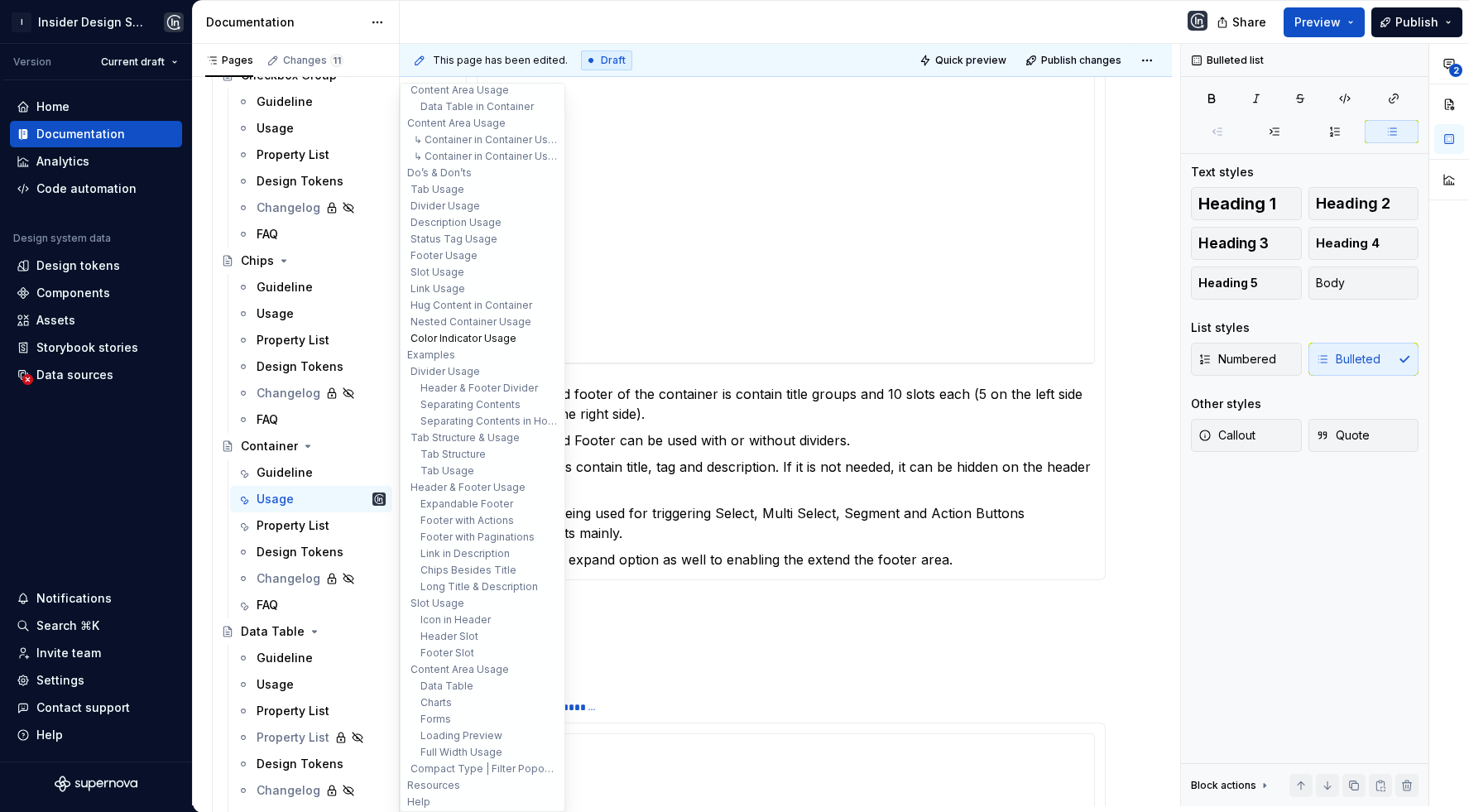
click at [459, 331] on button "Color Indicator Usage" at bounding box center [483, 338] width 157 height 17
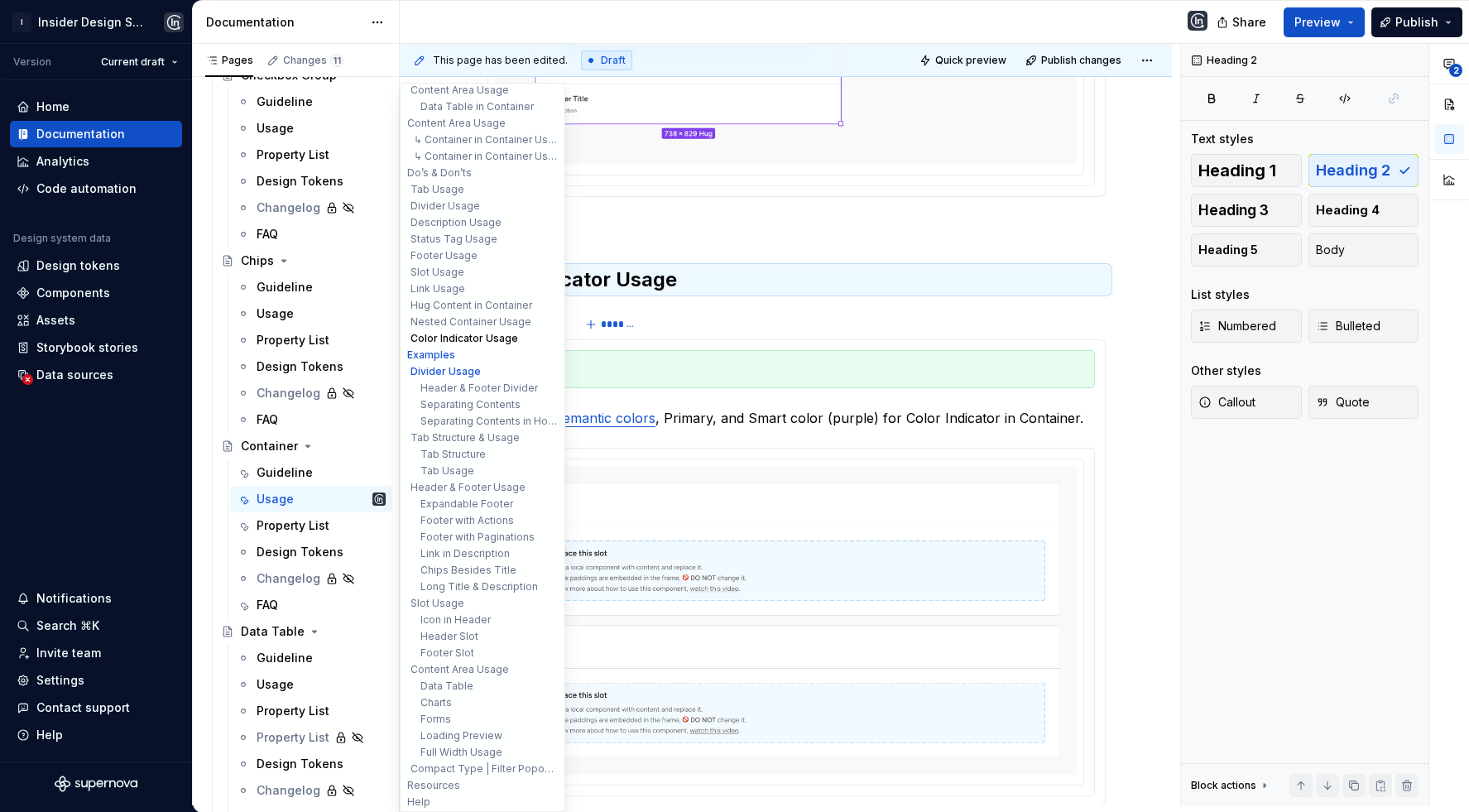
scroll to position [20235, 0]
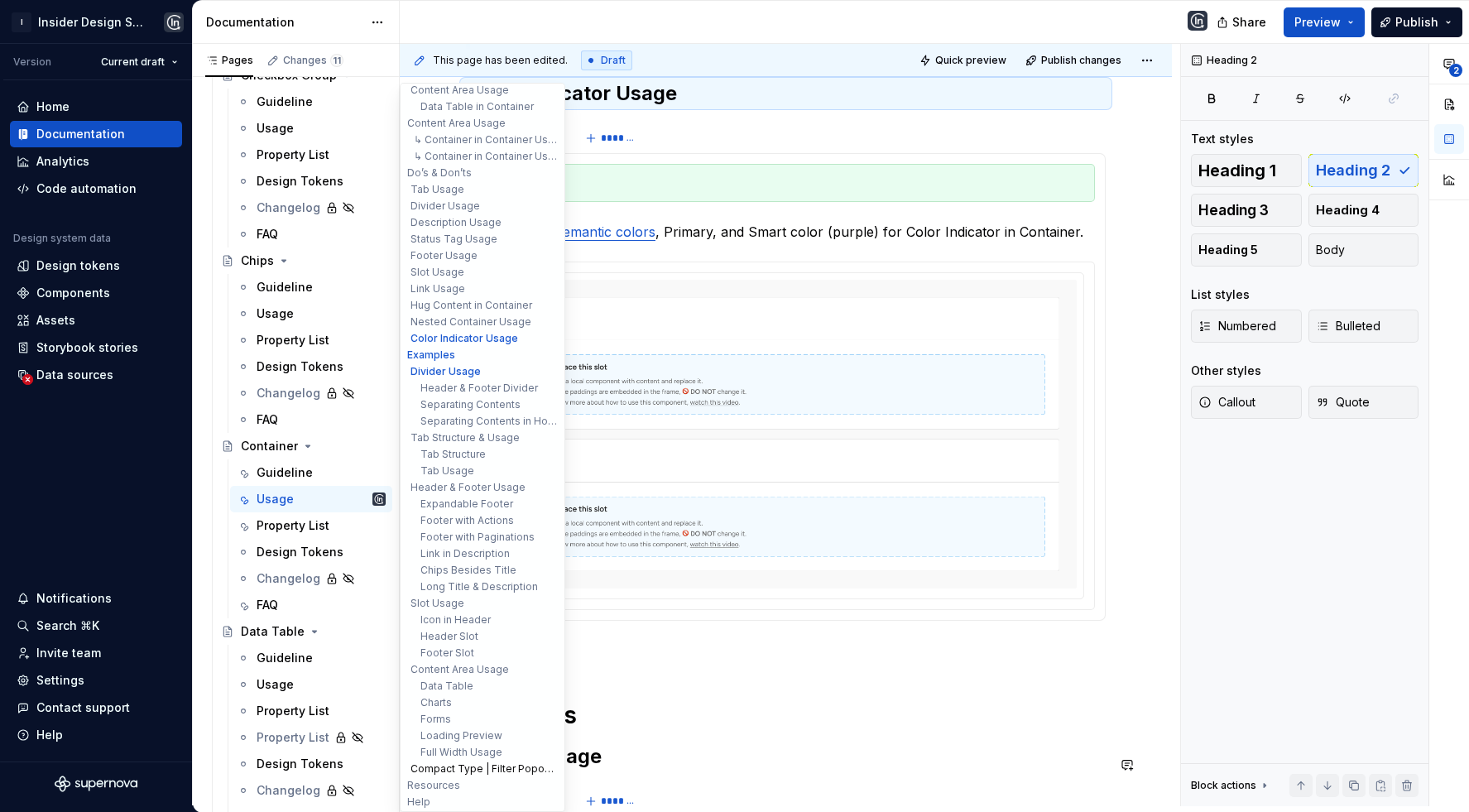
click at [463, 766] on button "Compact Type | Filter Popover Usage" at bounding box center [483, 768] width 157 height 17
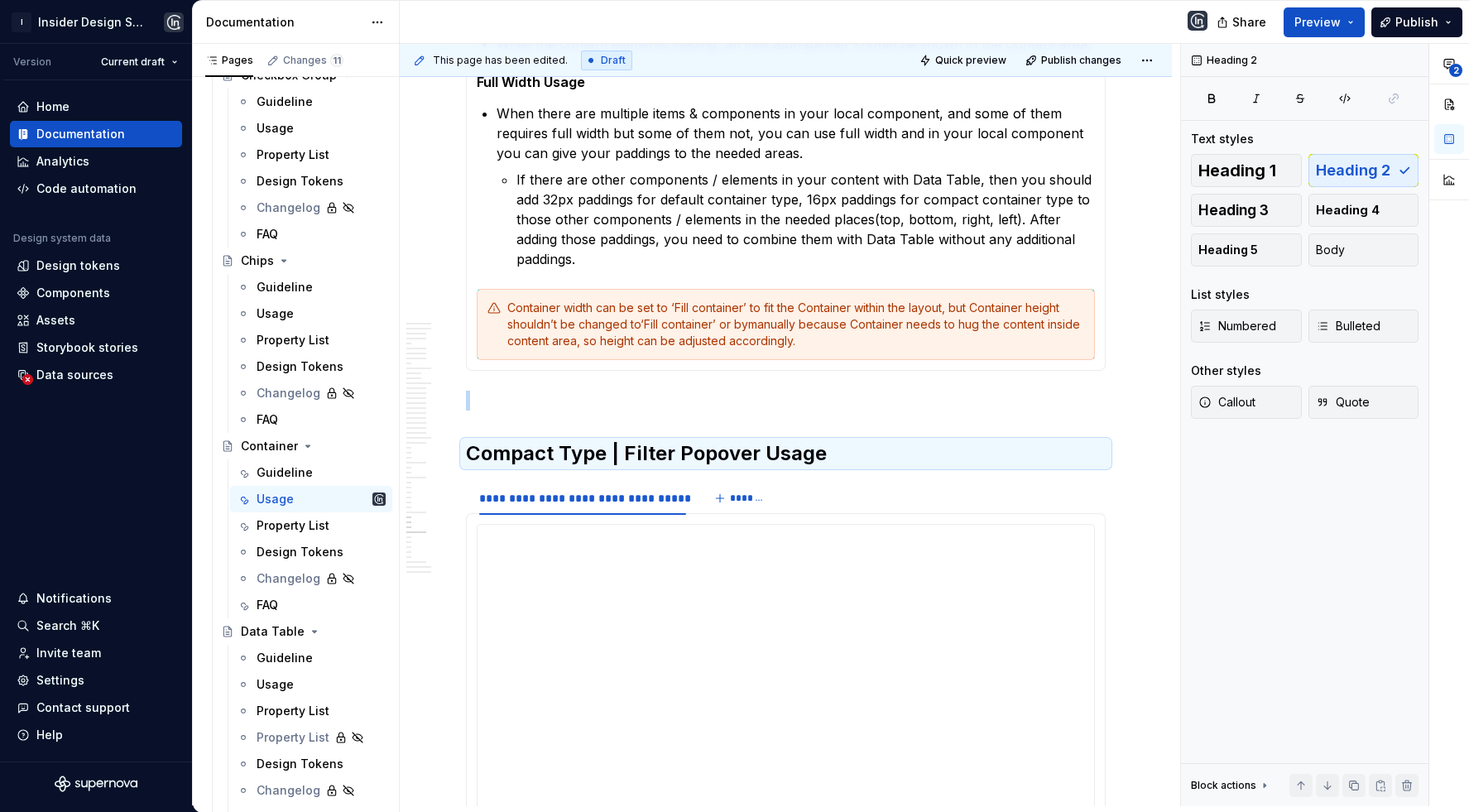
scroll to position [25762, 0]
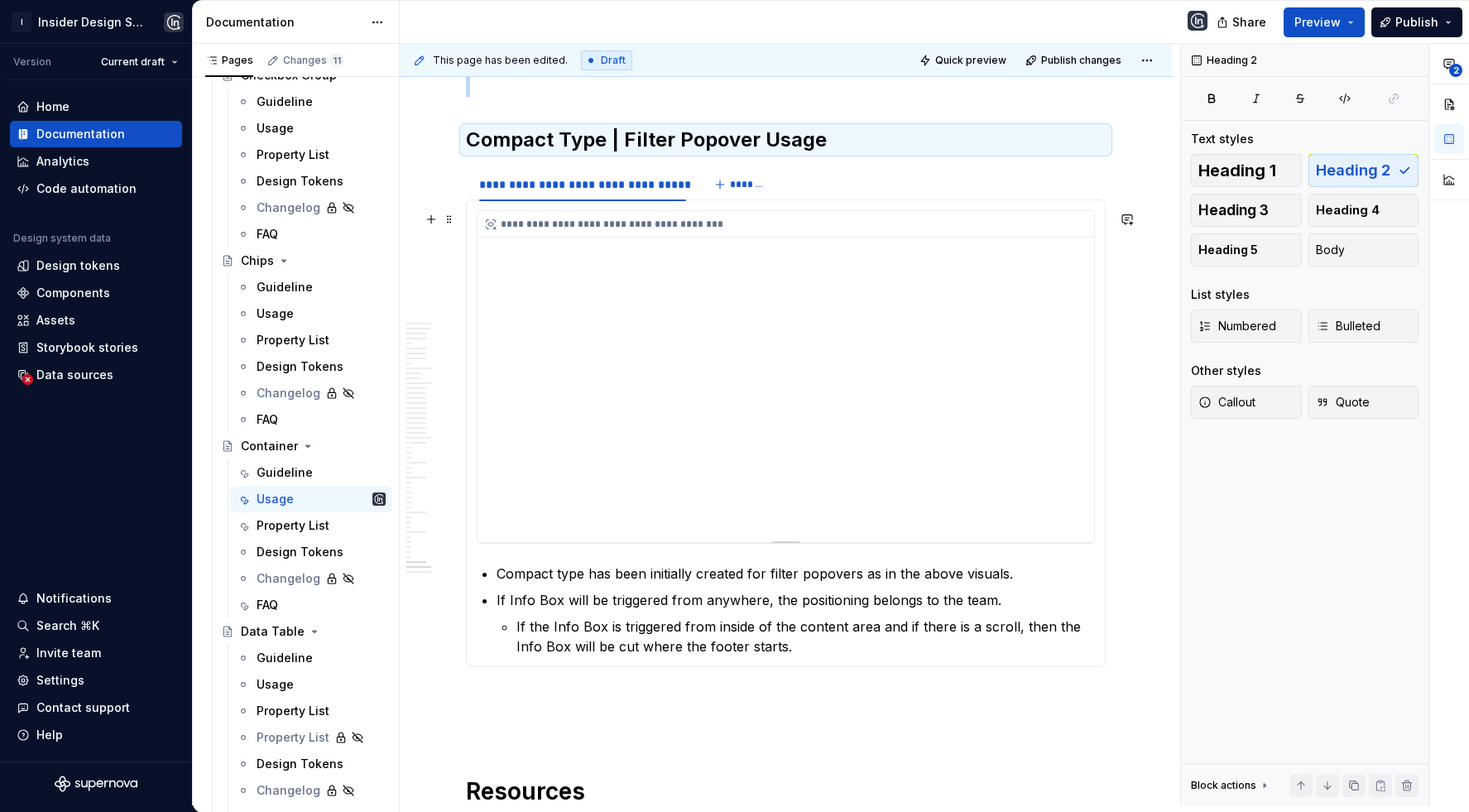
click at [721, 293] on div "**********" at bounding box center [785, 376] width 616 height 331
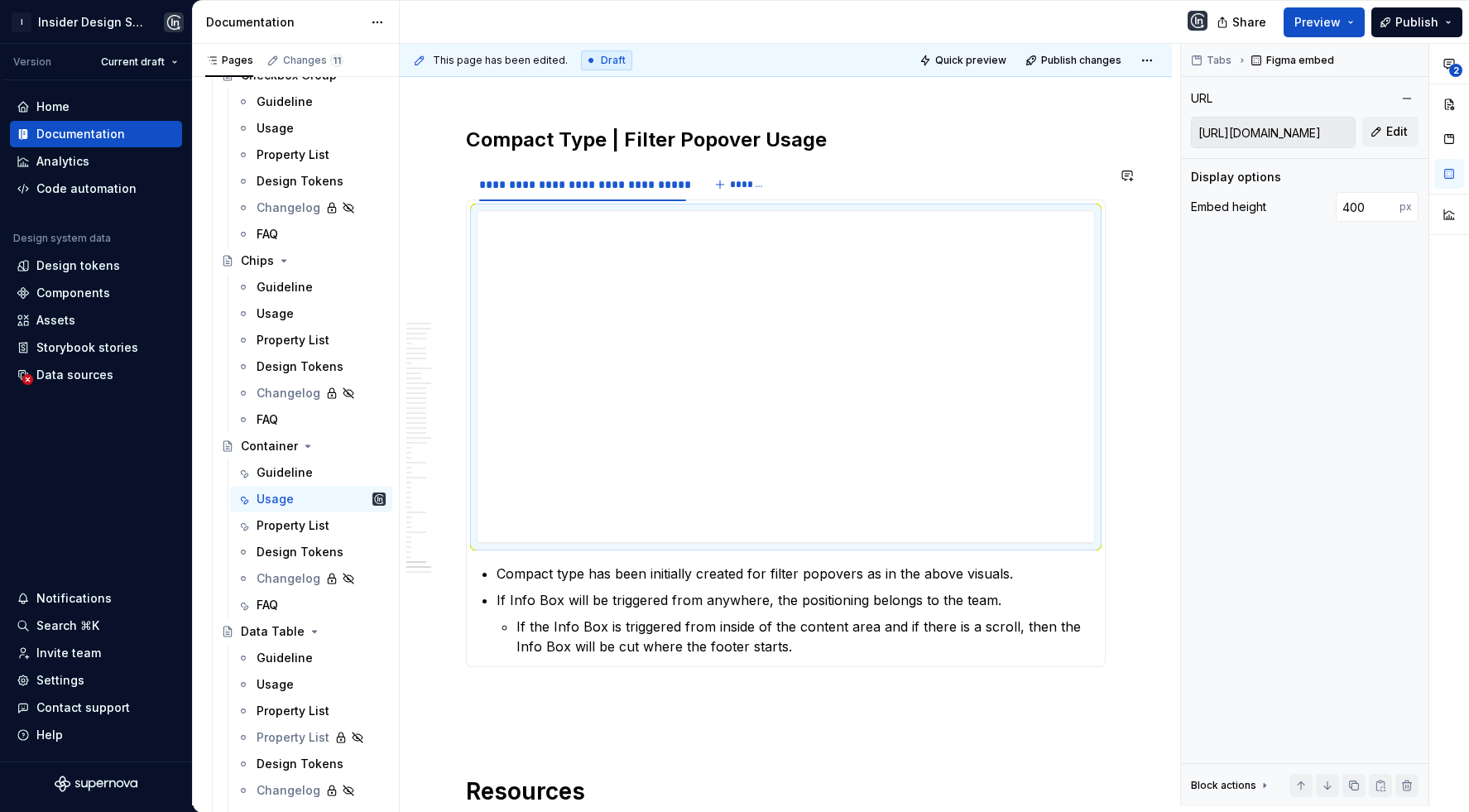
click at [849, 142] on h2 "Compact Type | Filter Popover Usage" at bounding box center [785, 140] width 640 height 27
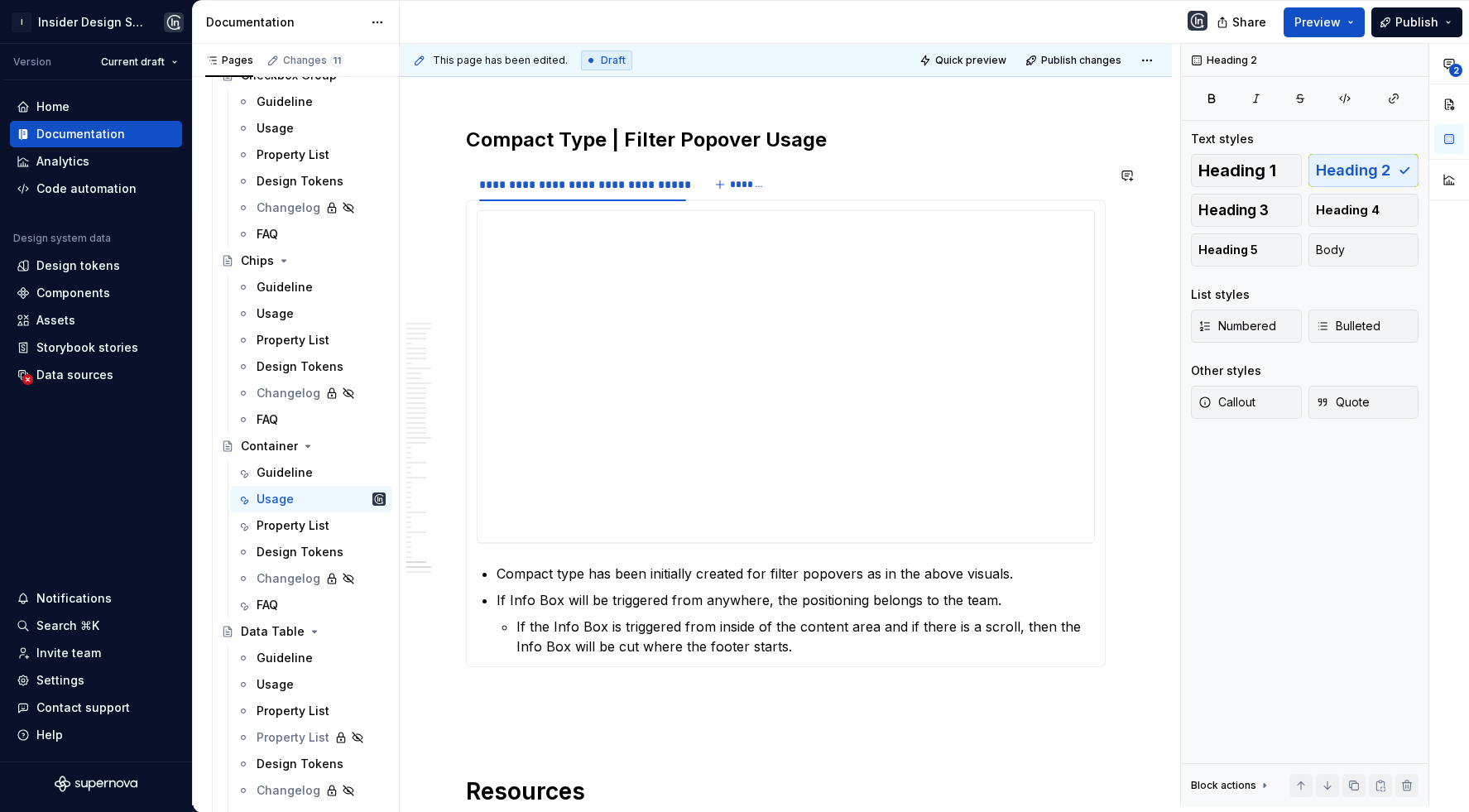
click at [849, 182] on div "**********" at bounding box center [785, 184] width 640 height 33
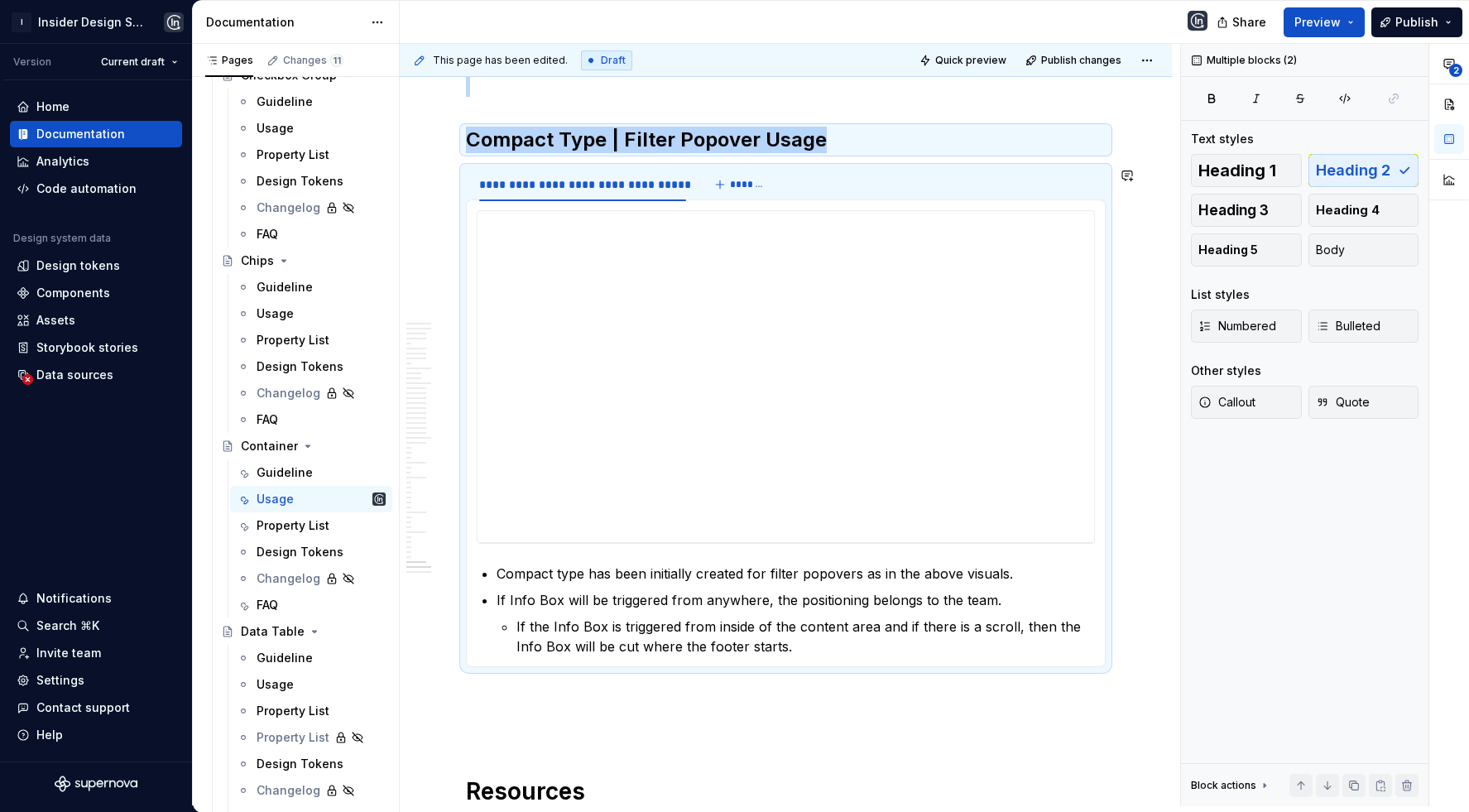
copy div "Compact Type | Filter Popover Usage"
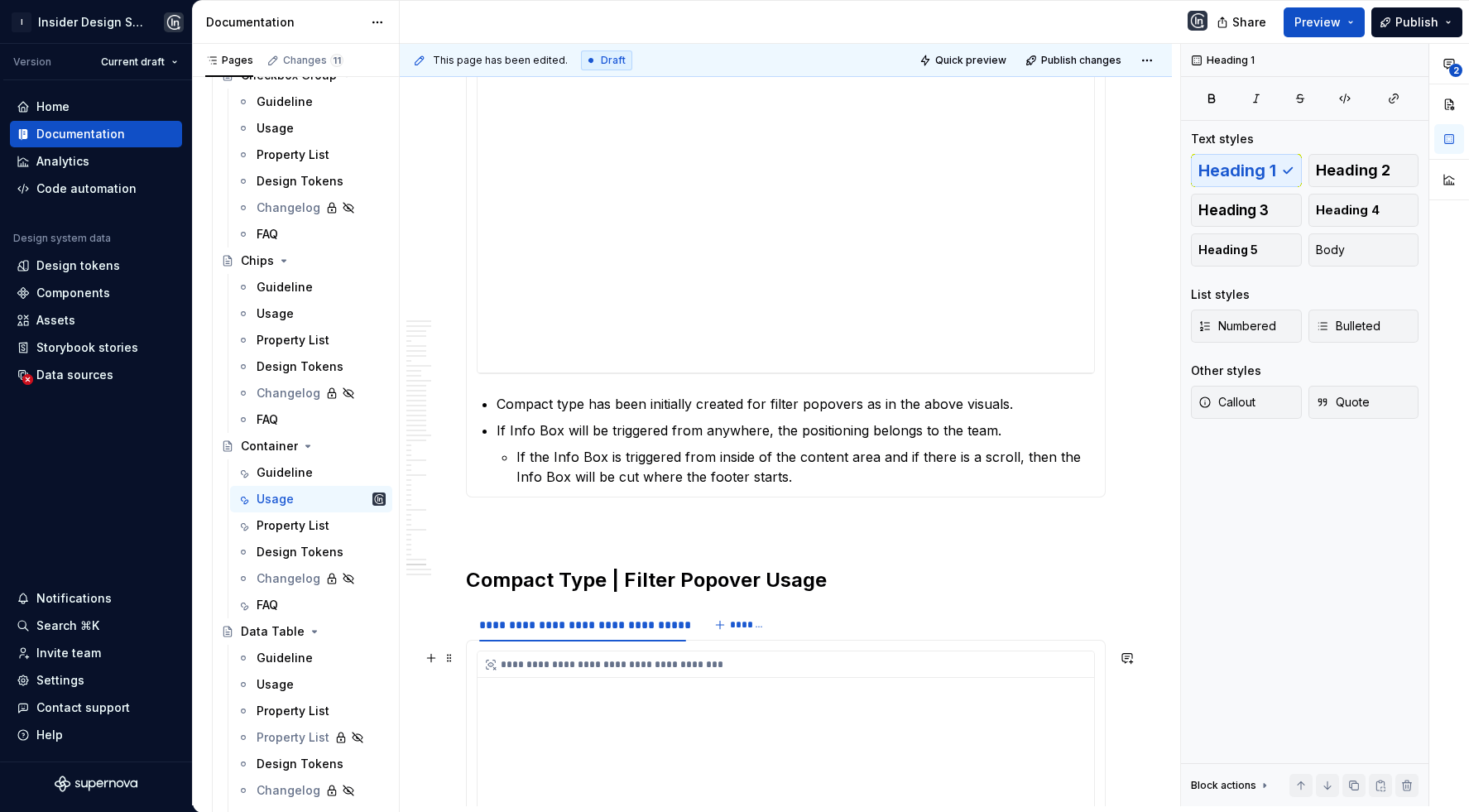
scroll to position [26068, 0]
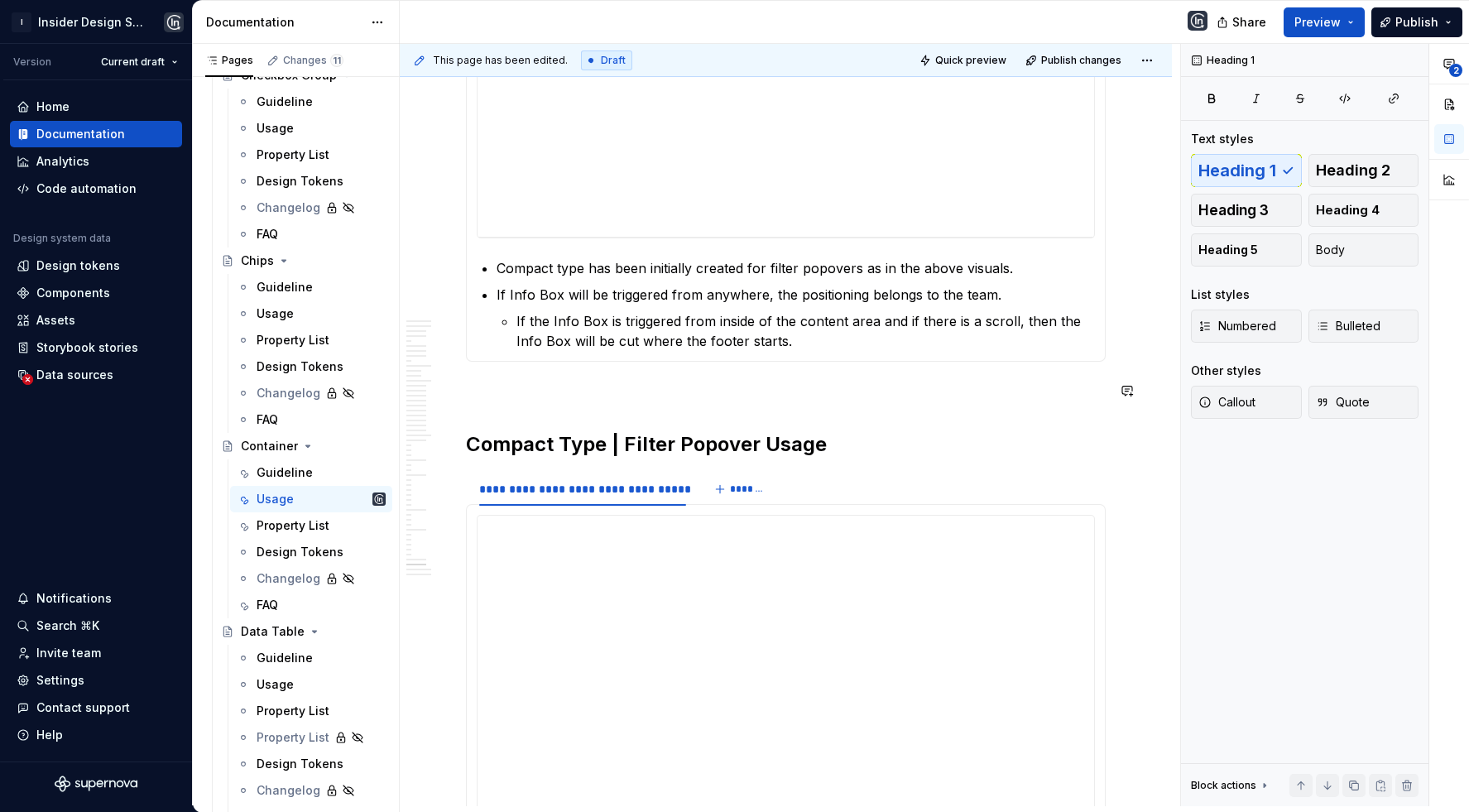
click at [533, 452] on h2 "Compact Type | Filter Popover Usage" at bounding box center [785, 444] width 640 height 27
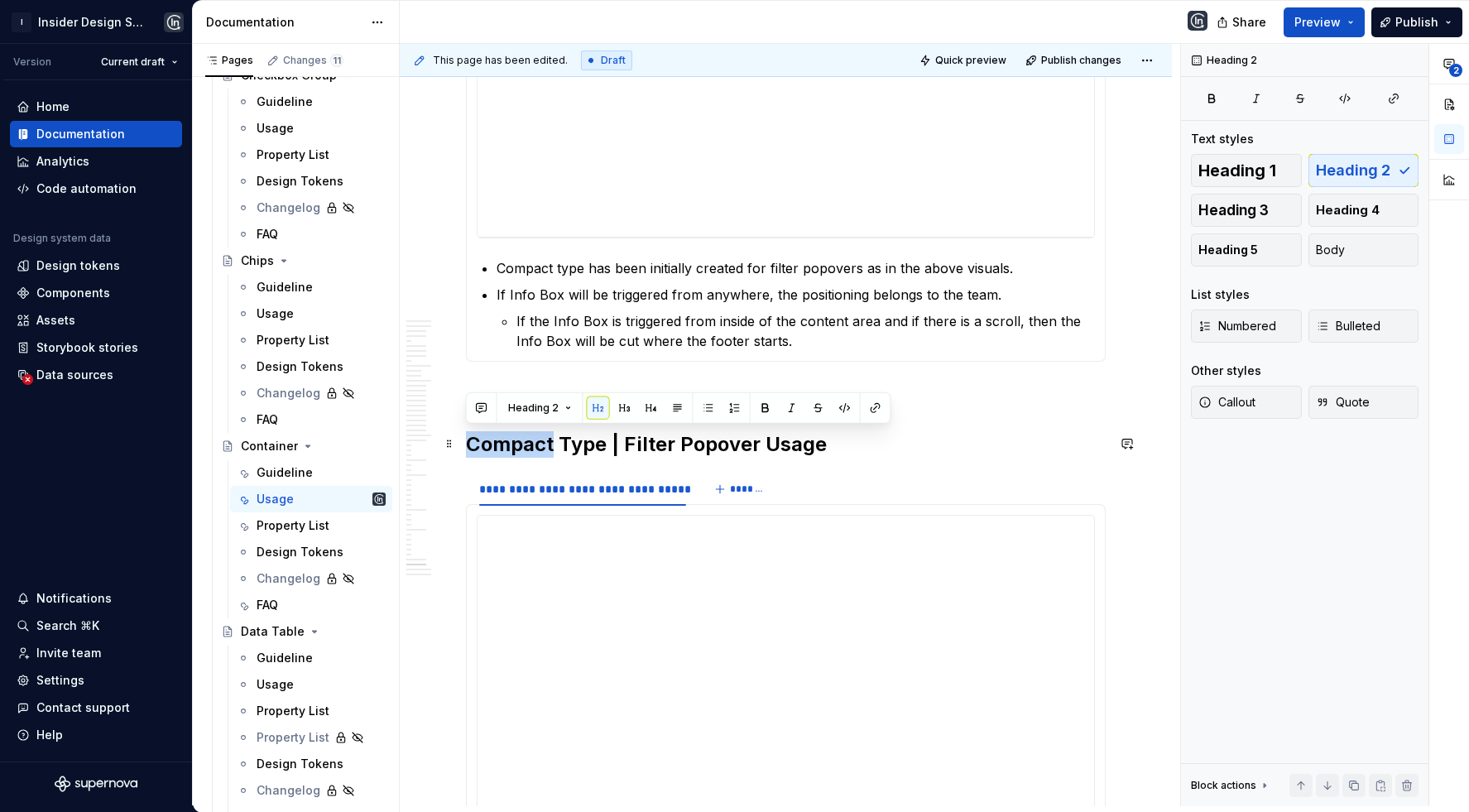
click at [533, 453] on h2 "Compact Type | Filter Popover Usage" at bounding box center [785, 444] width 640 height 27
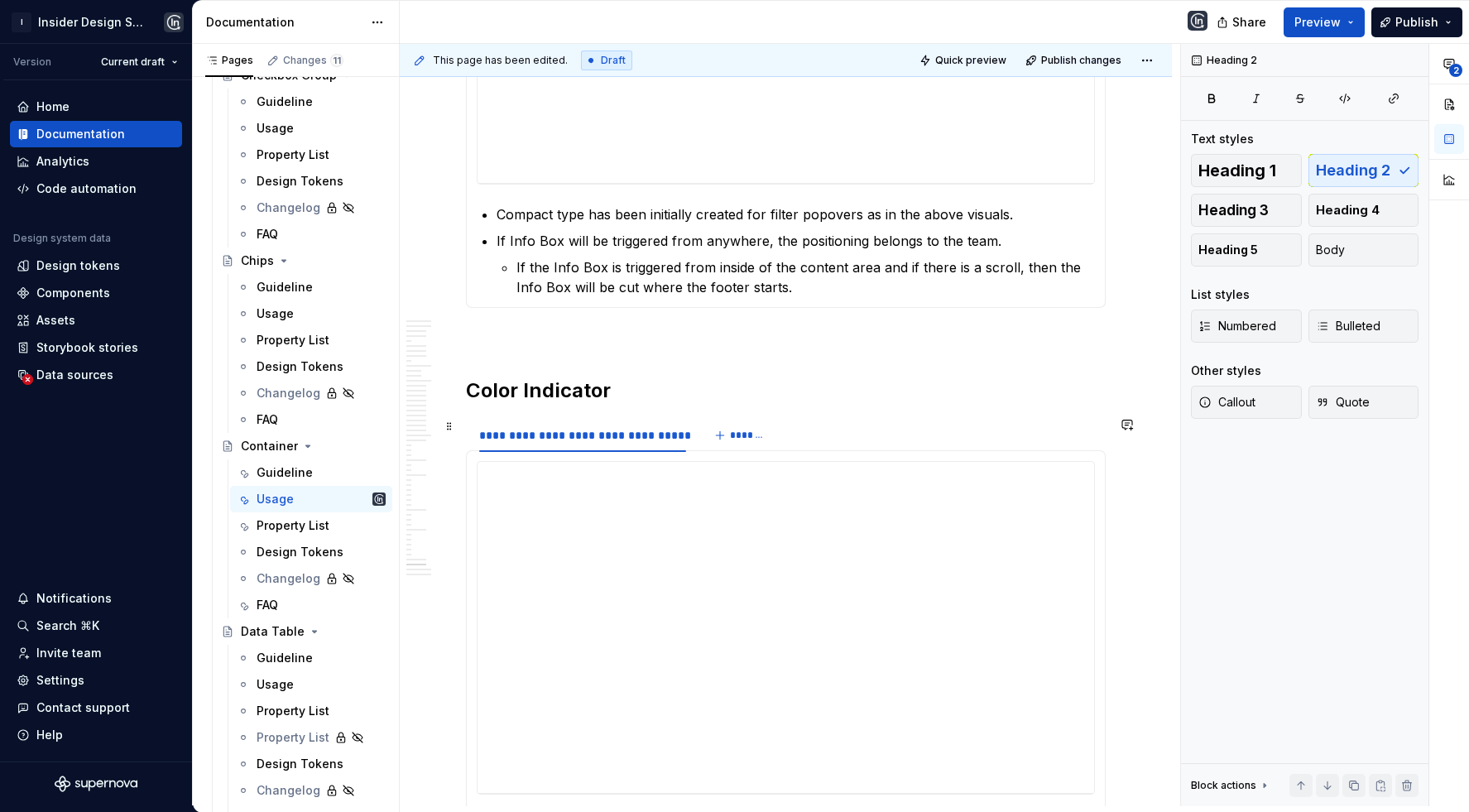
scroll to position [26146, 0]
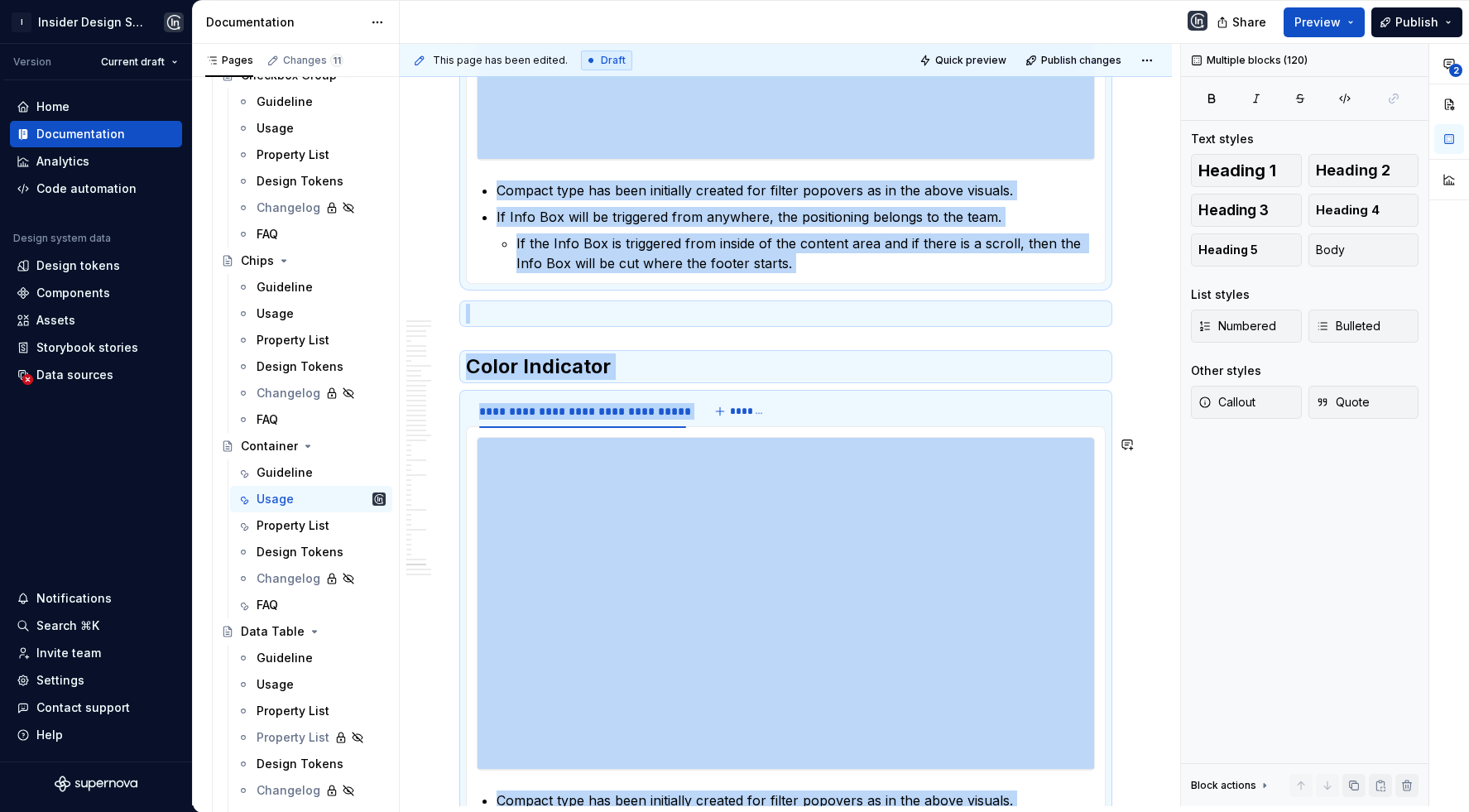
copy div "**********"
click at [566, 379] on h2 "Color Indicator" at bounding box center [785, 367] width 640 height 27
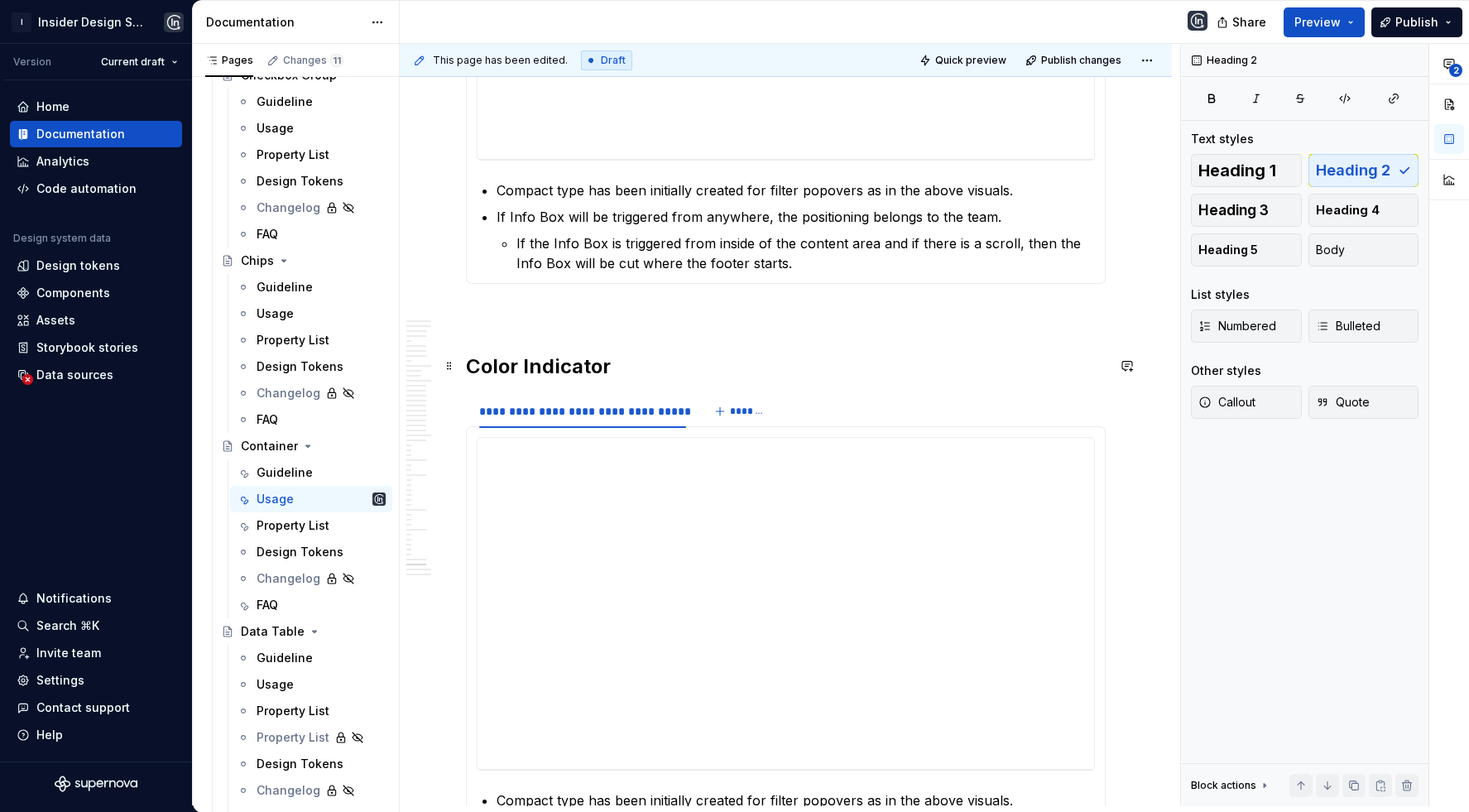
click at [566, 371] on h2 "Color Indicator" at bounding box center [785, 367] width 640 height 27
copy h2 "Color Indicator"
click at [566, 415] on div "**********" at bounding box center [582, 411] width 207 height 17
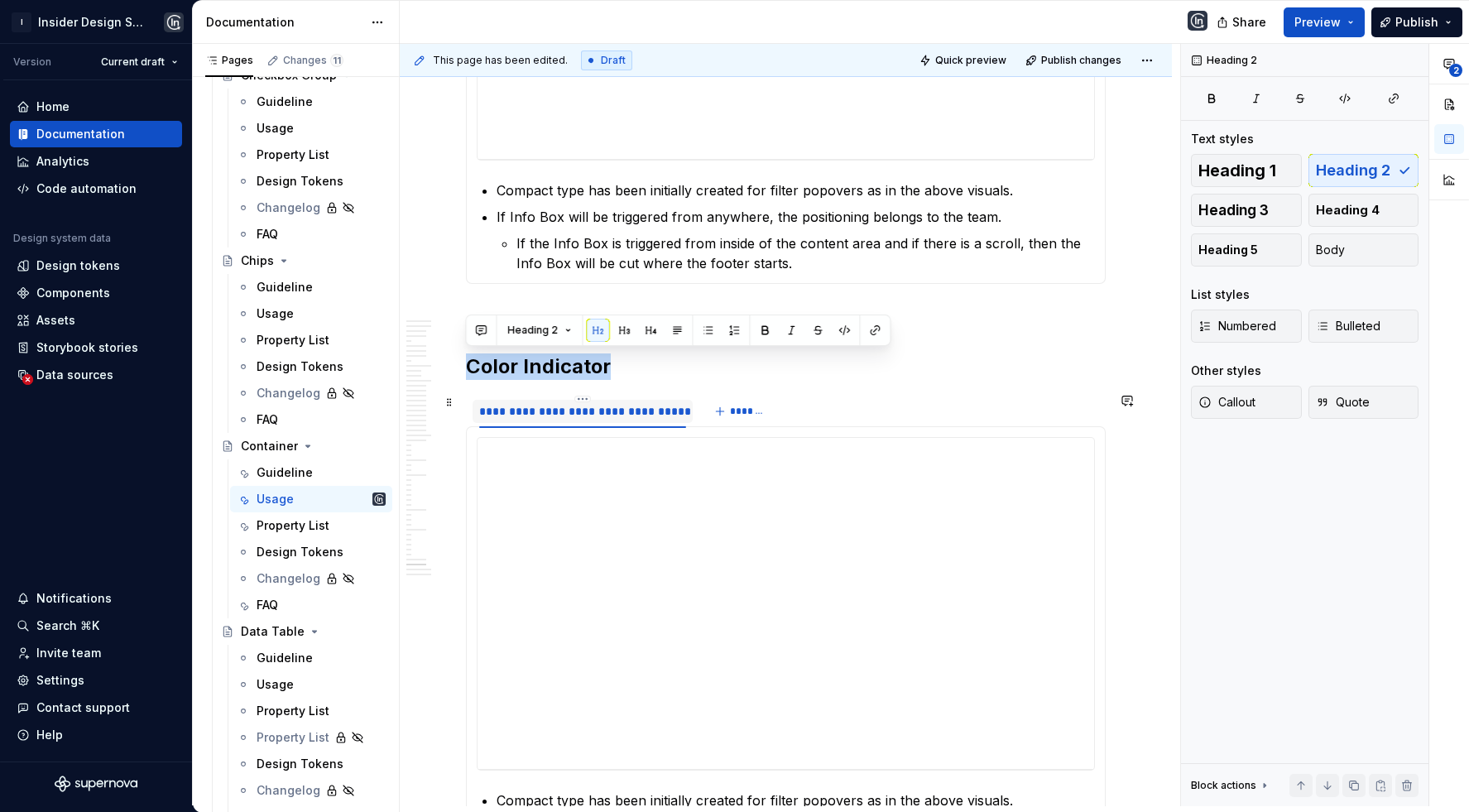
click at [566, 415] on div "**********" at bounding box center [582, 411] width 207 height 17
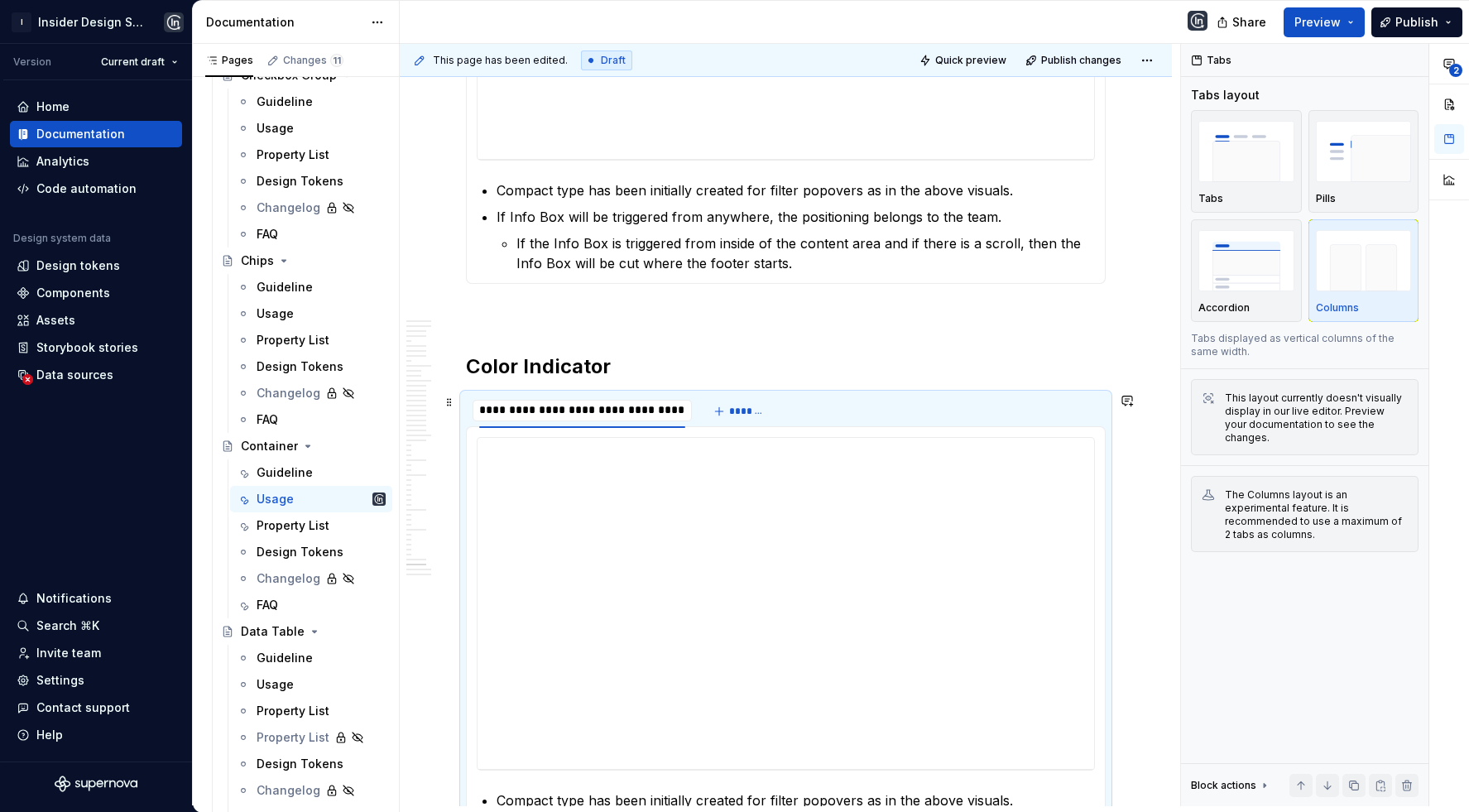
click at [566, 415] on input "**********" at bounding box center [582, 410] width 219 height 30
type input "**********"
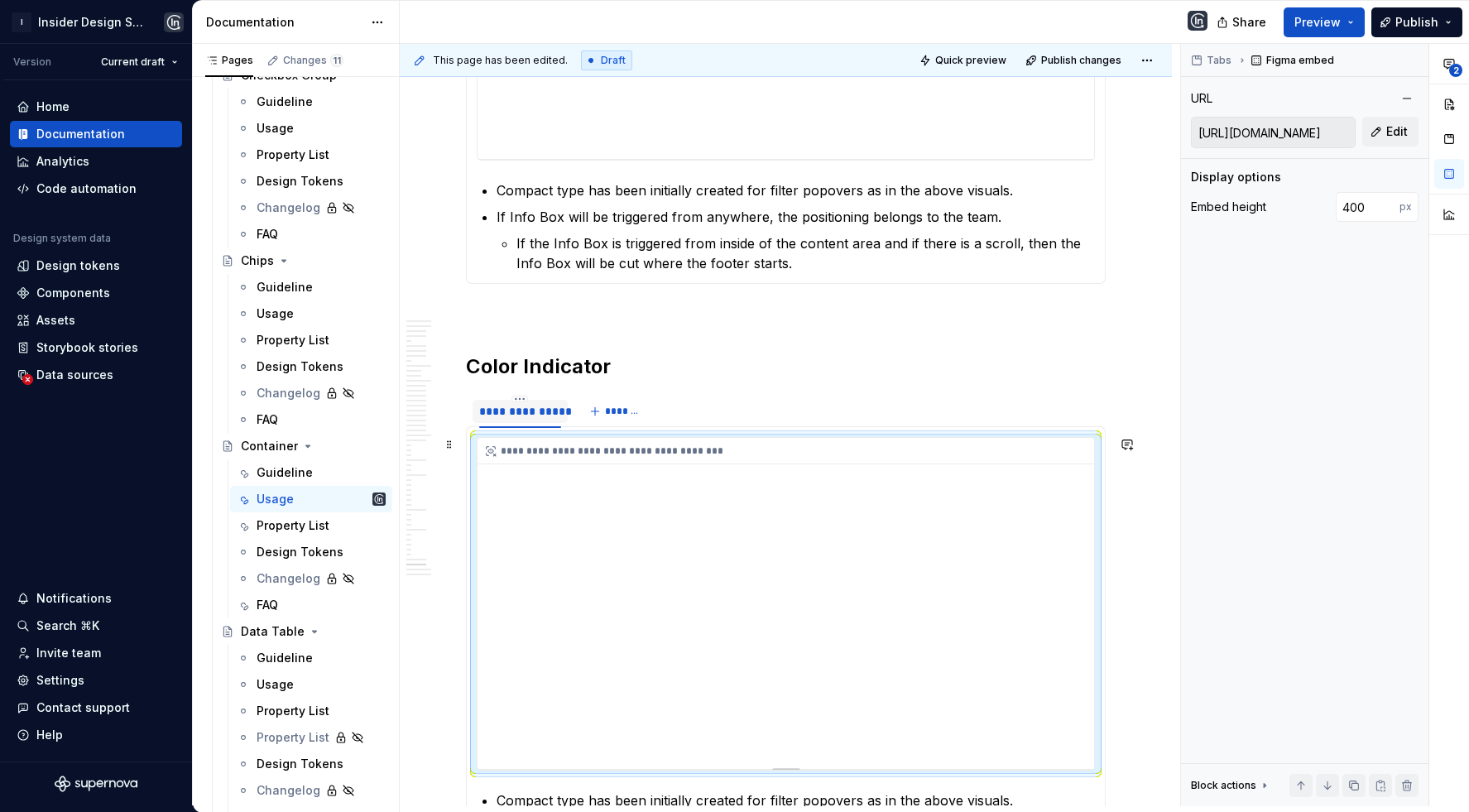
scroll to position [26259, 0]
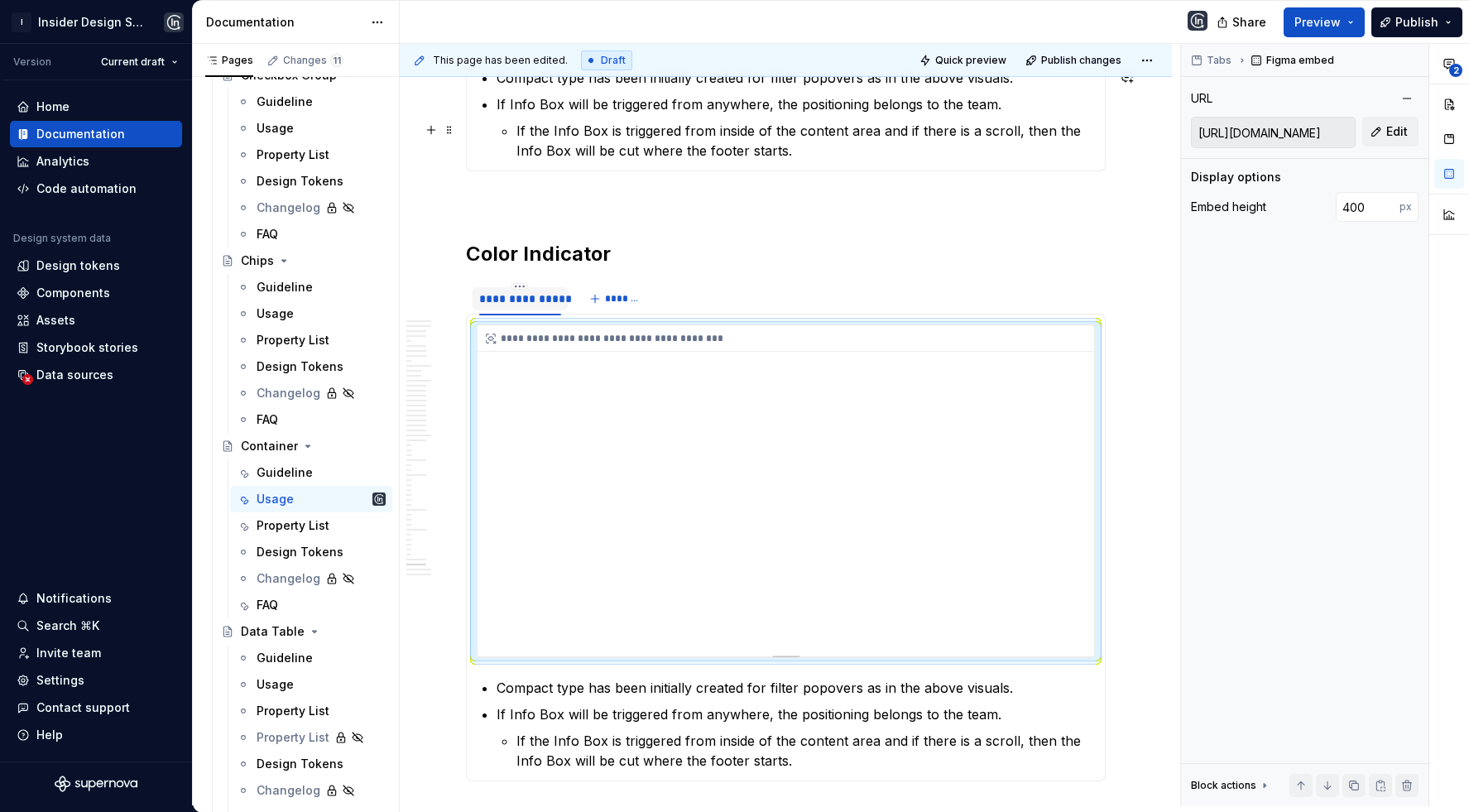
click at [610, 414] on div "**********" at bounding box center [785, 491] width 616 height 331
click at [1393, 128] on span "Edit" at bounding box center [1397, 131] width 21 height 17
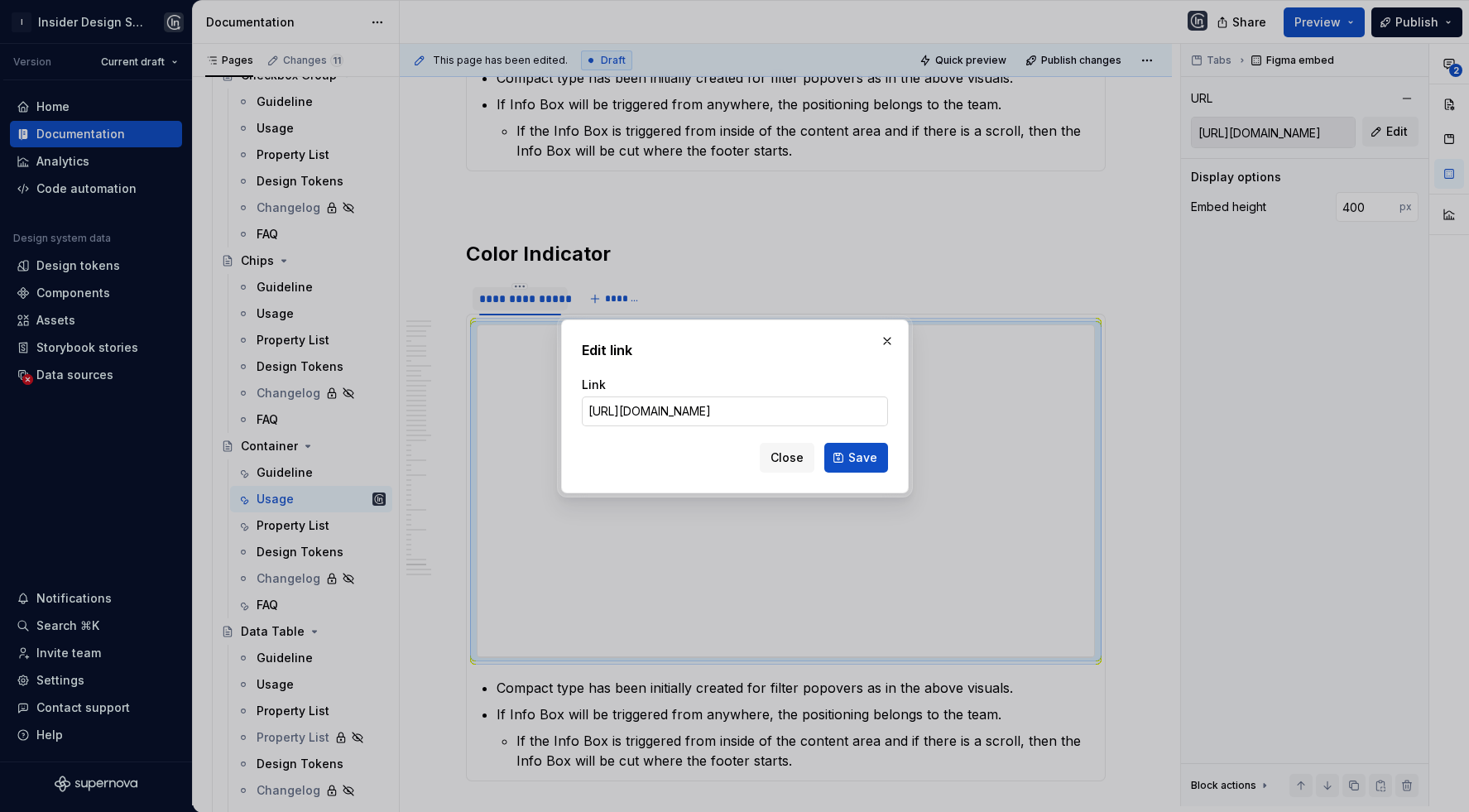
type input "https://www.figma.com/design/191OnF0RZhQxJMkWsqza7E/%E2%9C%85-Container---Behav…"
click button "Save" at bounding box center [856, 457] width 64 height 30
type input "https://embed.figma.com/design/191OnF0RZhQxJMkWsqza7E/%E2%9C%85-Container---Beh…"
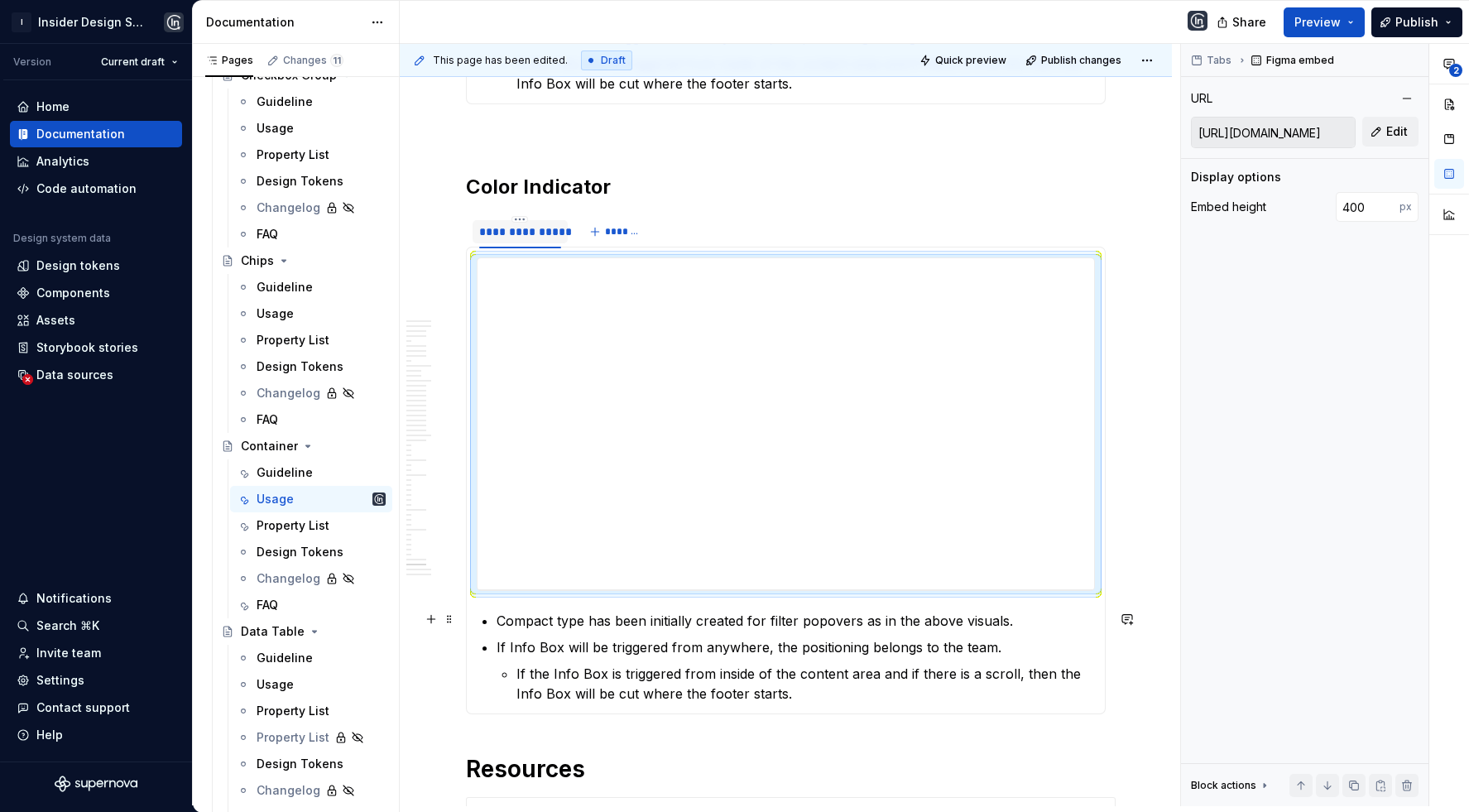
scroll to position [26334, 0]
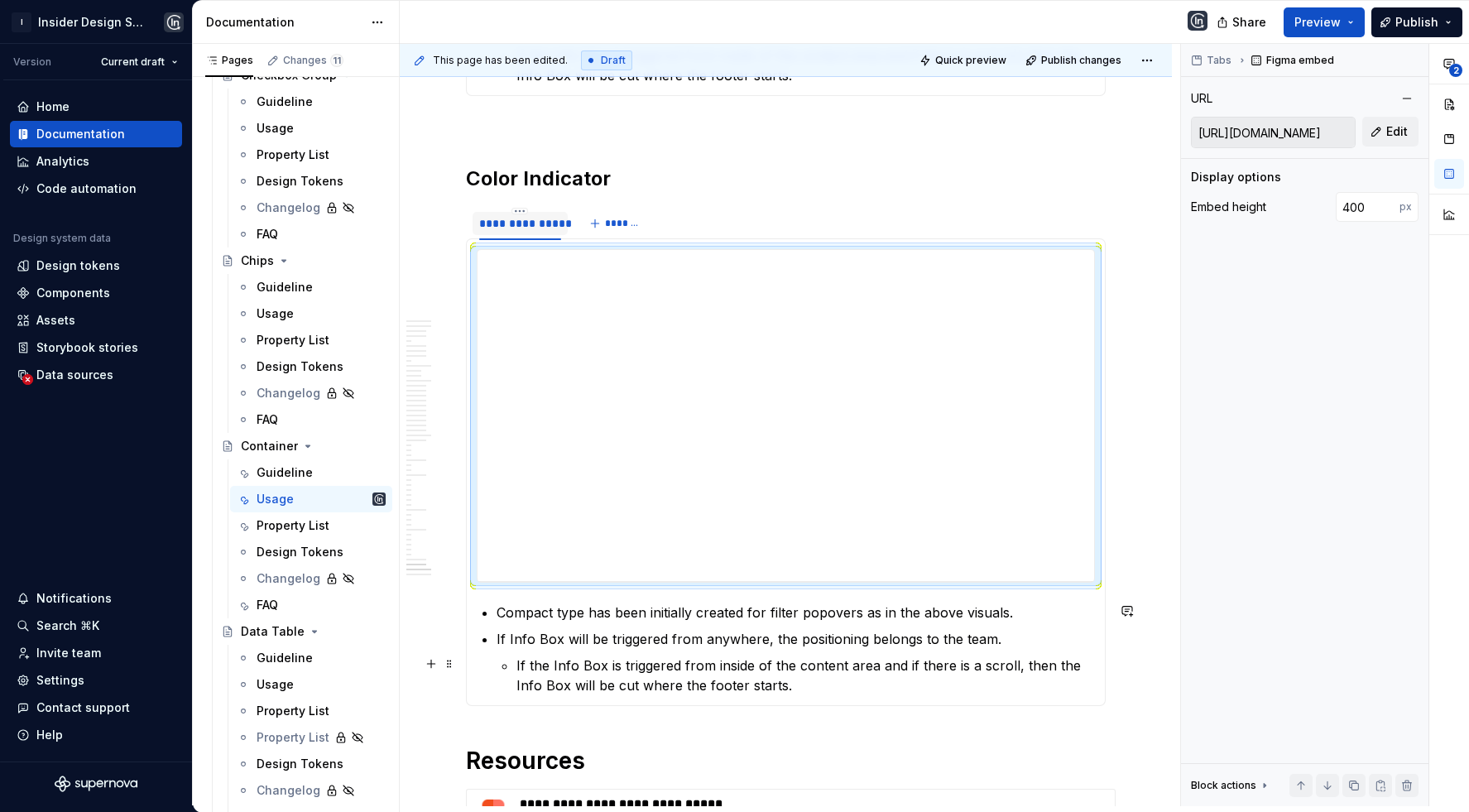
click at [505, 616] on p "Compact type has been initially created for filter popovers as in the above vis…" at bounding box center [795, 613] width 599 height 20
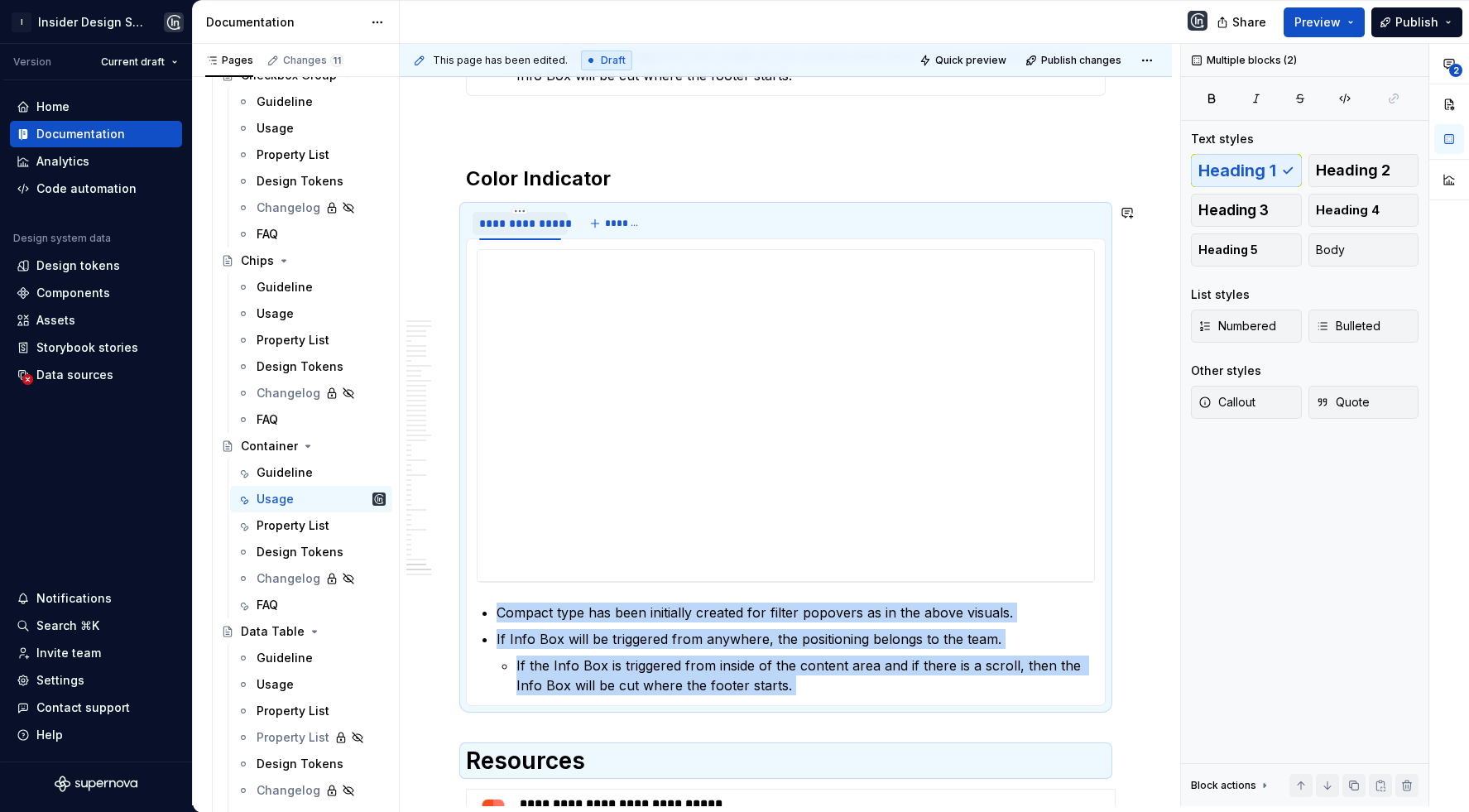
drag, startPoint x: 494, startPoint y: 604, endPoint x: 827, endPoint y: 715, distance: 351.0
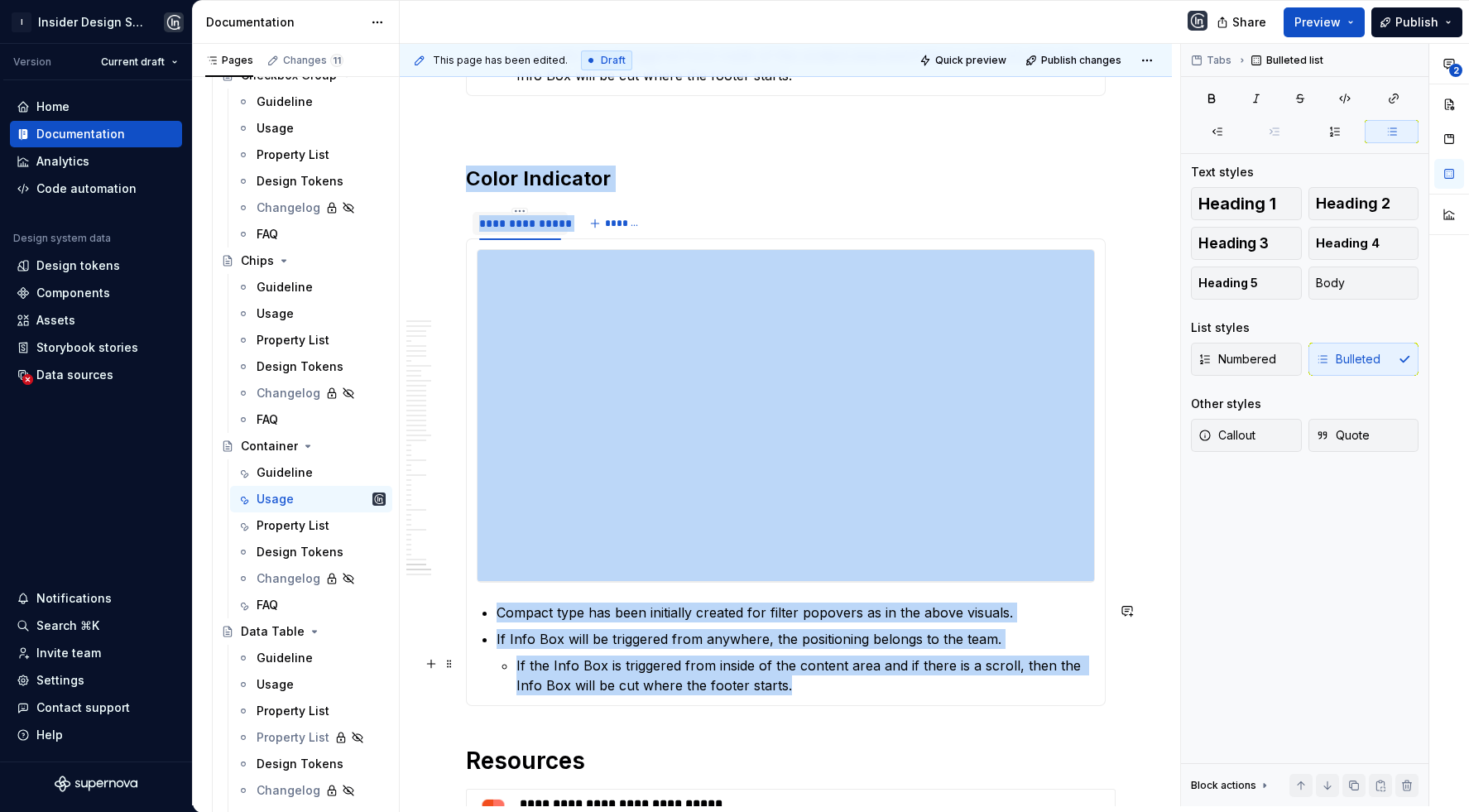
click at [771, 686] on p "If the Info Box is triggered from inside of the content area and if there is a …" at bounding box center [805, 675] width 579 height 39
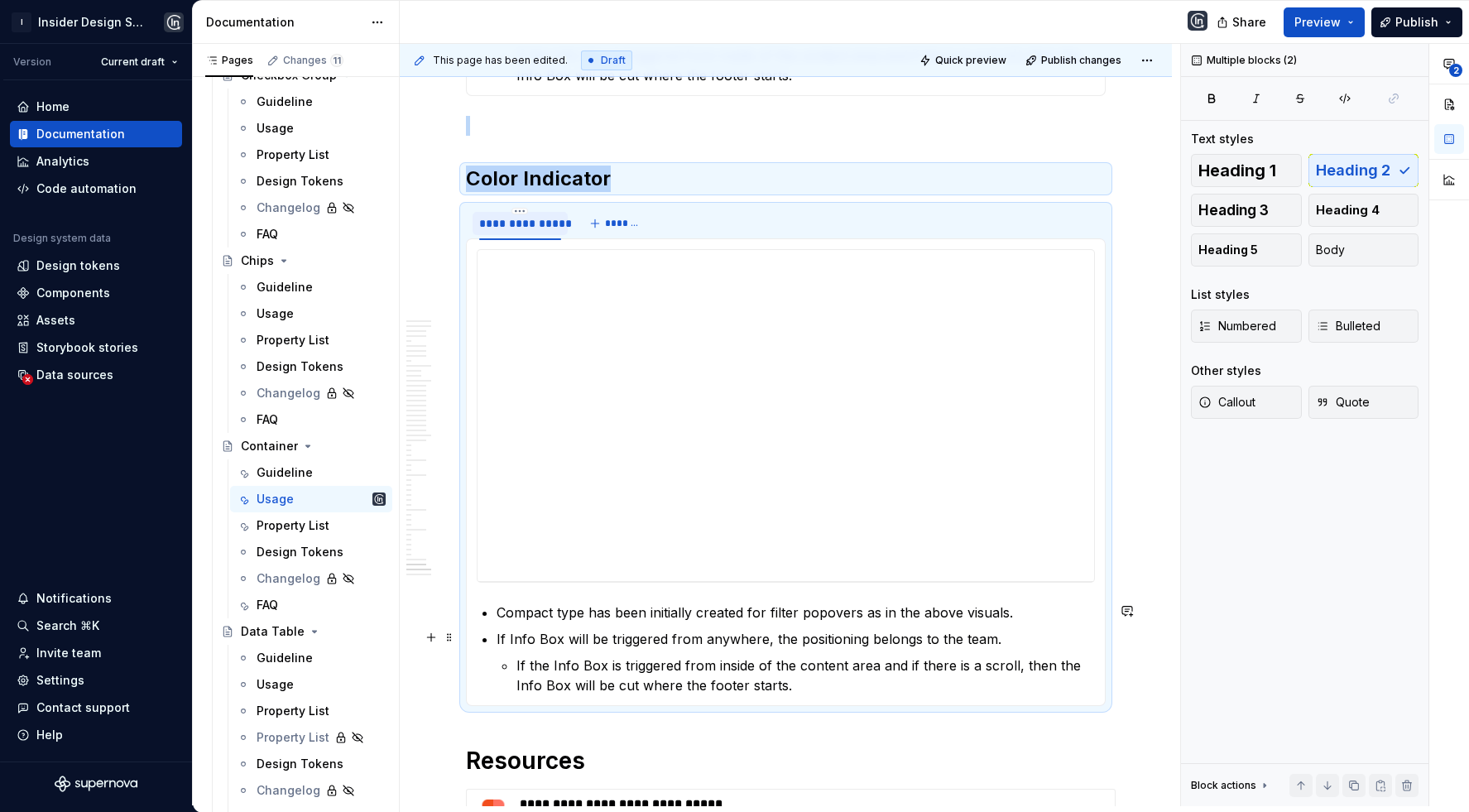
drag, startPoint x: 770, startPoint y: 685, endPoint x: 503, endPoint y: 612, distance: 276.8
click at [504, 613] on ul "Compact type has been initially created for filter popovers as in the above vis…" at bounding box center [795, 649] width 599 height 93
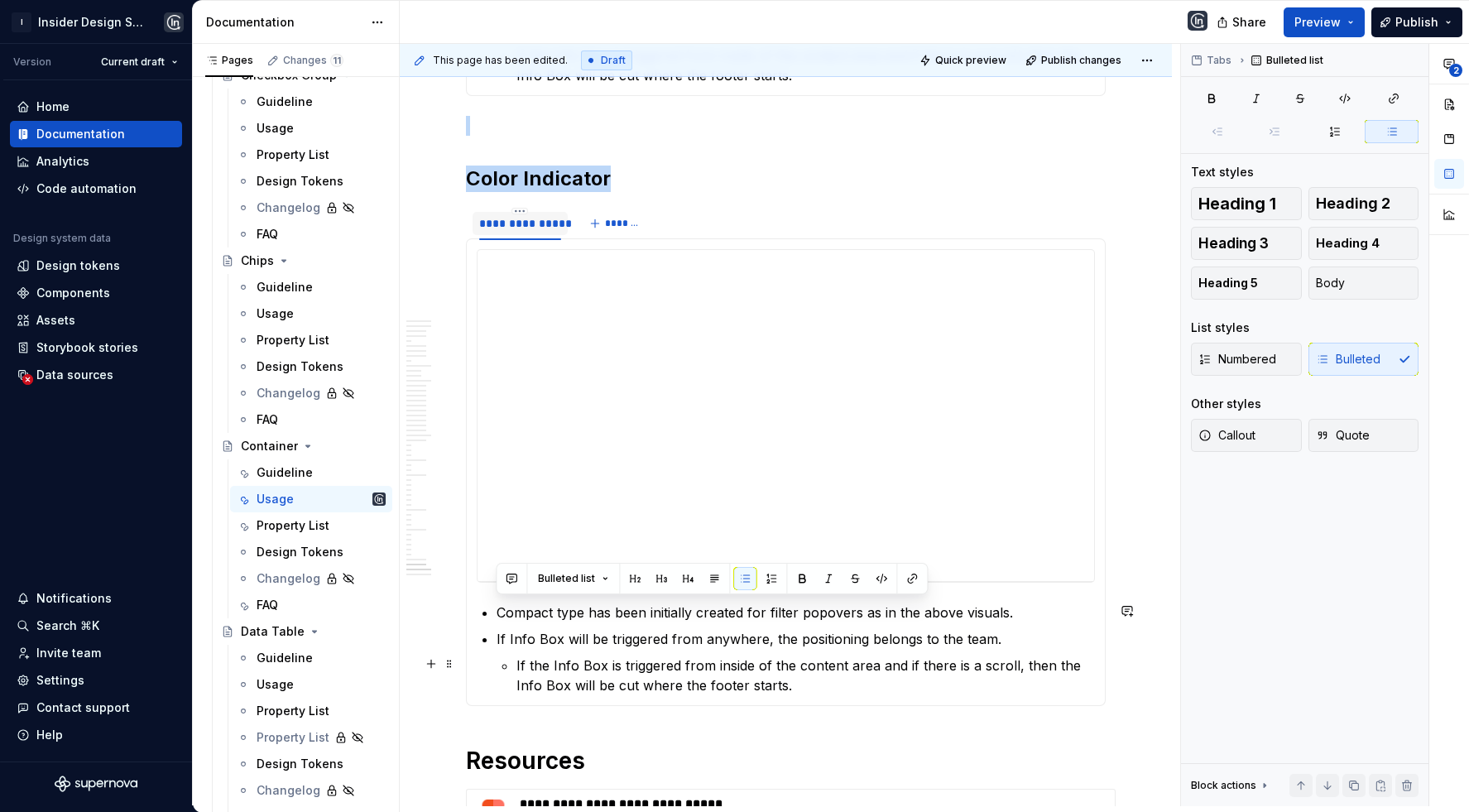
drag, startPoint x: 498, startPoint y: 609, endPoint x: 792, endPoint y: 683, distance: 303.2
click at [793, 683] on ul "Compact type has been initially created for filter popovers as in the above vis…" at bounding box center [795, 649] width 599 height 93
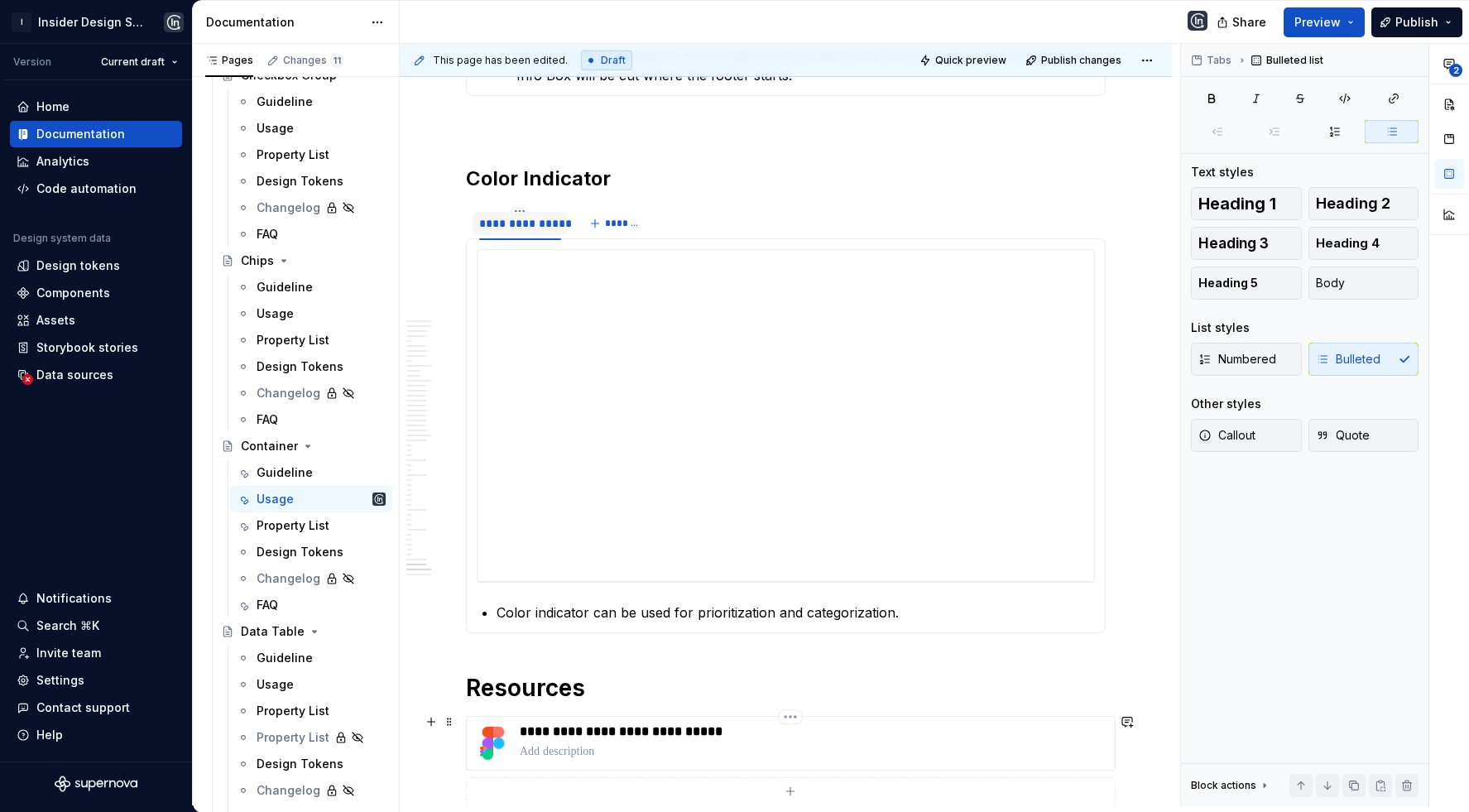
click at [886, 674] on h1 "Resources" at bounding box center [785, 687] width 640 height 30
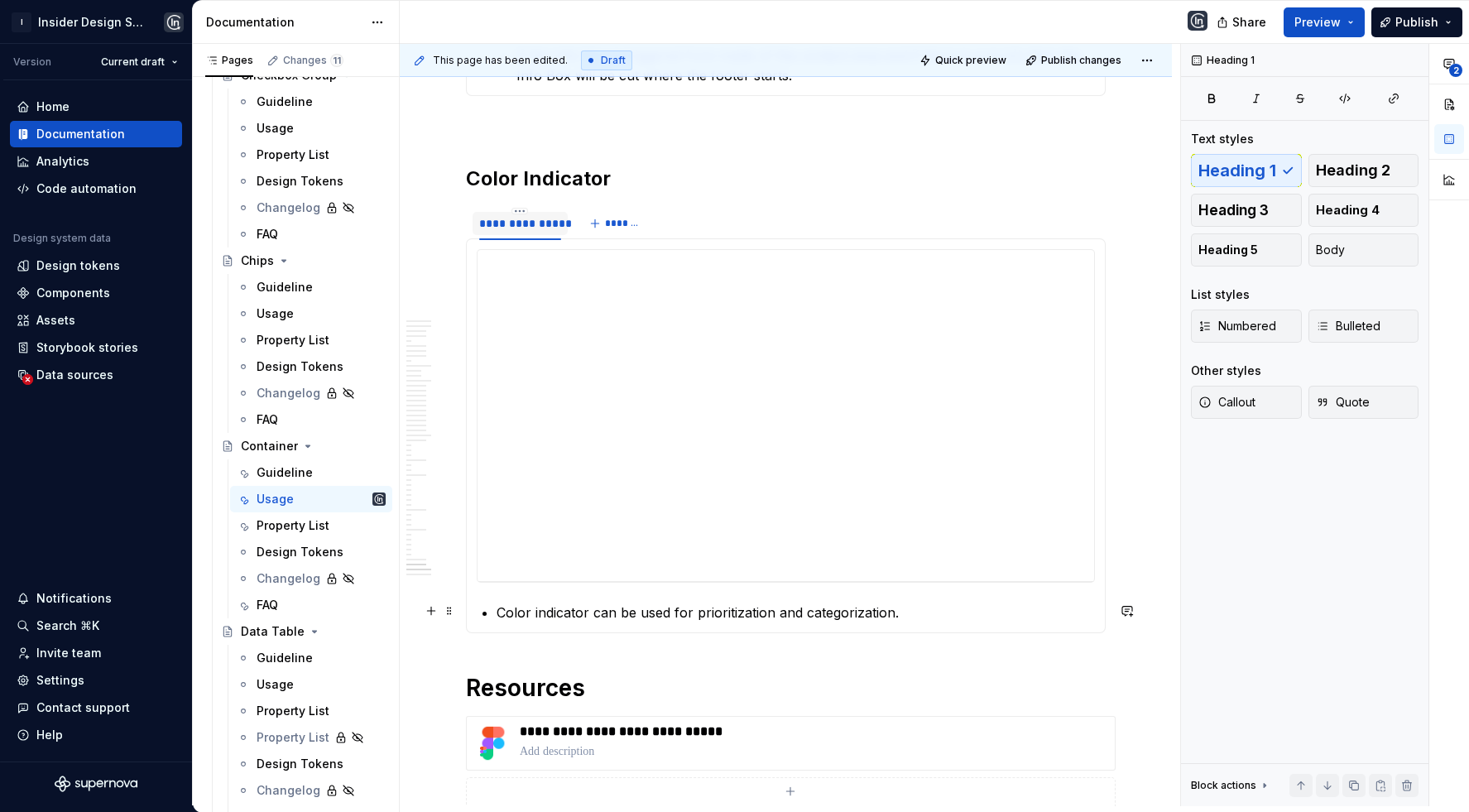
click at [503, 608] on p "Color indicator can be used for prioritization and categorization." at bounding box center [795, 613] width 599 height 20
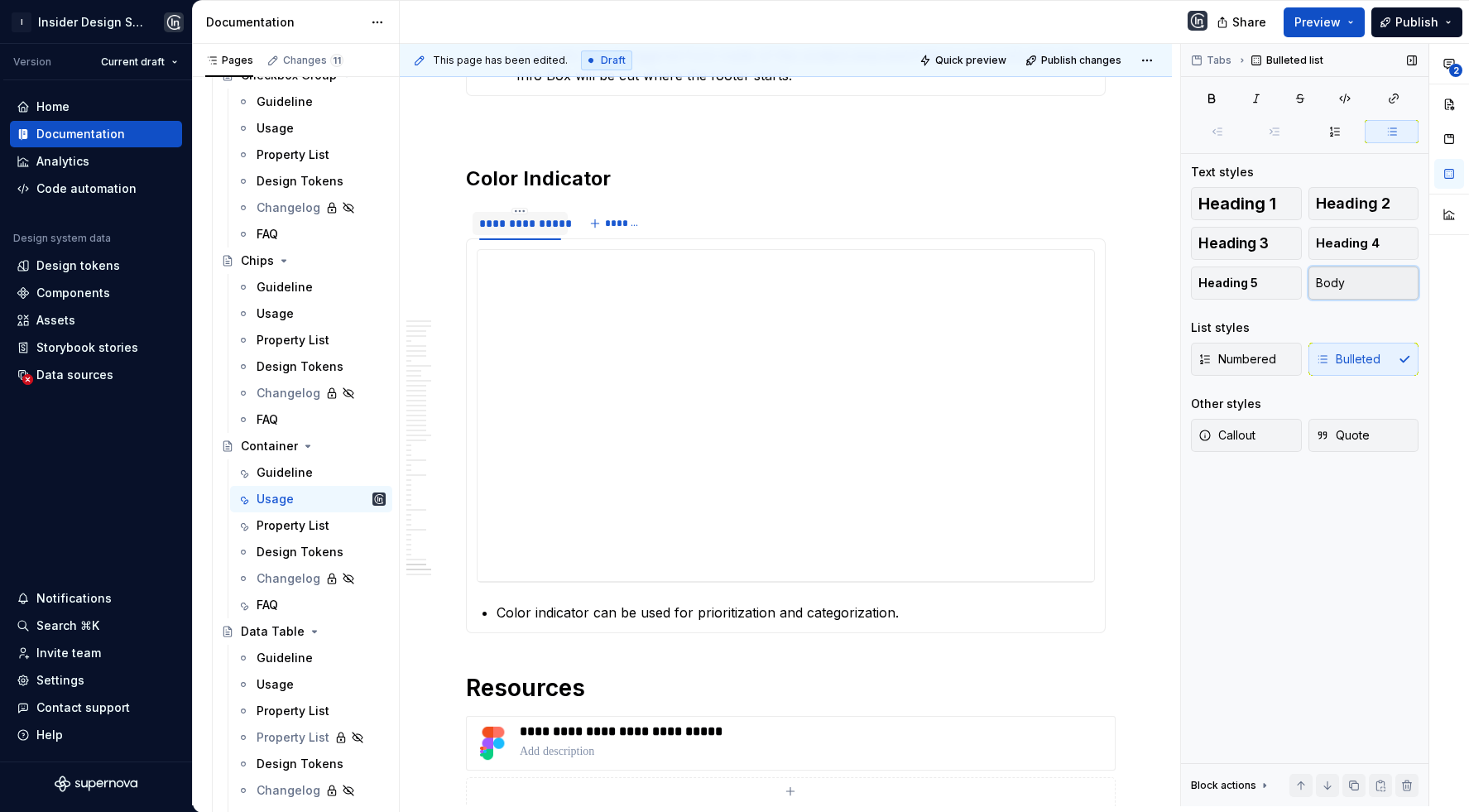
click at [1370, 282] on button "Body" at bounding box center [1364, 283] width 111 height 33
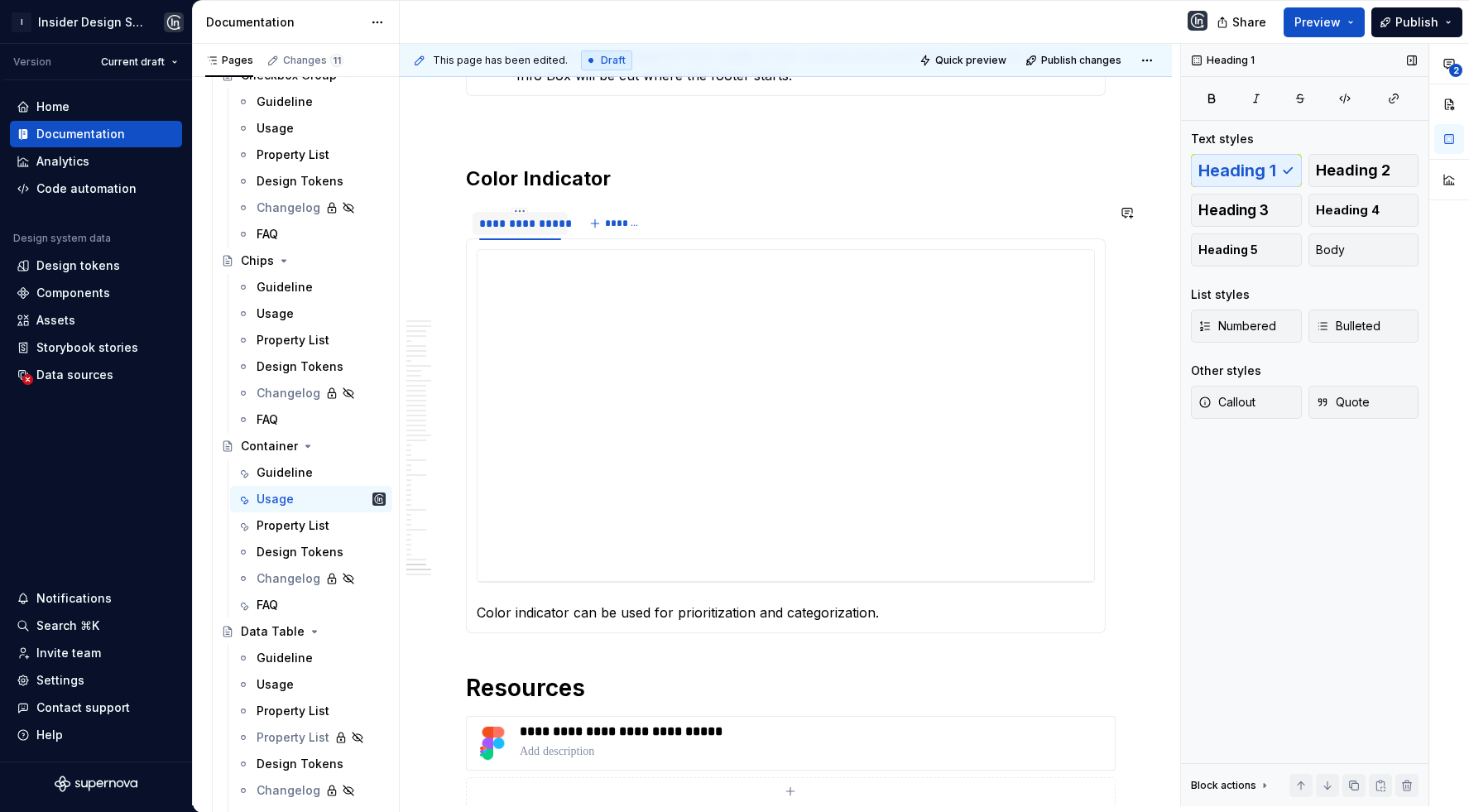
click at [272, 528] on div "Property List" at bounding box center [293, 525] width 72 height 17
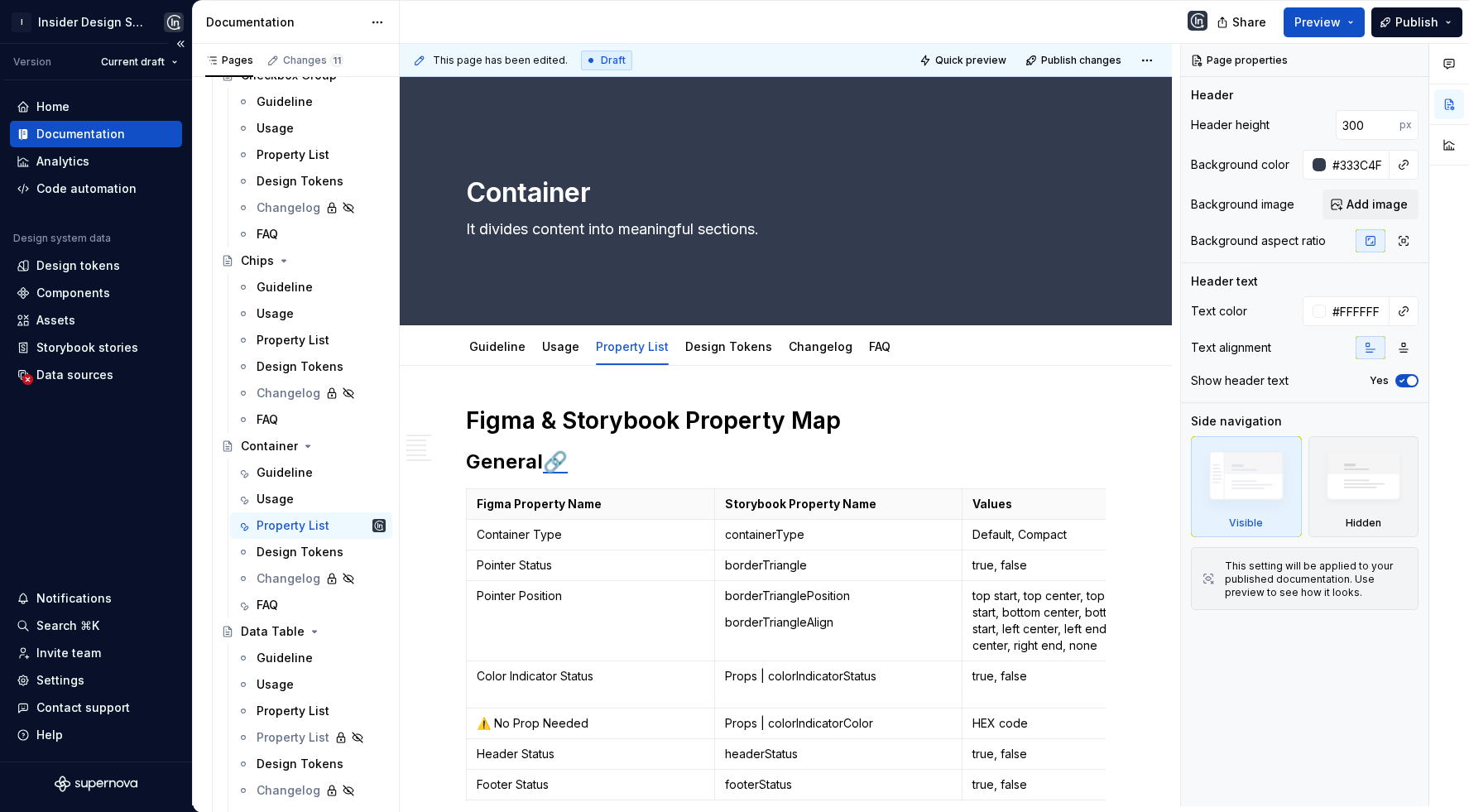
type textarea "*"
